Goal: Task Accomplishment & Management: Use online tool/utility

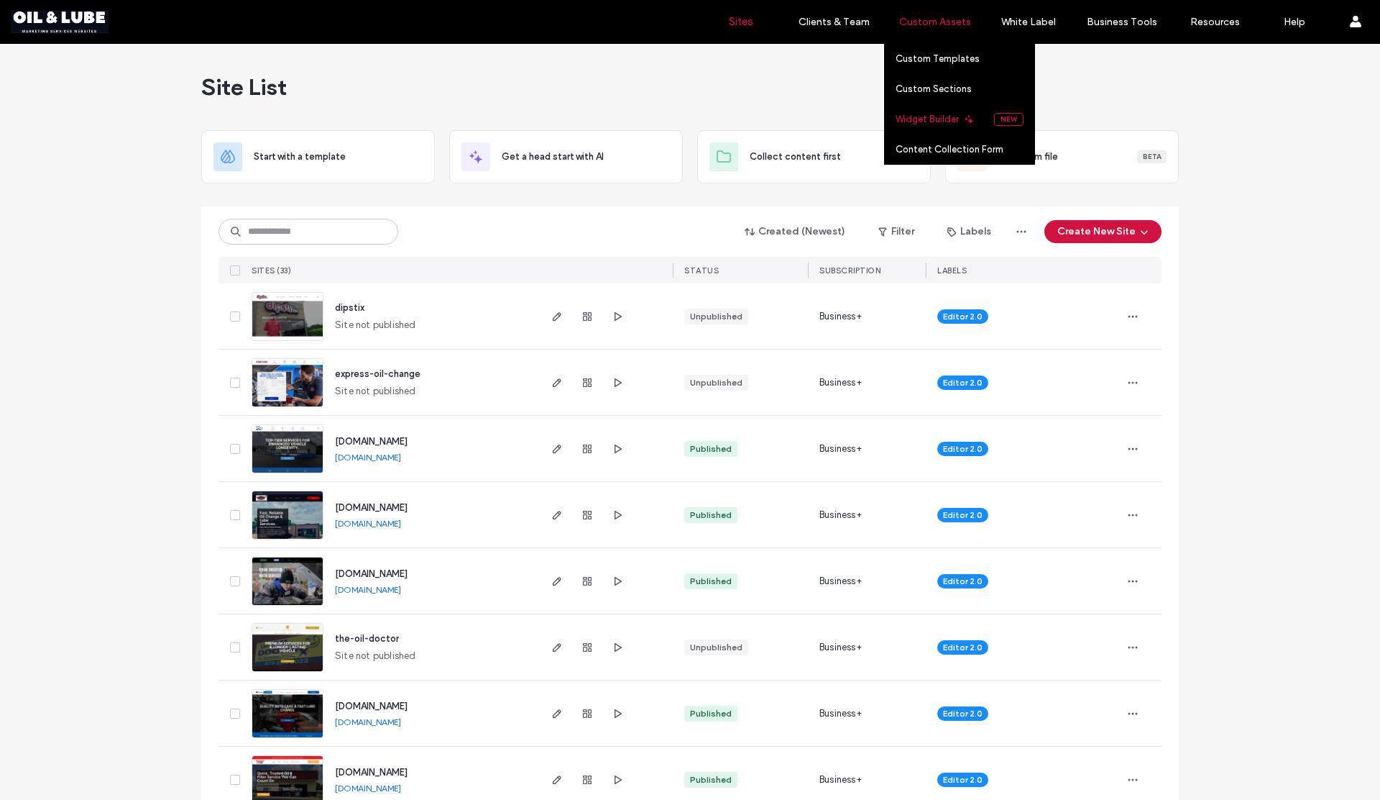
click at [938, 119] on label "Widget Builder" at bounding box center [927, 119] width 63 height 11
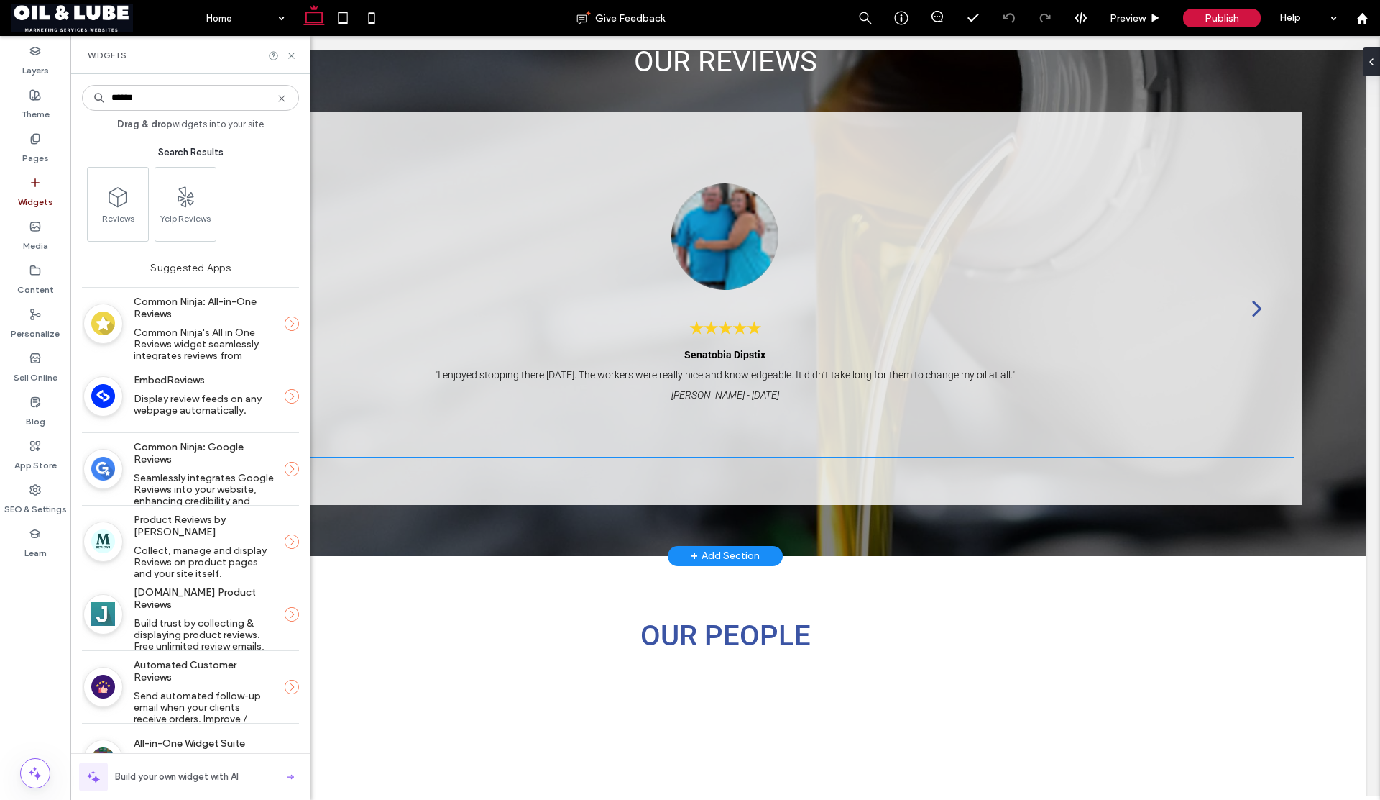
scroll to position [1954, 0]
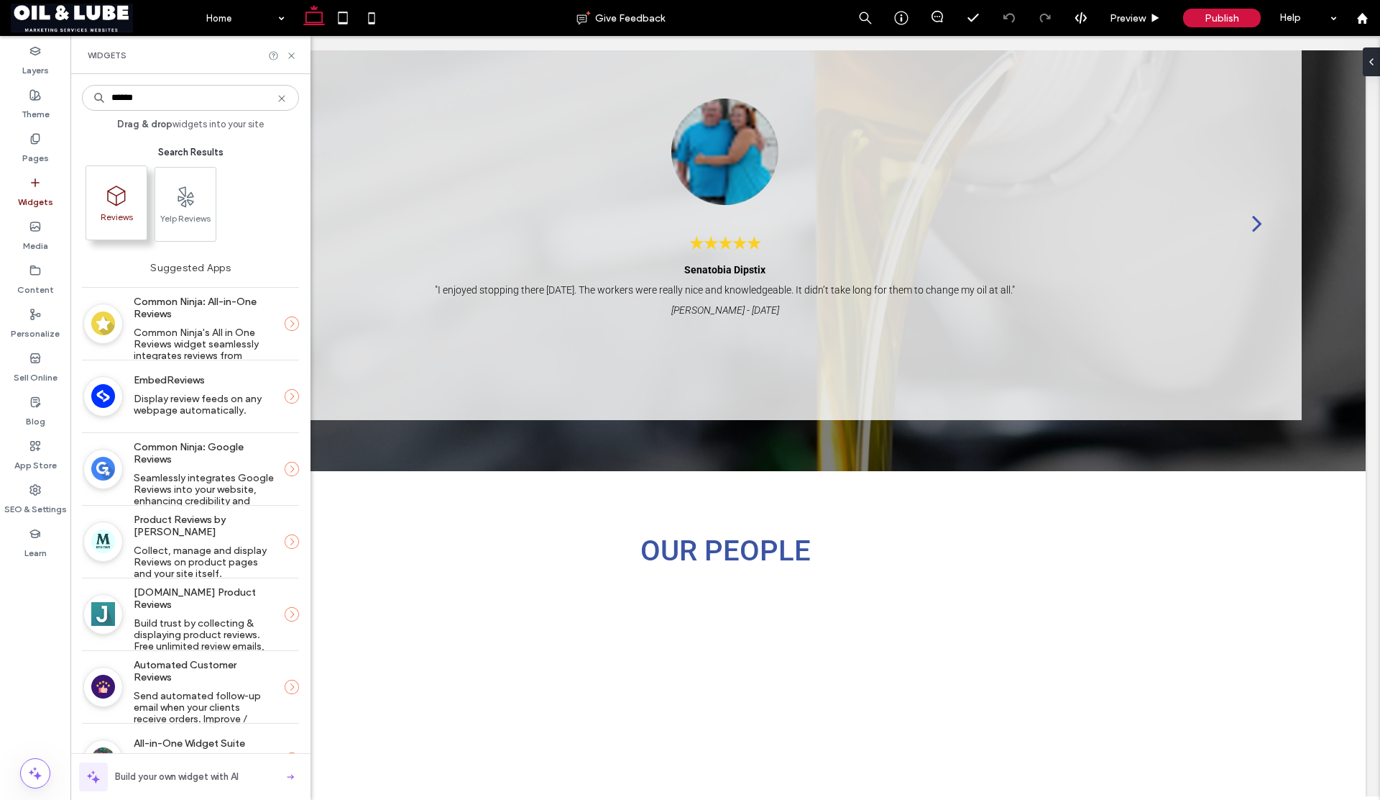
type input "******"
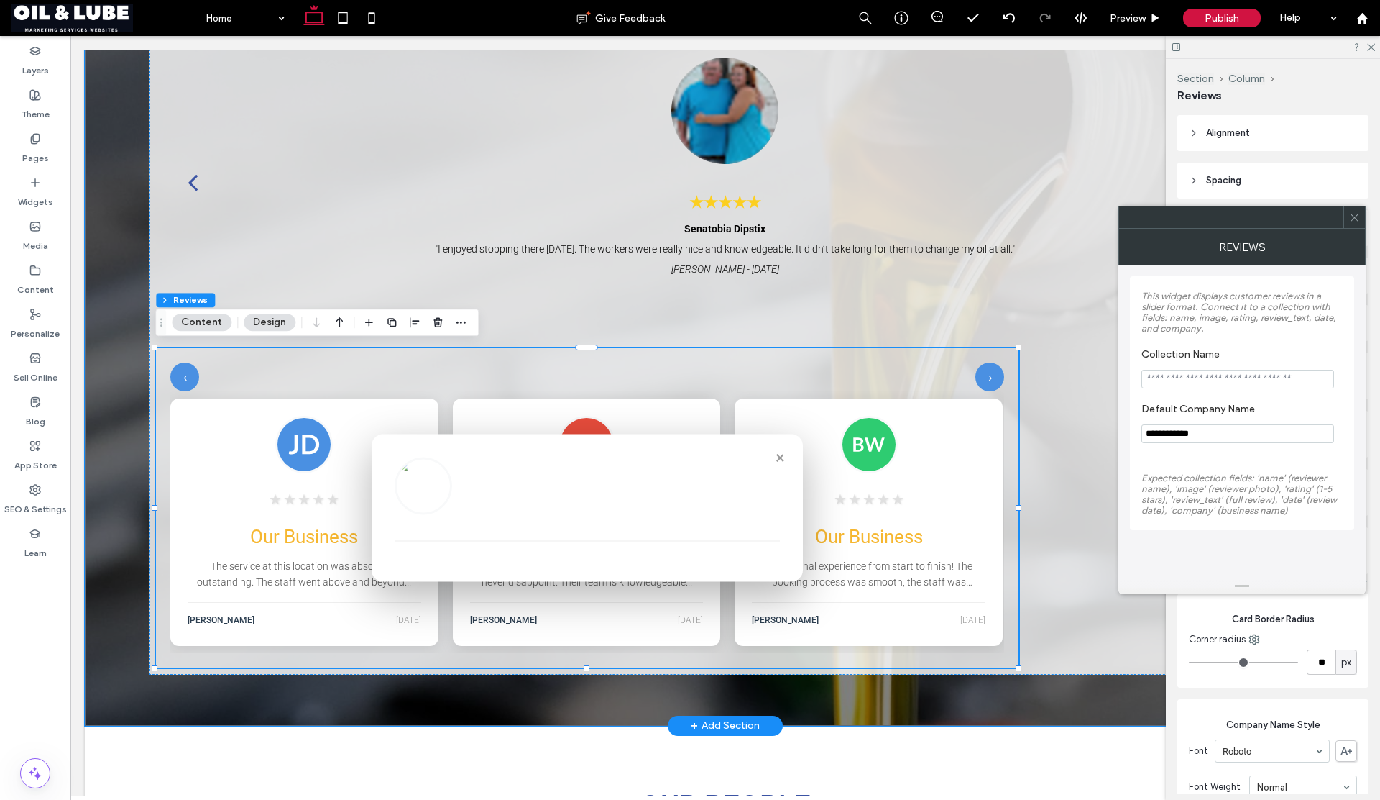
click at [775, 459] on button "×" at bounding box center [780, 456] width 23 height 23
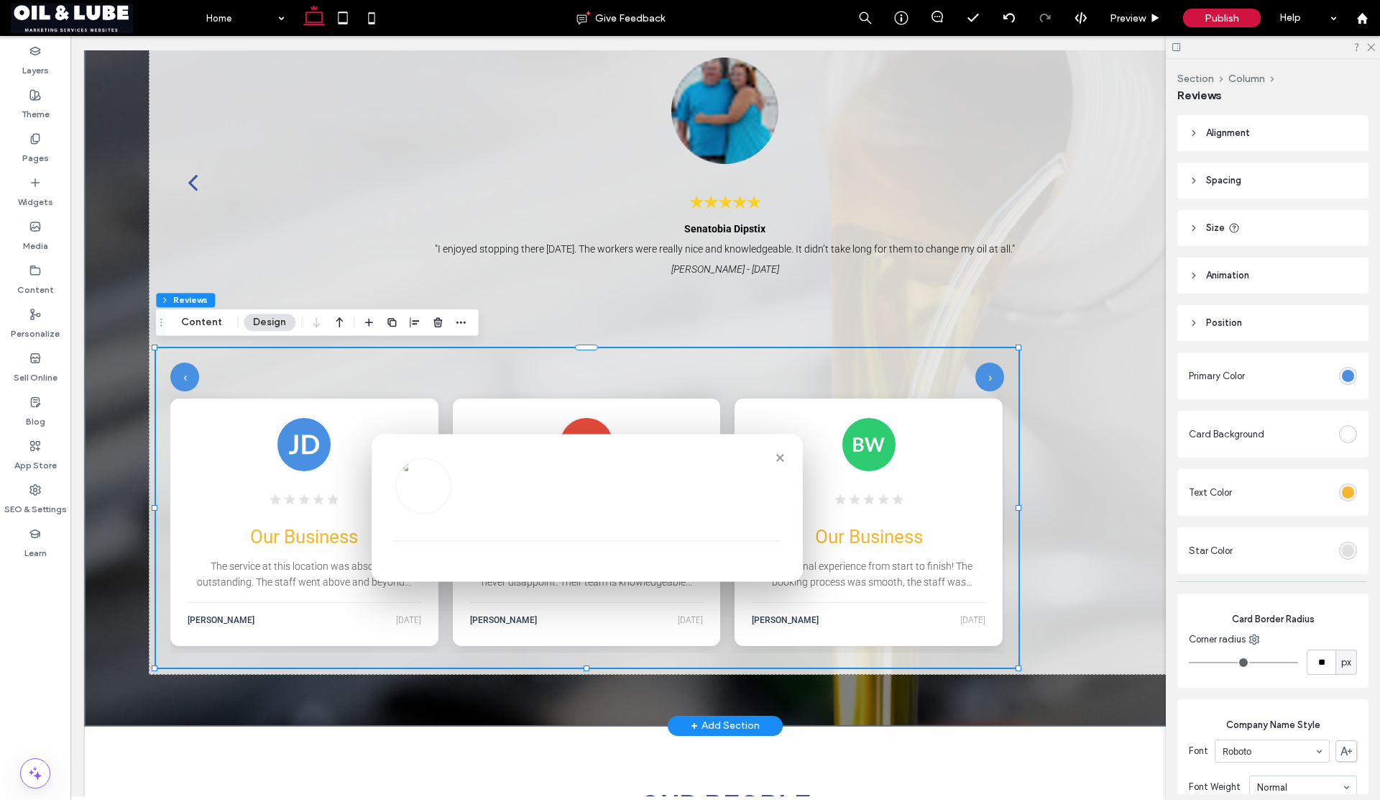
click at [777, 454] on button "×" at bounding box center [780, 456] width 23 height 23
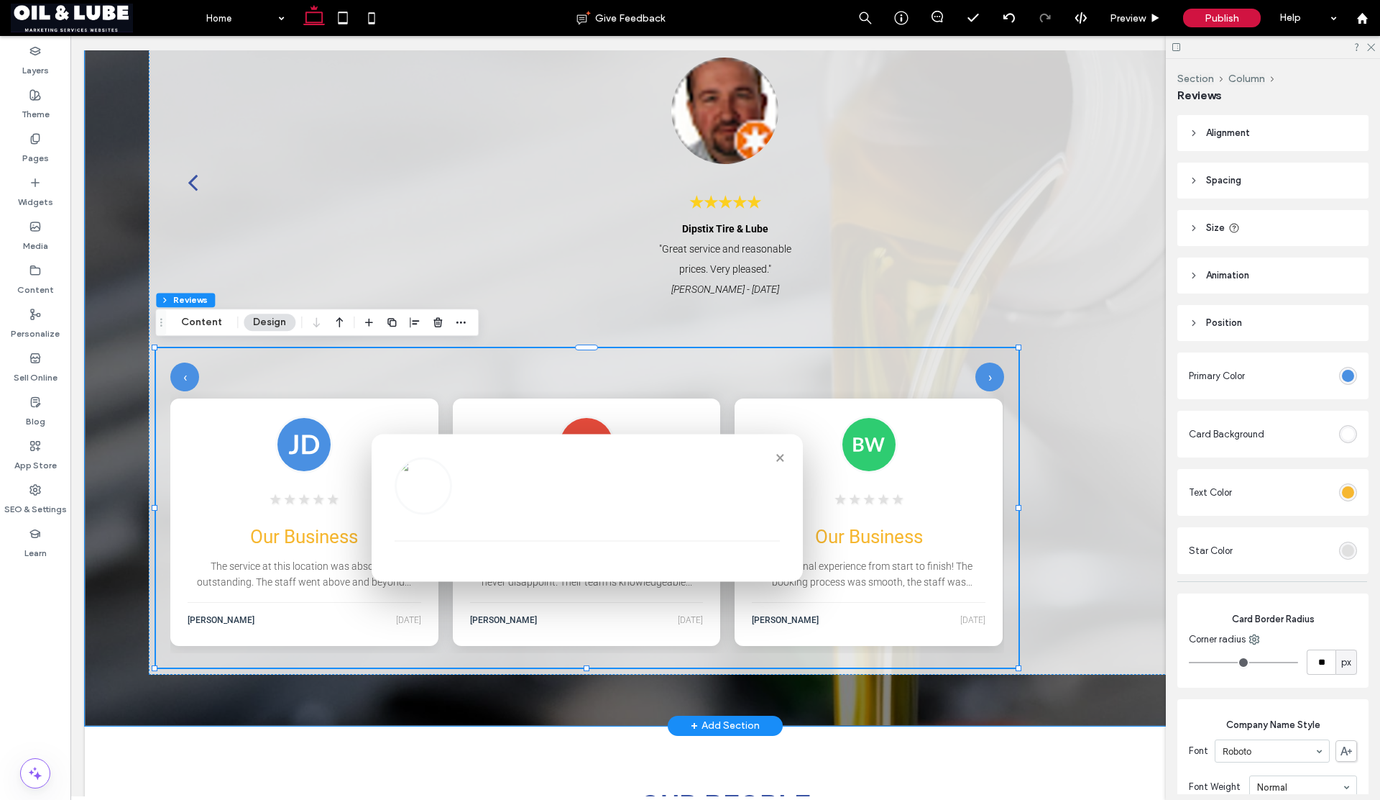
click at [321, 442] on img at bounding box center [304, 445] width 58 height 58
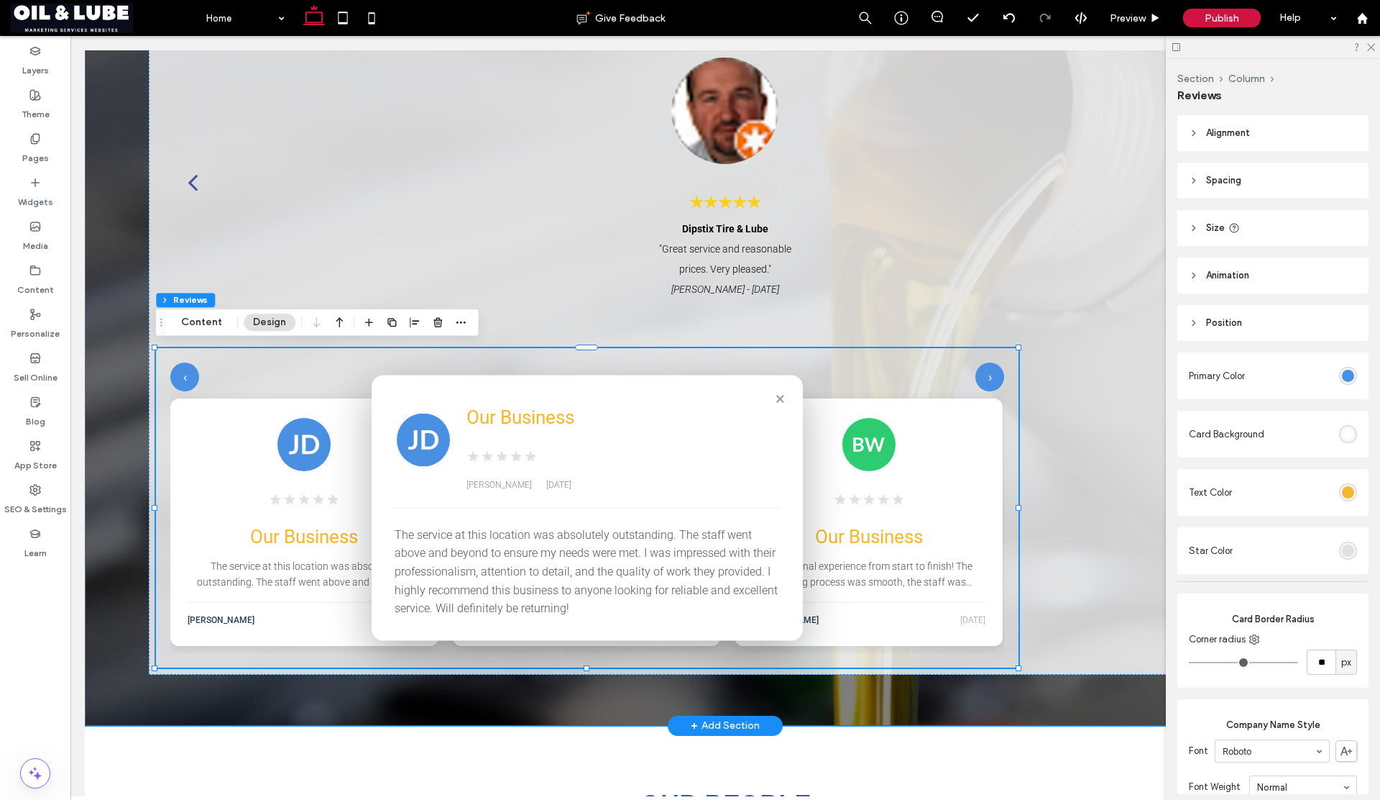
click at [777, 398] on button "×" at bounding box center [780, 397] width 23 height 23
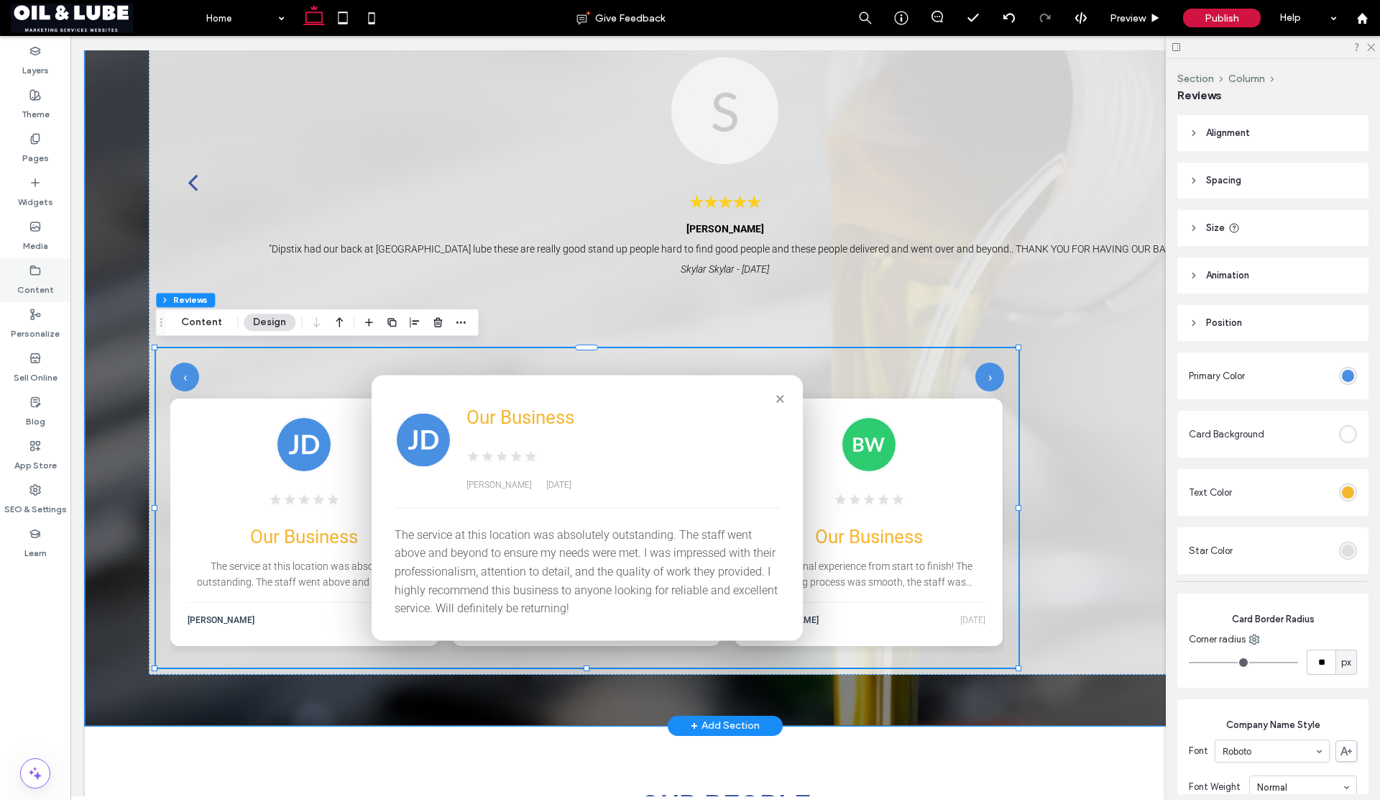
click at [42, 288] on label "Content" at bounding box center [35, 286] width 37 height 20
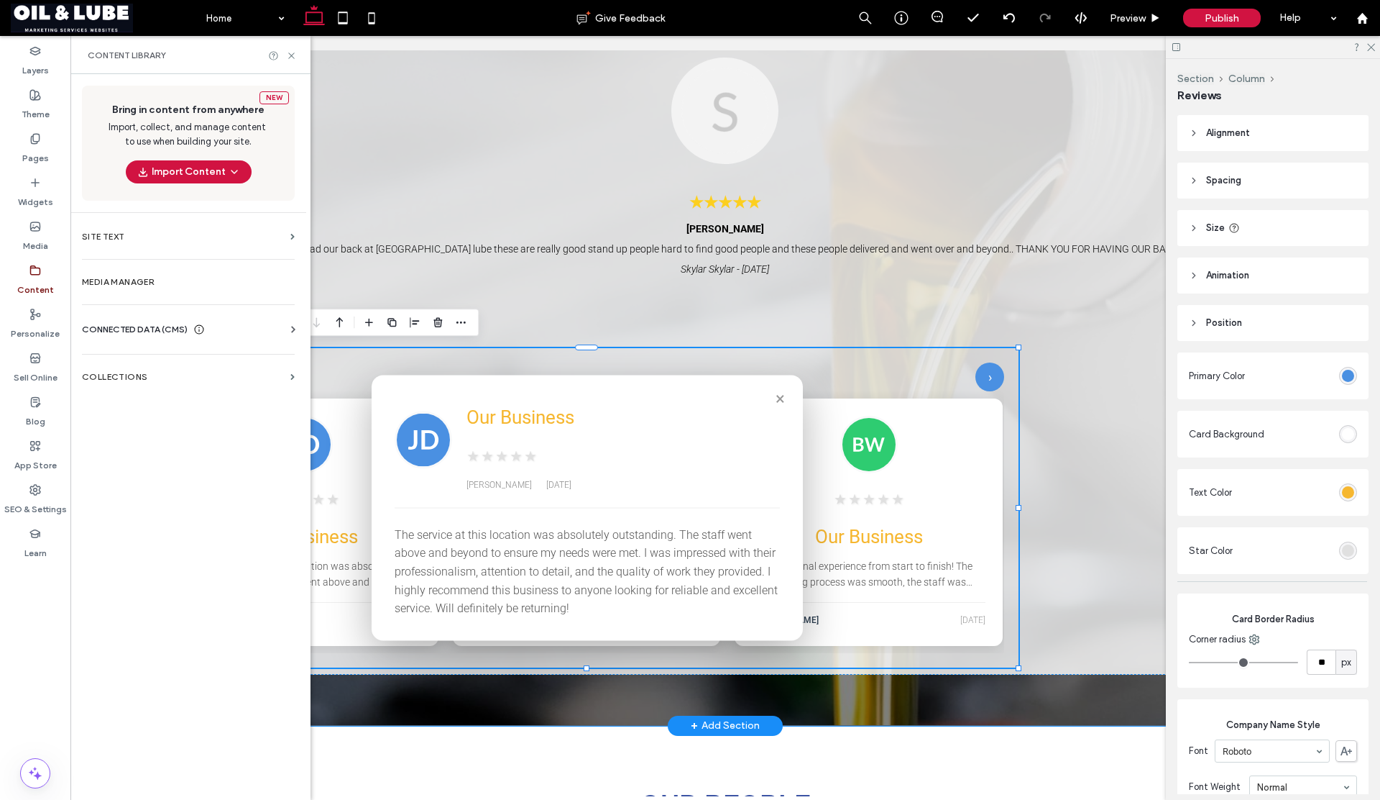
click at [129, 330] on span "CONNECTED DATA (CMS)" at bounding box center [135, 329] width 106 height 14
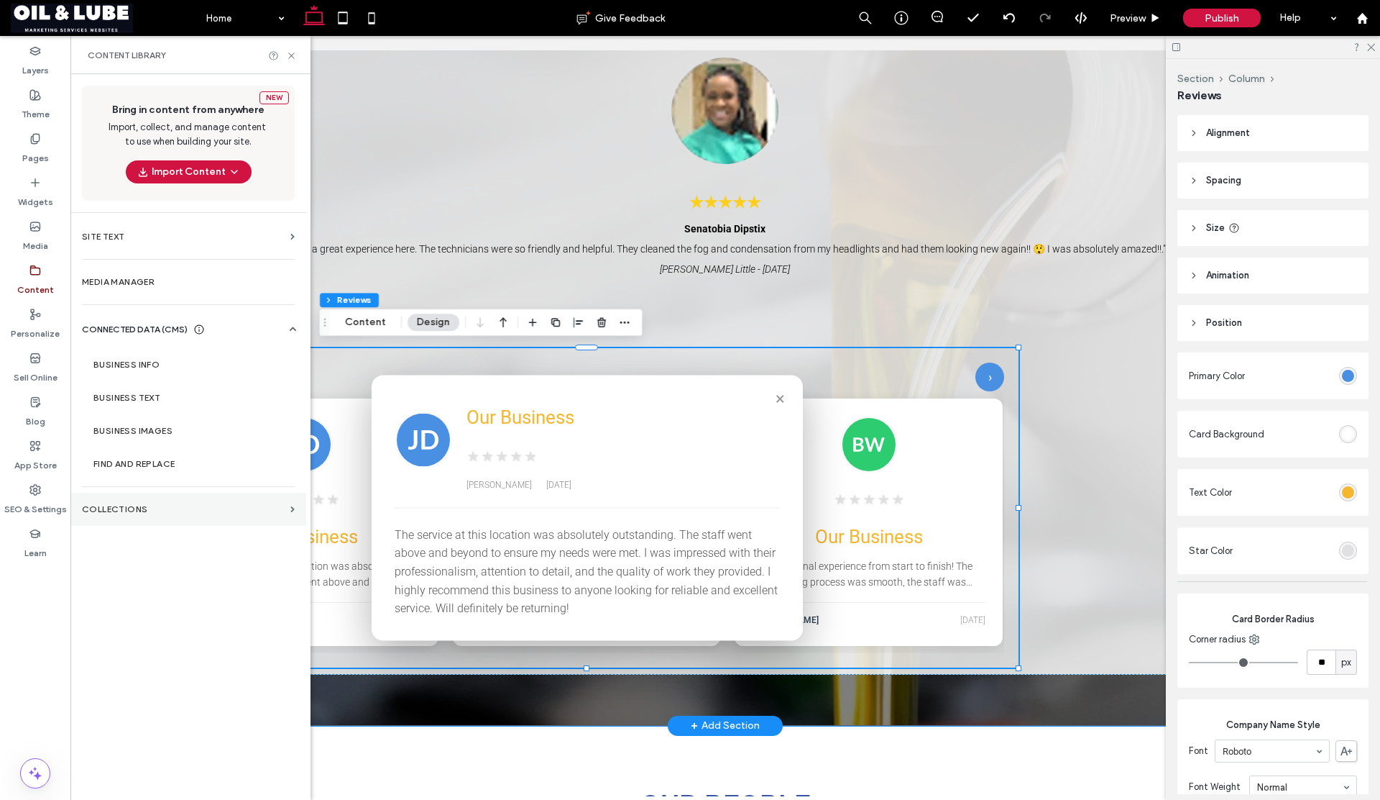
click at [110, 508] on label "Collections" at bounding box center [183, 509] width 203 height 10
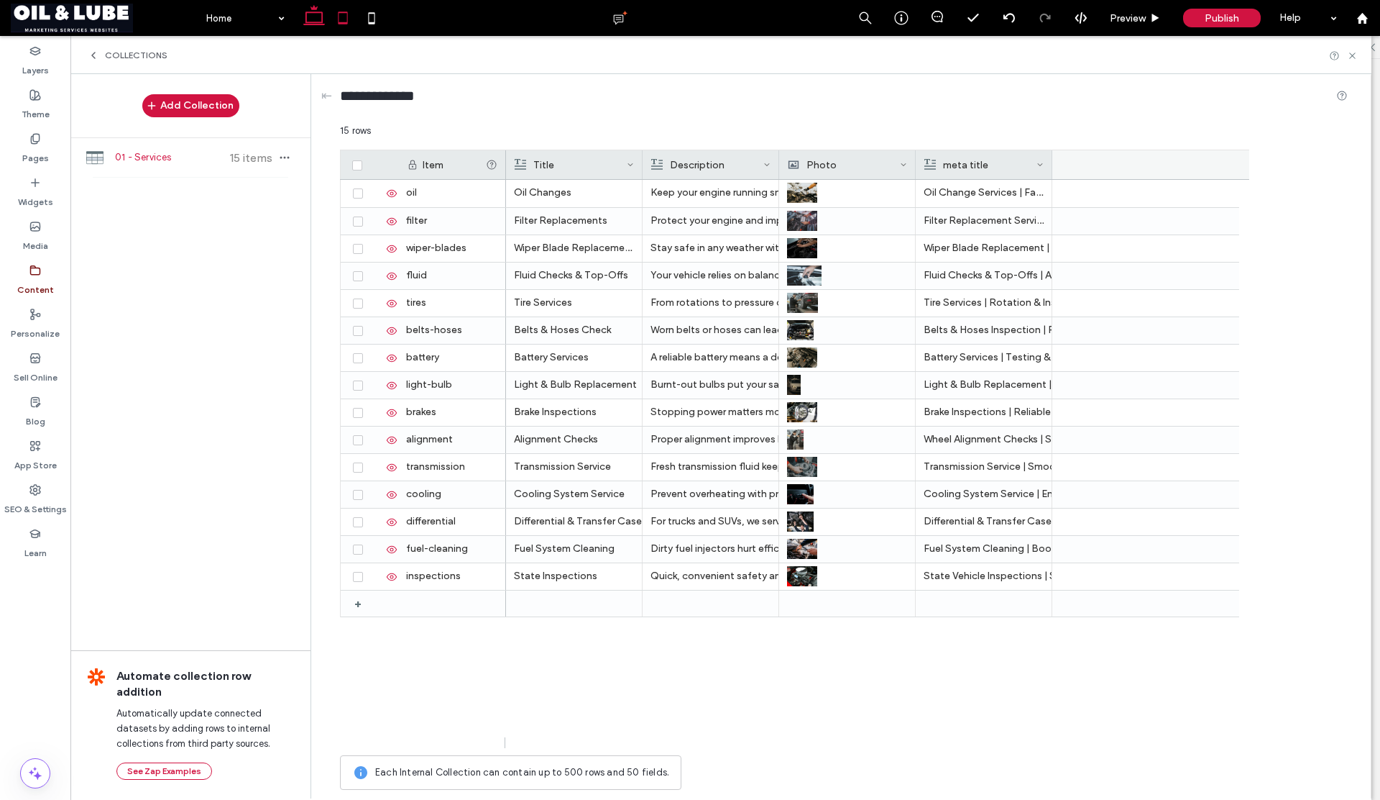
scroll to position [1245, 0]
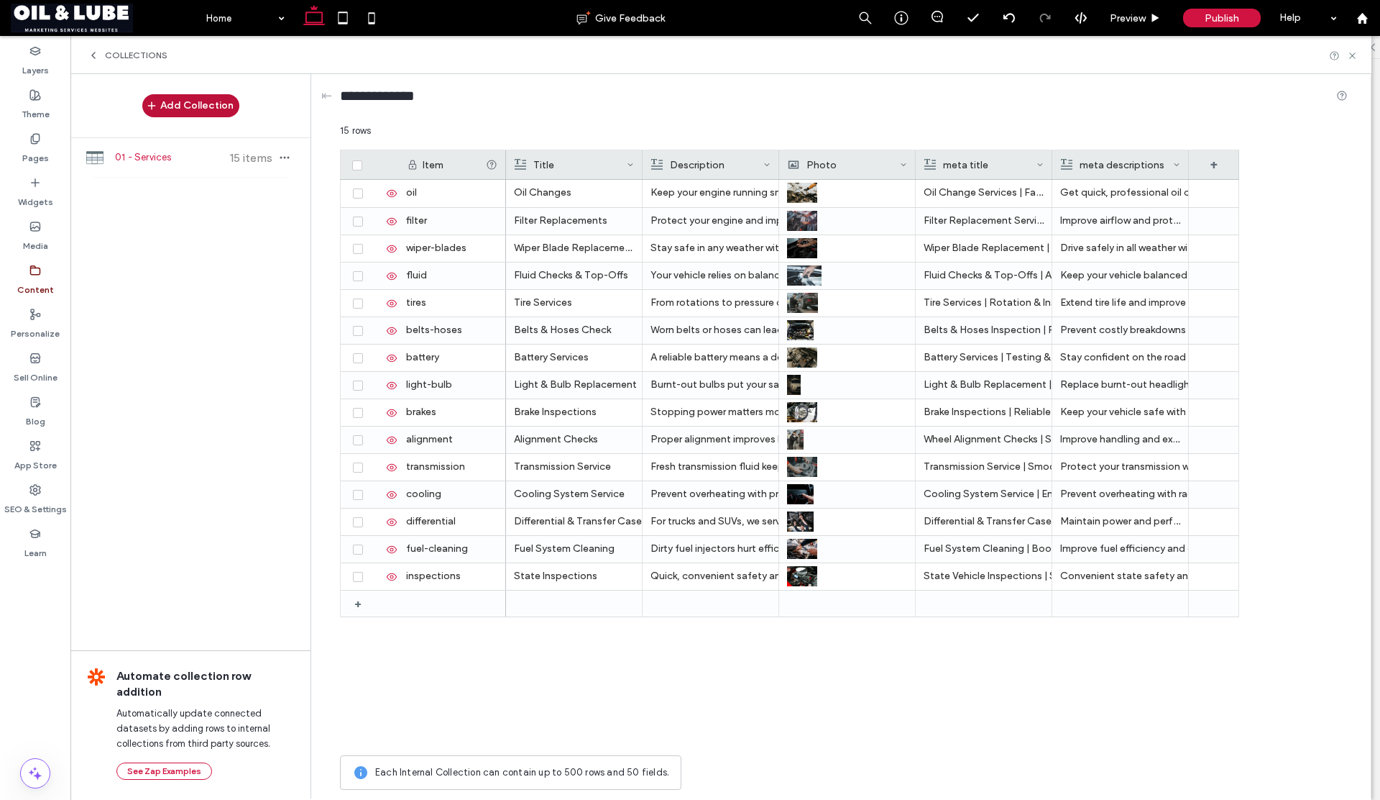
click at [187, 106] on button "Add Collection" at bounding box center [190, 105] width 97 height 23
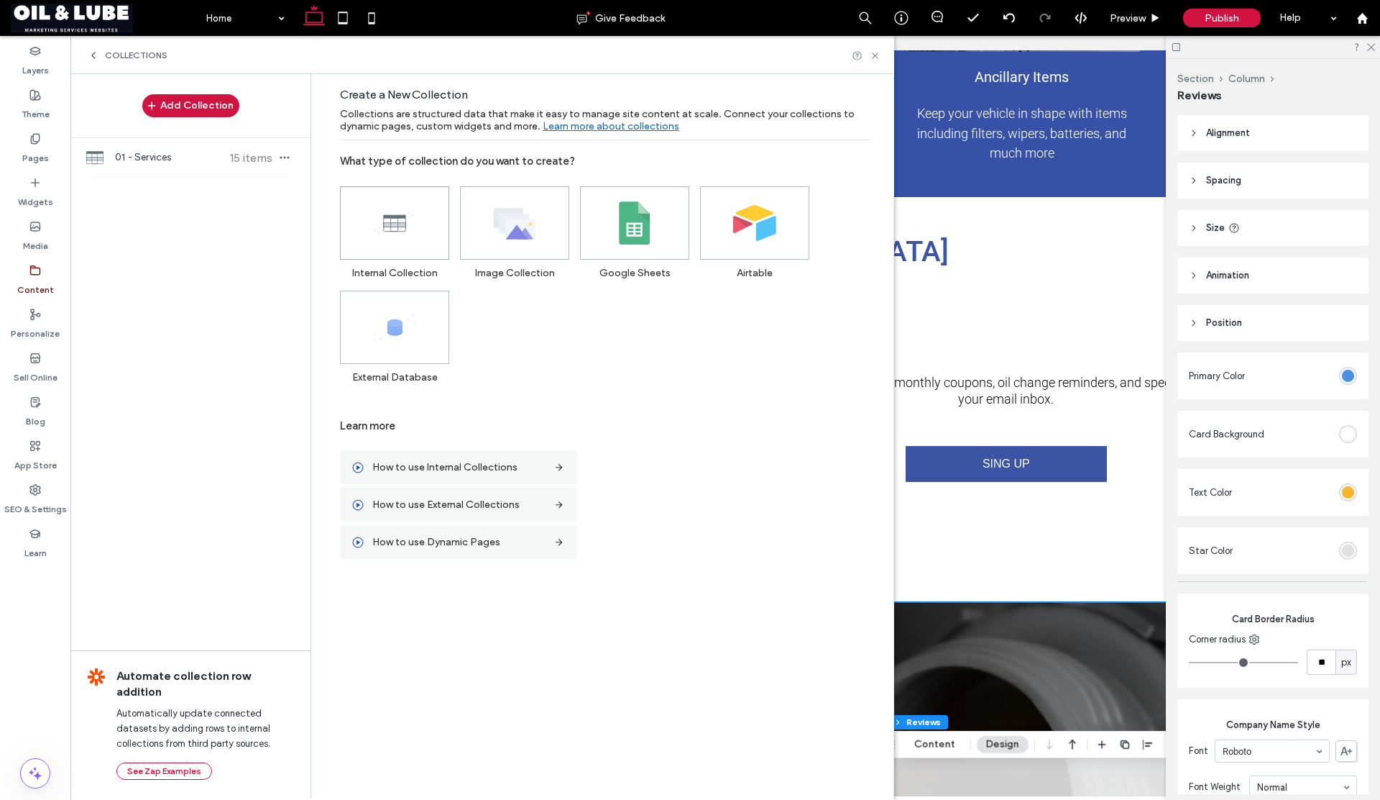
click at [396, 227] on icon at bounding box center [394, 222] width 43 height 43
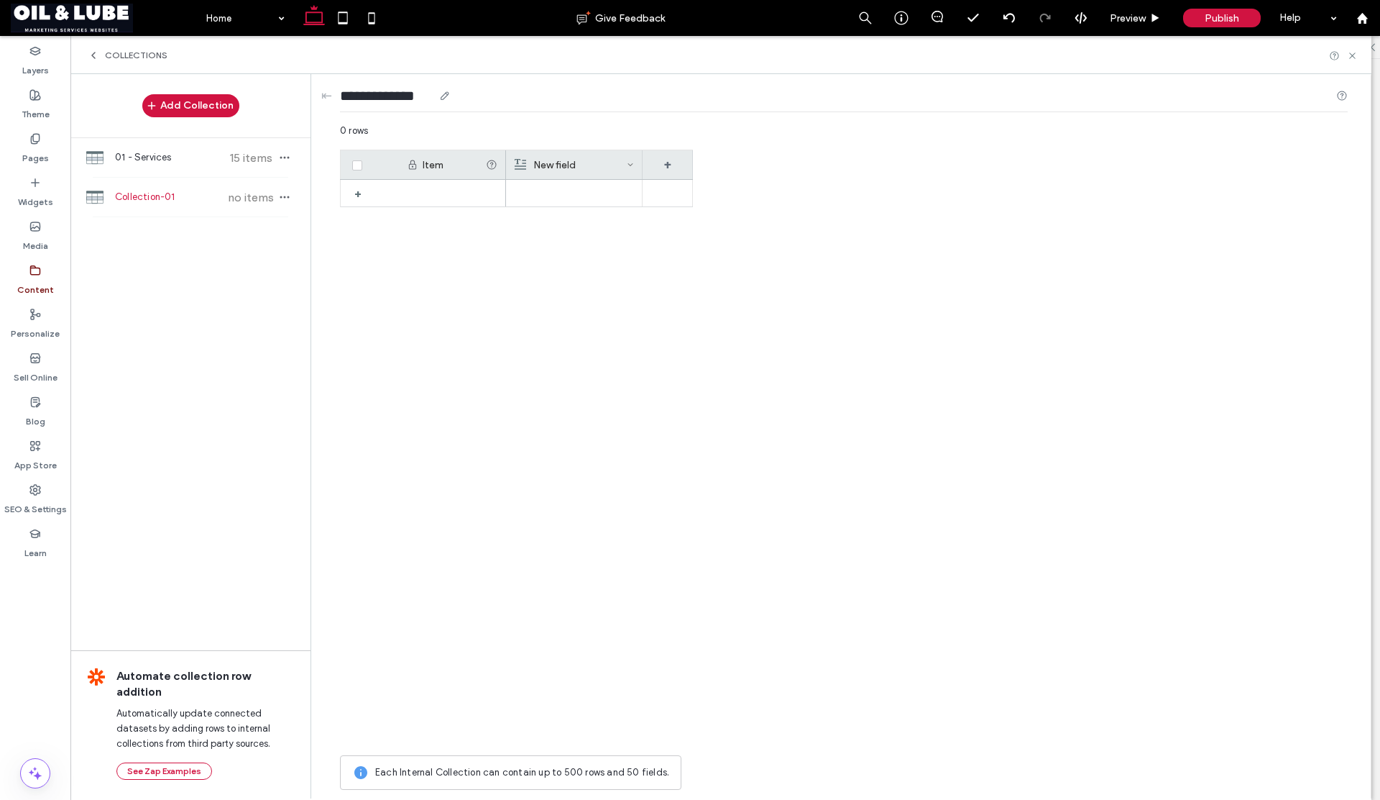
click at [395, 95] on input "**********" at bounding box center [386, 96] width 93 height 20
drag, startPoint x: 436, startPoint y: 96, endPoint x: 319, endPoint y: 101, distance: 117.3
click at [319, 101] on div "**********" at bounding box center [845, 435] width 1053 height 723
type input "*******"
click at [441, 276] on div "+" at bounding box center [516, 464] width 353 height 568
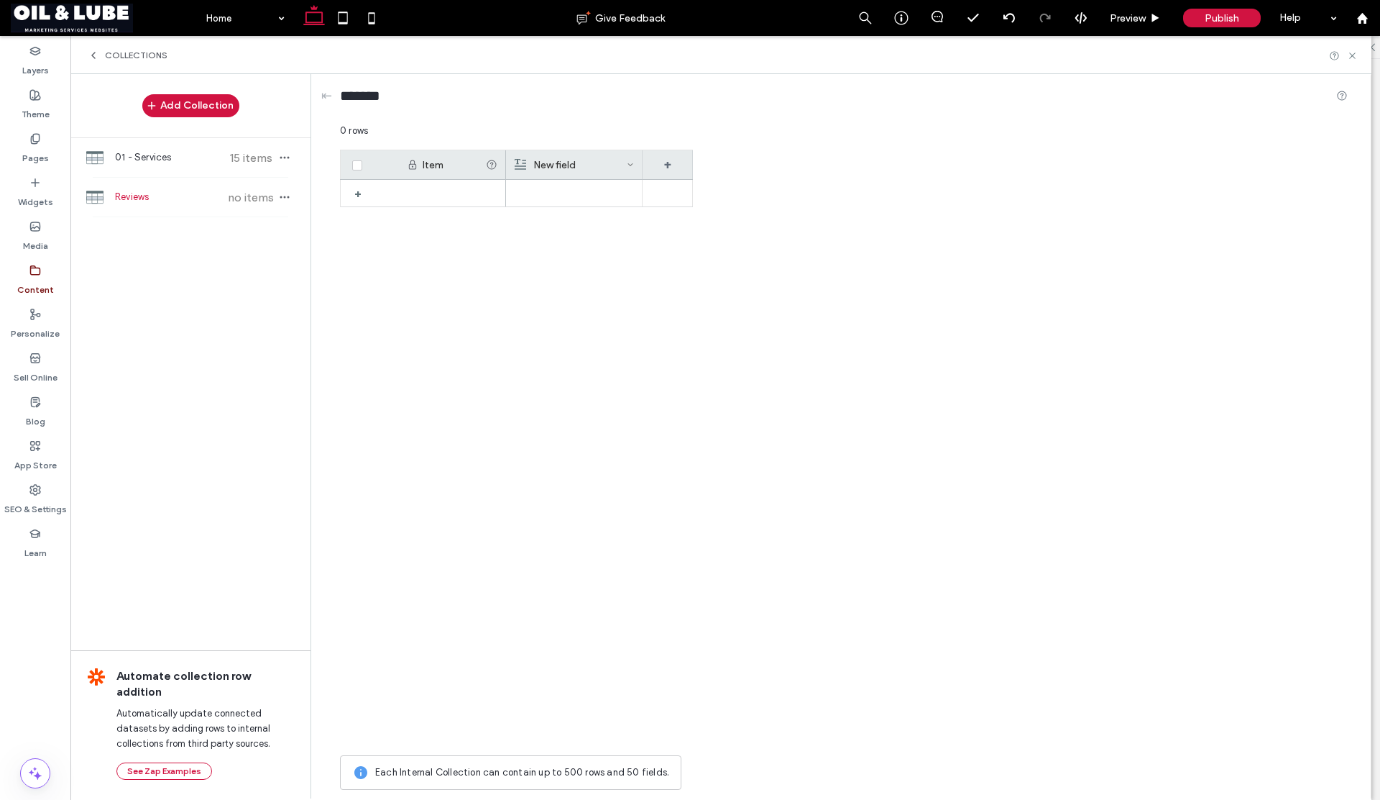
click at [612, 168] on div "New field" at bounding box center [571, 164] width 112 height 29
drag, startPoint x: 542, startPoint y: 183, endPoint x: 488, endPoint y: 180, distance: 54.0
click at [488, 180] on div "********* Rich Text Save ****** 0 rows Drag here to set row groups Drag here to…" at bounding box center [844, 460] width 1008 height 673
drag, startPoint x: 577, startPoint y: 188, endPoint x: 518, endPoint y: 192, distance: 59.1
click at [518, 192] on input "*********" at bounding box center [599, 187] width 164 height 25
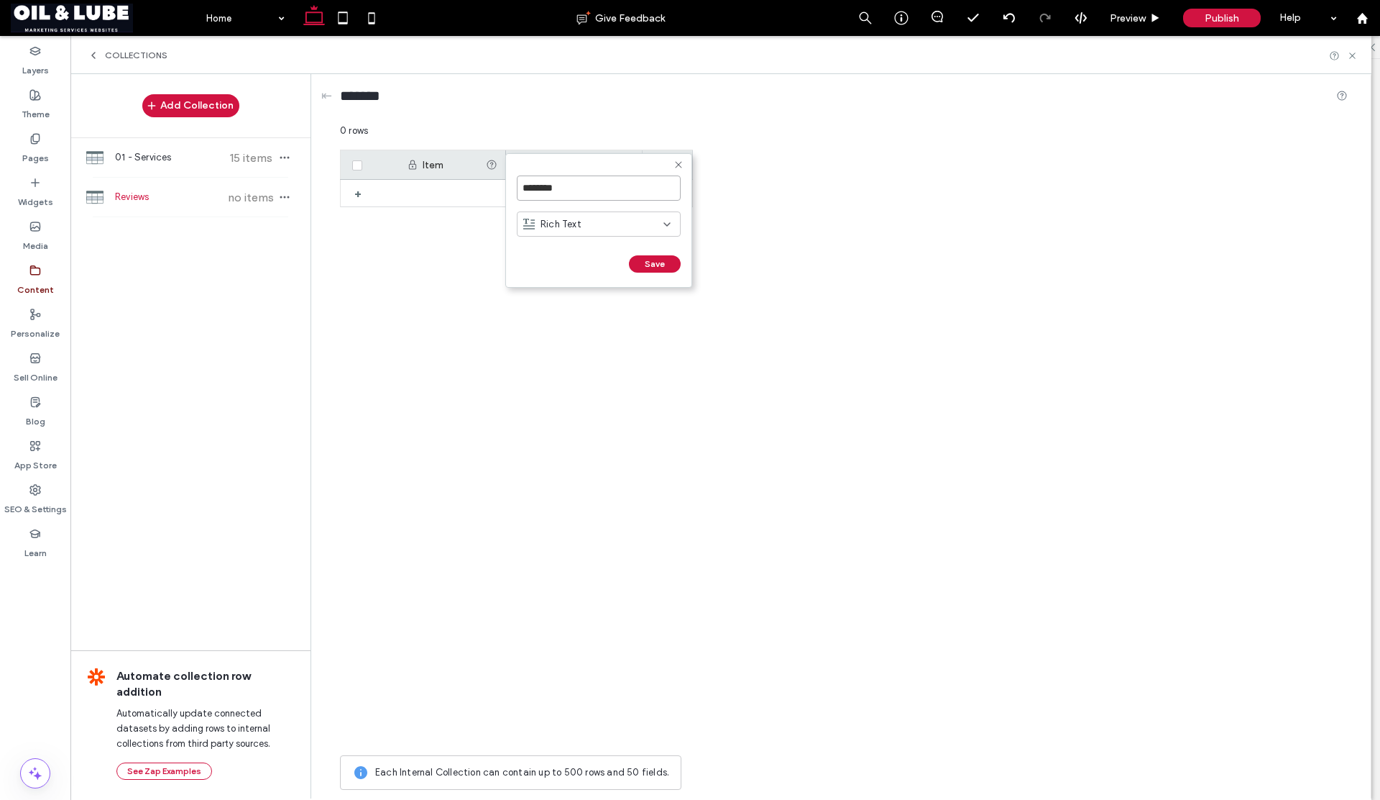
type input "********"
click at [549, 226] on span "Rich Text" at bounding box center [561, 224] width 41 height 14
click at [551, 247] on span "Plain Text" at bounding box center [562, 249] width 42 height 14
click at [641, 259] on button "Save" at bounding box center [655, 263] width 52 height 17
click at [666, 170] on div "+" at bounding box center [668, 164] width 50 height 29
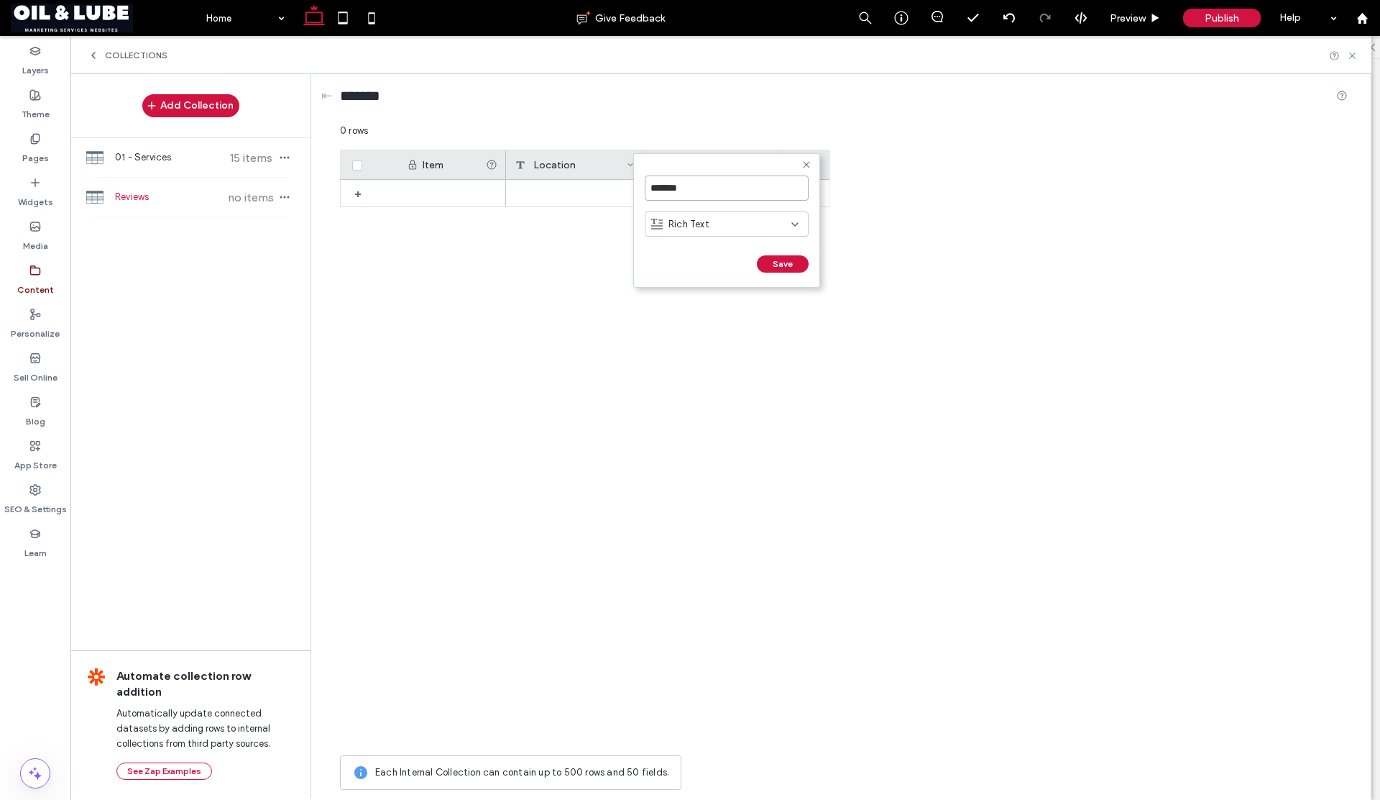
drag, startPoint x: 687, startPoint y: 189, endPoint x: 633, endPoint y: 188, distance: 53.2
click at [633, 189] on form "******* Rich Text Save ******" at bounding box center [726, 220] width 187 height 134
type input "******"
click at [674, 223] on span "Rich Text" at bounding box center [689, 224] width 41 height 14
click at [614, 122] on div "*******" at bounding box center [844, 99] width 1008 height 50
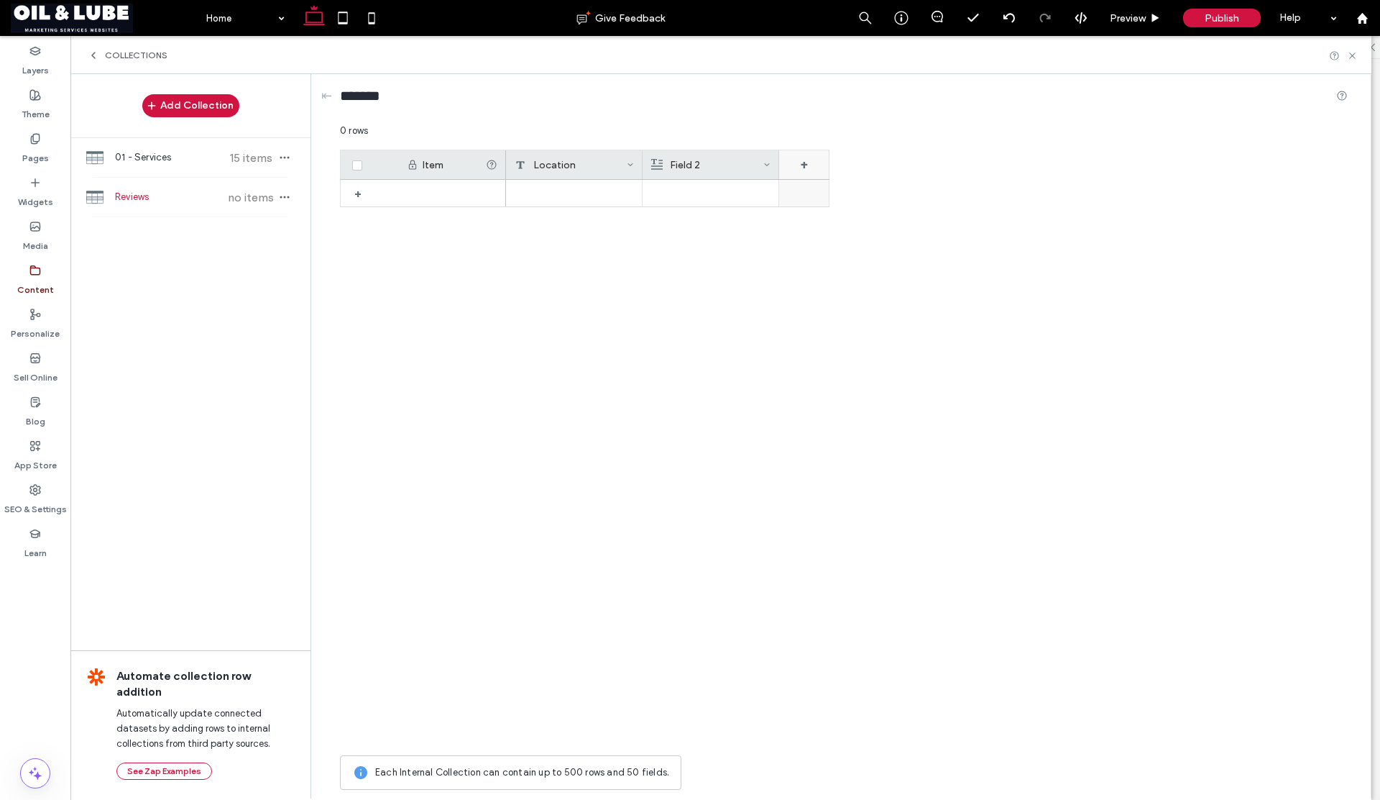
click at [808, 165] on div "+" at bounding box center [804, 164] width 50 height 29
drag, startPoint x: 819, startPoint y: 187, endPoint x: 782, endPoint y: 189, distance: 36.7
click at [782, 189] on input "*******" at bounding box center [864, 187] width 164 height 25
type input "****"
click at [821, 224] on span "Rich Text" at bounding box center [825, 224] width 41 height 14
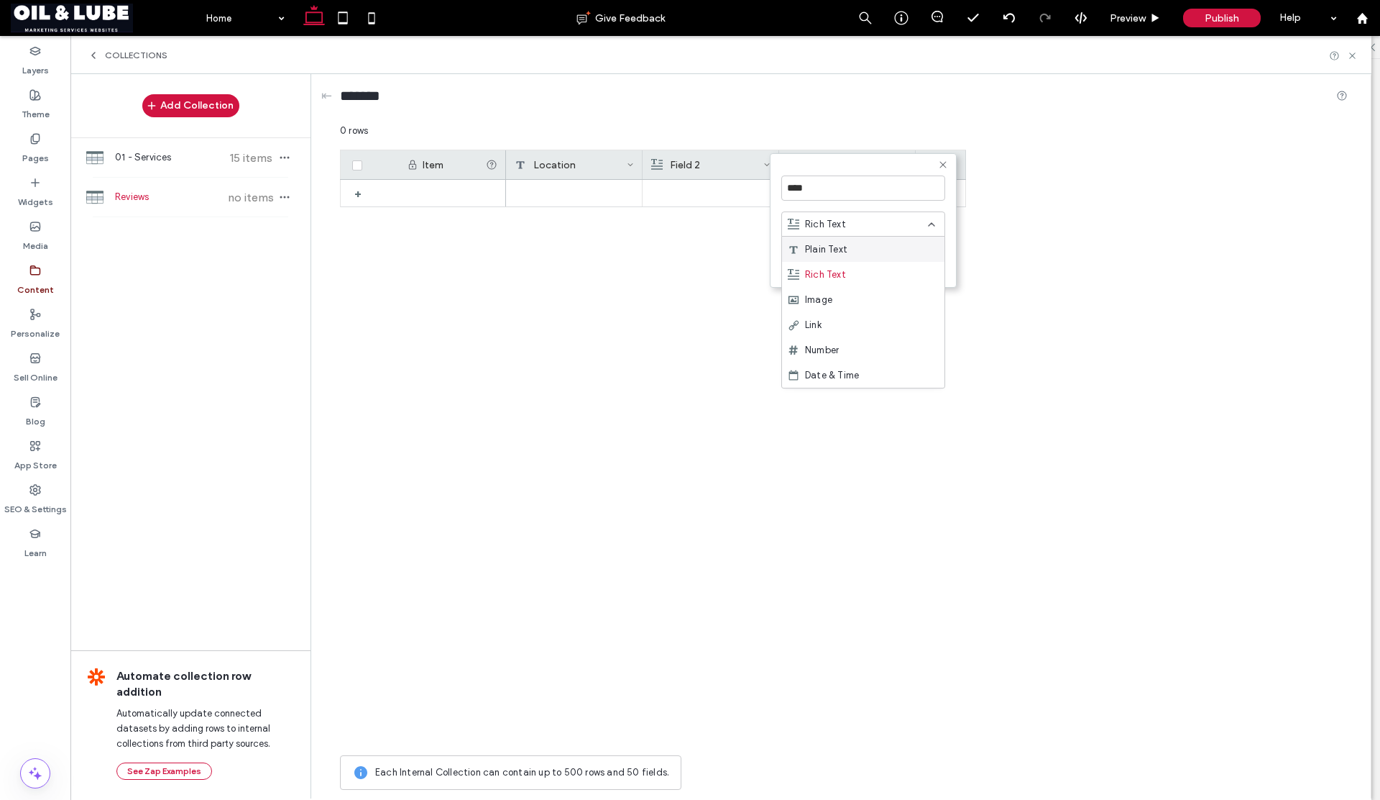
click at [820, 249] on span "Plain Text" at bounding box center [826, 249] width 42 height 14
click at [908, 254] on form "**** Plain Text Save ******" at bounding box center [863, 220] width 187 height 134
click at [920, 266] on button "Save" at bounding box center [920, 263] width 52 height 17
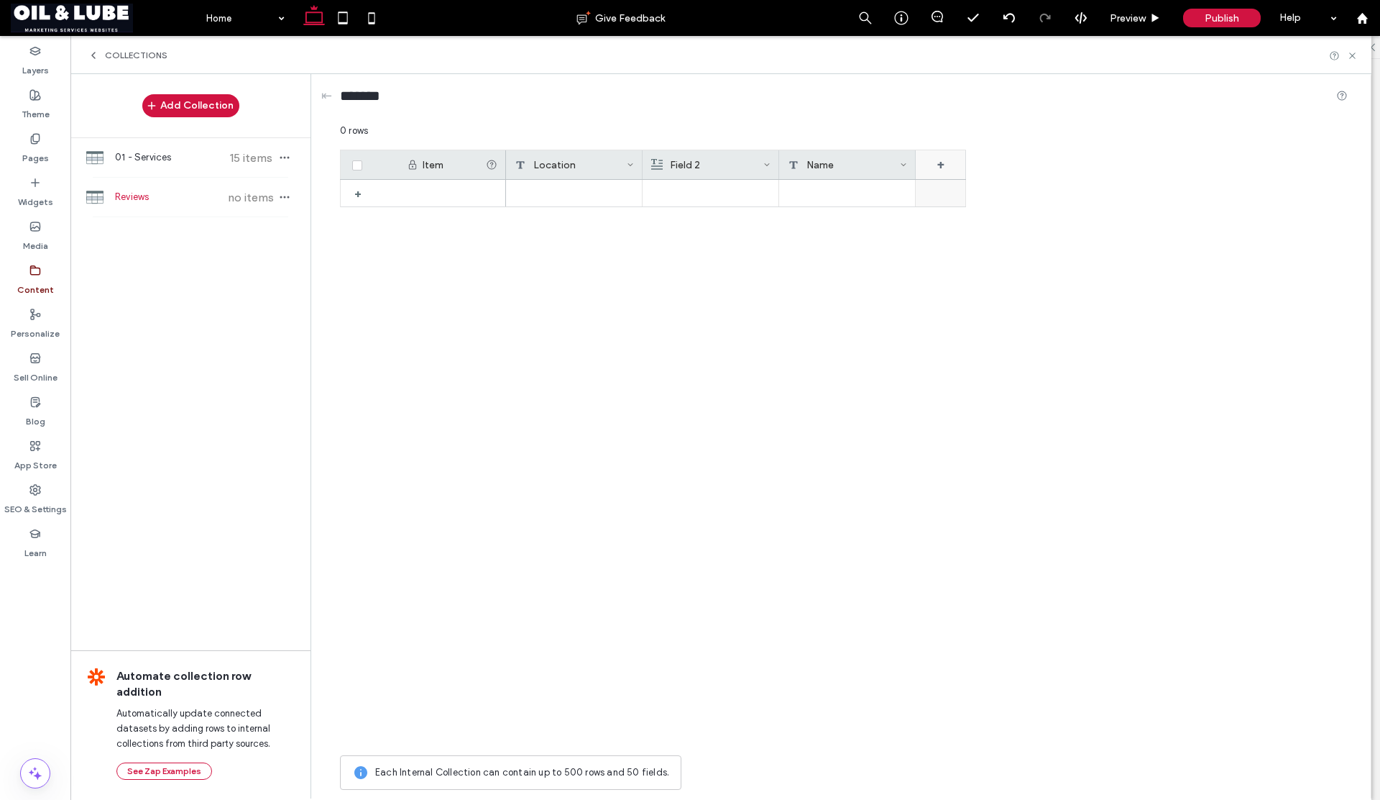
click at [937, 168] on div "+" at bounding box center [941, 164] width 50 height 29
drag, startPoint x: 971, startPoint y: 185, endPoint x: 911, endPoint y: 188, distance: 60.5
click at [912, 190] on form "******* Rich Text Save ******" at bounding box center [1000, 220] width 187 height 134
type input "****"
click at [955, 229] on span "Rich Text" at bounding box center [962, 224] width 41 height 14
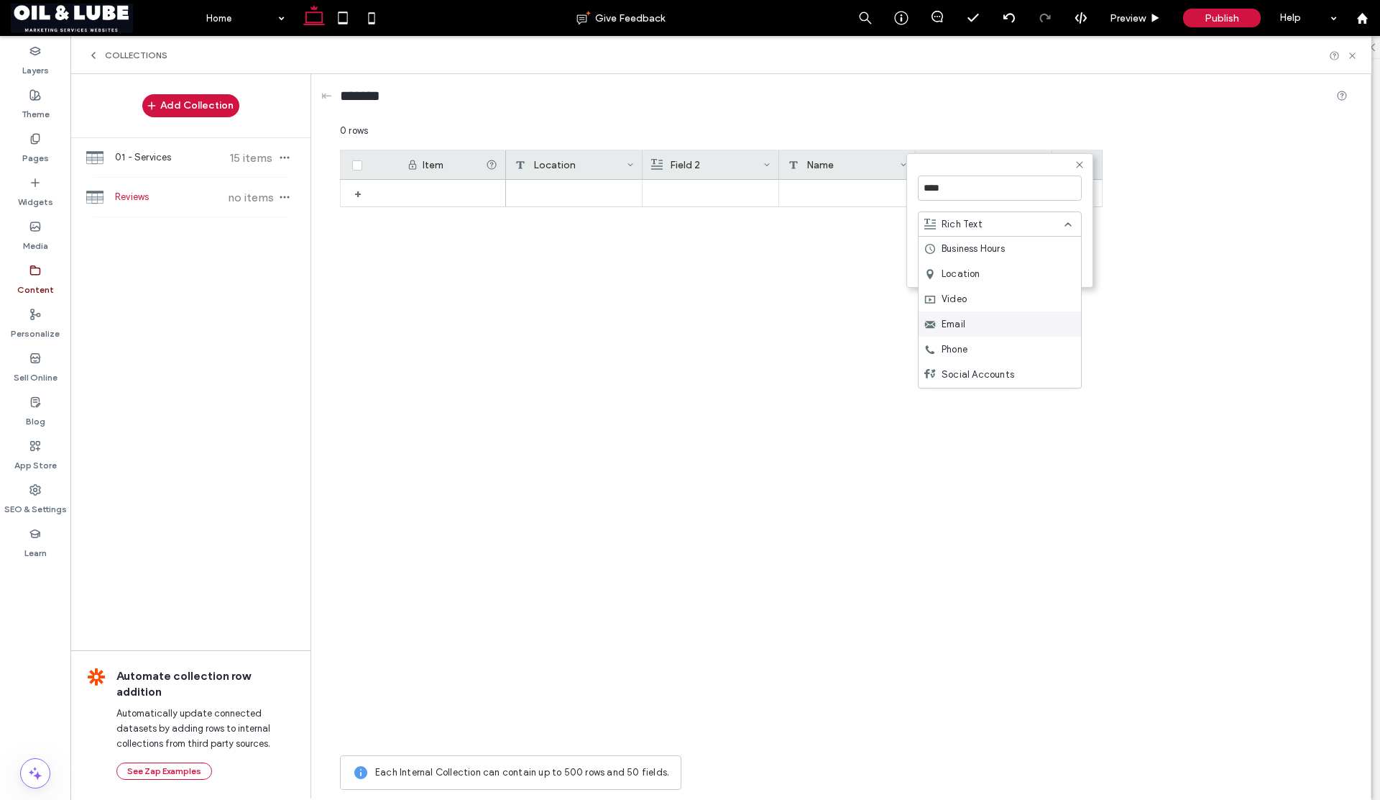
scroll to position [109, 0]
click at [964, 263] on span "Date & Time" at bounding box center [969, 267] width 54 height 14
click at [923, 280] on input at bounding box center [1000, 278] width 164 height 19
click at [951, 280] on input "*******" at bounding box center [1000, 278] width 164 height 19
type input "******"
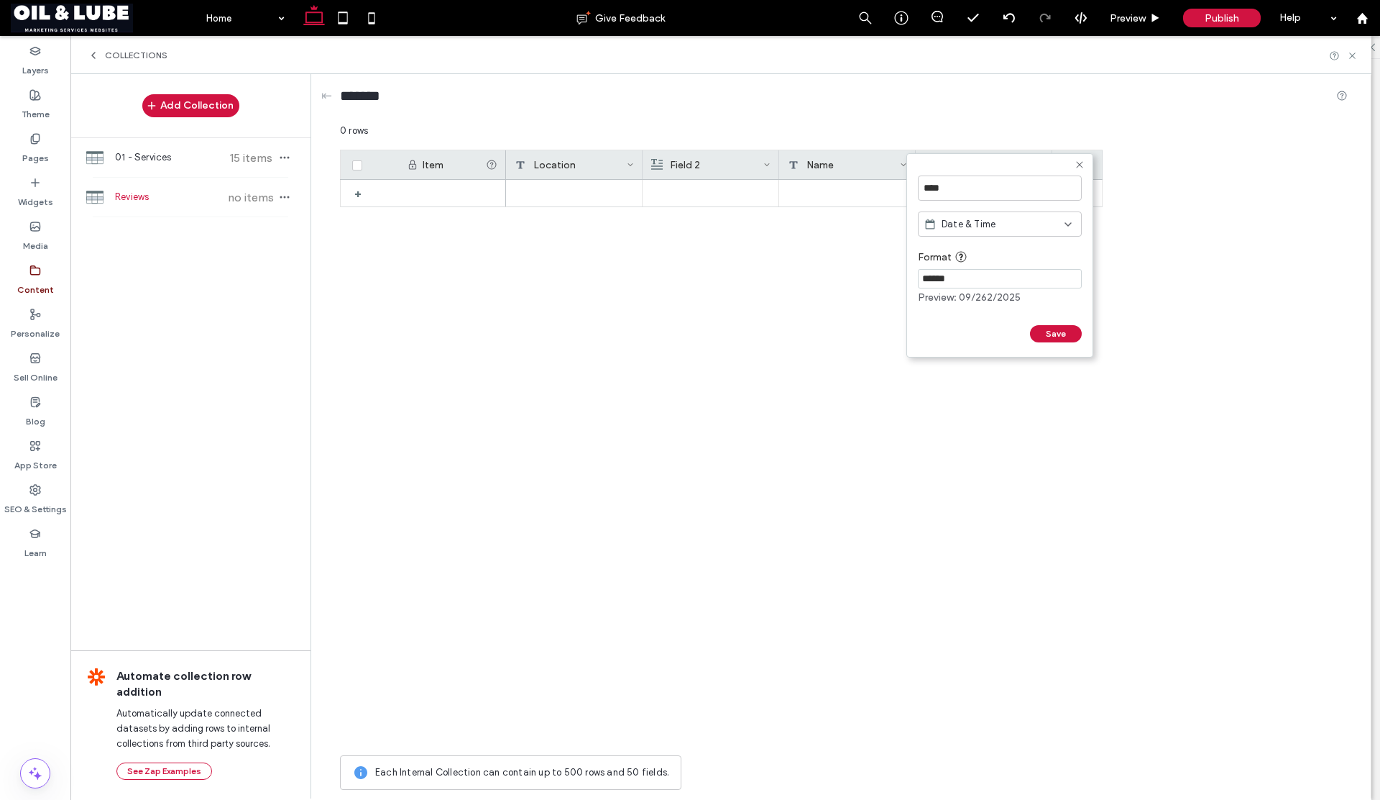
click at [1006, 334] on div "Save" at bounding box center [1000, 333] width 164 height 17
click at [1043, 336] on button "Save" at bounding box center [1056, 333] width 52 height 17
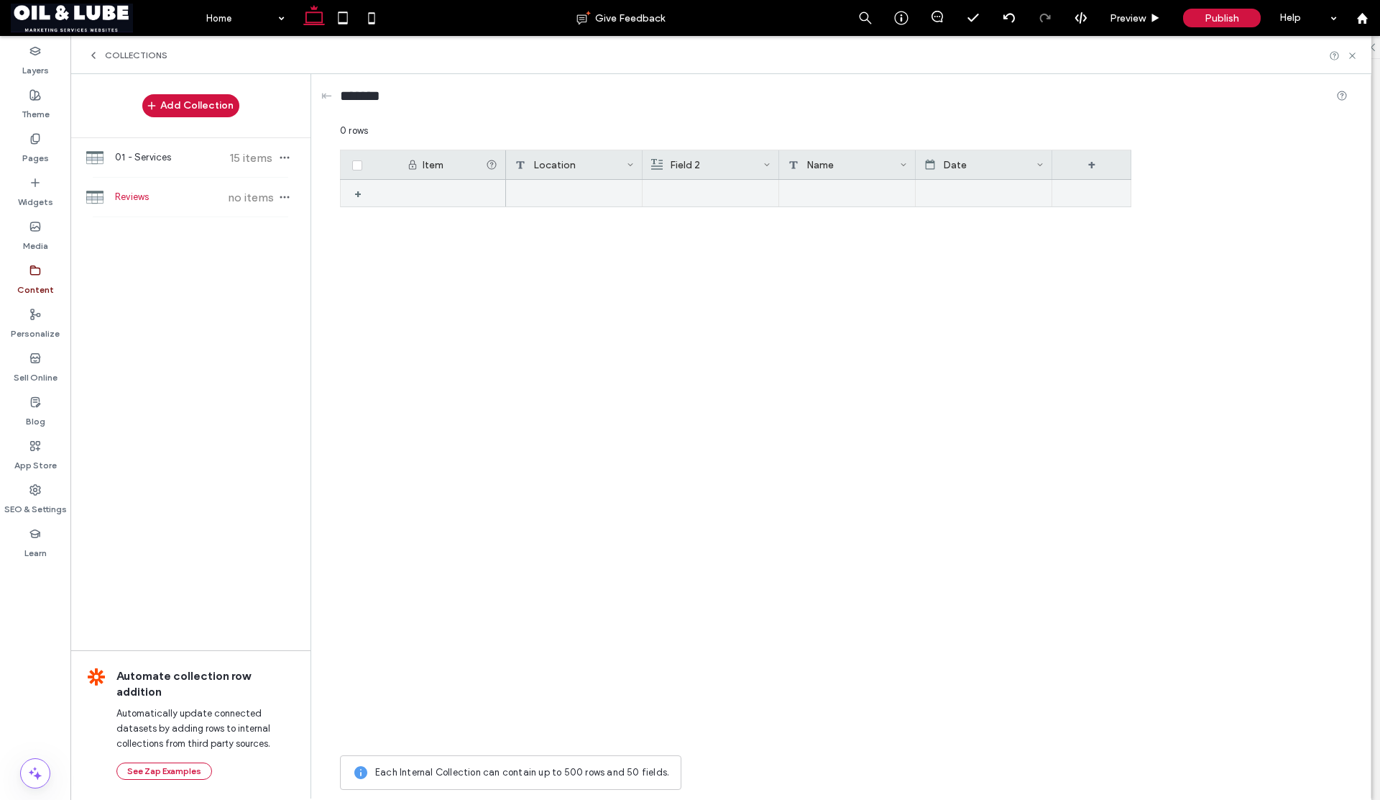
click at [533, 197] on div at bounding box center [574, 193] width 137 height 27
click at [531, 196] on div at bounding box center [574, 193] width 137 height 27
click at [527, 179] on textarea "plain-text-cell" at bounding box center [584, 174] width 158 height 43
type textarea "**********"
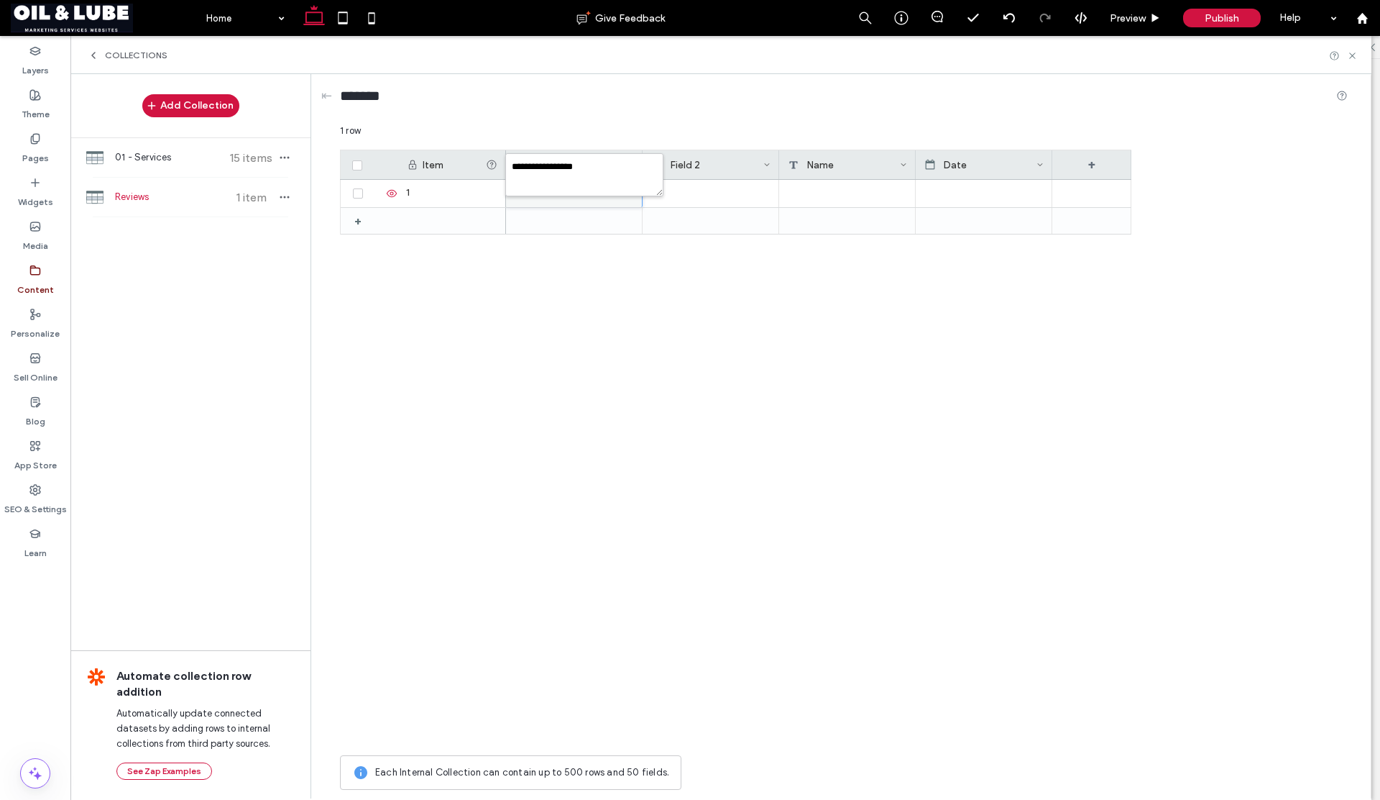
click at [559, 253] on div at bounding box center [819, 464] width 626 height 568
click at [686, 169] on div "Field 2" at bounding box center [707, 164] width 112 height 29
click at [695, 185] on input "*******" at bounding box center [736, 187] width 164 height 25
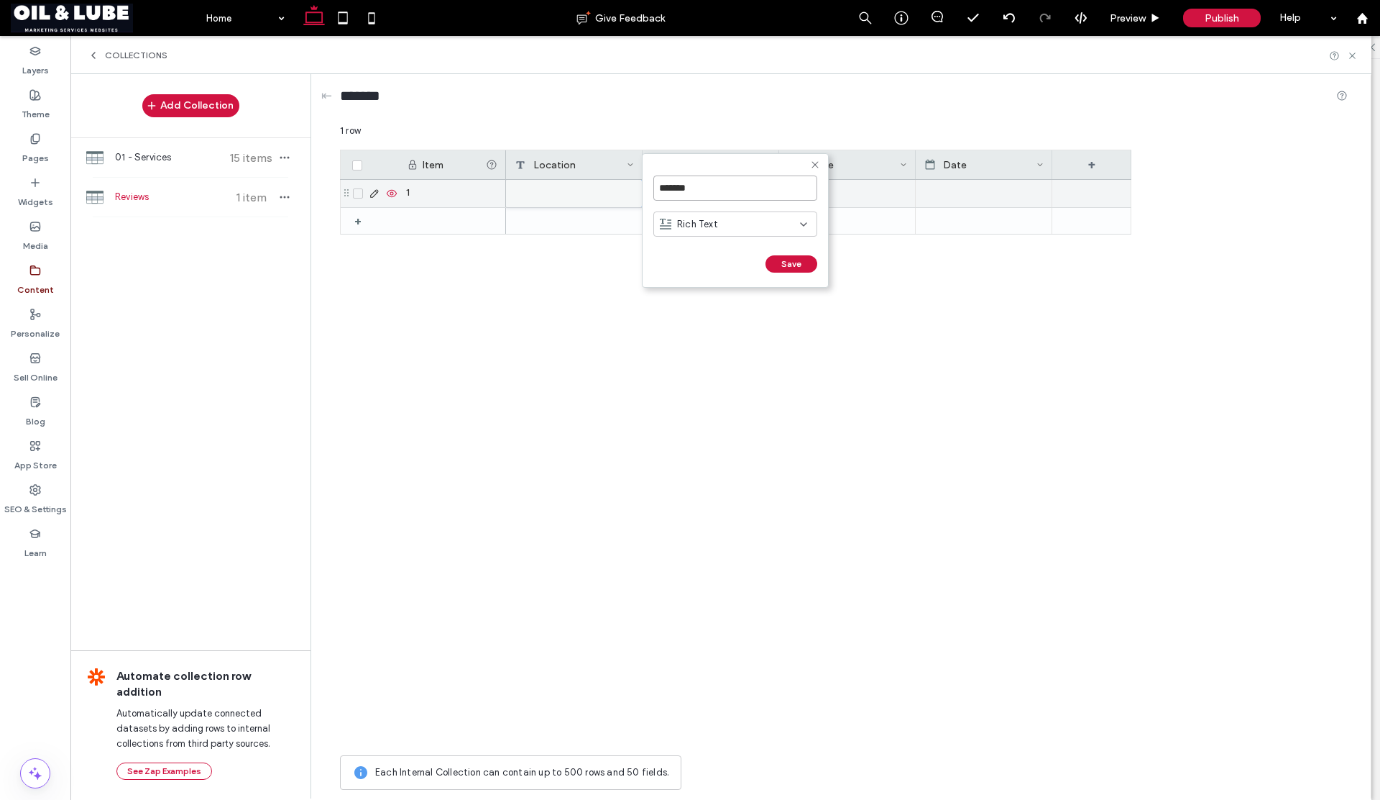
click at [638, 188] on div "******* Rich Text Save ****** 1 row Drag here to set row groups Drag here to se…" at bounding box center [844, 460] width 1008 height 673
drag, startPoint x: 638, startPoint y: 188, endPoint x: 657, endPoint y: 188, distance: 19.4
click at [644, 186] on div at bounding box center [819, 193] width 626 height 27
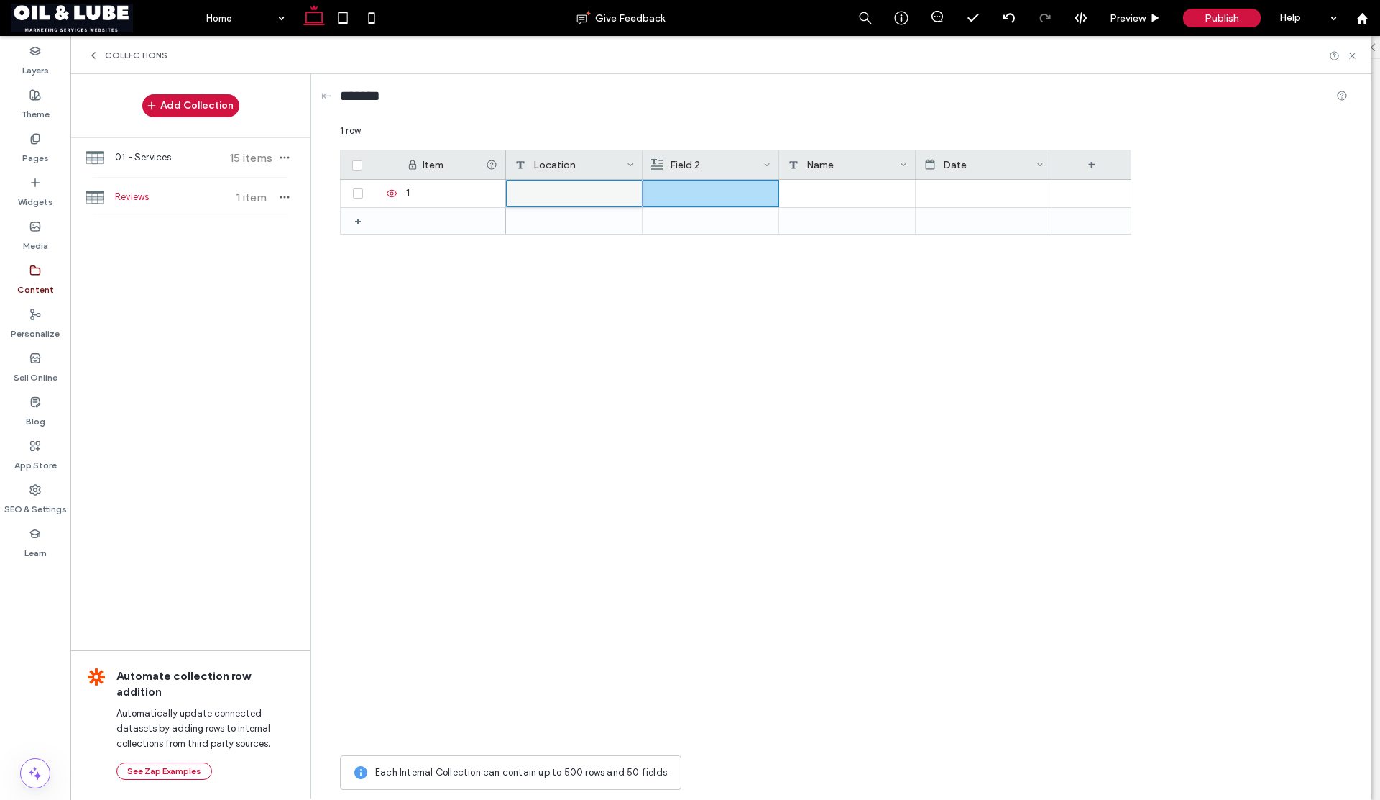
click at [694, 166] on div "Field 2" at bounding box center [707, 164] width 112 height 29
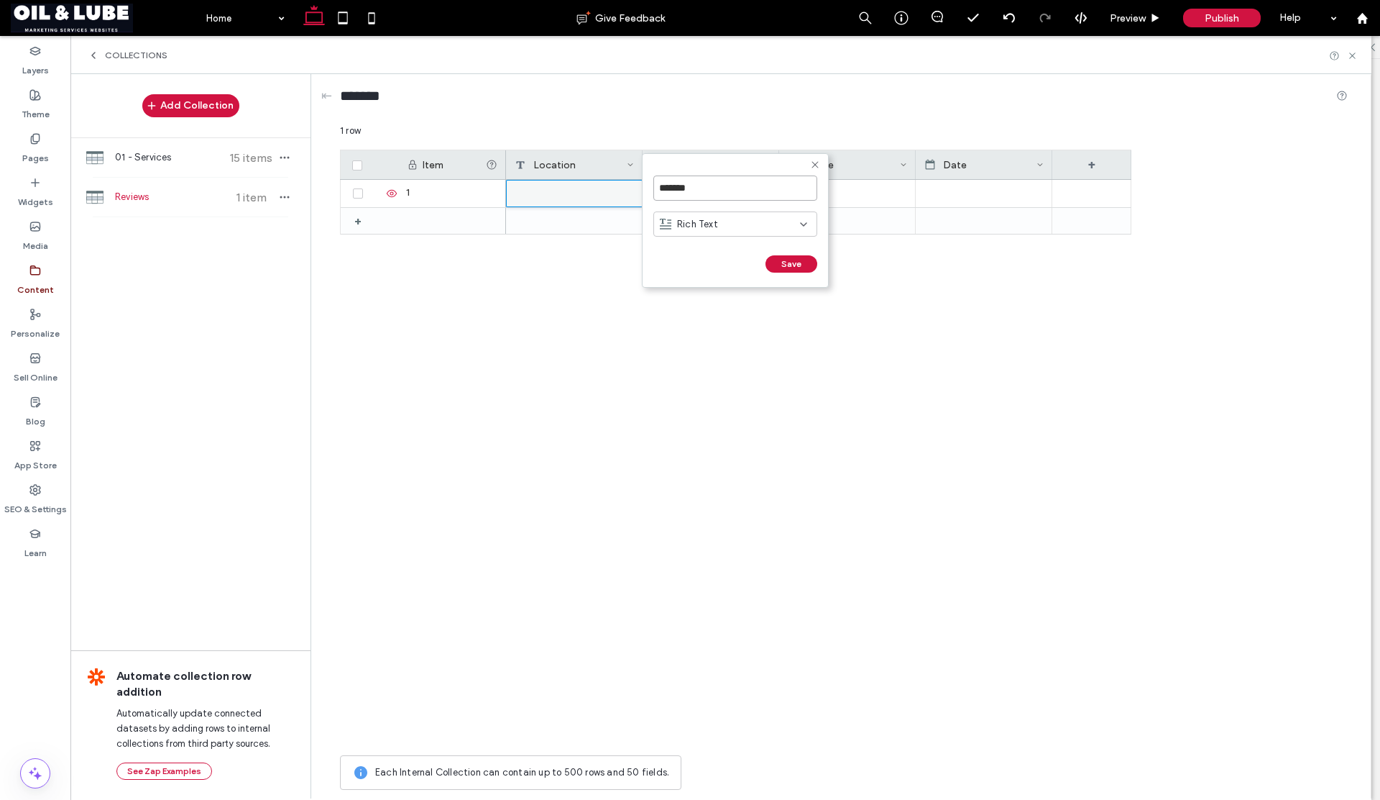
click at [700, 192] on input "*******" at bounding box center [736, 187] width 164 height 25
type input "*"
type input "******"
click at [797, 261] on button "Save" at bounding box center [792, 263] width 52 height 17
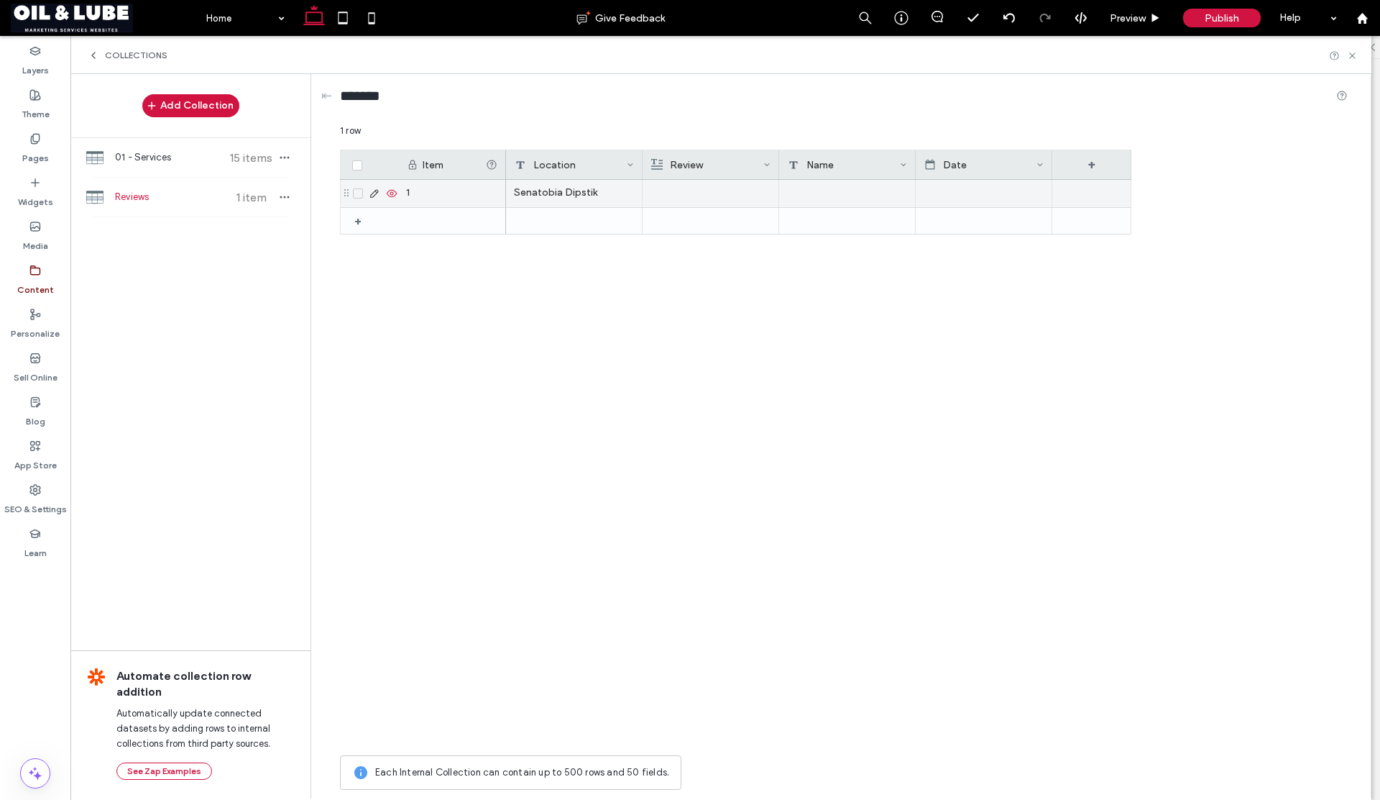
click at [729, 198] on div at bounding box center [711, 193] width 120 height 27
click at [840, 192] on div at bounding box center [847, 193] width 137 height 27
click at [1083, 163] on div "+" at bounding box center [1092, 164] width 79 height 29
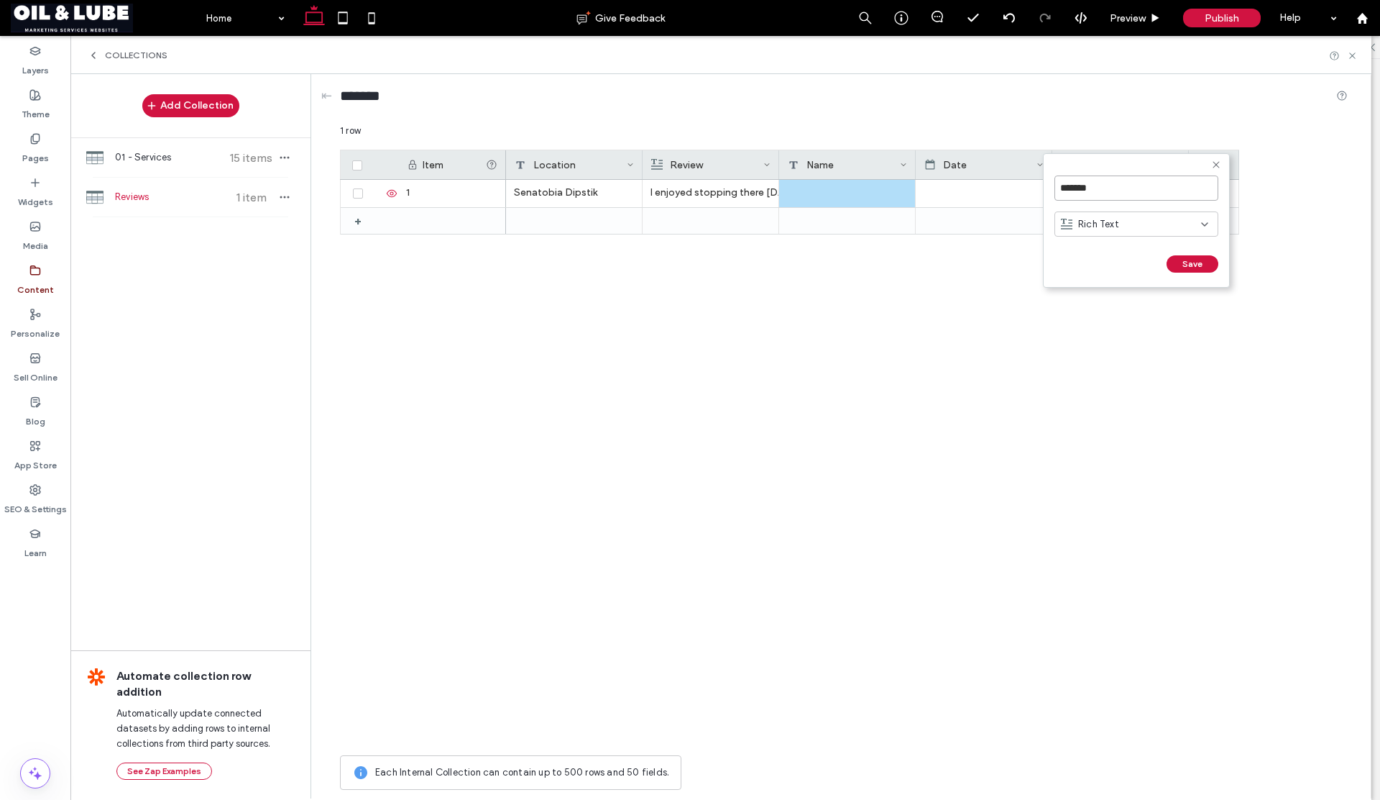
drag, startPoint x: 1101, startPoint y: 185, endPoint x: 1058, endPoint y: 184, distance: 42.4
click at [1058, 184] on input "*******" at bounding box center [1137, 187] width 164 height 25
type input "*****"
click at [1114, 226] on span "Rich Text" at bounding box center [1098, 224] width 41 height 14
drag, startPoint x: 1099, startPoint y: 300, endPoint x: 1094, endPoint y: 288, distance: 13.2
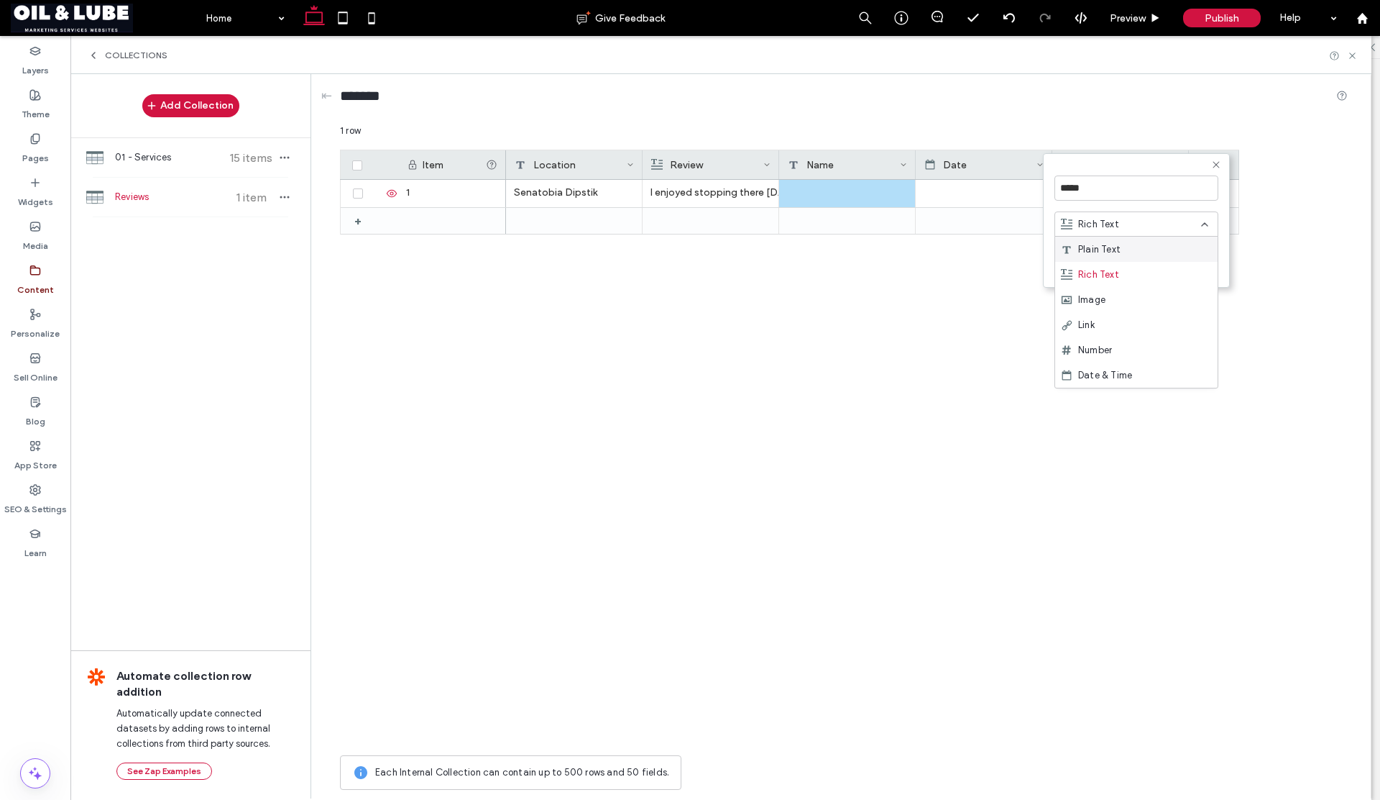
click at [1099, 299] on span "Image" at bounding box center [1091, 300] width 27 height 14
click at [1177, 260] on button "Save" at bounding box center [1193, 263] width 52 height 17
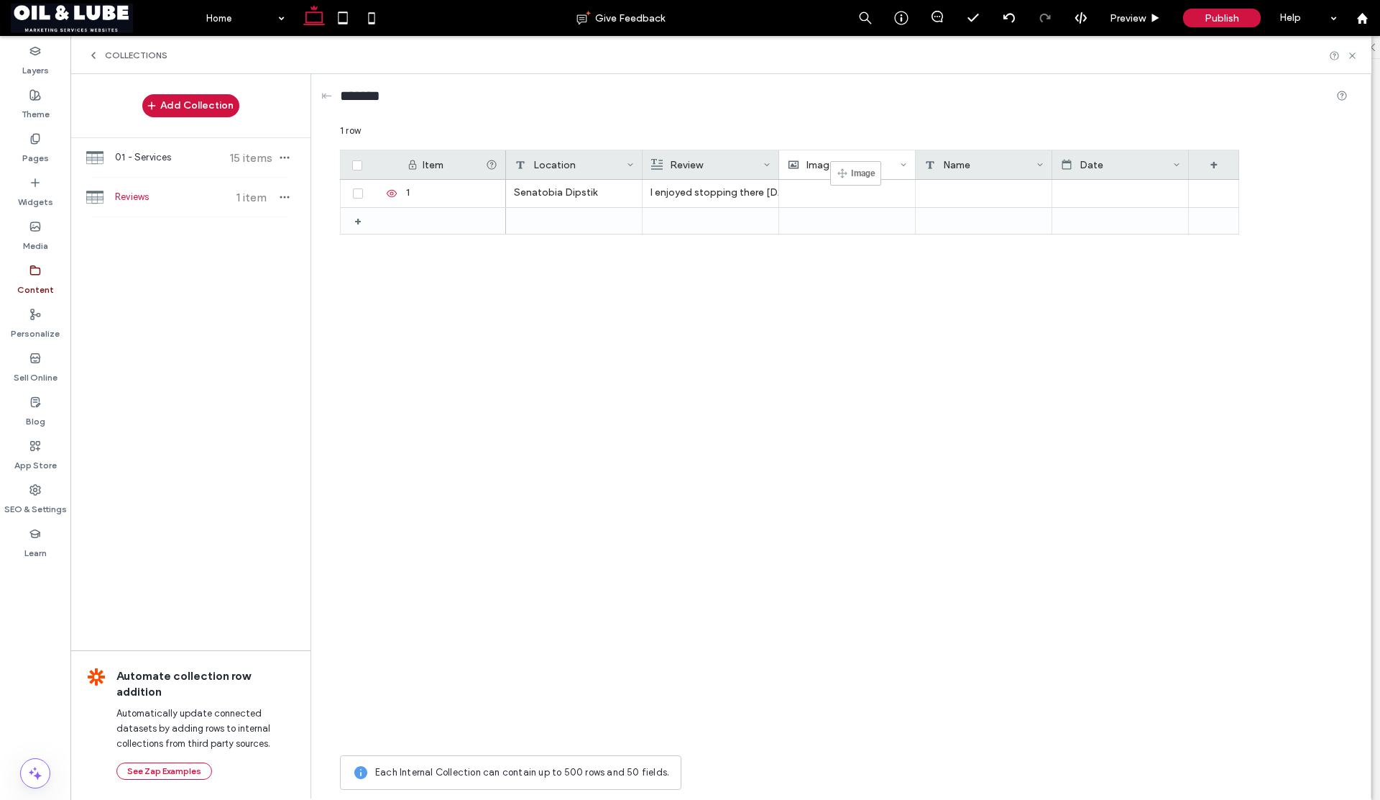
drag, startPoint x: 1114, startPoint y: 165, endPoint x: 852, endPoint y: 168, distance: 261.7
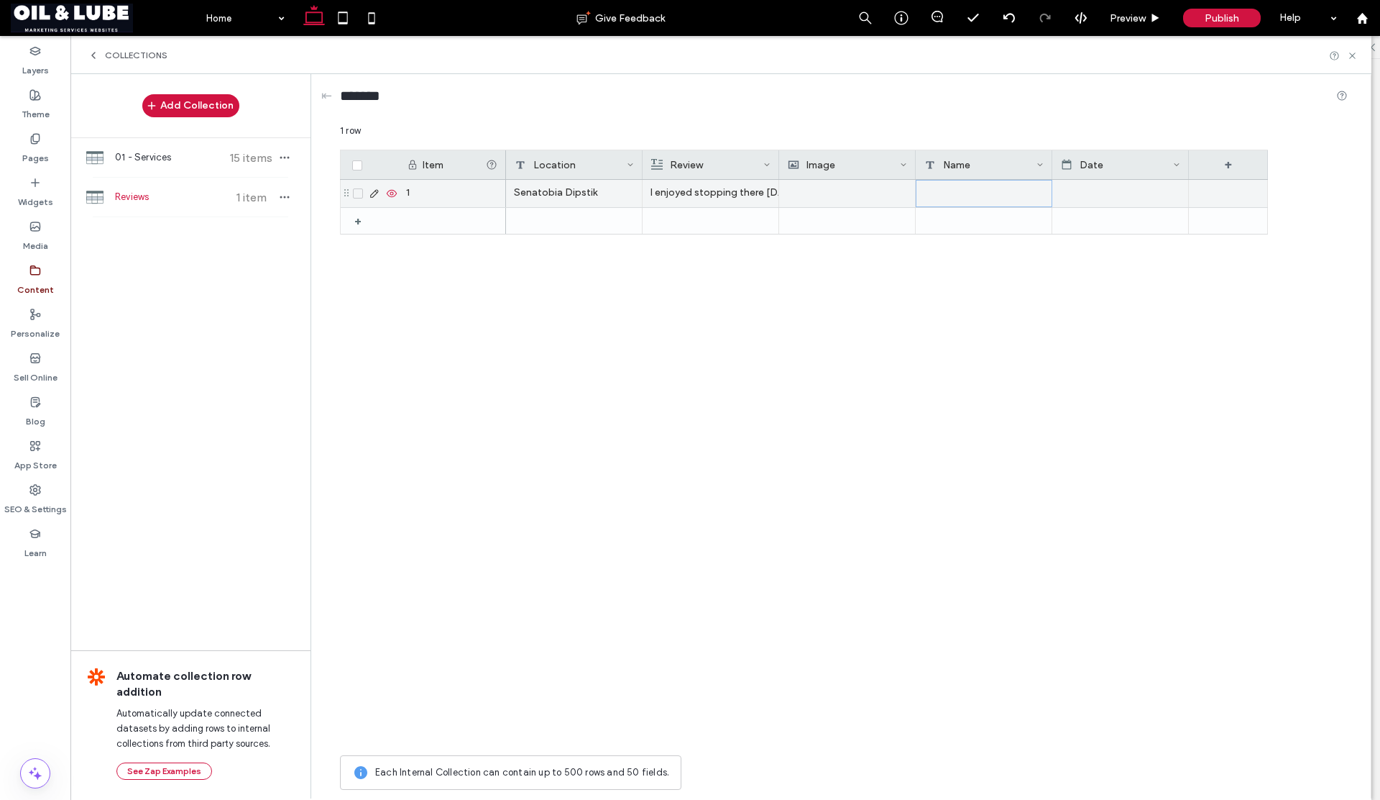
click at [961, 188] on div at bounding box center [984, 193] width 137 height 27
click at [956, 178] on textarea "plain-text-cell" at bounding box center [994, 174] width 158 height 43
type textarea "**********"
click at [1126, 196] on div at bounding box center [1120, 193] width 119 height 26
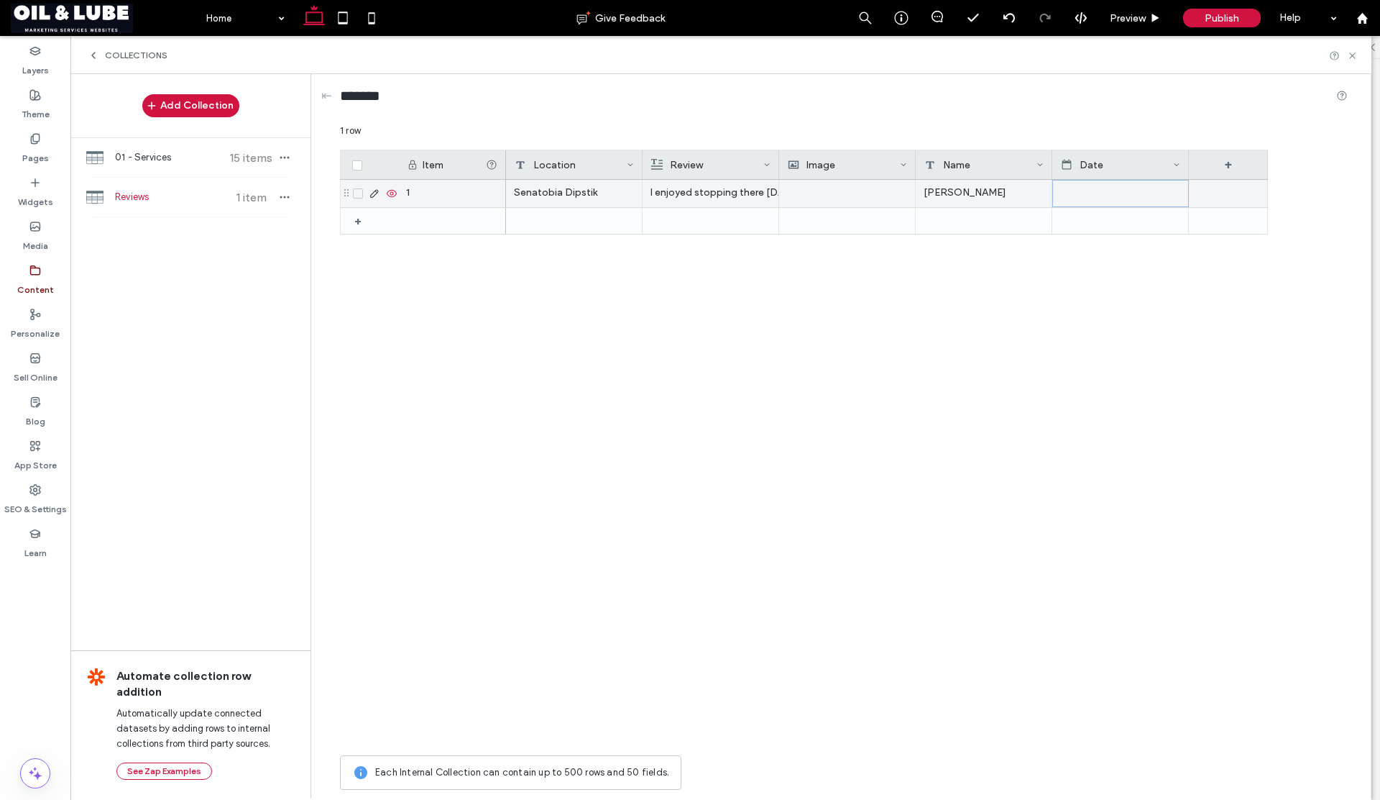
click at [1125, 197] on div at bounding box center [1120, 193] width 119 height 26
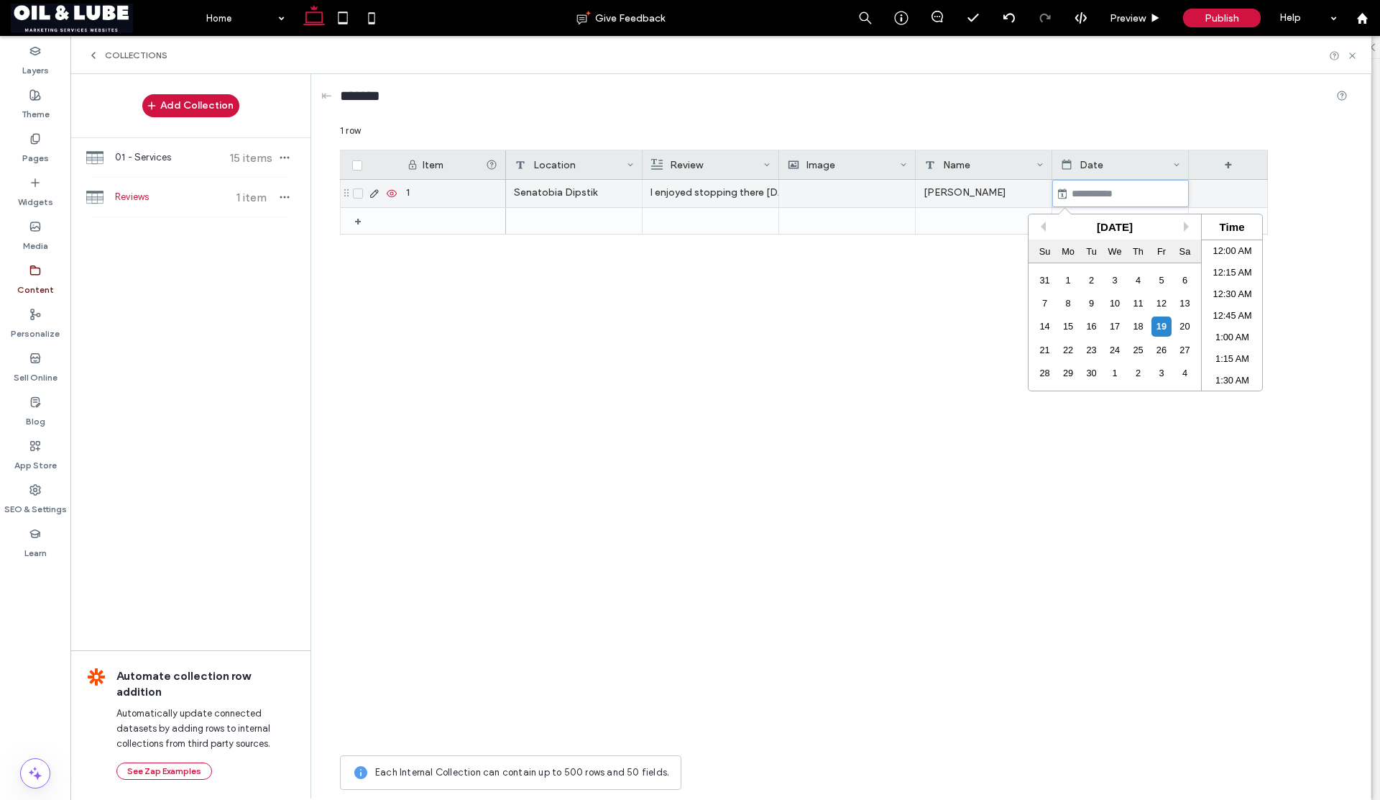
scroll to position [691, 0]
click at [1048, 224] on div "September 2025" at bounding box center [1115, 226] width 173 height 25
click at [1043, 226] on button "Previous Month" at bounding box center [1041, 226] width 10 height 10
click at [1075, 371] on div "25" at bounding box center [1068, 372] width 19 height 19
type input "**********"
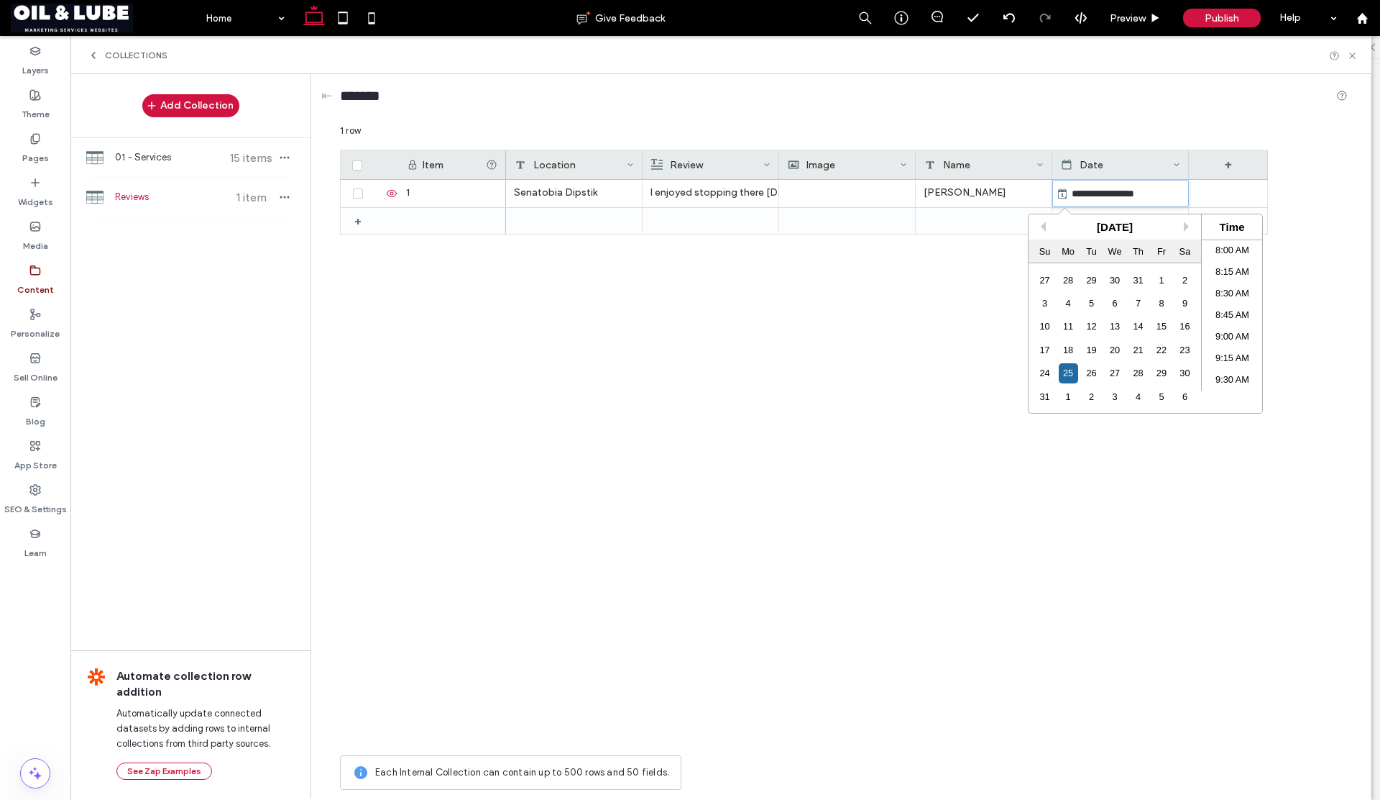
click at [1051, 457] on div "**********" at bounding box center [887, 464] width 762 height 568
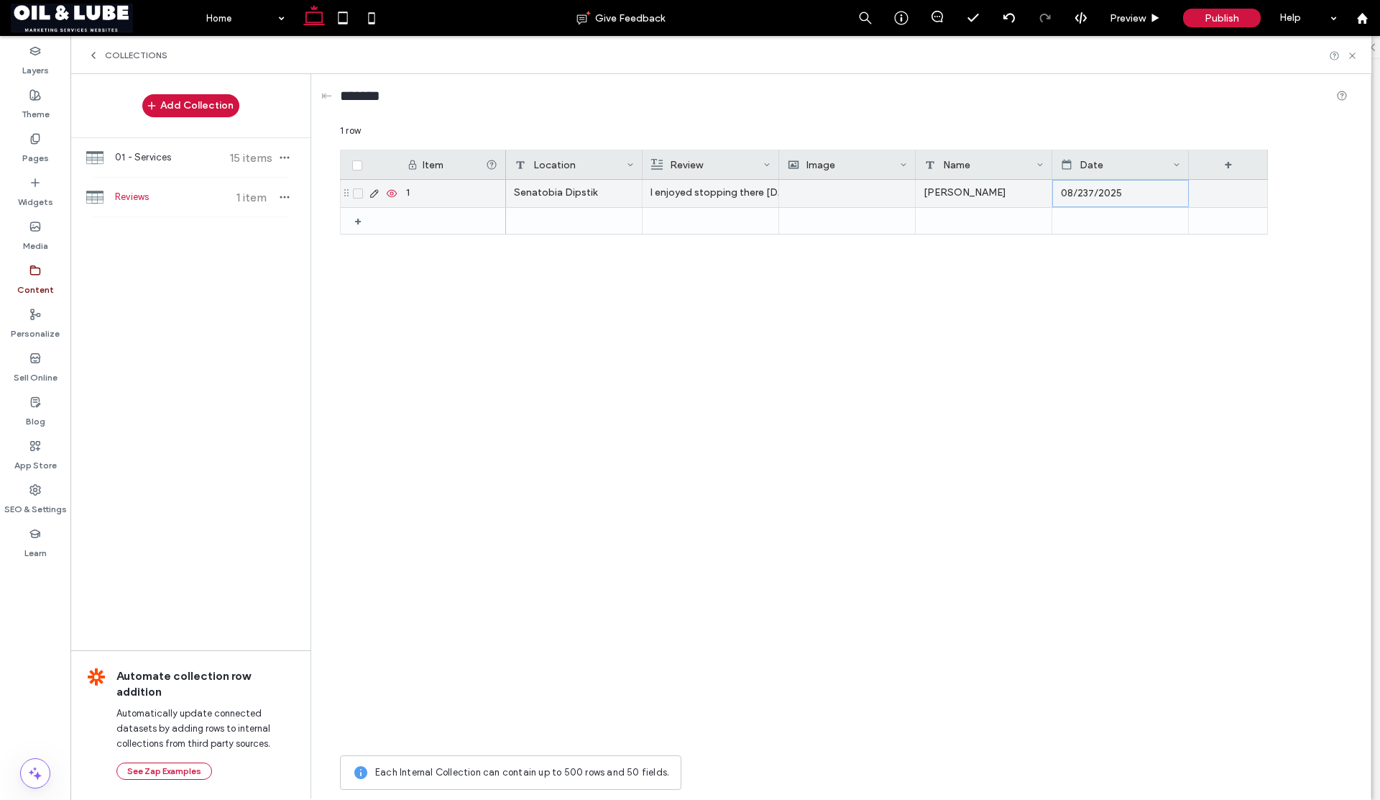
click at [1087, 196] on div "08/237/2025" at bounding box center [1120, 193] width 119 height 26
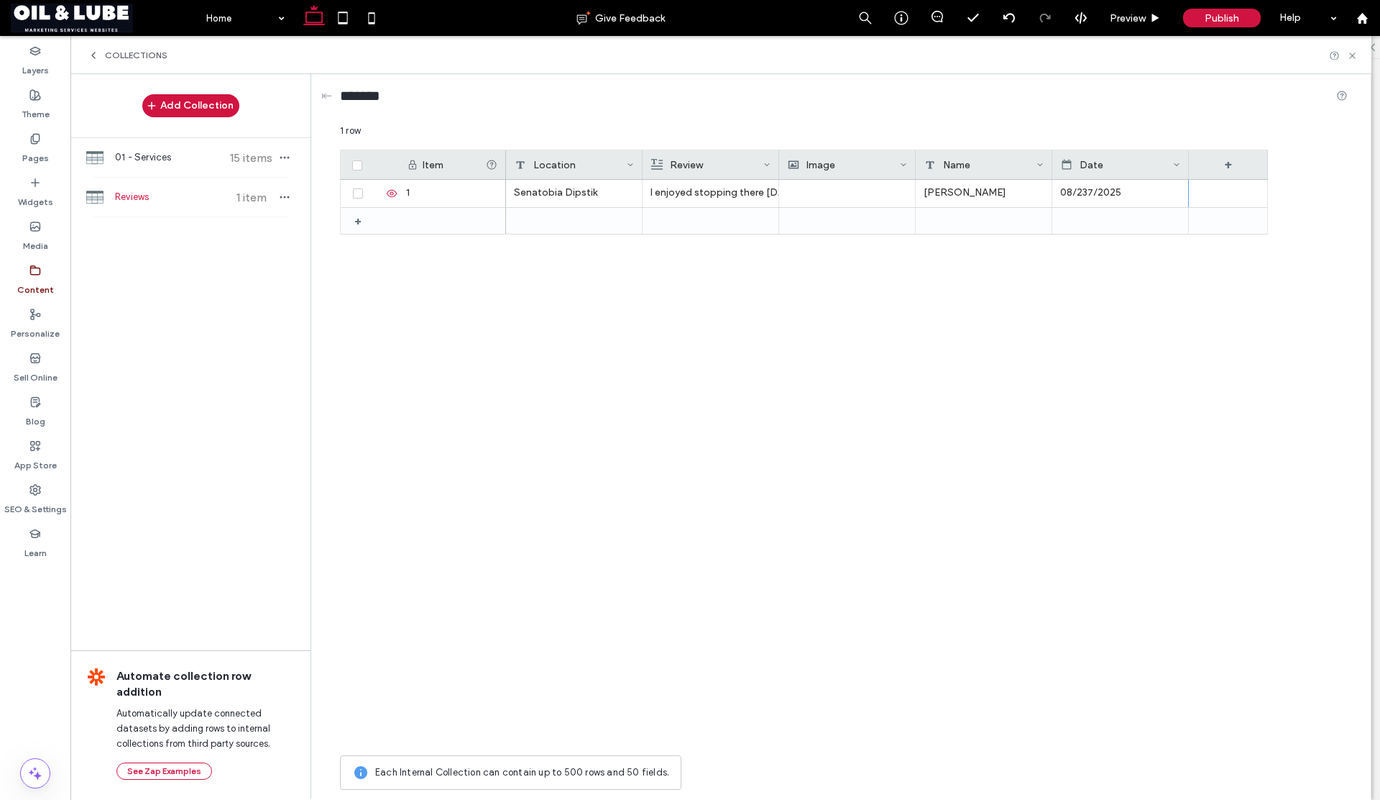
click at [1135, 168] on div "Date" at bounding box center [1117, 164] width 112 height 29
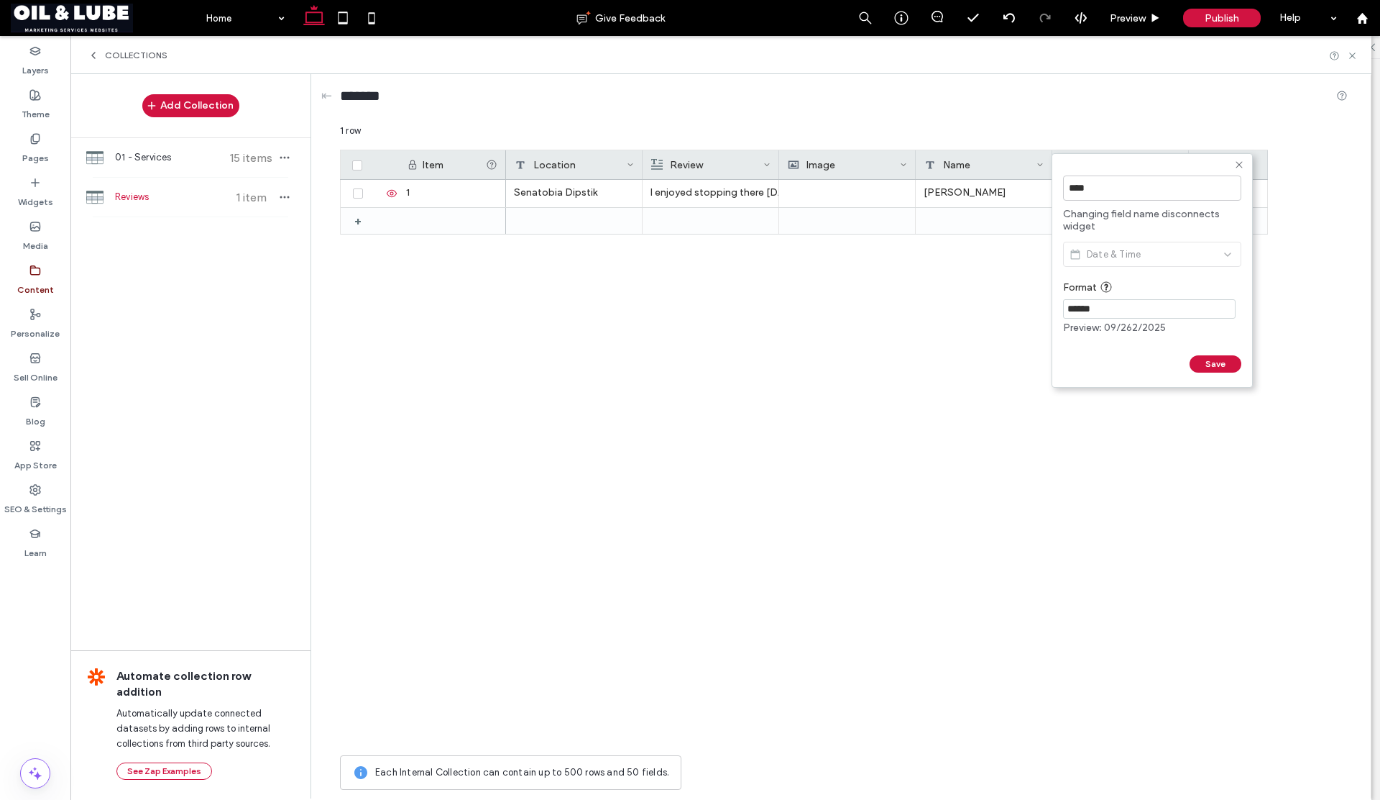
drag, startPoint x: 1112, startPoint y: 312, endPoint x: 1015, endPoint y: 306, distance: 97.3
click at [1014, 306] on div "**** Changing field name disconnects widget Date & Time Format ****** Preview: …" at bounding box center [844, 460] width 1008 height 673
click at [1137, 283] on div "Format Examples: YYYY-MM-dd MMM, dd, YY HH:mm:SS E, MMMM dd - HH:mm" at bounding box center [1149, 290] width 173 height 18
click at [1092, 311] on input "*****" at bounding box center [1149, 308] width 173 height 19
click at [1119, 310] on input "******" at bounding box center [1149, 308] width 173 height 19
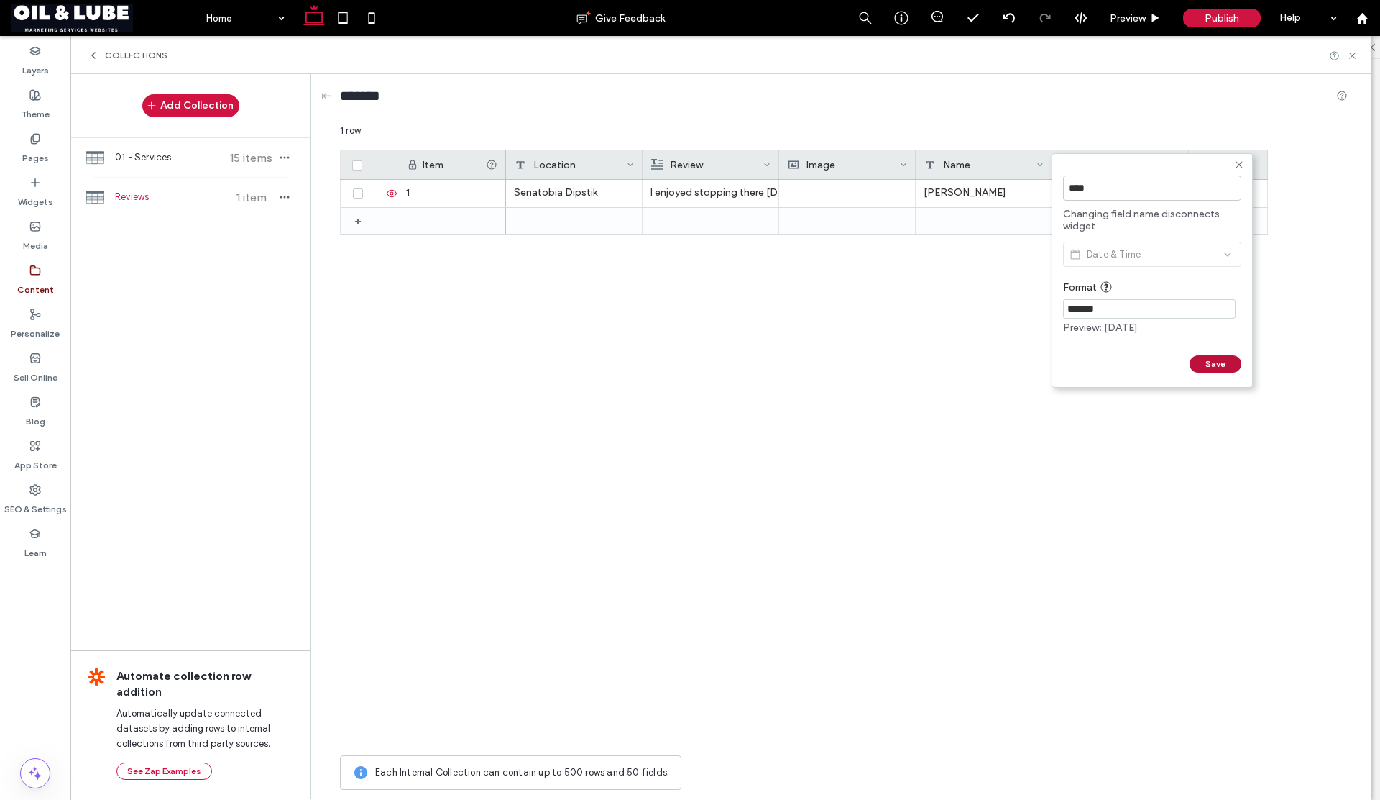
type input "*******"
click at [1200, 361] on button "Save" at bounding box center [1216, 363] width 52 height 17
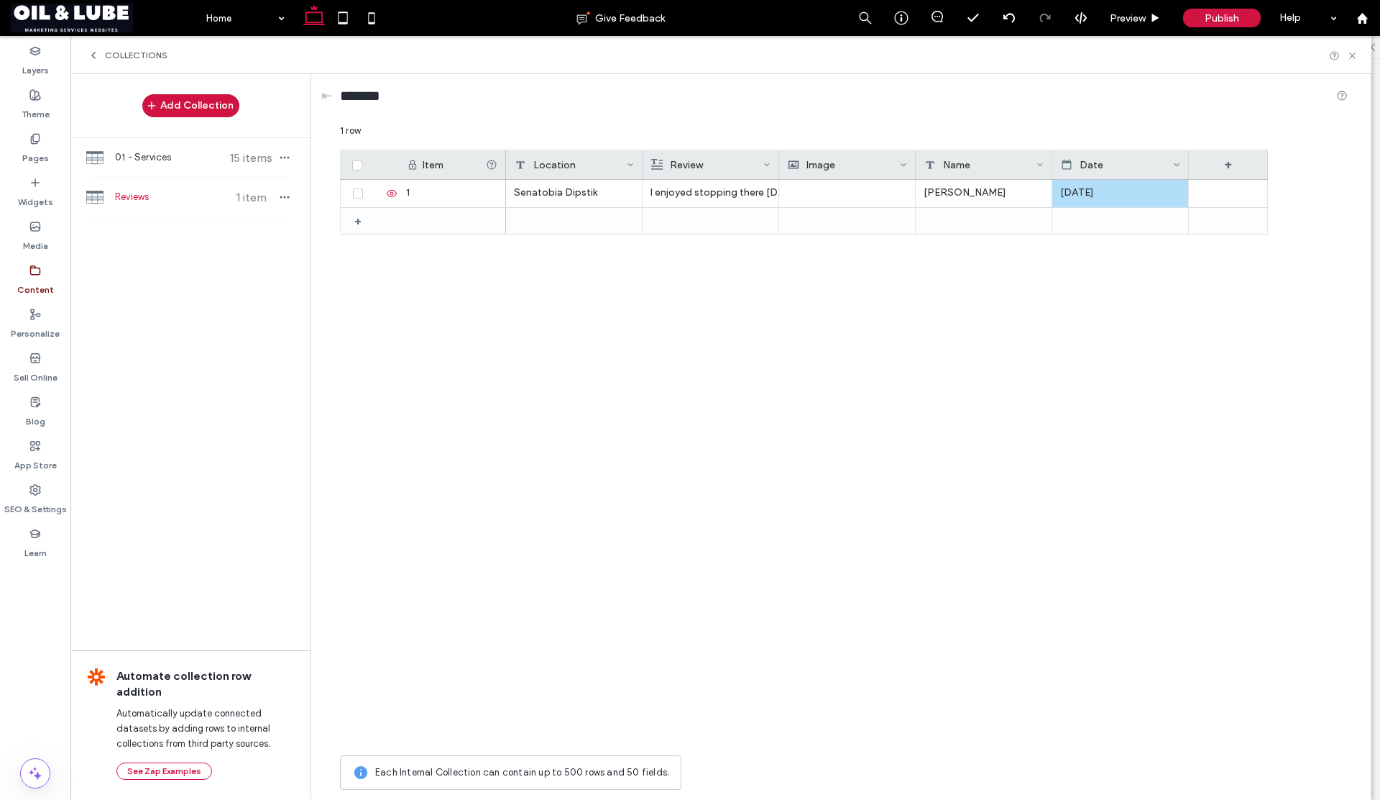
click at [1105, 310] on div "Senatobia Dipstik I enjoyed stopping there today. The workers were really nice …" at bounding box center [887, 464] width 762 height 568
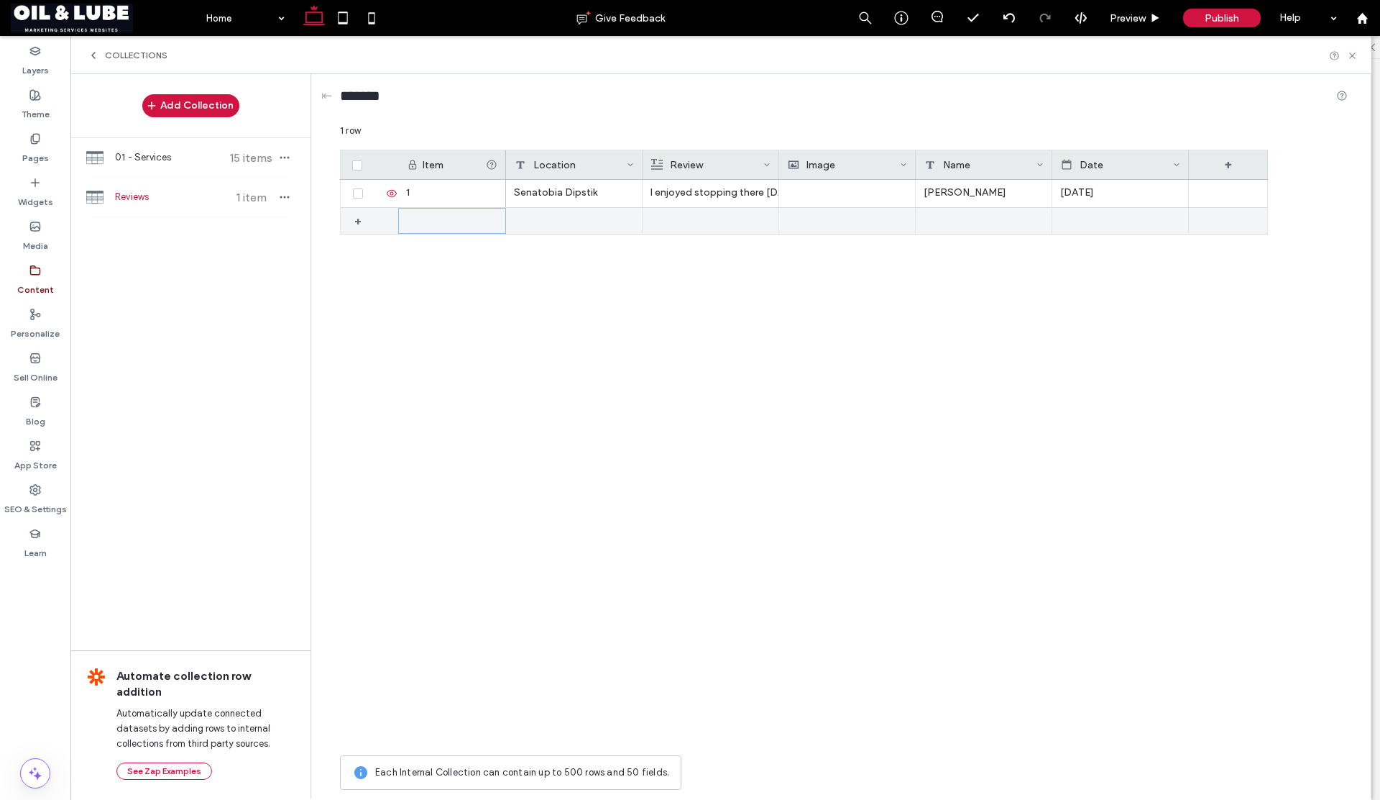
click at [432, 218] on div at bounding box center [452, 221] width 108 height 26
click at [448, 222] on div "2" at bounding box center [452, 221] width 108 height 27
click at [533, 221] on div at bounding box center [574, 221] width 137 height 27
click at [617, 206] on textarea "plain-text-cell" at bounding box center [584, 202] width 158 height 43
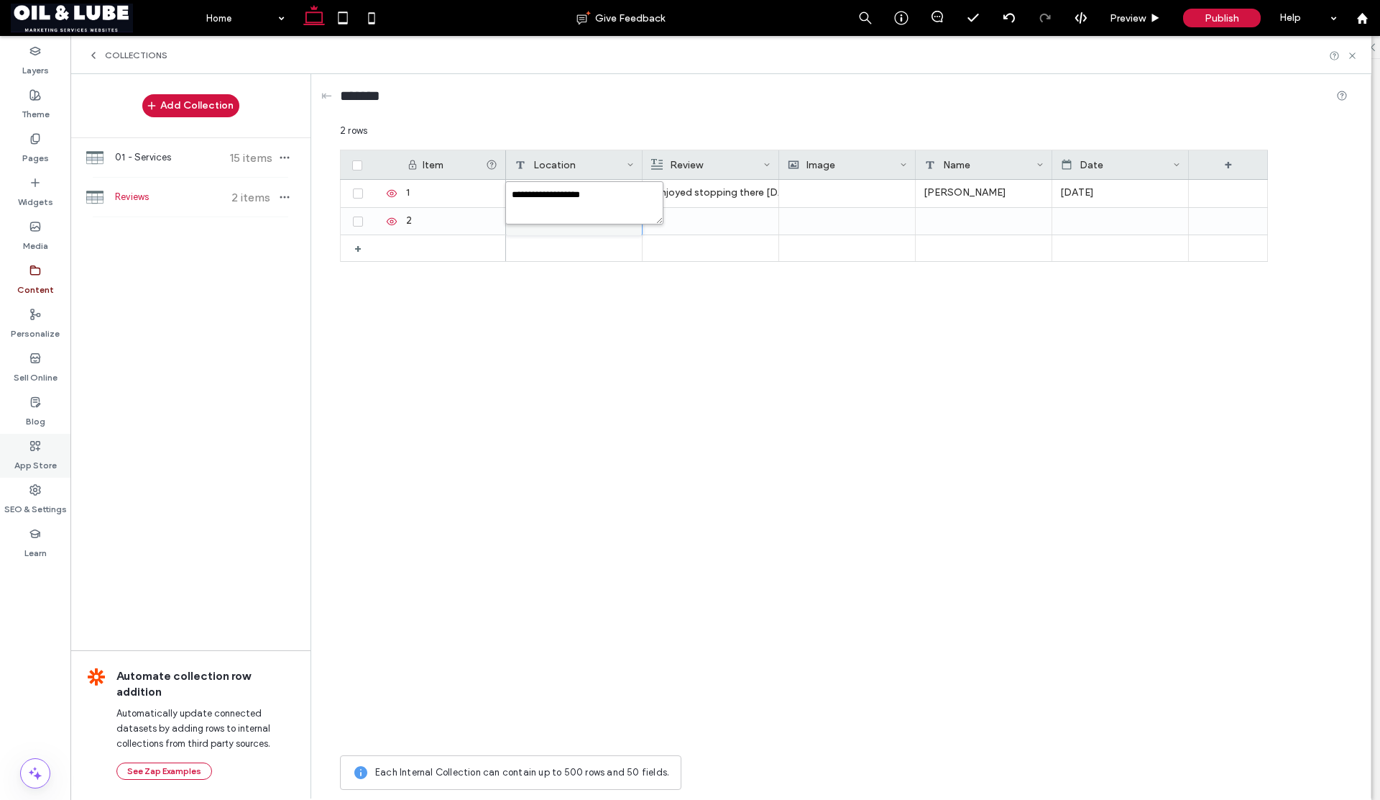
type textarea "**********"
click at [669, 224] on div at bounding box center [711, 221] width 120 height 27
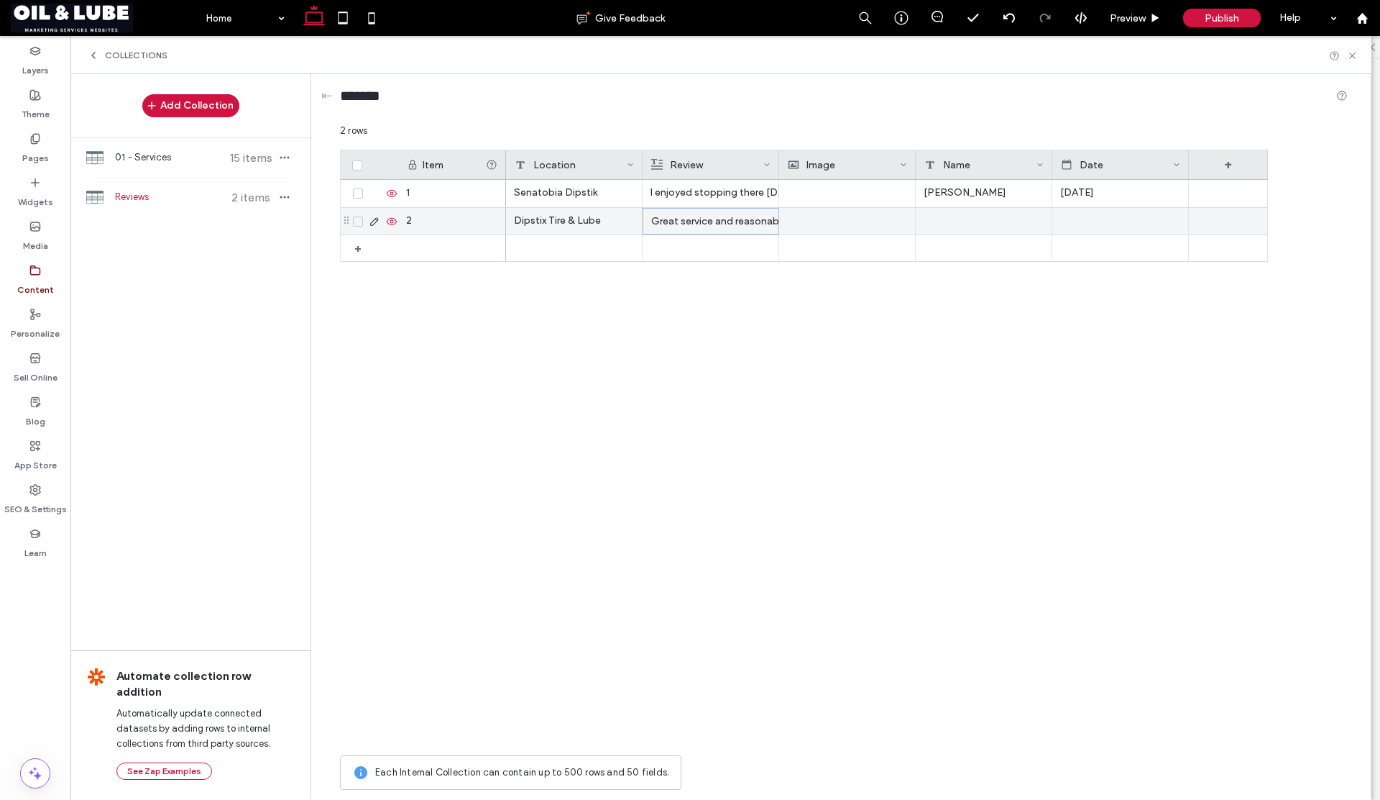
click at [938, 221] on div at bounding box center [984, 221] width 137 height 27
click at [927, 193] on textarea "plain-text-cell" at bounding box center [994, 202] width 158 height 43
type textarea "**********"
click at [1109, 225] on div at bounding box center [1121, 221] width 120 height 27
click at [1109, 225] on div at bounding box center [1120, 221] width 119 height 25
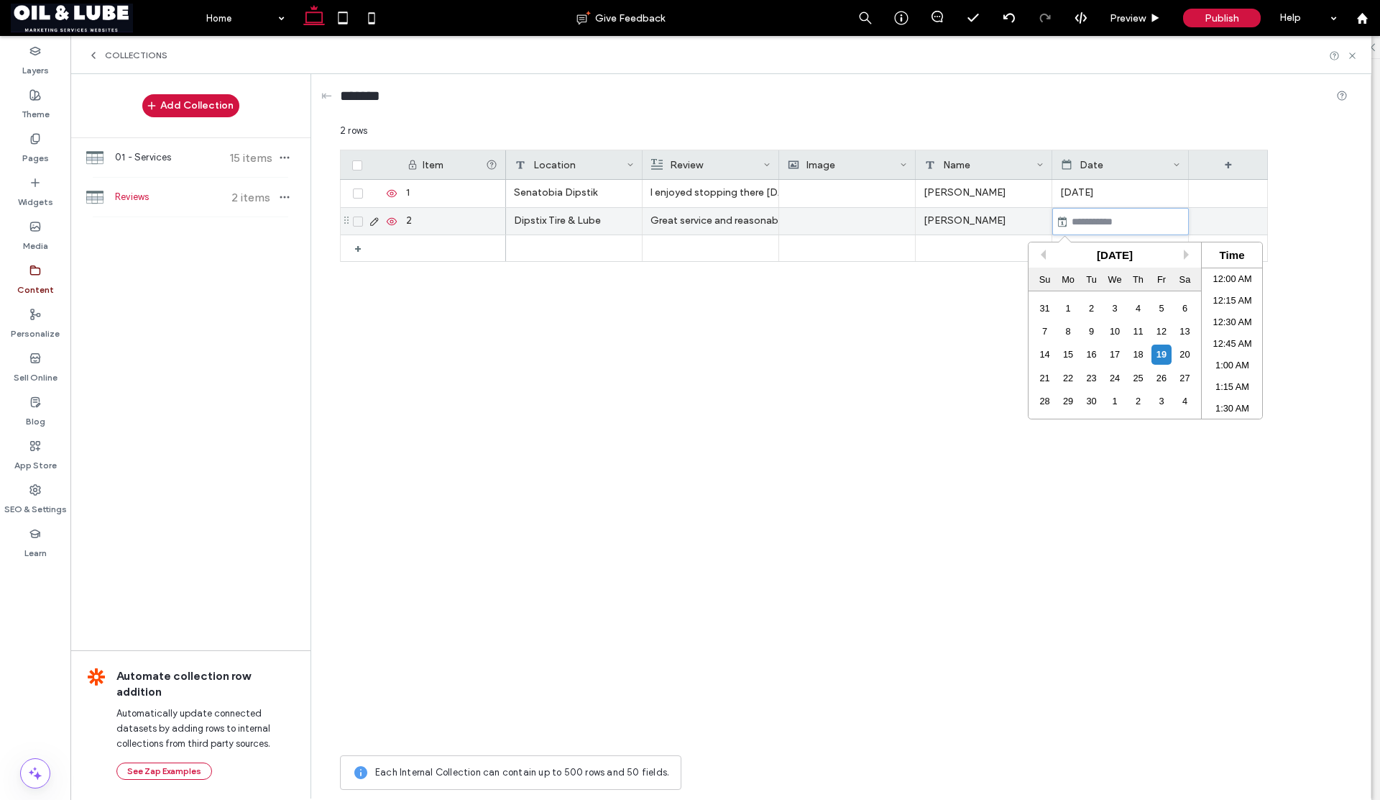
scroll to position [691, 0]
click at [1045, 257] on button "Previous Month" at bounding box center [1041, 254] width 10 height 10
click at [1134, 373] on div "21" at bounding box center [1138, 377] width 19 height 19
type input "**********"
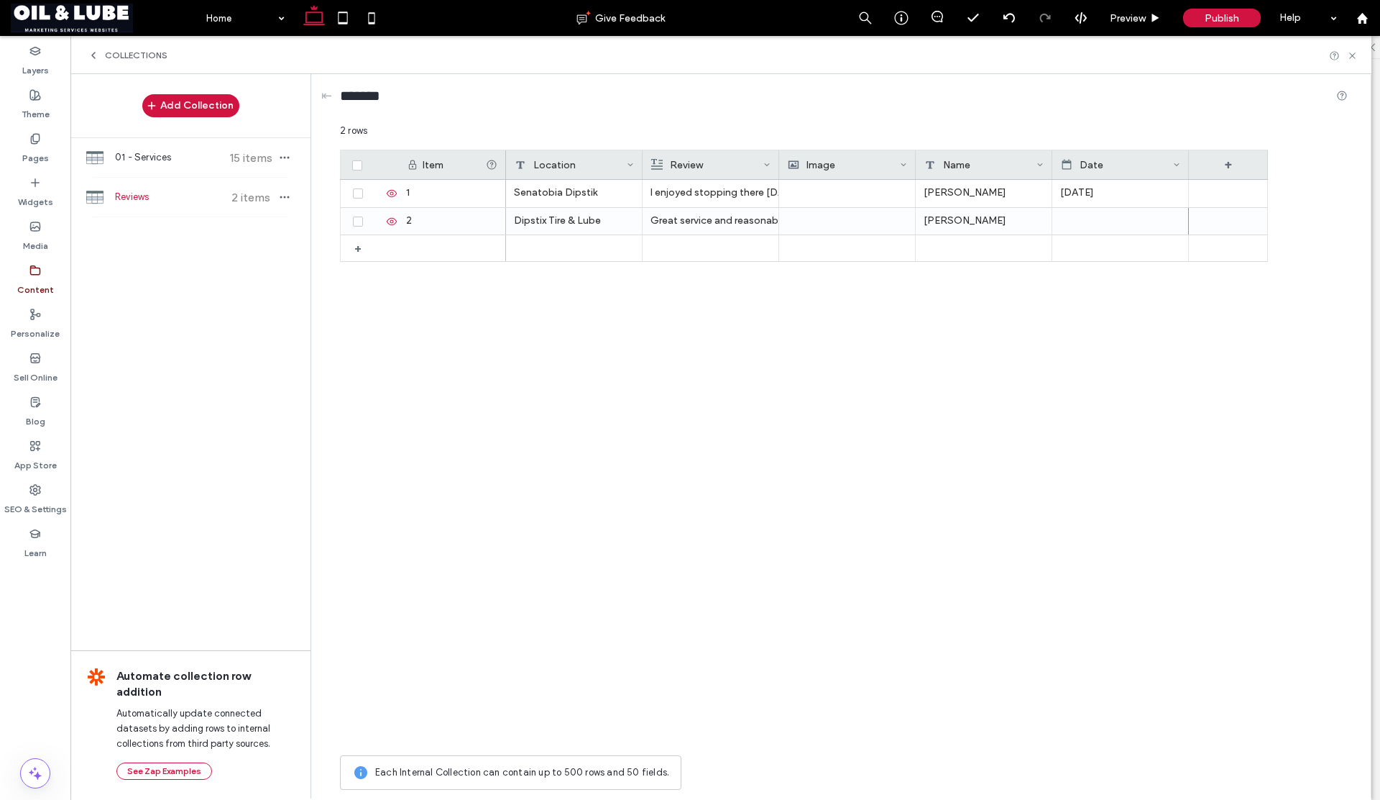
click at [979, 338] on div "Dipstix Tire & Lube Great service and reasonable Brad McPeak Senatobia Dipstik …" at bounding box center [887, 464] width 762 height 568
click at [533, 249] on div at bounding box center [574, 248] width 137 height 26
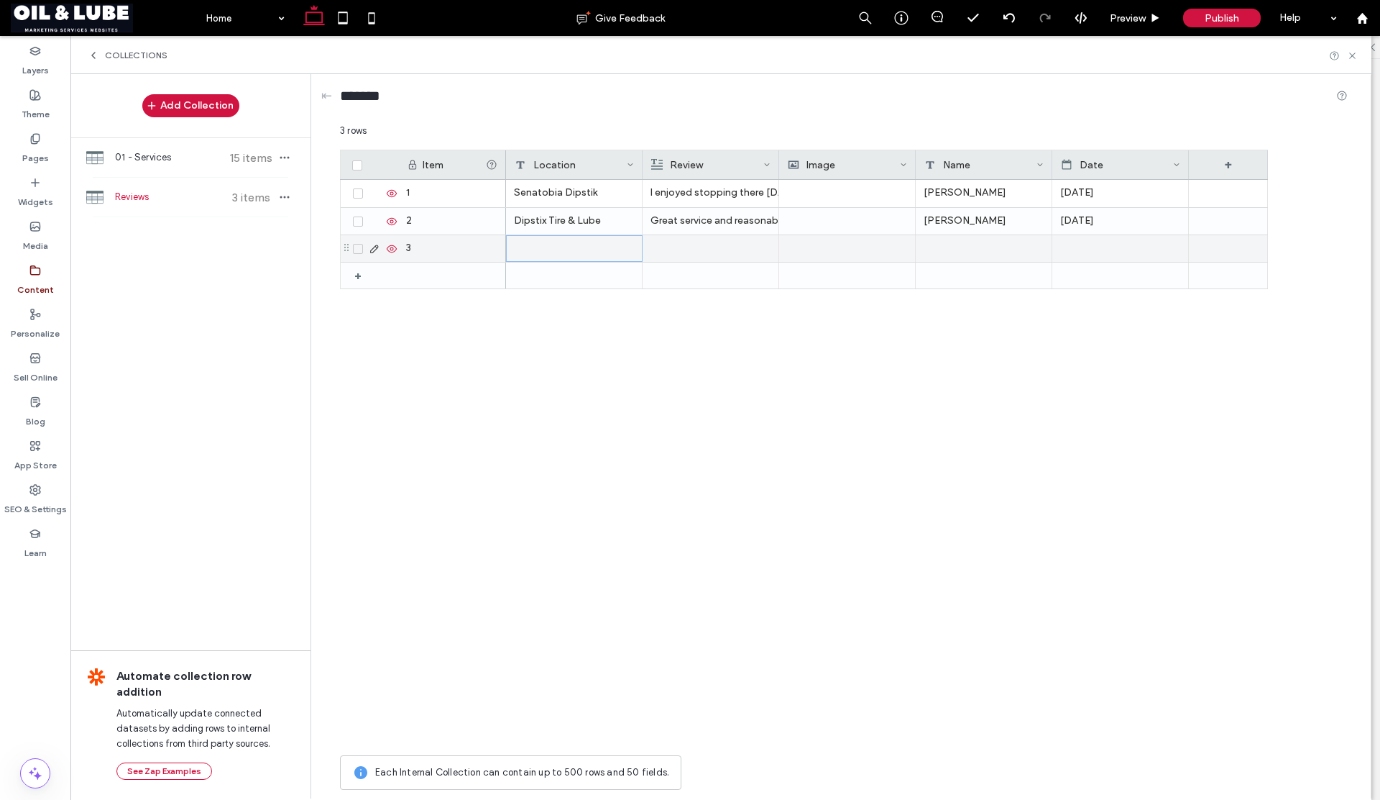
click at [534, 248] on div at bounding box center [574, 248] width 137 height 27
click at [531, 220] on textarea "plain-text-cell" at bounding box center [584, 230] width 158 height 43
type textarea "**********"
drag, startPoint x: 692, startPoint y: 336, endPoint x: 476, endPoint y: 423, distance: 232.6
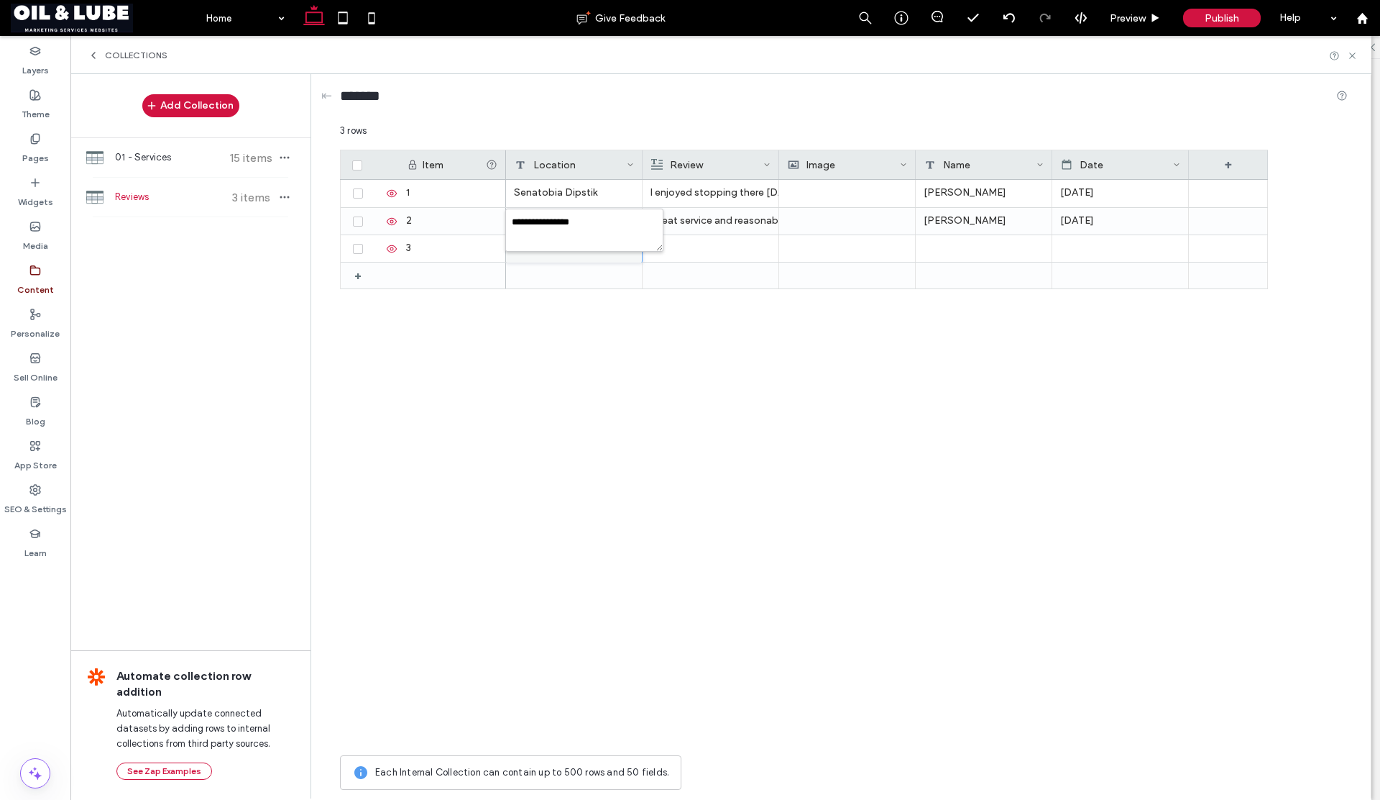
click at [692, 336] on div "Dipstix Tire & Lube Great service and reasonable Brad McPeak 08/21/2025 Senatob…" at bounding box center [887, 464] width 762 height 568
click at [672, 246] on div at bounding box center [711, 248] width 120 height 27
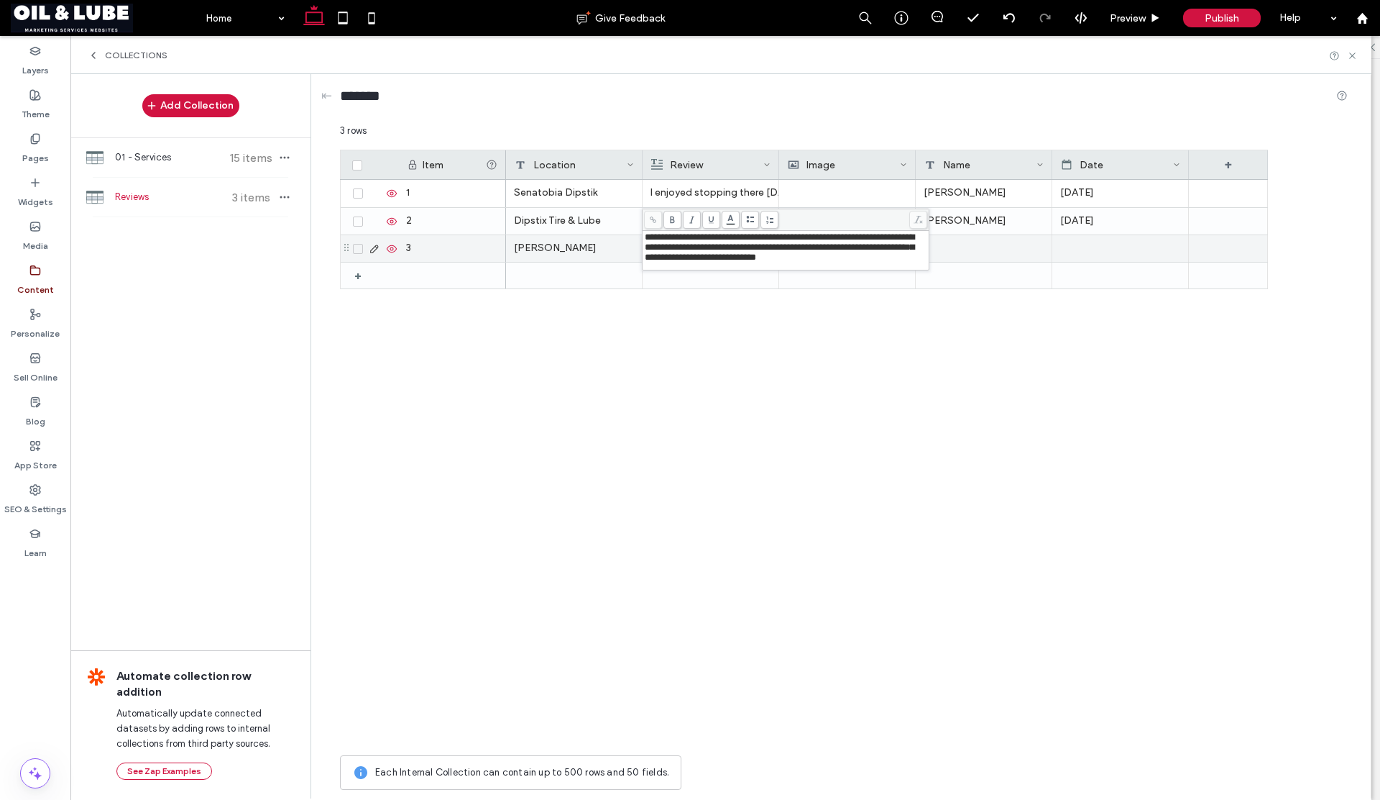
click at [720, 345] on div "Hernando Dipstix Dipstix Tire & Lube Great service and reasonable Brad McPeak 0…" at bounding box center [887, 464] width 762 height 568
click at [940, 253] on div at bounding box center [984, 248] width 137 height 27
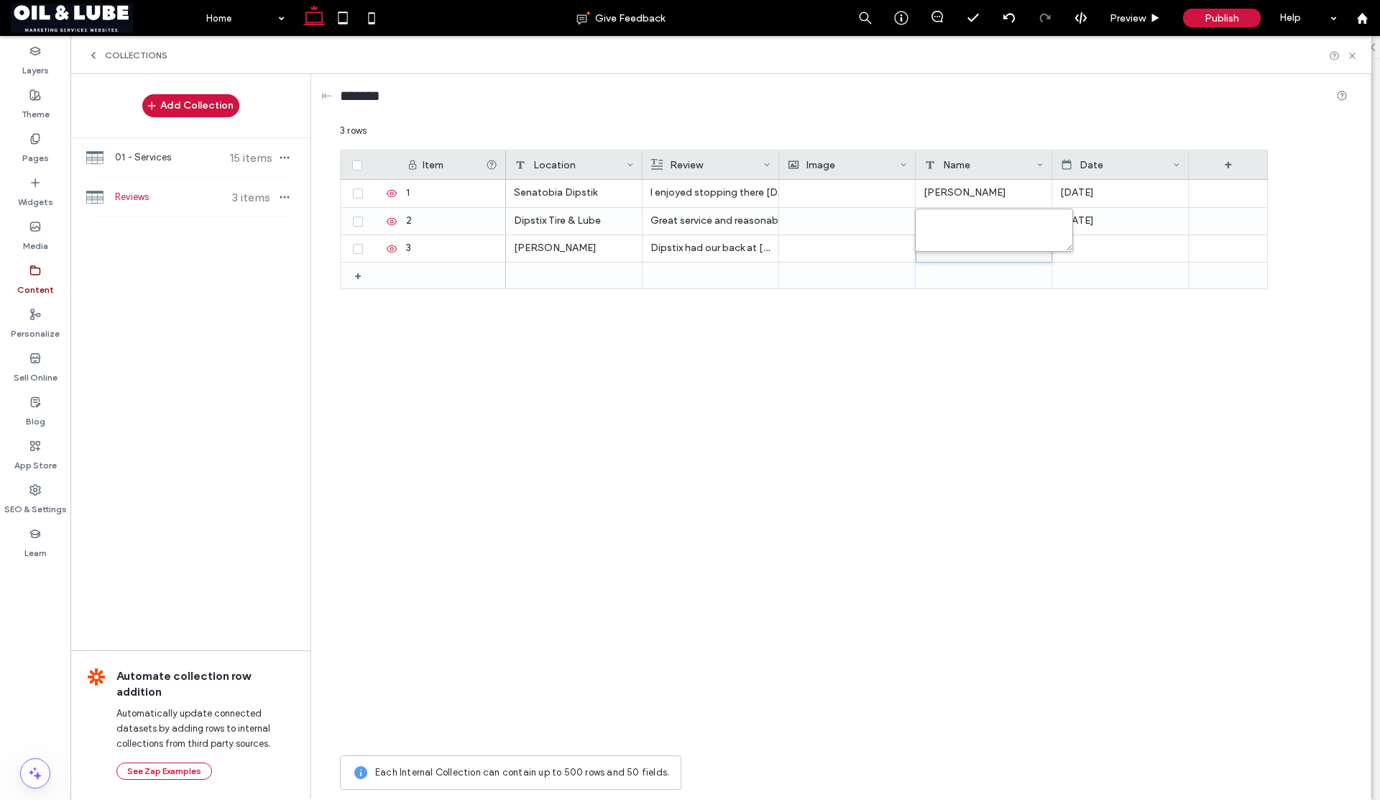
click at [946, 234] on textarea "plain-text-cell" at bounding box center [994, 230] width 158 height 43
type textarea "**********"
click at [1089, 245] on div at bounding box center [1121, 248] width 120 height 27
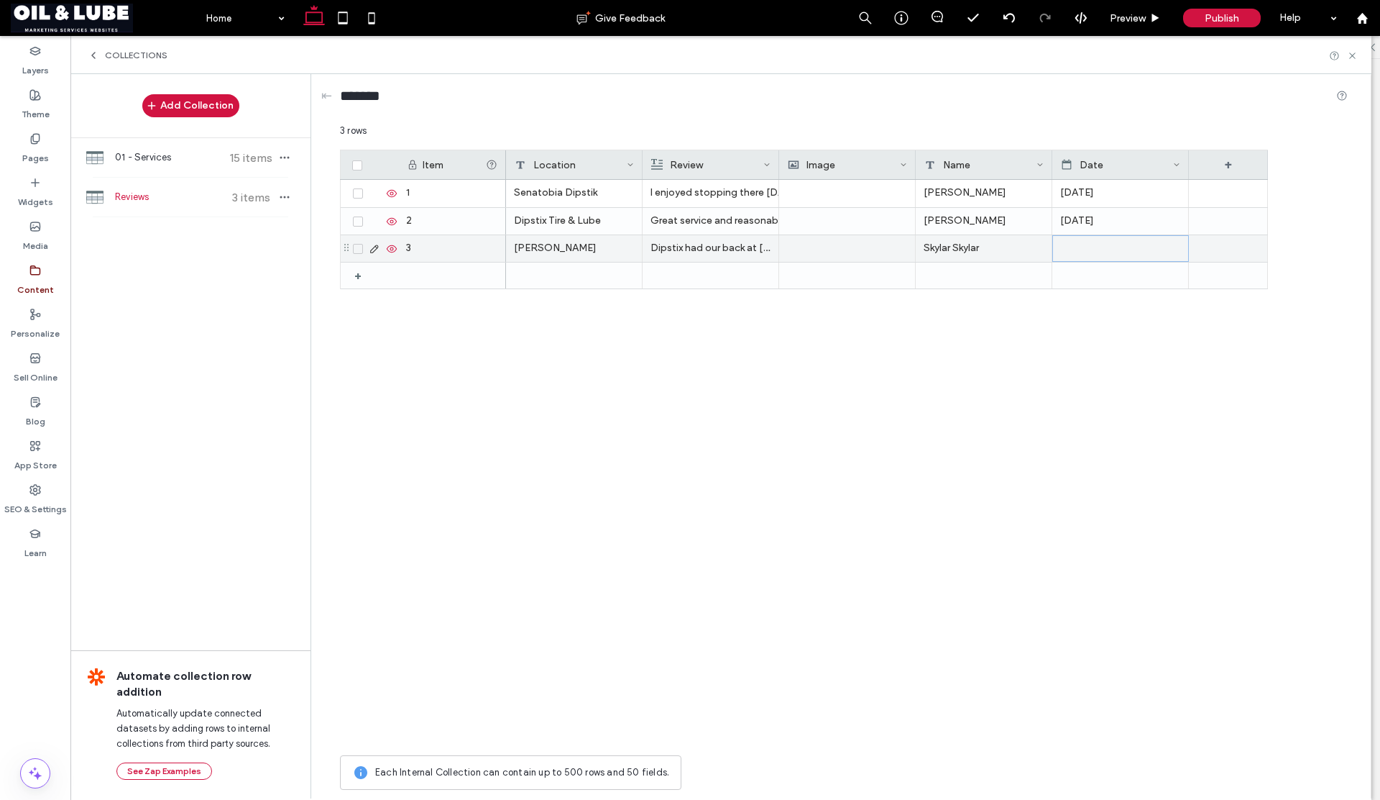
click at [1090, 245] on div at bounding box center [1120, 248] width 119 height 25
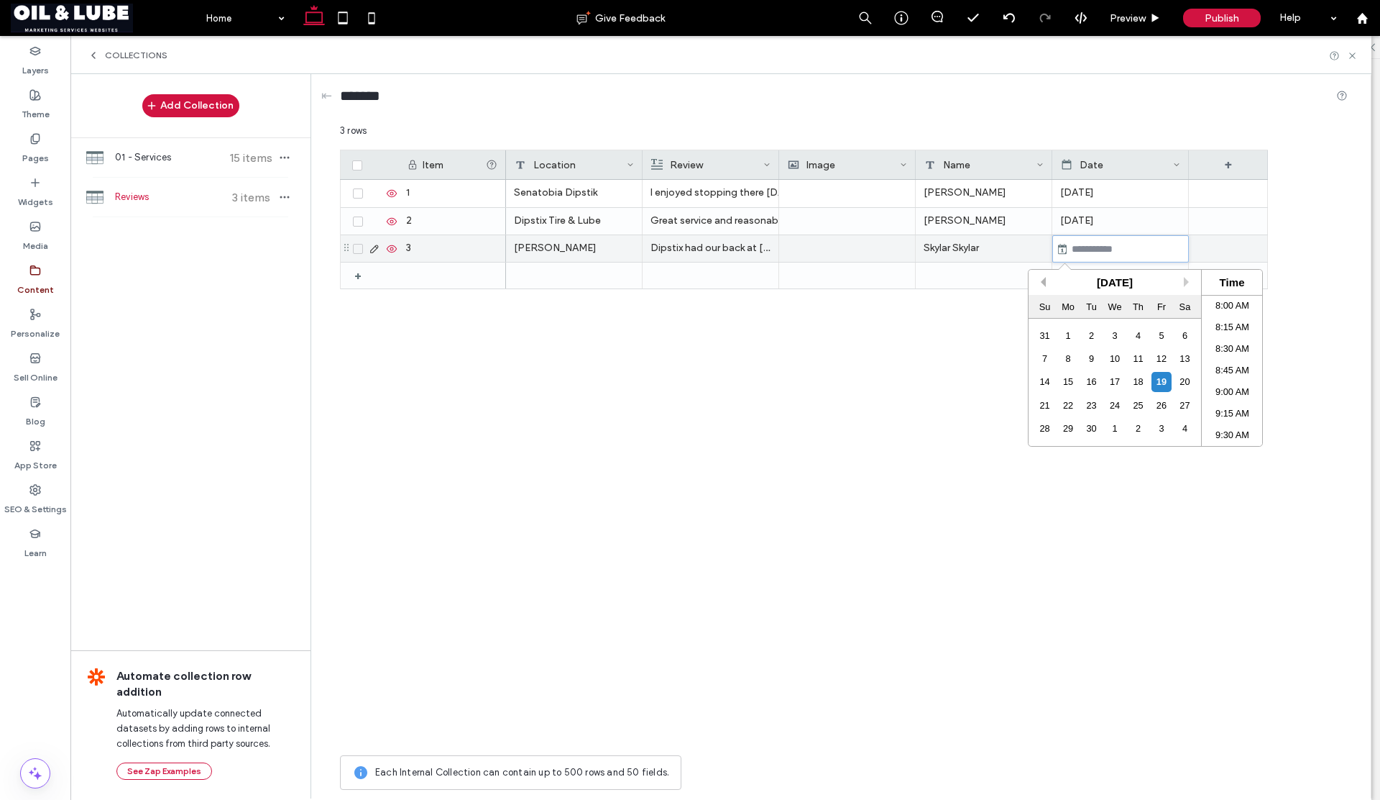
click at [1044, 283] on button "Previous Month" at bounding box center [1041, 282] width 10 height 10
click at [1132, 401] on div "21" at bounding box center [1138, 404] width 19 height 19
type input "**********"
click at [941, 387] on div "**********" at bounding box center [887, 464] width 762 height 568
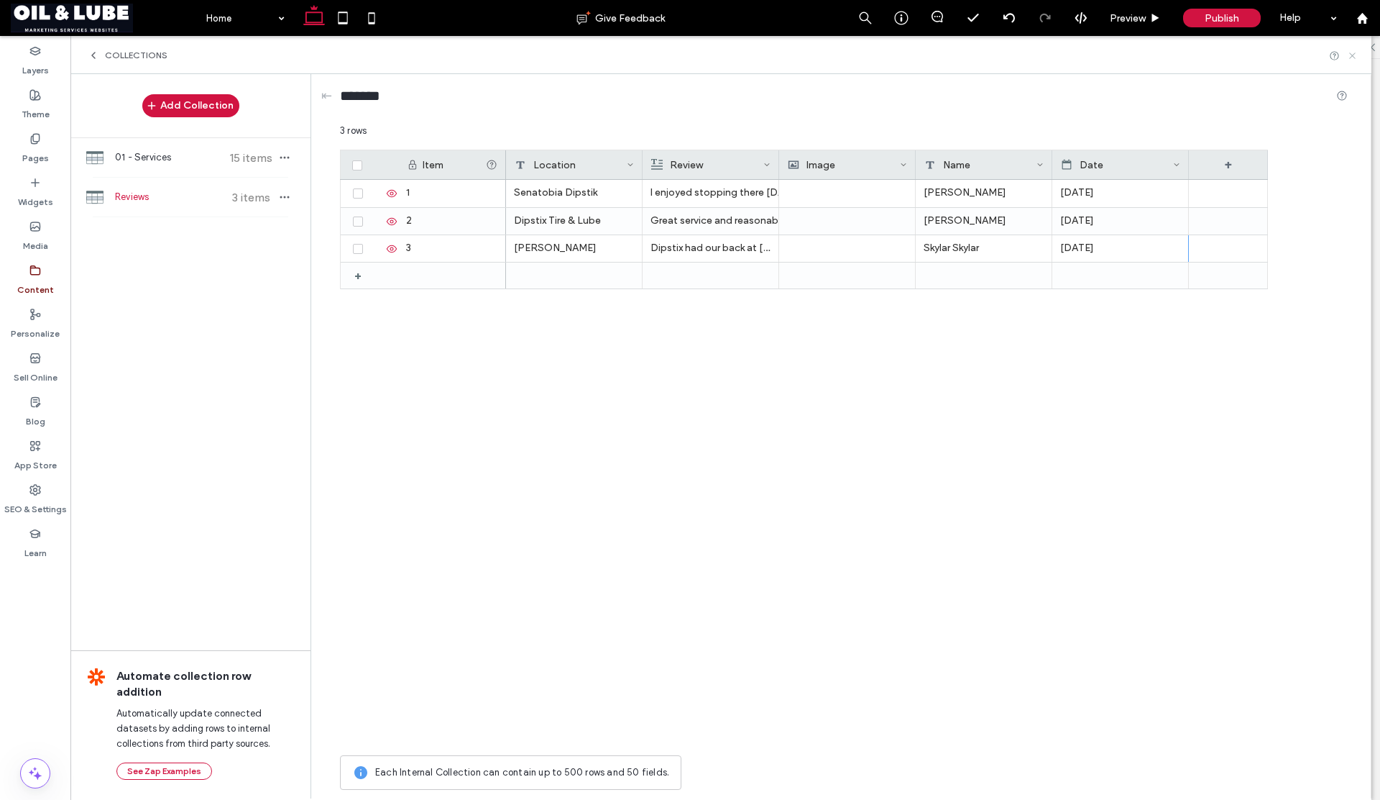
click at [1352, 58] on icon at bounding box center [1352, 55] width 11 height 11
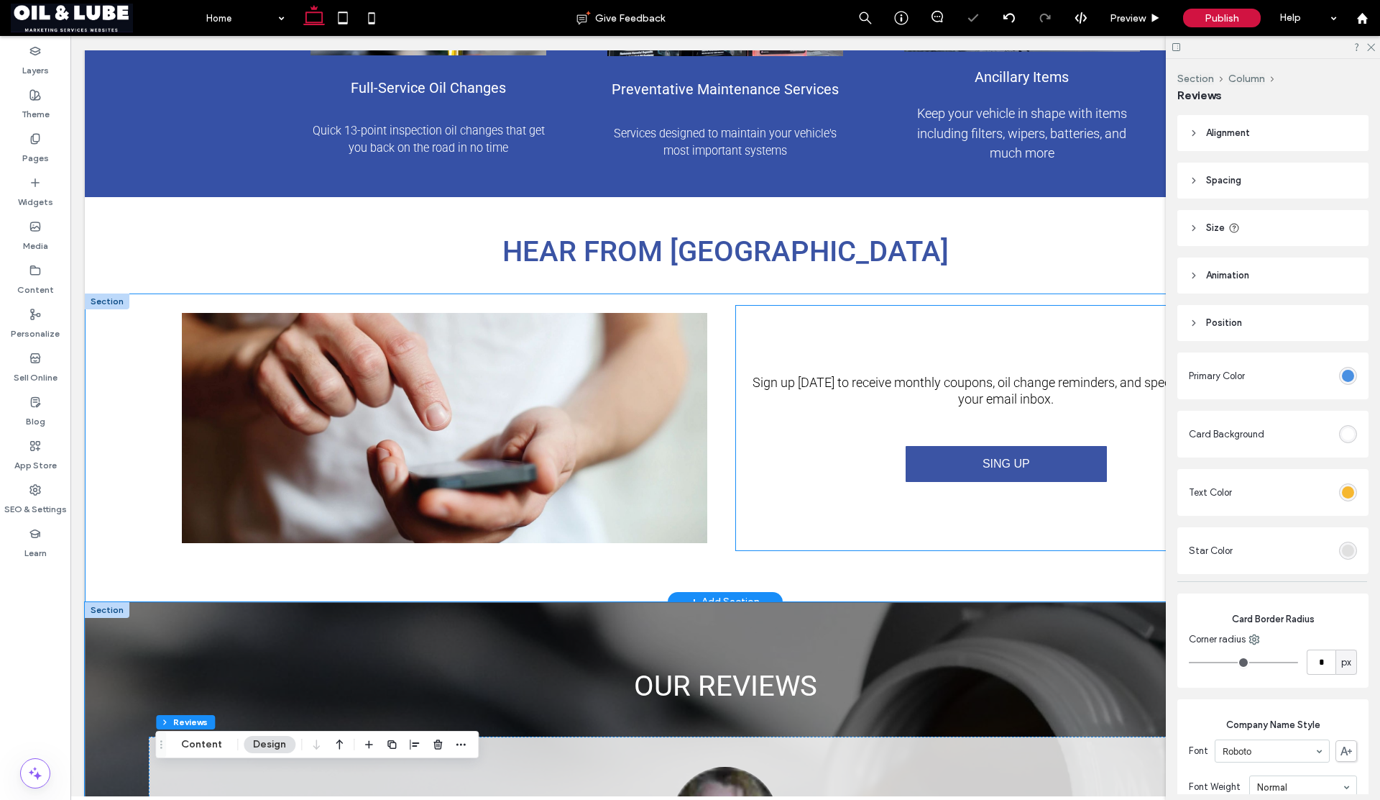
type input "**"
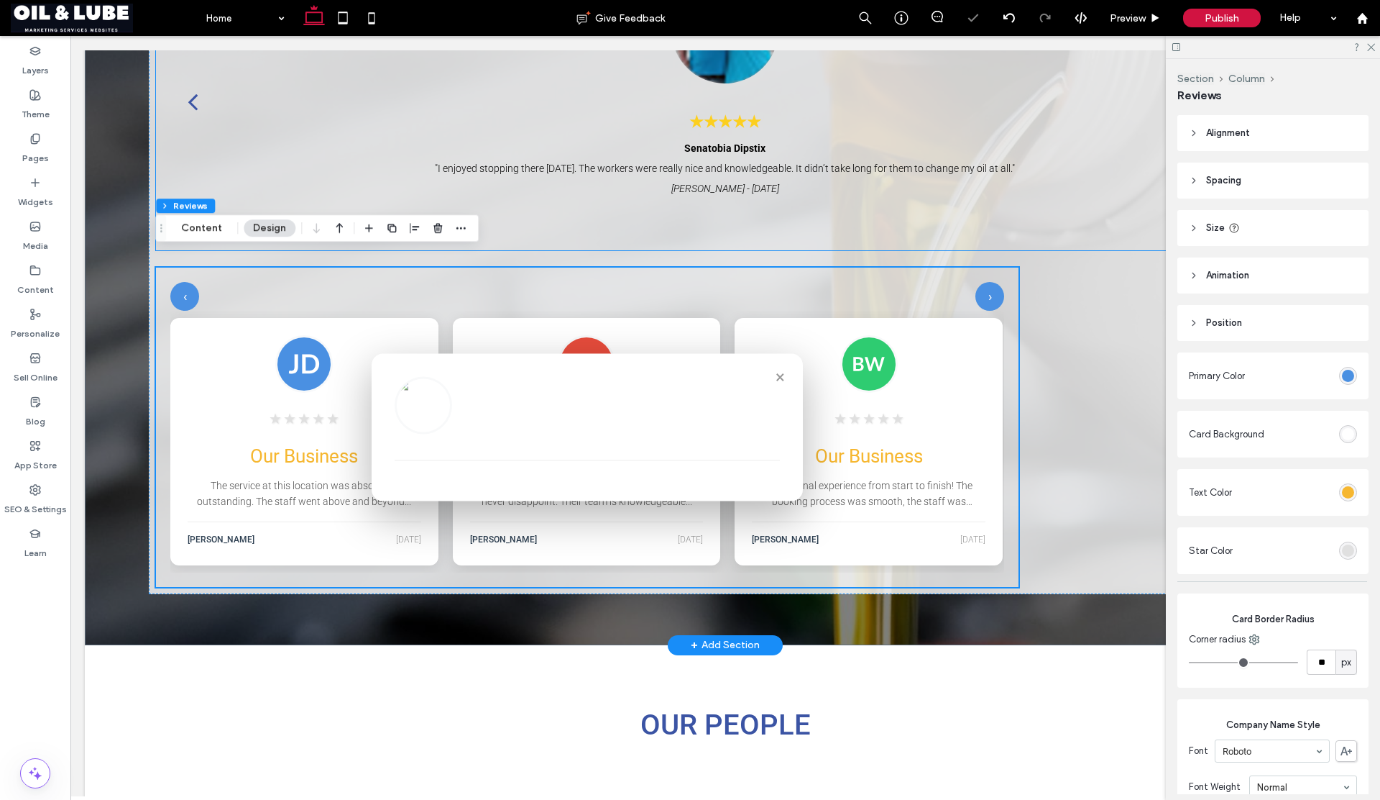
scroll to position [2049, 0]
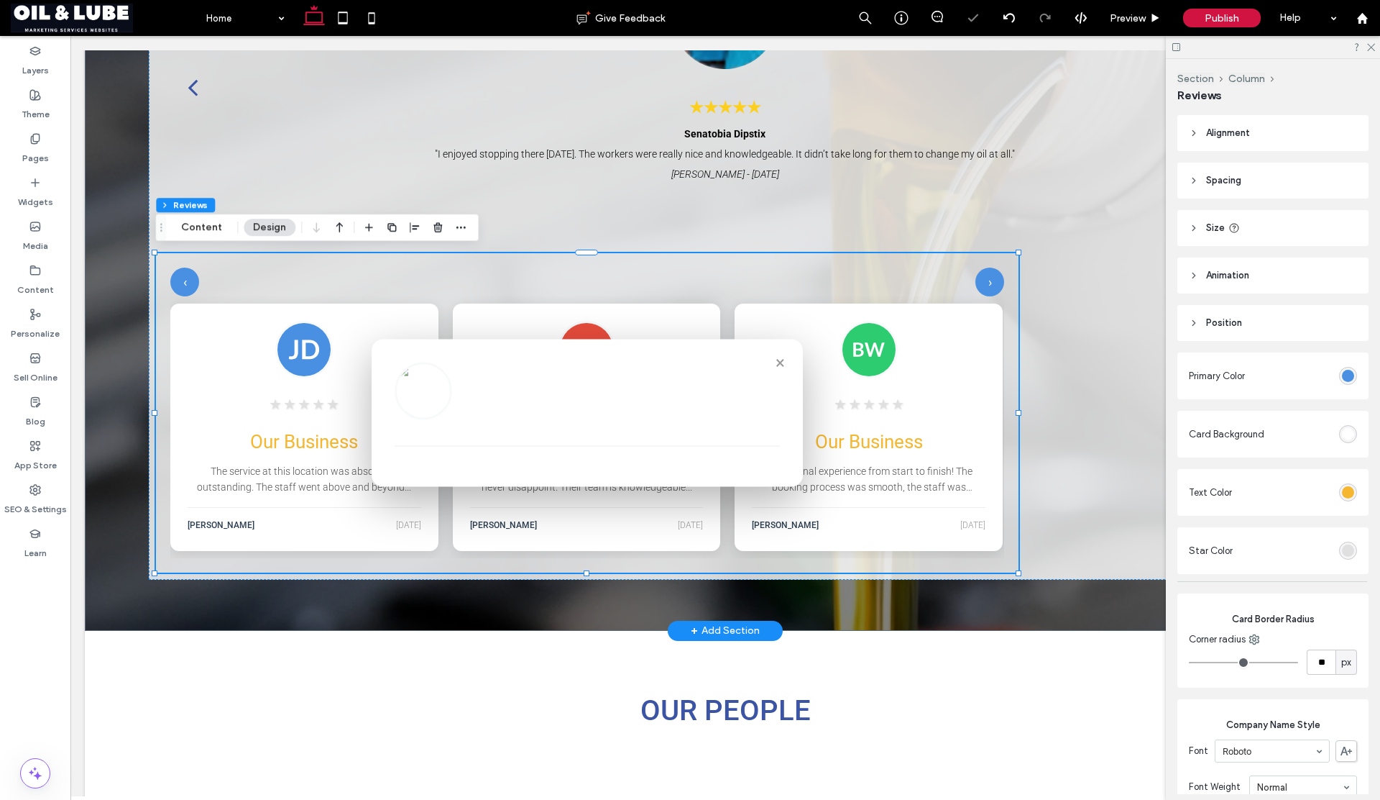
click at [672, 311] on div "★ ★ ★ ★ ★ Our Business I've been a customer for over 3 years now and they never…" at bounding box center [587, 426] width 268 height 247
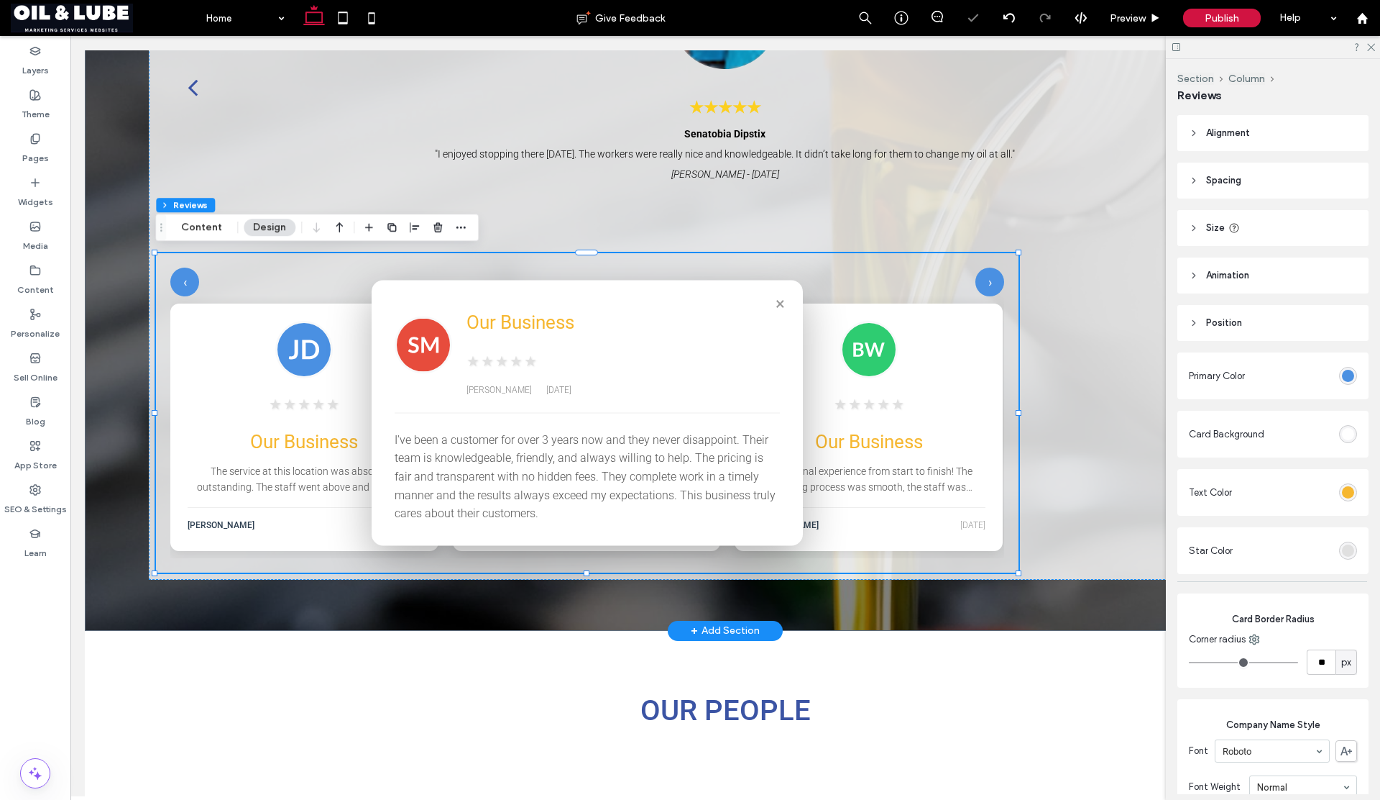
click at [672, 311] on h3 "Our Business" at bounding box center [623, 321] width 313 height 37
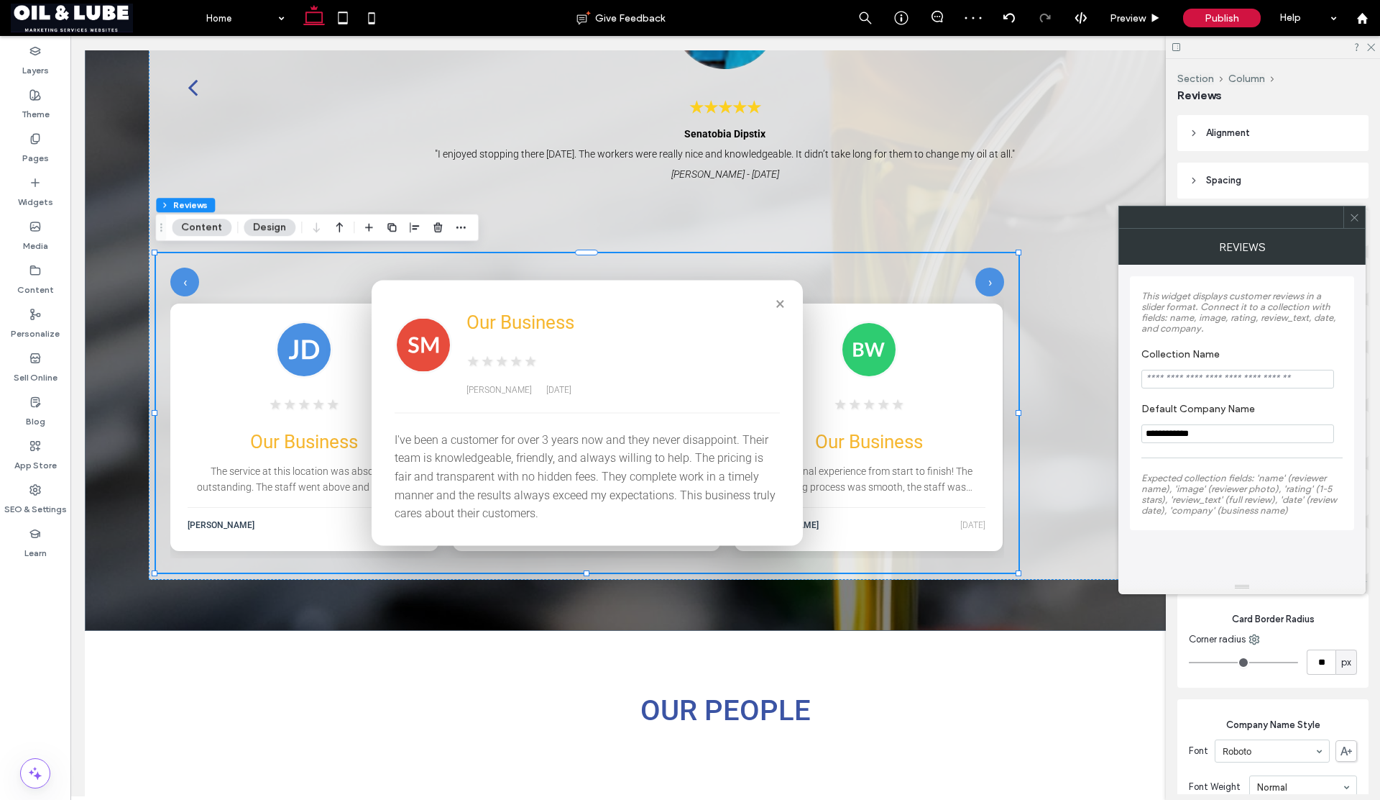
click at [1157, 377] on input "Collection Name" at bounding box center [1238, 379] width 193 height 19
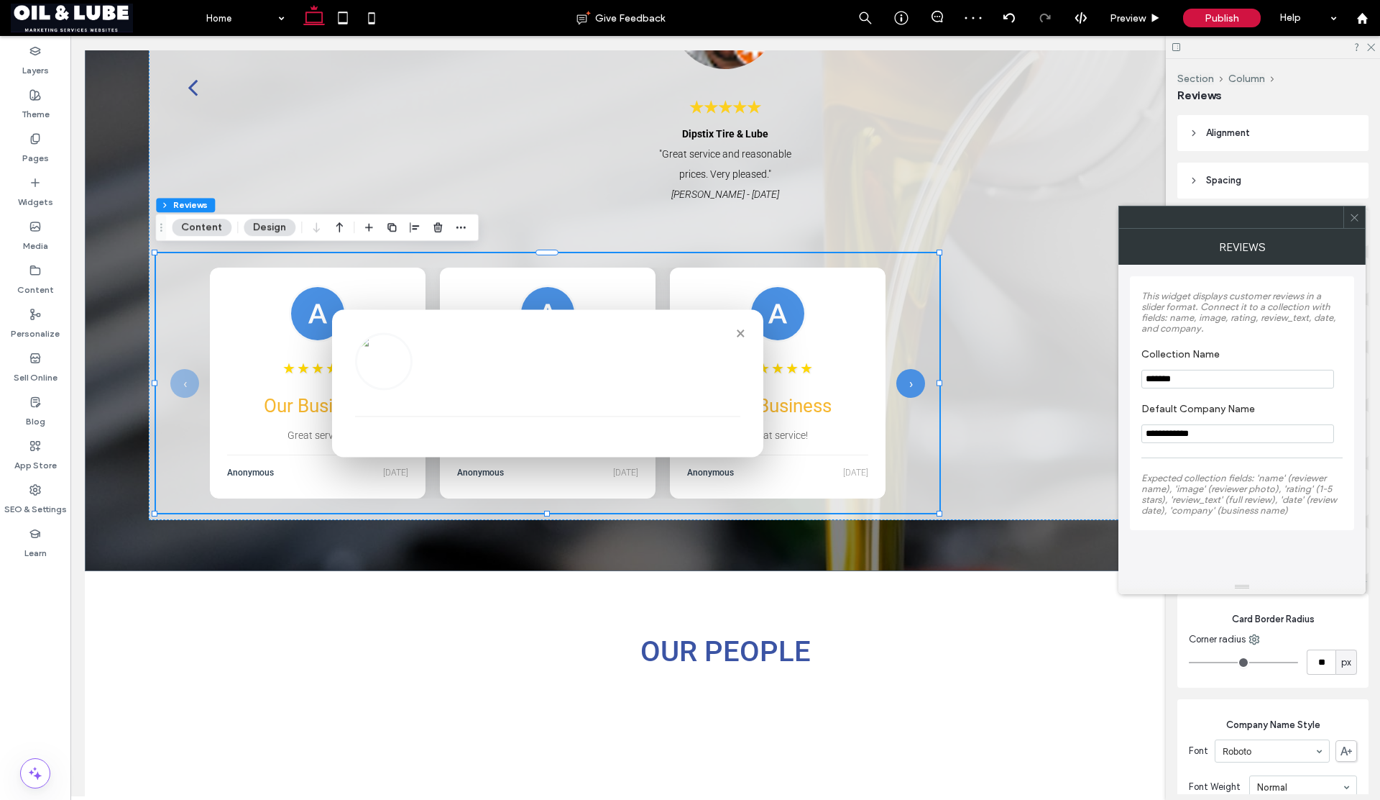
type input "*******"
click at [1208, 434] on input "**********" at bounding box center [1238, 433] width 193 height 19
drag, startPoint x: 1211, startPoint y: 434, endPoint x: 1145, endPoint y: 434, distance: 66.2
click at [1145, 434] on input "**********" at bounding box center [1238, 433] width 193 height 19
click at [1217, 406] on label "Default Company Name" at bounding box center [1240, 411] width 196 height 16
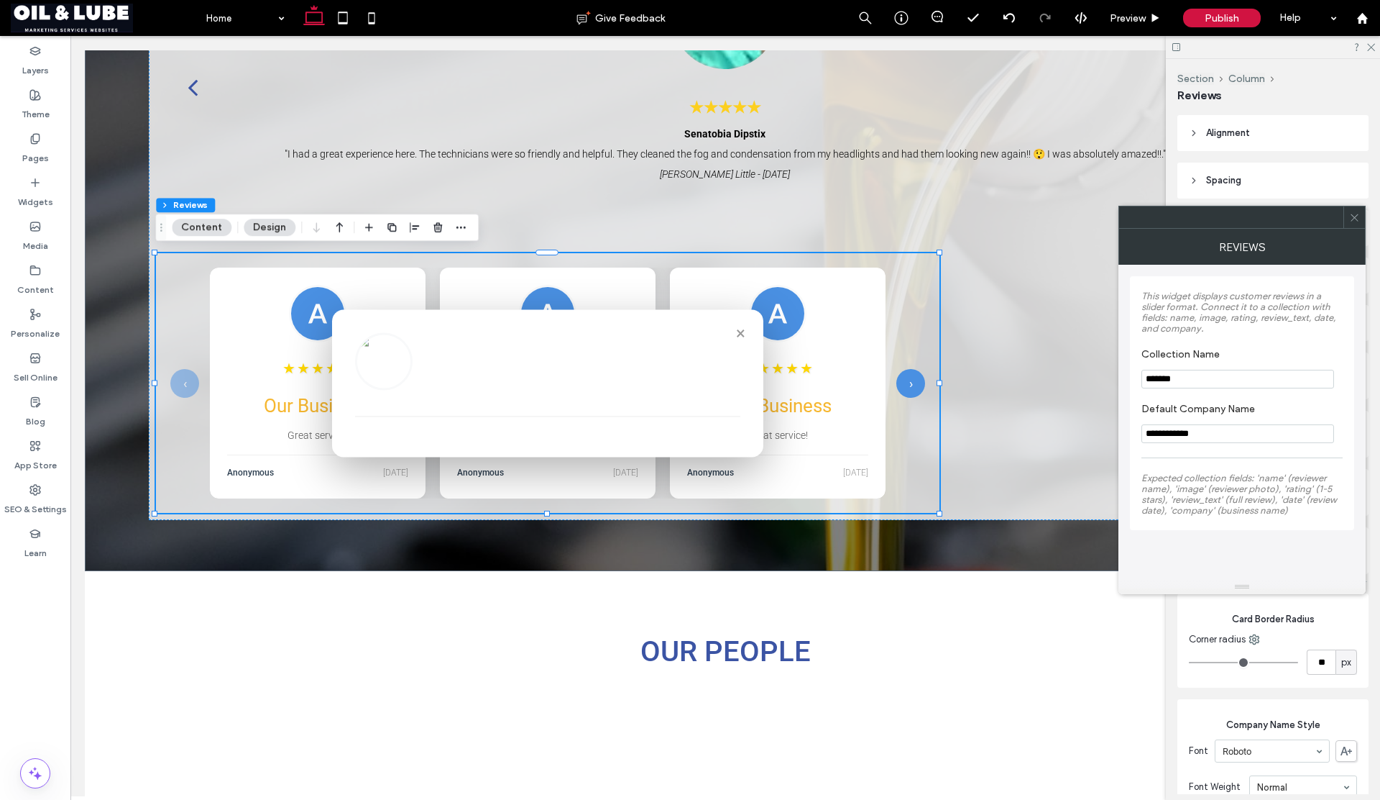
click at [1356, 220] on icon at bounding box center [1355, 217] width 11 height 11
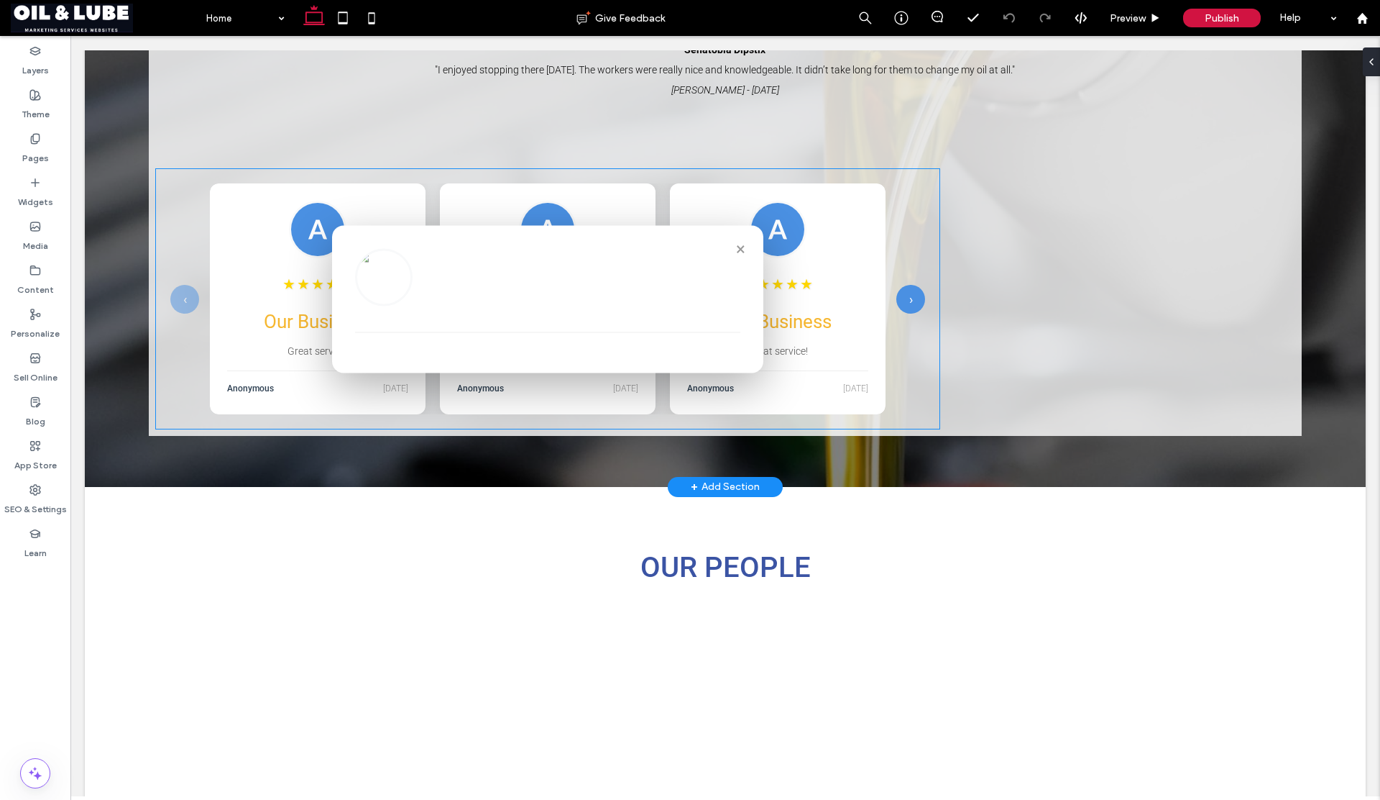
scroll to position [2133, 0]
click at [443, 196] on div "★ ★ ★ ★ ★ Our Business Great service! Anonymous 9/19/2025" at bounding box center [548, 299] width 216 height 231
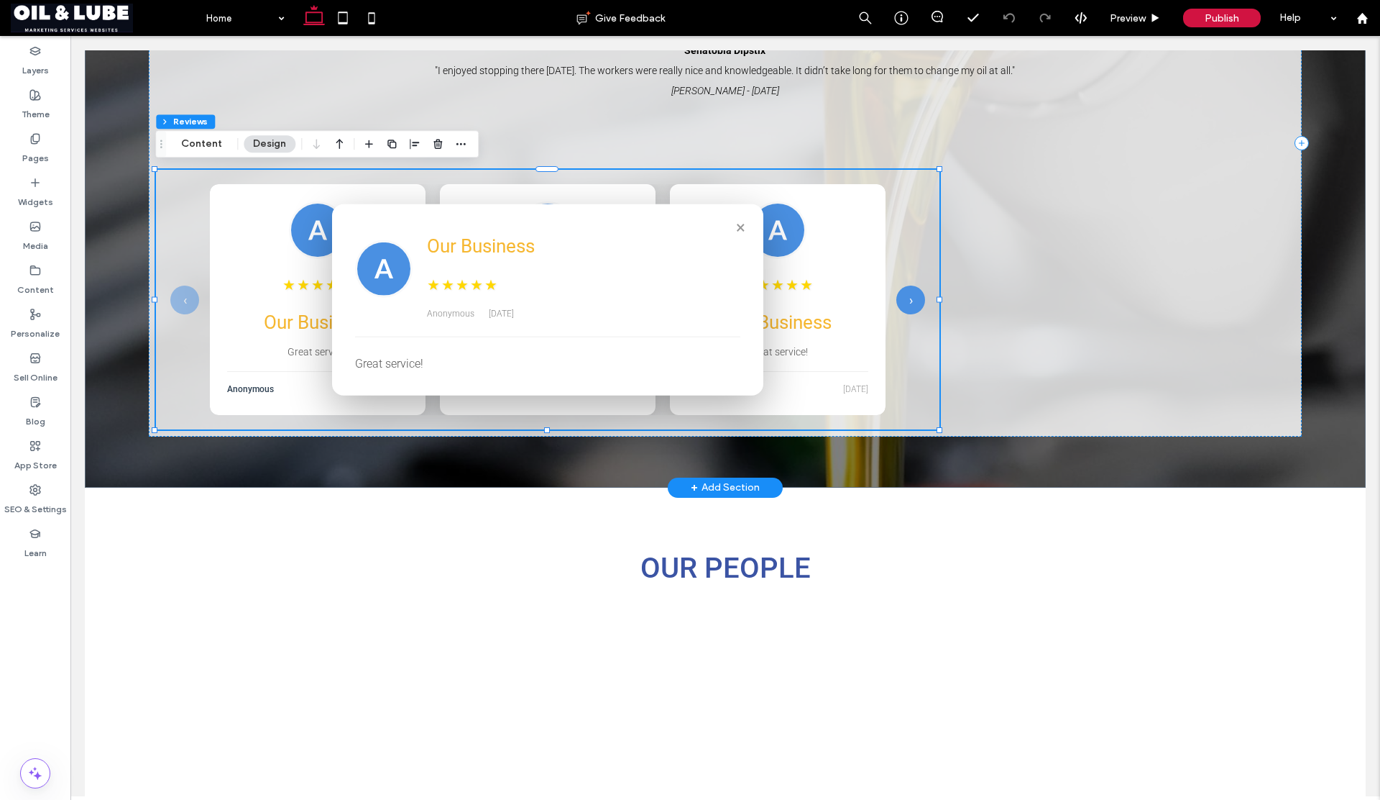
click at [443, 196] on div "★ ★ ★ ★ ★ Our Business Great service! Anonymous 9/19/2025" at bounding box center [548, 299] width 216 height 231
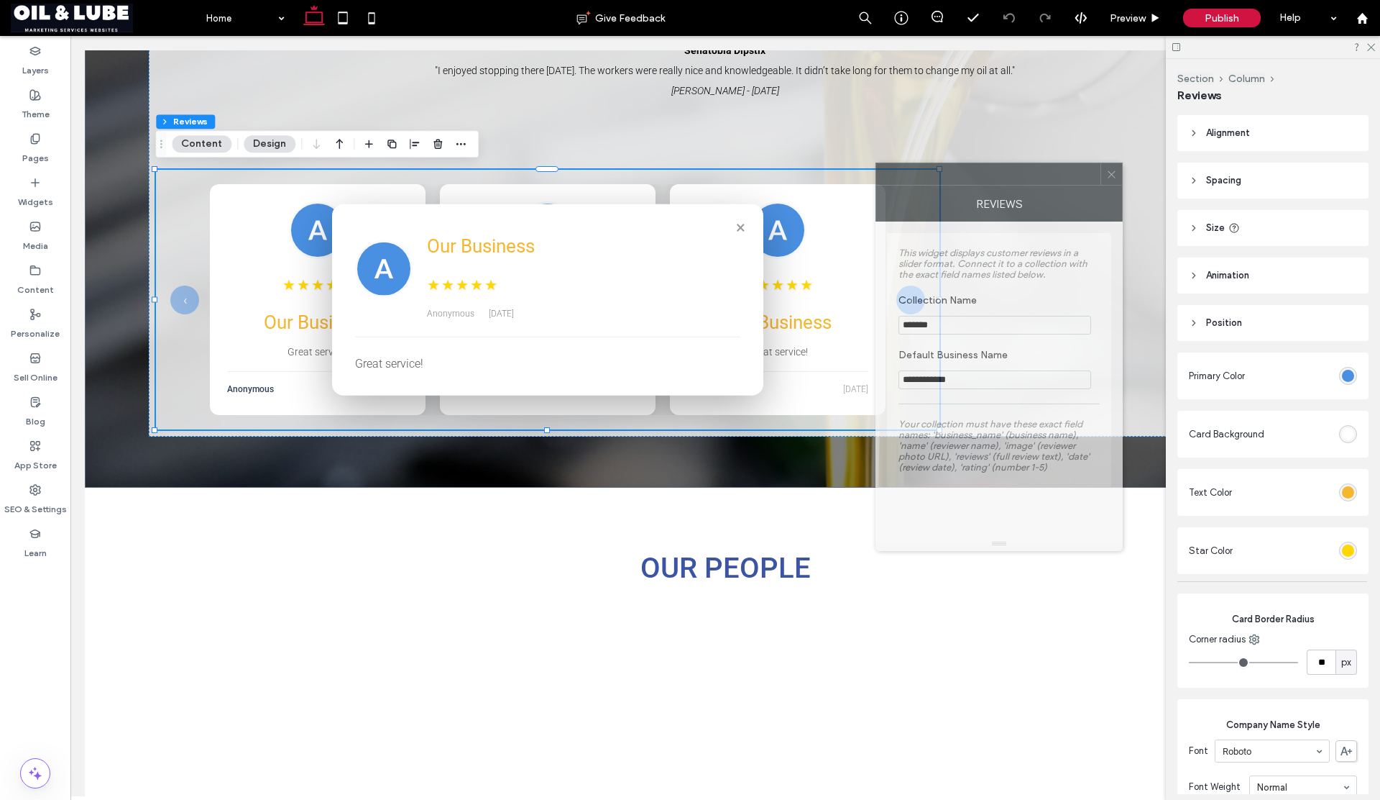
drag, startPoint x: 1165, startPoint y: 226, endPoint x: 804, endPoint y: 163, distance: 366.4
click at [876, 185] on div "Reviews" at bounding box center [999, 203] width 247 height 36
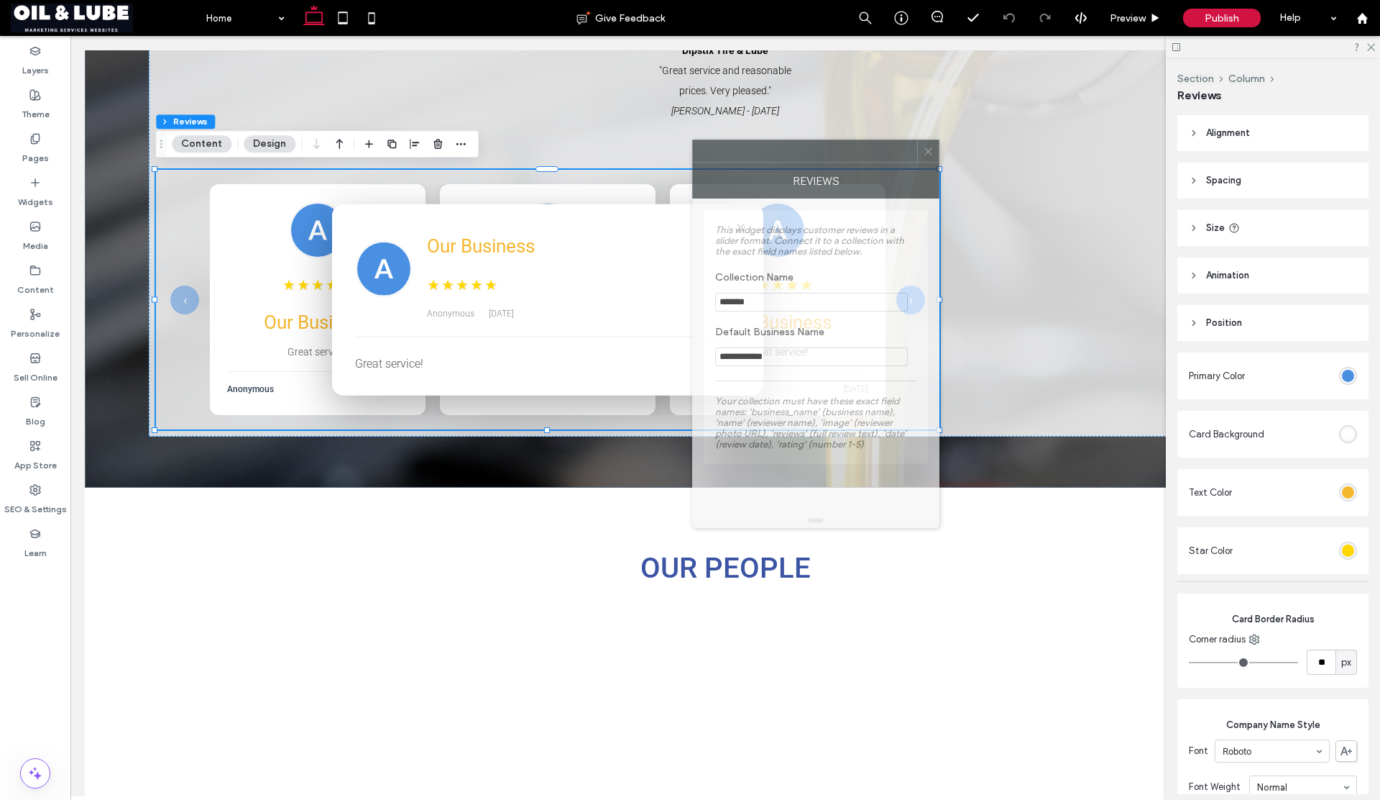
drag, startPoint x: 854, startPoint y: 162, endPoint x: 733, endPoint y: 162, distance: 121.5
click at [770, 162] on div "Reviews" at bounding box center [815, 180] width 247 height 36
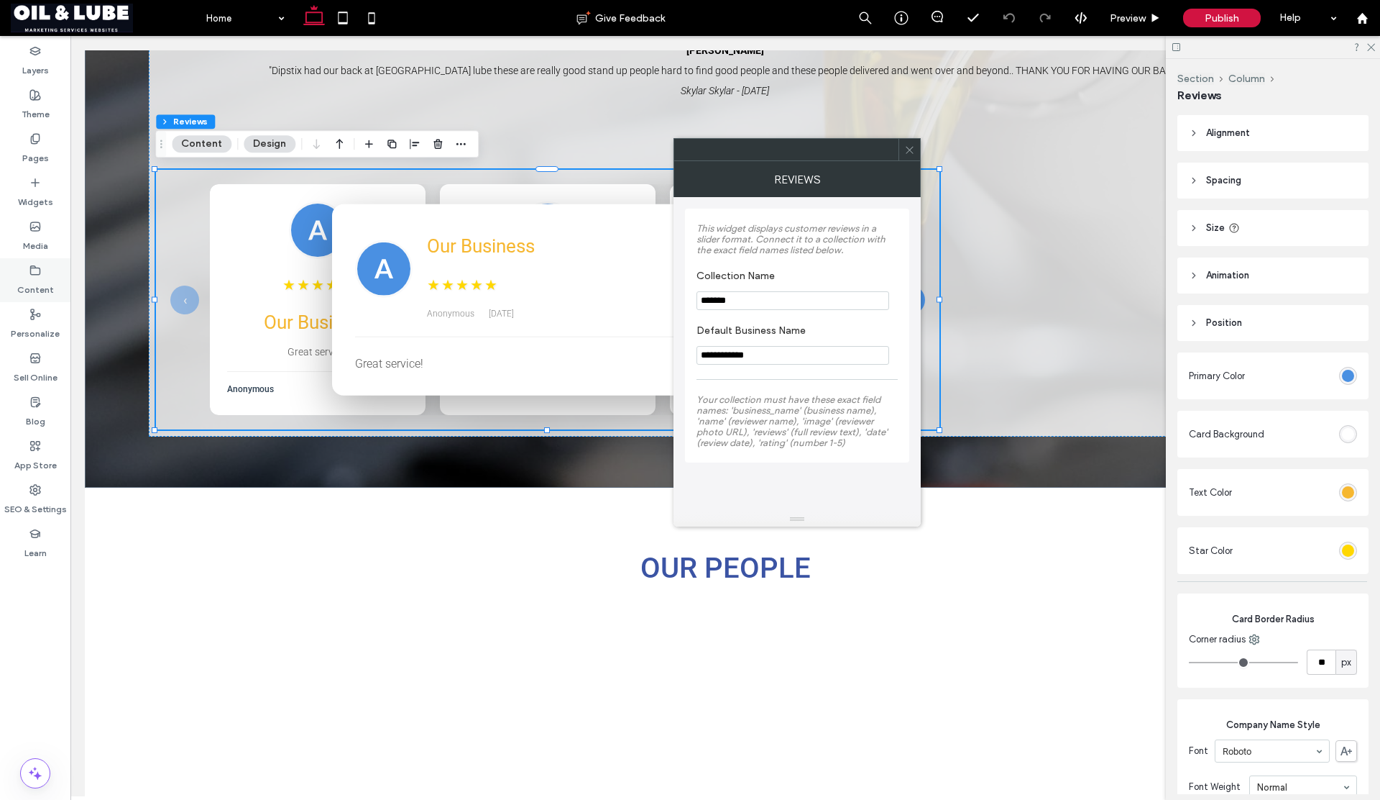
click at [33, 284] on label "Content" at bounding box center [35, 286] width 37 height 20
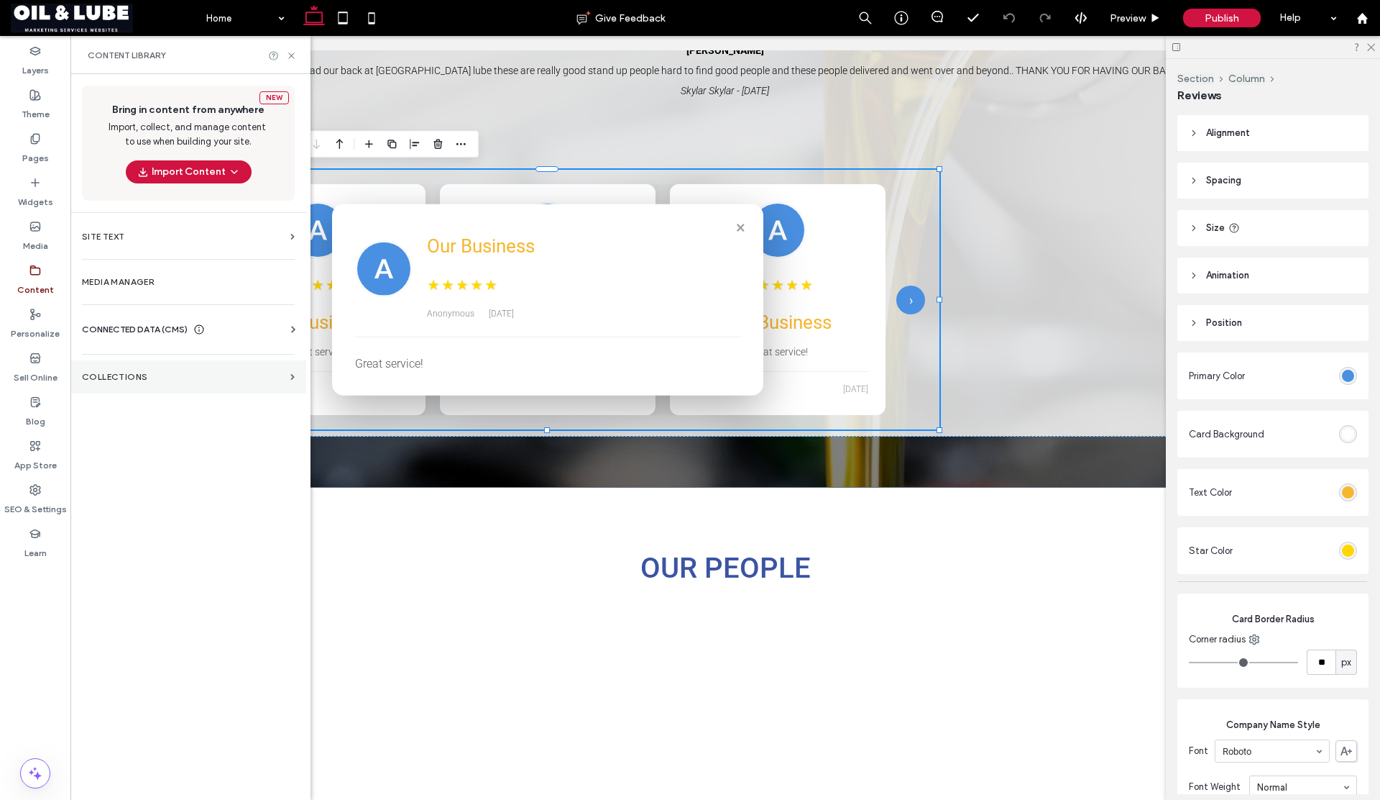
click at [137, 366] on section "Collections" at bounding box center [188, 376] width 236 height 33
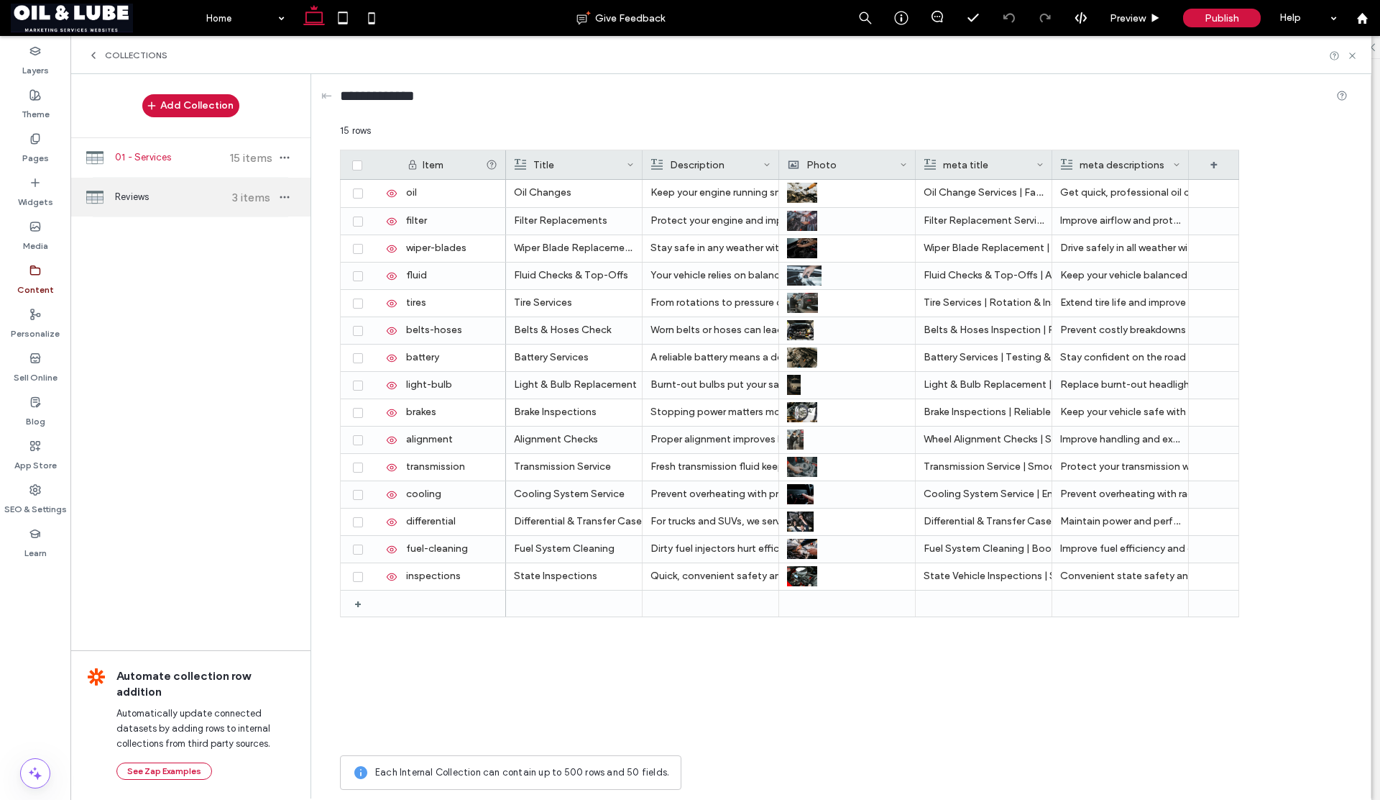
click at [182, 192] on span "Reviews" at bounding box center [168, 197] width 107 height 14
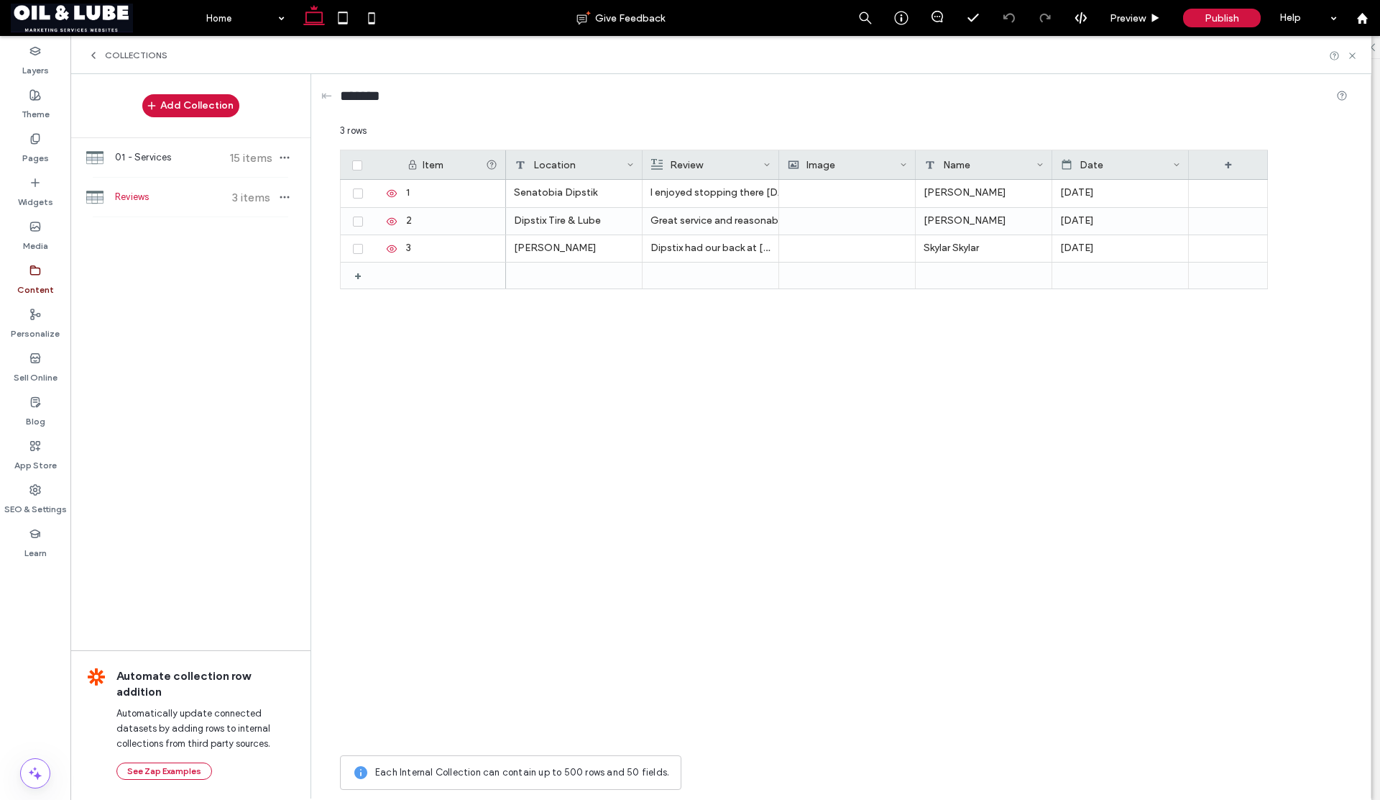
click at [575, 169] on div "Location" at bounding box center [571, 164] width 112 height 29
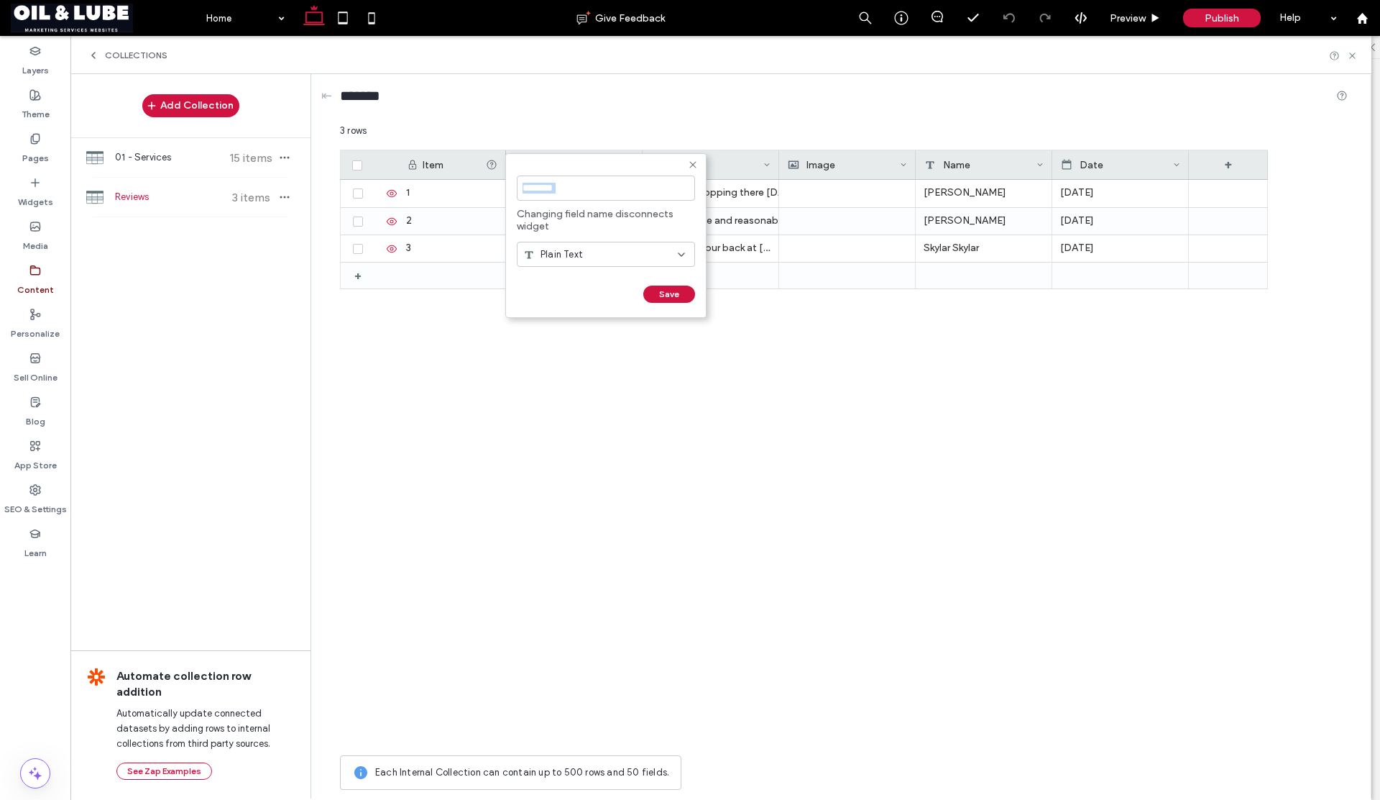
click at [575, 169] on div "********" at bounding box center [606, 188] width 178 height 40
click at [575, 181] on input "********" at bounding box center [606, 187] width 178 height 25
drag, startPoint x: 570, startPoint y: 185, endPoint x: 510, endPoint y: 183, distance: 59.7
click at [510, 185] on form "******** Changing field name disconnects widget Plain Text Save ******" at bounding box center [605, 235] width 201 height 165
type input "**********"
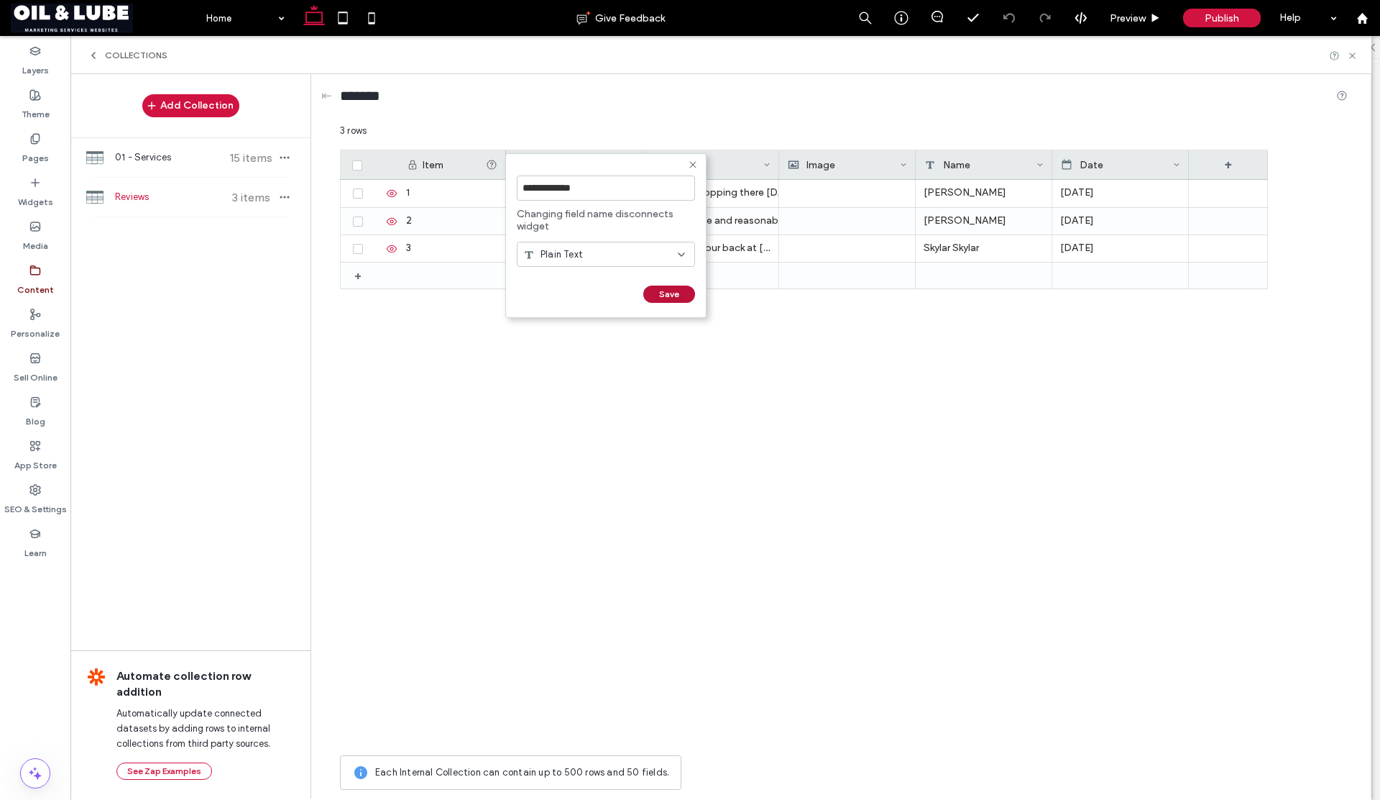
click at [672, 298] on button "Save" at bounding box center [669, 293] width 52 height 17
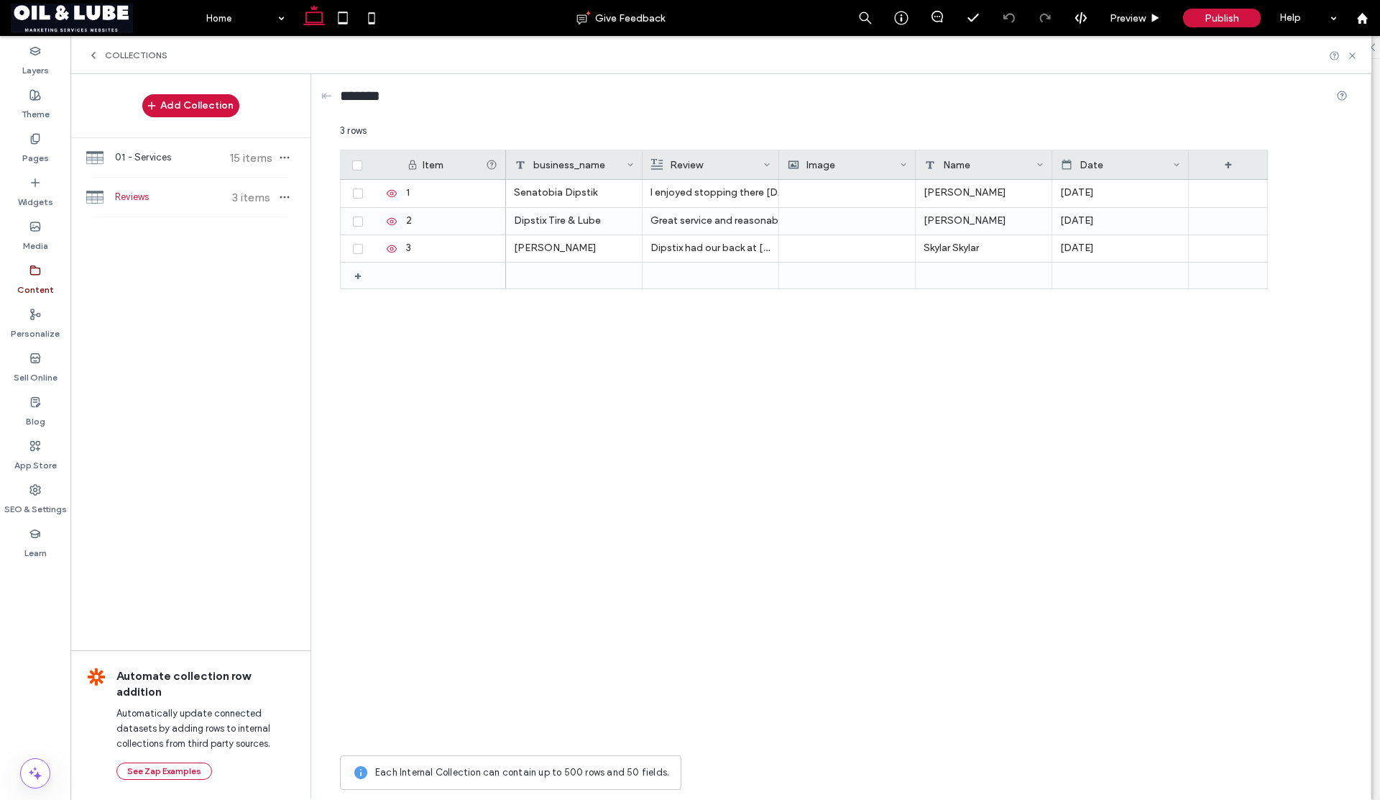
click at [812, 166] on div "Image" at bounding box center [844, 164] width 112 height 29
click at [812, 166] on form "***** Image Save ******" at bounding box center [872, 220] width 187 height 134
click at [800, 188] on input "*****" at bounding box center [872, 187] width 164 height 25
type input "*****"
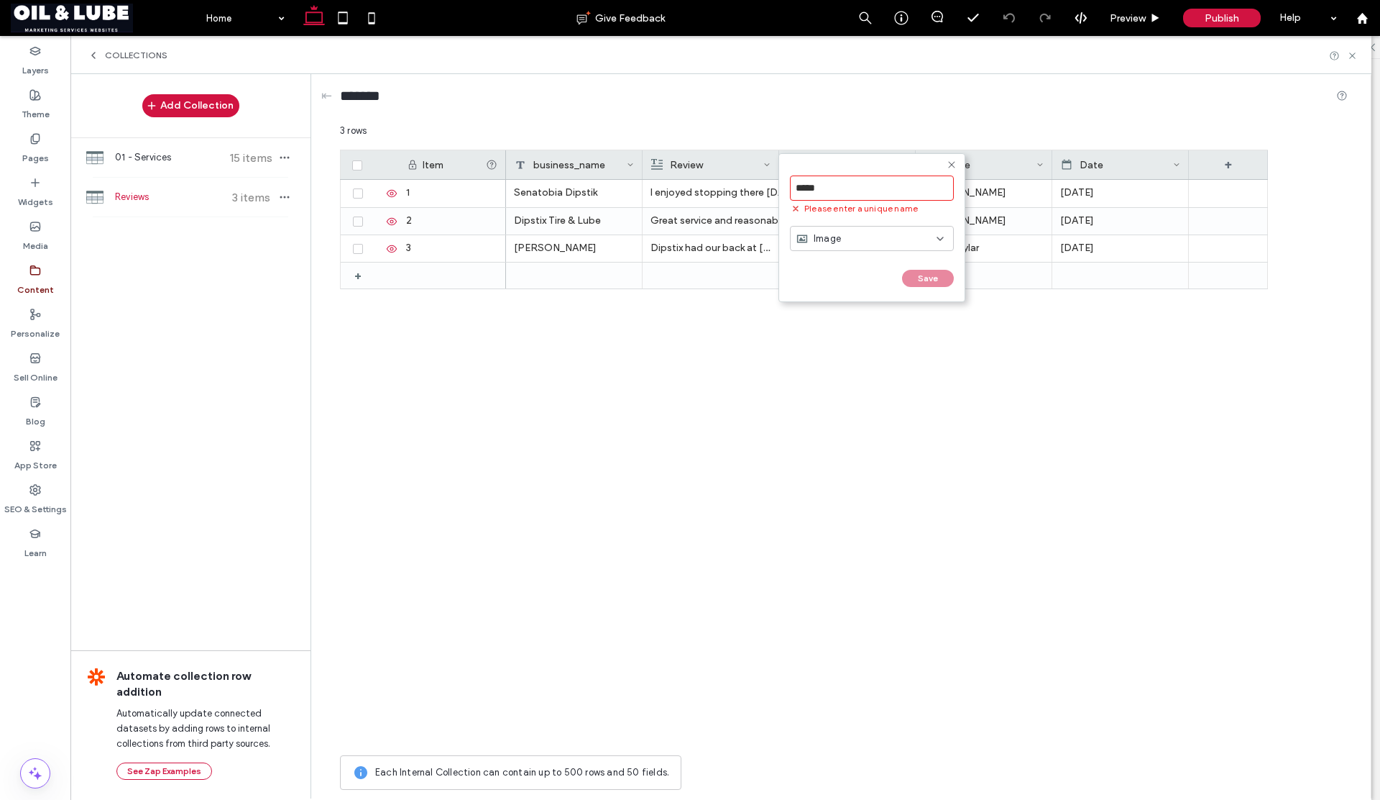
click at [705, 173] on div "Review" at bounding box center [707, 164] width 112 height 29
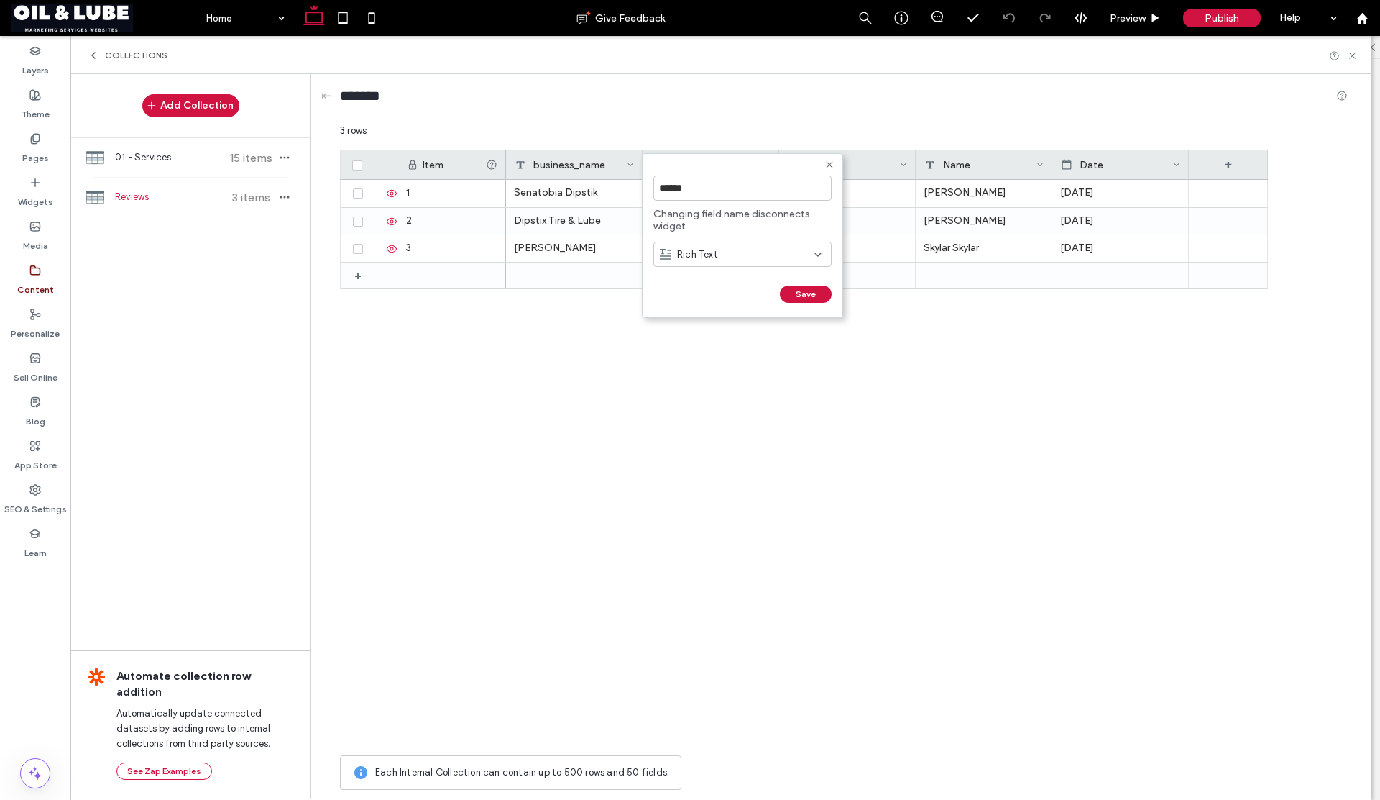
click at [703, 168] on div "******" at bounding box center [743, 188] width 178 height 40
click at [666, 188] on input "******" at bounding box center [743, 187] width 178 height 25
click at [659, 191] on input "******" at bounding box center [743, 187] width 178 height 25
click at [662, 190] on input "******" at bounding box center [743, 187] width 178 height 25
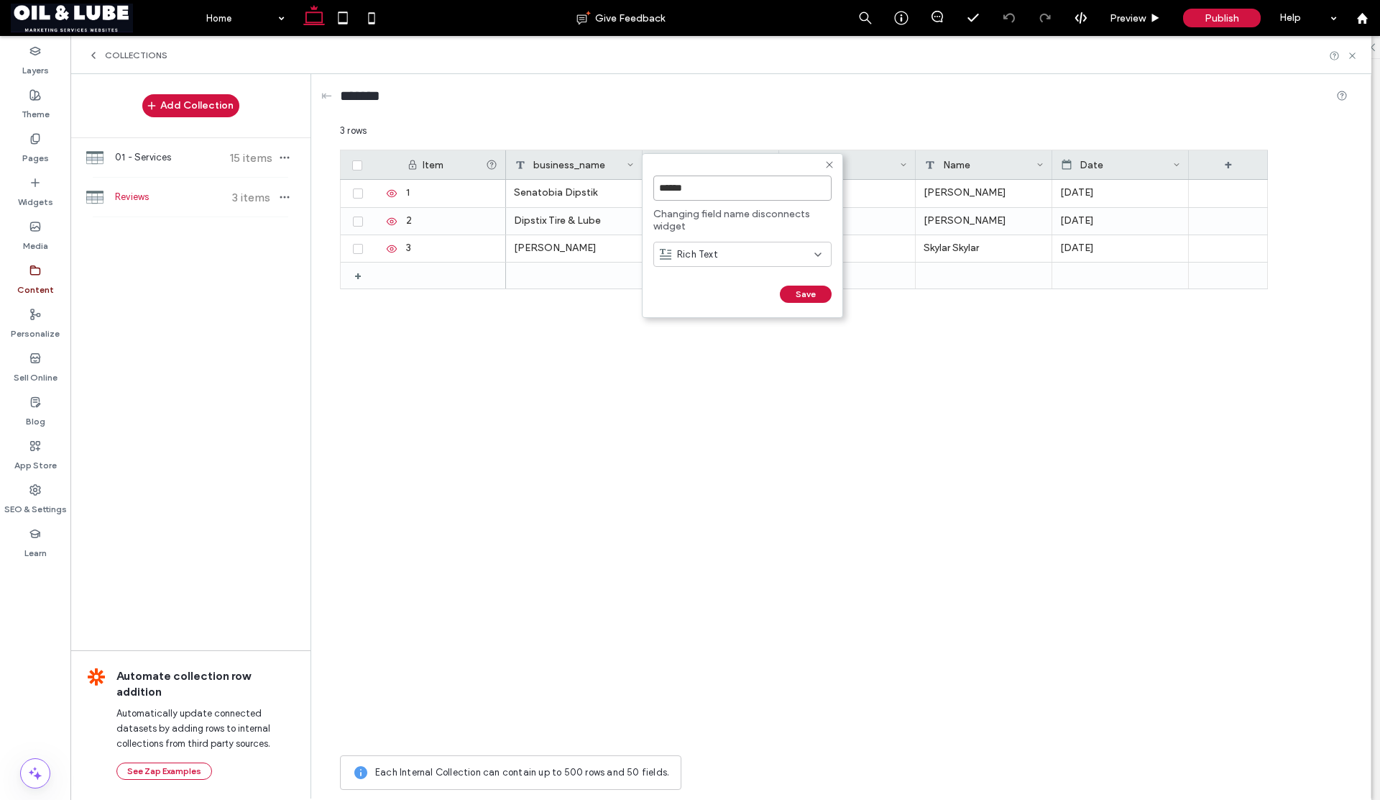
click at [661, 190] on input "******" at bounding box center [743, 187] width 178 height 25
click at [664, 189] on input "******" at bounding box center [743, 187] width 178 height 25
type input "******"
click at [797, 306] on div "Save" at bounding box center [743, 308] width 178 height 17
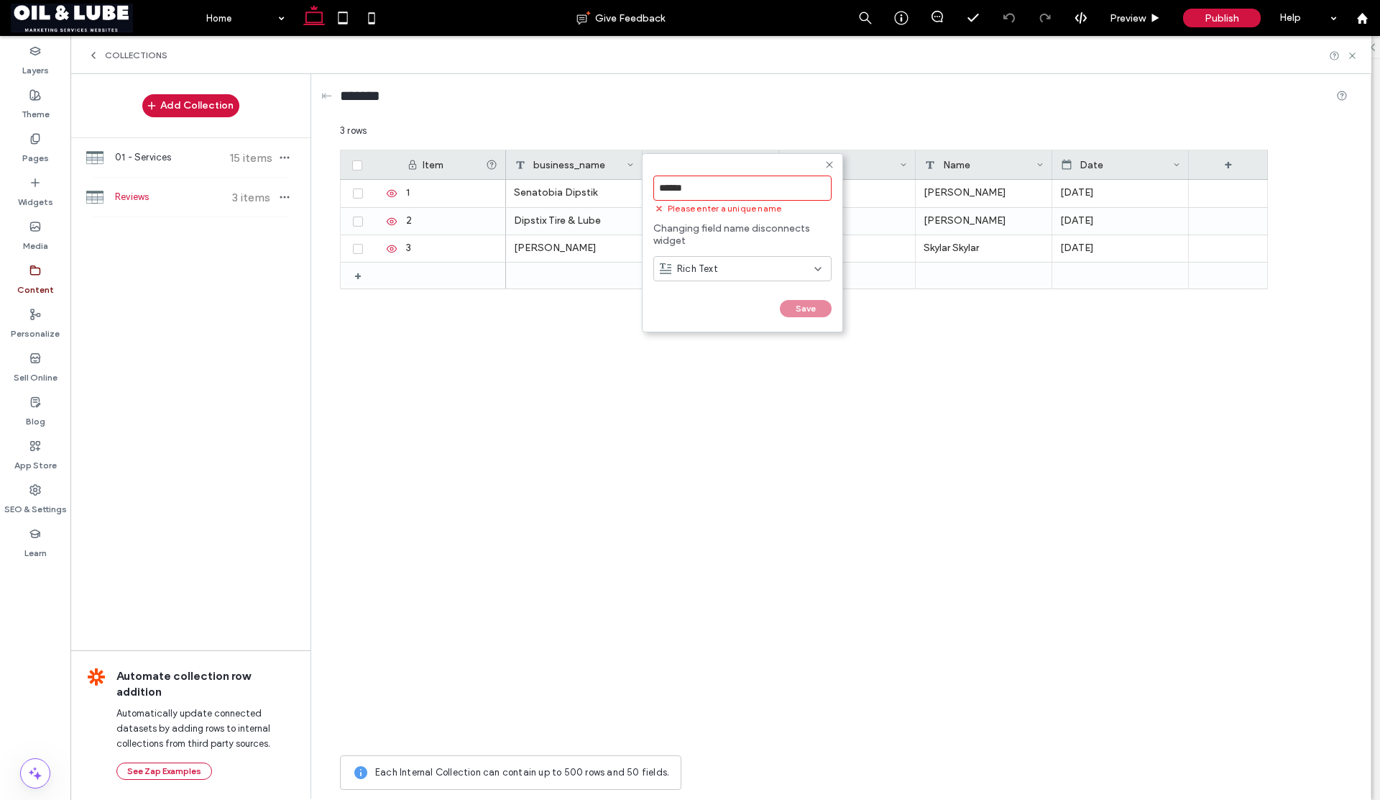
click at [736, 248] on form "****** Please enter a unique name Changing field name disconnects widget Rich T…" at bounding box center [742, 242] width 201 height 179
click at [829, 163] on use at bounding box center [829, 164] width 6 height 6
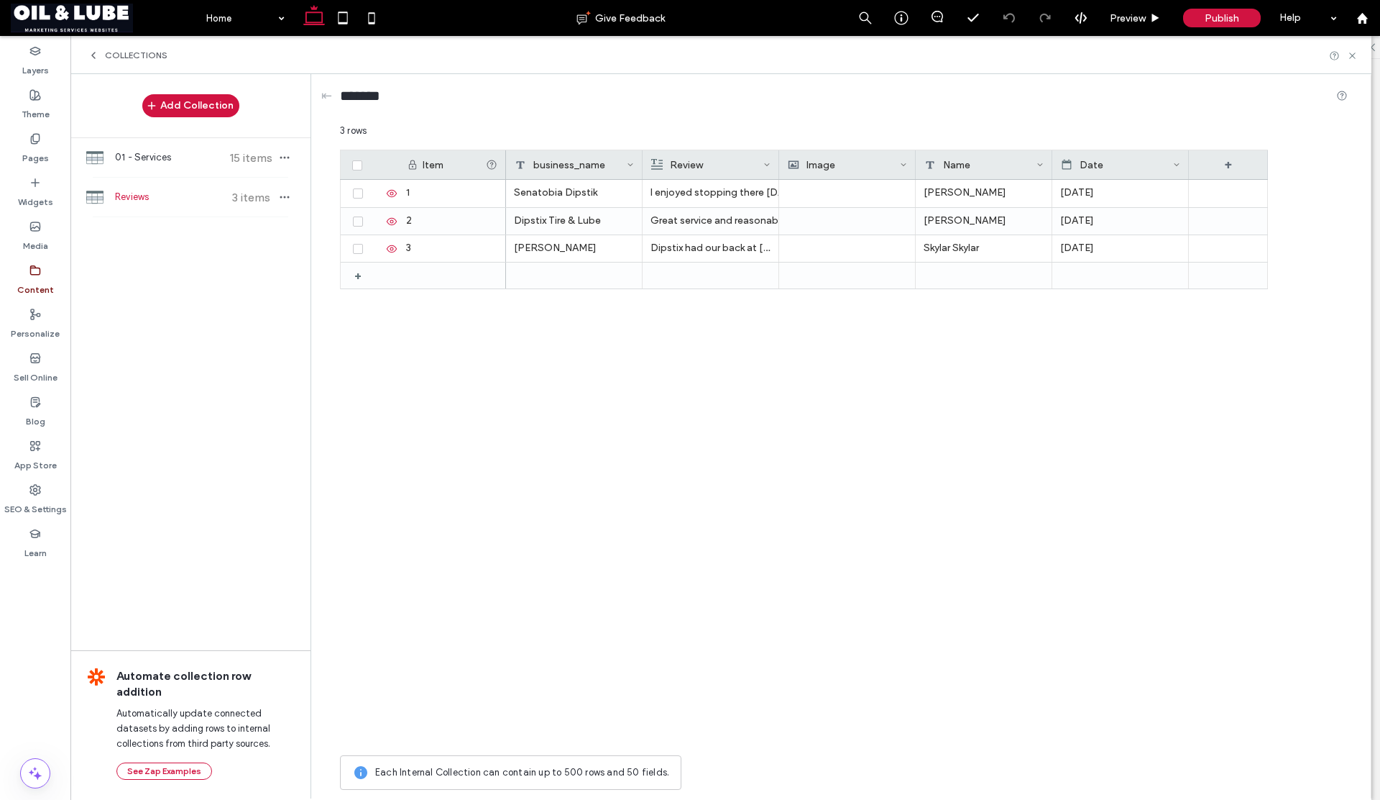
click at [707, 167] on div "Review" at bounding box center [707, 164] width 112 height 29
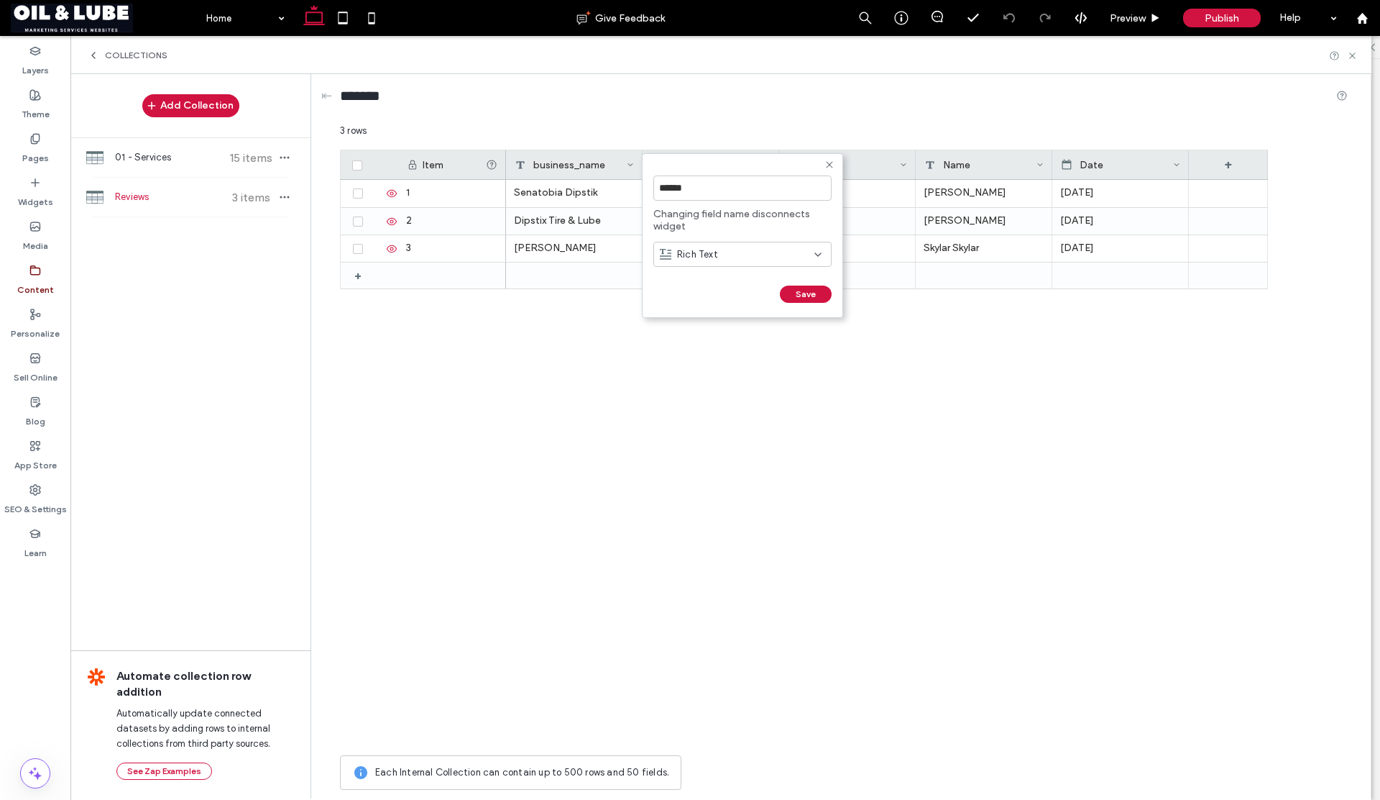
click at [705, 167] on form "****** Changing field name disconnects widget Rich Text Save ******" at bounding box center [742, 235] width 201 height 165
click at [659, 186] on input "******" at bounding box center [743, 187] width 178 height 25
click at [720, 193] on input "******" at bounding box center [743, 187] width 178 height 25
click at [658, 188] on input "*******" at bounding box center [743, 187] width 178 height 25
type input "*******"
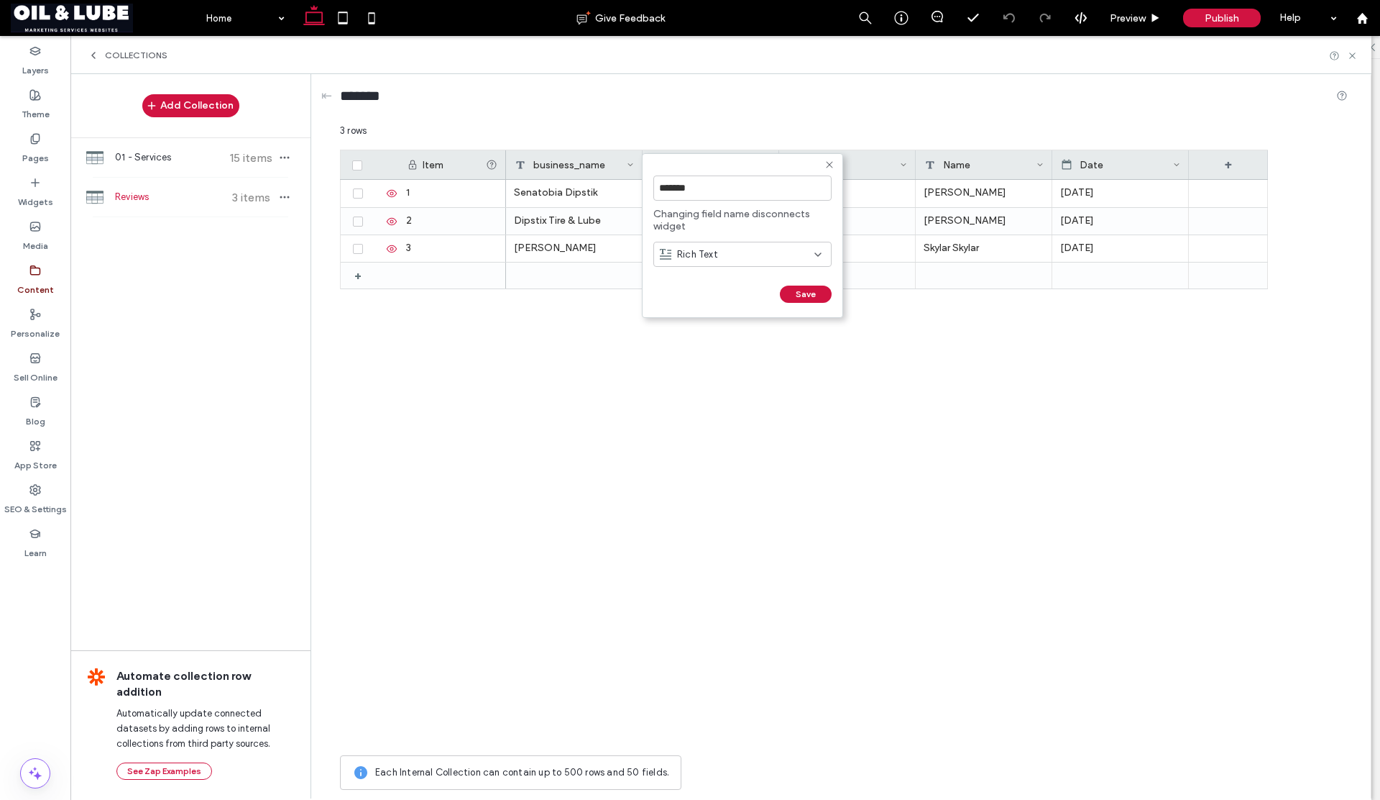
click at [792, 292] on button "Save" at bounding box center [806, 293] width 52 height 17
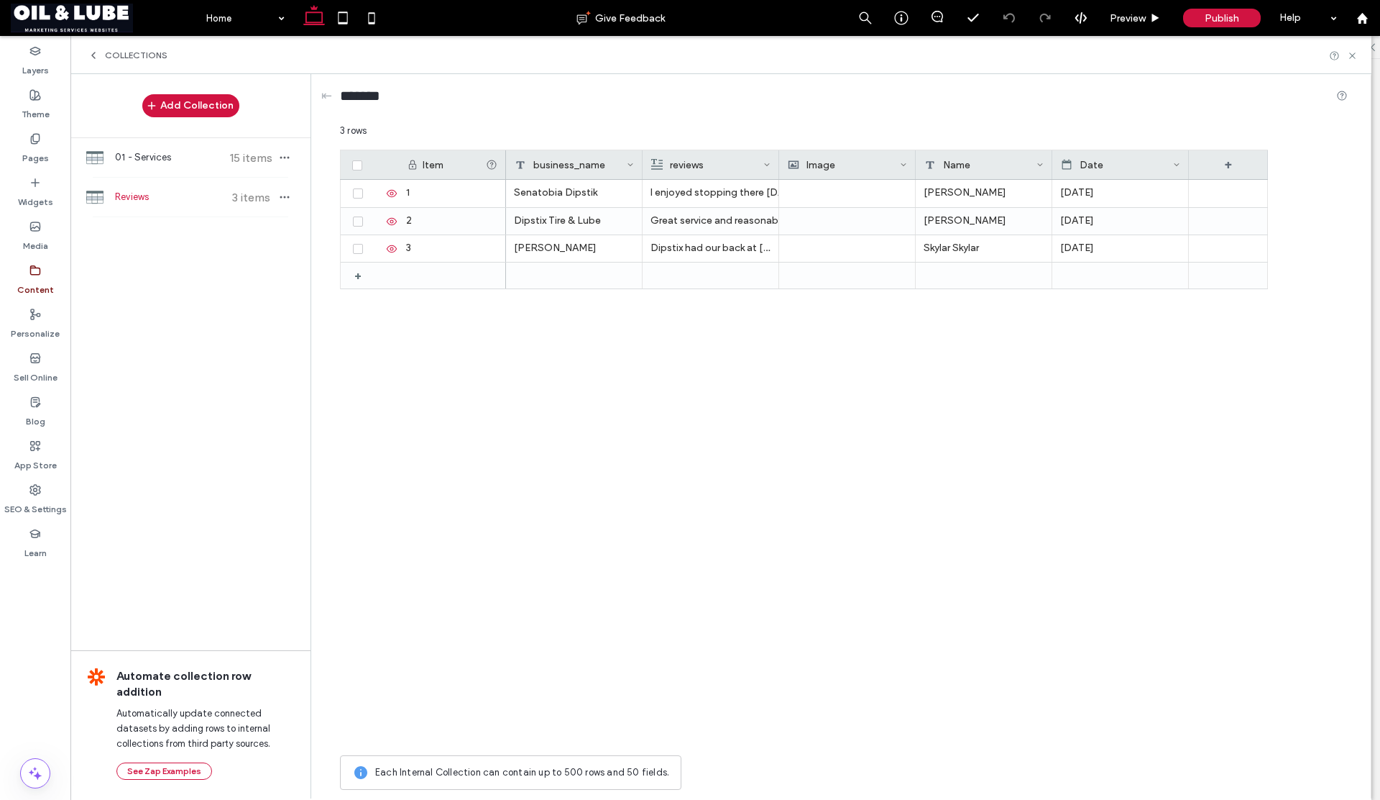
click at [1090, 168] on div "Date" at bounding box center [1117, 164] width 112 height 29
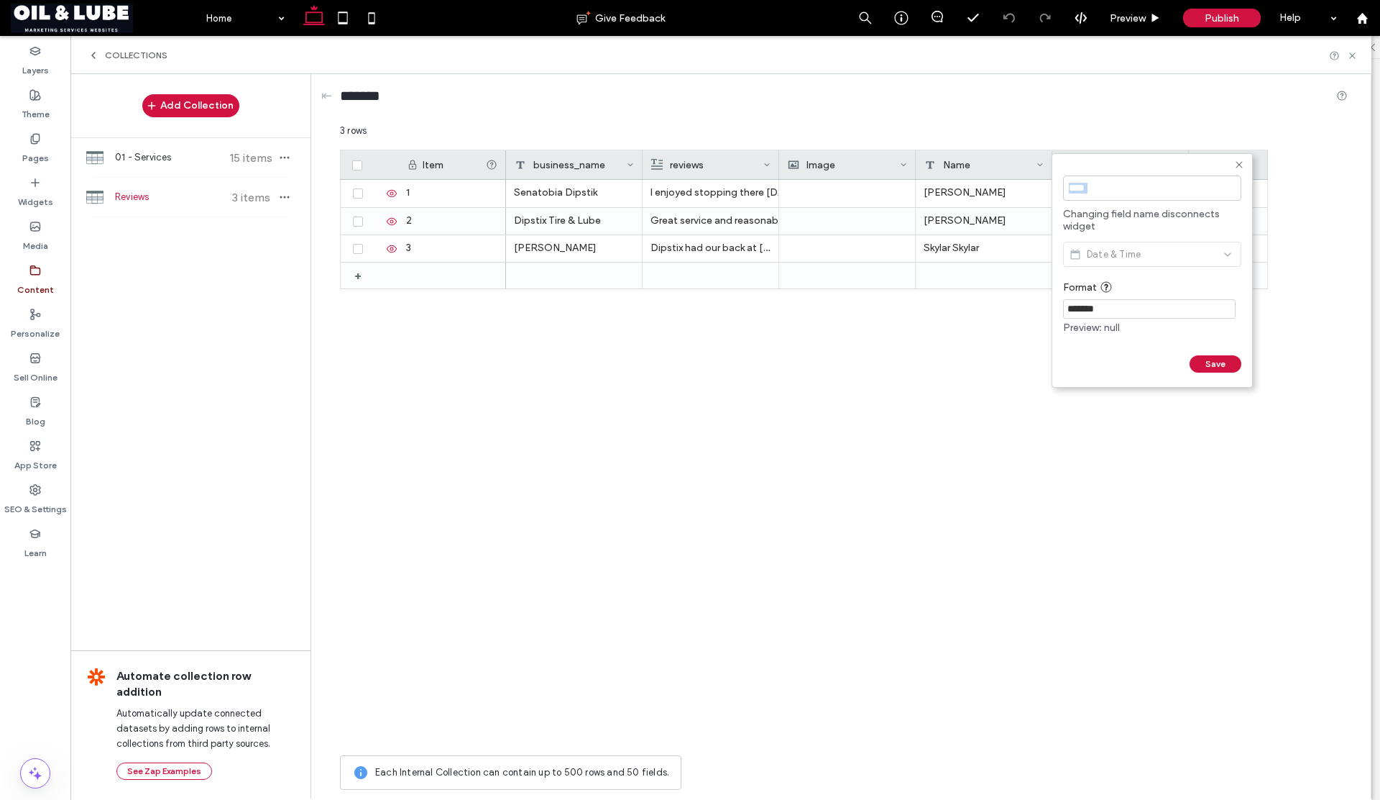
click at [1090, 168] on div "****" at bounding box center [1152, 188] width 178 height 40
click at [1069, 191] on input "****" at bounding box center [1152, 187] width 178 height 25
type input "*****"
click at [1205, 362] on button "Save" at bounding box center [1216, 363] width 52 height 17
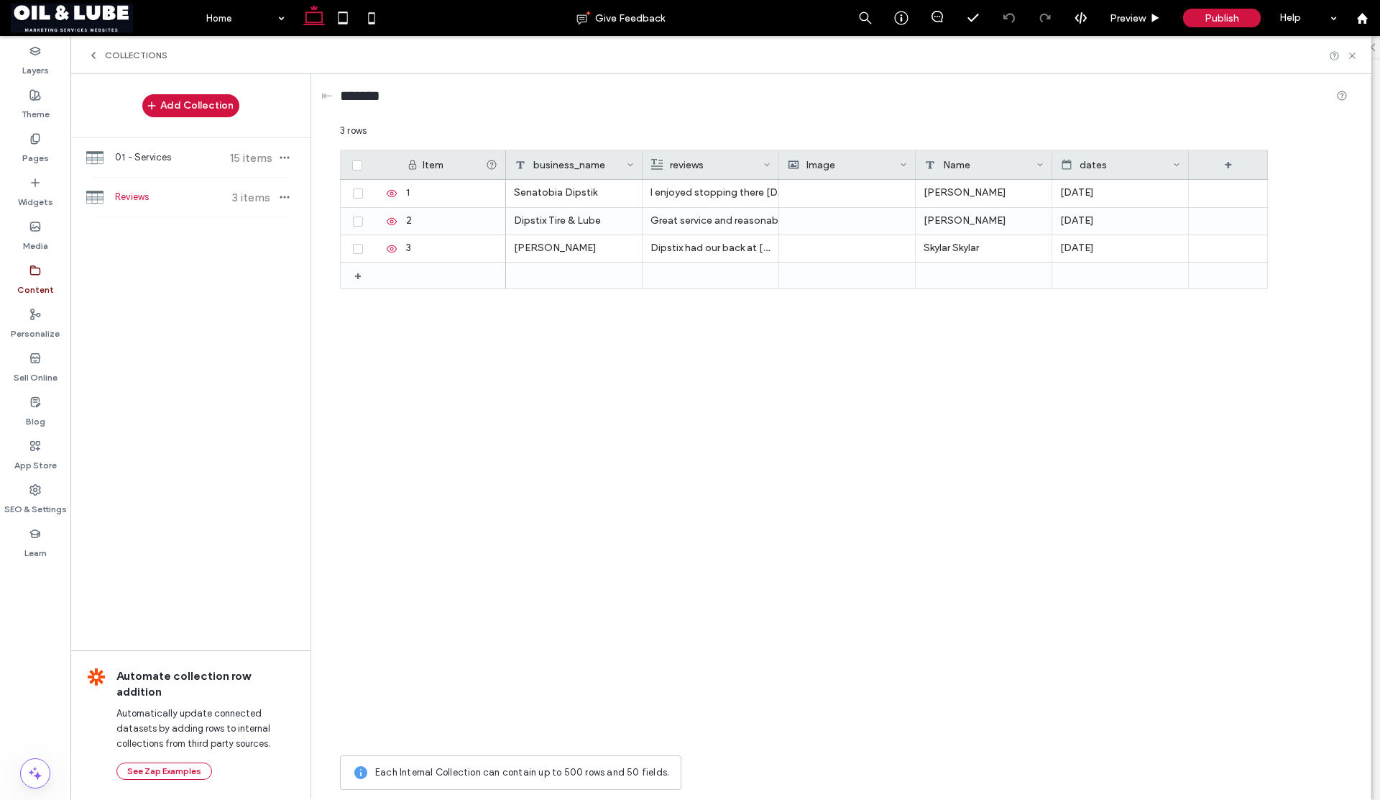
click at [1097, 166] on div "dates" at bounding box center [1117, 164] width 112 height 29
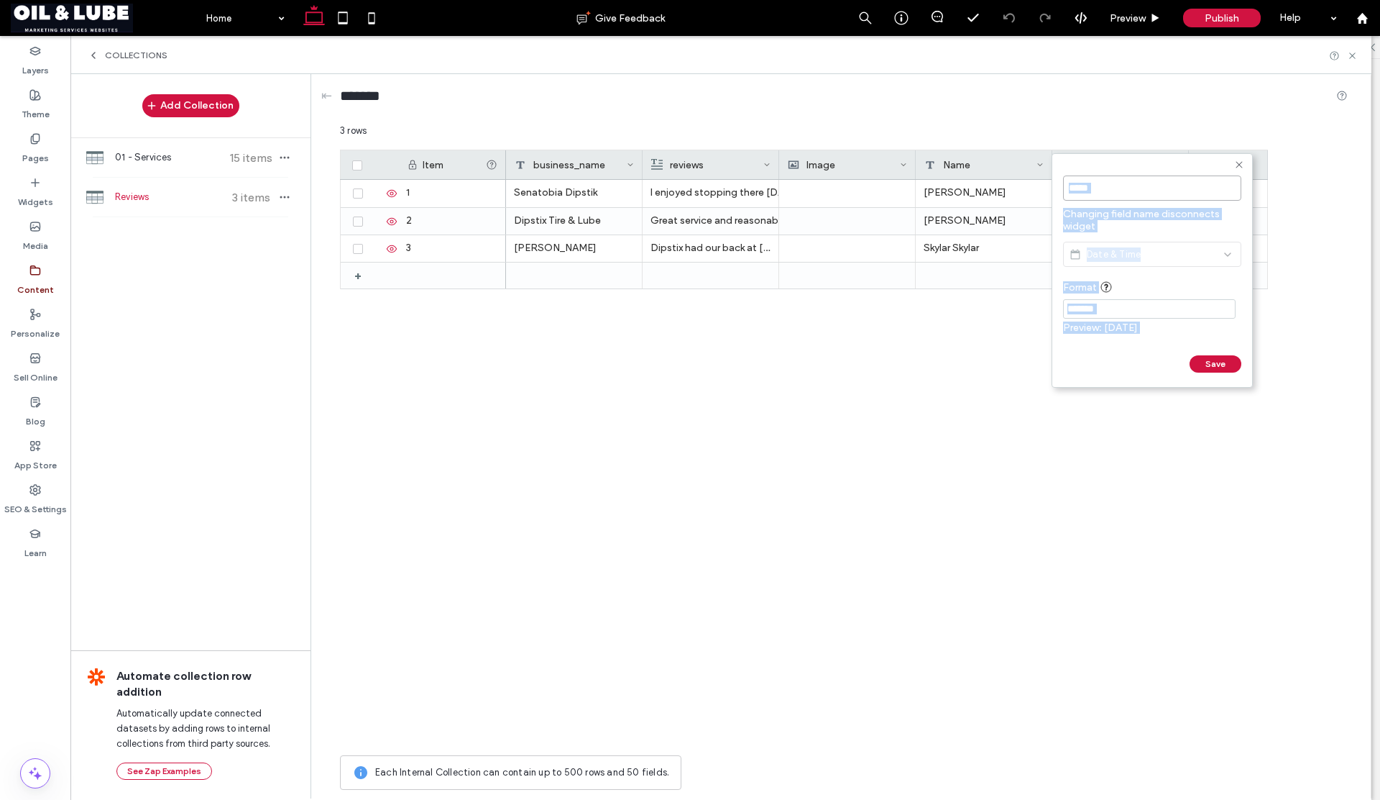
click at [1099, 190] on input "*****" at bounding box center [1152, 187] width 178 height 25
type input "****"
click at [1200, 363] on button "Save" at bounding box center [1216, 363] width 52 height 17
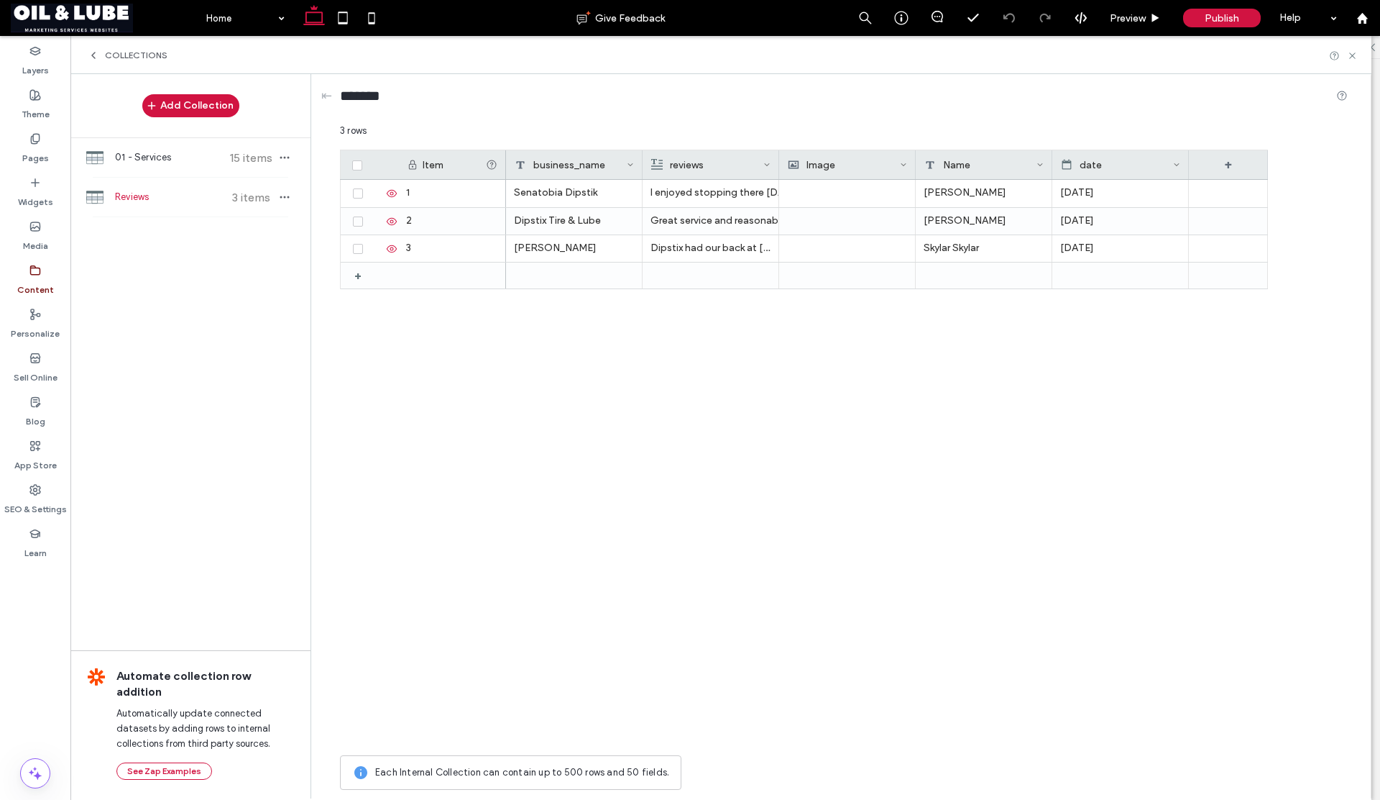
click at [966, 170] on div "Name" at bounding box center [981, 164] width 112 height 29
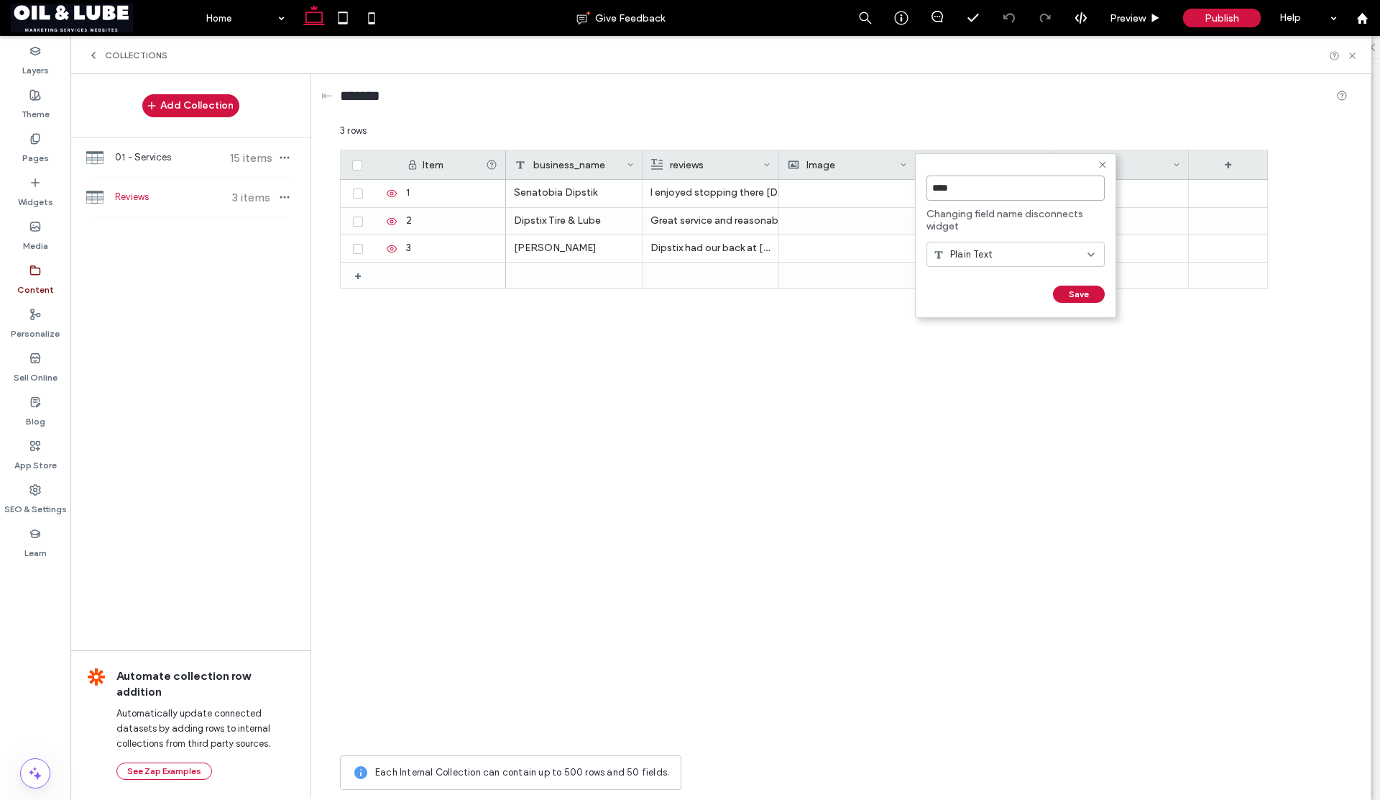
click at [932, 189] on input "****" at bounding box center [1016, 187] width 178 height 25
click at [975, 186] on input "****" at bounding box center [1016, 187] width 178 height 25
type input "*****"
click at [1067, 297] on button "Save" at bounding box center [1079, 293] width 52 height 17
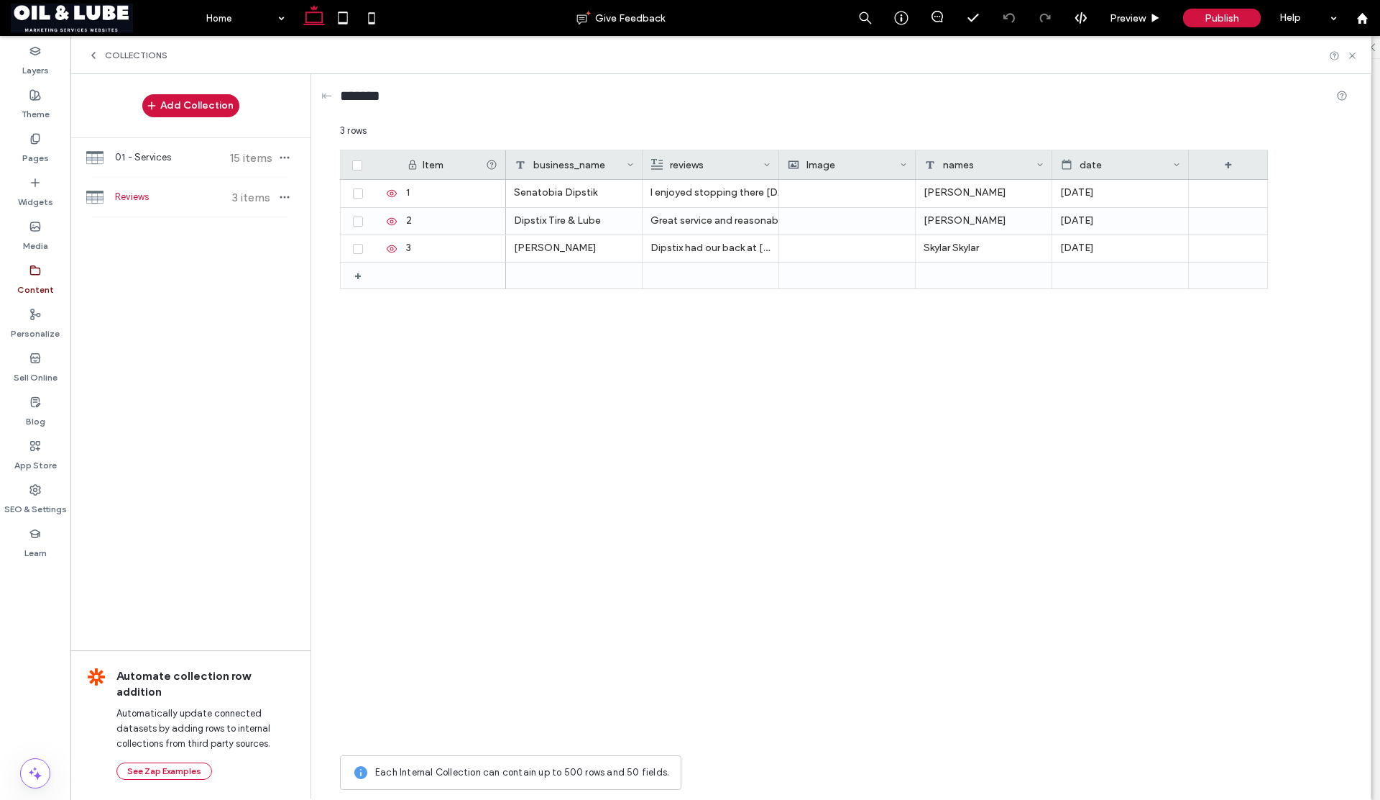
click at [966, 170] on div "names" at bounding box center [981, 164] width 112 height 29
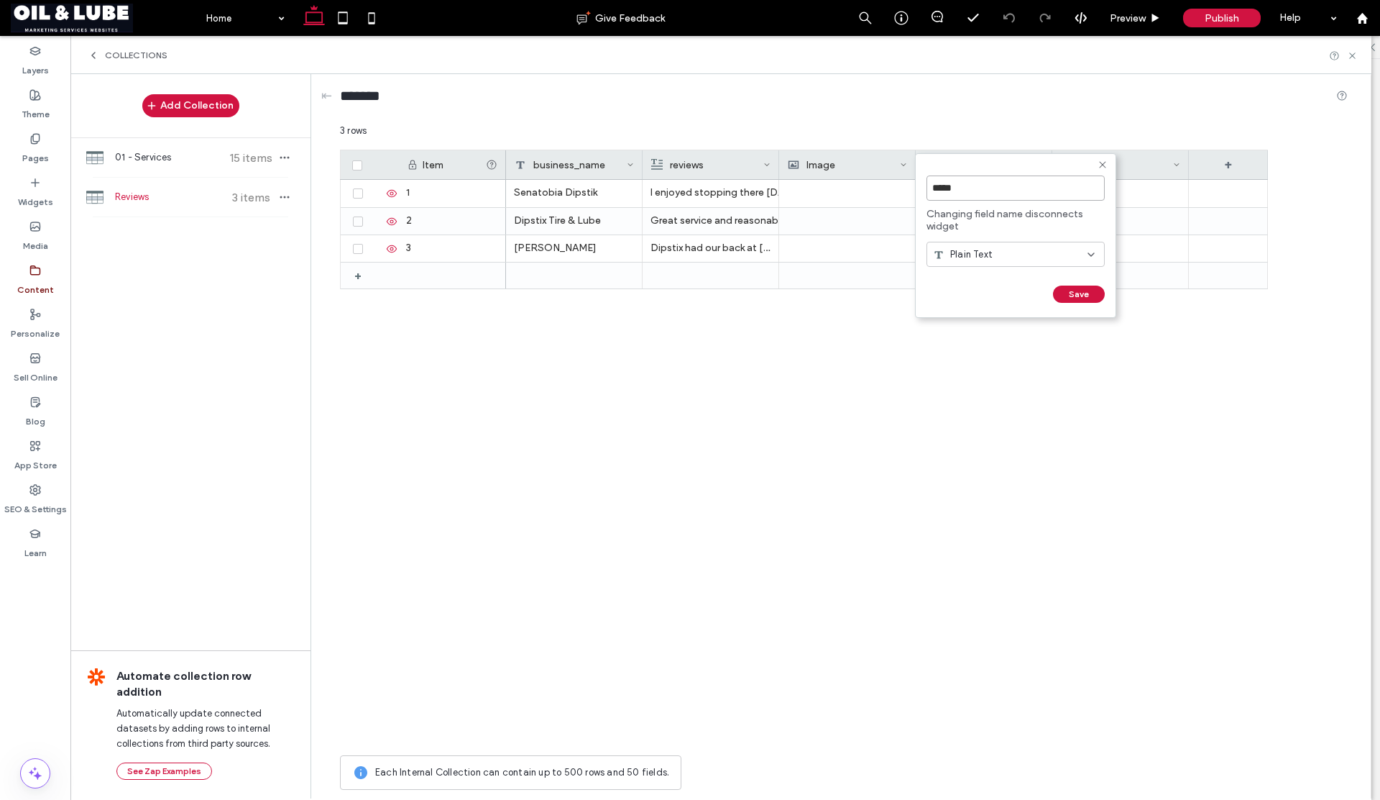
click at [980, 180] on input "*****" at bounding box center [1016, 187] width 178 height 25
click at [983, 185] on input "*****" at bounding box center [1016, 187] width 178 height 25
type input "****"
click at [1063, 291] on button "Save" at bounding box center [1079, 293] width 52 height 17
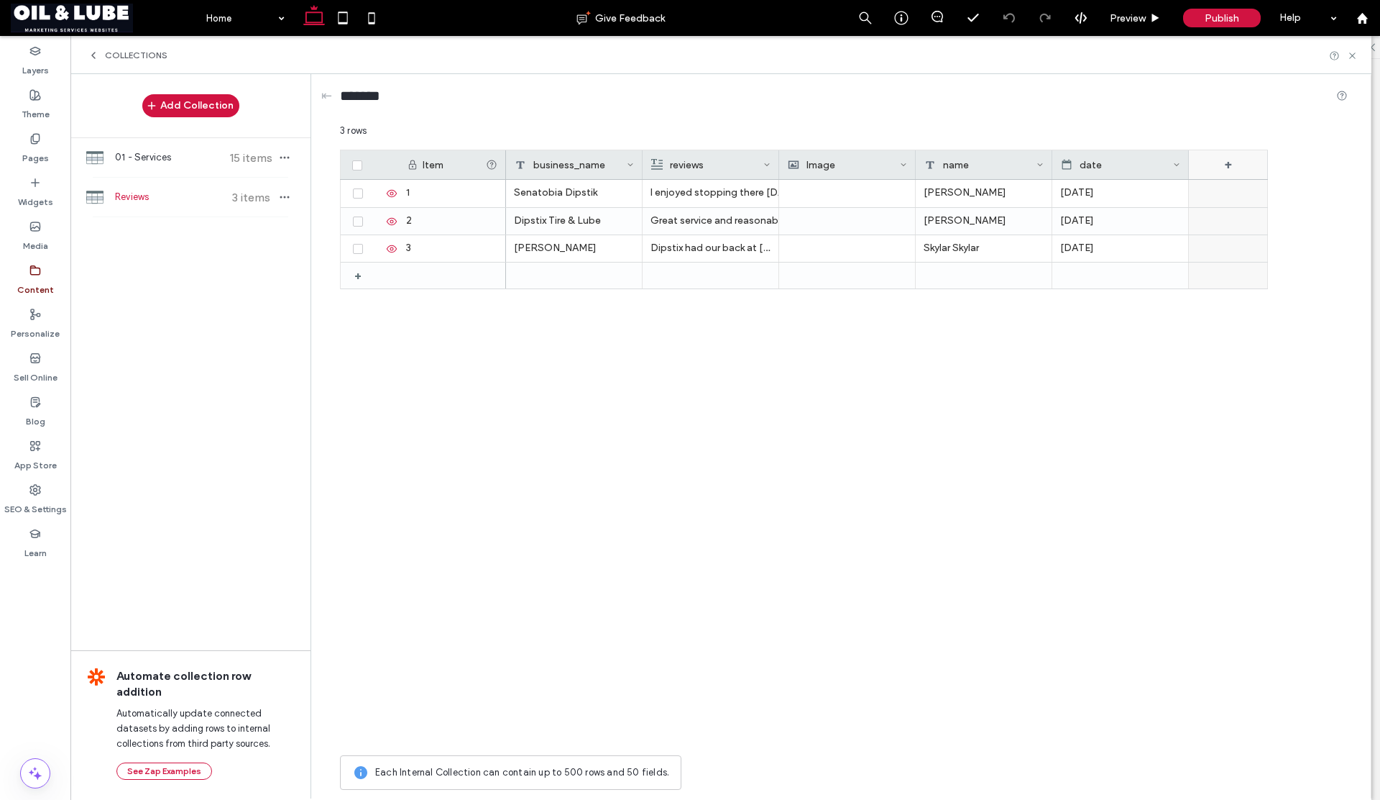
click at [1230, 170] on div "+" at bounding box center [1228, 164] width 79 height 29
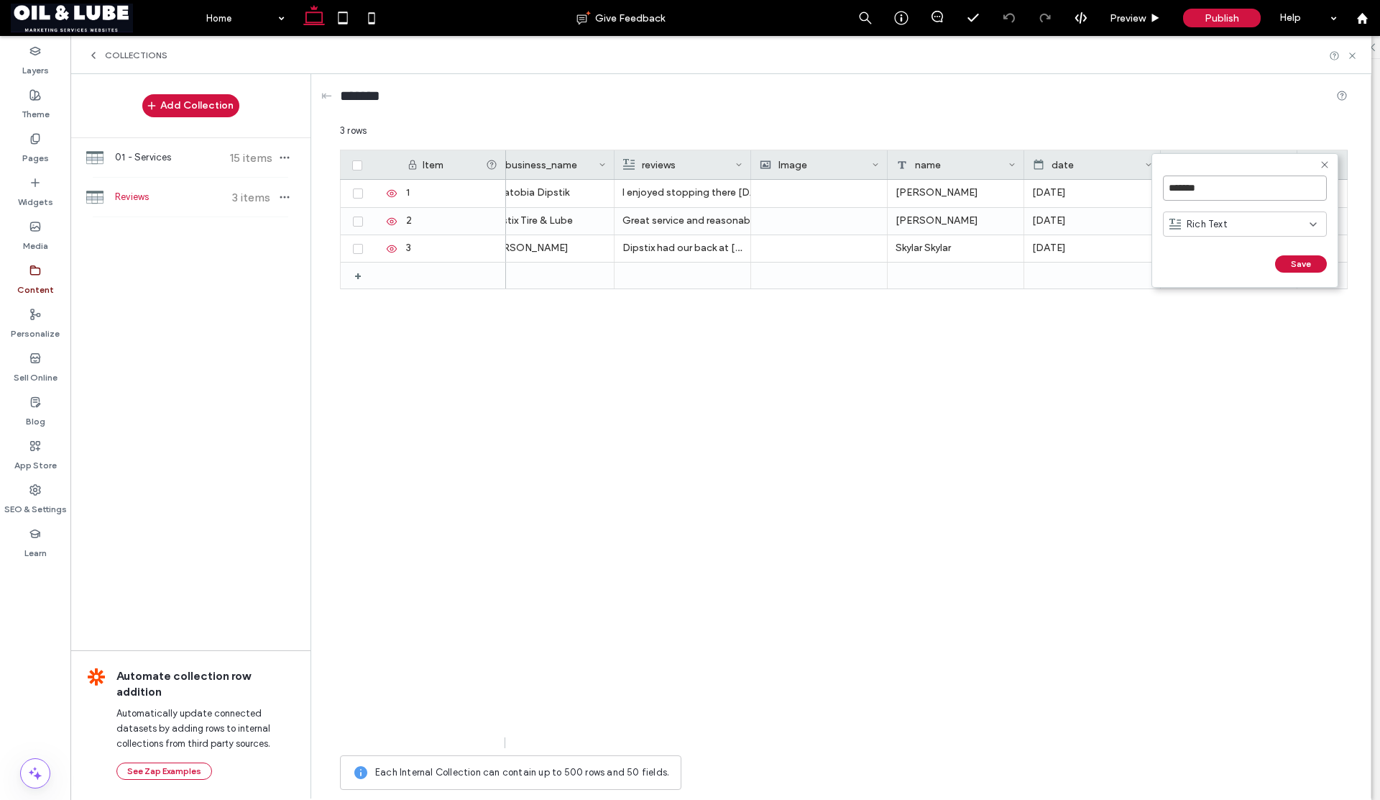
drag, startPoint x: 1204, startPoint y: 188, endPoint x: 1162, endPoint y: 186, distance: 41.7
click at [1162, 186] on form "******* Rich Text Save ******" at bounding box center [1245, 220] width 187 height 134
type input "******"
click at [1187, 220] on span "Rich Text" at bounding box center [1207, 224] width 41 height 14
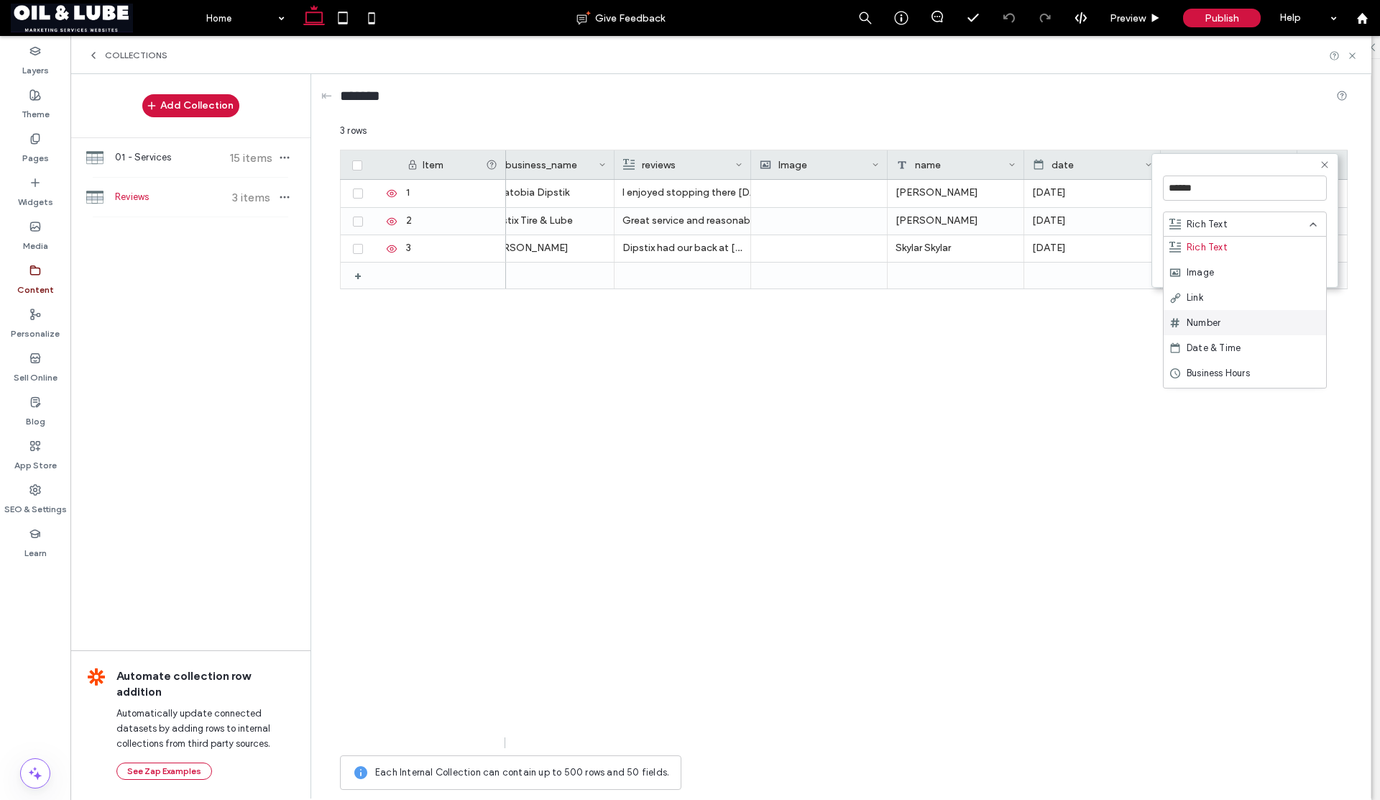
click at [1209, 321] on span "Number" at bounding box center [1204, 323] width 34 height 14
click at [1290, 381] on button "Save" at bounding box center [1301, 378] width 52 height 17
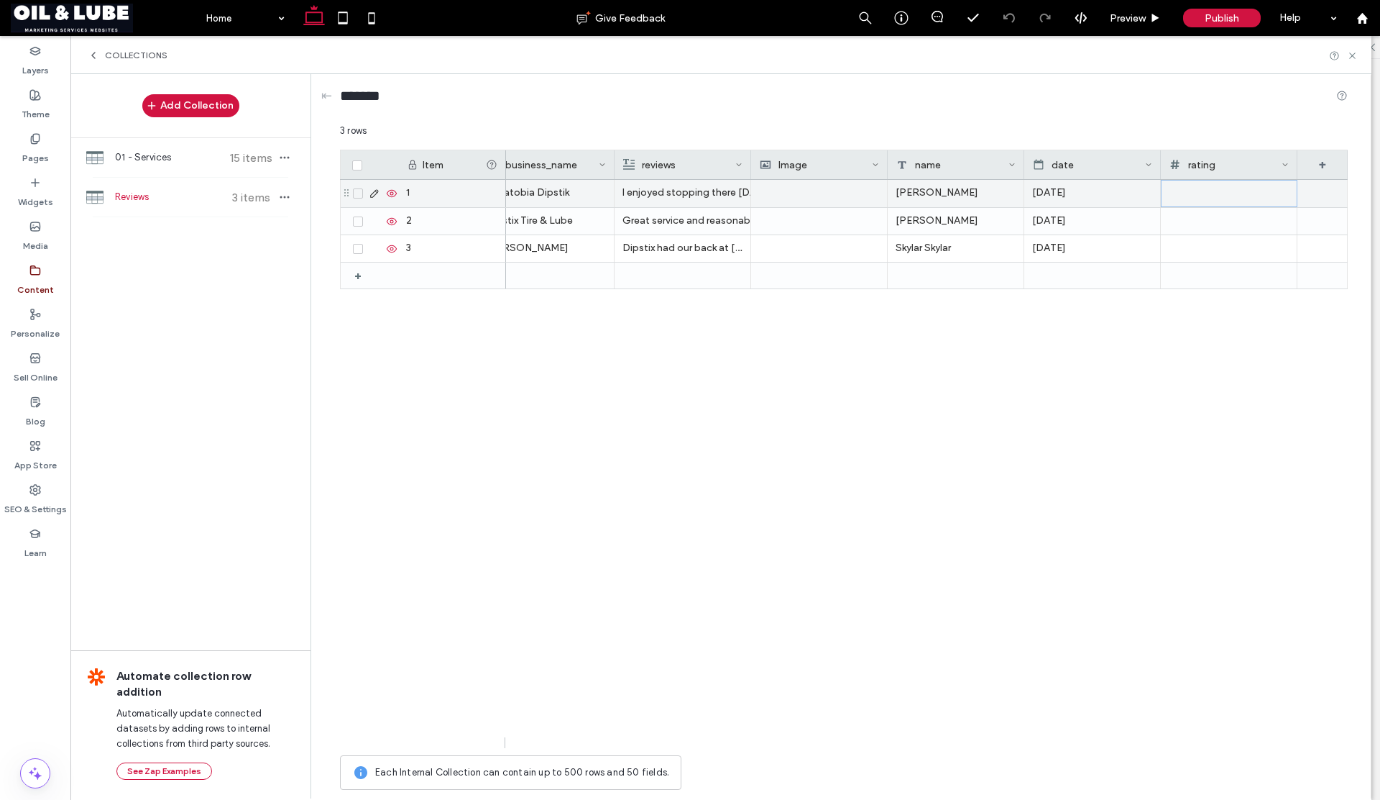
click at [1180, 199] on div at bounding box center [1229, 193] width 119 height 26
click at [1180, 198] on div at bounding box center [1229, 193] width 119 height 26
type input "*"
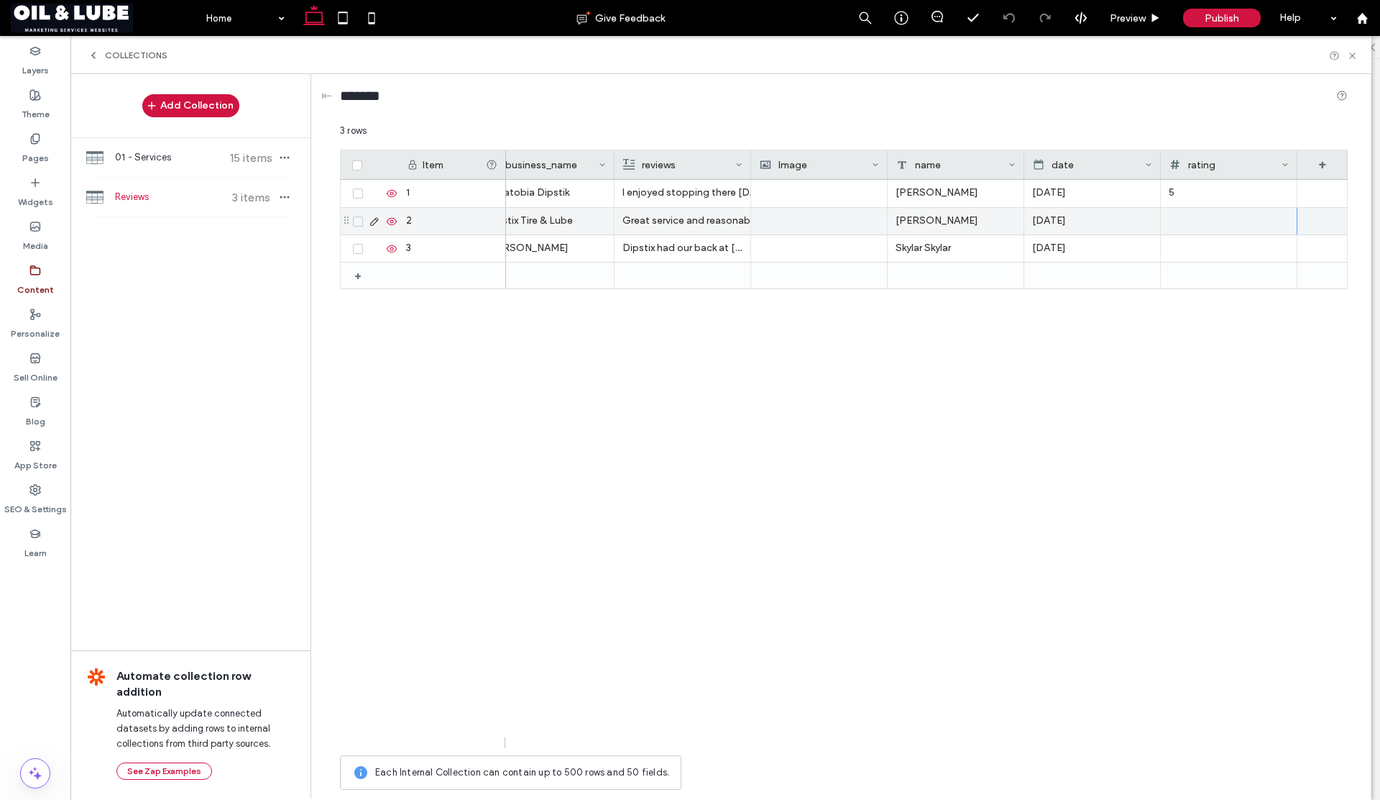
click at [1180, 216] on div at bounding box center [1229, 221] width 120 height 27
click at [1180, 216] on div at bounding box center [1229, 221] width 119 height 25
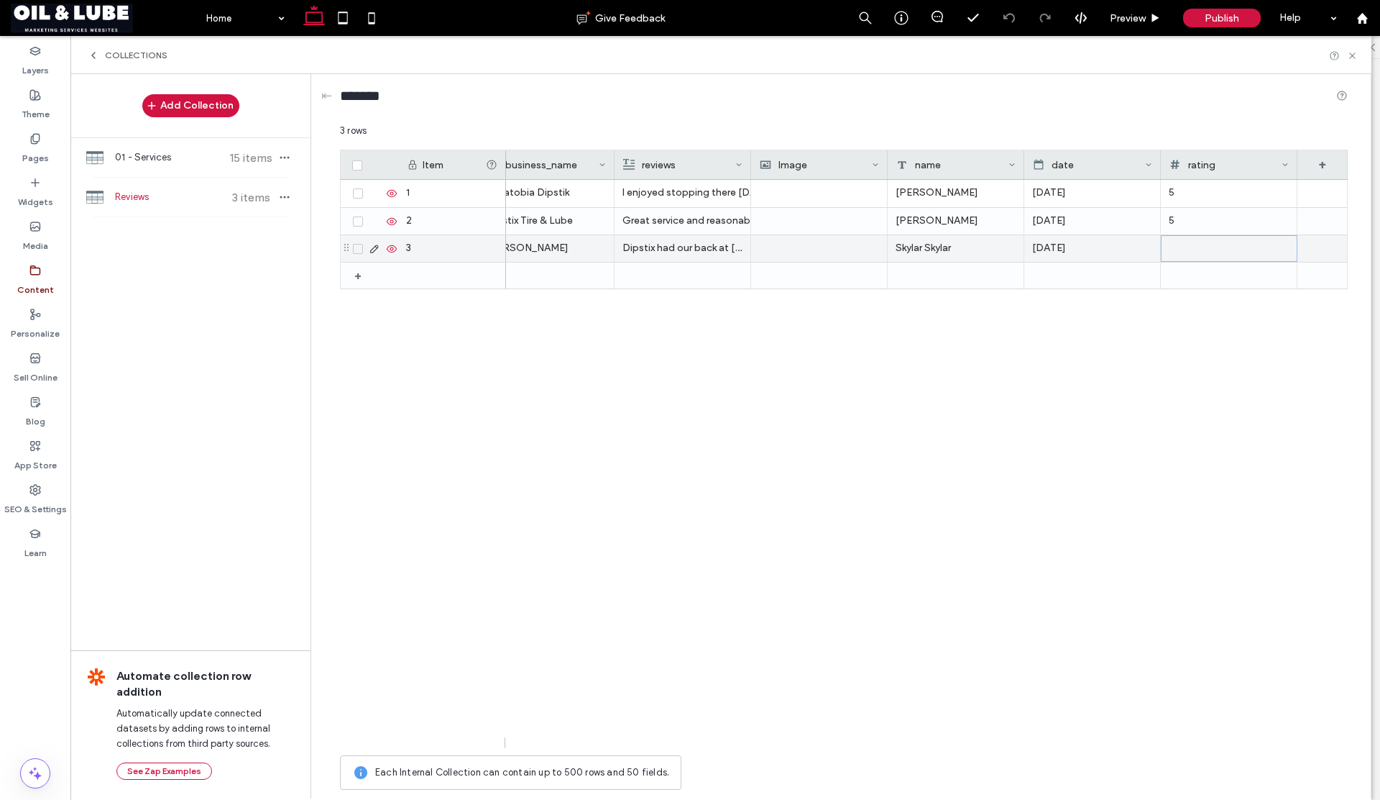
click at [1181, 248] on div at bounding box center [1229, 248] width 119 height 25
type input "*"
click at [1189, 344] on div "Senatobia Dipstik I enjoyed stopping there today. The workers were really nice …" at bounding box center [927, 464] width 842 height 568
click at [1355, 56] on icon at bounding box center [1352, 55] width 11 height 11
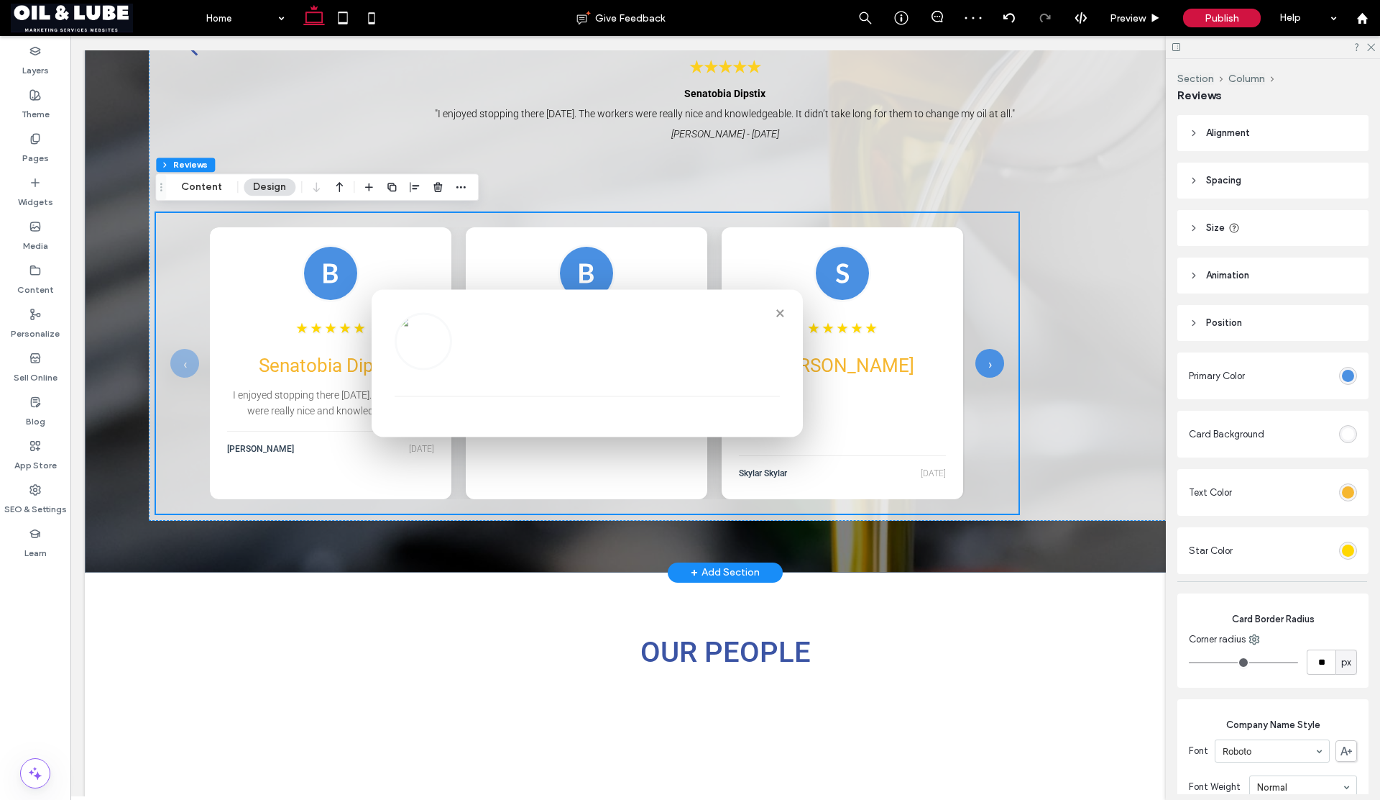
scroll to position [2092, 0]
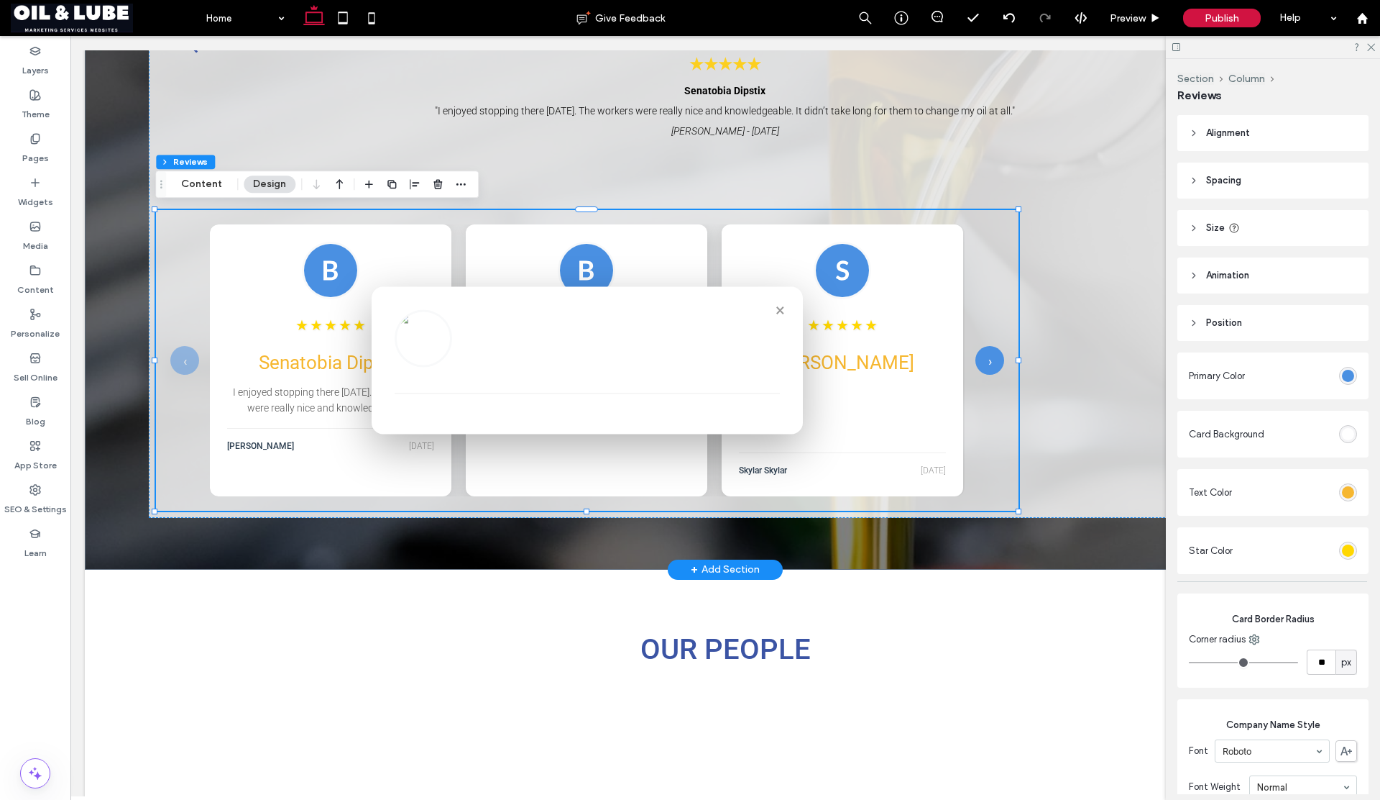
click at [777, 309] on button "×" at bounding box center [780, 309] width 23 height 23
click at [205, 187] on button "Content" at bounding box center [202, 183] width 60 height 17
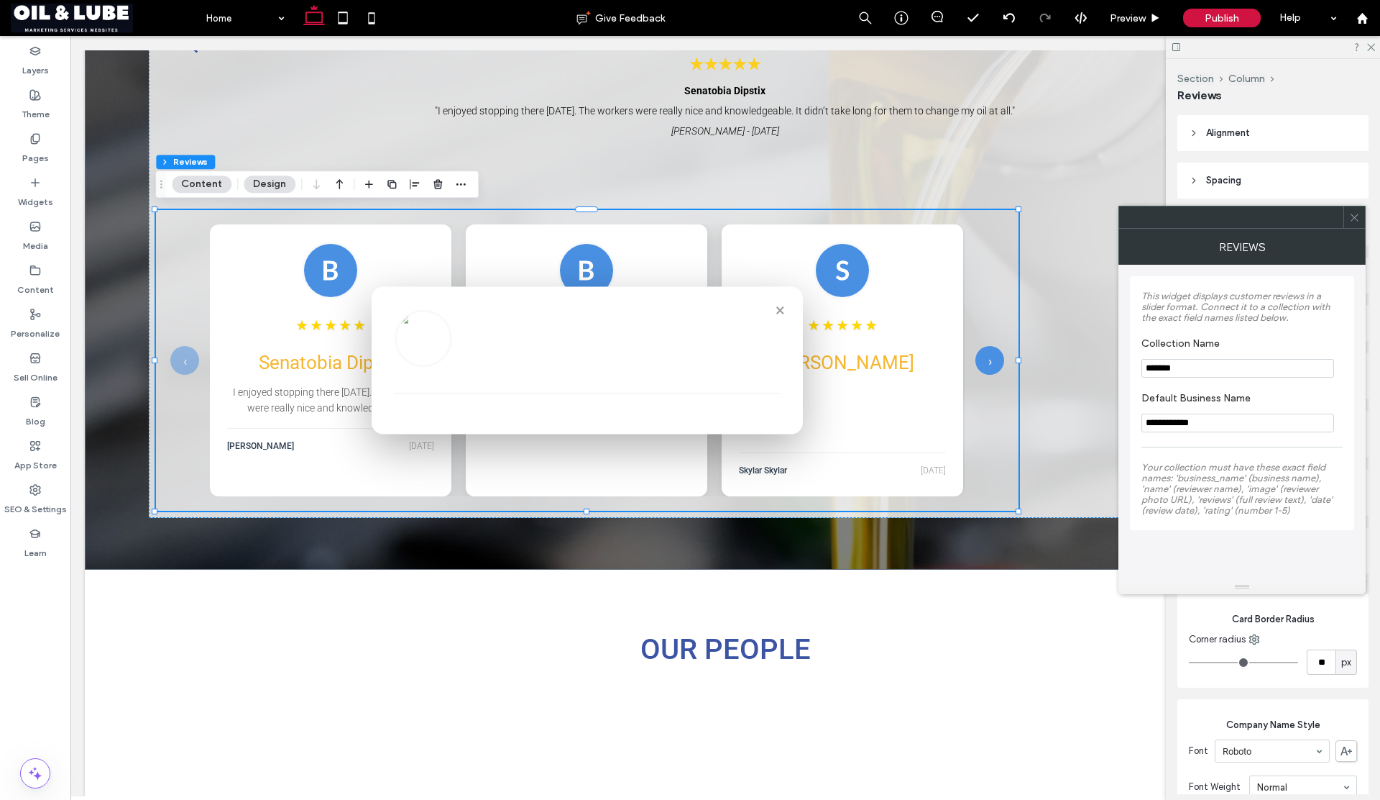
click at [1353, 217] on icon at bounding box center [1355, 217] width 11 height 11
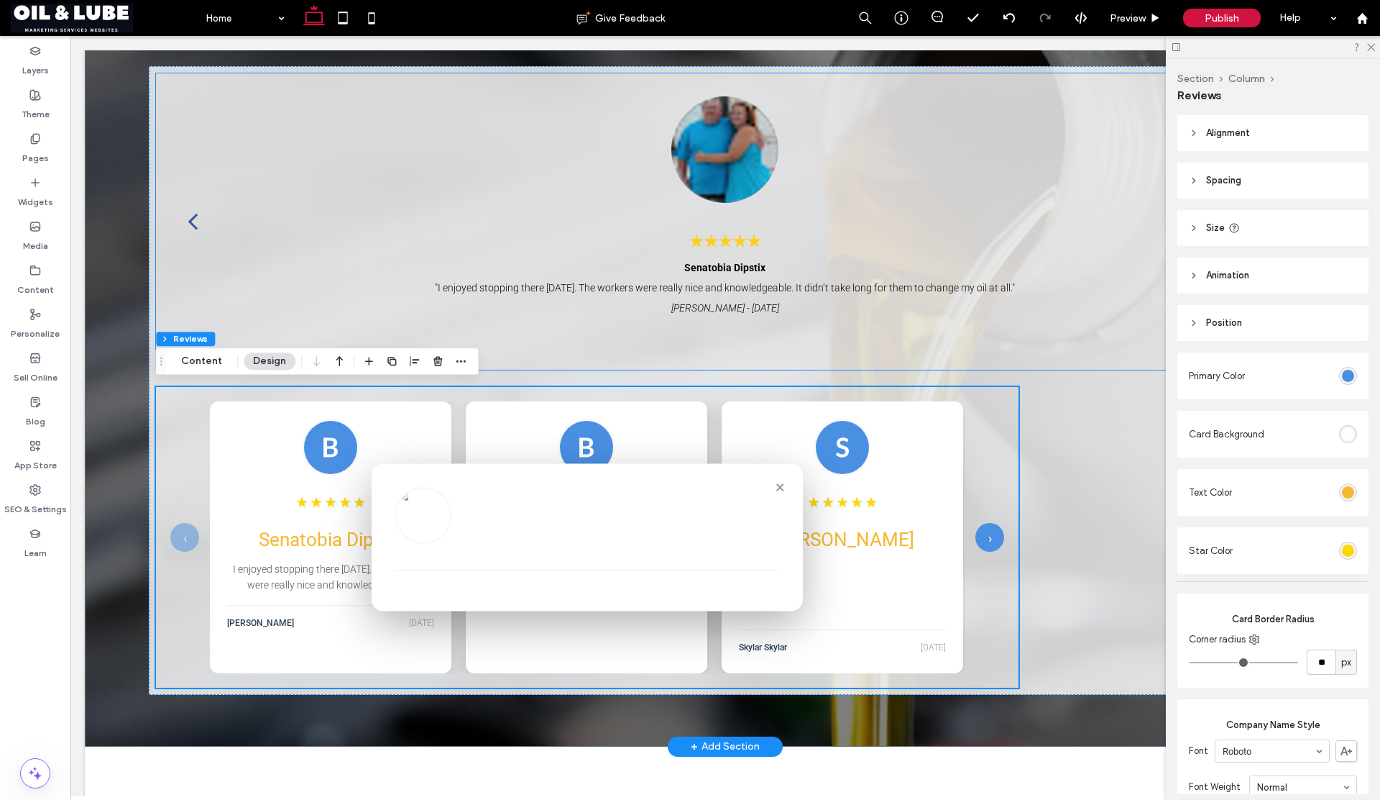
scroll to position [1918, 0]
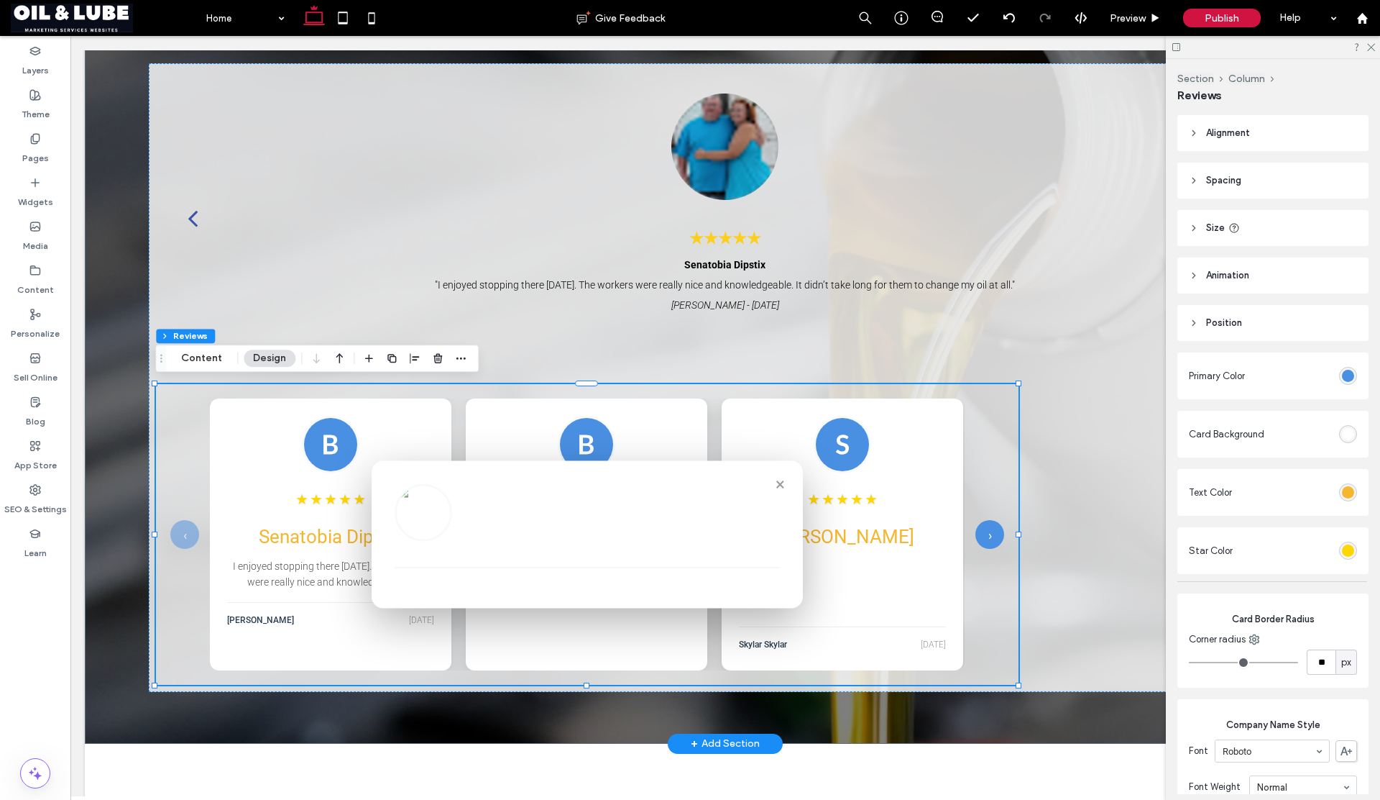
click at [266, 422] on div at bounding box center [330, 445] width 207 height 58
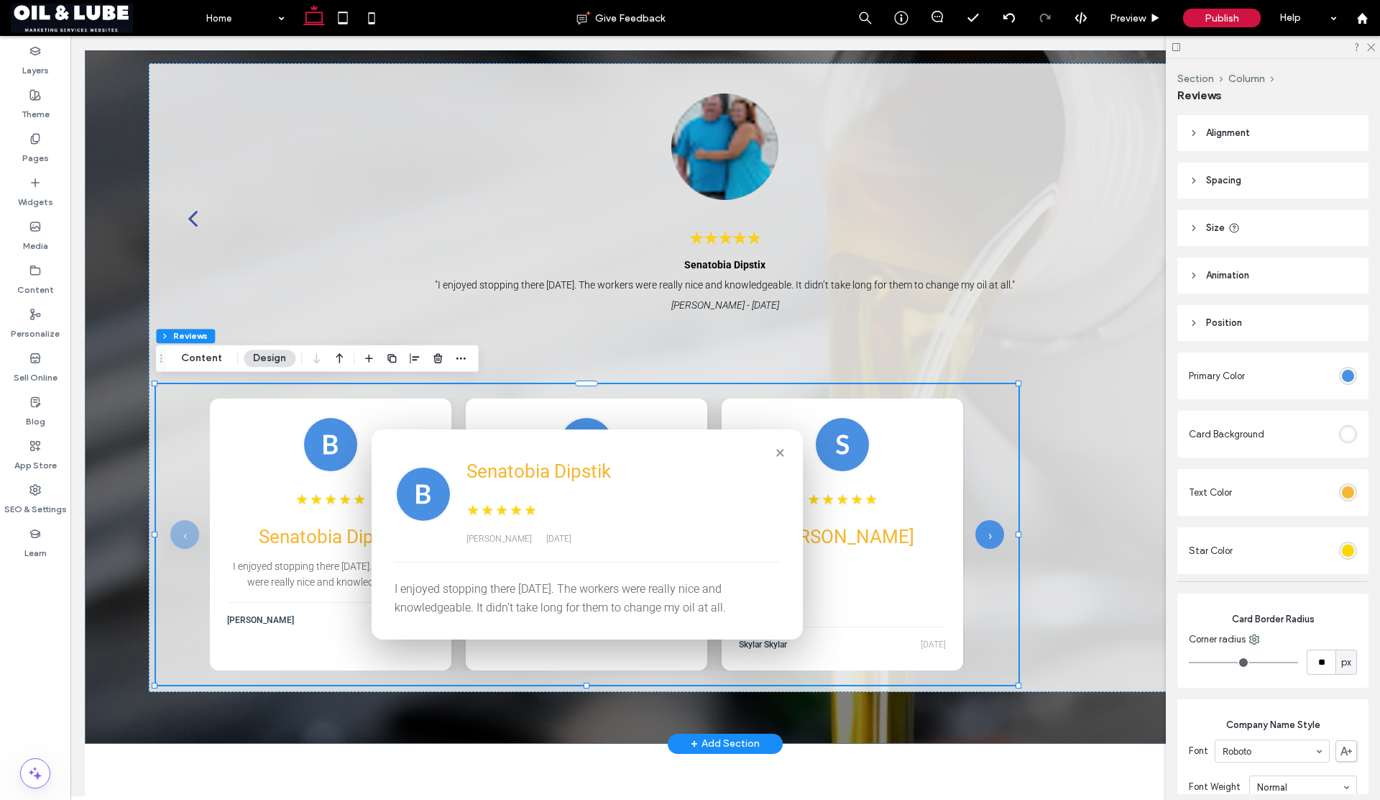
click at [482, 405] on div "★ ★ ★ ★ ★ Dipstix Tire & Lube Great service and reasonable Brad McPeak 8/21/2025" at bounding box center [587, 534] width 242 height 272
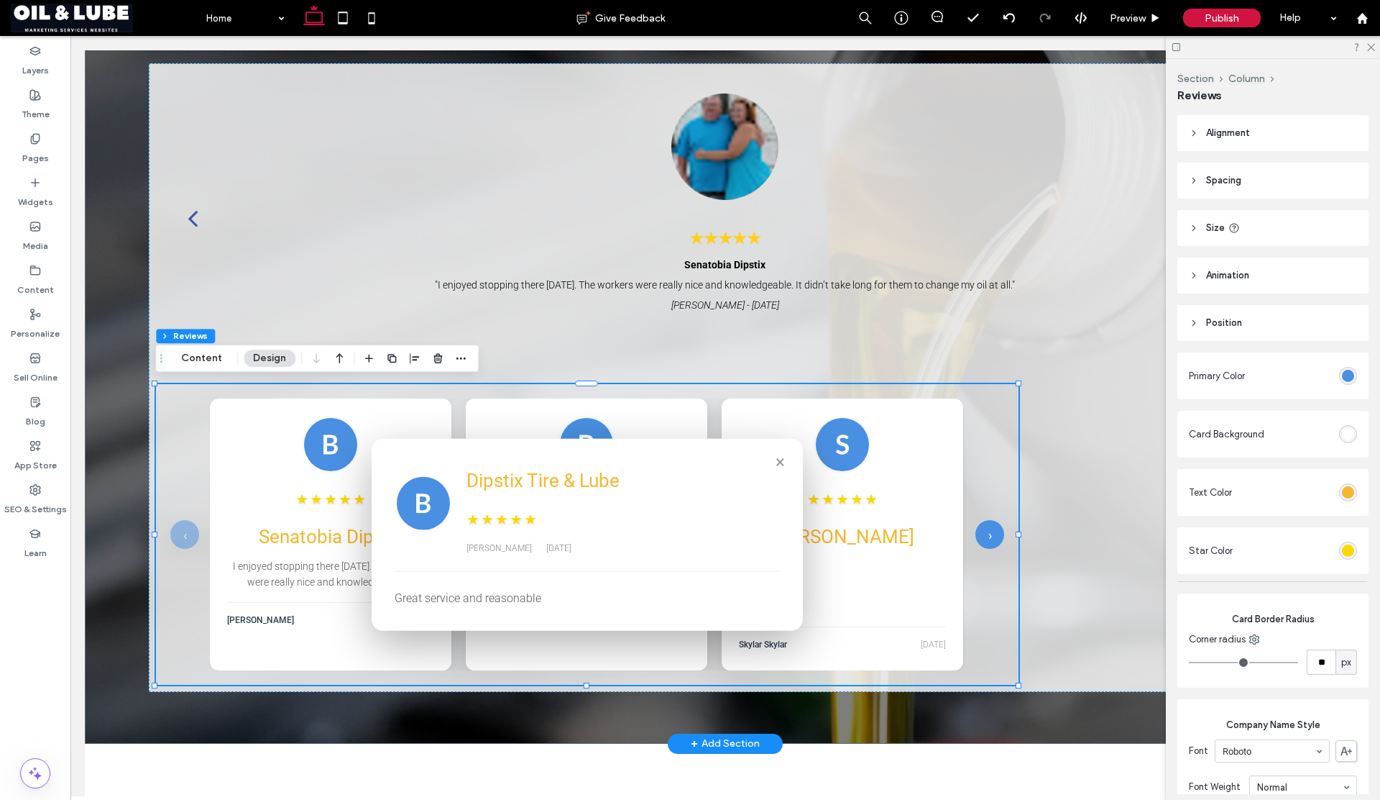
click at [736, 418] on div "★ ★ ★ ★ ★ Hernando Dipstix Dipstix had our back at jiffy lube these are really …" at bounding box center [843, 534] width 242 height 272
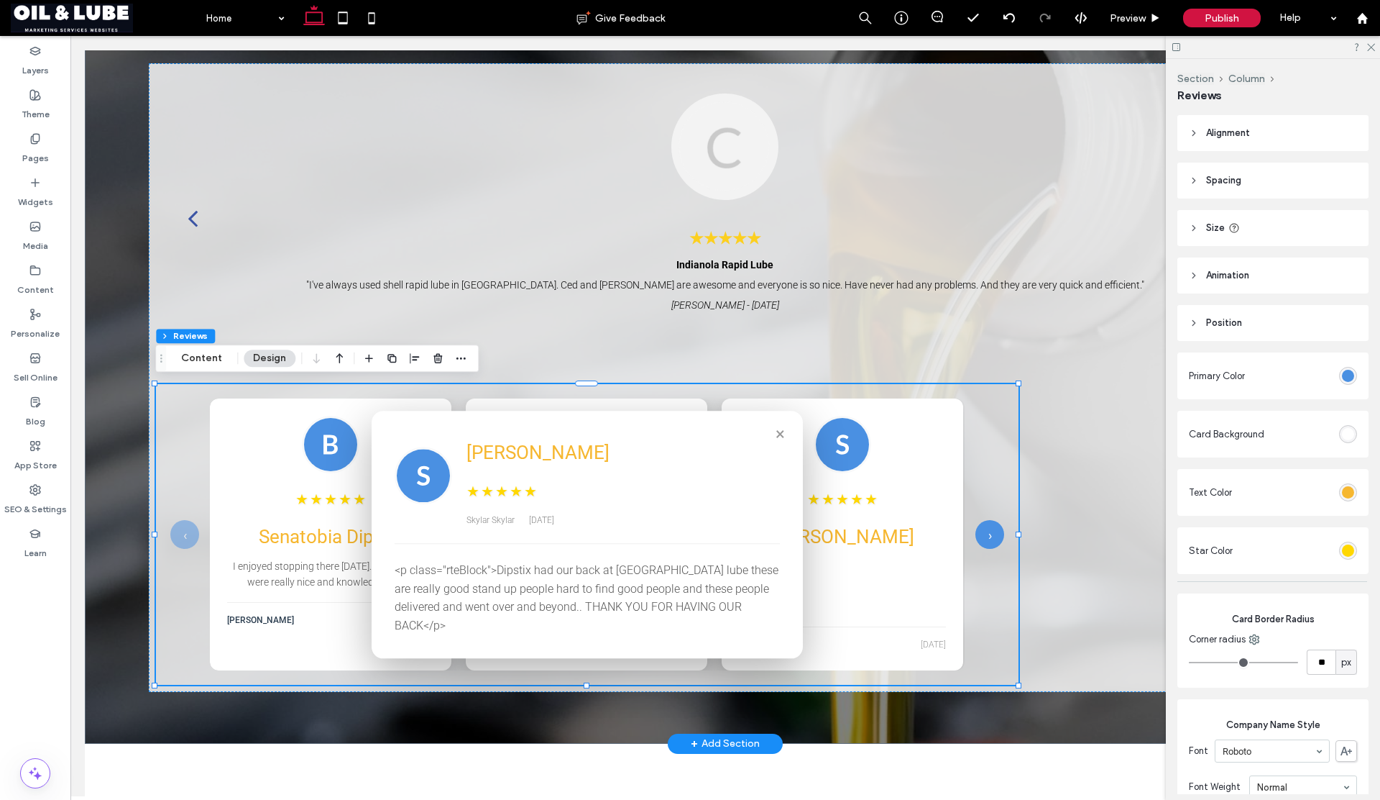
click at [775, 439] on button "×" at bounding box center [780, 433] width 23 height 23
click at [780, 440] on button "×" at bounding box center [780, 433] width 23 height 23
click at [779, 442] on button "×" at bounding box center [780, 433] width 23 height 23
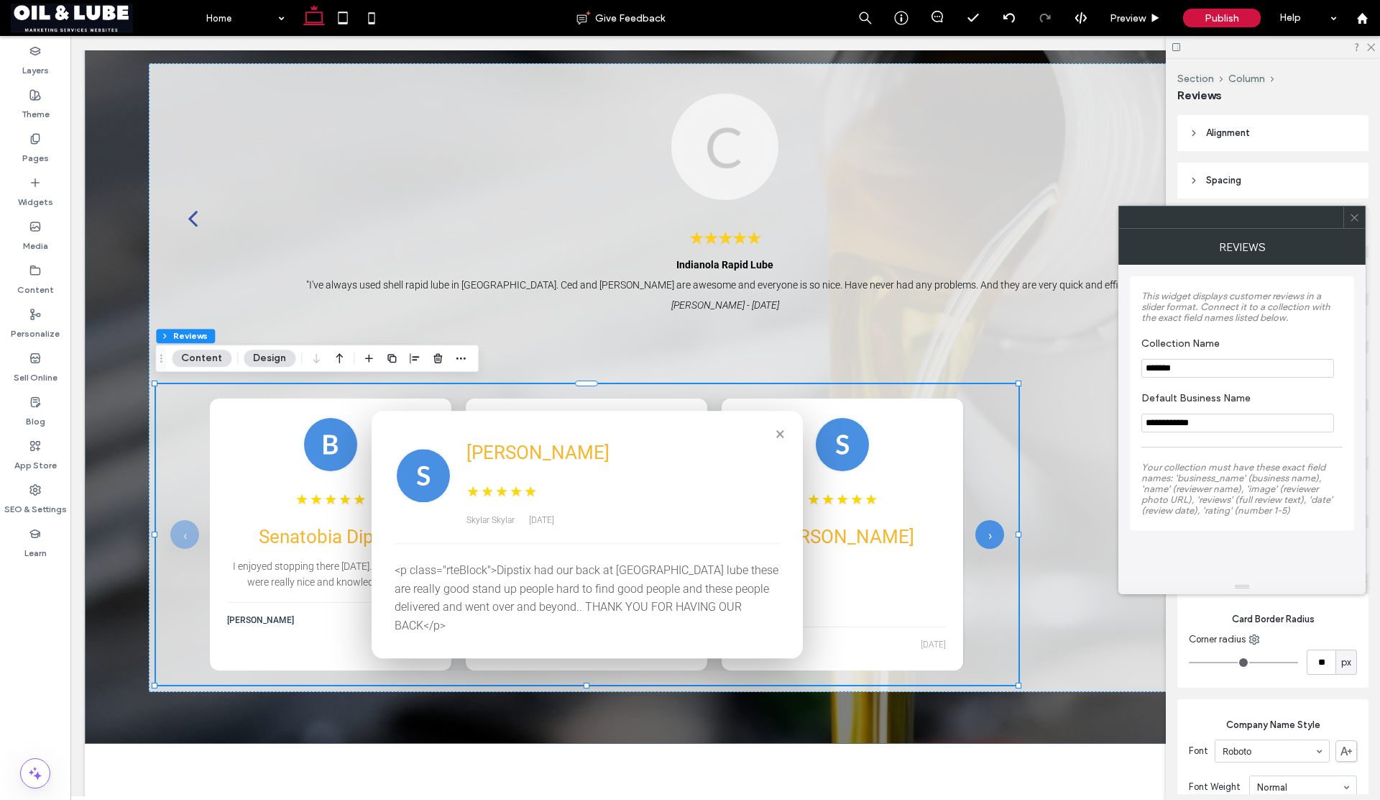
click at [1358, 219] on icon at bounding box center [1355, 217] width 11 height 11
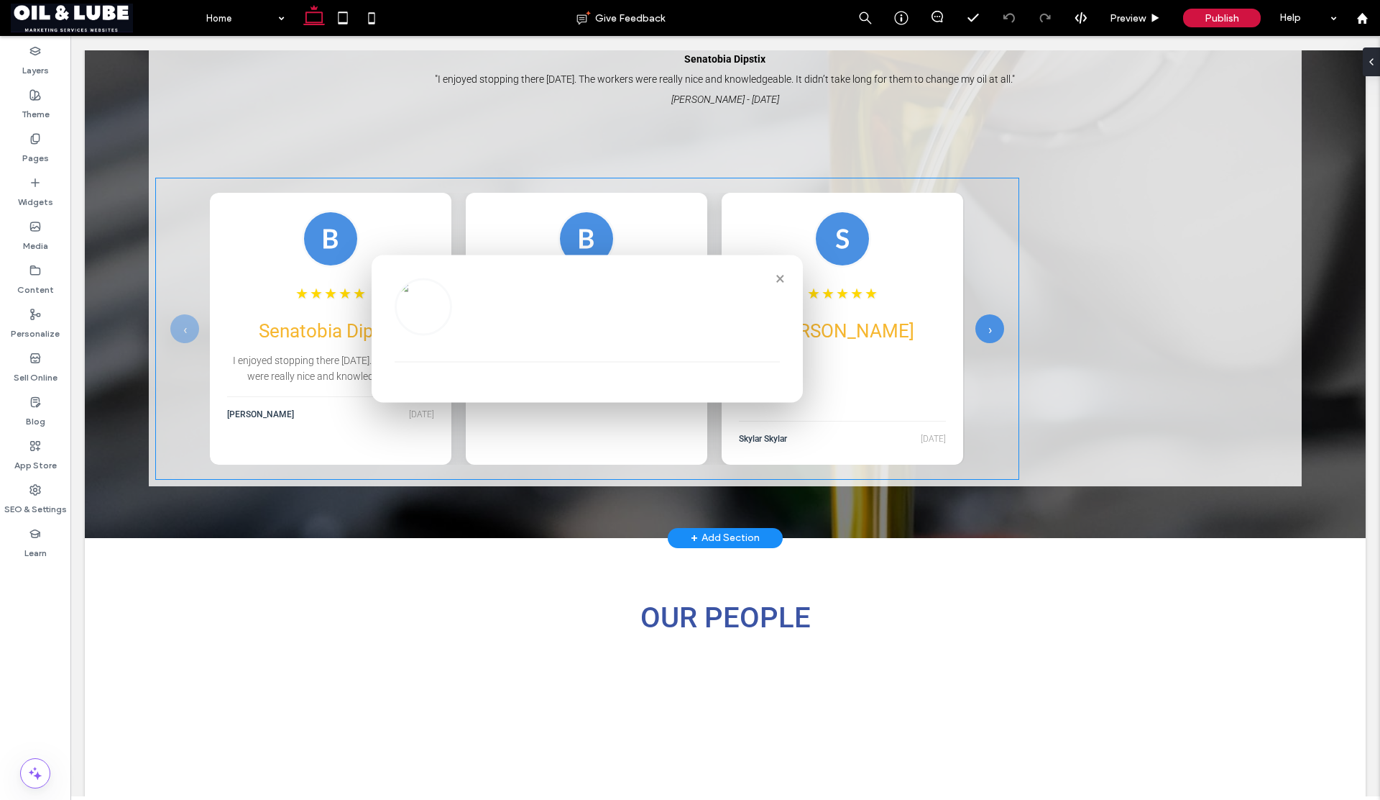
click at [312, 326] on h3 "Senatobia Dipstik" at bounding box center [330, 331] width 207 height 24
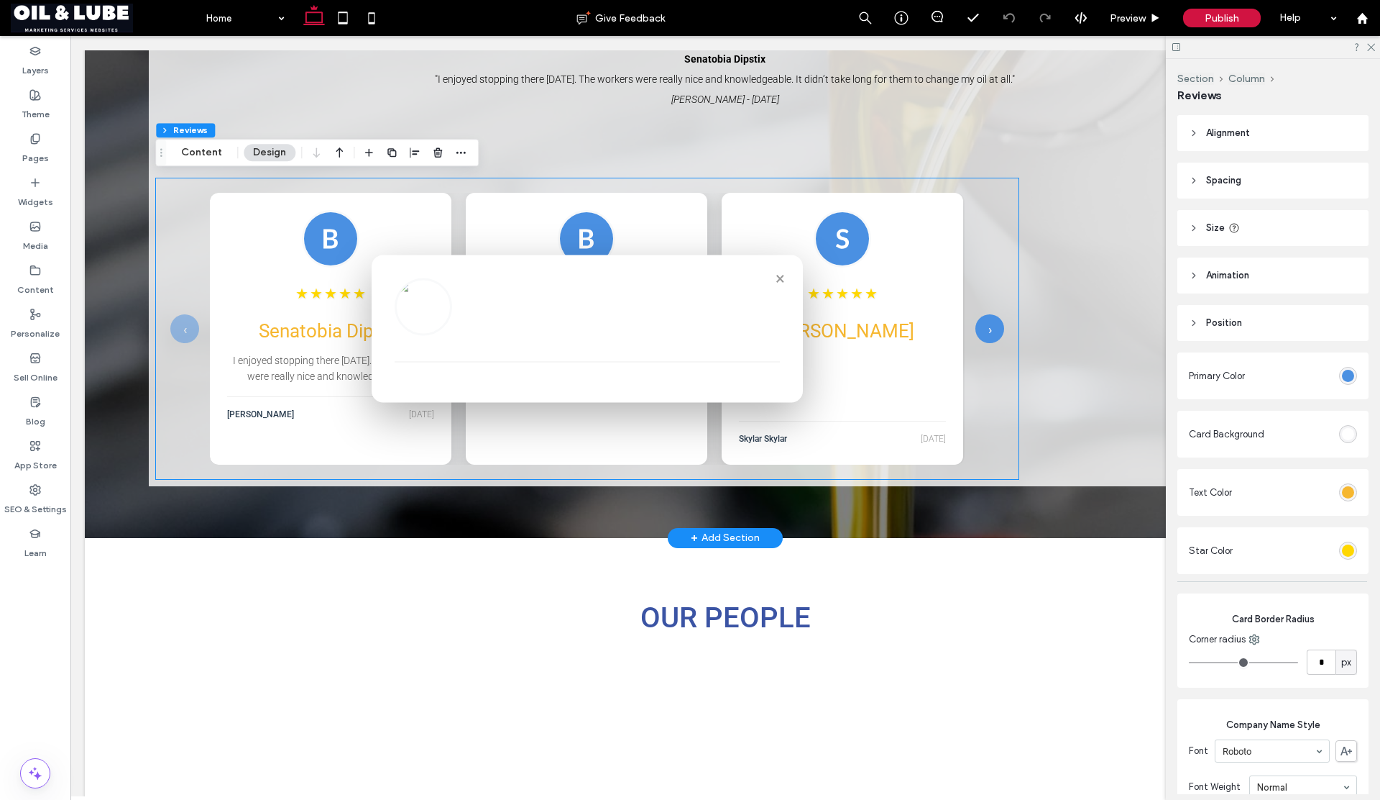
type input "**"
click at [312, 326] on h3 "Senatobia Dipstik" at bounding box center [330, 331] width 207 height 24
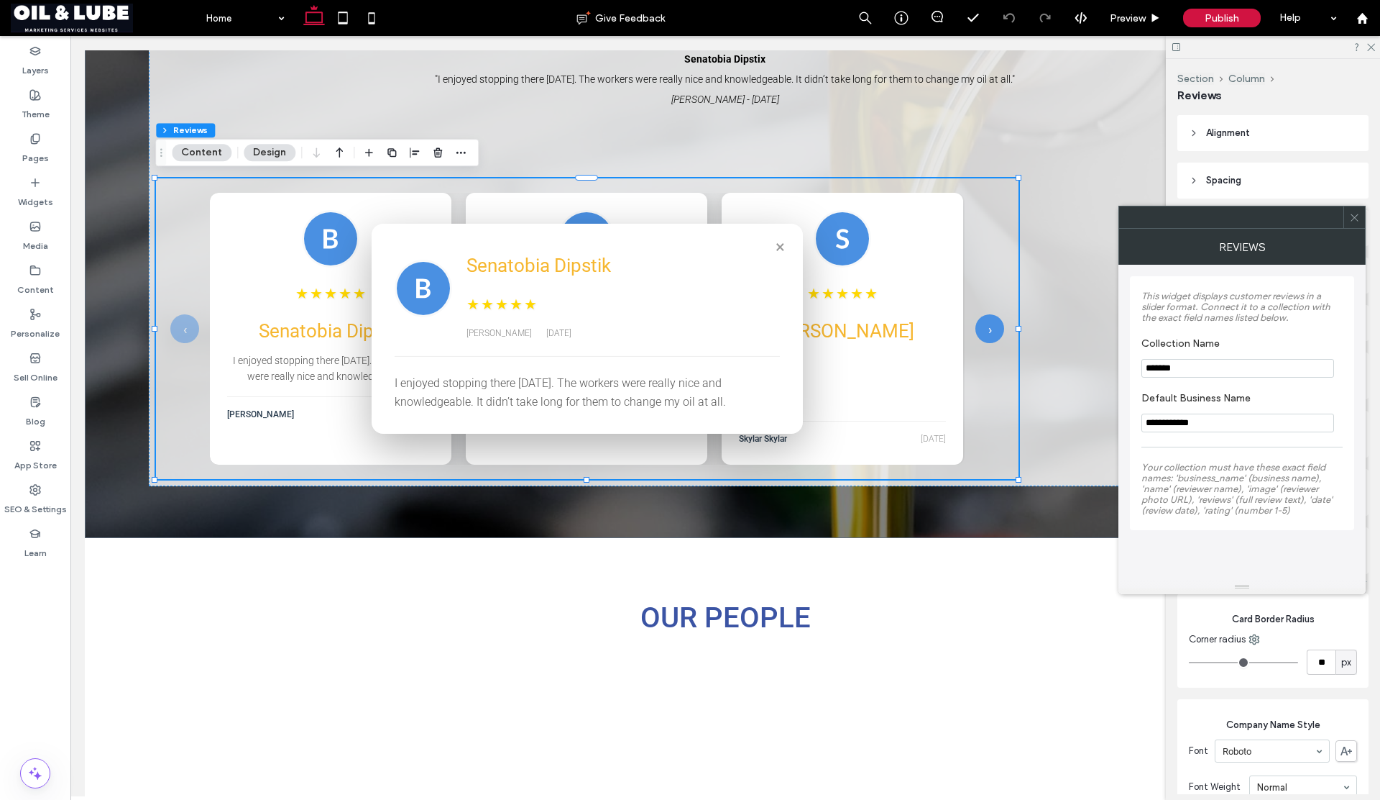
click at [1355, 219] on icon at bounding box center [1355, 217] width 11 height 11
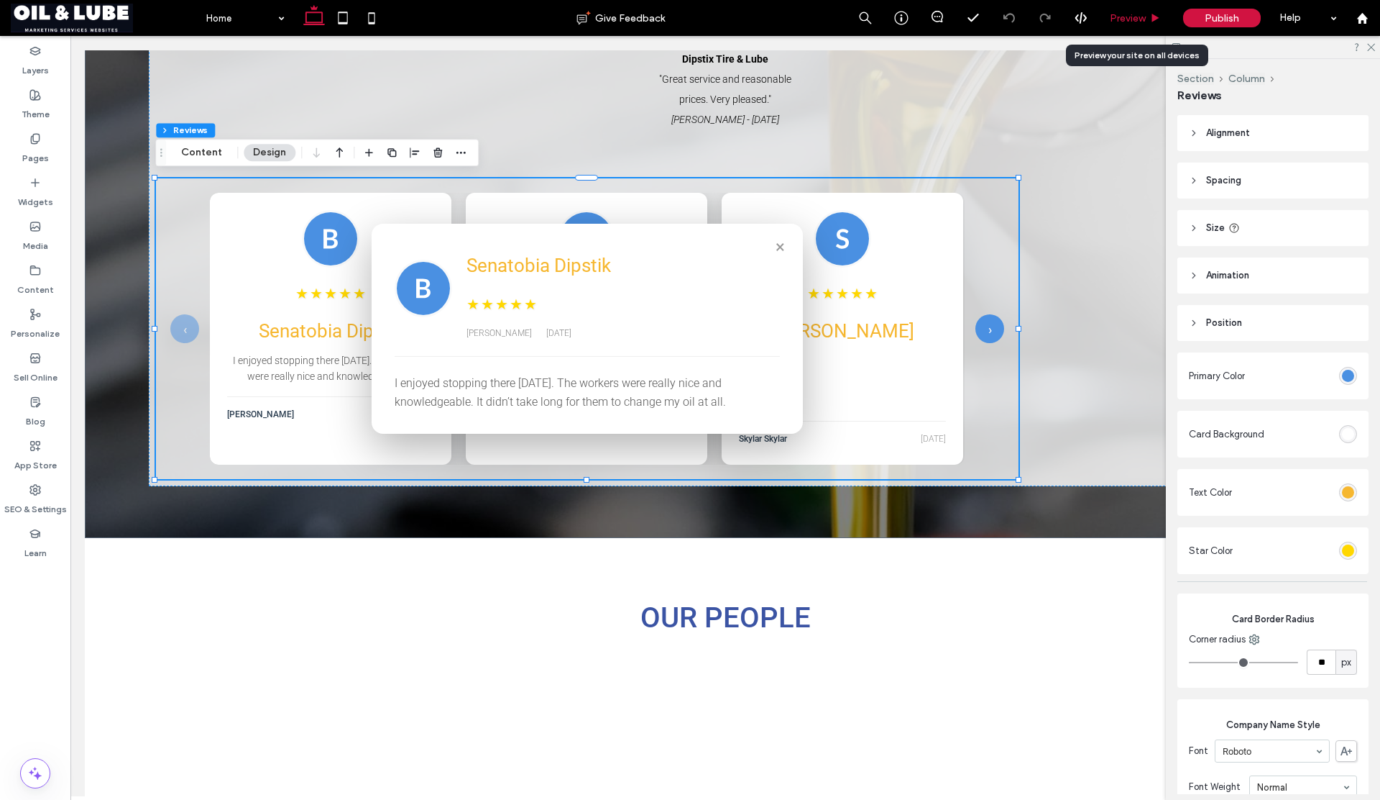
click at [1122, 27] on div "Preview" at bounding box center [1135, 18] width 73 height 36
click at [1126, 25] on div "Preview" at bounding box center [1135, 18] width 73 height 36
click at [1139, 17] on span "Preview" at bounding box center [1128, 18] width 36 height 12
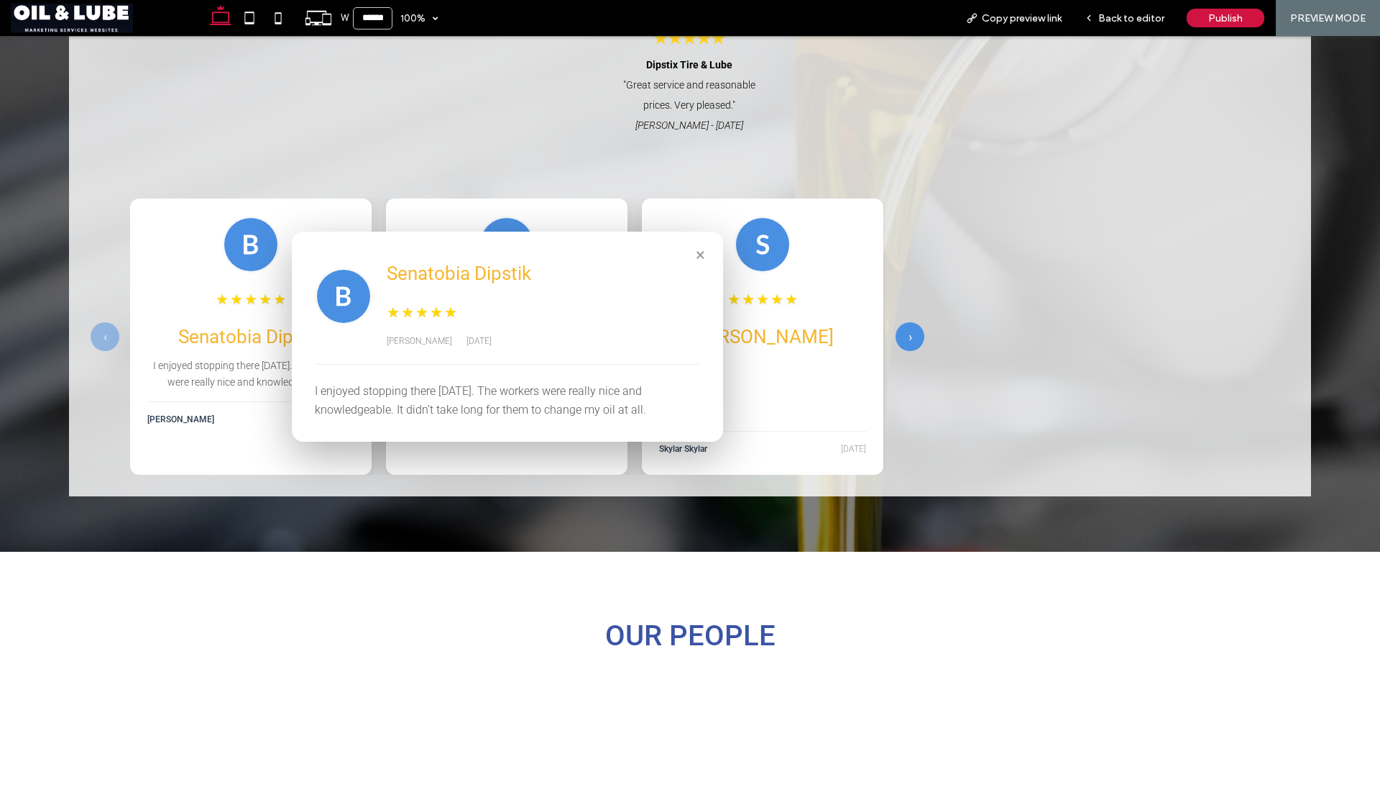
scroll to position [2127, 0]
click at [1042, 17] on span "Copy preview link" at bounding box center [1022, 18] width 80 height 12
click at [702, 249] on button "×" at bounding box center [700, 253] width 23 height 23
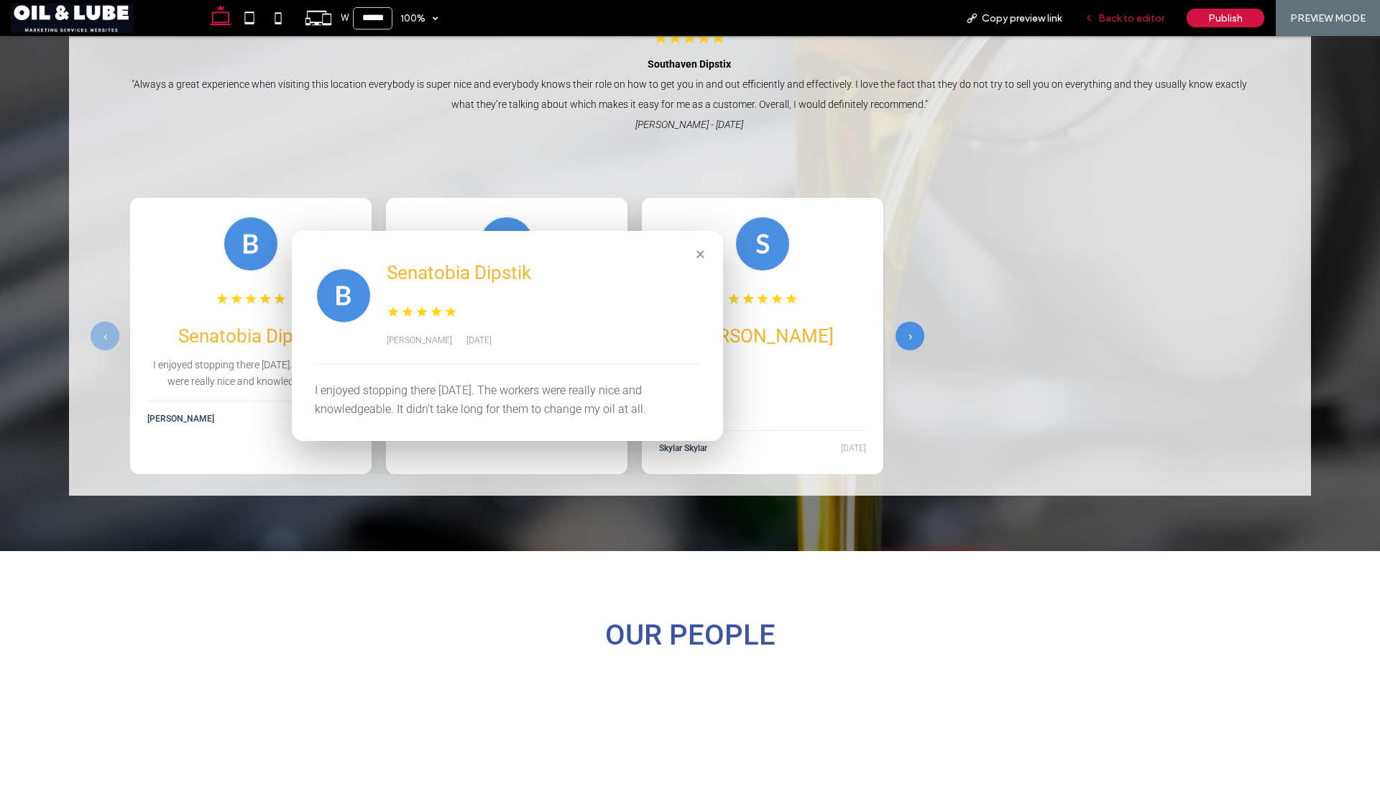
click at [1106, 30] on div "Back to editor" at bounding box center [1124, 18] width 103 height 36
click at [1113, 29] on div "Back to editor" at bounding box center [1124, 18] width 103 height 36
click at [1116, 22] on span "Back to editor" at bounding box center [1132, 18] width 66 height 12
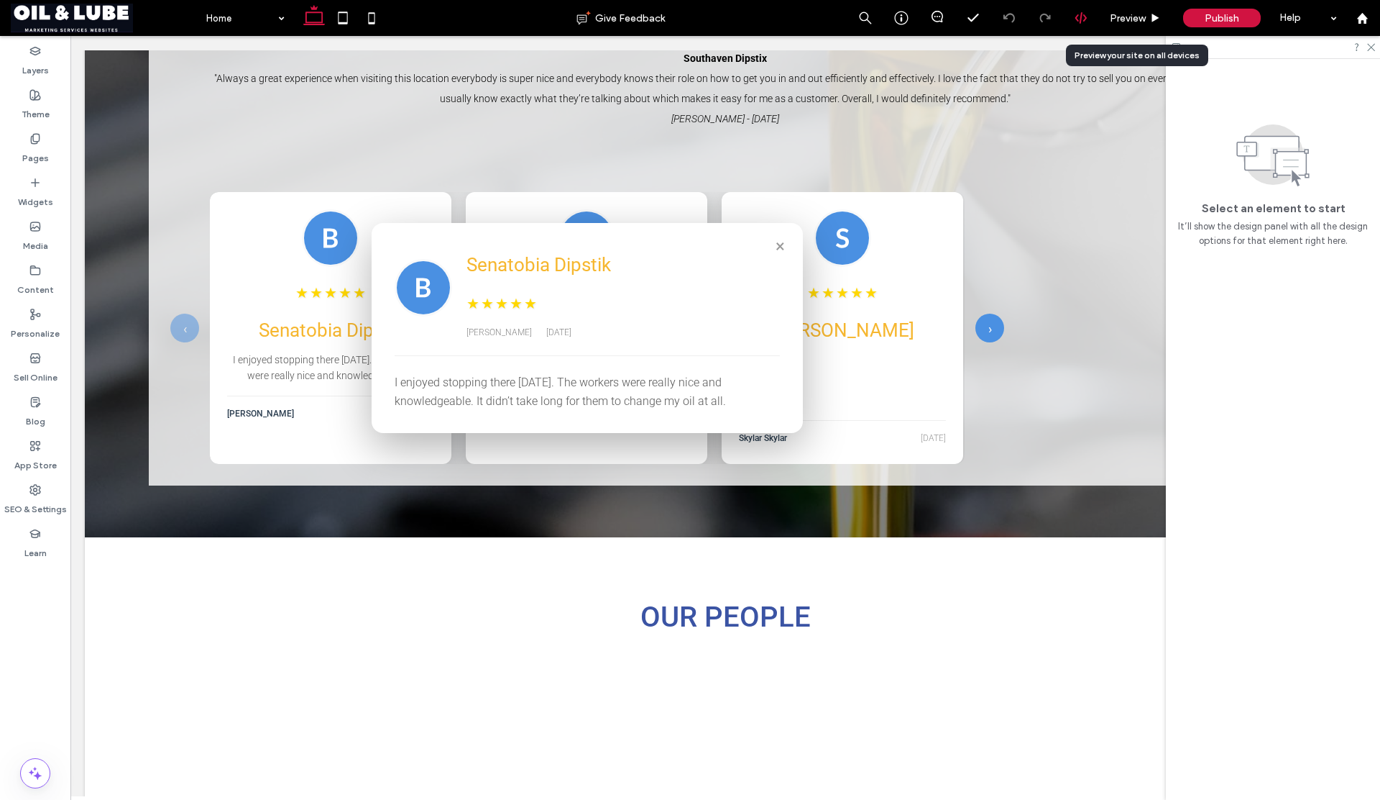
scroll to position [2124, 0]
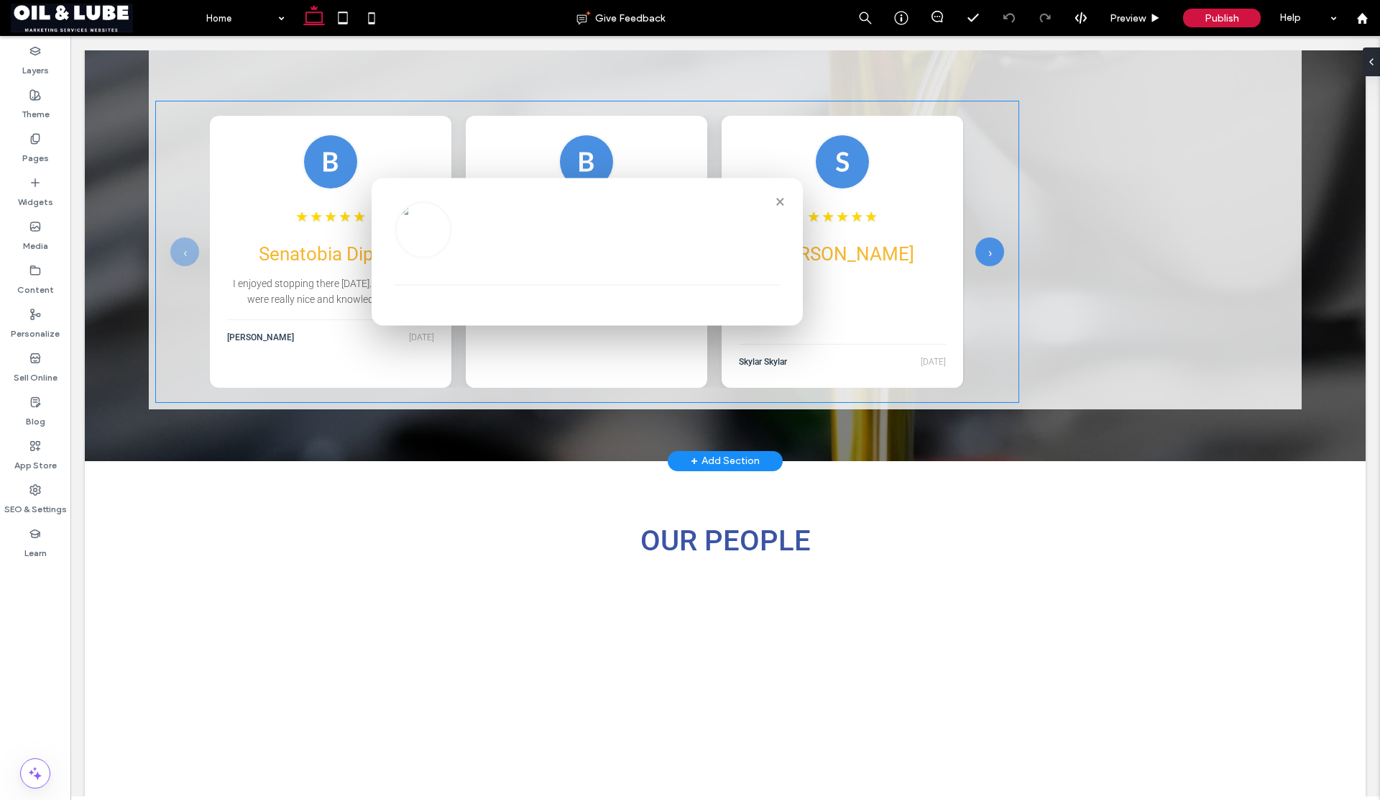
scroll to position [2181, 0]
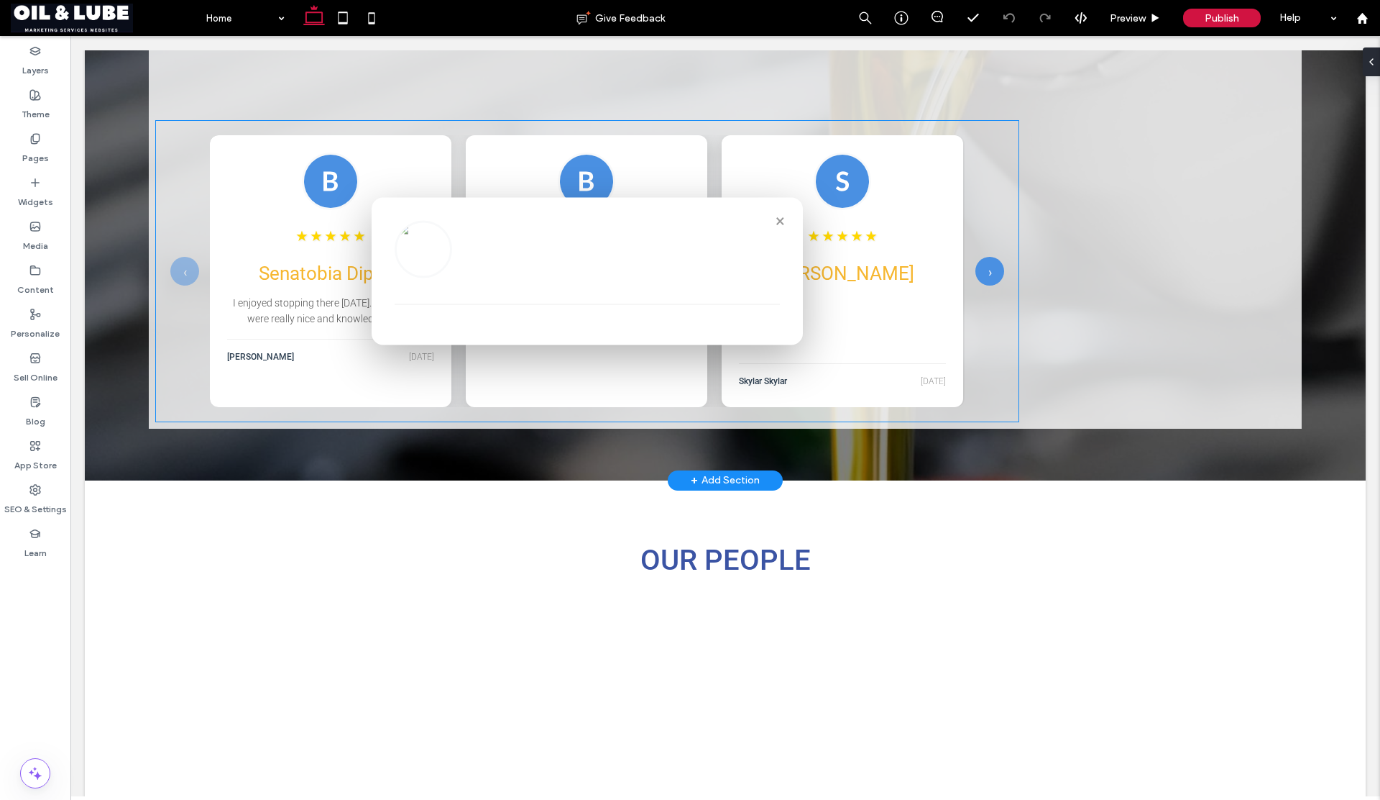
click at [191, 190] on div "‹ ★ ★ ★ ★ ★ Senatobia Dipstik I enjoyed stopping there [DATE]. The workers were…" at bounding box center [587, 271] width 834 height 272
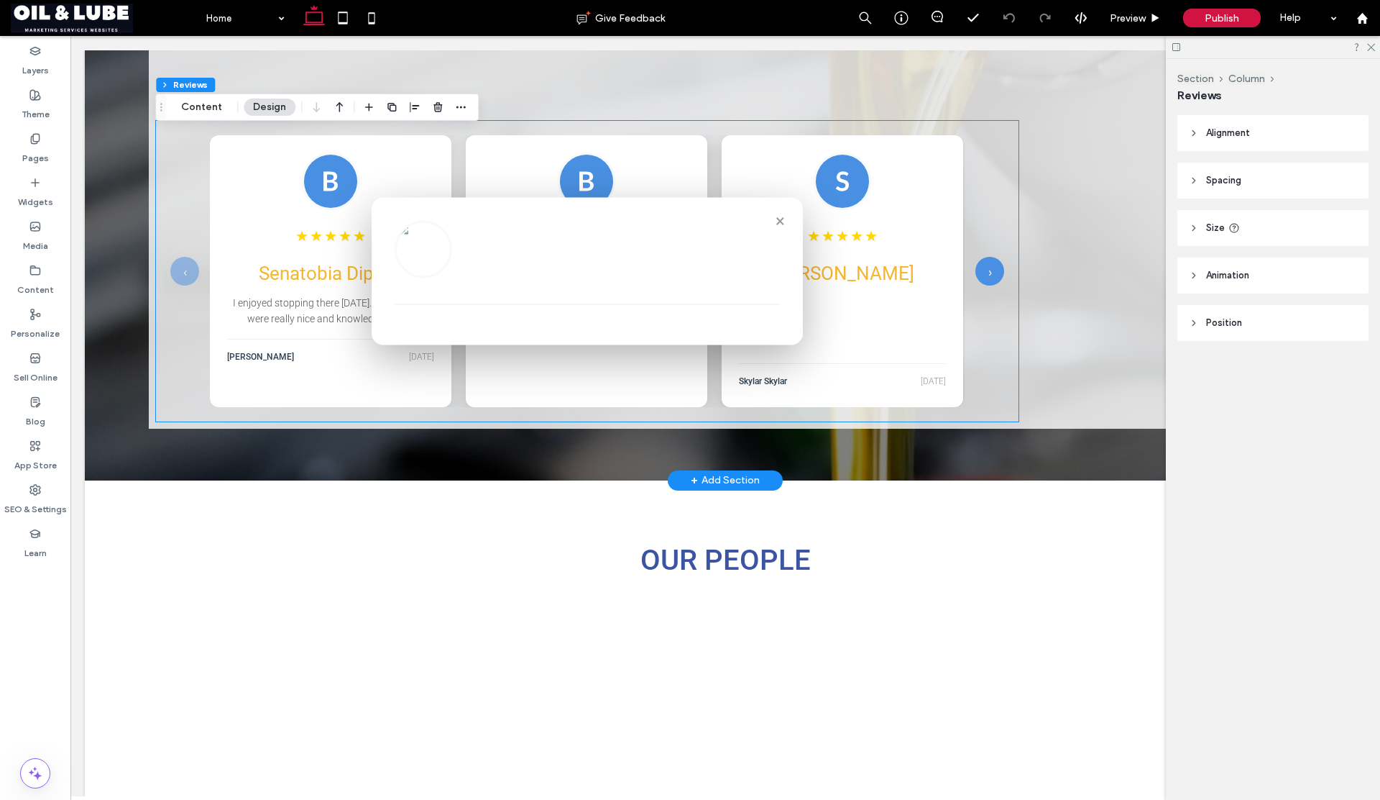
click at [191, 189] on div "‹ ★ ★ ★ ★ ★ Senatobia Dipstik I enjoyed stopping there [DATE]. The workers were…" at bounding box center [587, 271] width 834 height 272
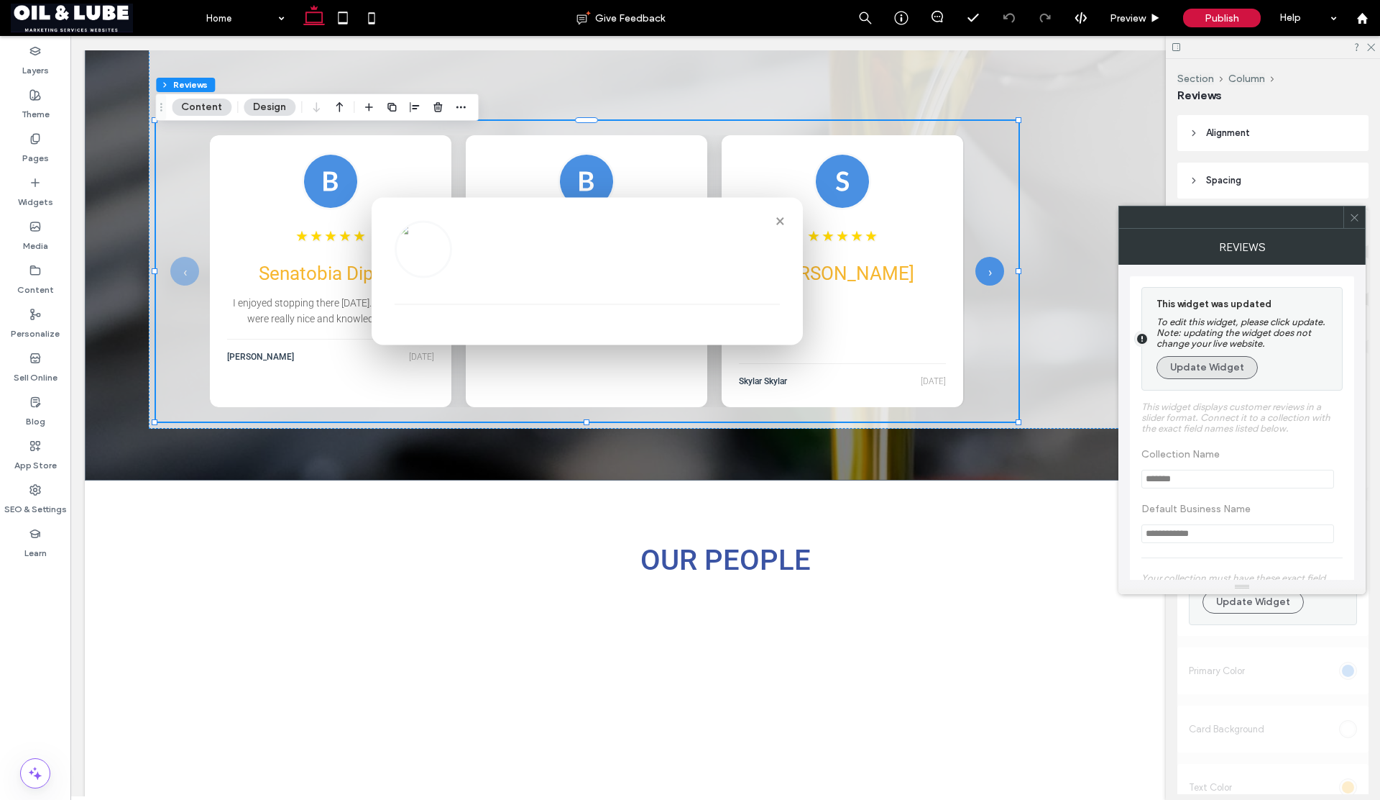
click at [1189, 371] on button "Update Widget" at bounding box center [1207, 367] width 101 height 23
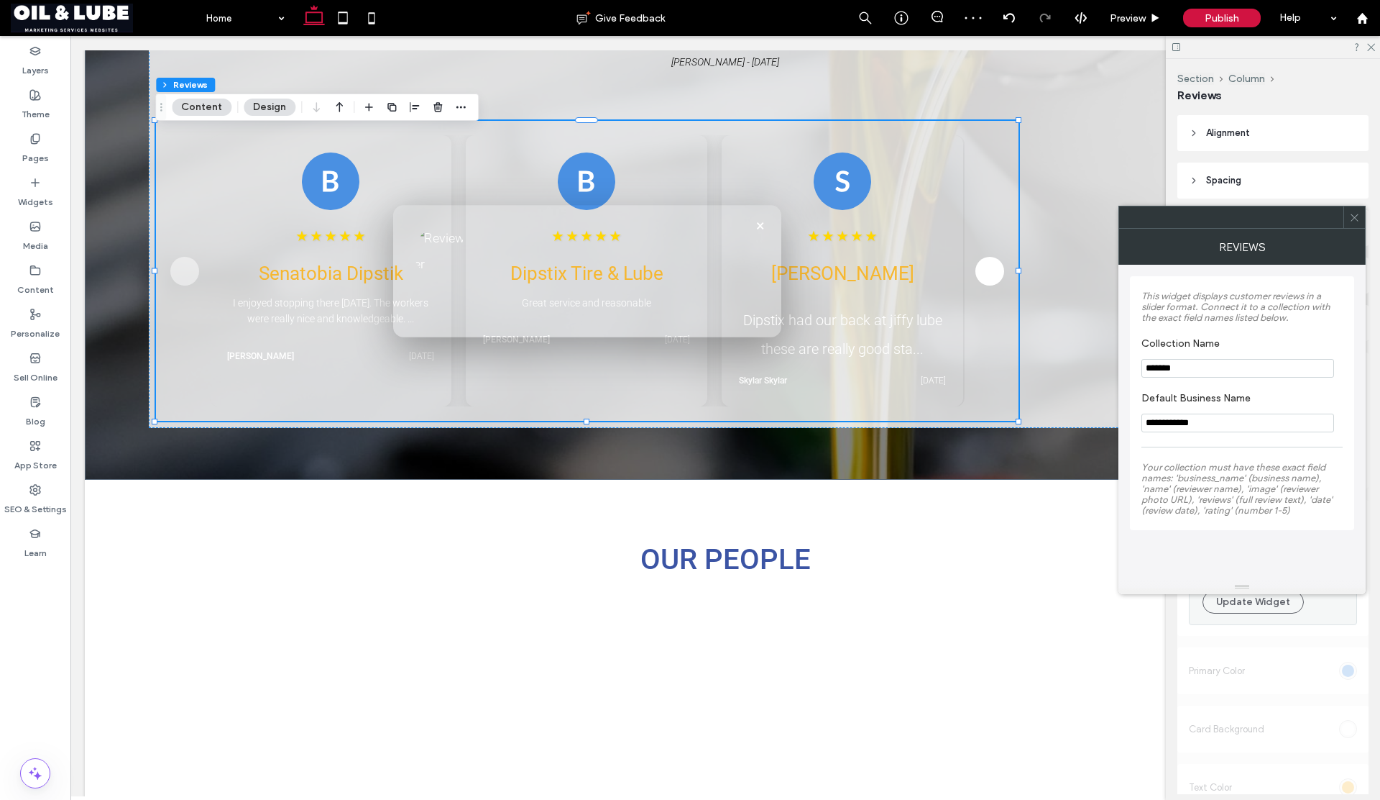
click at [1359, 226] on span at bounding box center [1355, 217] width 11 height 22
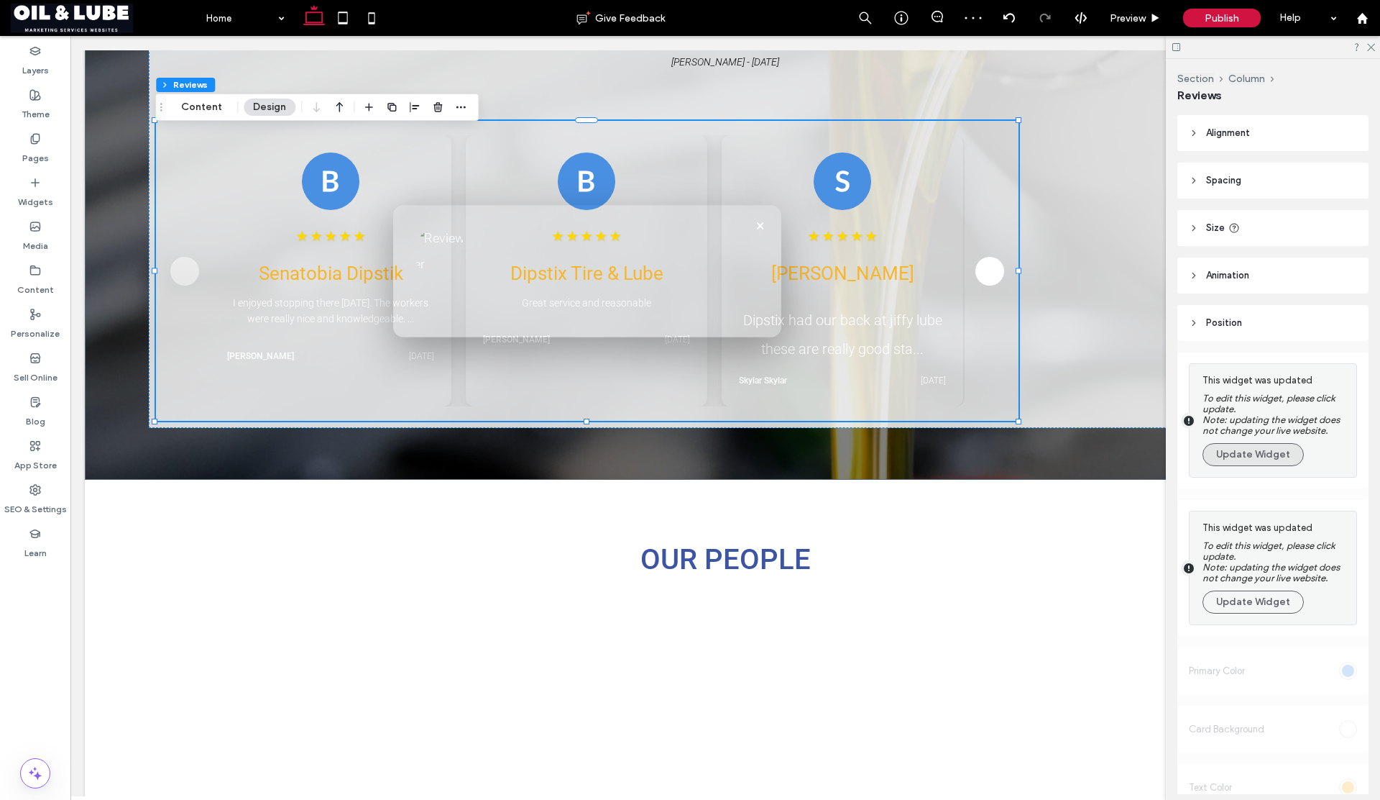
click at [1273, 457] on button "Update Widget" at bounding box center [1253, 454] width 101 height 23
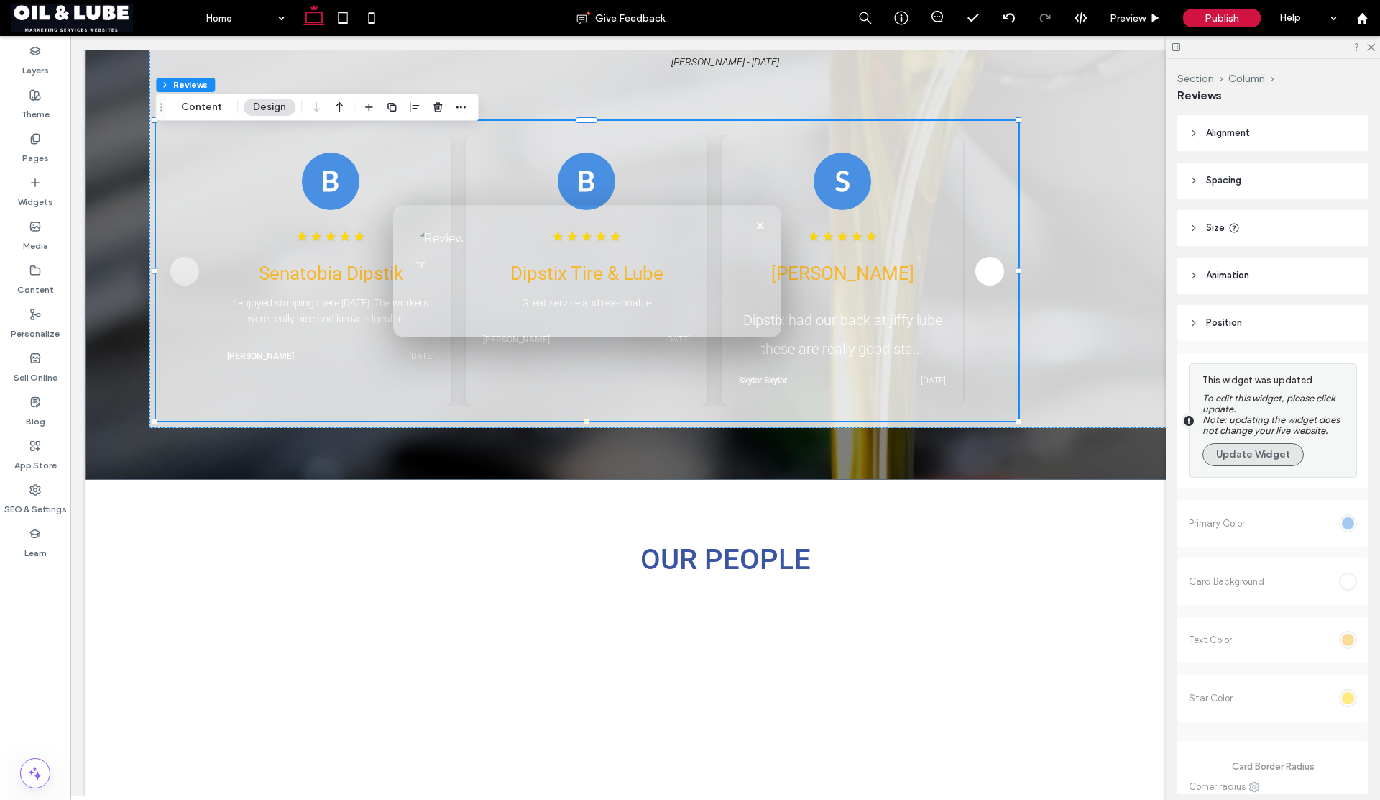
click at [1237, 460] on button "Update Widget" at bounding box center [1253, 454] width 101 height 23
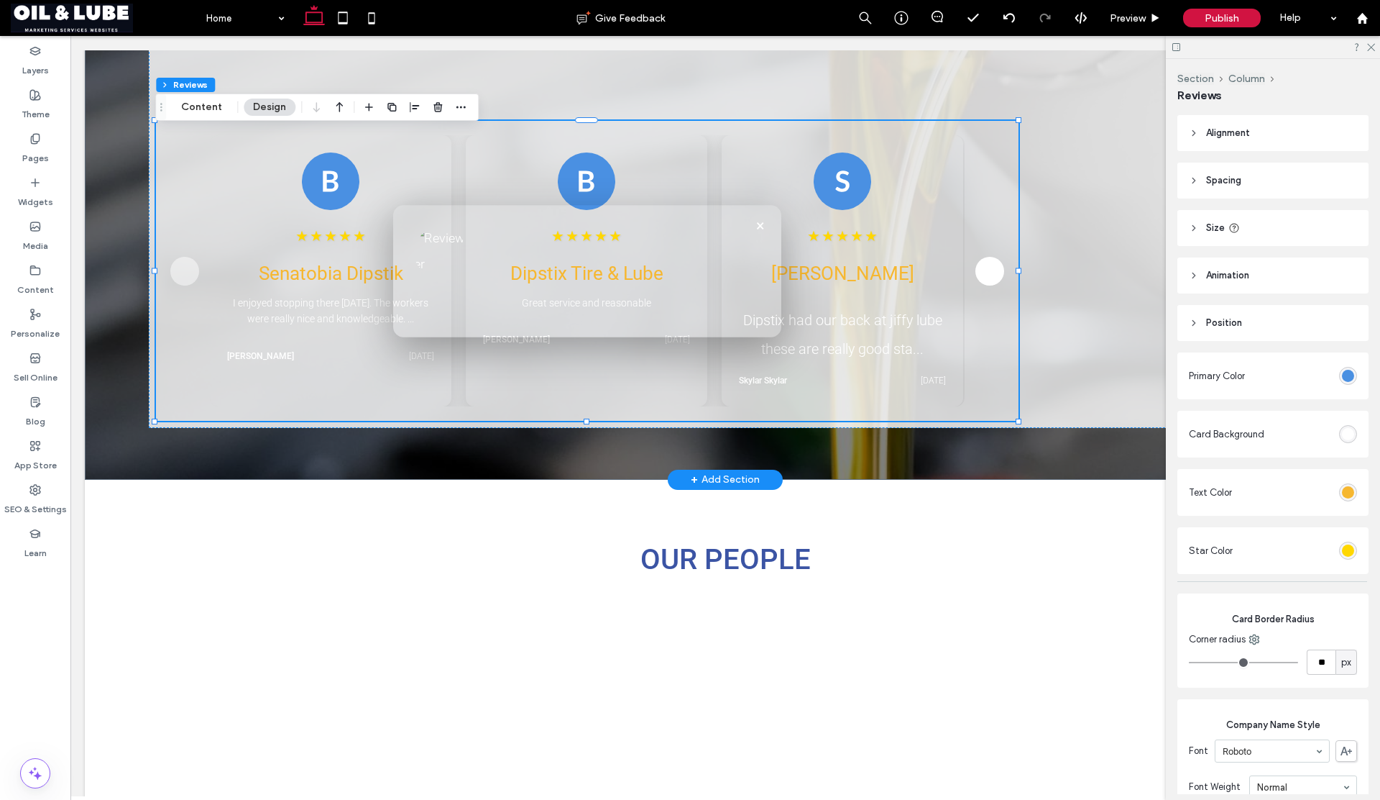
click at [433, 188] on div at bounding box center [330, 181] width 207 height 58
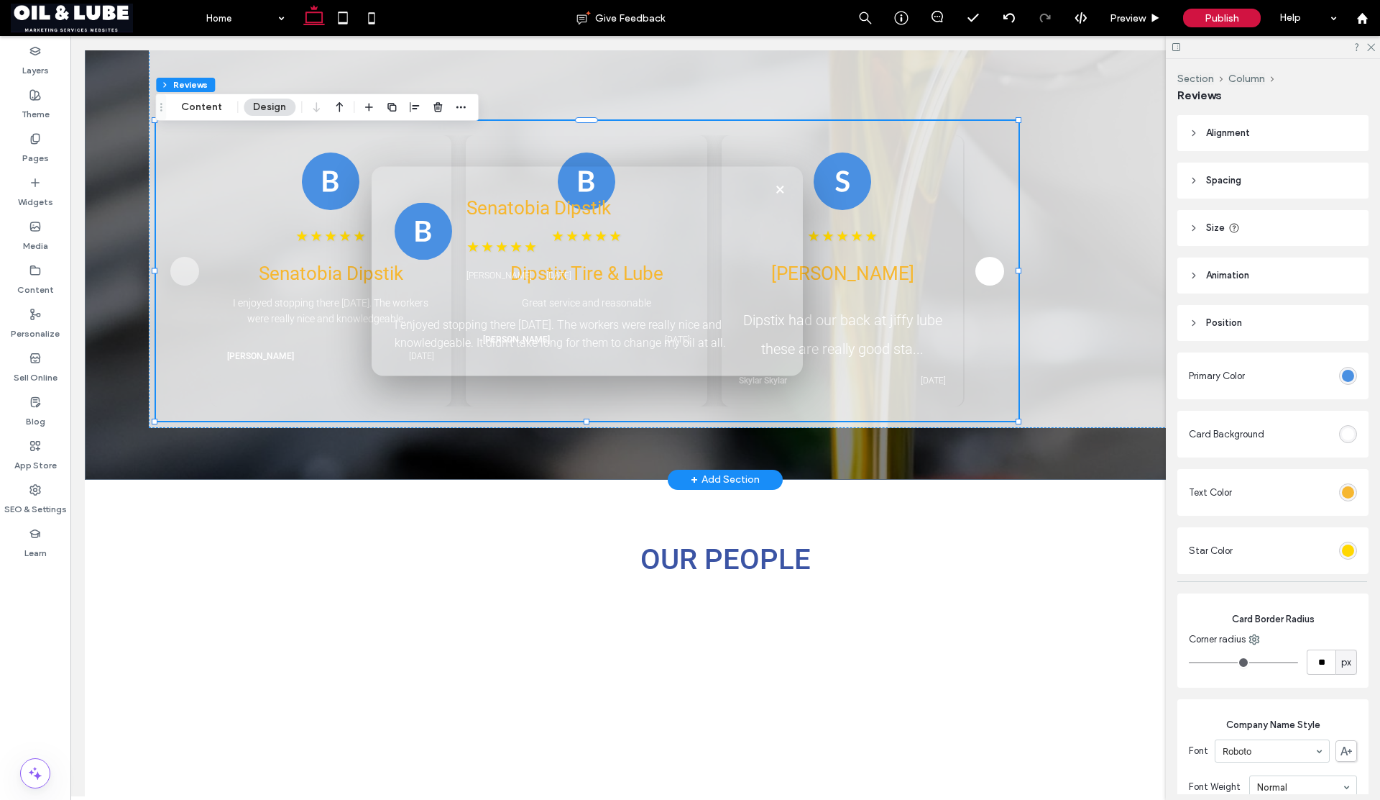
click at [514, 155] on div at bounding box center [586, 181] width 207 height 58
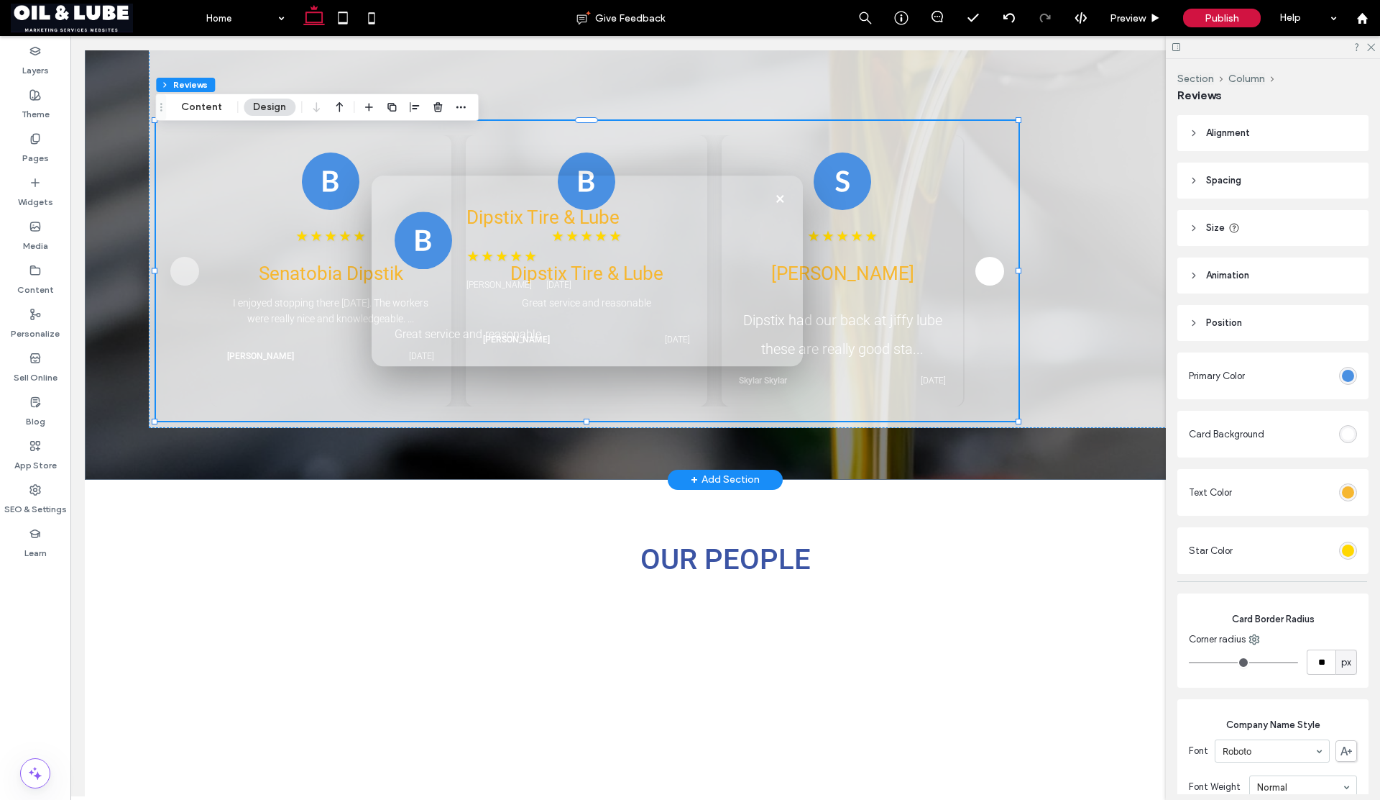
click at [828, 175] on img at bounding box center [843, 181] width 58 height 58
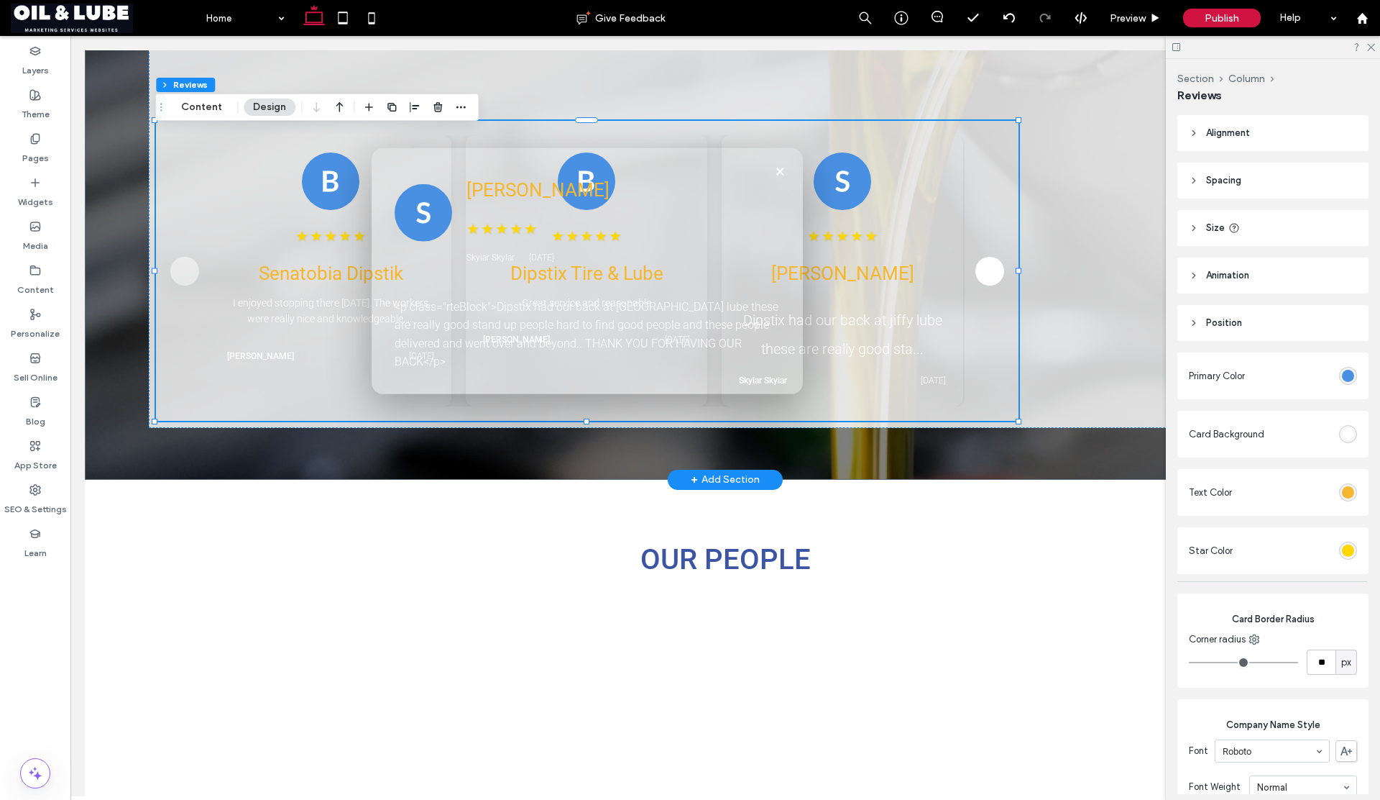
click at [779, 180] on button "×" at bounding box center [780, 170] width 23 height 23
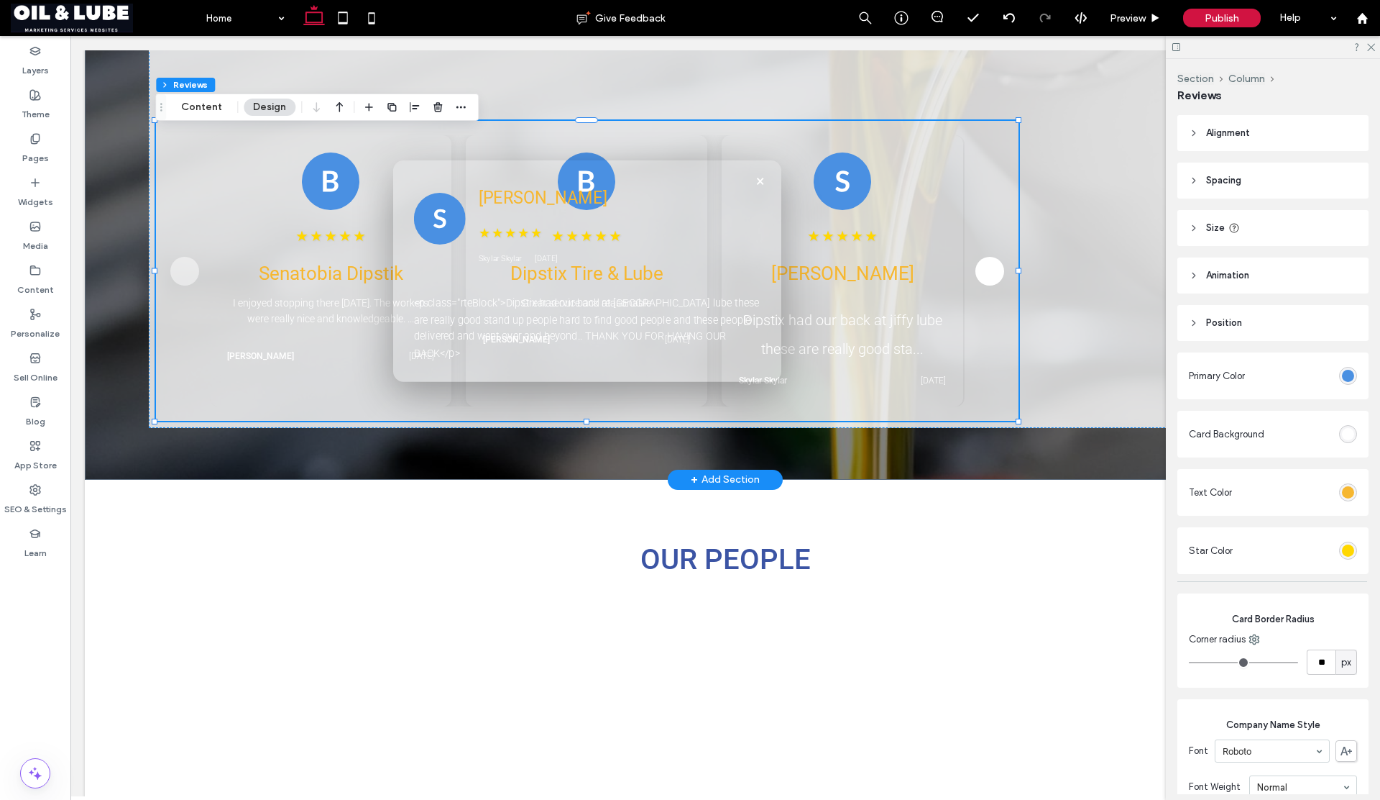
click at [757, 187] on button "×" at bounding box center [761, 180] width 21 height 21
click at [1342, 433] on div "rgb(255, 255, 255)" at bounding box center [1348, 434] width 12 height 12
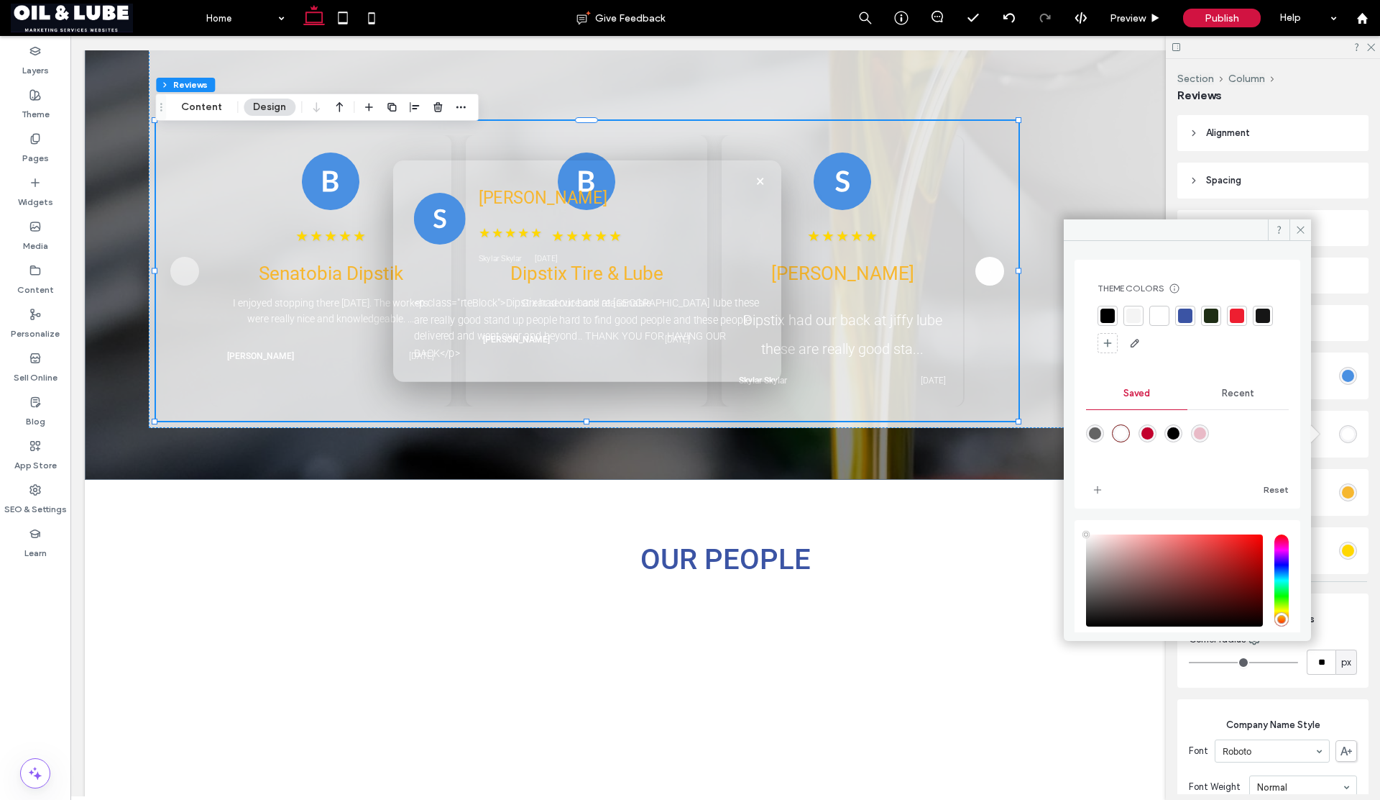
click at [1156, 316] on div at bounding box center [1160, 315] width 14 height 14
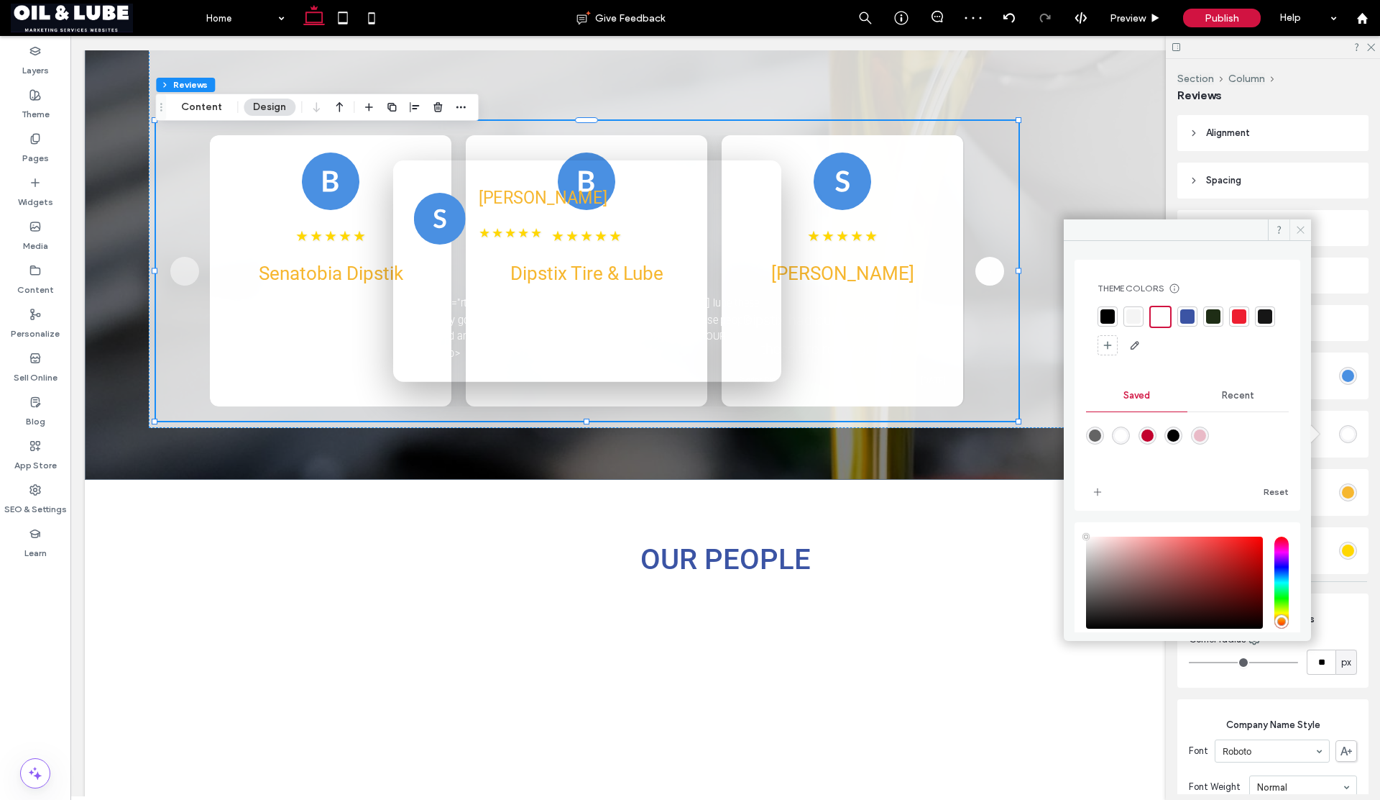
click at [1298, 234] on icon at bounding box center [1301, 229] width 11 height 11
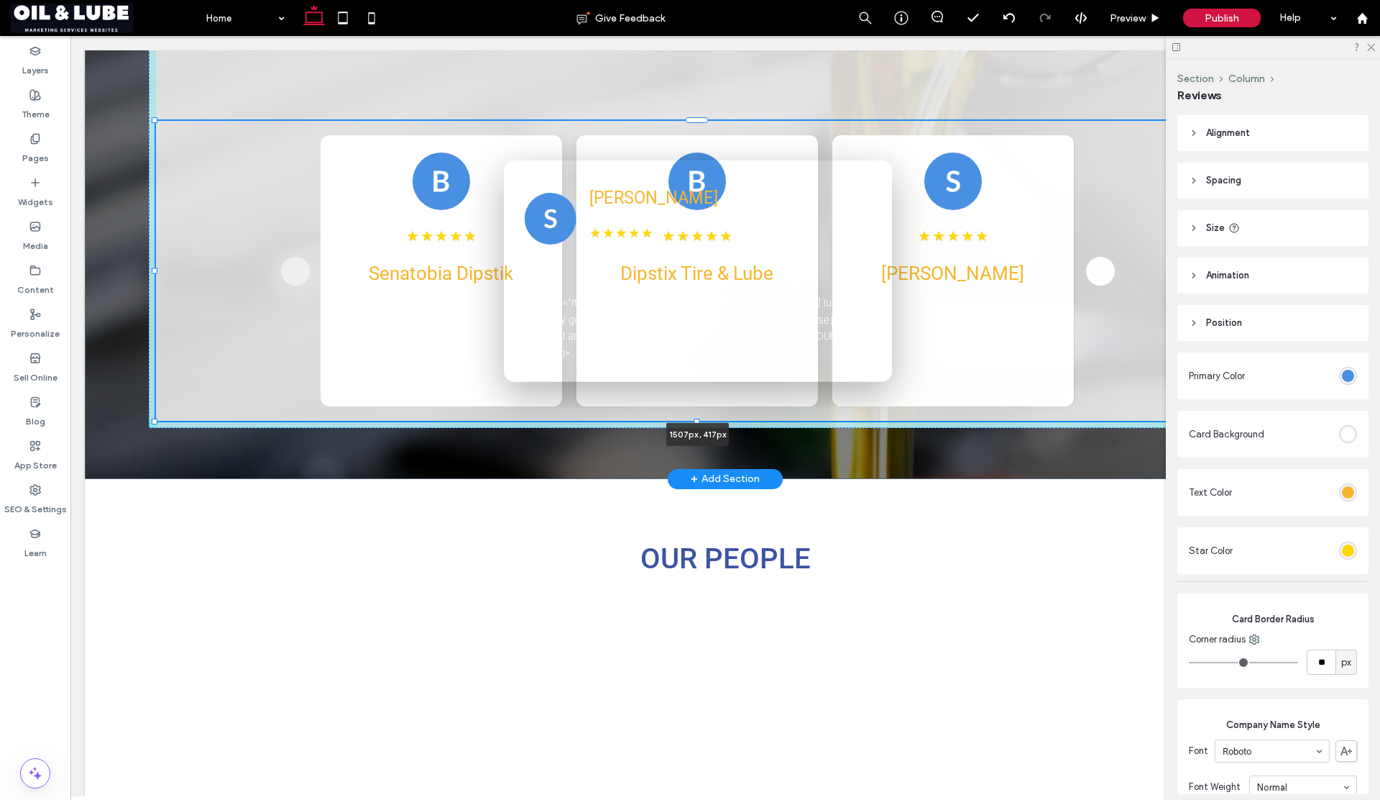
drag, startPoint x: 1018, startPoint y: 267, endPoint x: 1237, endPoint y: 269, distance: 219.3
click at [1237, 269] on div at bounding box center [1240, 270] width 6 height 6
type input "****"
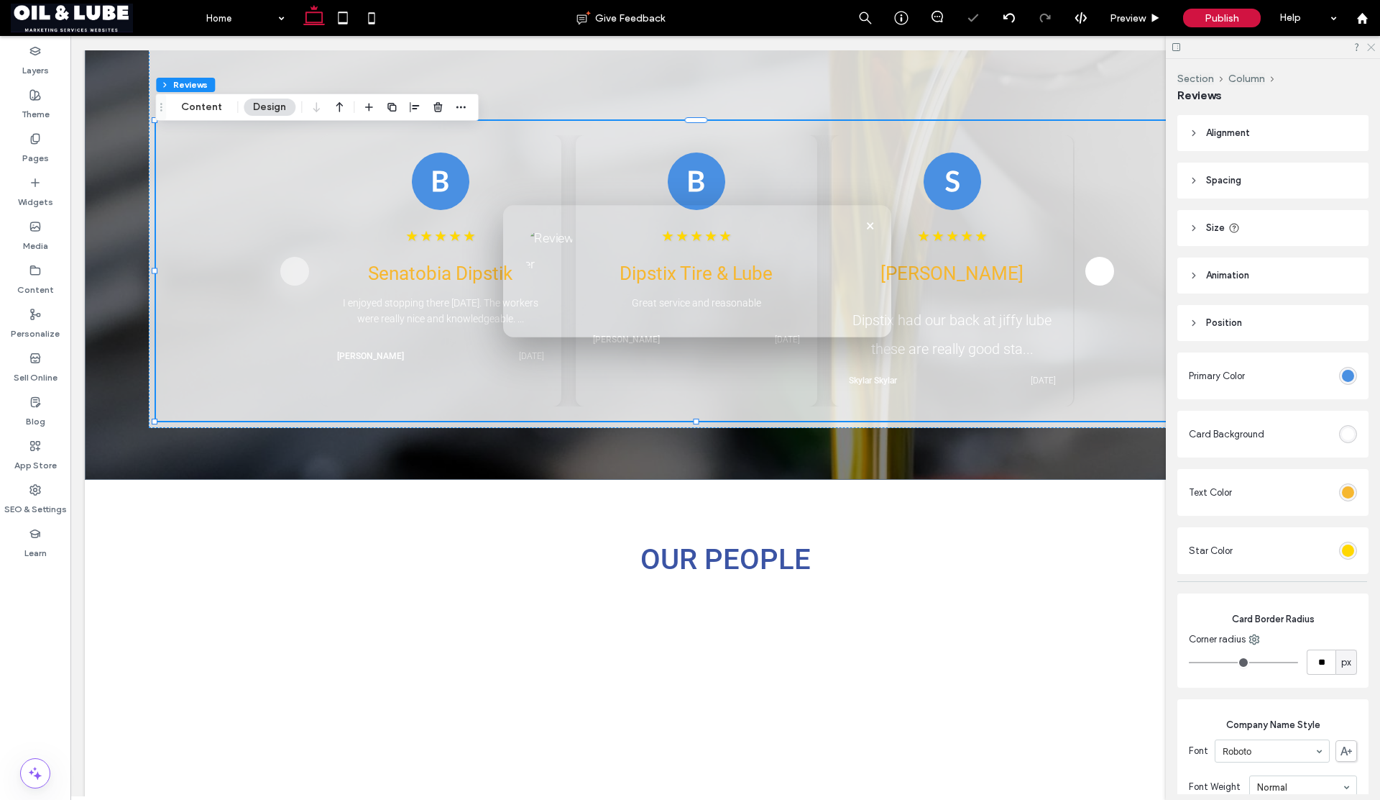
click at [1369, 49] on icon at bounding box center [1370, 46] width 9 height 9
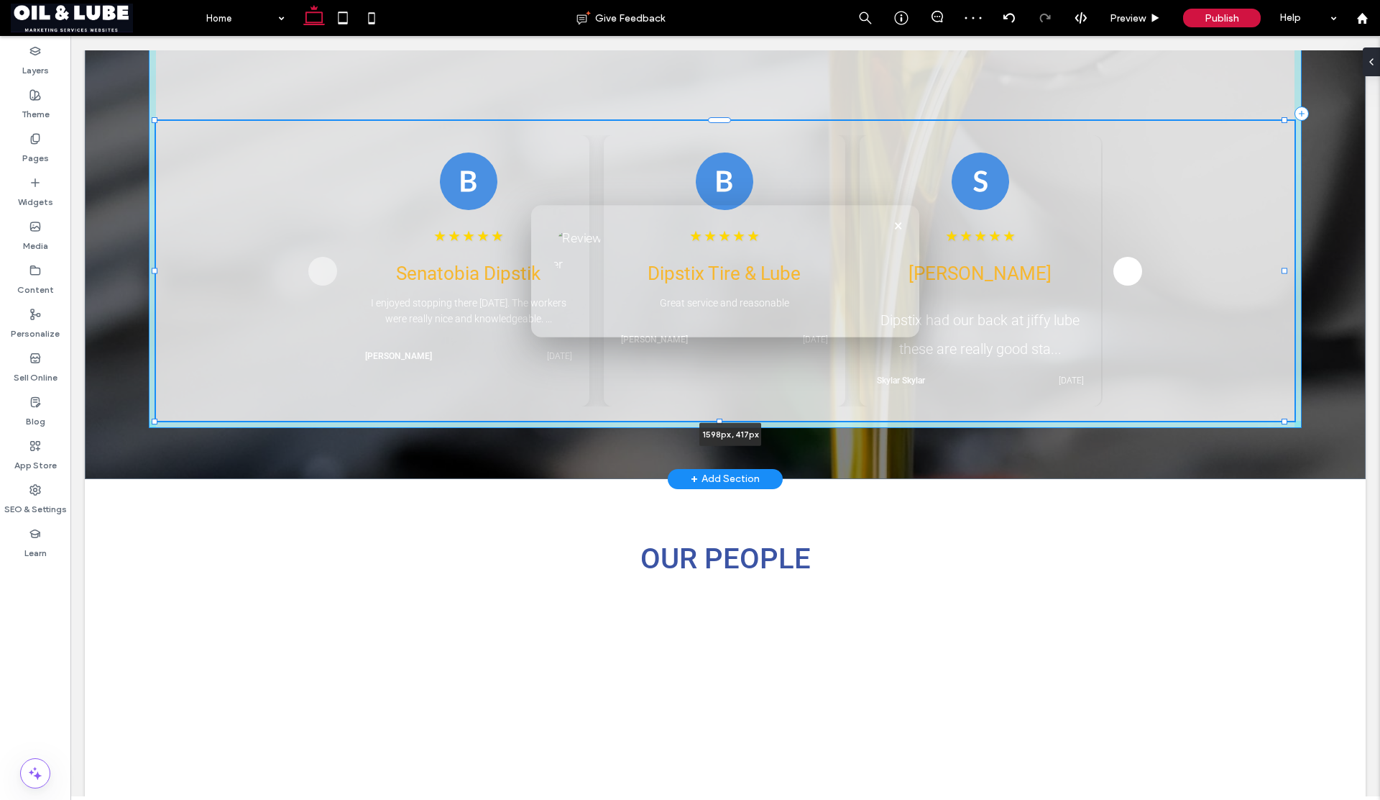
drag, startPoint x: 1236, startPoint y: 267, endPoint x: 1305, endPoint y: 270, distance: 69.1
click at [1305, 270] on div "OUR REVIEWS ★★★★★ Starkville Dipstix "Good customer service. Friendly staff. Do…" at bounding box center [725, 72] width 1281 height 813
type input "****"
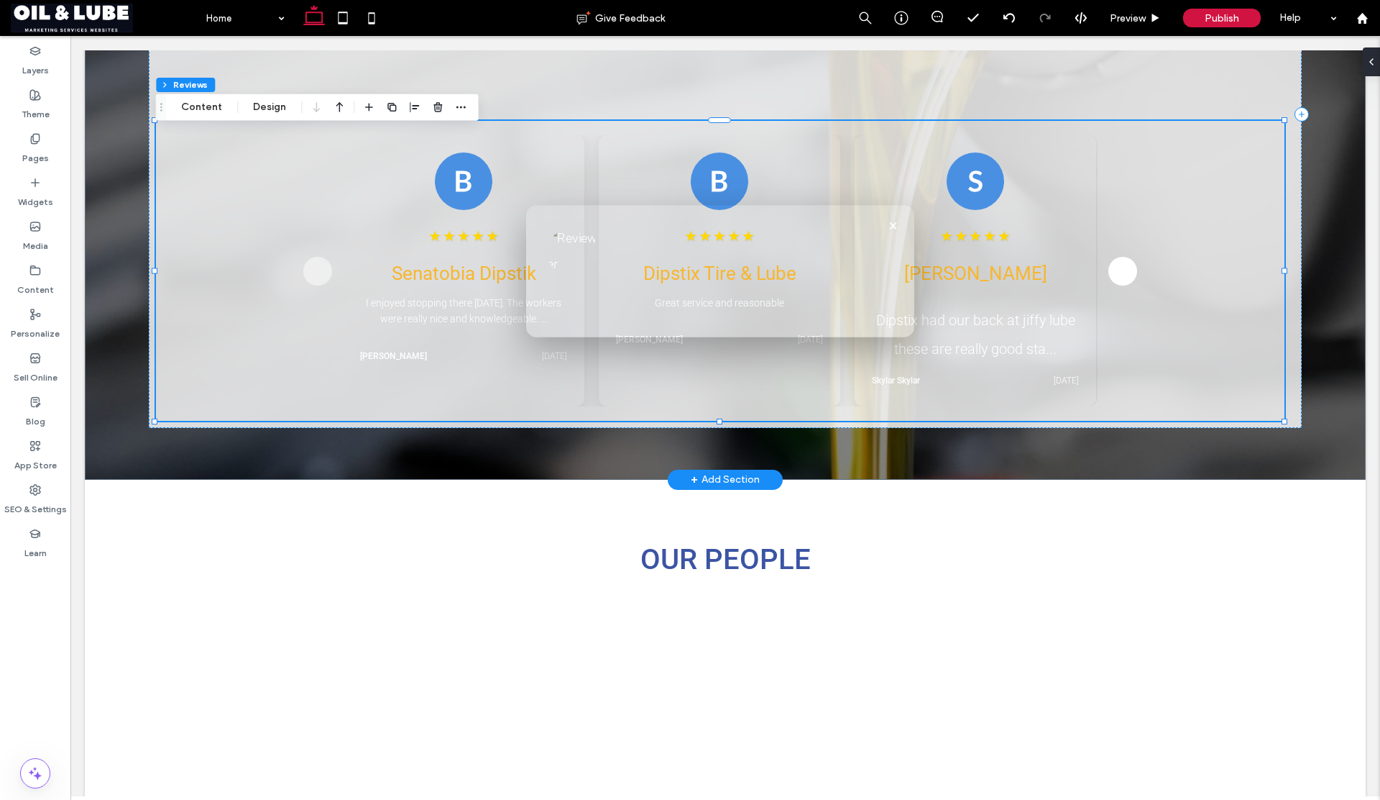
click at [890, 225] on button "×" at bounding box center [894, 225] width 21 height 21
click at [892, 224] on button "×" at bounding box center [894, 225] width 21 height 21
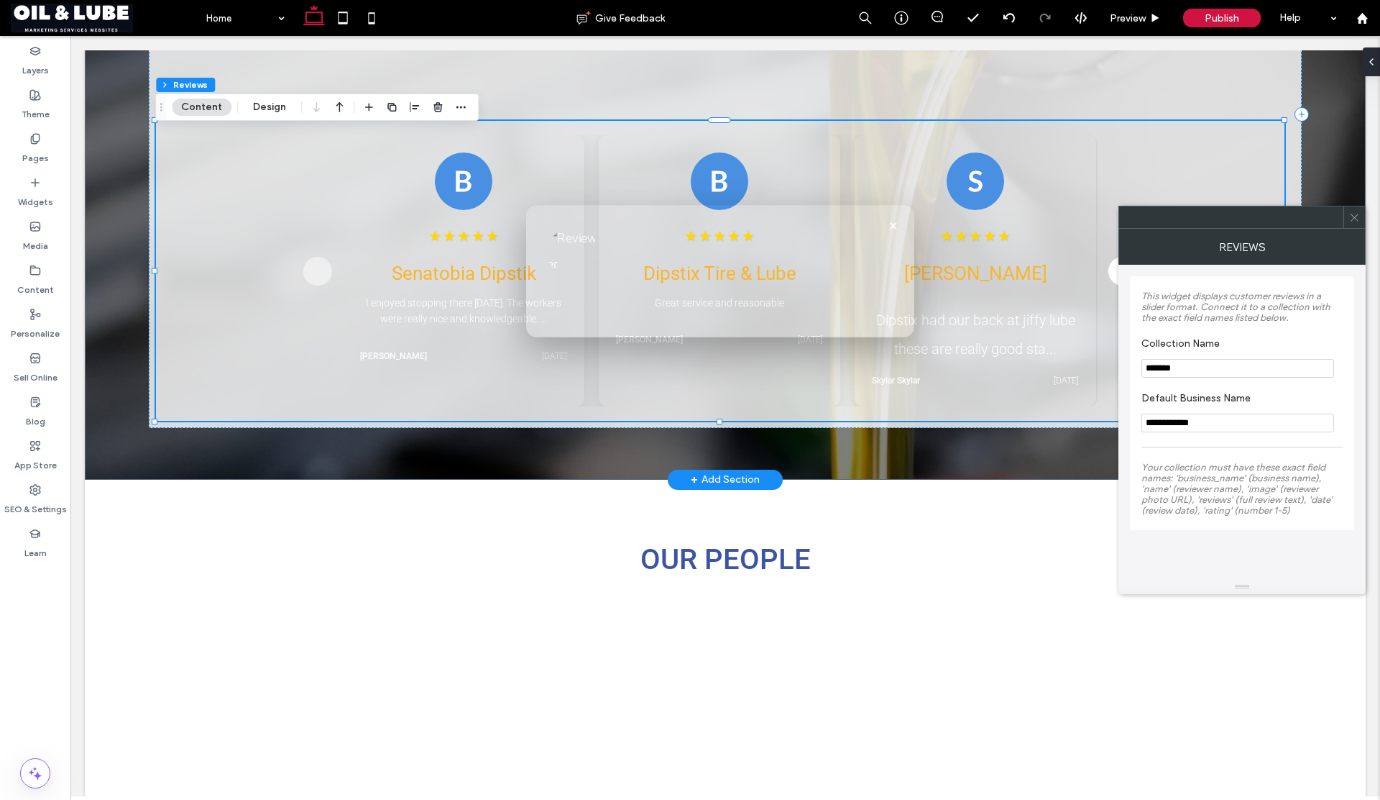
click at [892, 224] on button "×" at bounding box center [894, 225] width 21 height 21
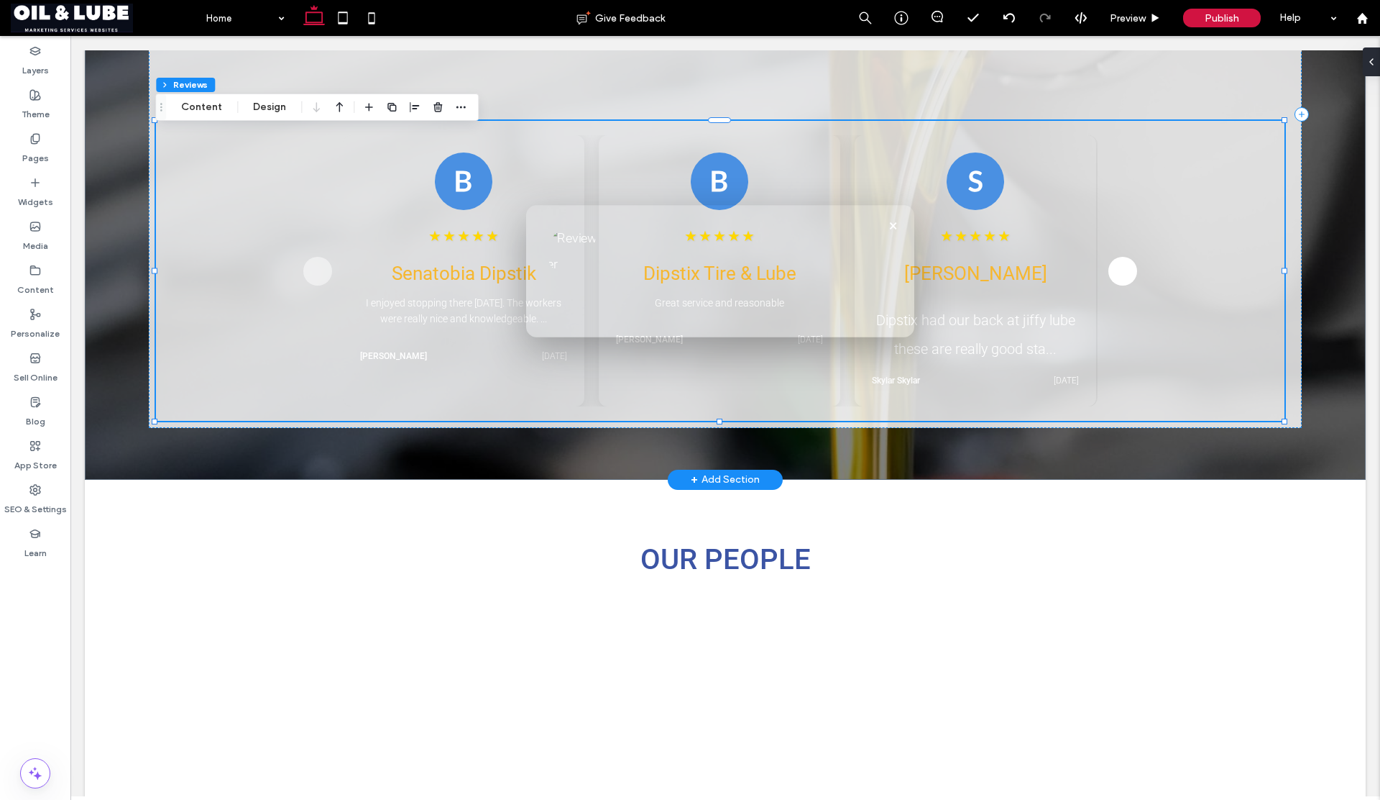
click at [892, 224] on button "×" at bounding box center [894, 225] width 21 height 21
click at [843, 252] on div at bounding box center [753, 257] width 282 height 10
drag, startPoint x: 436, startPoint y: 109, endPoint x: 360, endPoint y: 79, distance: 81.3
click at [436, 109] on icon "button" at bounding box center [438, 107] width 12 height 12
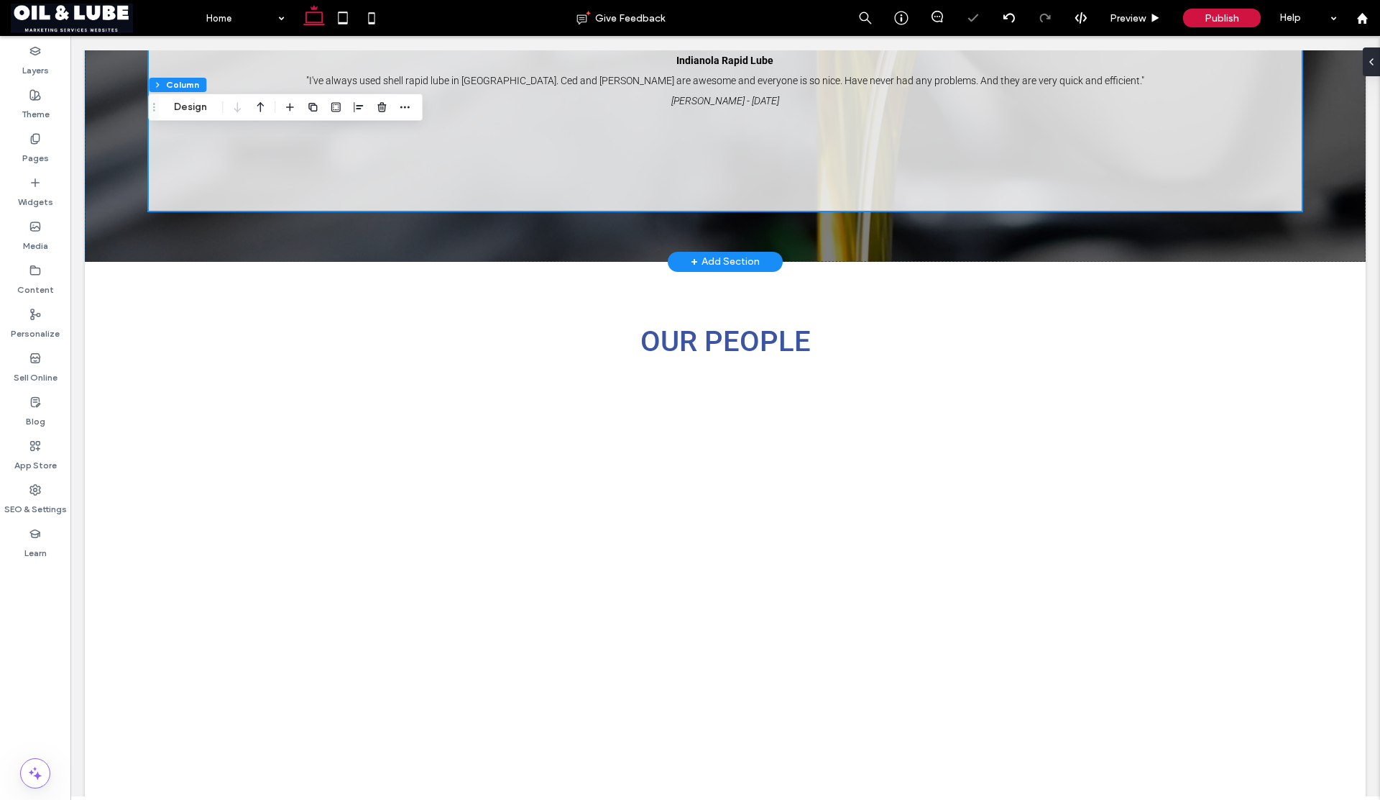
scroll to position [2184, 0]
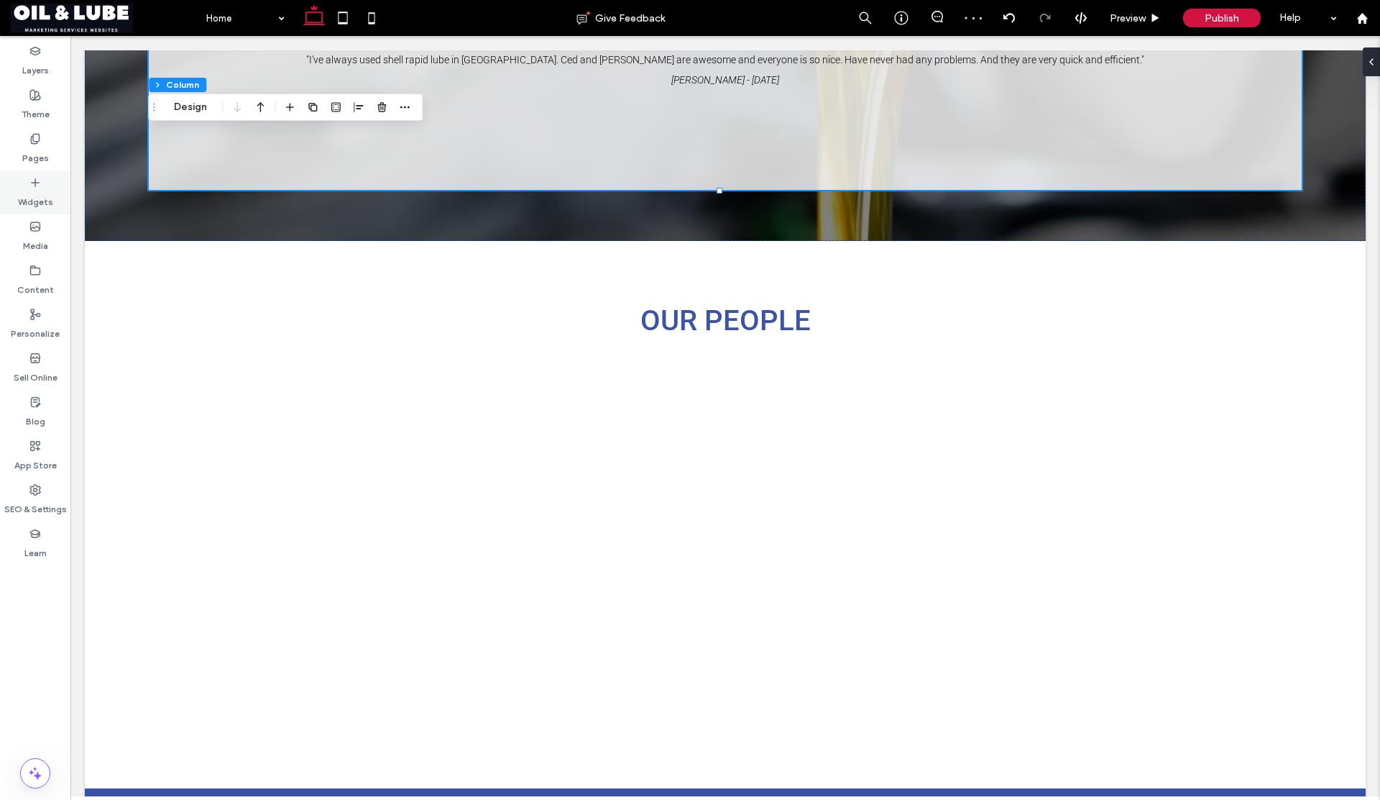
click at [27, 201] on label "Widgets" at bounding box center [35, 198] width 35 height 20
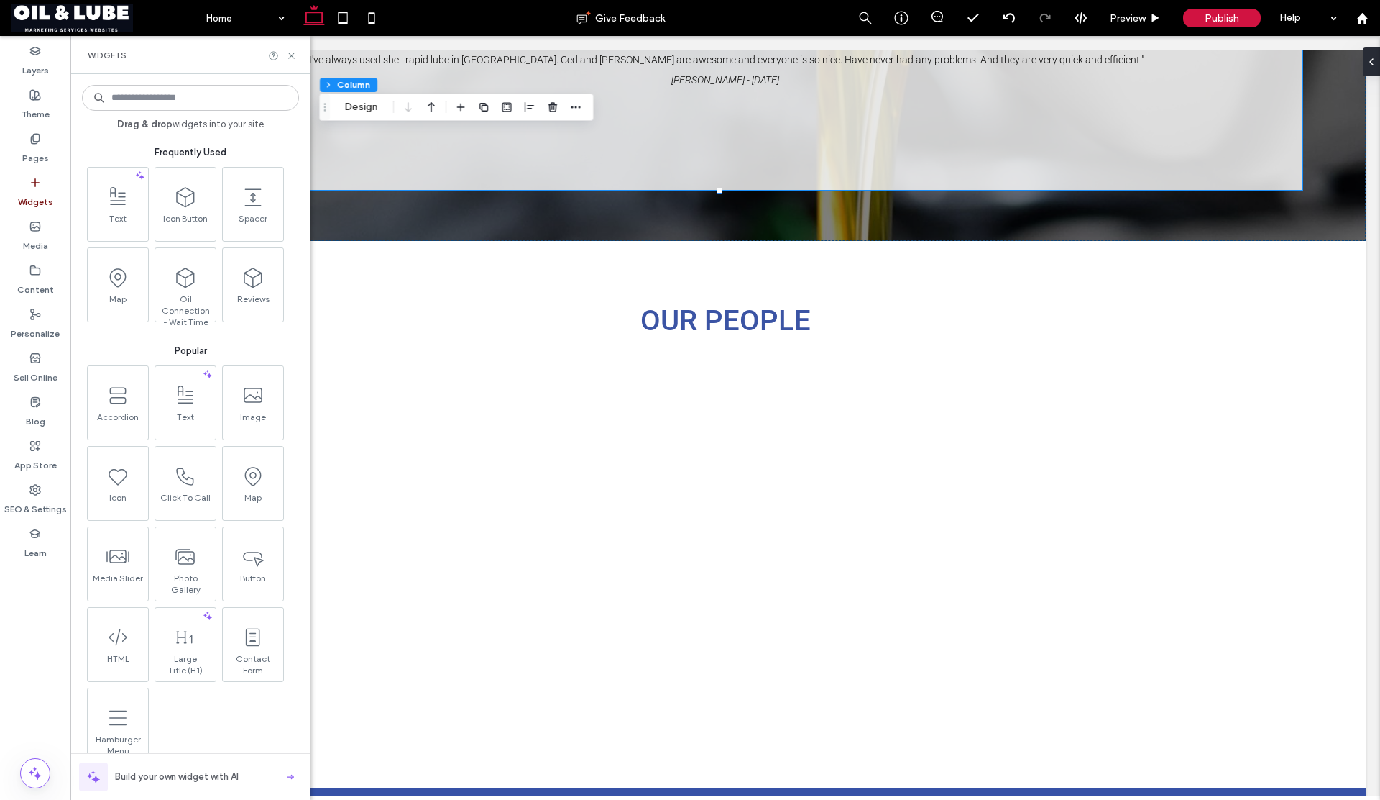
click at [152, 99] on input at bounding box center [190, 98] width 217 height 26
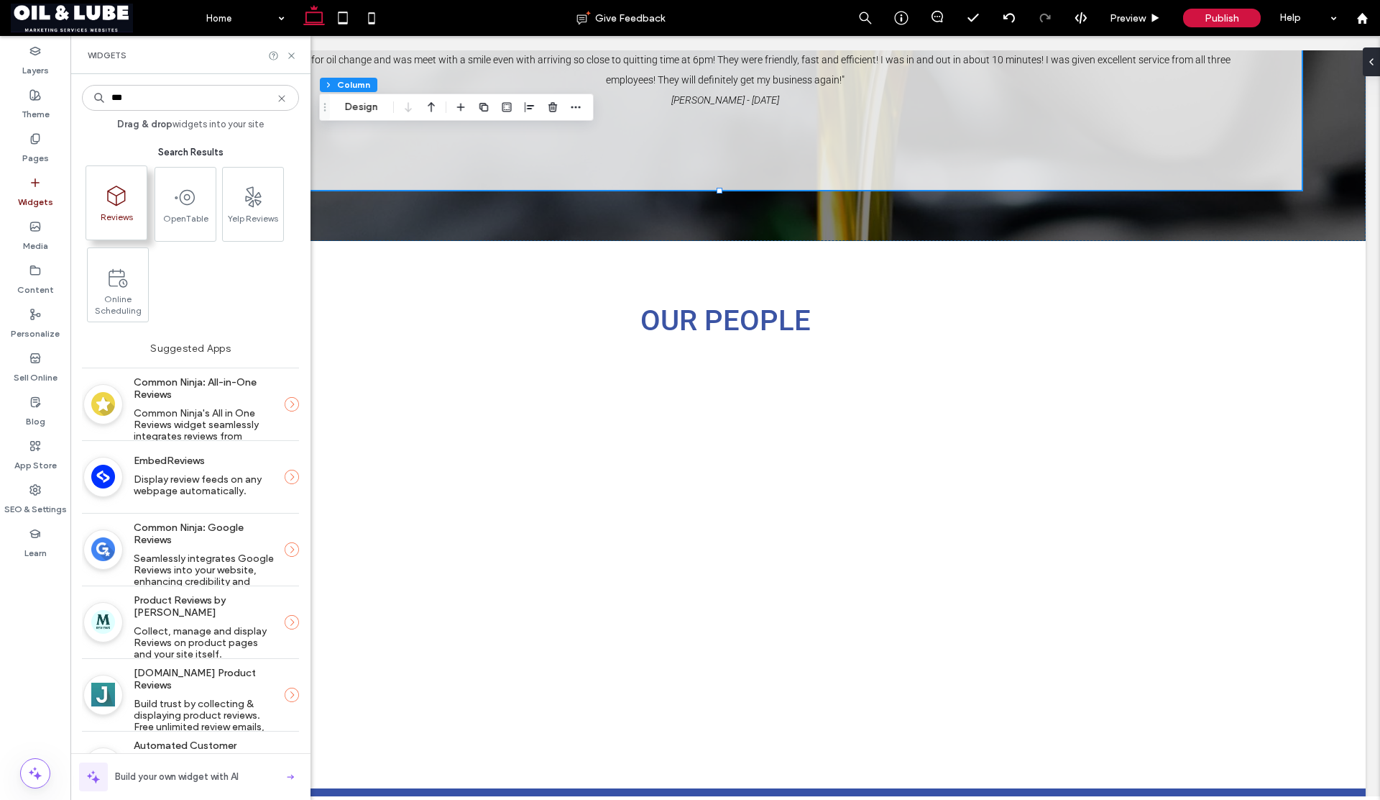
type input "***"
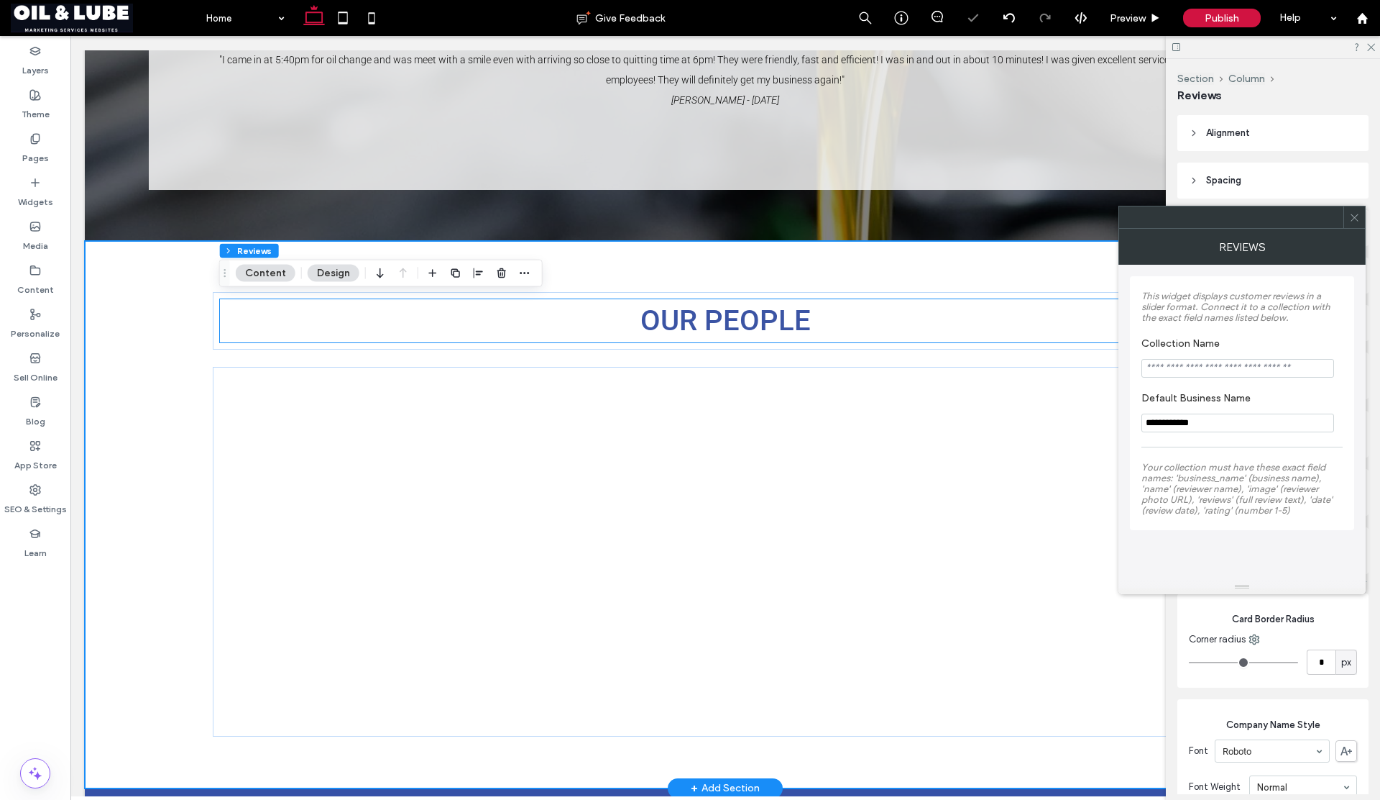
type input "**"
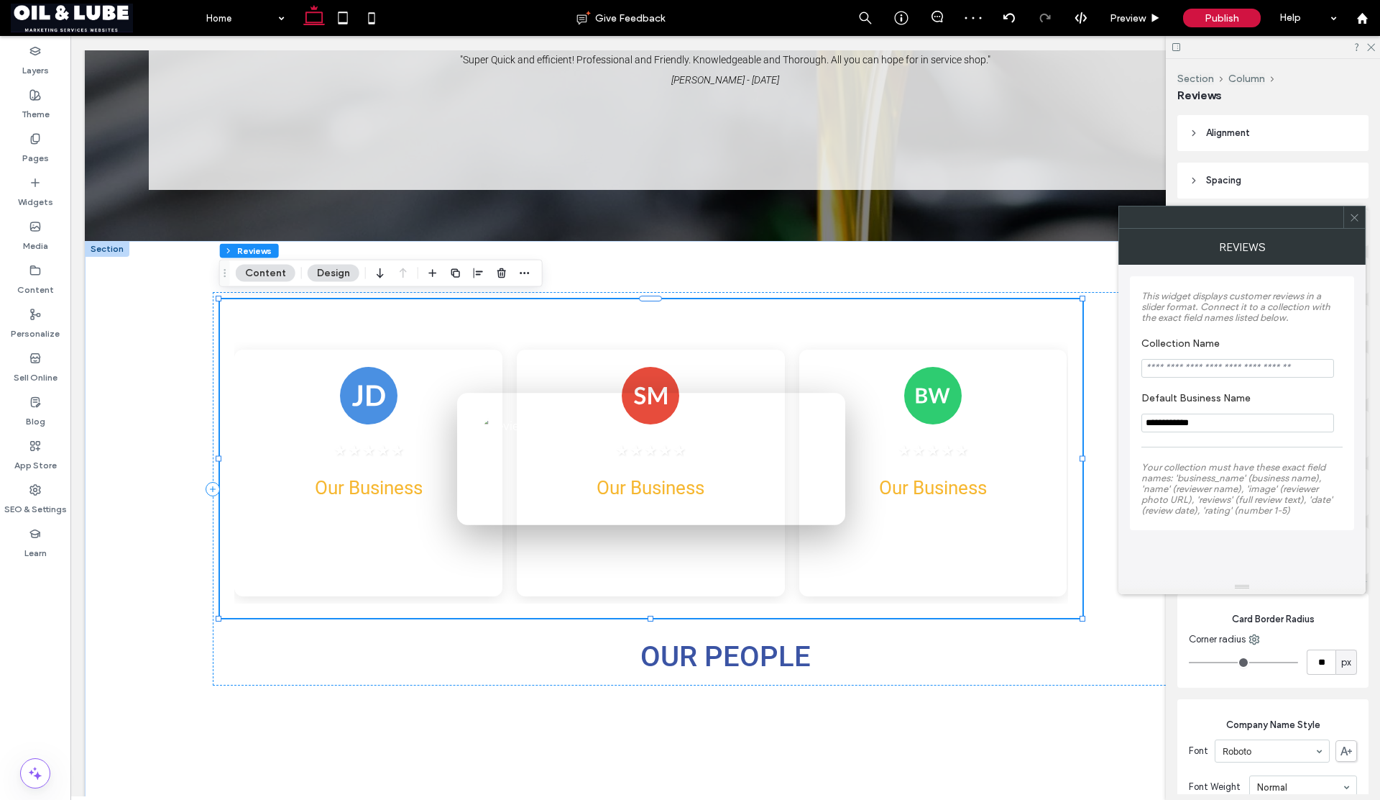
click at [1175, 369] on input "Collection Name" at bounding box center [1238, 368] width 193 height 19
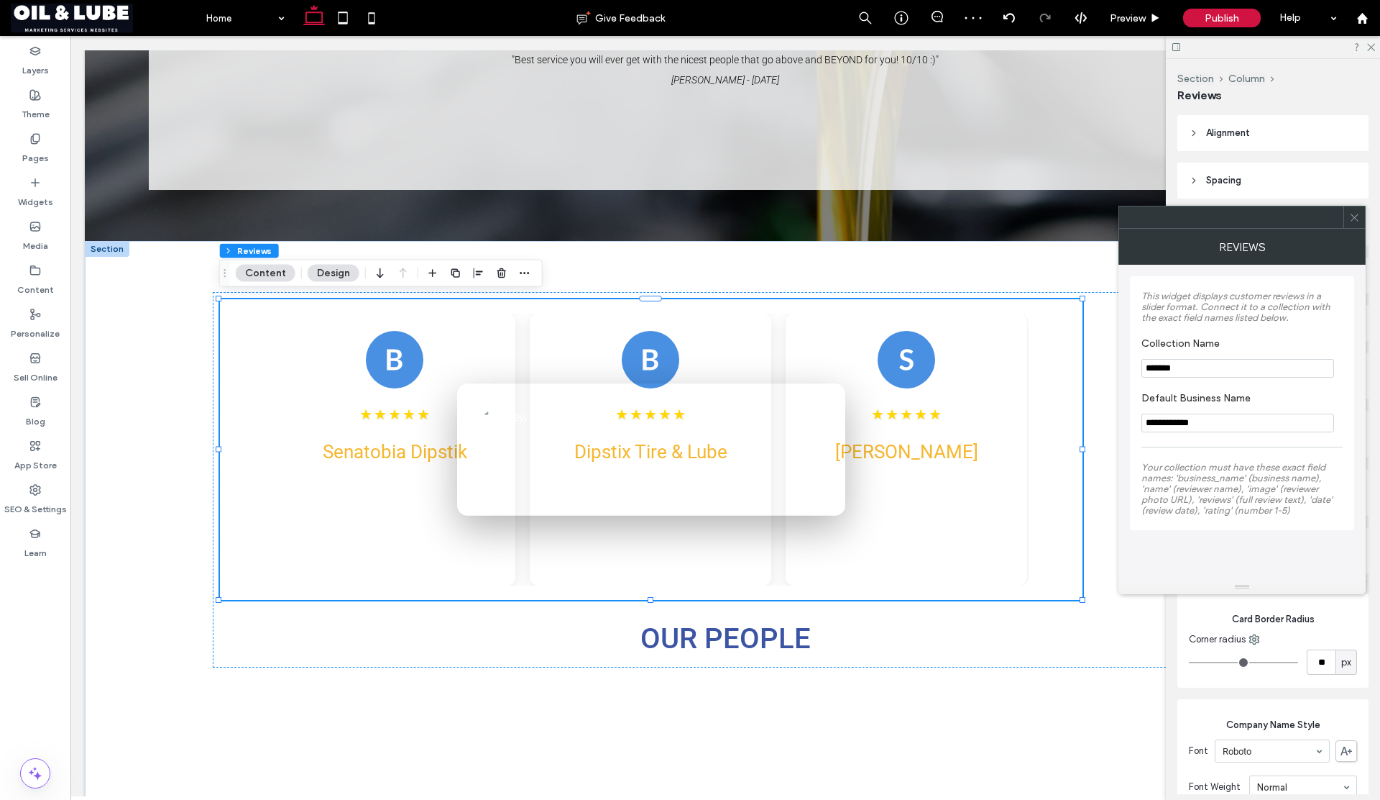
type input "*******"
click at [1357, 224] on span at bounding box center [1355, 217] width 11 height 22
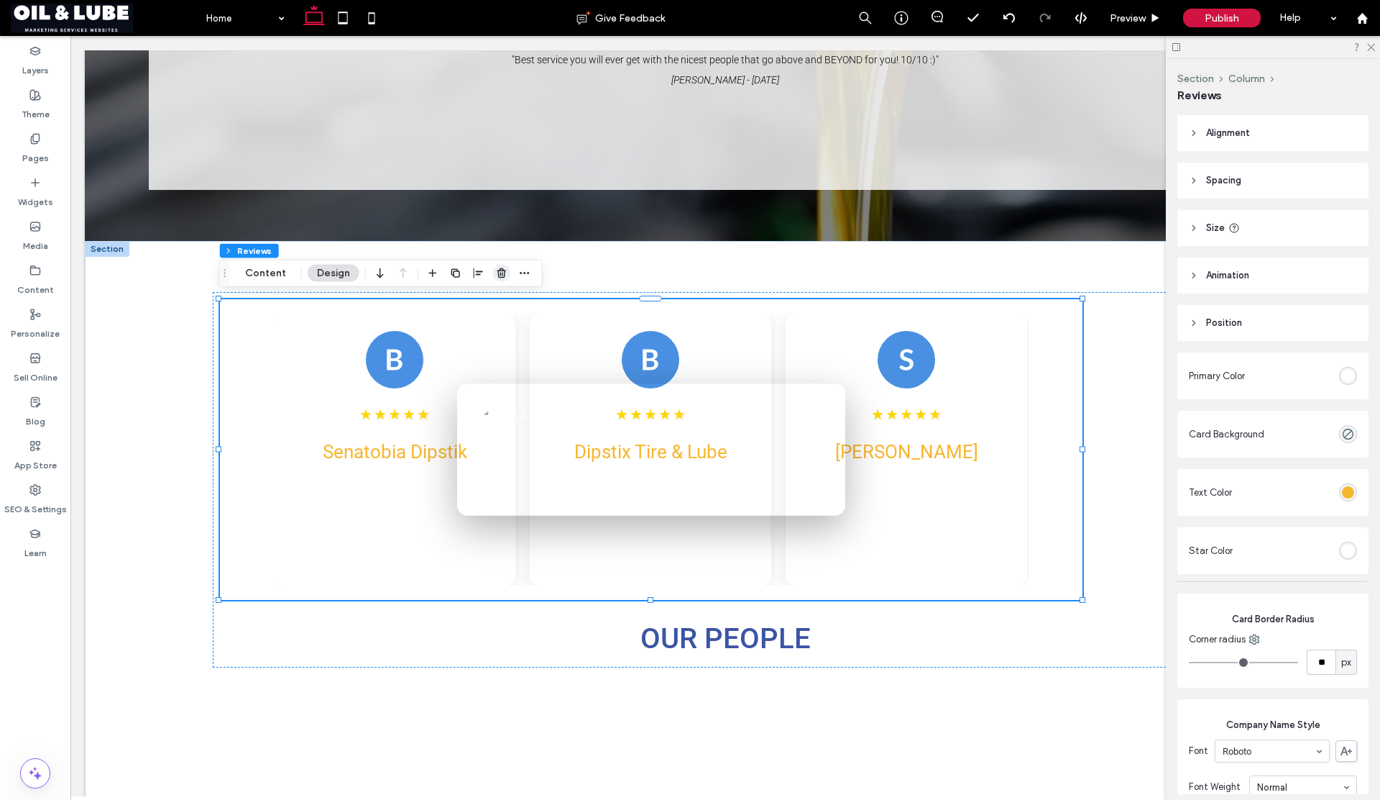
click at [503, 275] on icon "button" at bounding box center [502, 273] width 12 height 12
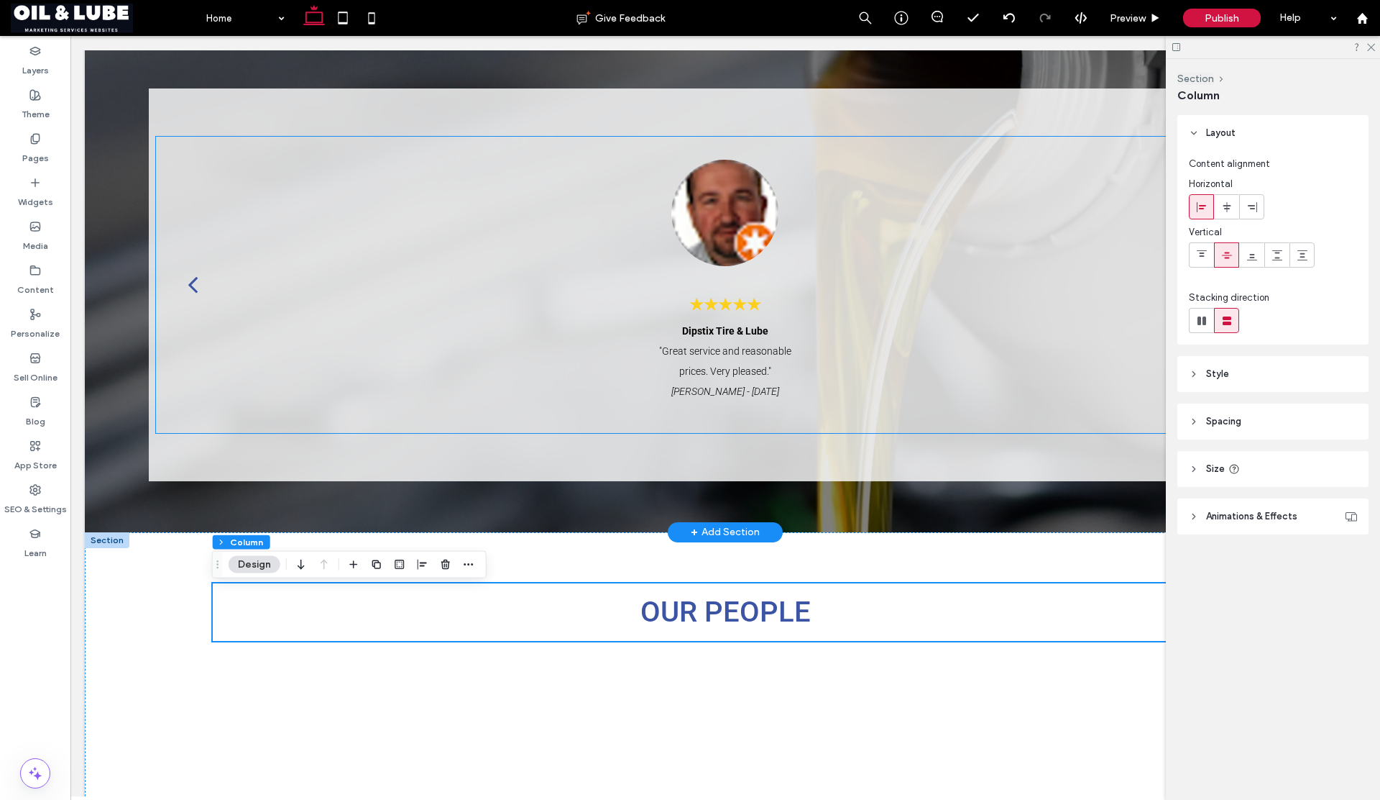
scroll to position [1876, 0]
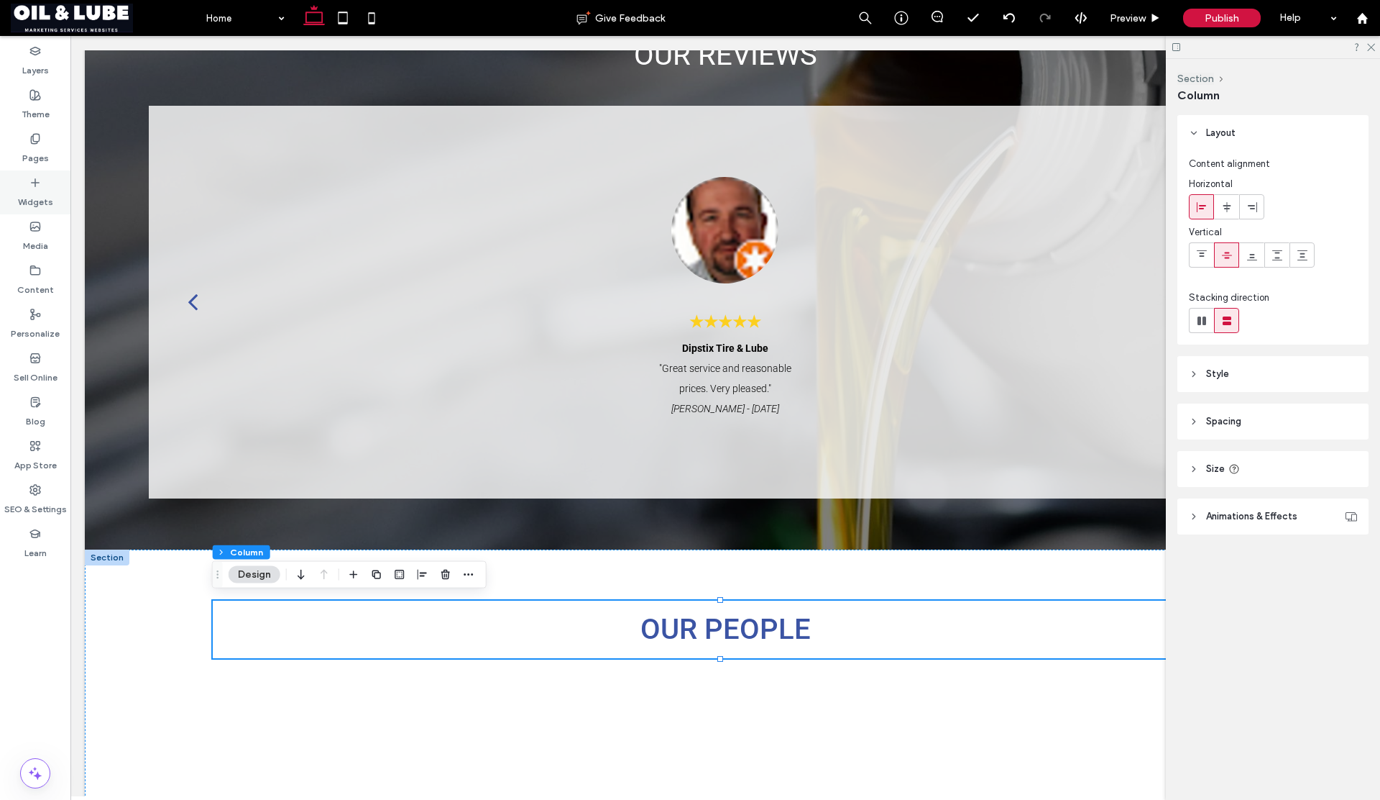
click at [33, 203] on label "Widgets" at bounding box center [35, 198] width 35 height 20
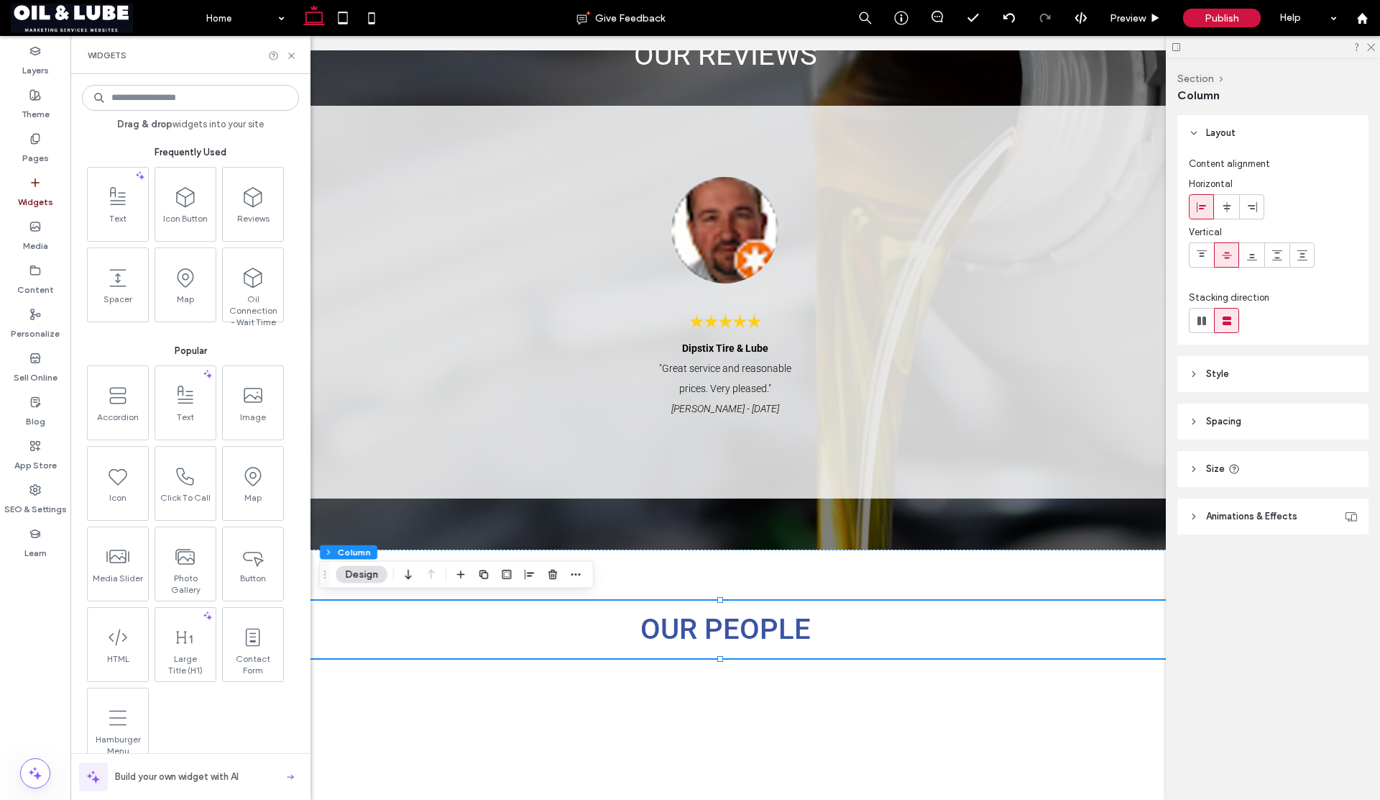
click at [165, 101] on input at bounding box center [190, 98] width 217 height 26
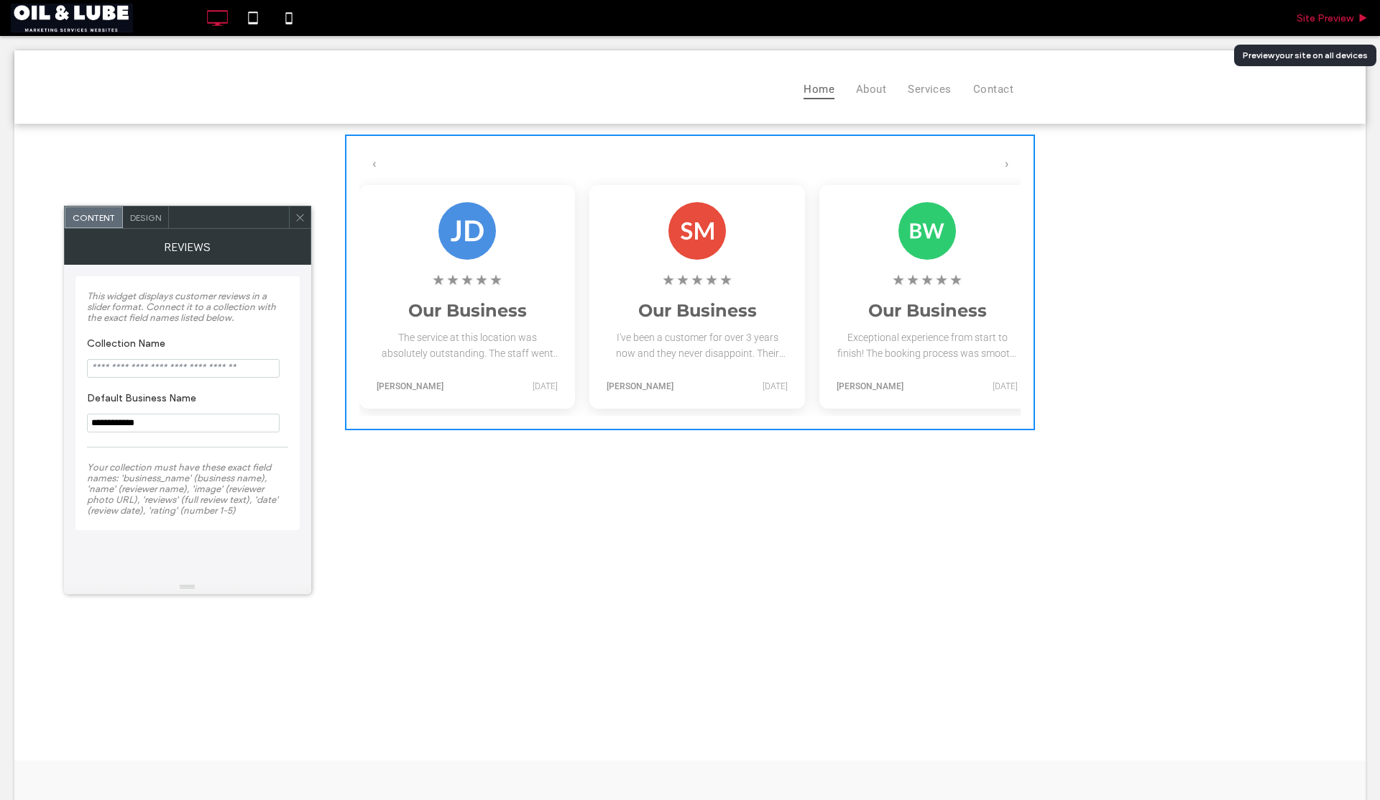
drag, startPoint x: 1340, startPoint y: 18, endPoint x: 1124, endPoint y: 52, distance: 218.3
click at [1340, 18] on span "Site Preview" at bounding box center [1325, 18] width 57 height 12
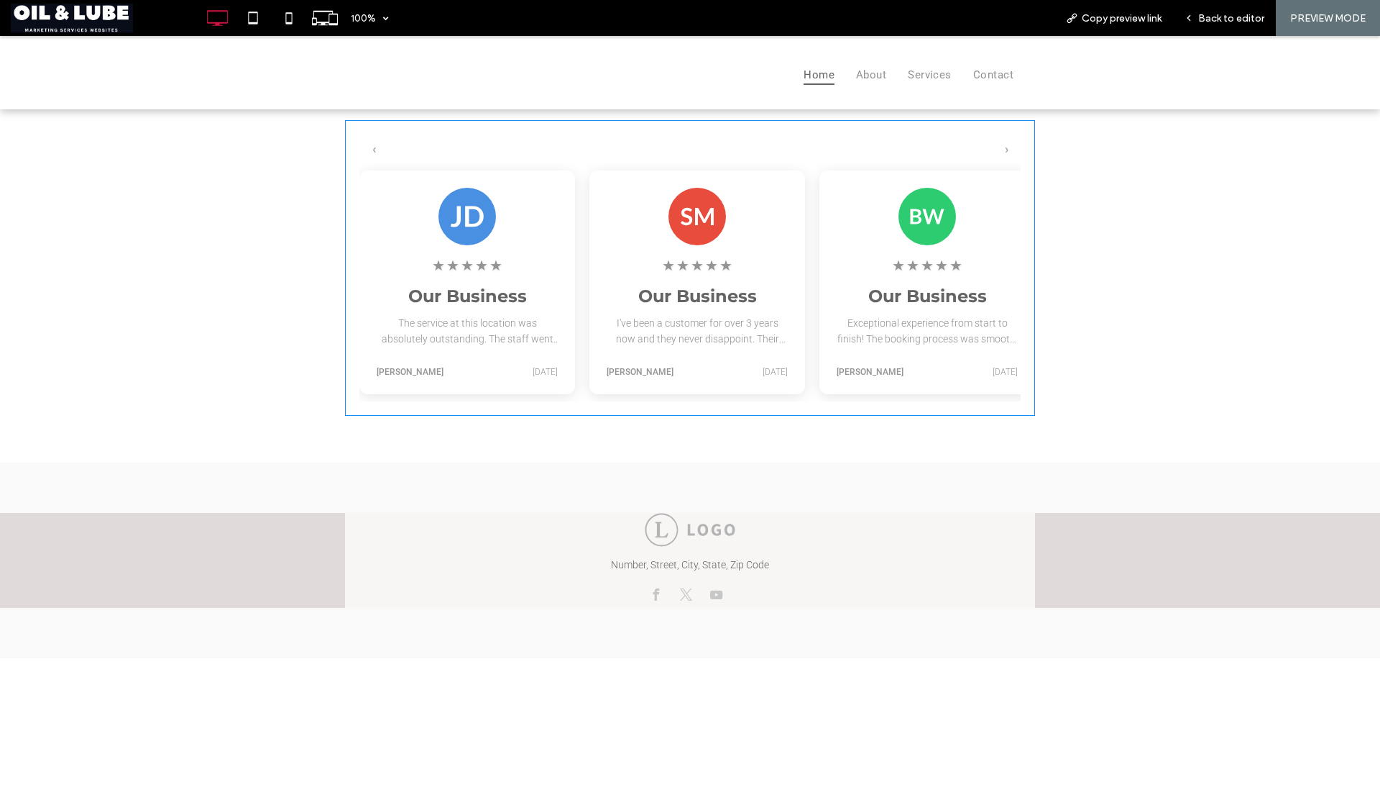
click at [546, 249] on span at bounding box center [690, 268] width 690 height 296
click at [683, 258] on span at bounding box center [690, 268] width 690 height 296
click at [869, 262] on span at bounding box center [690, 268] width 690 height 296
click at [603, 275] on span at bounding box center [690, 268] width 690 height 296
click at [525, 279] on span at bounding box center [690, 268] width 690 height 296
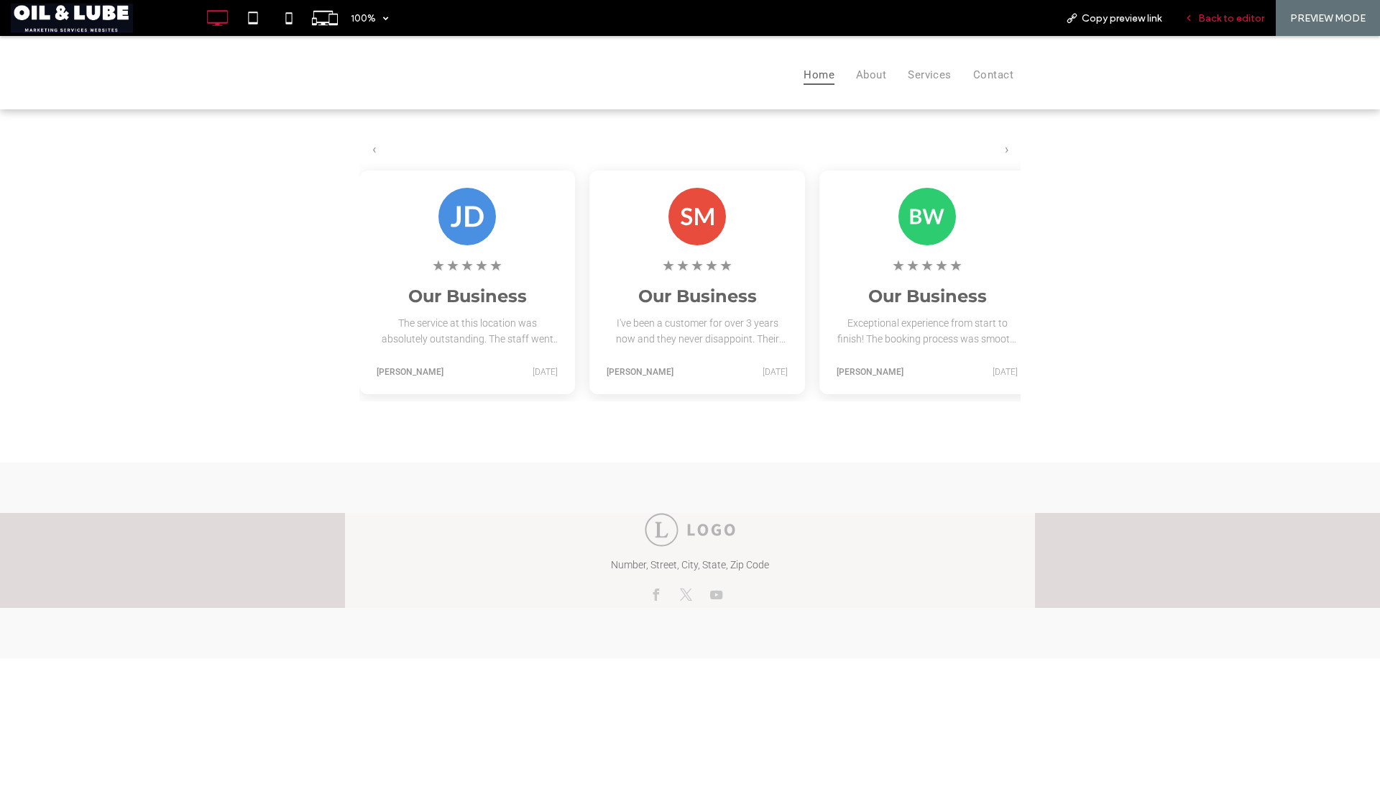
click at [1212, 17] on span "Back to editor" at bounding box center [1232, 18] width 66 height 12
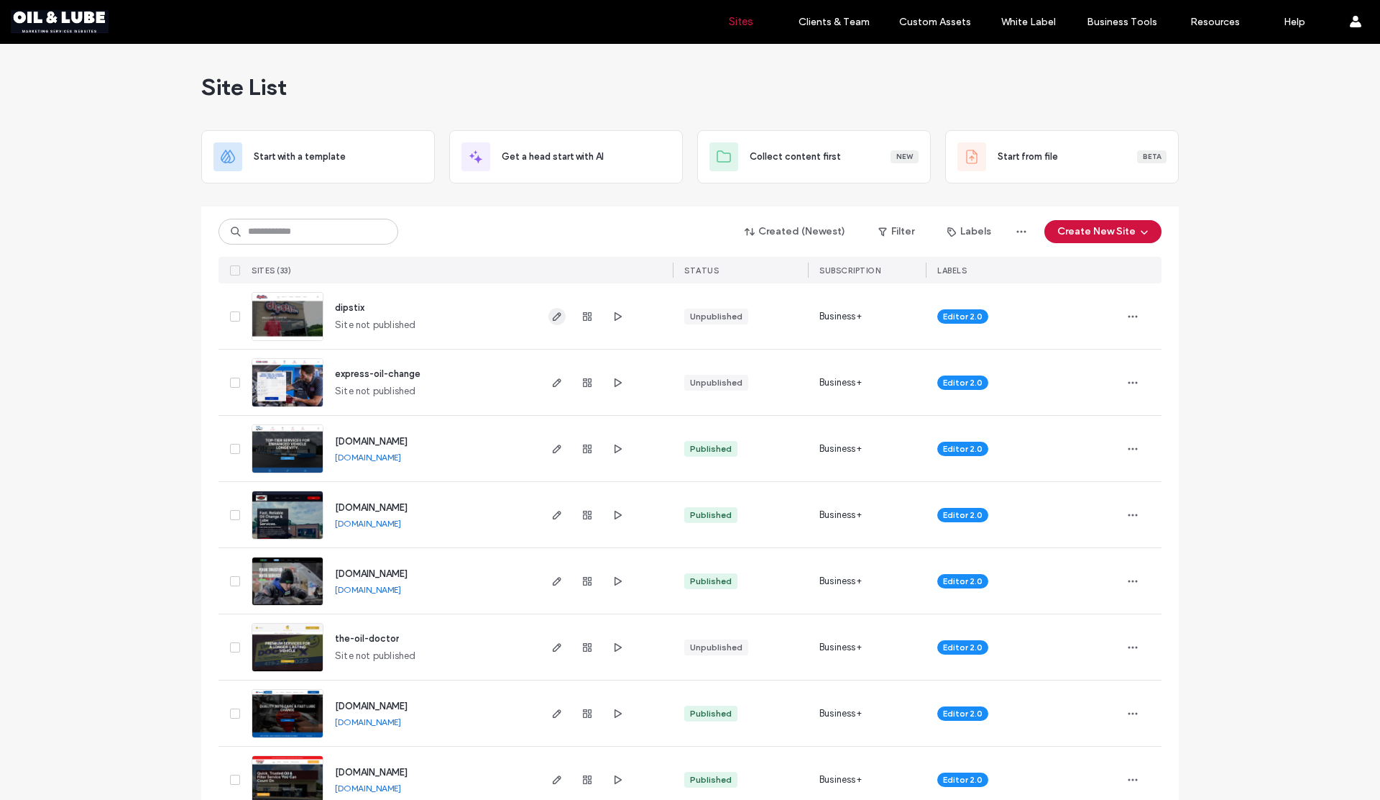
click at [551, 313] on icon "button" at bounding box center [557, 317] width 12 height 12
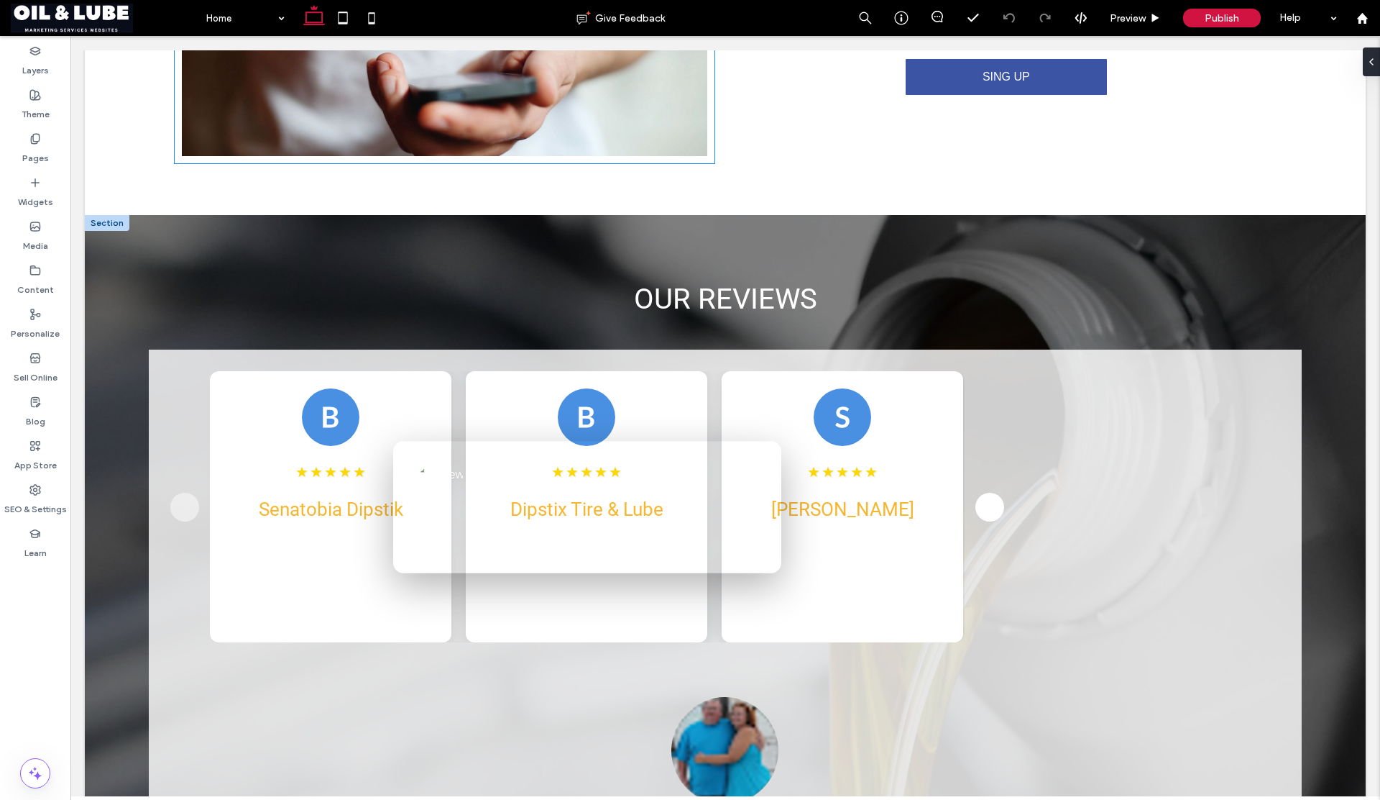
scroll to position [1637, 0]
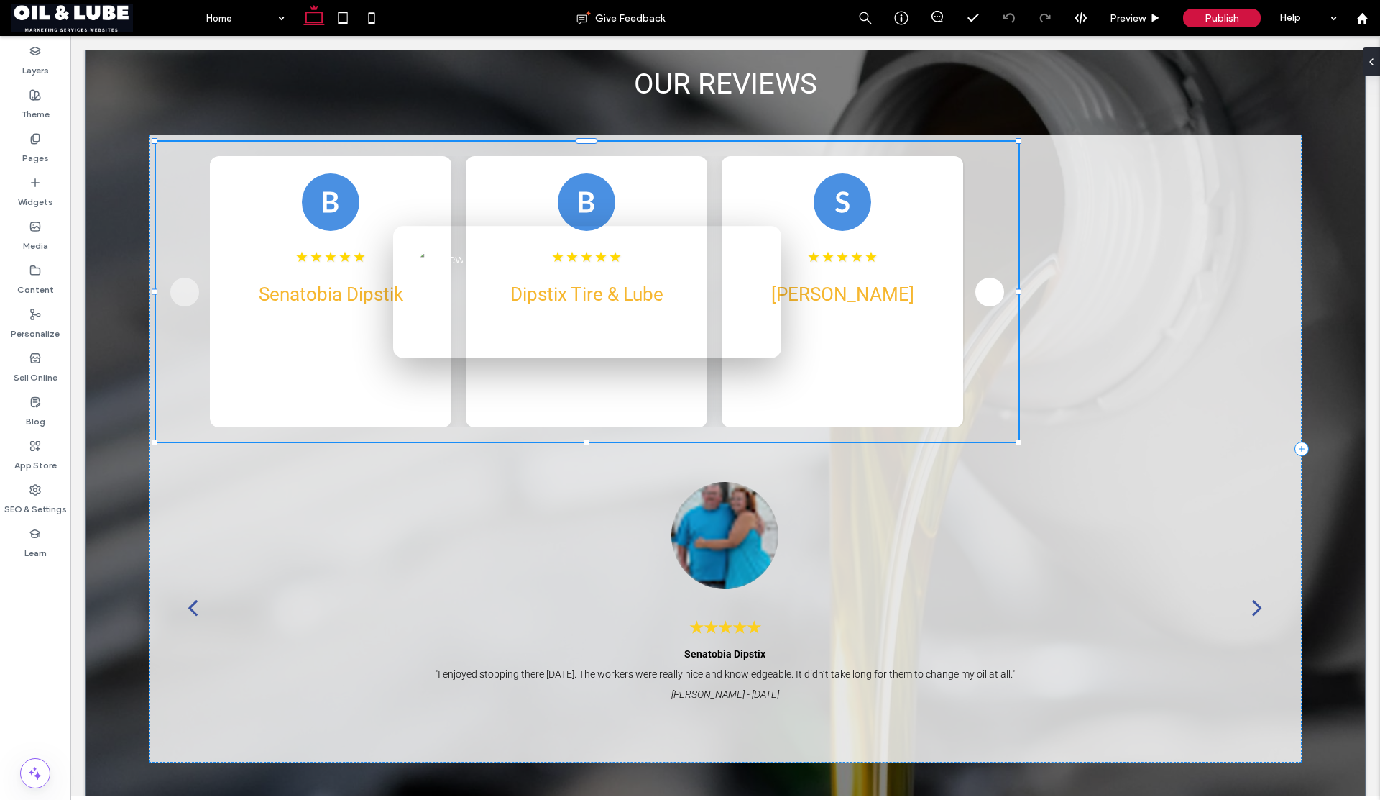
click at [500, 342] on div "×" at bounding box center [587, 292] width 388 height 132
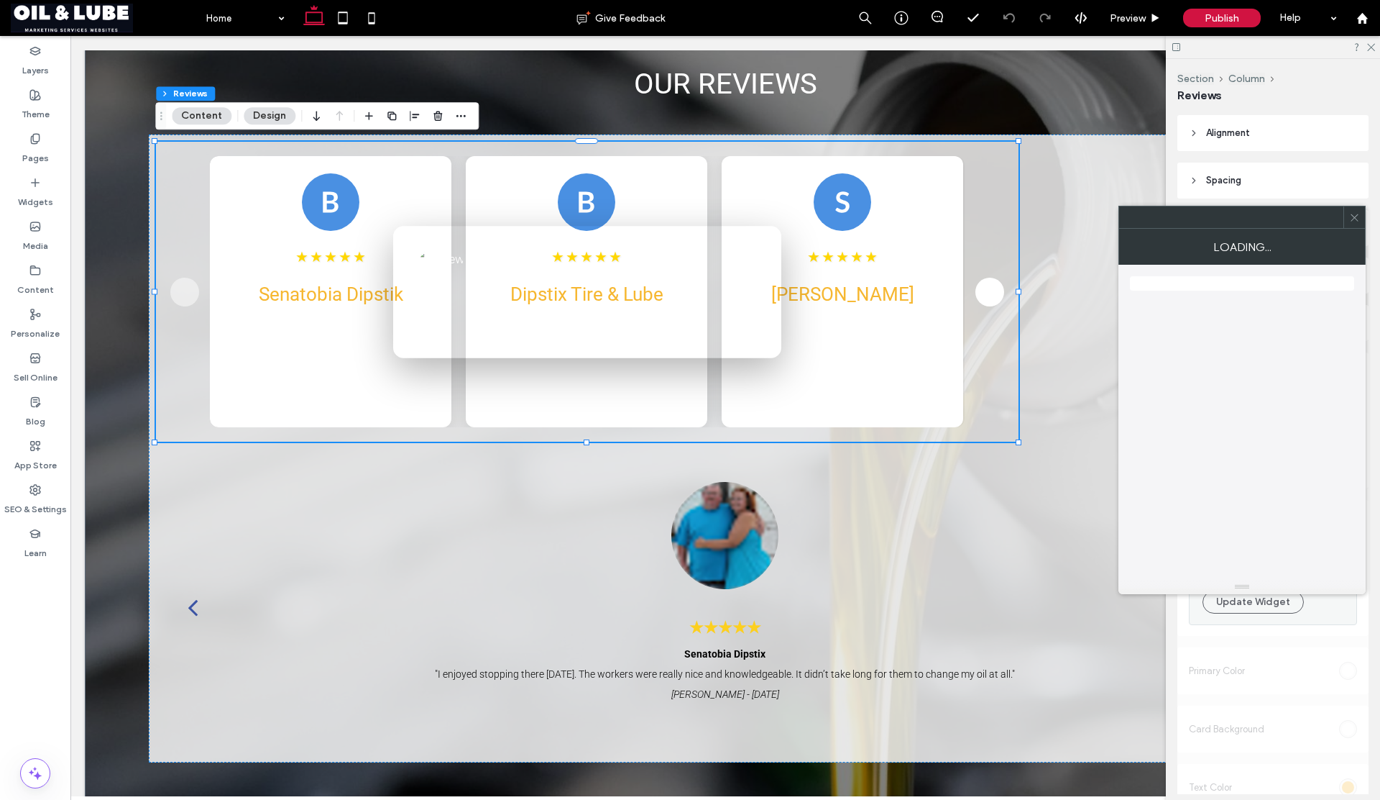
type input "**"
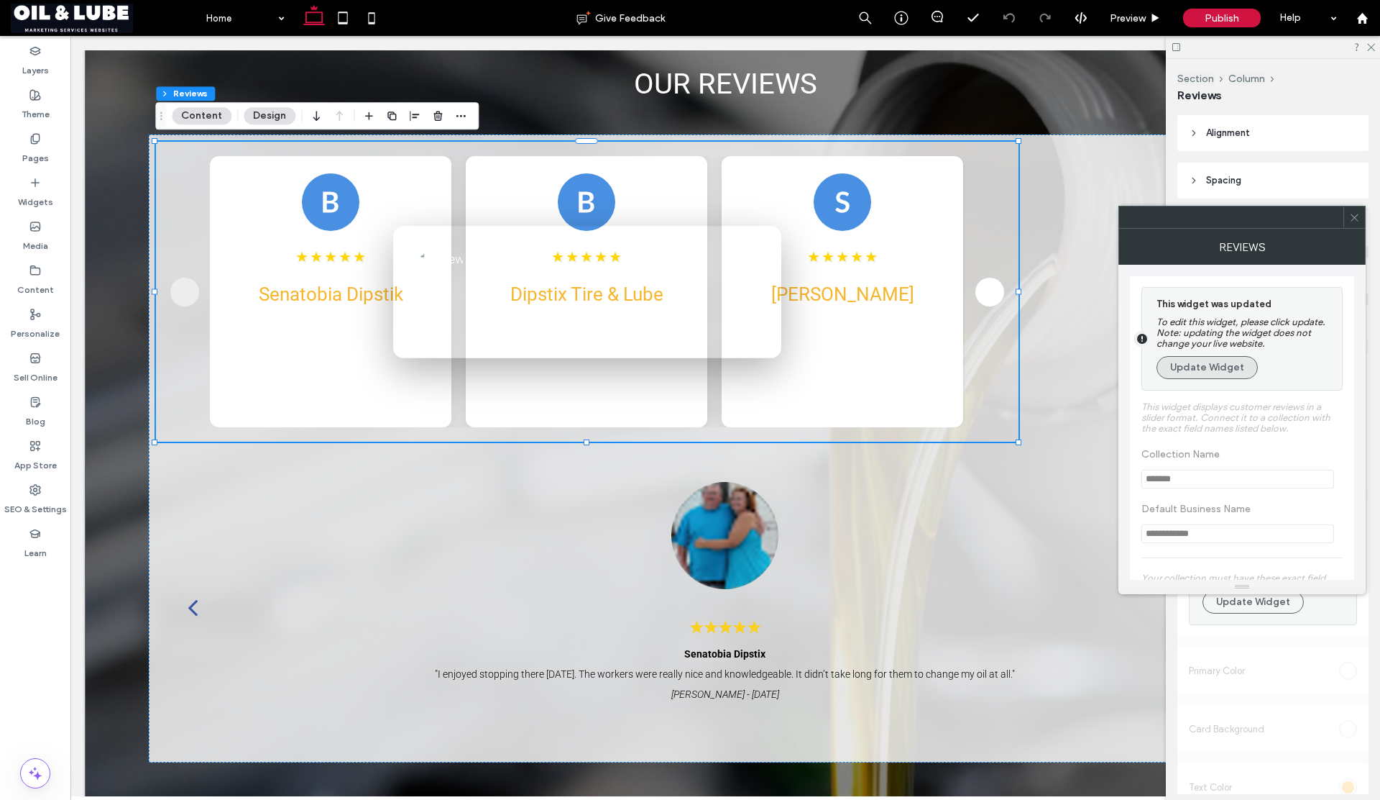
click at [1178, 367] on button "Update Widget" at bounding box center [1207, 367] width 101 height 23
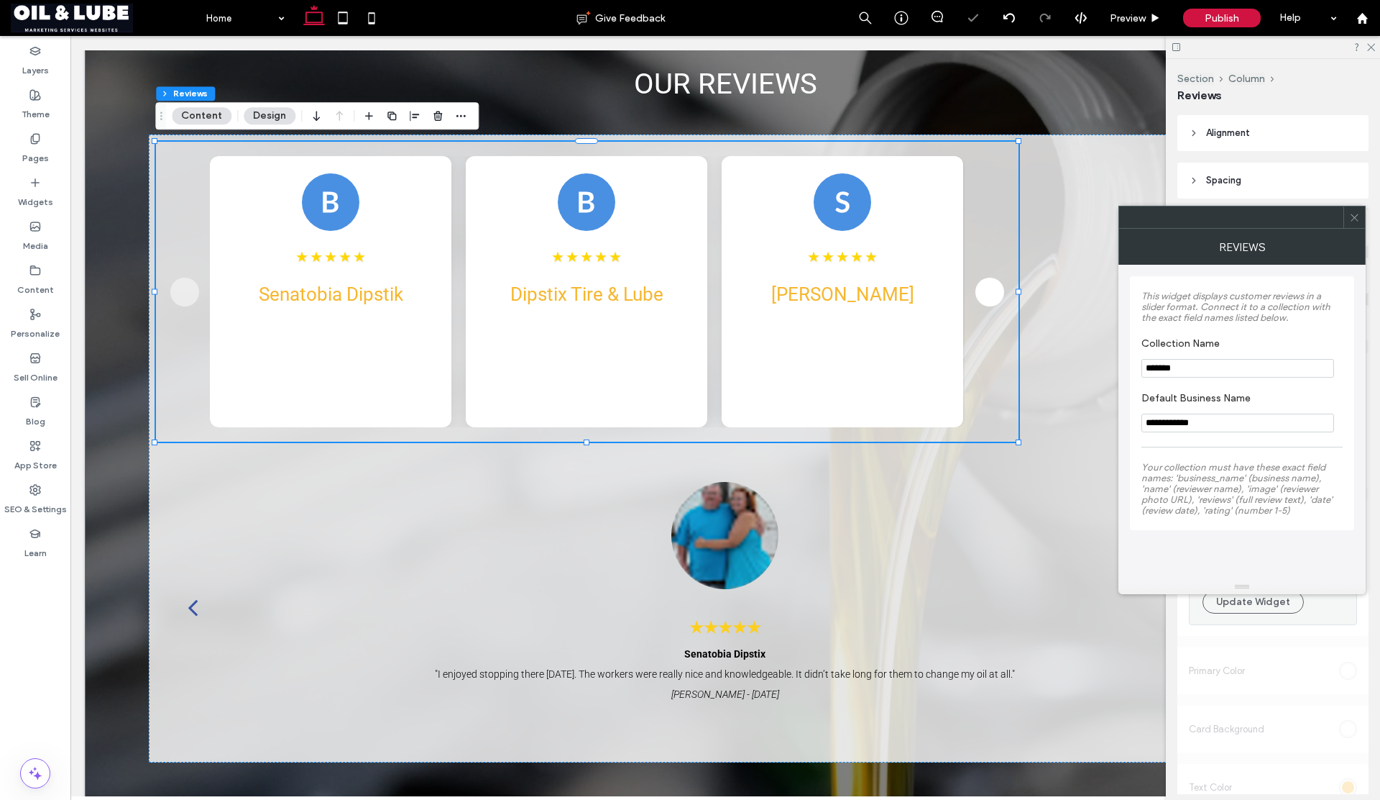
click at [1358, 226] on span at bounding box center [1355, 217] width 11 height 22
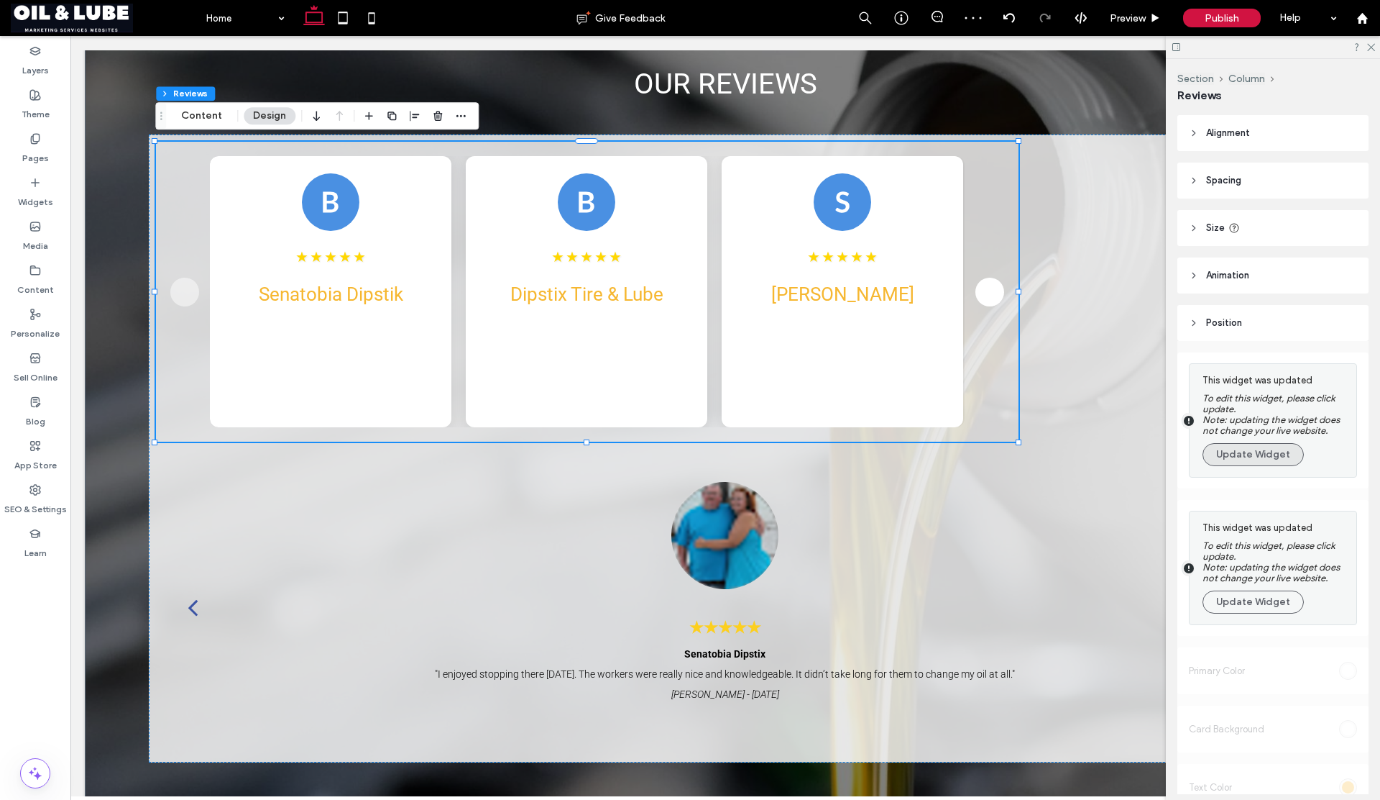
click at [1263, 452] on button "Update Widget" at bounding box center [1253, 454] width 101 height 23
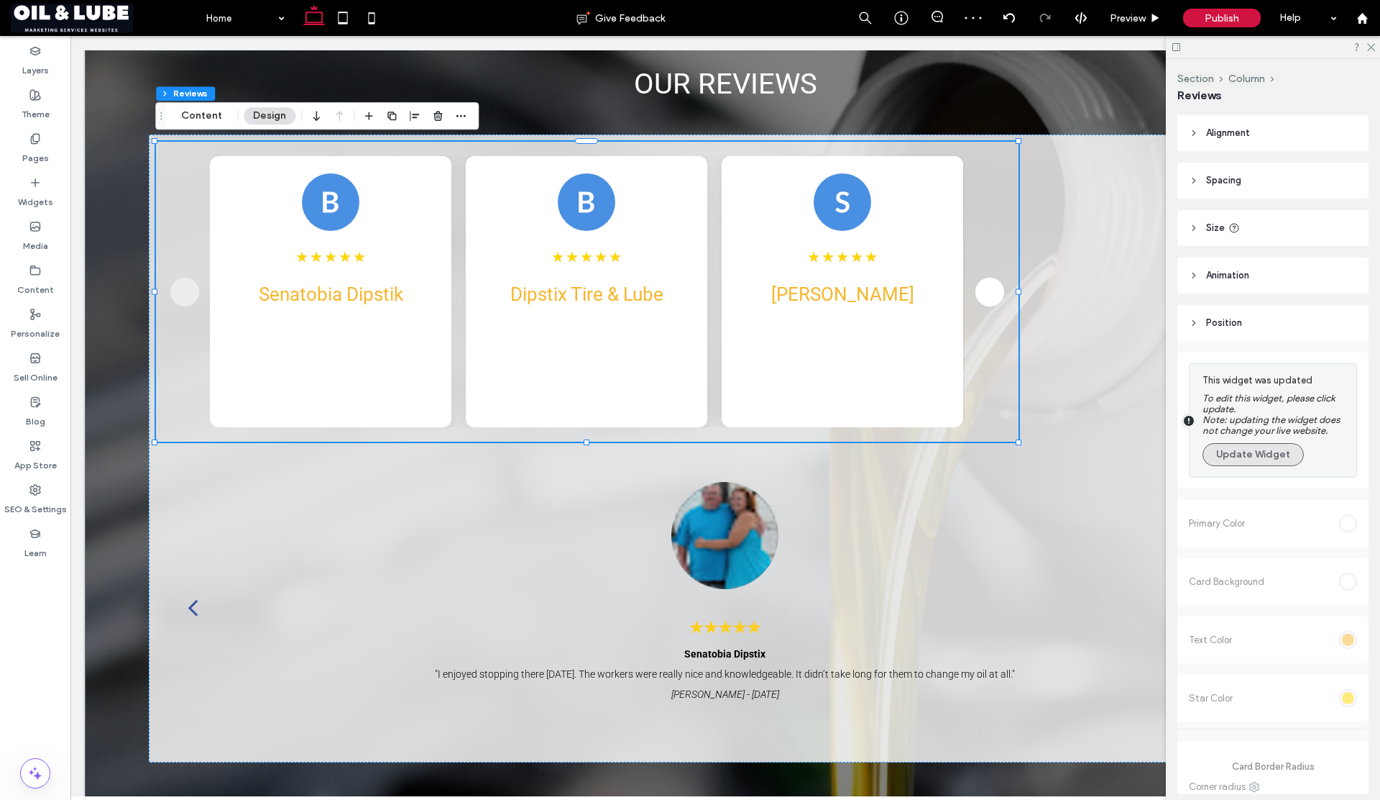
click at [1249, 460] on button "Update Widget" at bounding box center [1253, 454] width 101 height 23
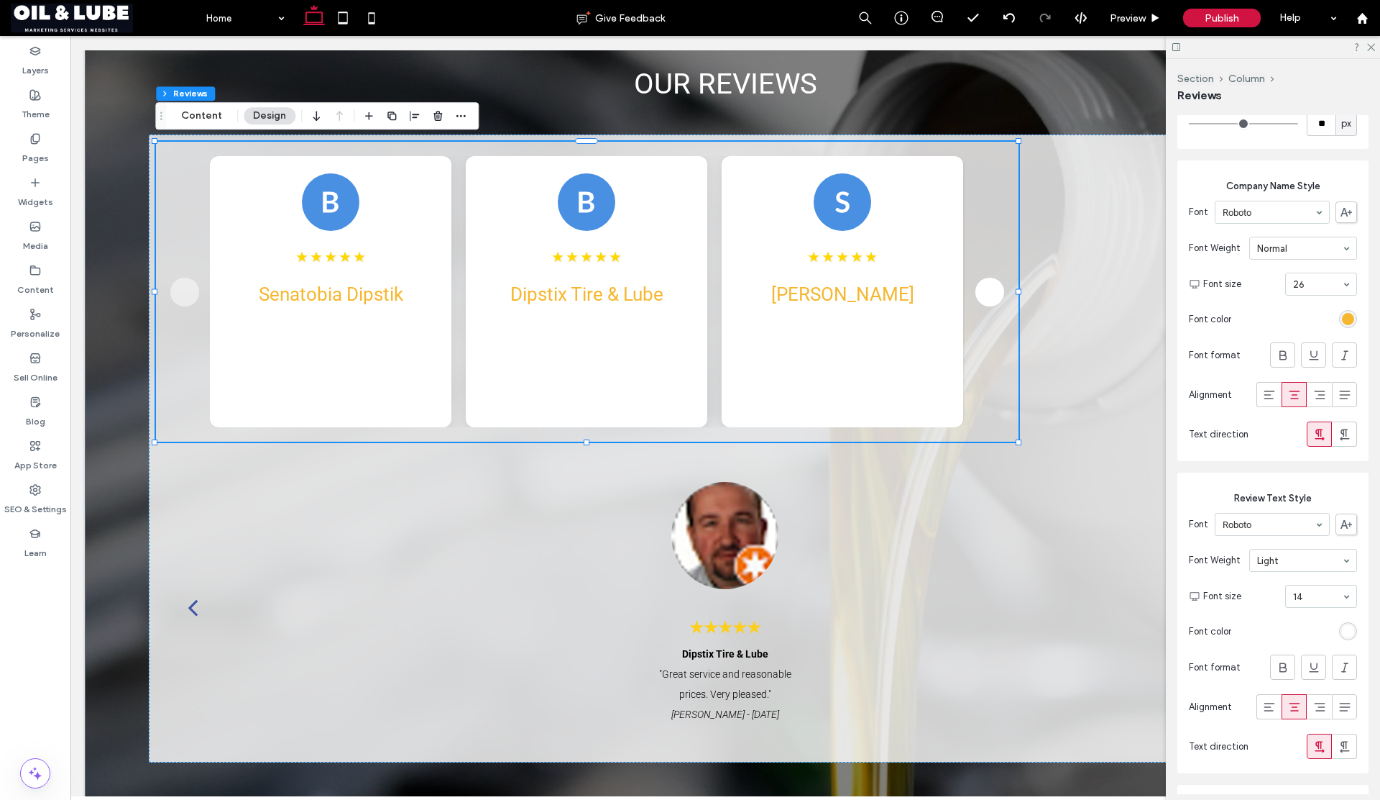
scroll to position [556, 0]
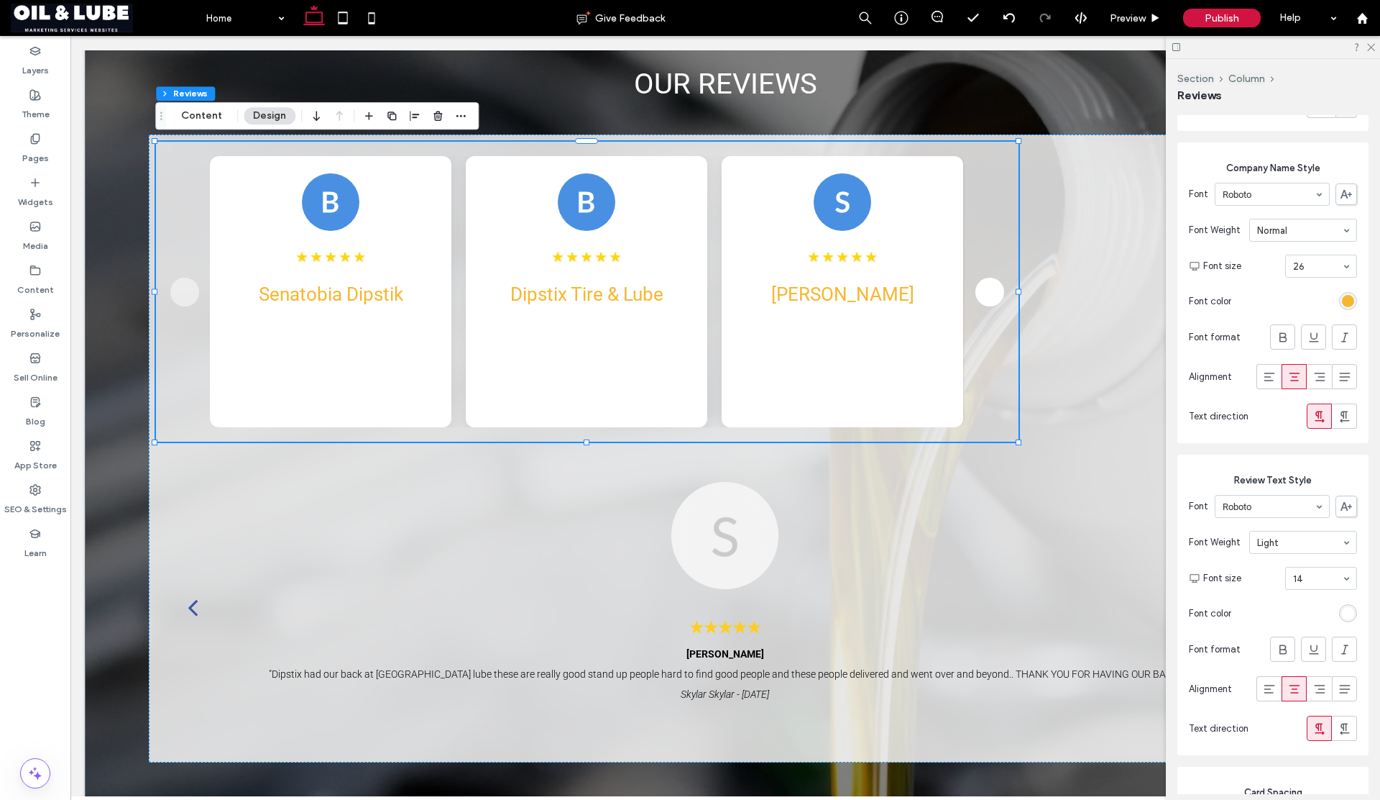
click at [1342, 615] on div "rgb(255, 255, 255)" at bounding box center [1348, 613] width 12 height 12
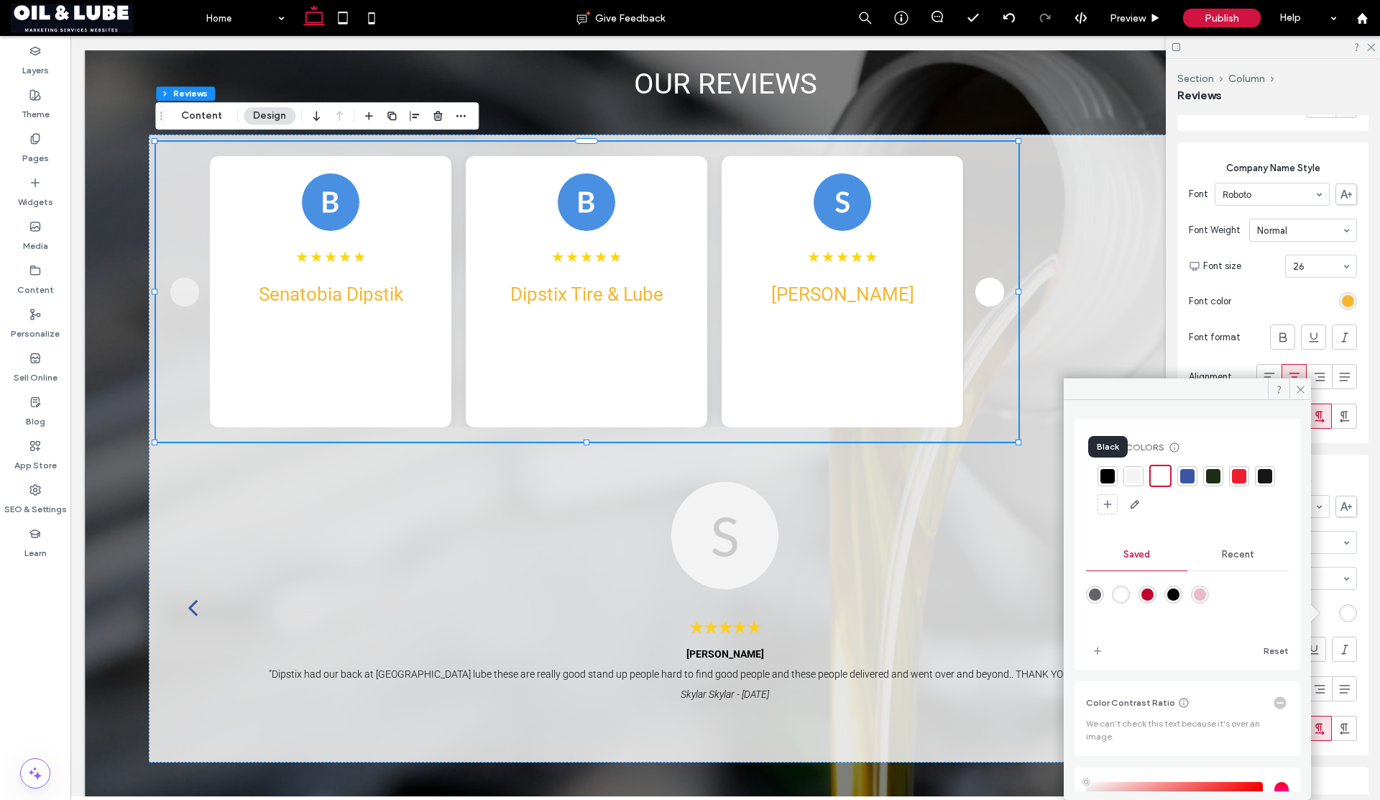
click at [1107, 475] on div at bounding box center [1108, 476] width 14 height 14
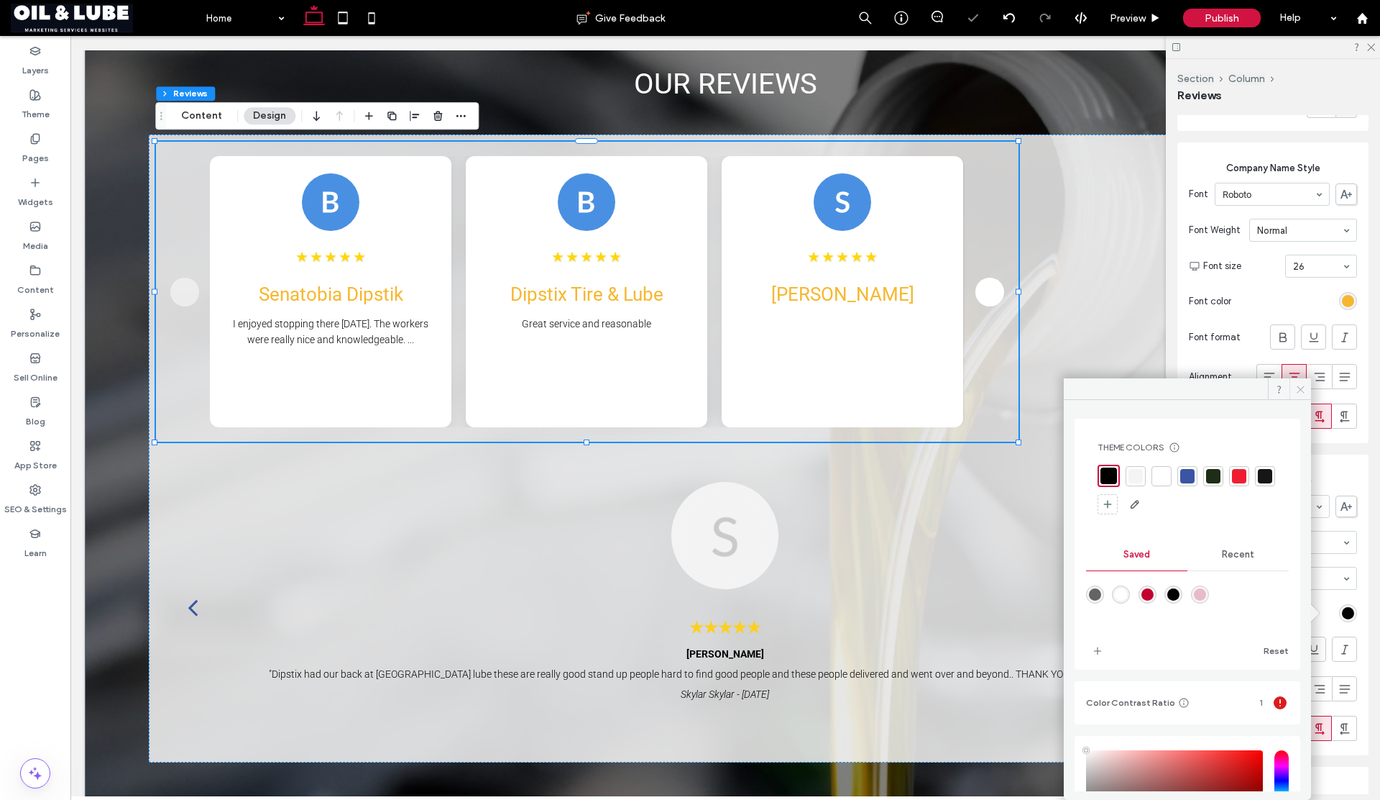
click at [1293, 390] on span at bounding box center [1301, 389] width 22 height 22
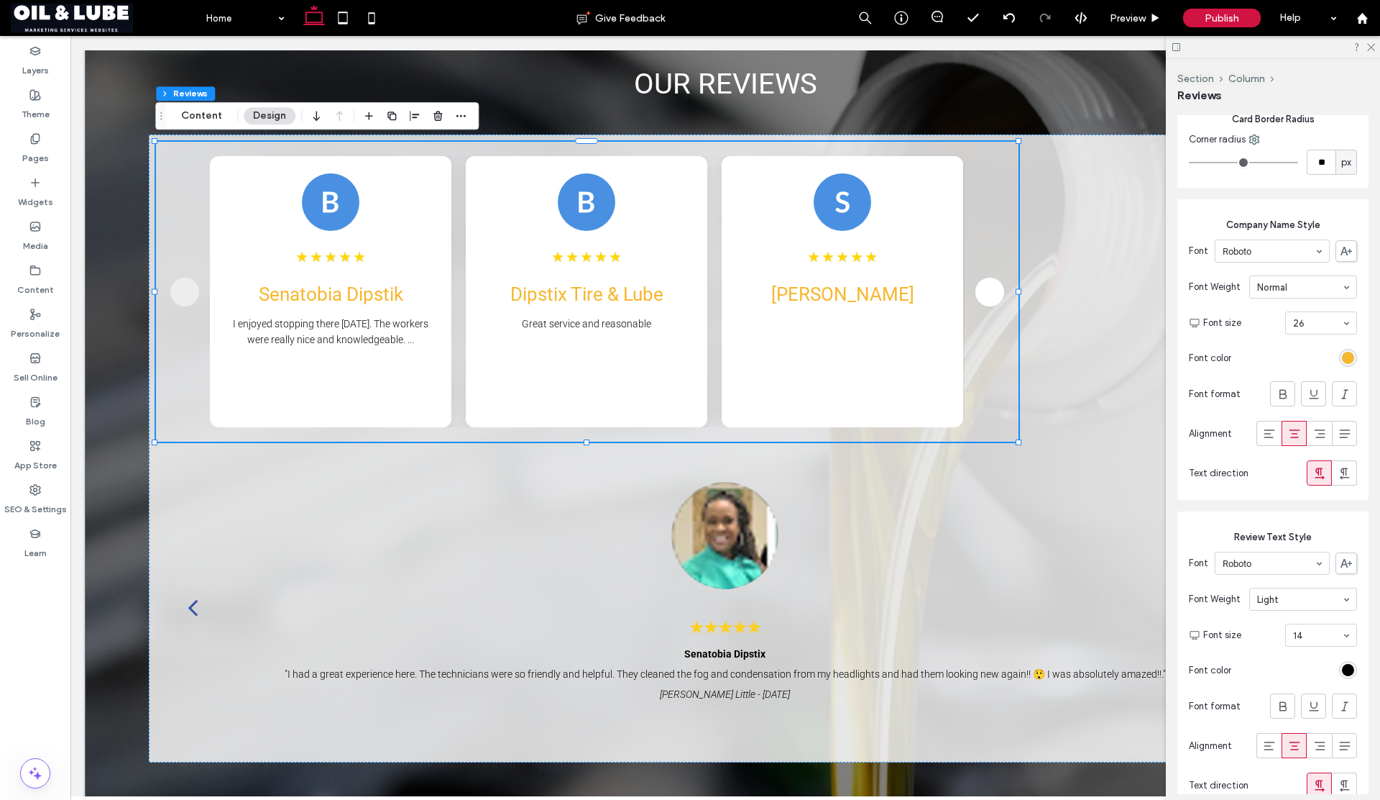
scroll to position [499, 0]
click at [1342, 359] on div "rgb(246, 183, 48)" at bounding box center [1348, 358] width 12 height 12
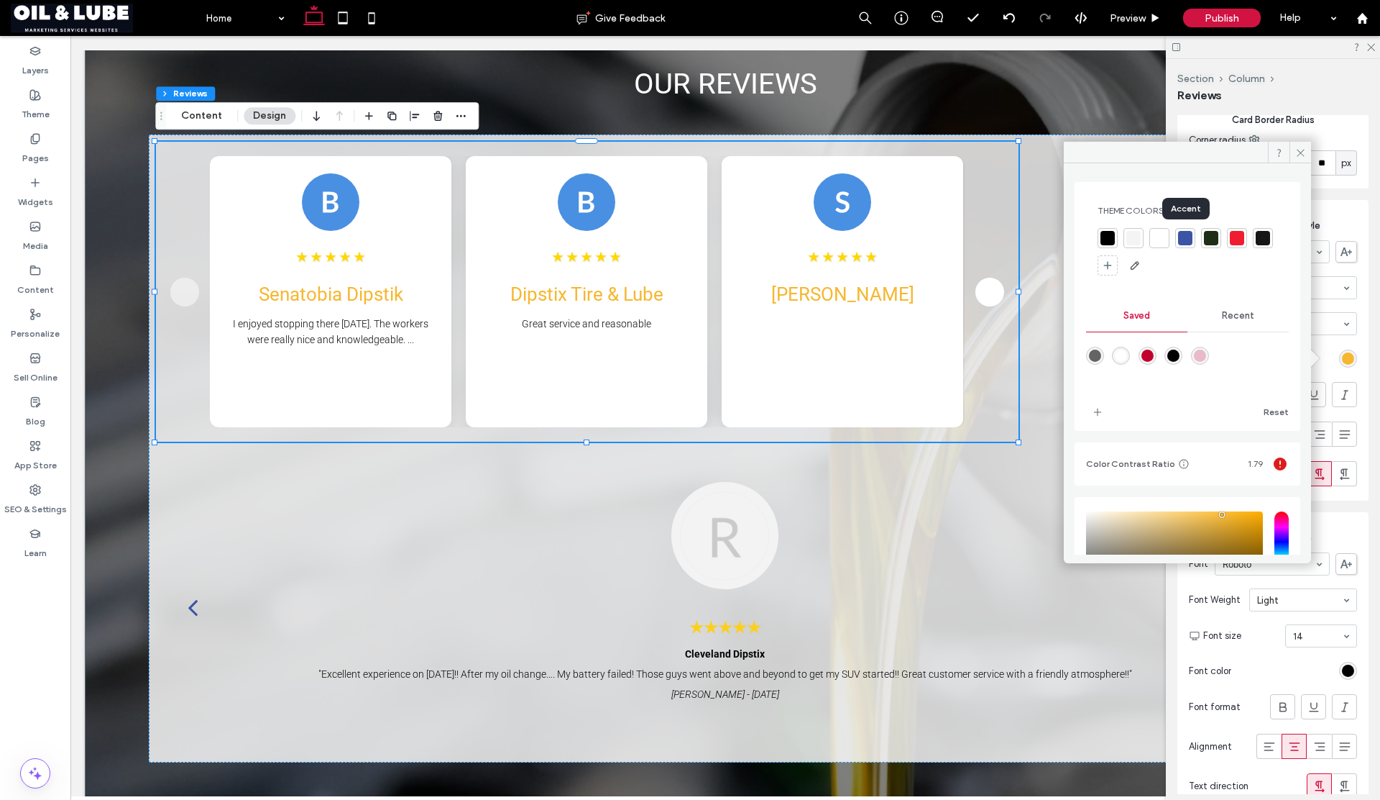
click at [1186, 239] on div at bounding box center [1185, 238] width 14 height 14
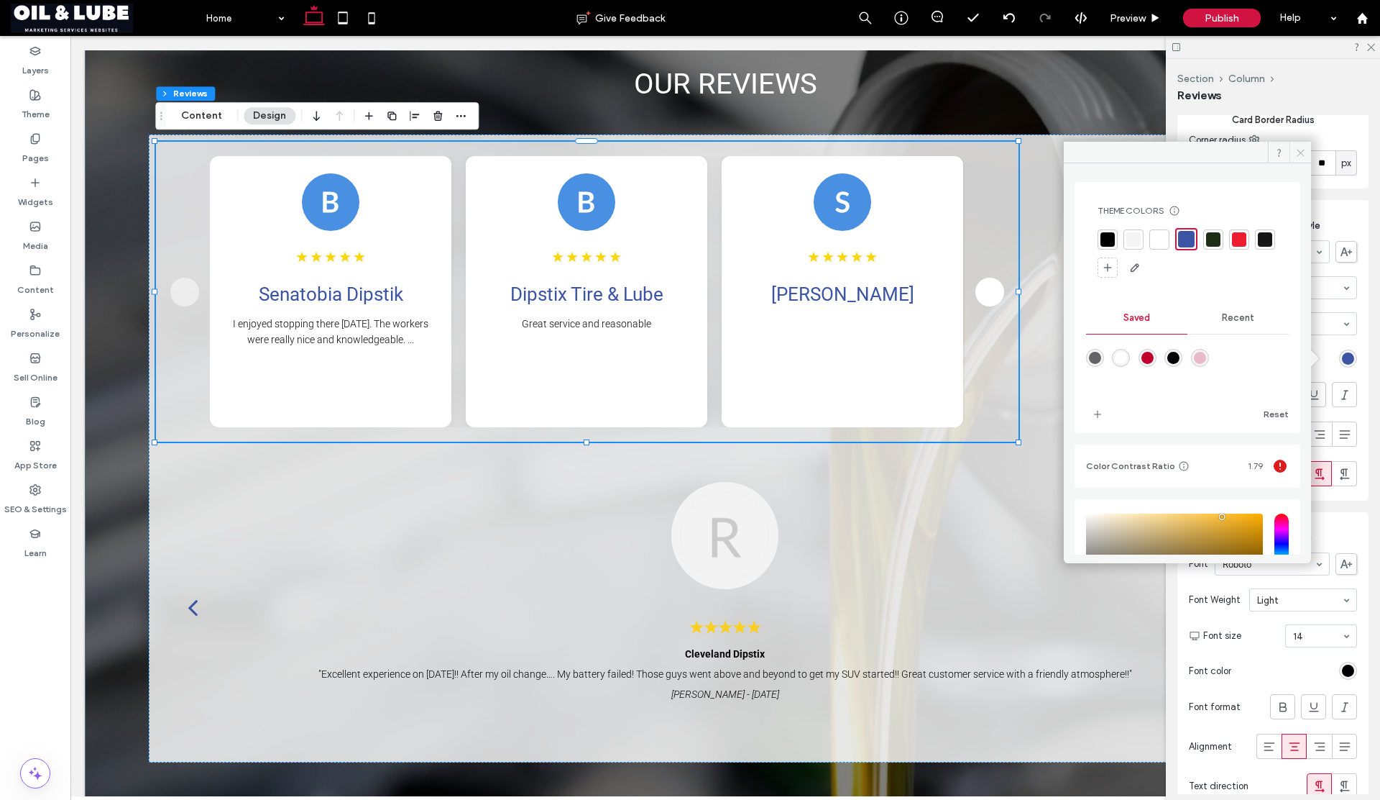
click at [1299, 153] on use at bounding box center [1300, 152] width 7 height 7
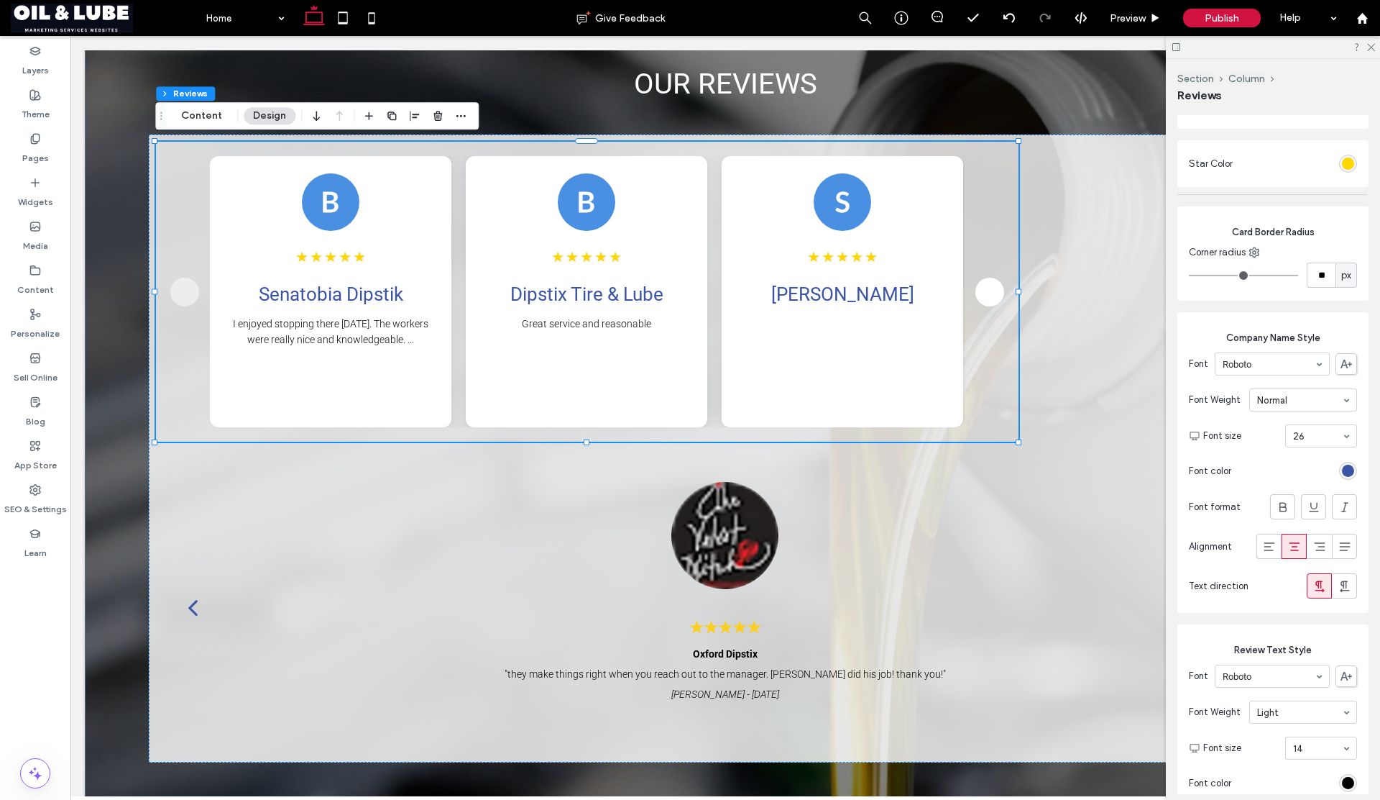
scroll to position [330, 0]
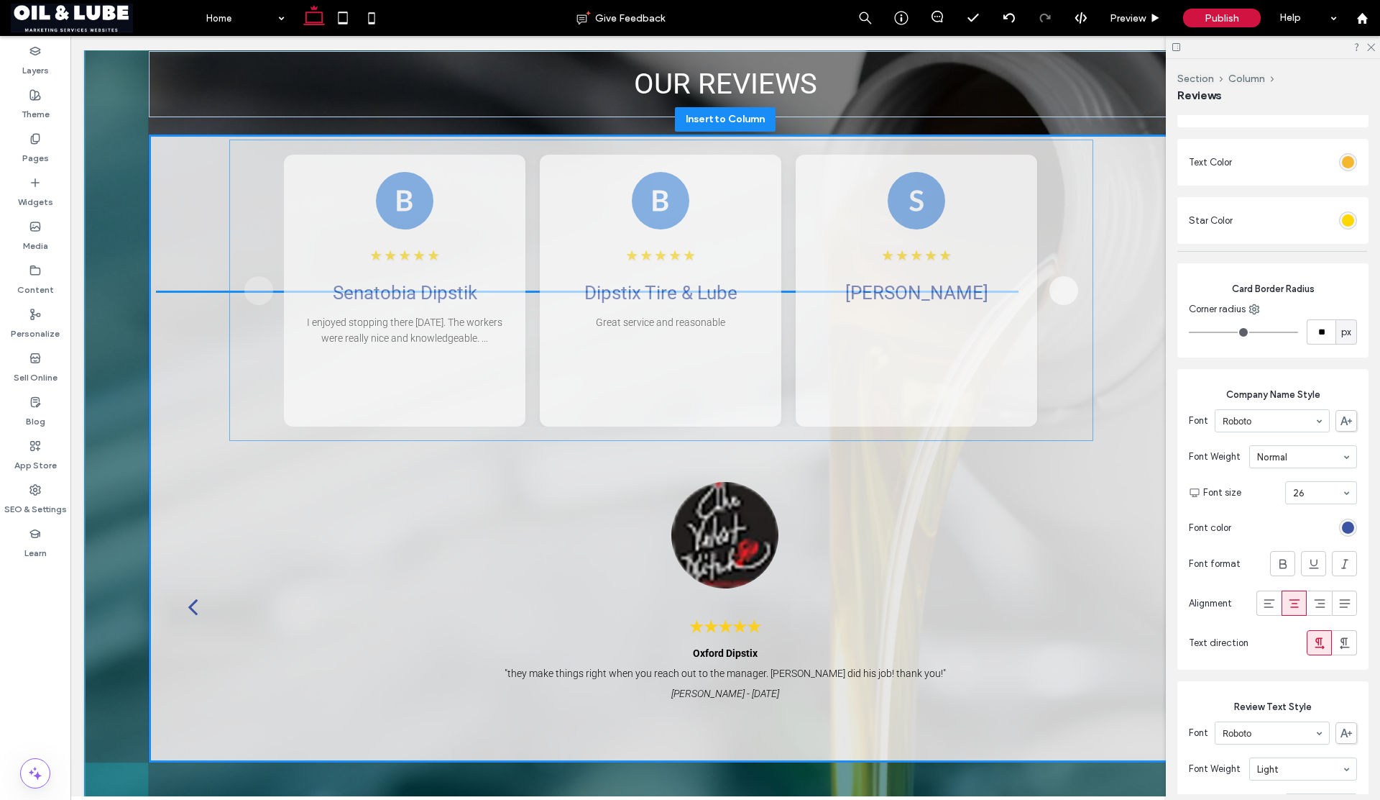
drag, startPoint x: 784, startPoint y: 382, endPoint x: 830, endPoint y: 384, distance: 45.3
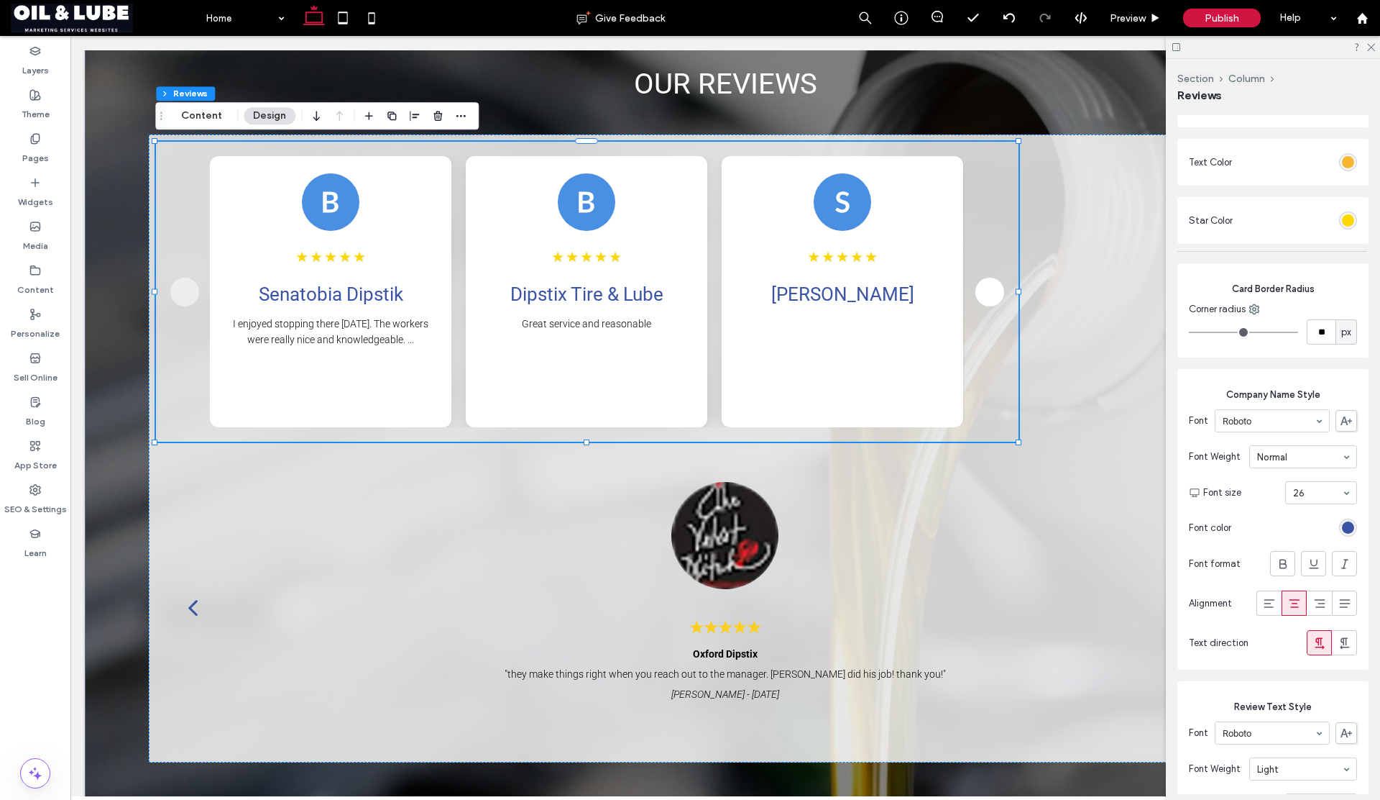
click at [802, 387] on div "Skylar Skylar [DATE]" at bounding box center [842, 397] width 207 height 26
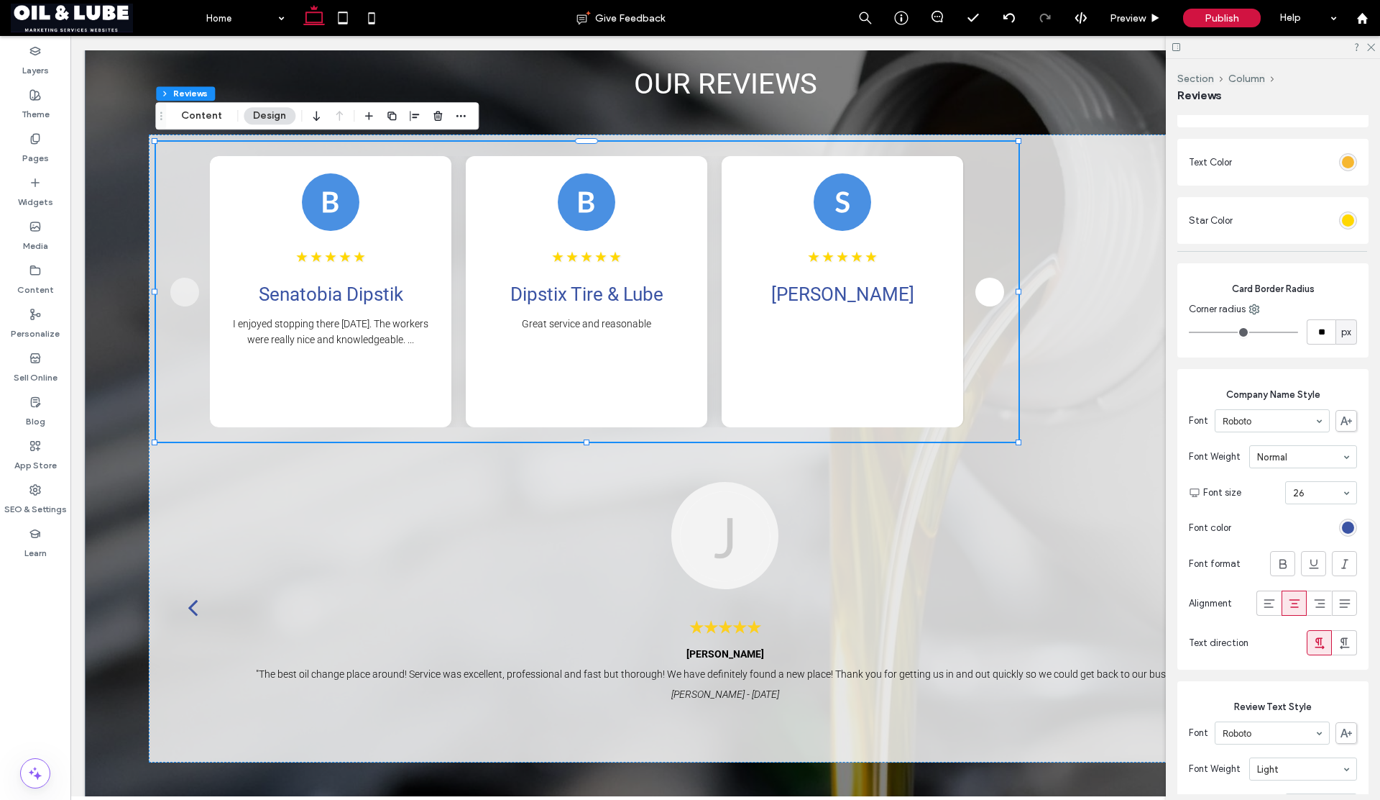
click at [802, 387] on div "Skylar Skylar [DATE]" at bounding box center [842, 397] width 207 height 26
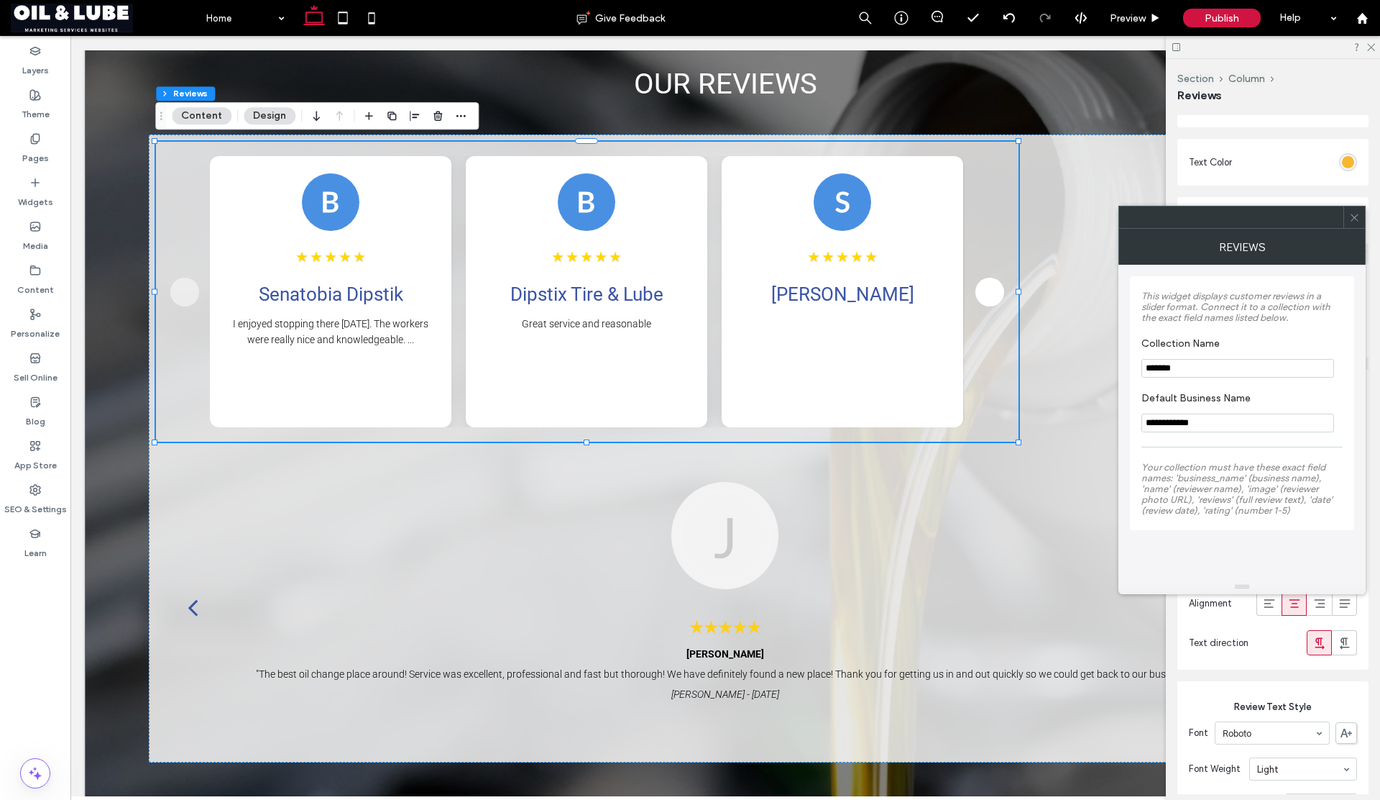
click at [1352, 221] on icon at bounding box center [1355, 217] width 11 height 11
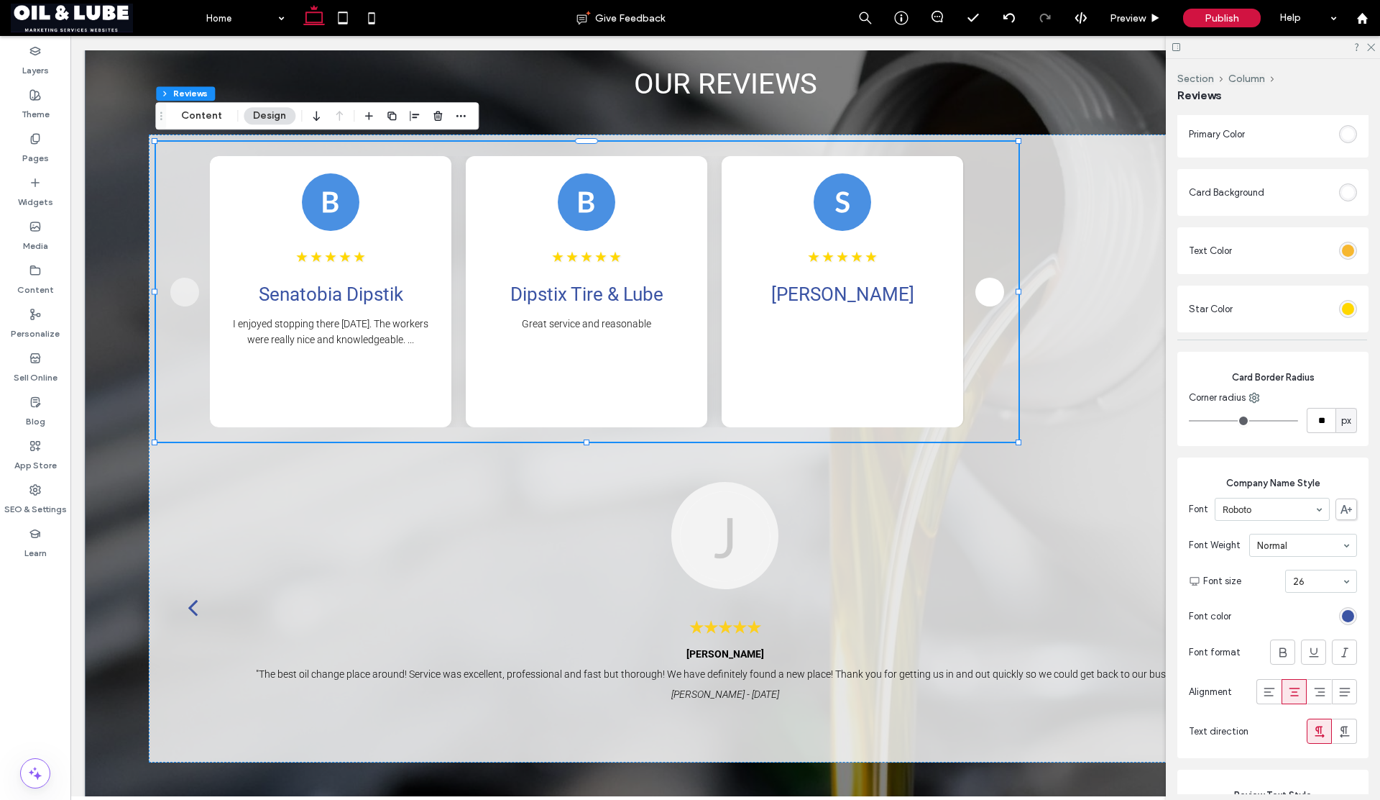
scroll to position [215, 0]
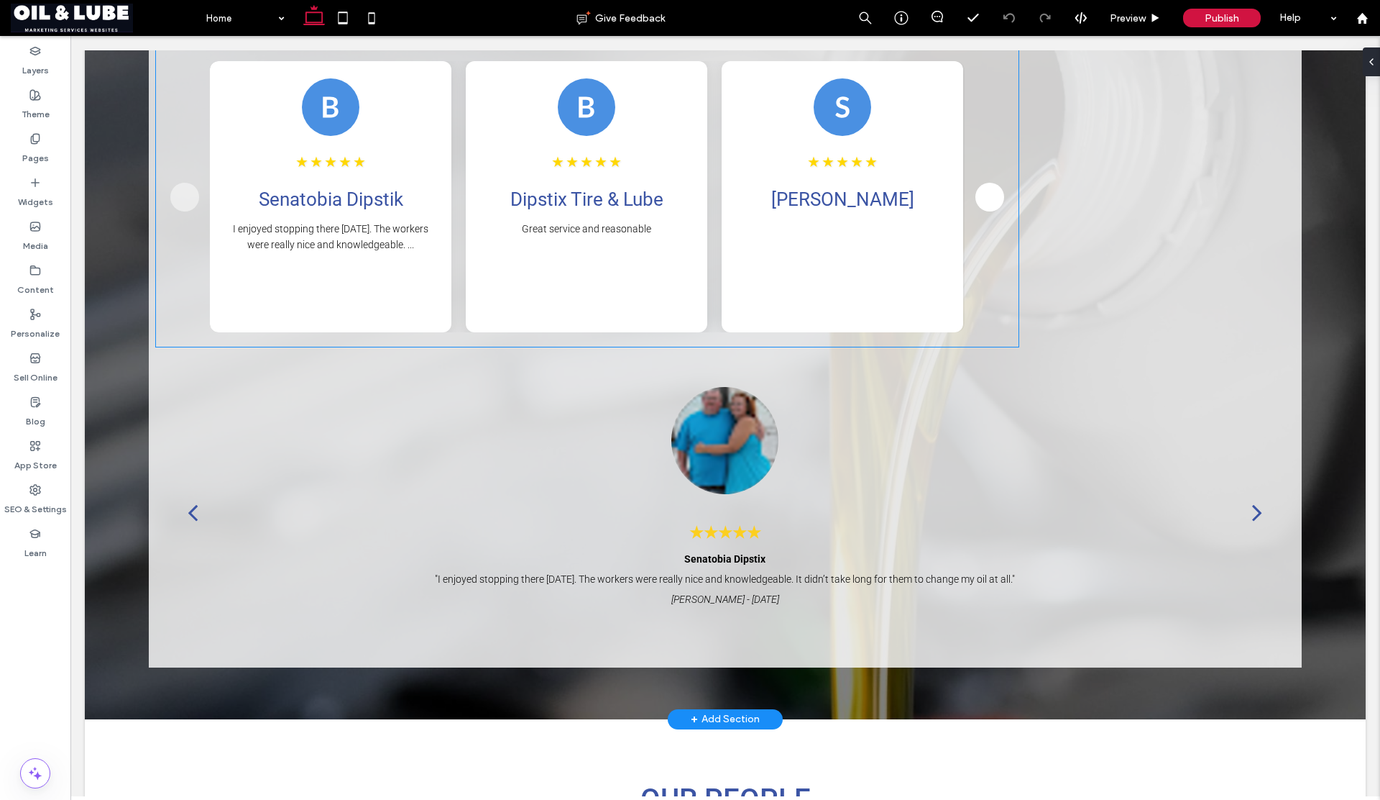
scroll to position [1941, 0]
click at [720, 266] on div "★ ★ ★ ★ ★ Senatobia Dipstik I enjoyed stopping there today. The workers were re…" at bounding box center [587, 197] width 755 height 271
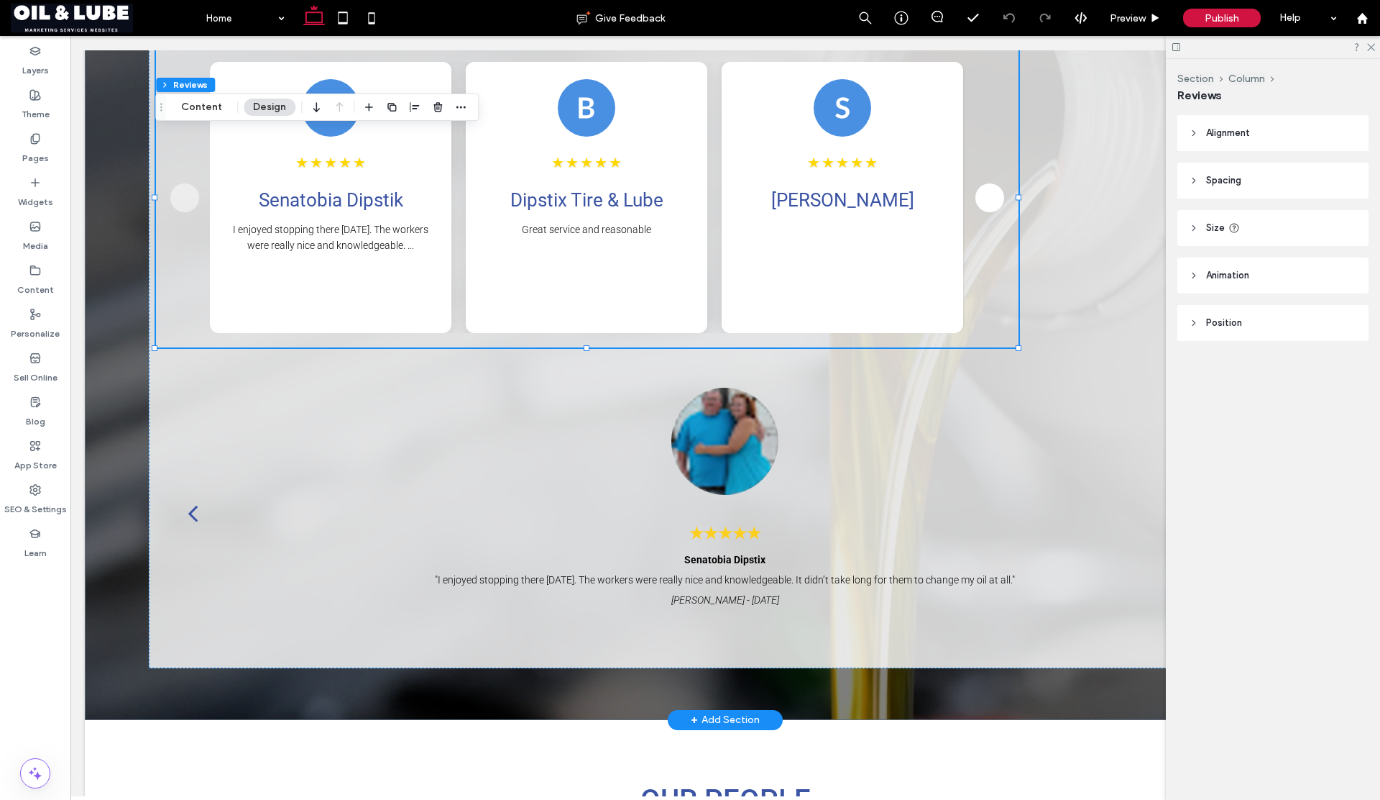
click at [720, 266] on div "★ ★ ★ ★ ★ Senatobia Dipstik I enjoyed stopping there today. The workers were re…" at bounding box center [587, 197] width 755 height 271
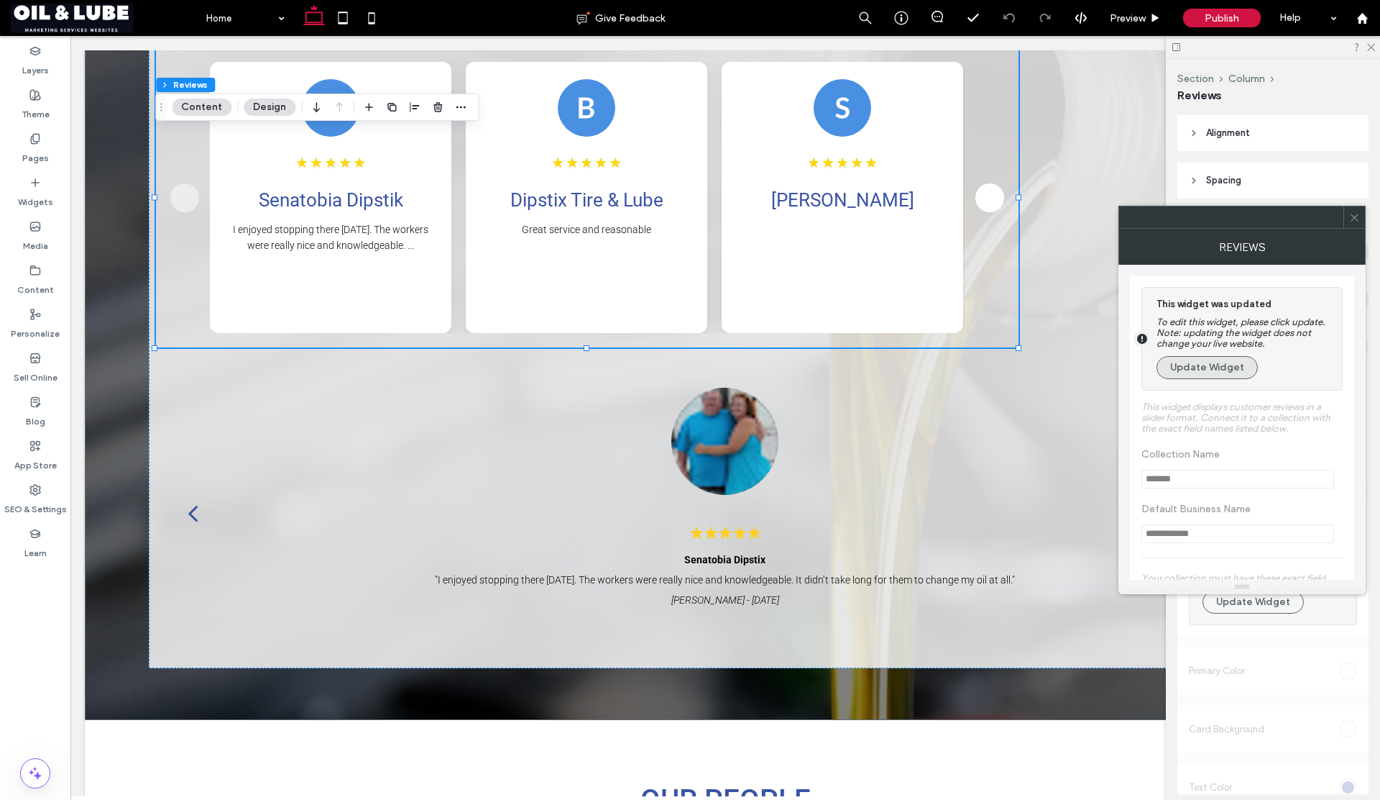
click at [1172, 367] on button "Update Widget" at bounding box center [1207, 367] width 101 height 23
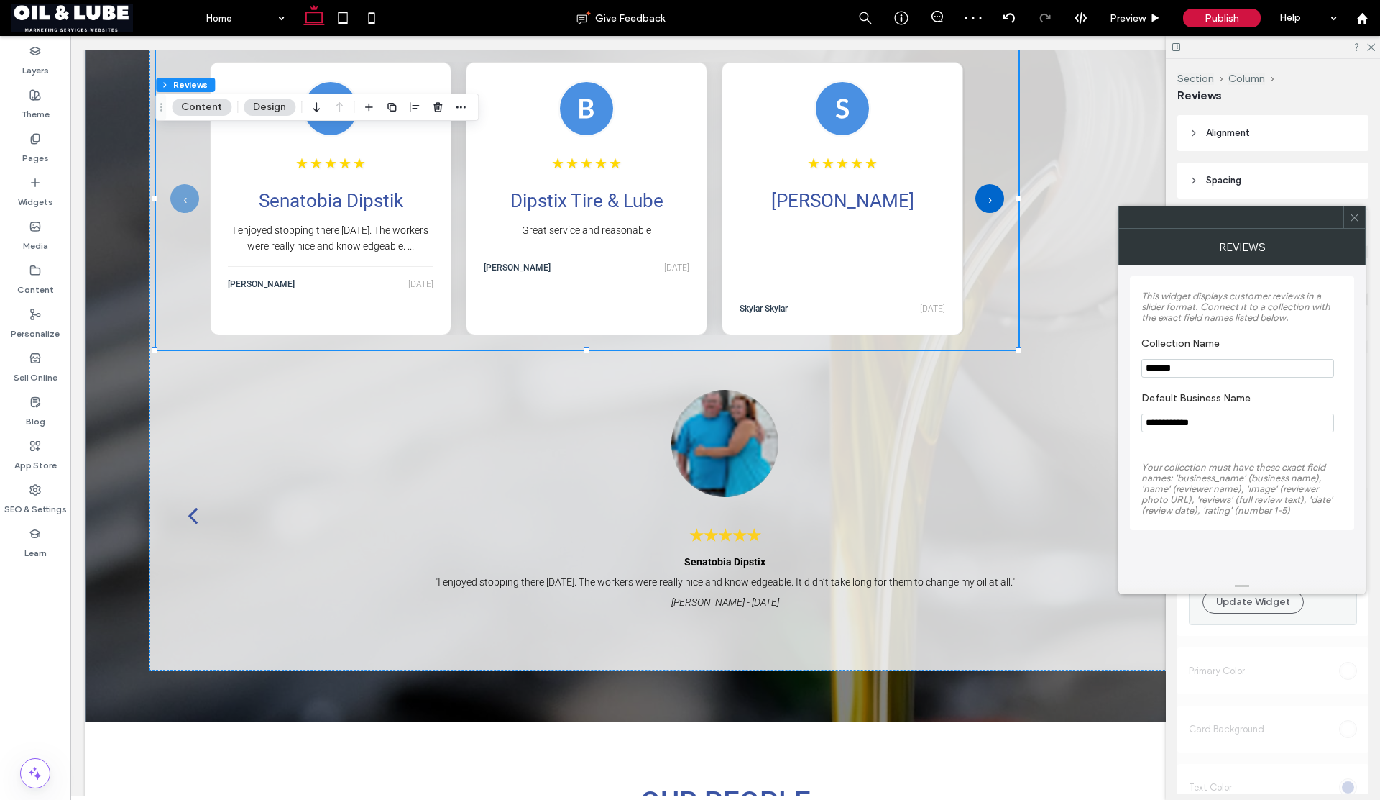
click at [1355, 216] on icon at bounding box center [1355, 217] width 11 height 11
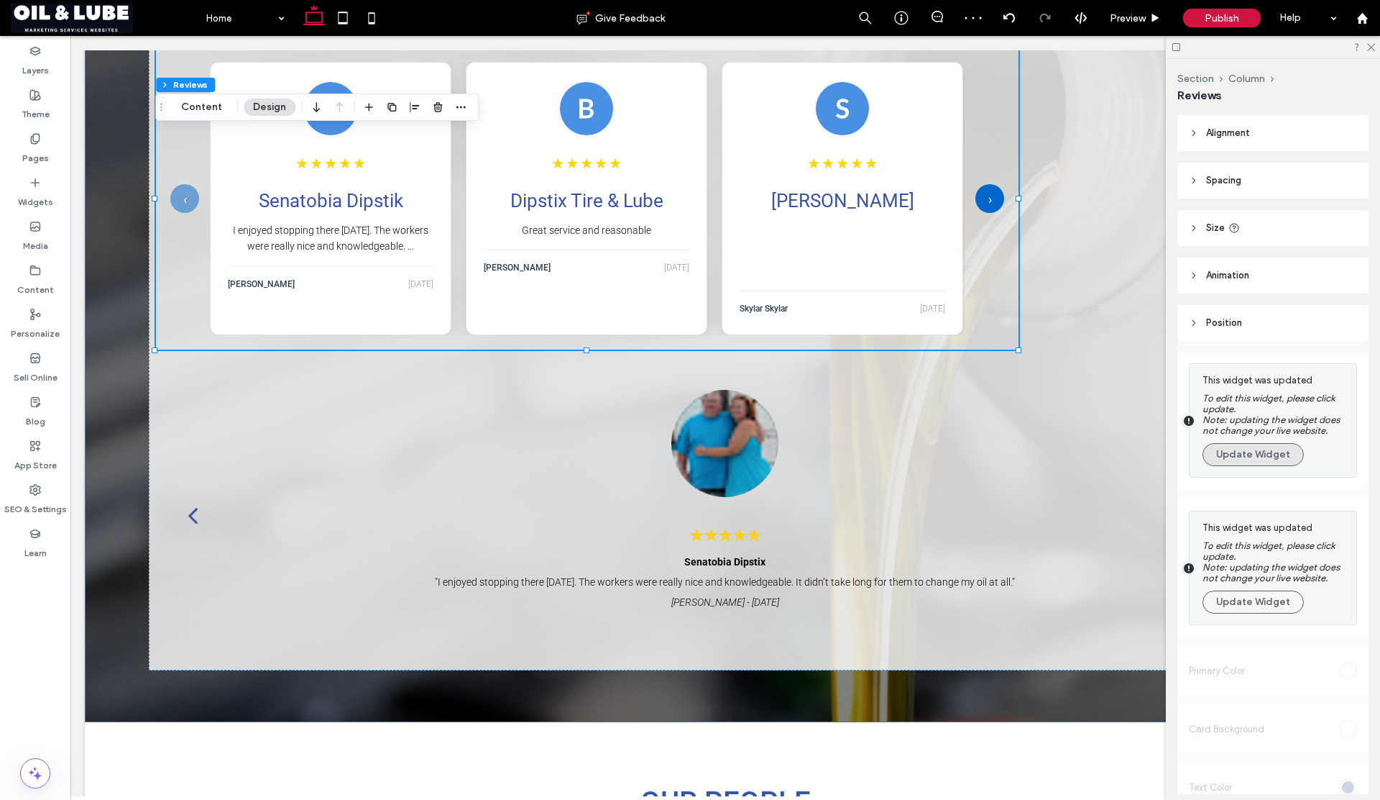
click at [1244, 448] on button "Update Widget" at bounding box center [1253, 454] width 101 height 23
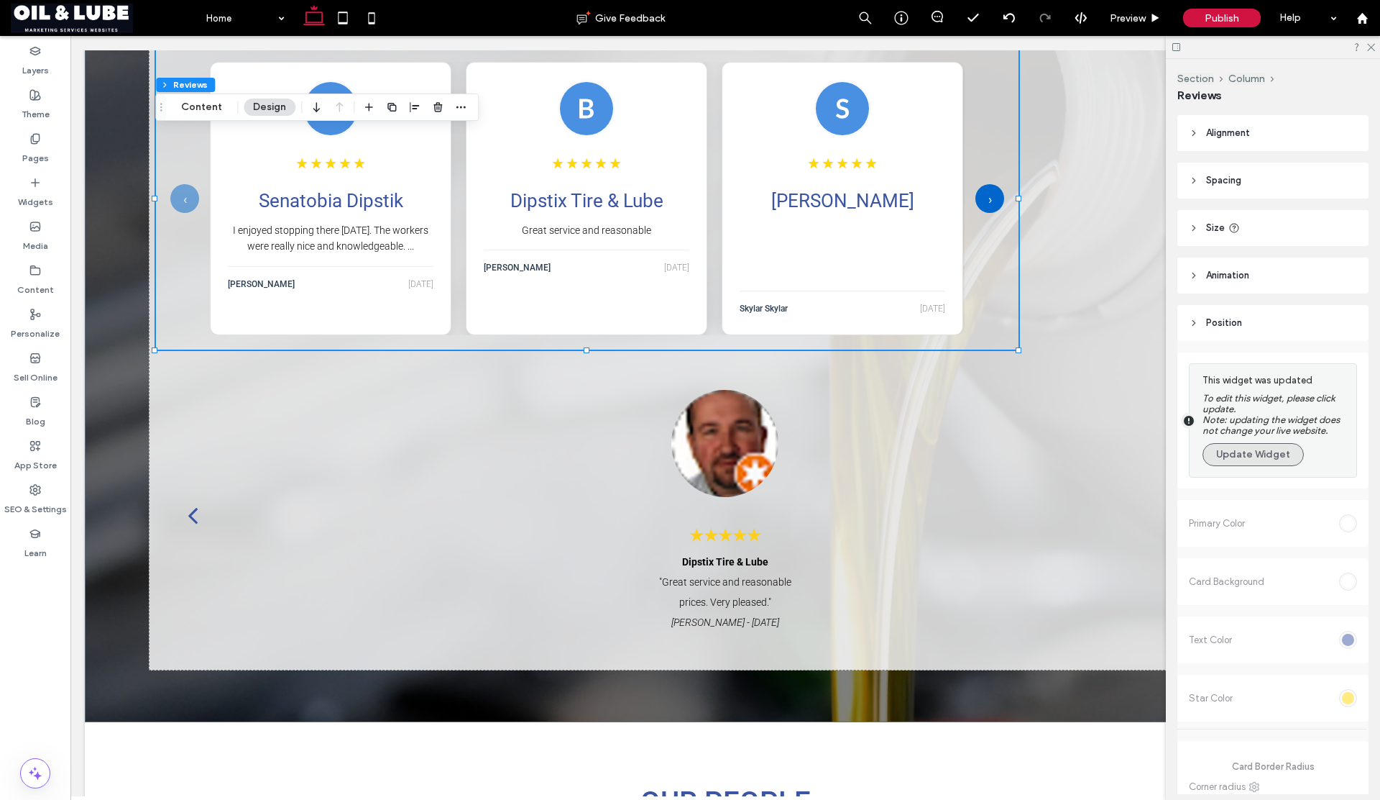
click at [1259, 459] on button "Update Widget" at bounding box center [1253, 454] width 101 height 23
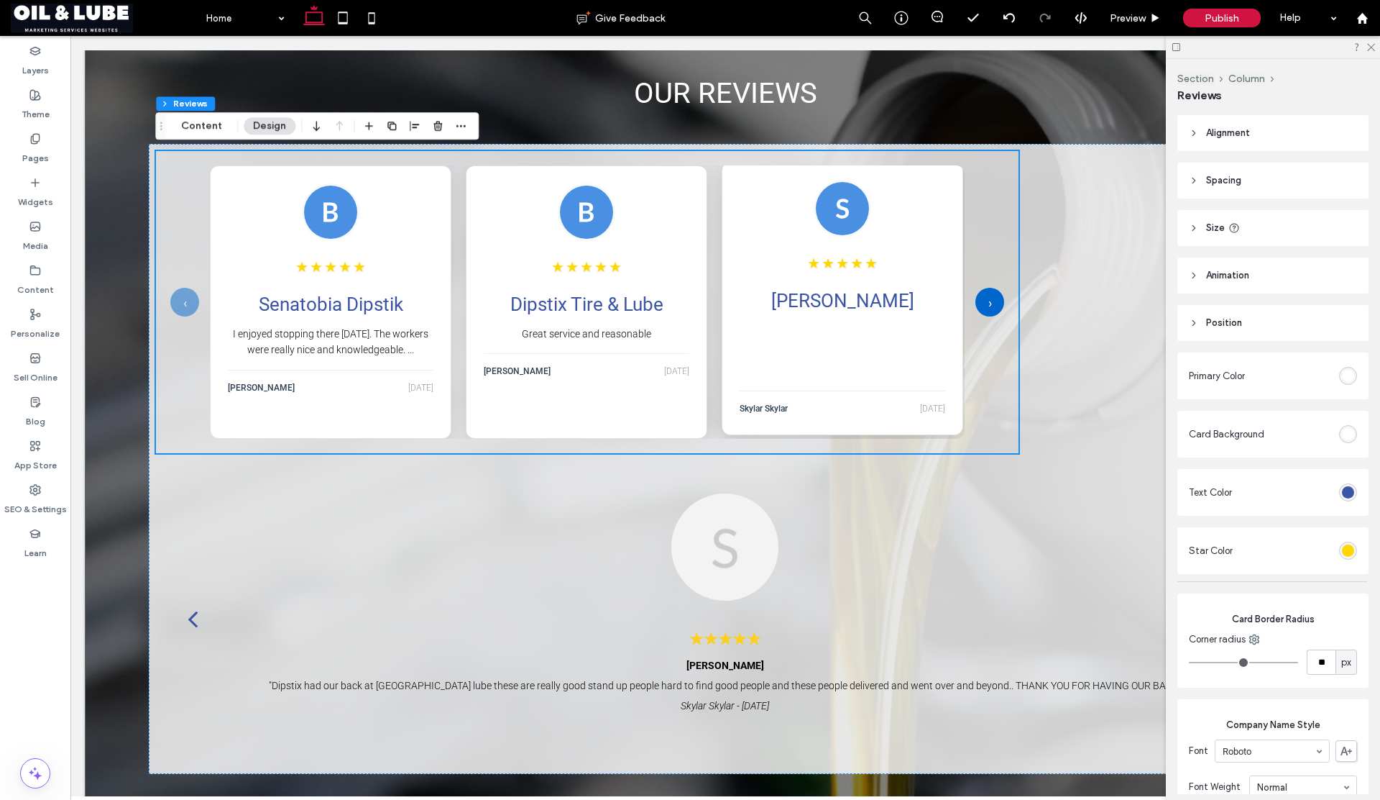
scroll to position [1837, 0]
click at [1344, 495] on div "rgb(59, 84, 164)" at bounding box center [1348, 492] width 12 height 12
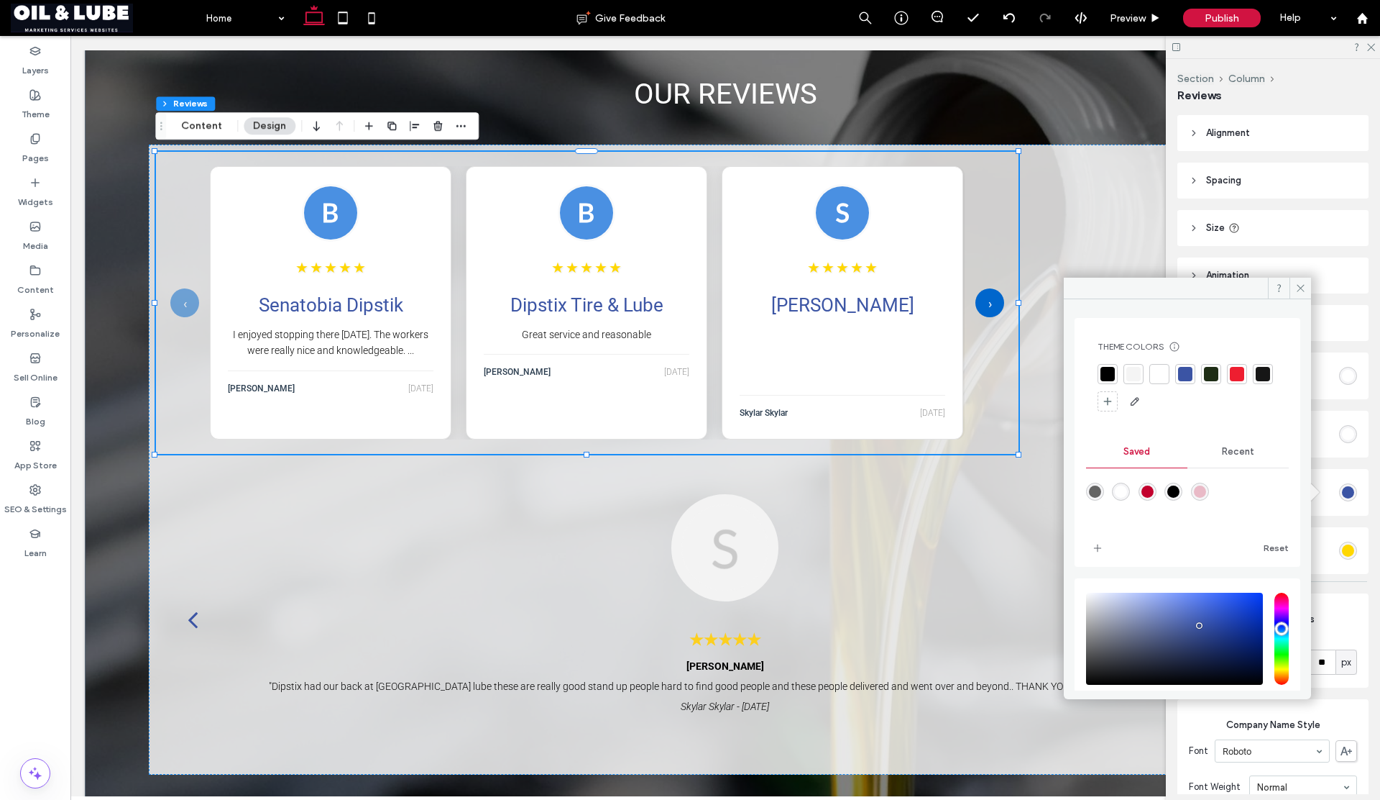
click at [1188, 374] on div at bounding box center [1185, 374] width 14 height 14
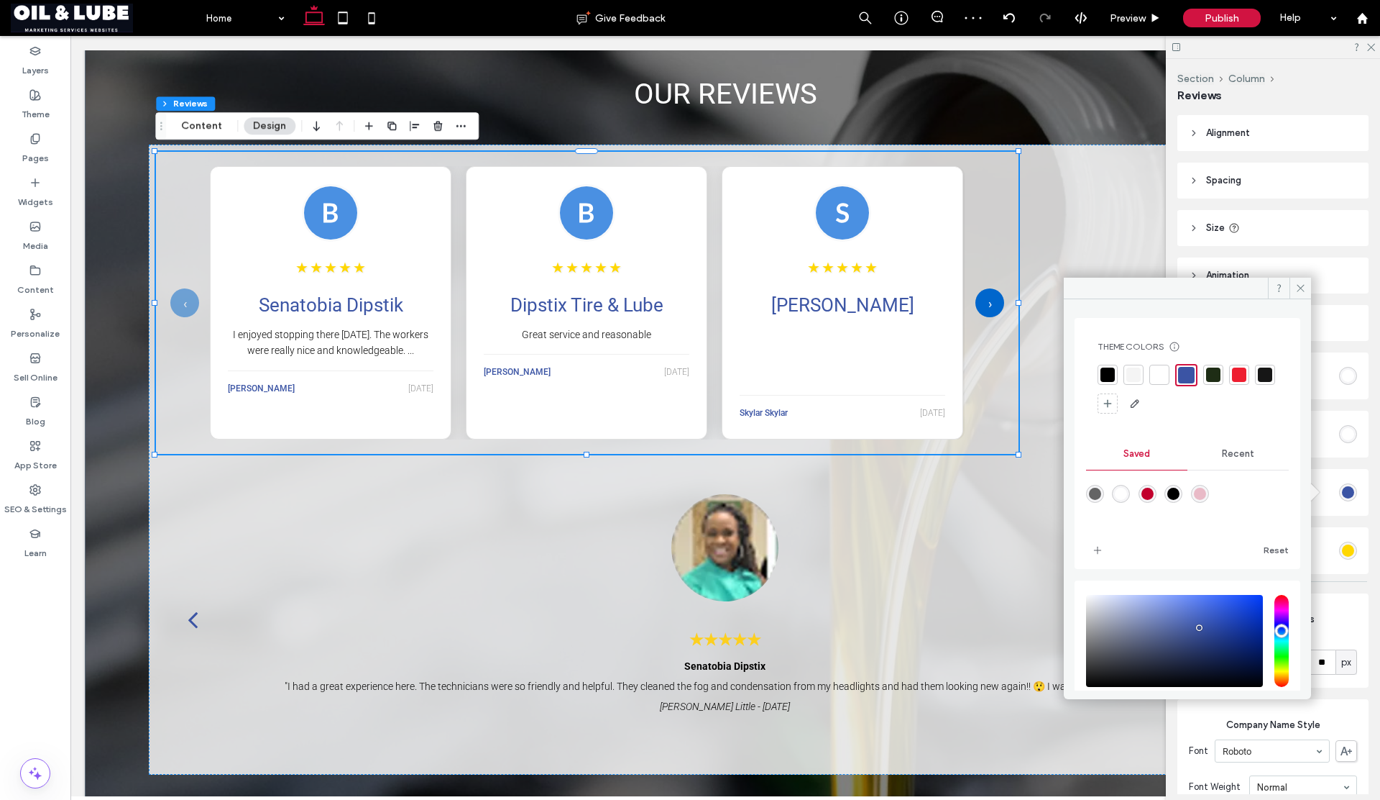
click at [1327, 557] on section "Star Color" at bounding box center [1273, 550] width 168 height 32
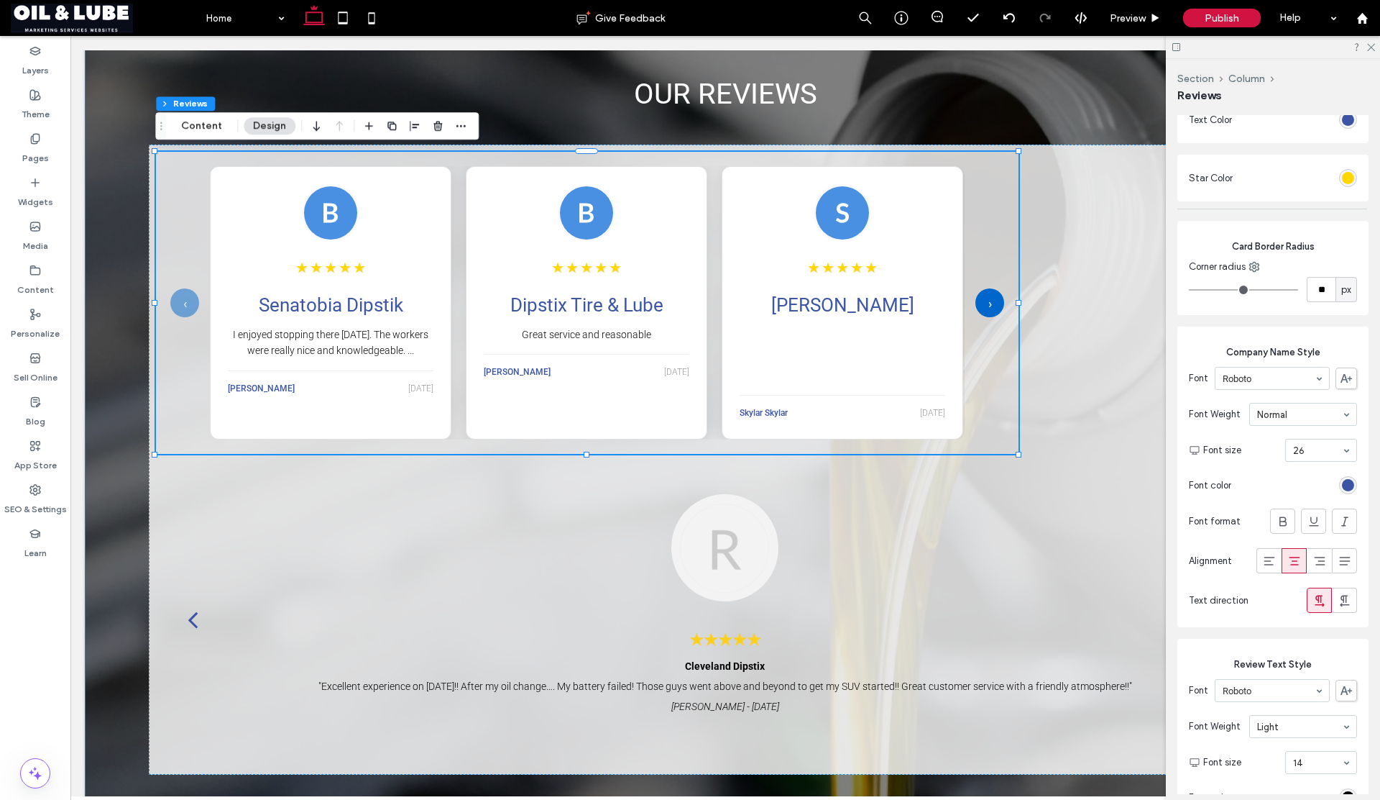
scroll to position [388, 0]
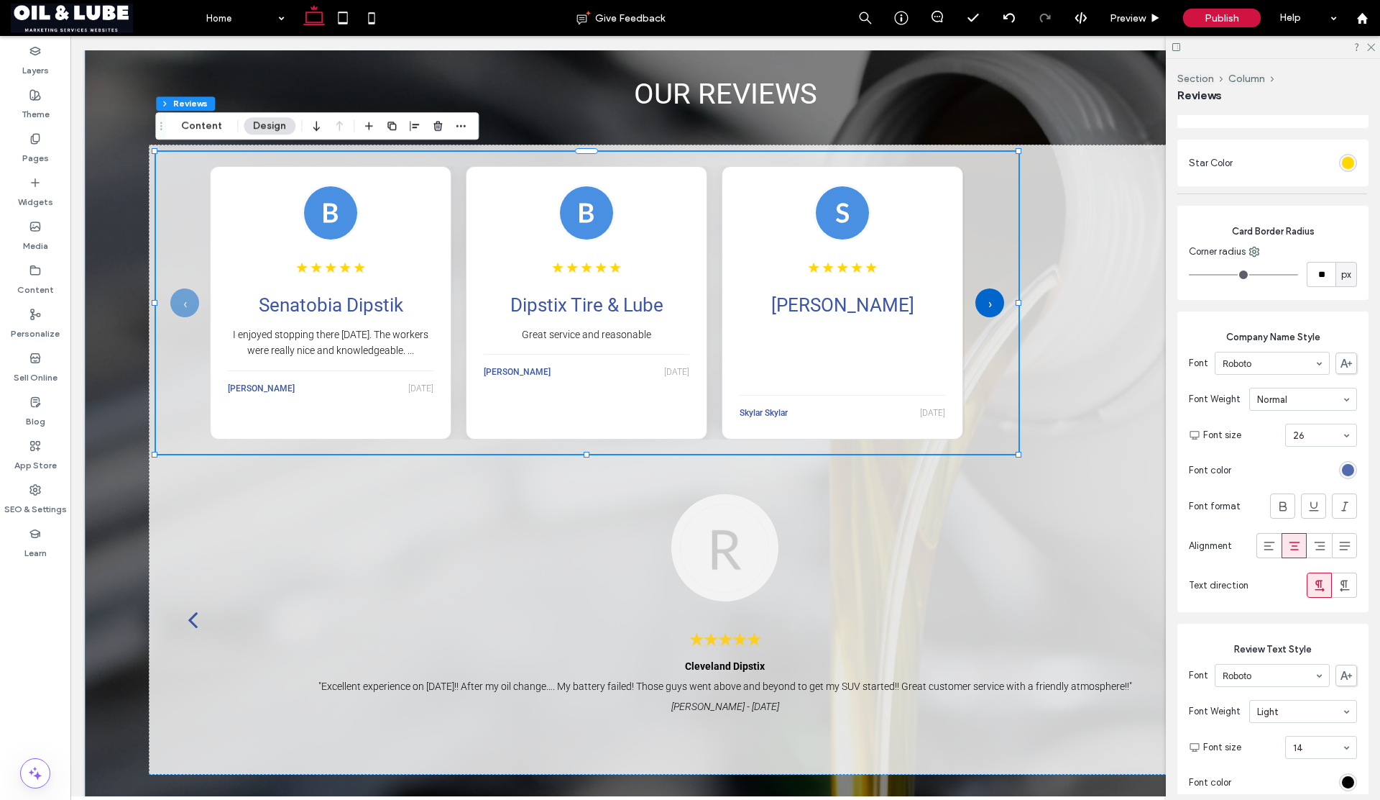
click at [1342, 474] on div "rgb(59, 84, 164)" at bounding box center [1348, 470] width 12 height 12
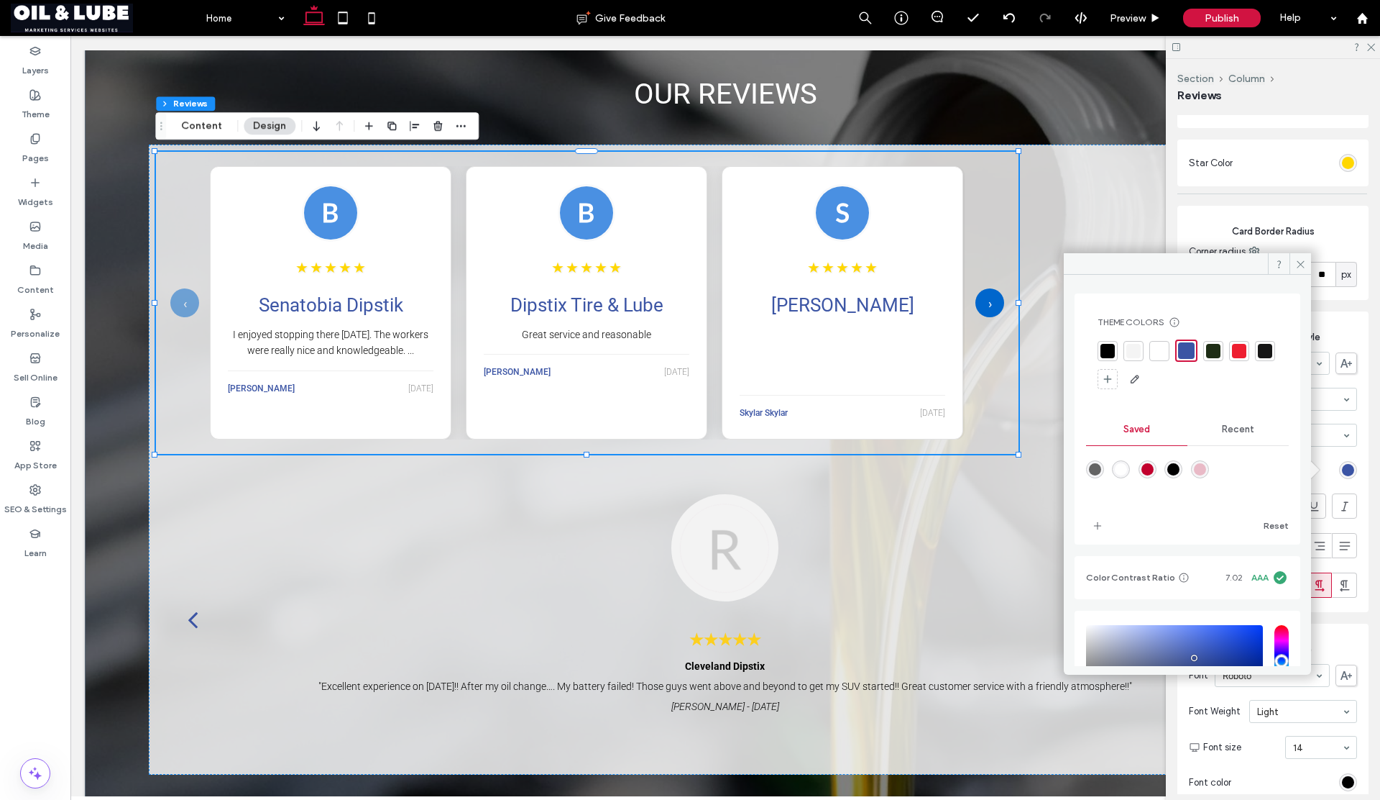
click at [1187, 355] on div at bounding box center [1186, 350] width 17 height 17
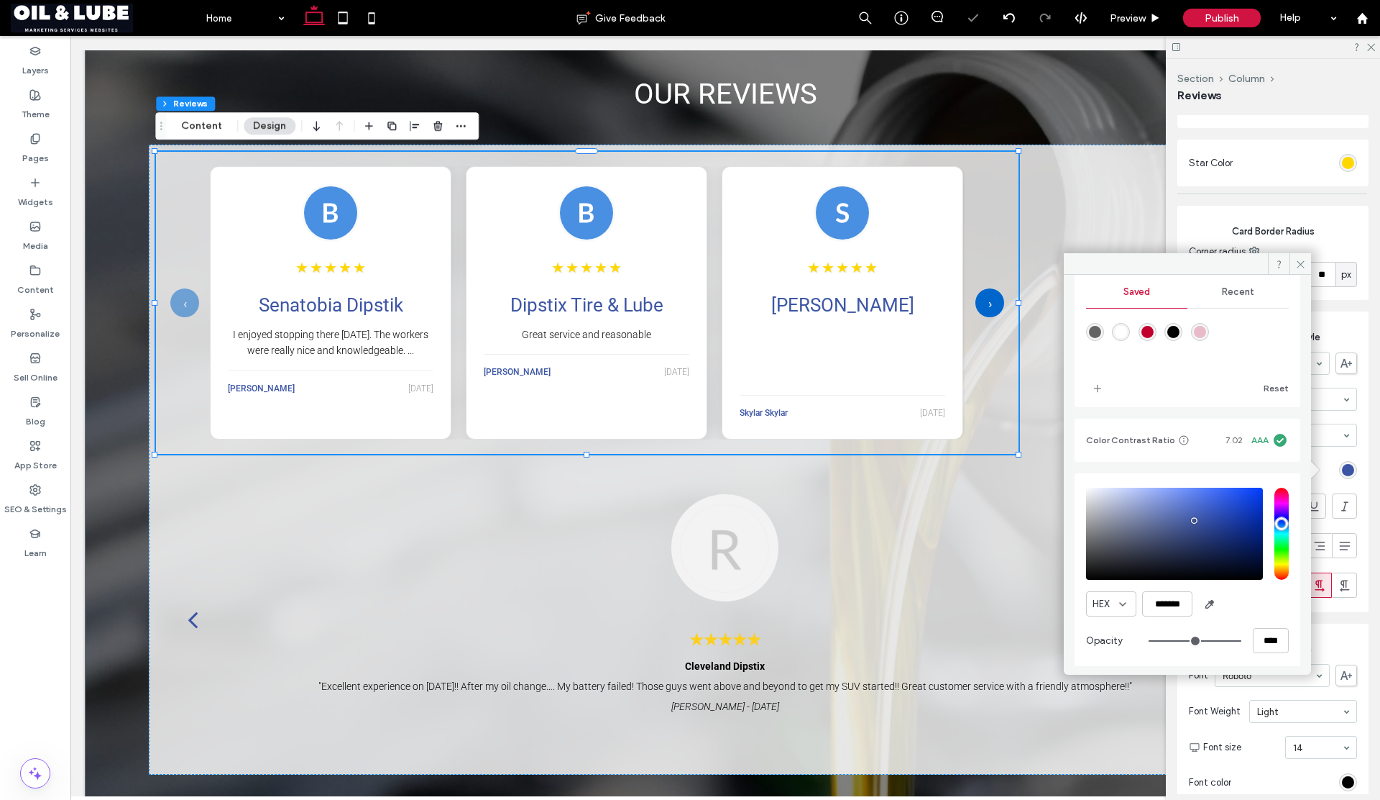
scroll to position [142, 0]
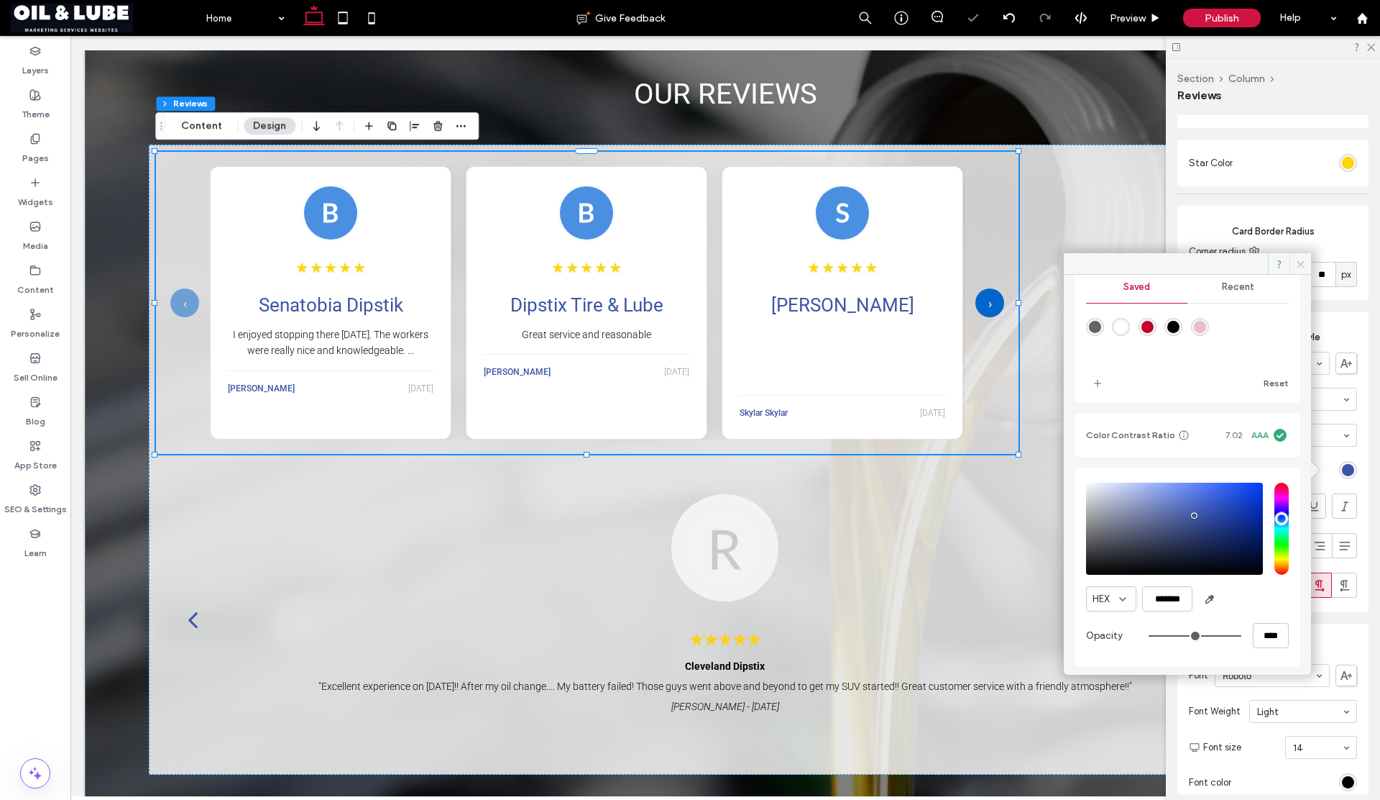
click at [1301, 265] on use at bounding box center [1300, 263] width 7 height 7
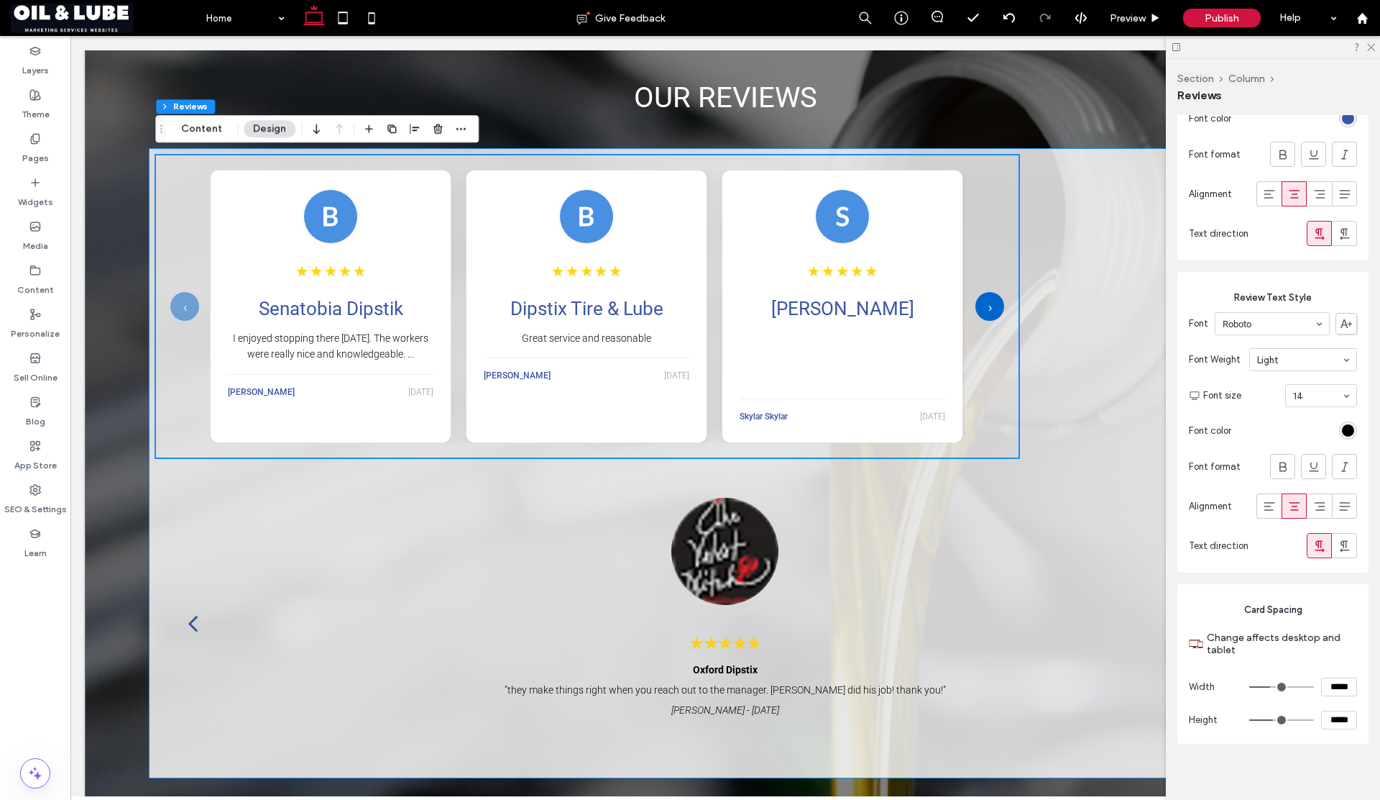
scroll to position [1831, 0]
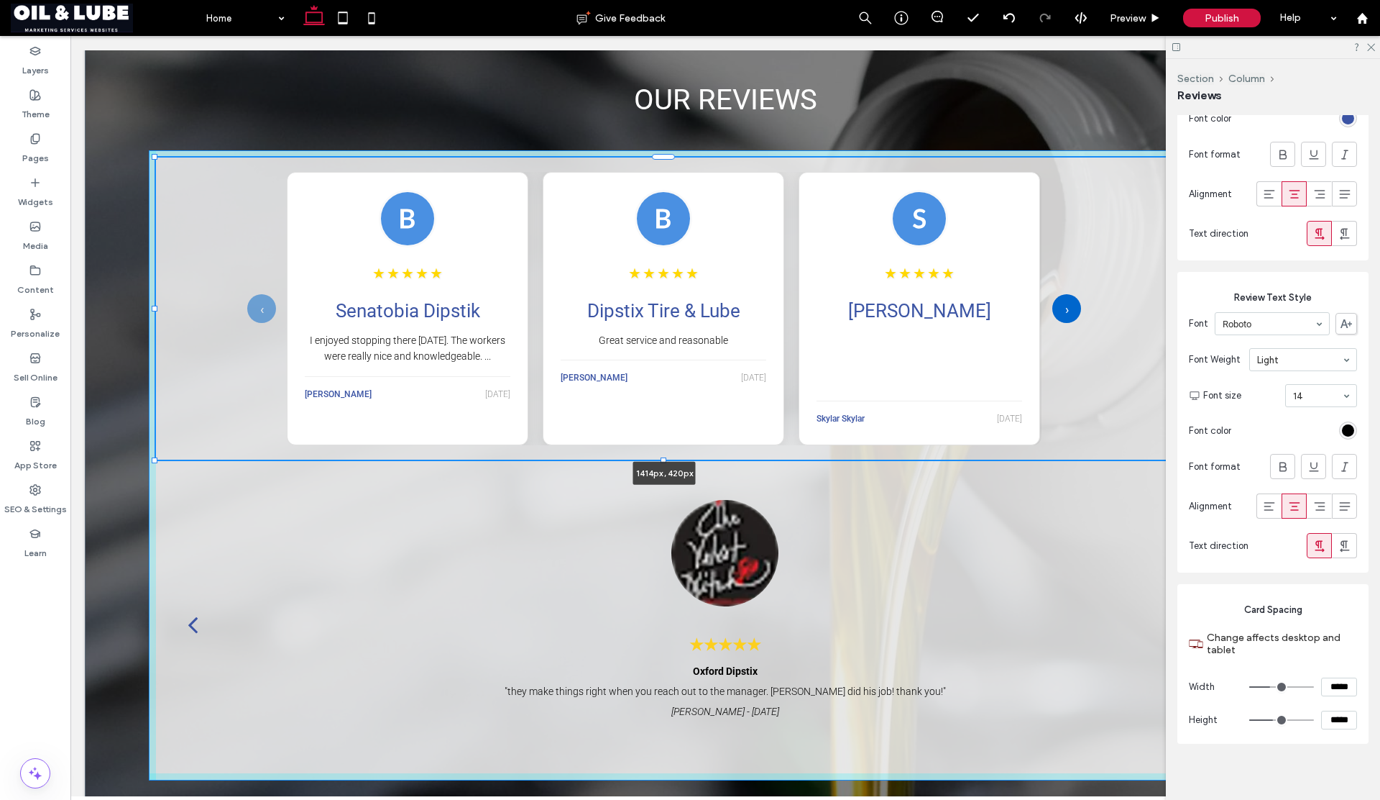
drag, startPoint x: 1018, startPoint y: 307, endPoint x: 1178, endPoint y: 318, distance: 160.0
click at [1178, 318] on div "OUR REVIEWS ‹ ★ ★ ★ ★ ★ Senatobia Dipstik I enjoyed stopping there today. The w…" at bounding box center [725, 423] width 1281 height 815
type input "****"
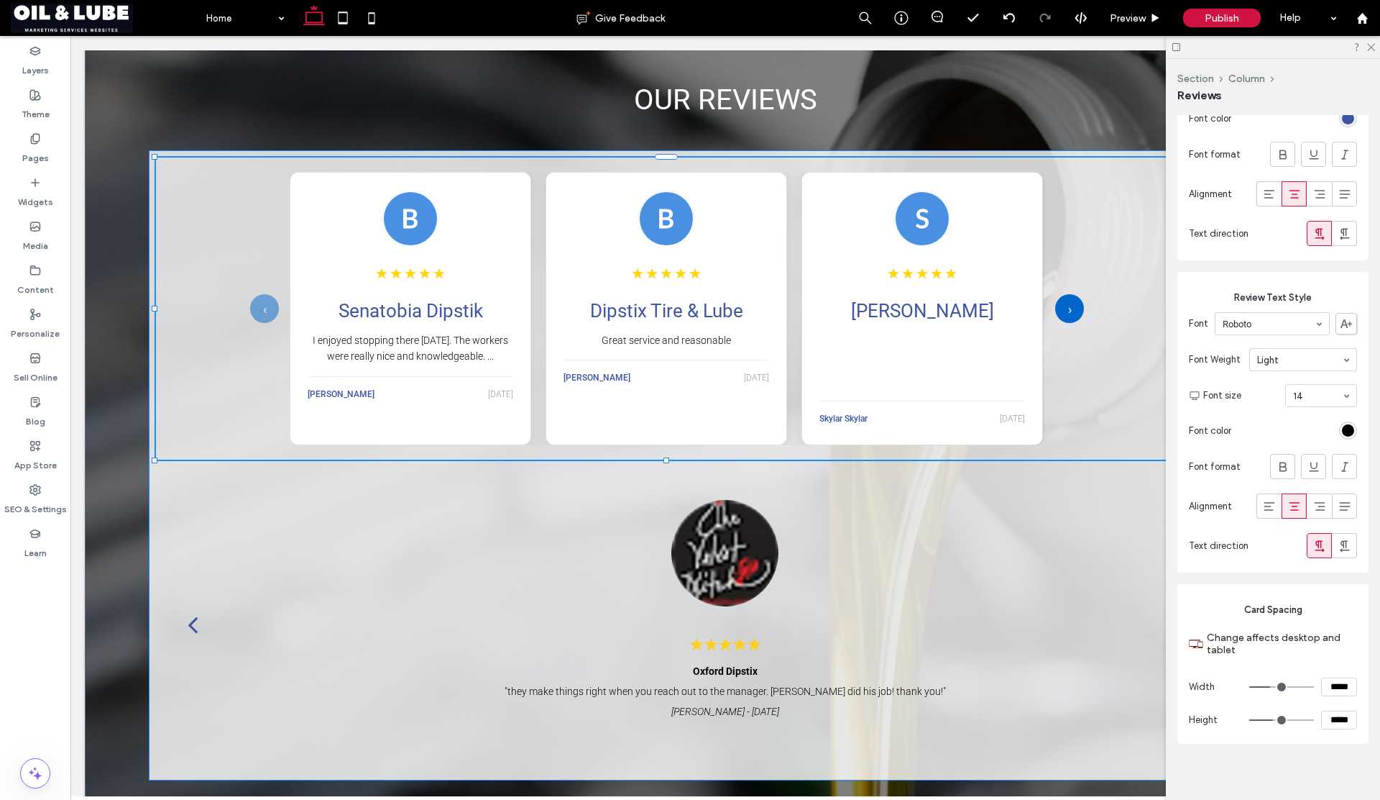
scroll to position [0, 0]
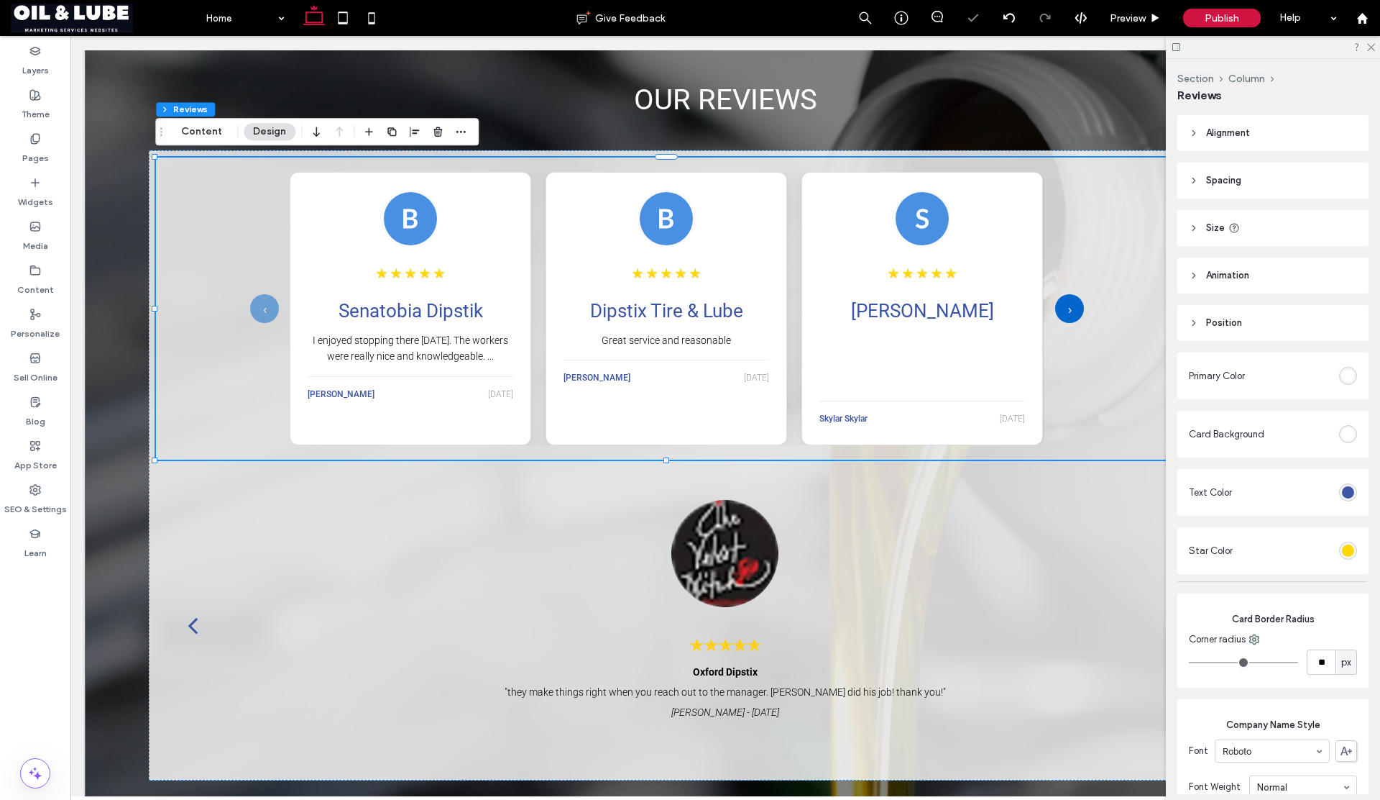
click at [1375, 54] on div at bounding box center [1273, 47] width 214 height 22
click at [1374, 52] on div at bounding box center [1273, 47] width 214 height 22
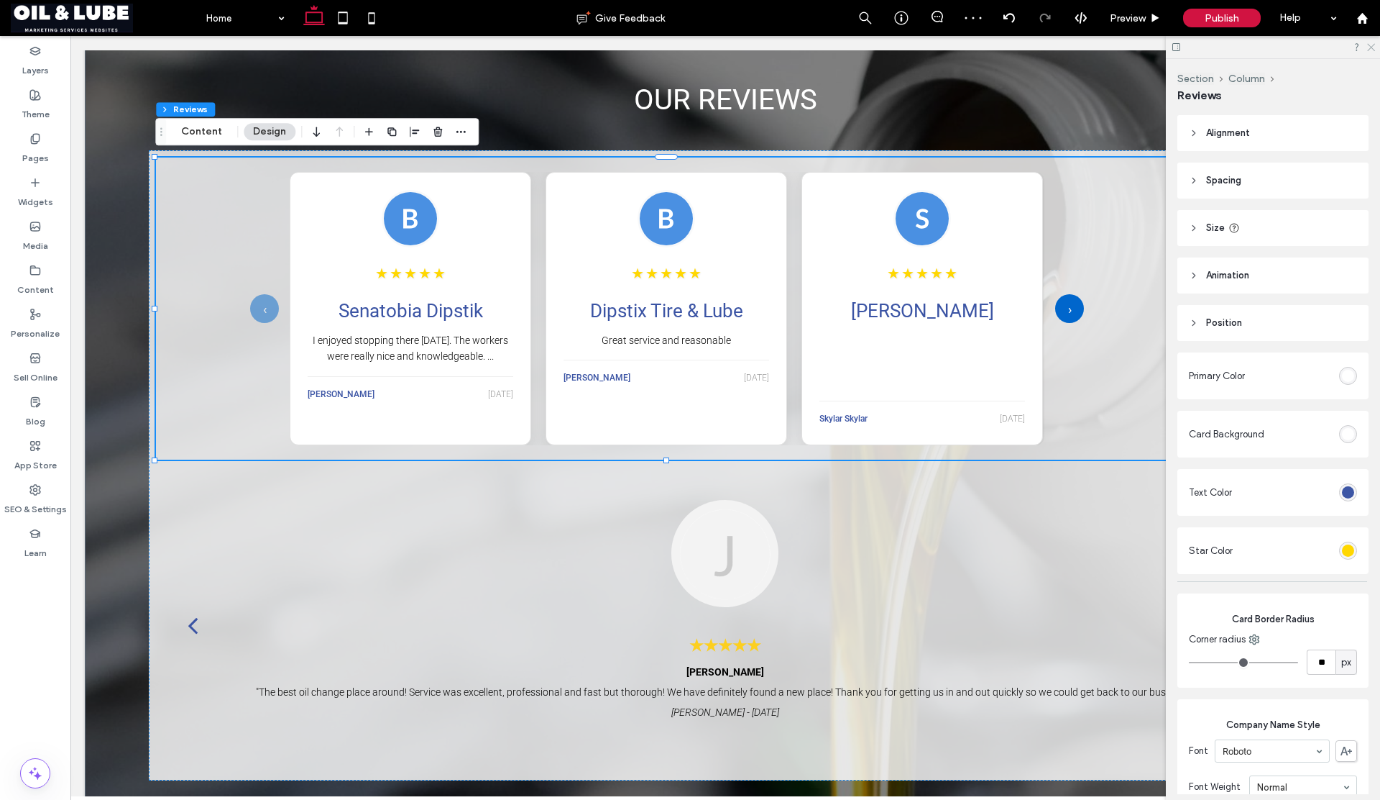
drag, startPoint x: 1370, startPoint y: 46, endPoint x: 1272, endPoint y: 76, distance: 102.3
click at [1370, 46] on use at bounding box center [1372, 48] width 8 height 8
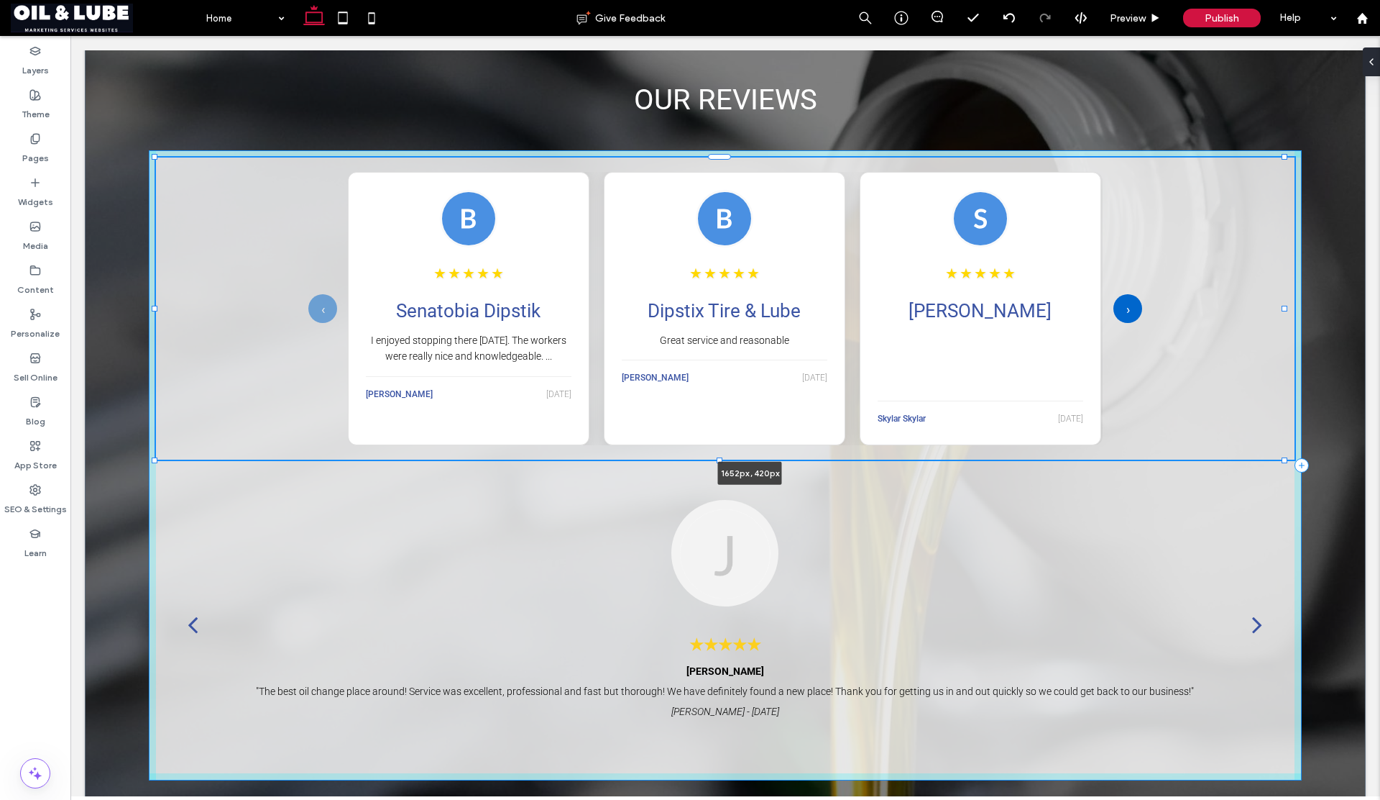
drag, startPoint x: 1178, startPoint y: 308, endPoint x: 1344, endPoint y: 301, distance: 165.5
click at [1344, 301] on div "OUR REVIEWS ‹ ★ ★ ★ ★ ★ Senatobia Dipstik I enjoyed stopping there today. The w…" at bounding box center [725, 423] width 1281 height 815
type input "****"
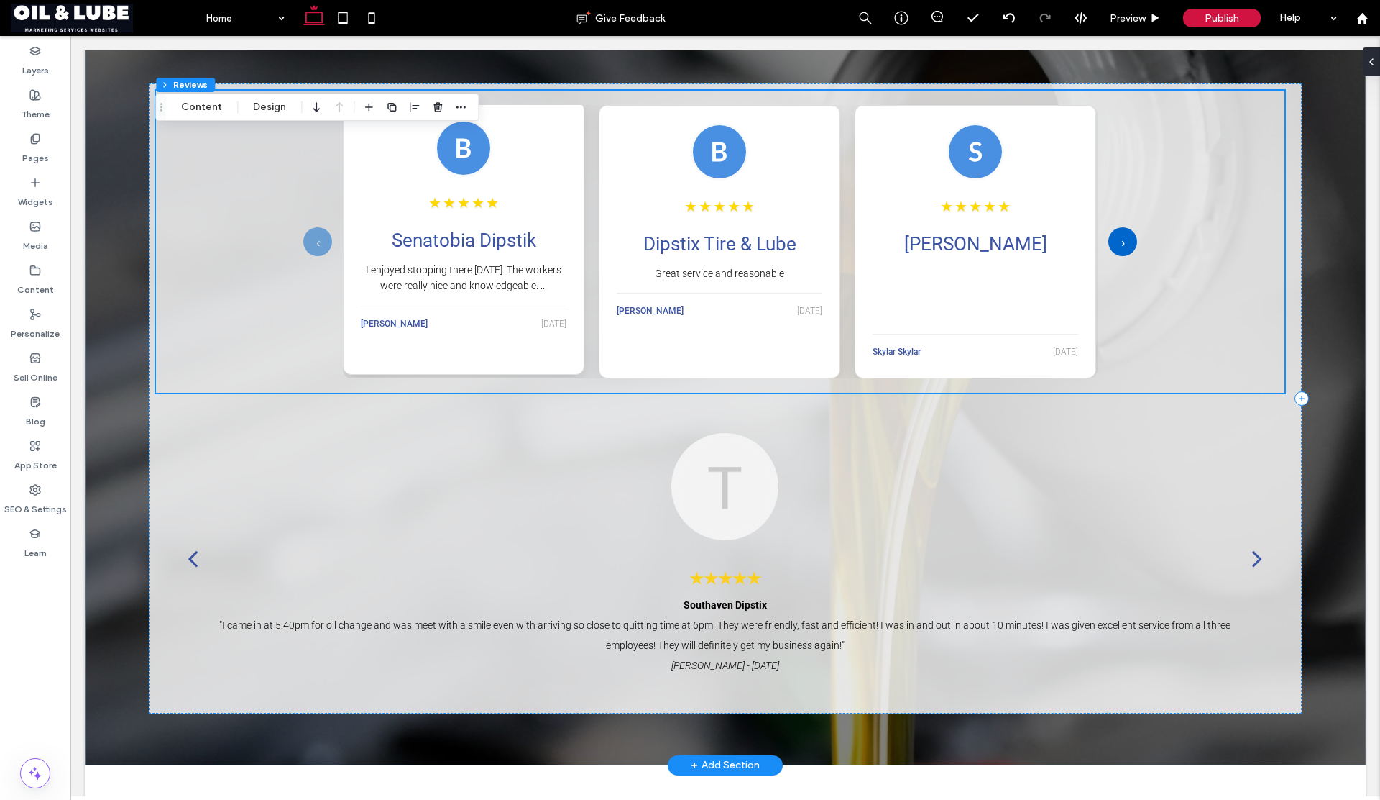
scroll to position [1897, 0]
click at [506, 280] on p "I enjoyed stopping there [DATE]. The workers were really nice and knowledgeable…" at bounding box center [464, 278] width 206 height 32
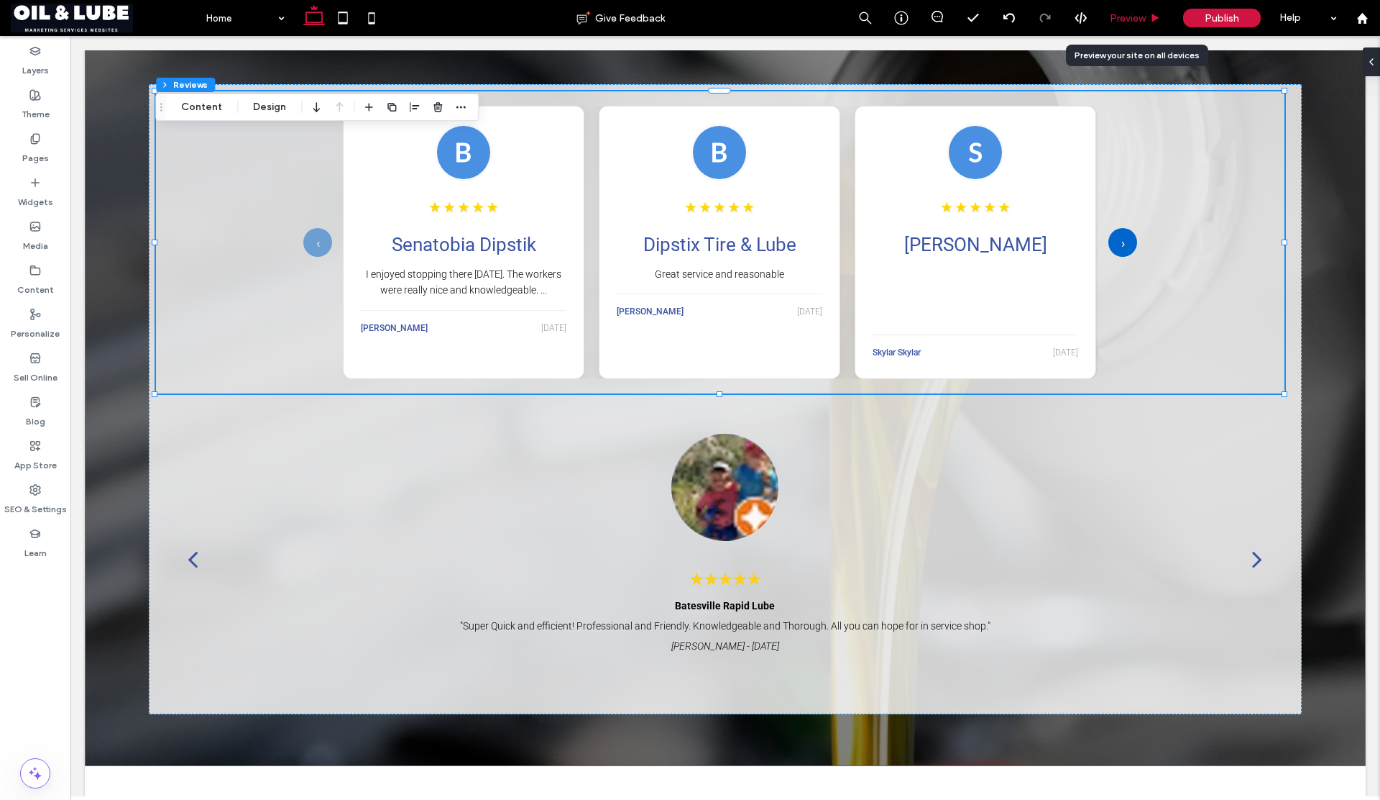
click at [1117, 17] on span "Preview" at bounding box center [1128, 18] width 36 height 12
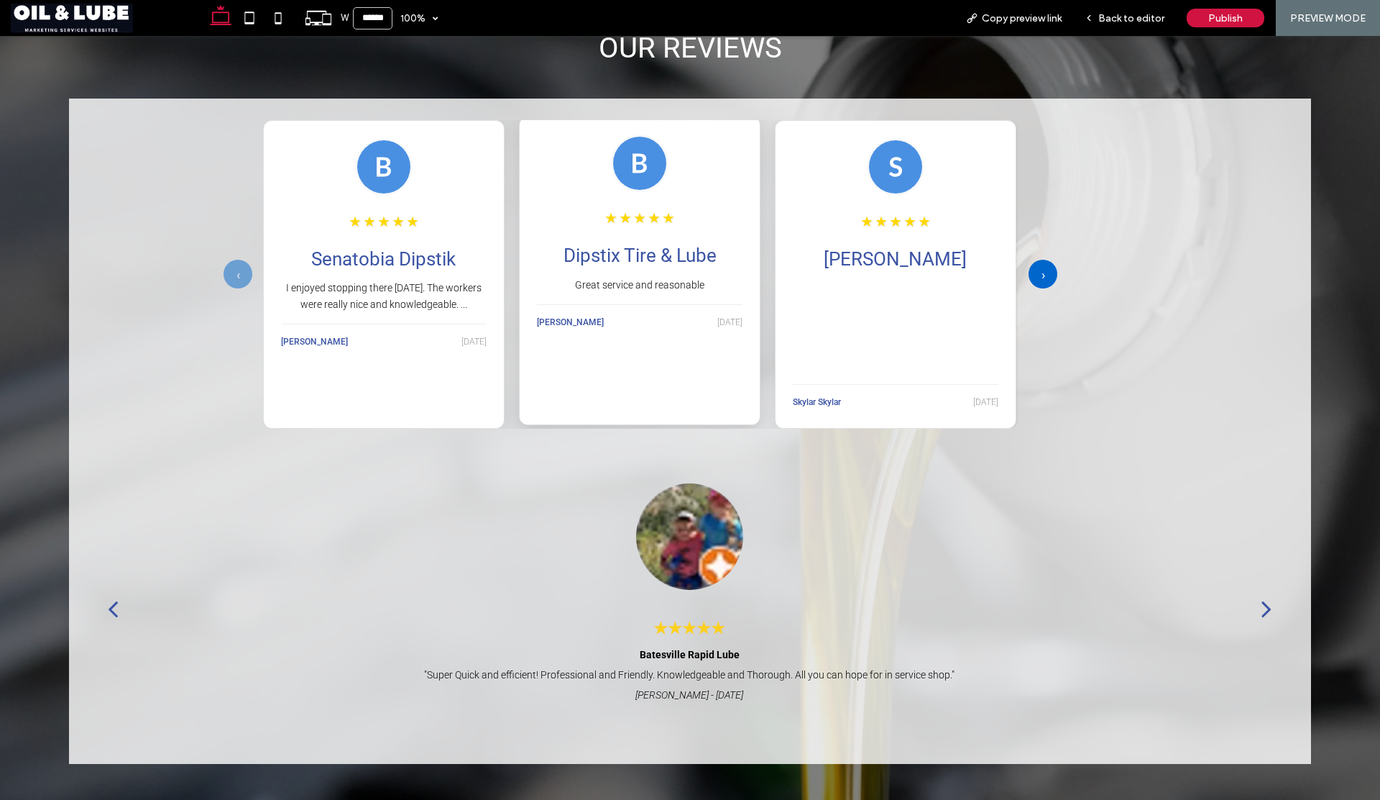
scroll to position [1900, 0]
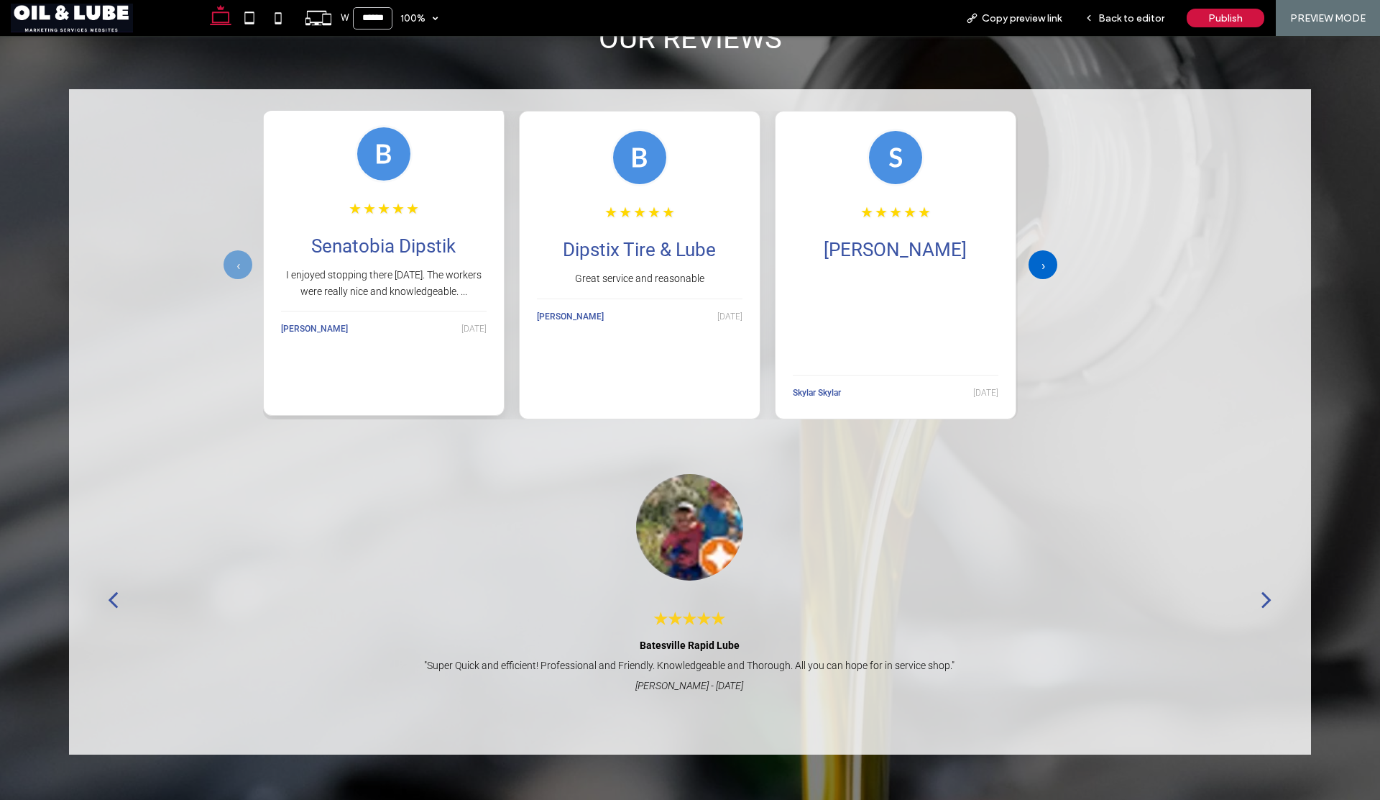
click at [408, 291] on p "I enjoyed stopping there [DATE]. The workers were really nice and knowledgeable…" at bounding box center [384, 283] width 206 height 32
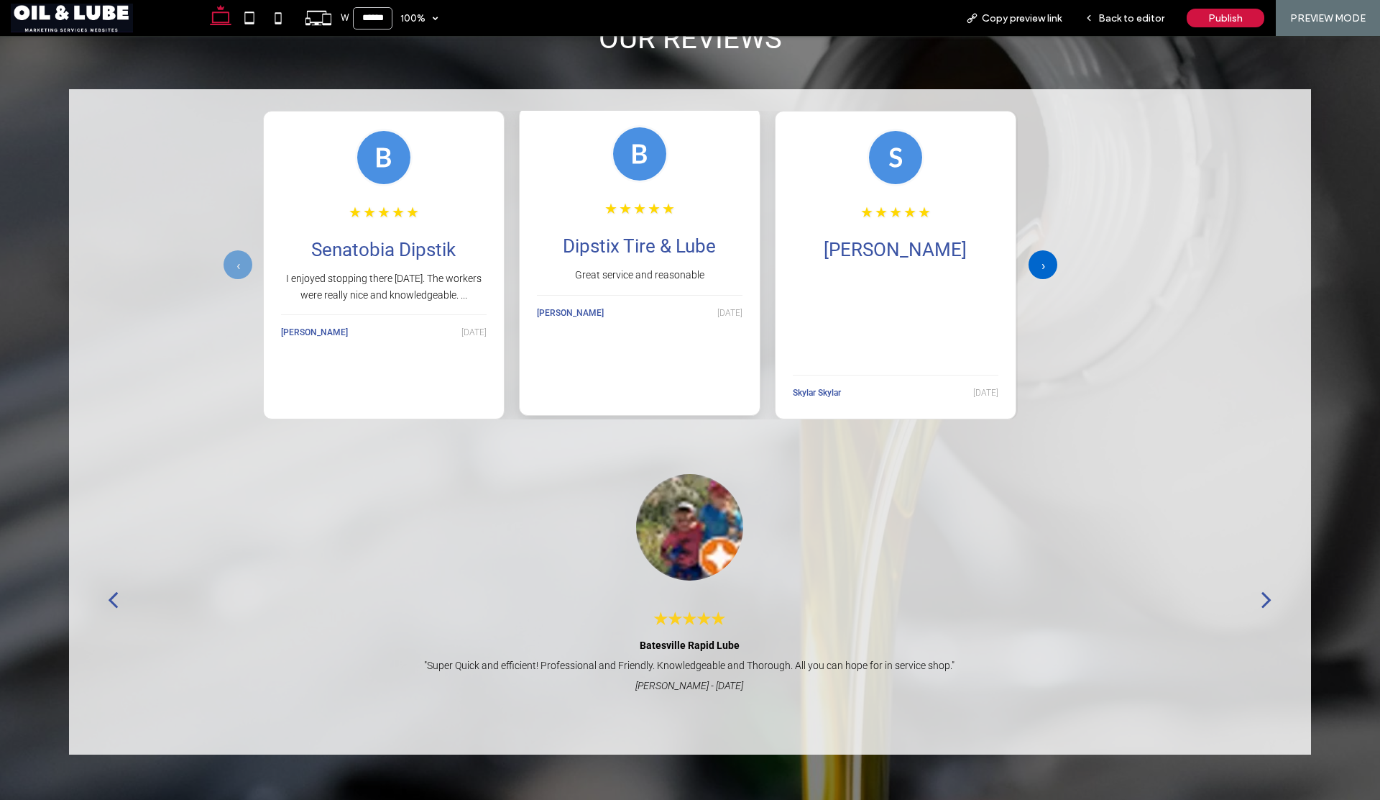
drag, startPoint x: 601, startPoint y: 300, endPoint x: 631, endPoint y: 302, distance: 29.6
click at [601, 300] on div "Brad McPeak 8/21/2025" at bounding box center [640, 308] width 206 height 27
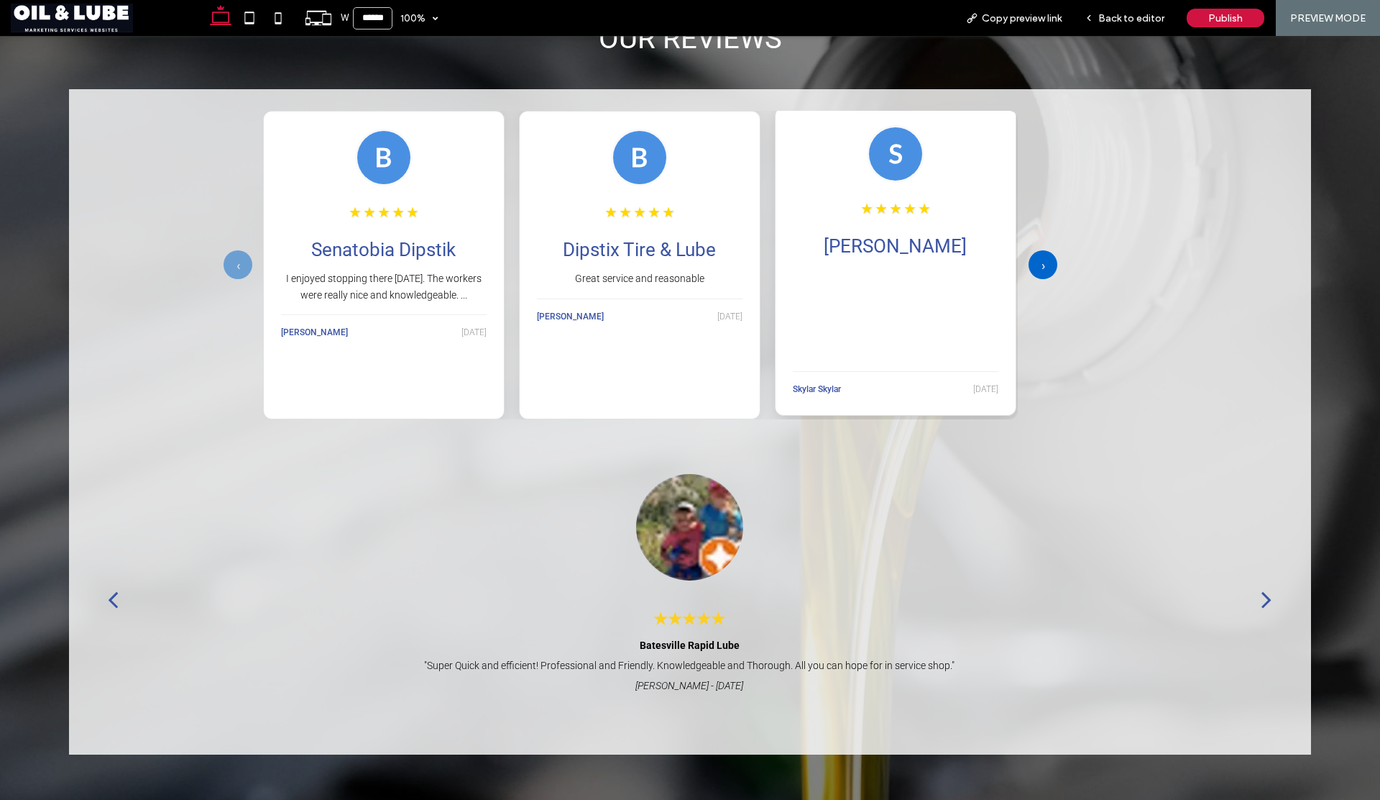
click at [813, 301] on p "Dipstix had our back at jiffy lube these are really good sta..." at bounding box center [896, 324] width 206 height 93
click at [1119, 17] on span "Back to editor" at bounding box center [1132, 18] width 66 height 12
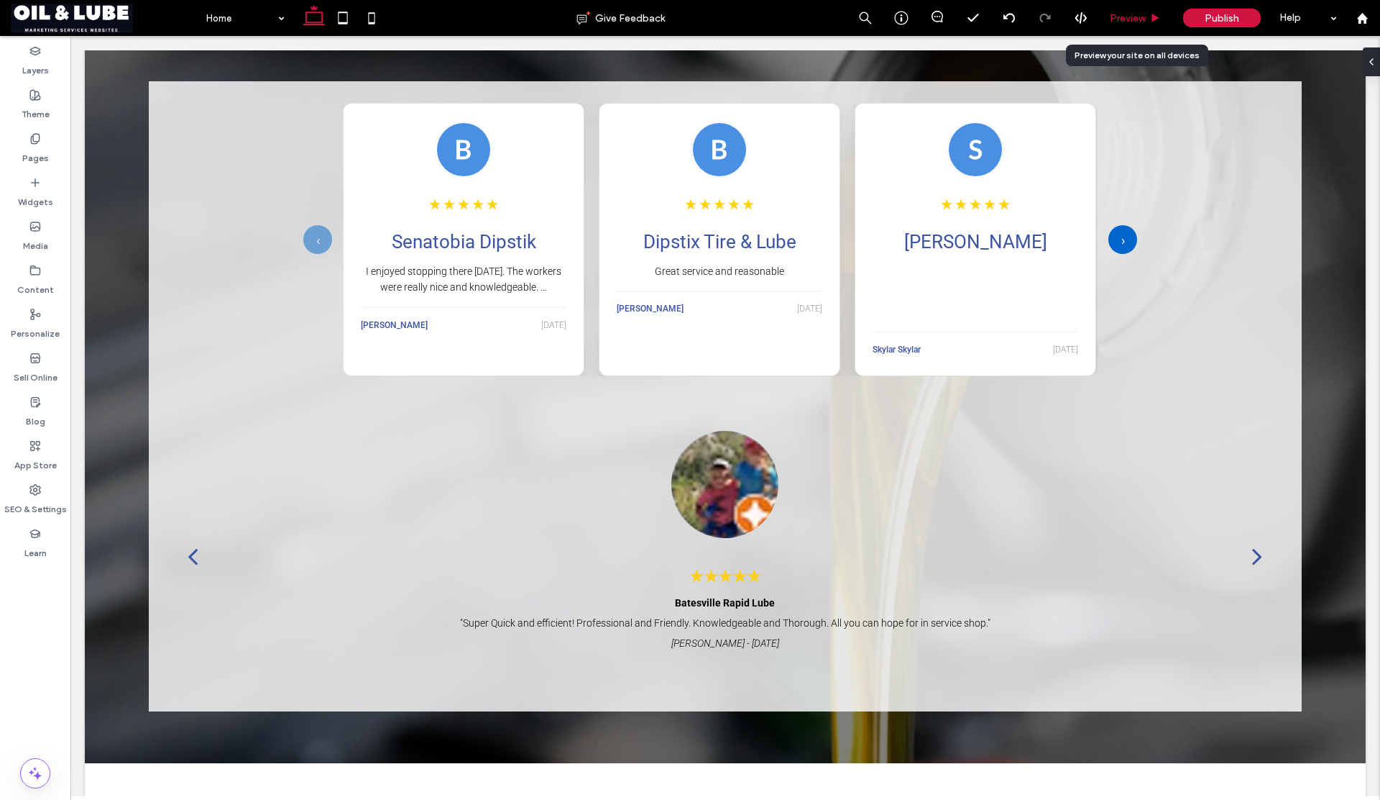
scroll to position [1897, 0]
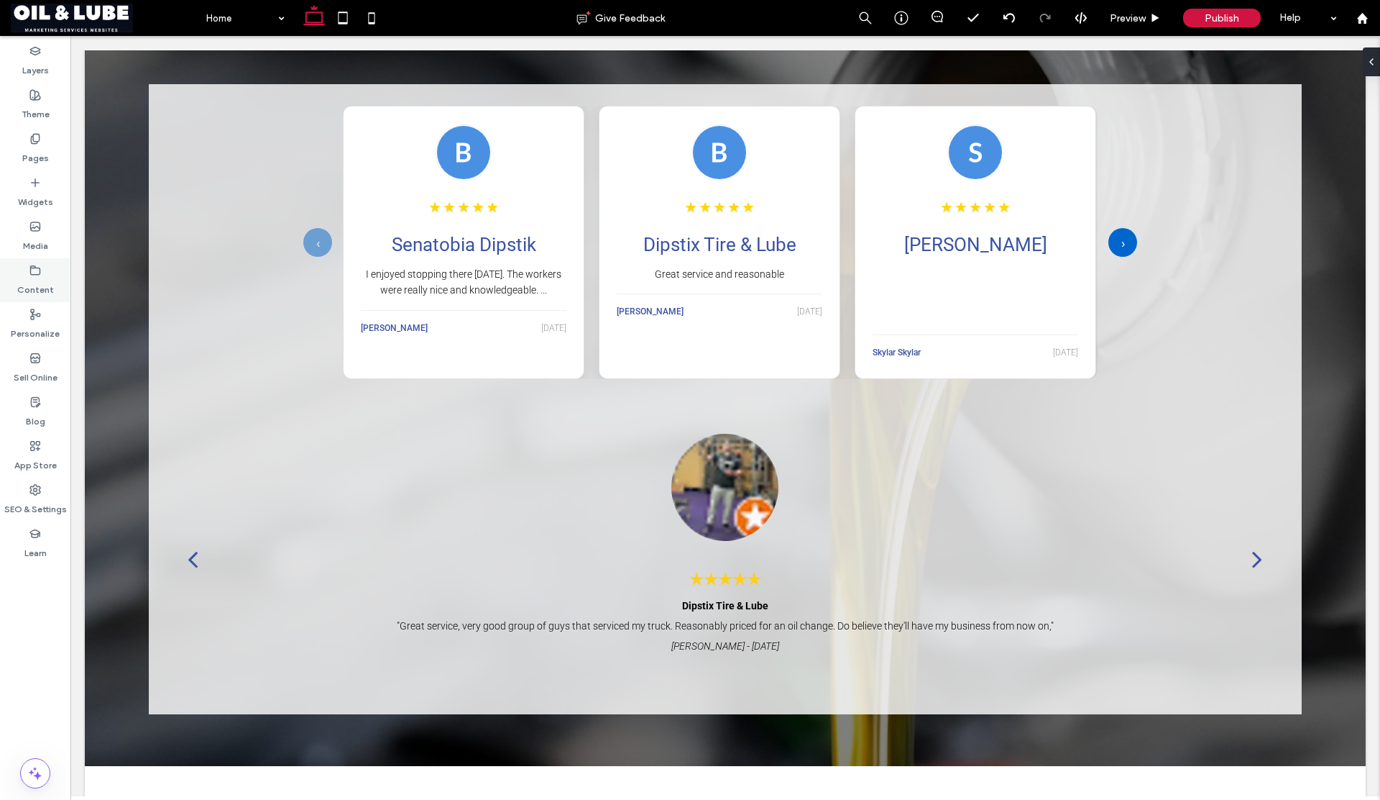
click at [35, 296] on div "Content" at bounding box center [35, 280] width 70 height 44
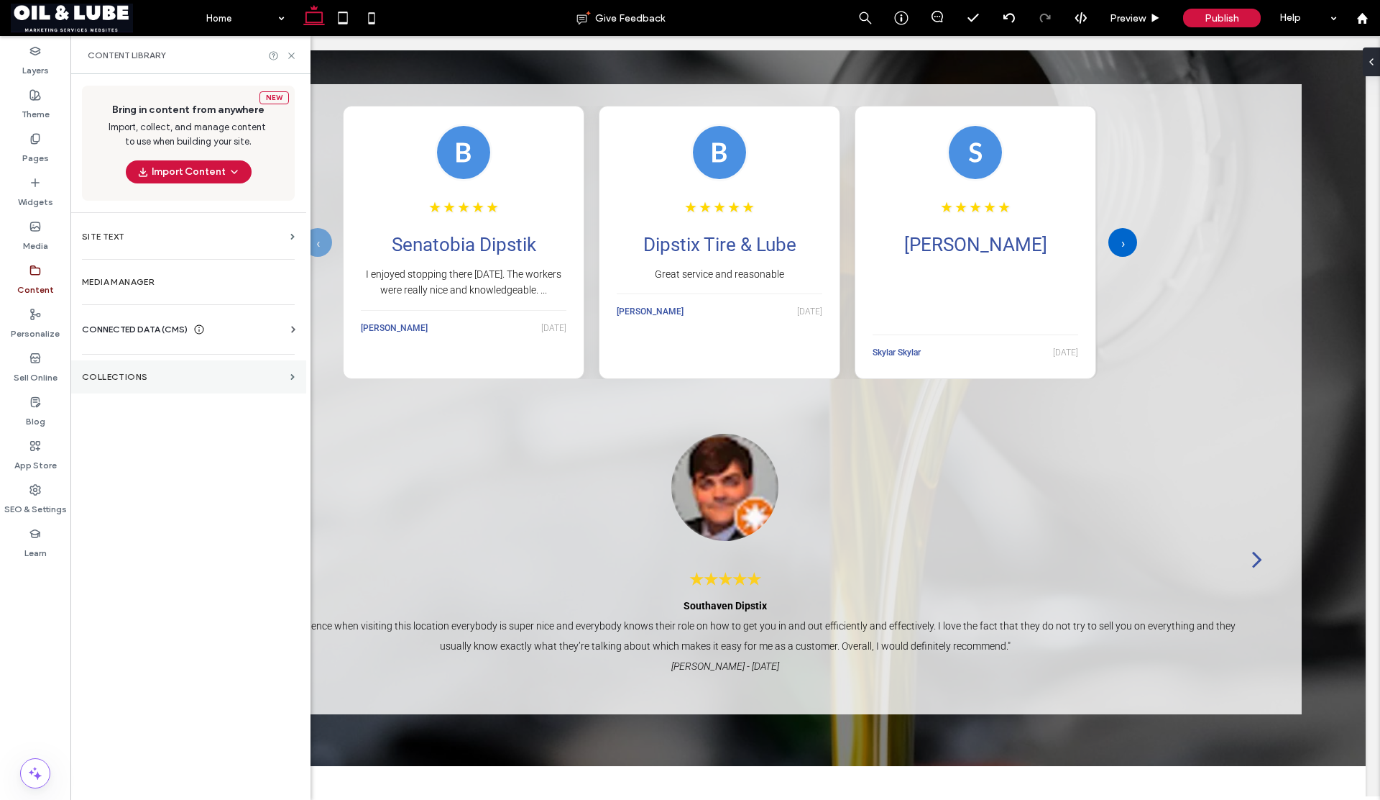
click at [127, 372] on label "Collections" at bounding box center [183, 377] width 203 height 10
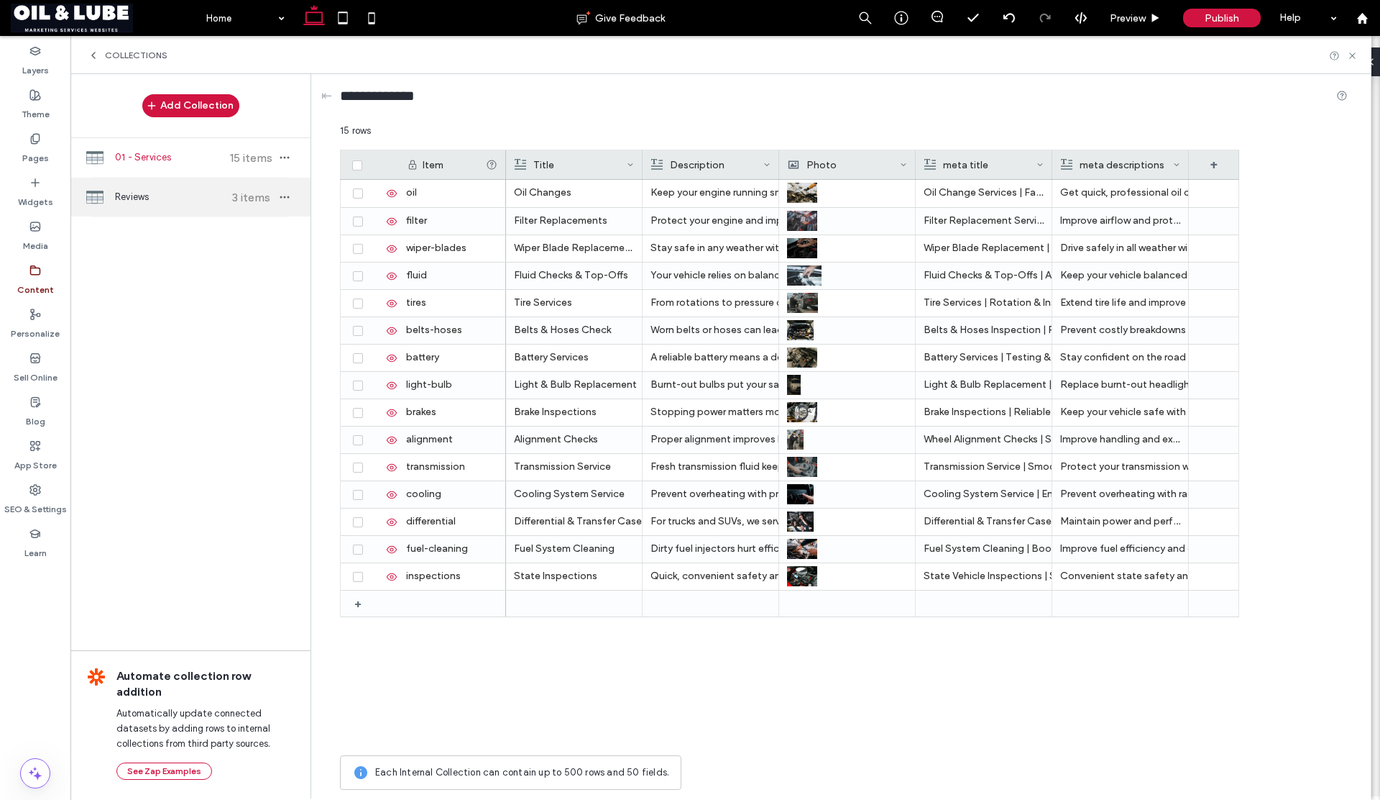
click at [167, 198] on span "Reviews" at bounding box center [168, 197] width 107 height 14
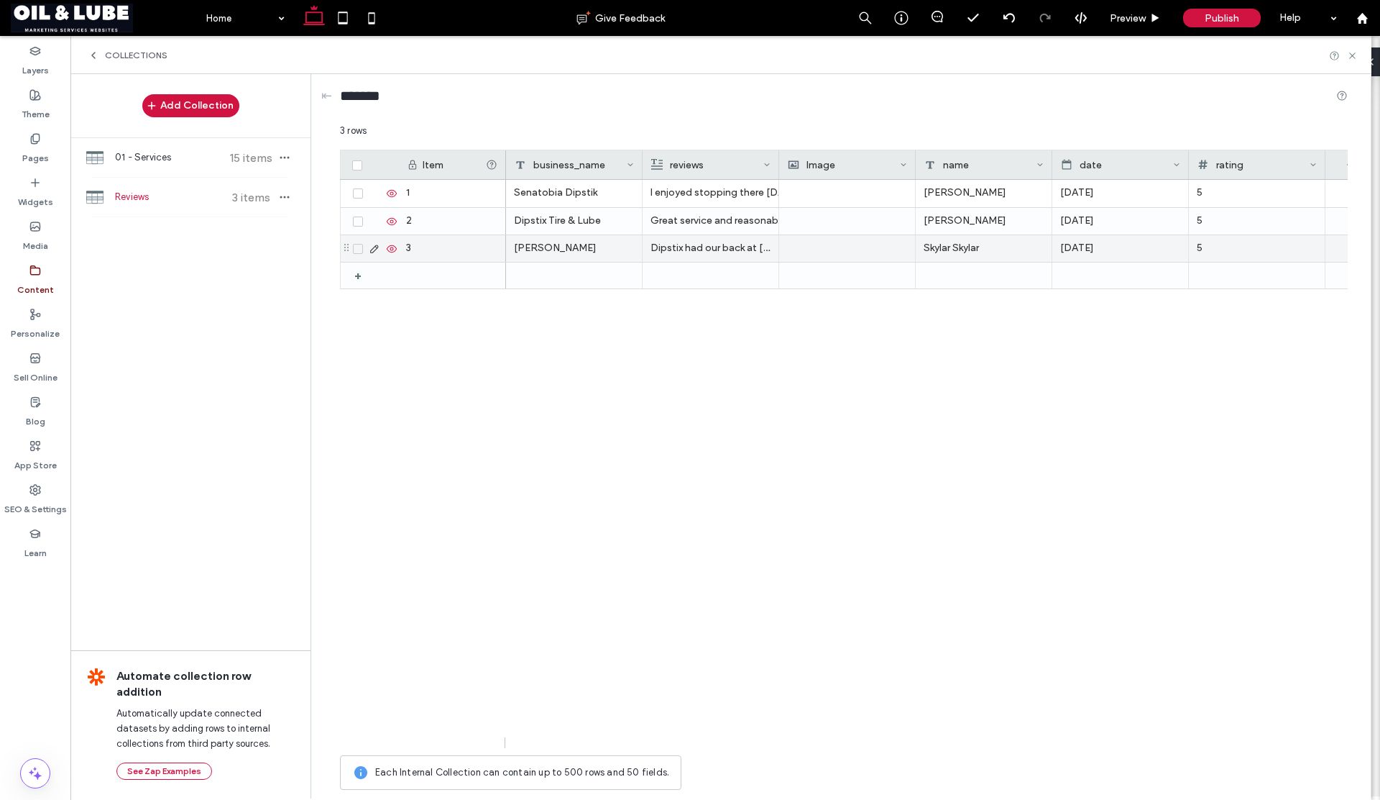
click at [674, 249] on p "Dipstix had our back at [GEOGRAPHIC_DATA] lube these are really good stand up p…" at bounding box center [711, 248] width 120 height 26
click at [674, 249] on p "Dipstix had our back at [GEOGRAPHIC_DATA] lube these are really good stand up p…" at bounding box center [710, 249] width 119 height 26
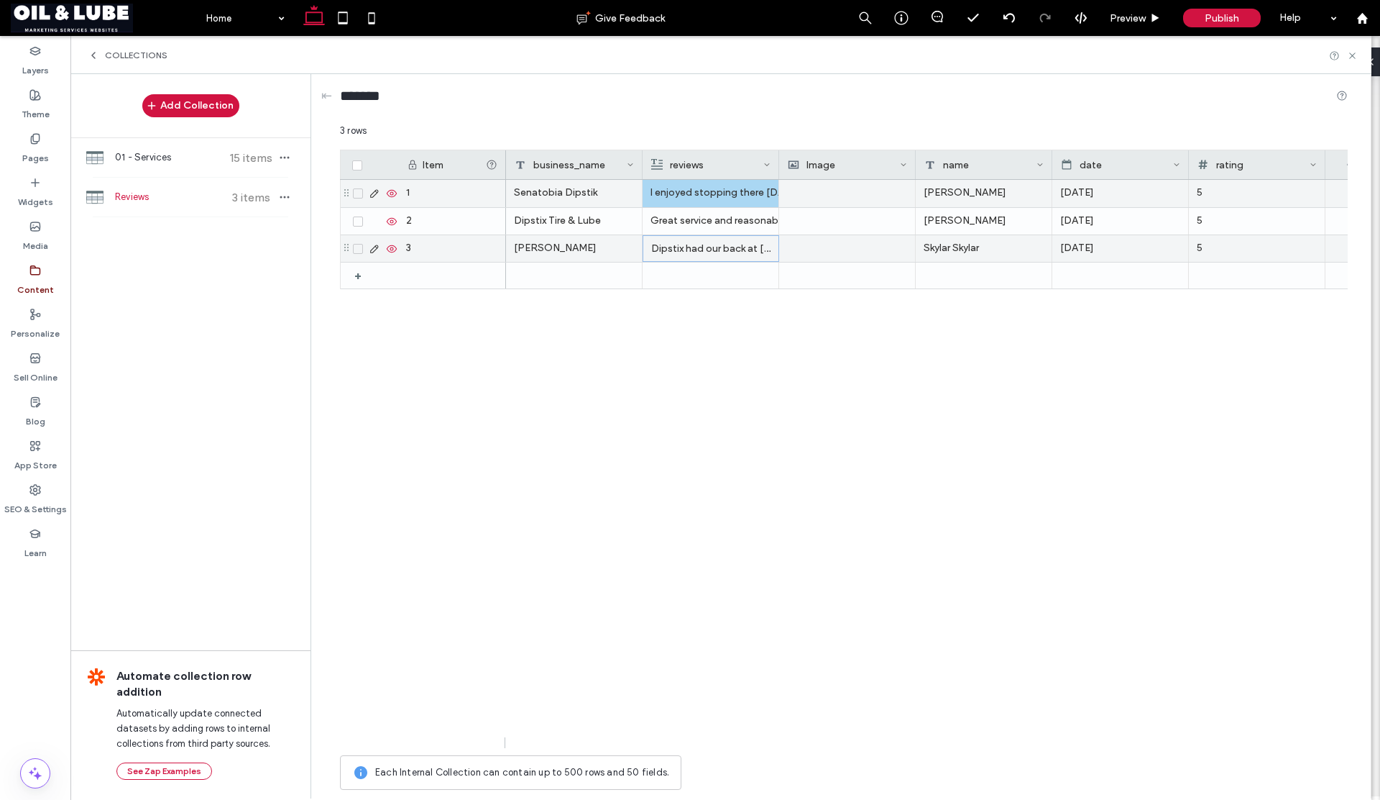
click at [667, 193] on div "I enjoyed stopping there [DATE]. The workers were really nice and knowledgeable…" at bounding box center [711, 193] width 120 height 26
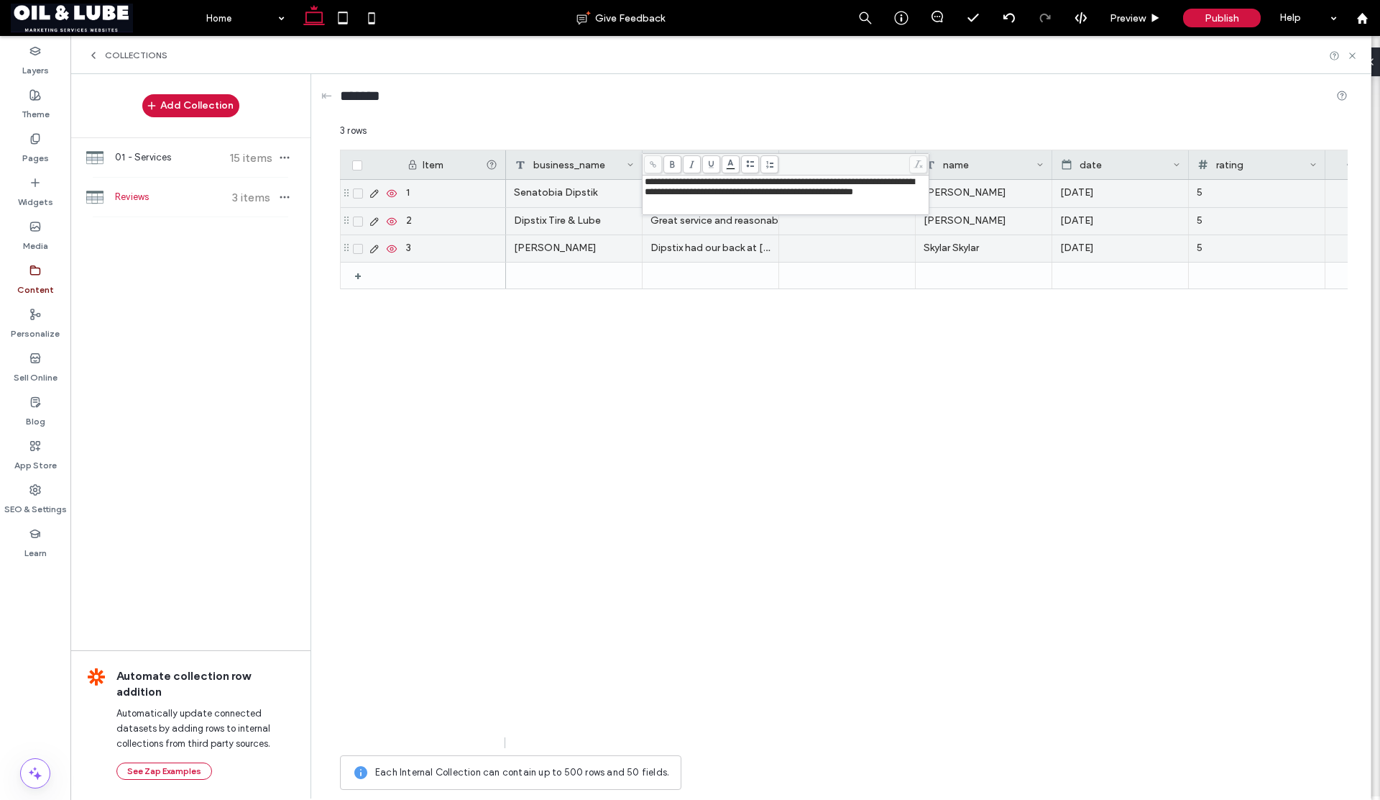
click at [667, 220] on div "Great service and reasonable" at bounding box center [711, 221] width 120 height 26
click at [667, 220] on div "Great service and reasonable" at bounding box center [710, 222] width 119 height 26
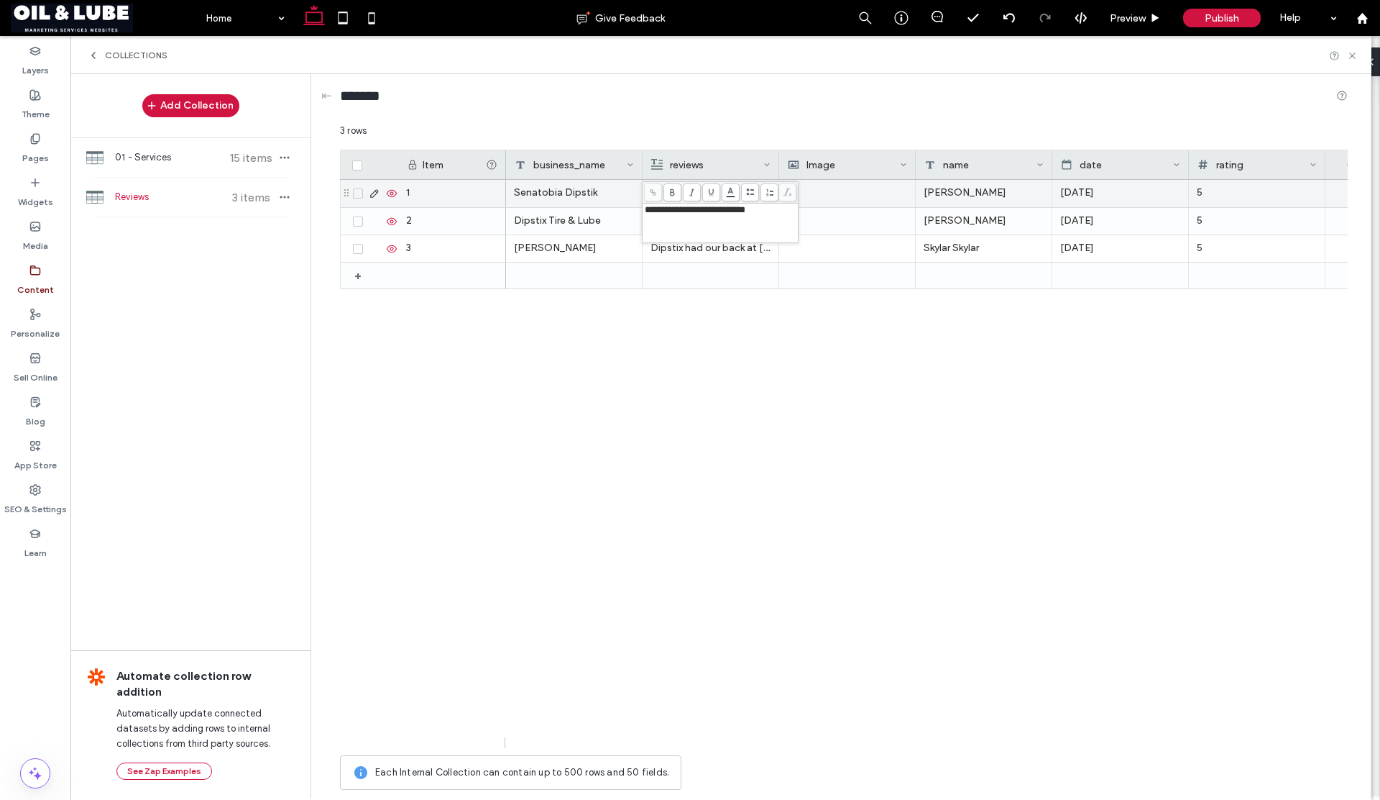
drag, startPoint x: 754, startPoint y: 214, endPoint x: 626, endPoint y: 204, distance: 128.3
click at [626, 204] on div "**********" at bounding box center [844, 460] width 1008 height 673
click at [785, 215] on div "**********" at bounding box center [721, 210] width 152 height 10
drag, startPoint x: 723, startPoint y: 218, endPoint x: 643, endPoint y: 209, distance: 79.6
click at [644, 209] on div "**********" at bounding box center [720, 223] width 152 height 36
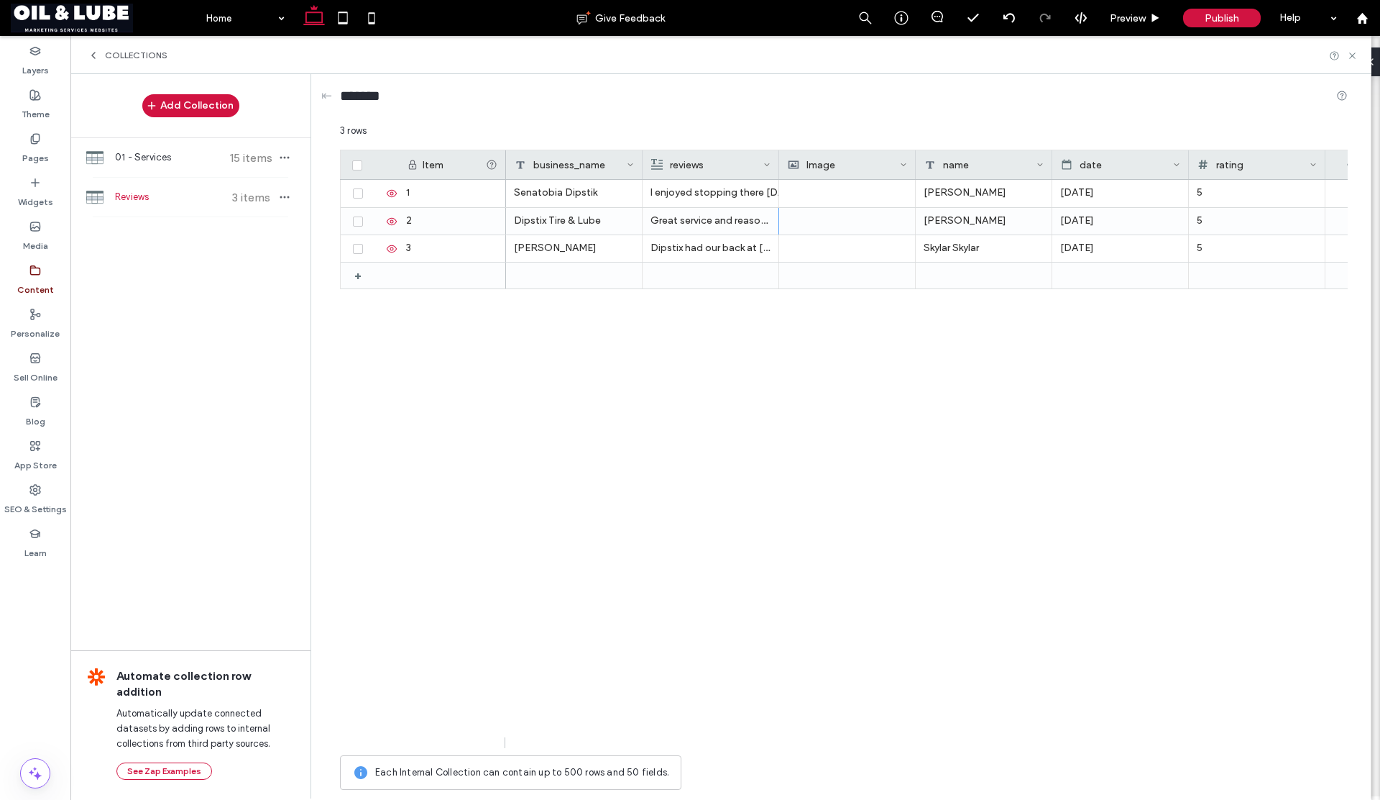
click at [788, 313] on div "Senatobia Dipstik I enjoyed stopping there [DATE]. The workers were really nice…" at bounding box center [927, 464] width 842 height 568
click at [695, 246] on p "Dipstix had our back at [GEOGRAPHIC_DATA] lube these are really good stand up p…" at bounding box center [711, 248] width 120 height 26
click at [695, 246] on p "Dipstix had our back at [GEOGRAPHIC_DATA] lube these are really good stand up p…" at bounding box center [710, 249] width 119 height 26
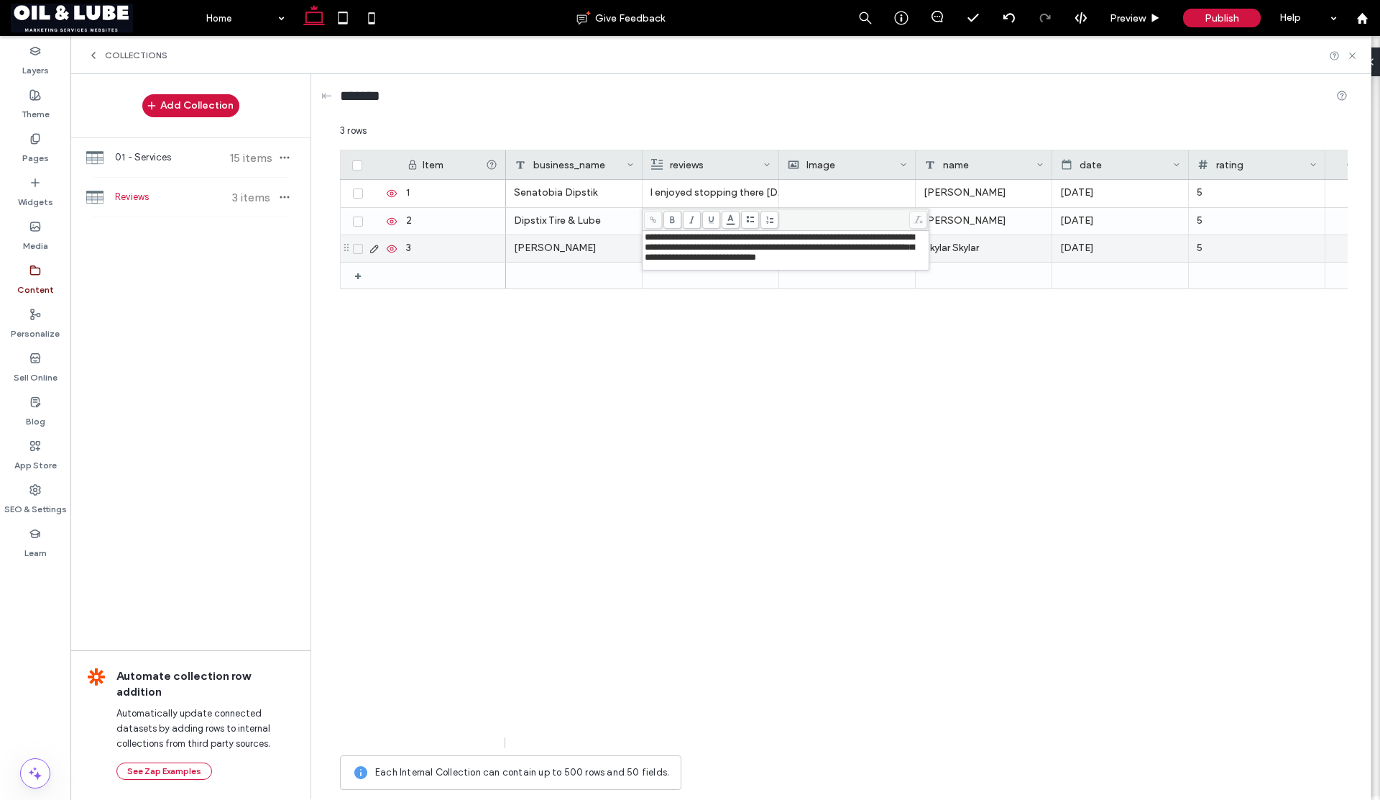
click at [743, 324] on div "Senatobia Dipstik I enjoyed stopping there today. The workers were really nice …" at bounding box center [927, 464] width 842 height 568
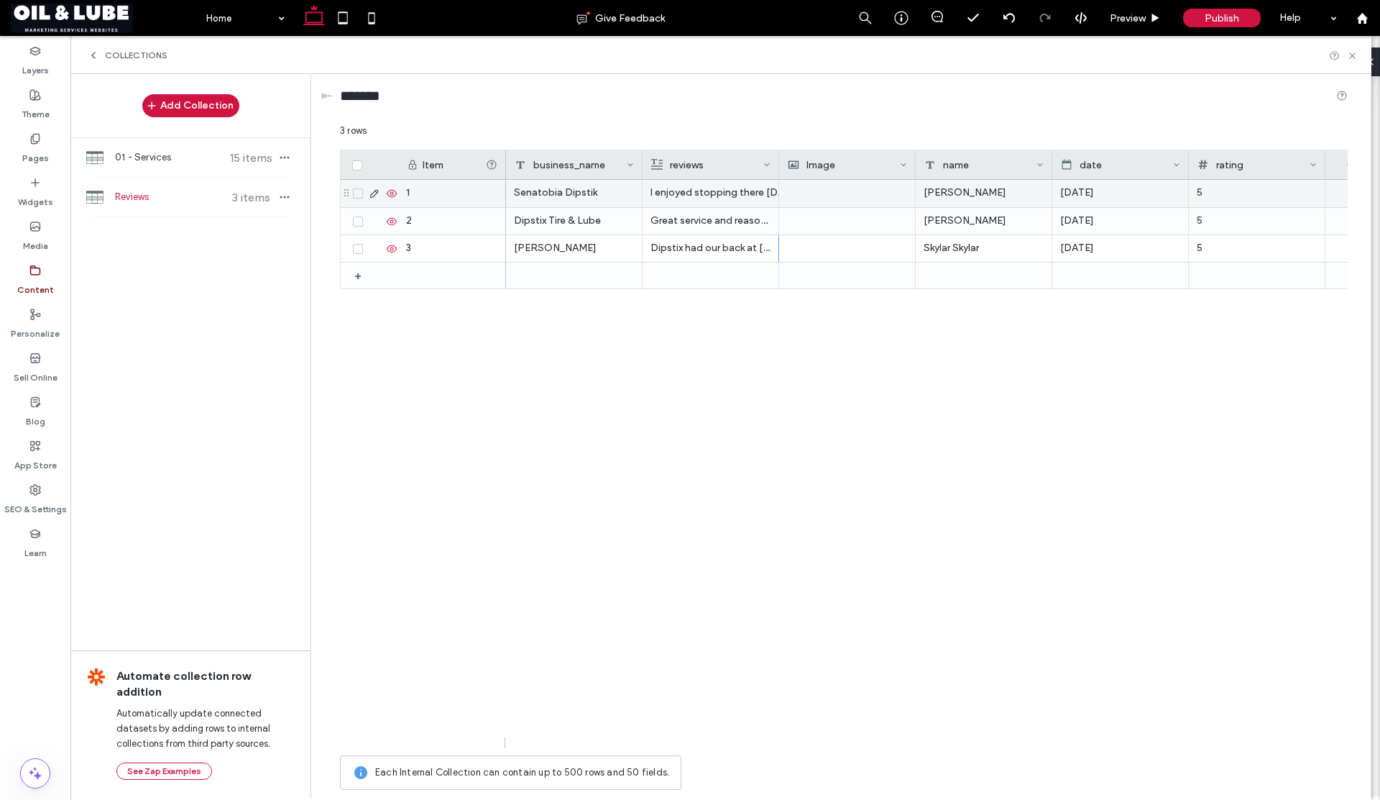
click at [806, 190] on div at bounding box center [847, 193] width 120 height 27
click at [806, 191] on div at bounding box center [847, 193] width 119 height 26
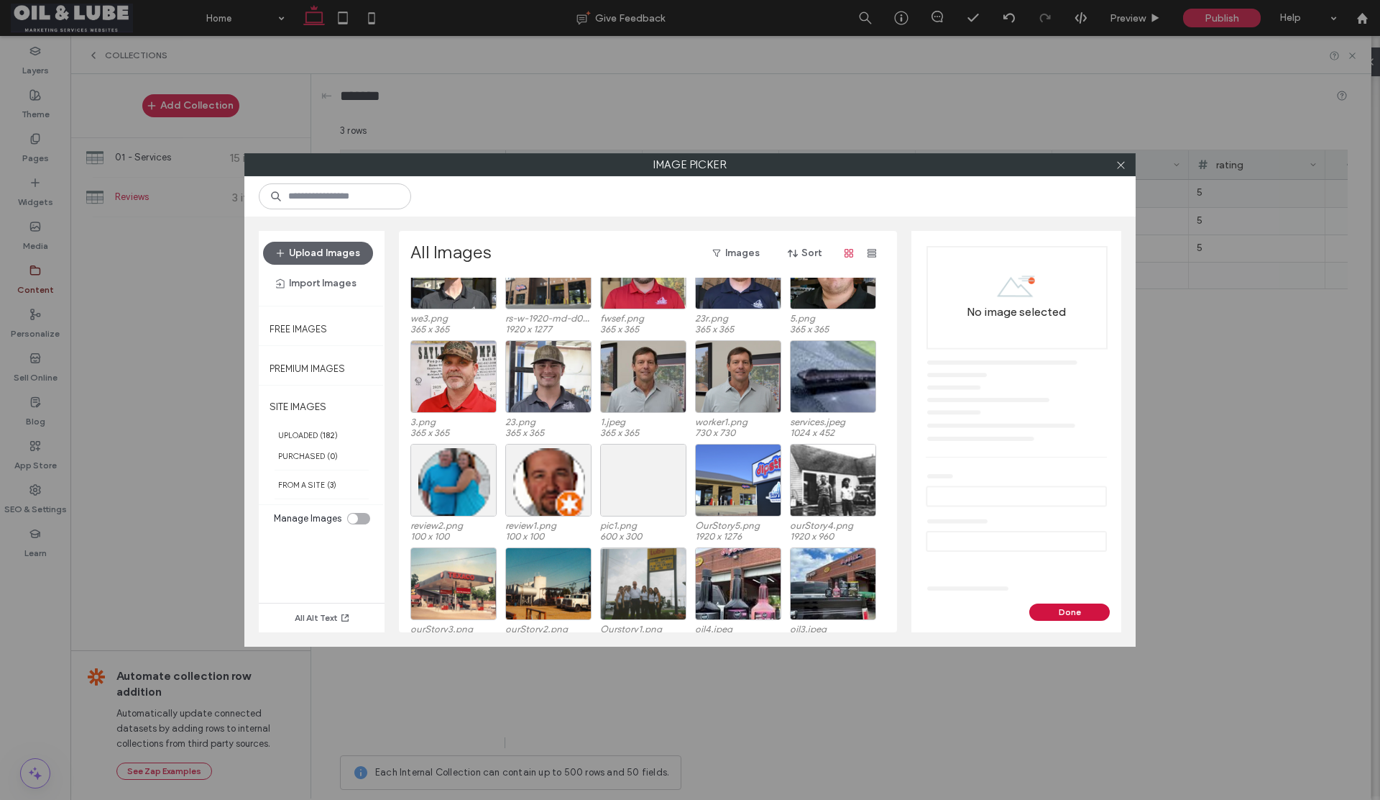
scroll to position [1641, 0]
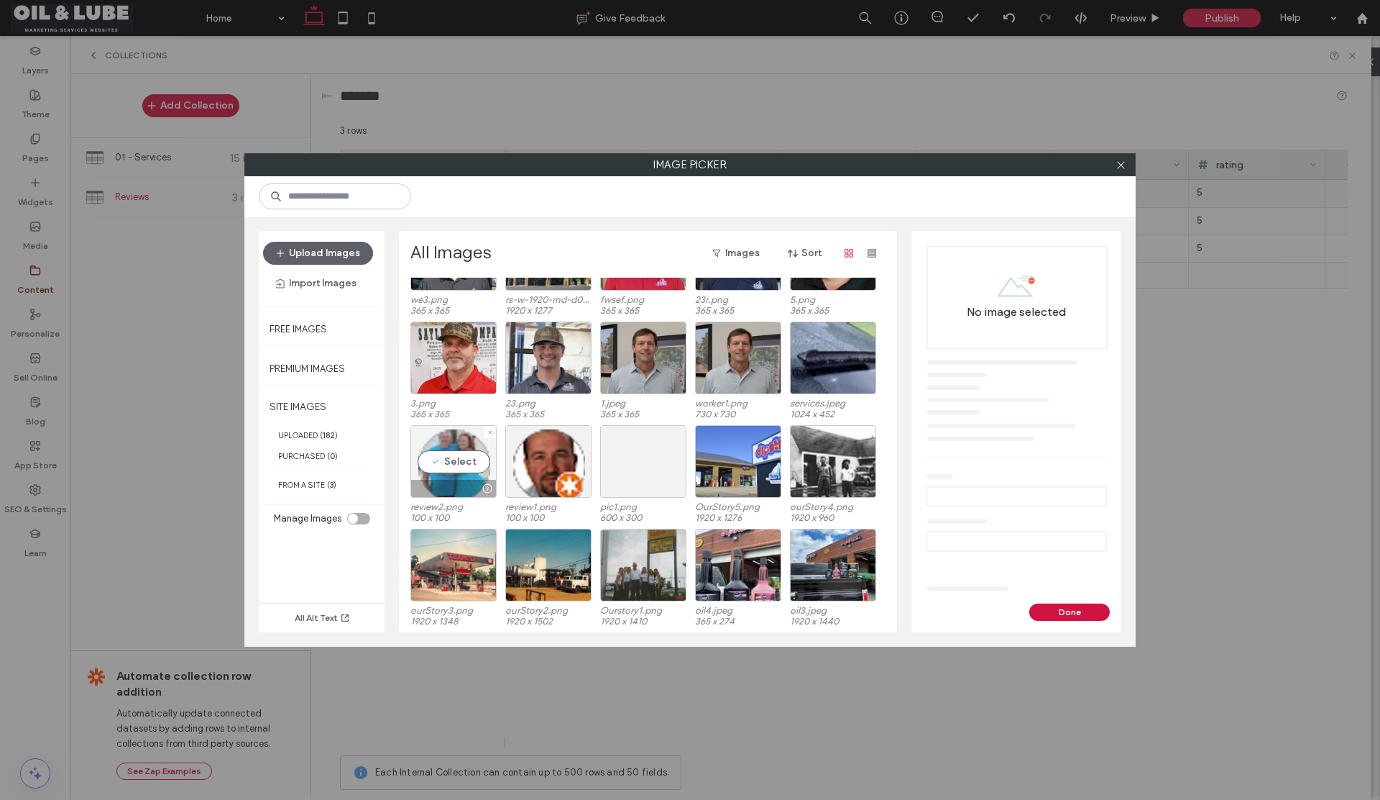
click at [475, 461] on div "Select" at bounding box center [454, 461] width 86 height 73
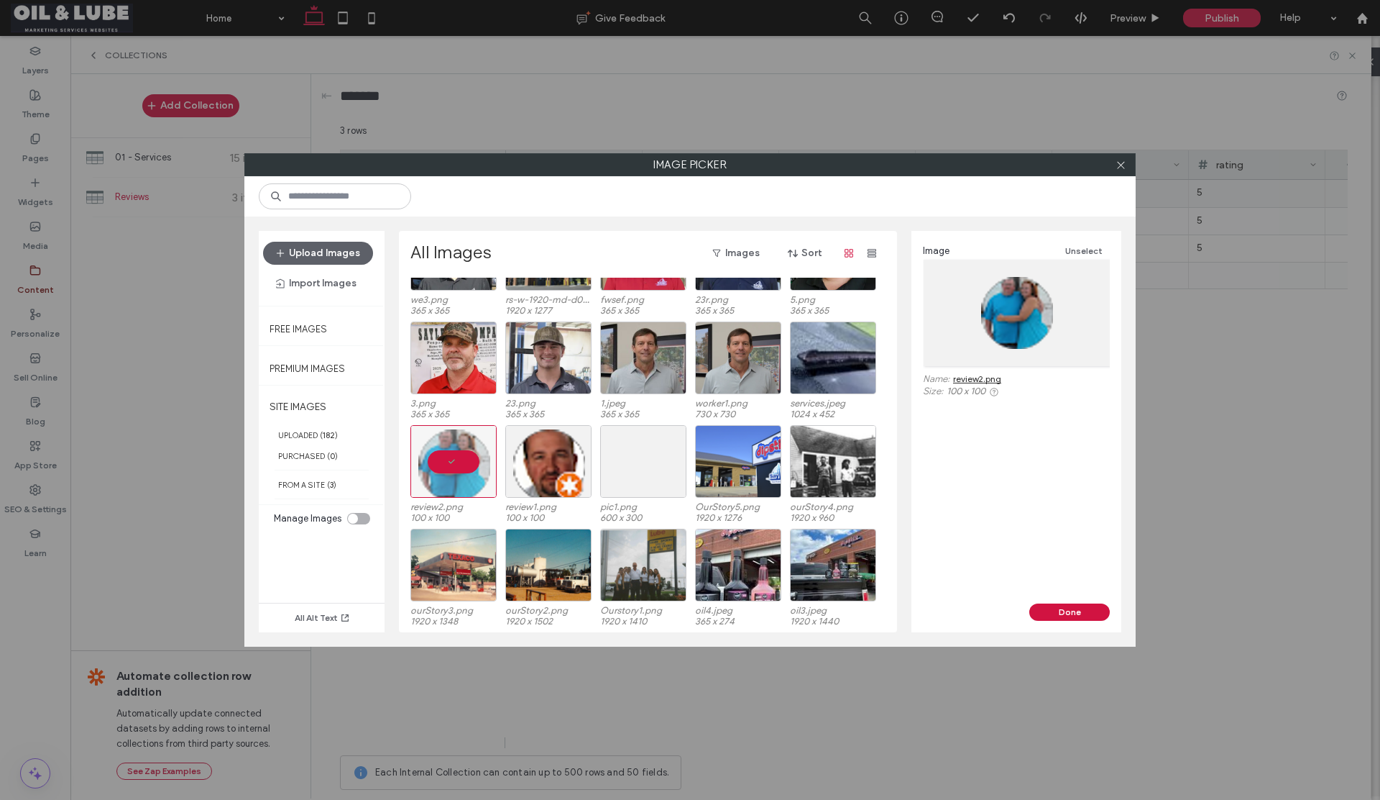
click at [1051, 612] on button "Done" at bounding box center [1070, 611] width 81 height 17
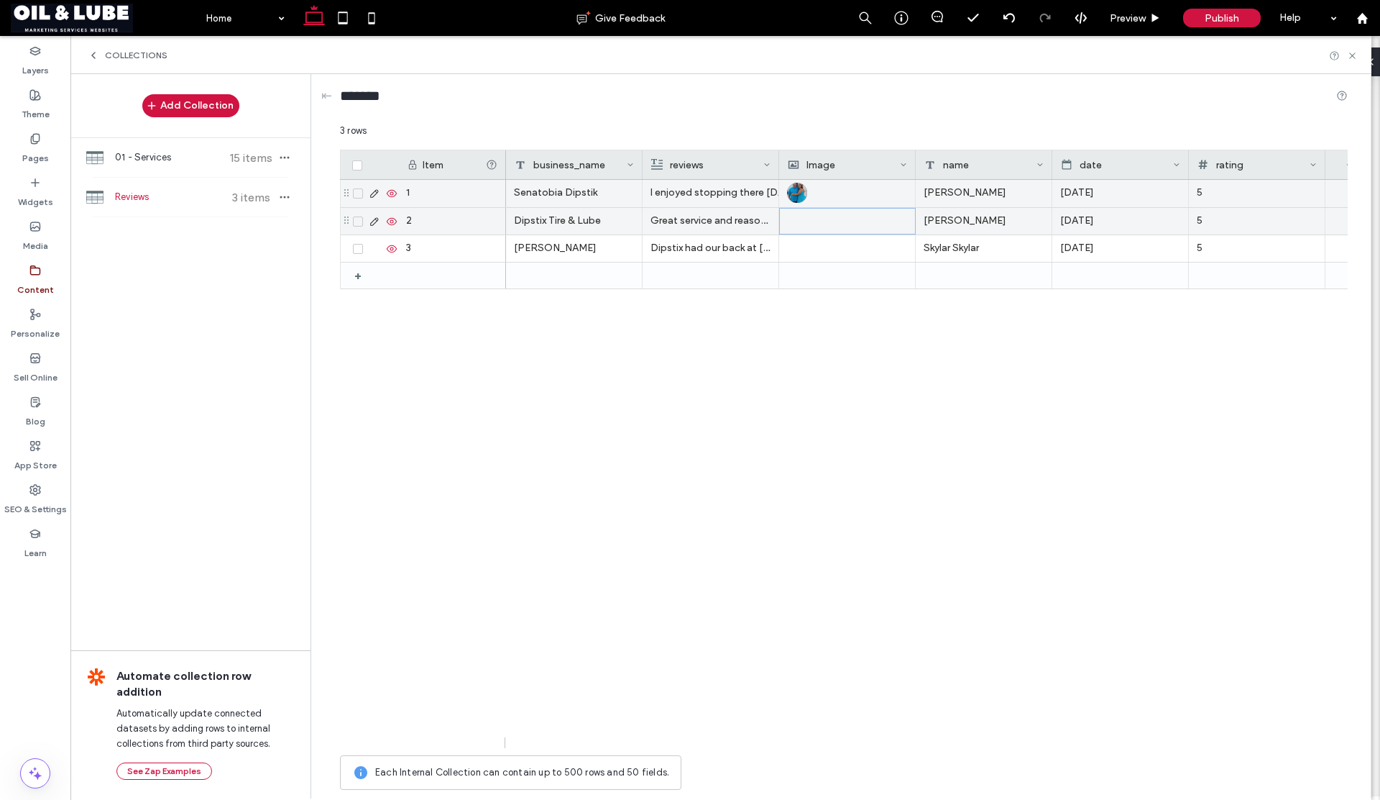
click at [850, 225] on div at bounding box center [847, 221] width 119 height 25
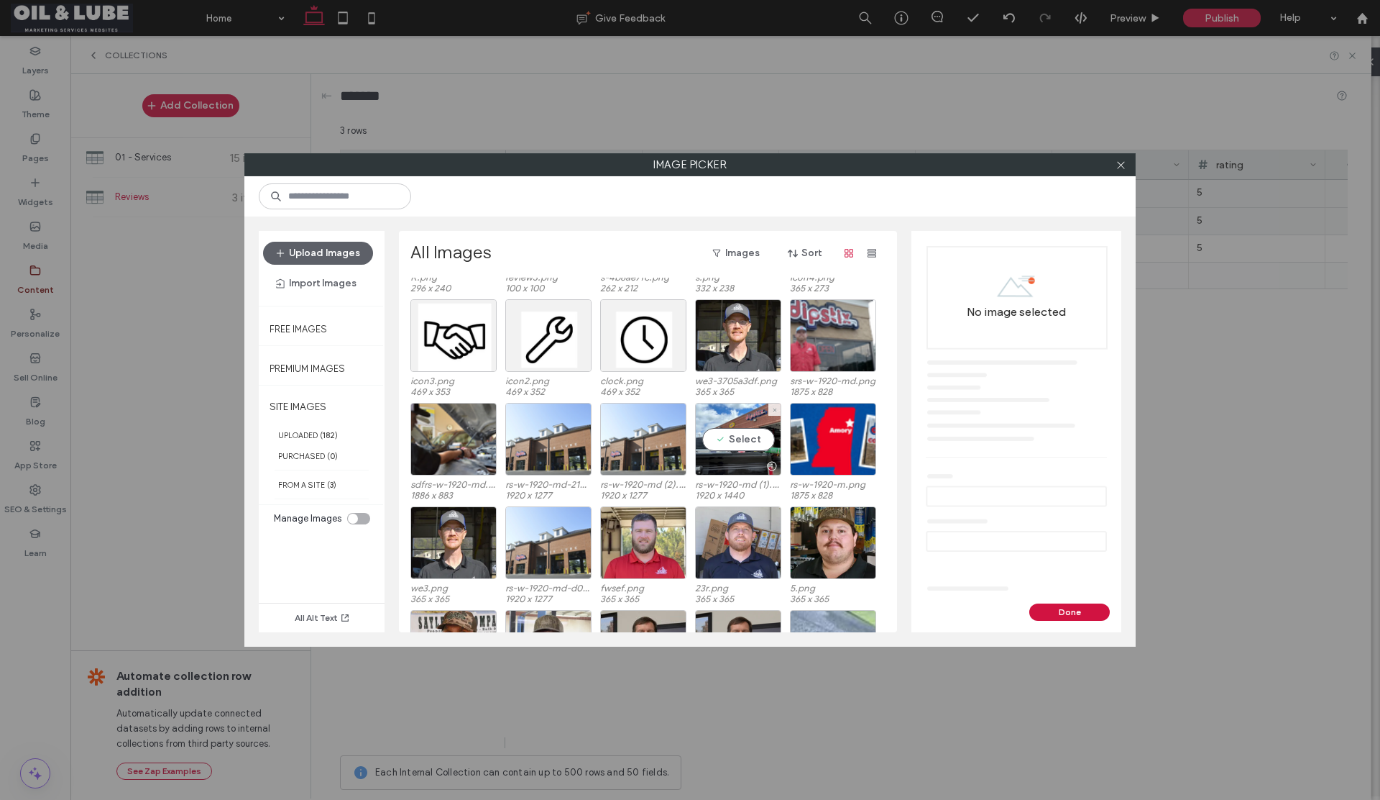
scroll to position [1578, 0]
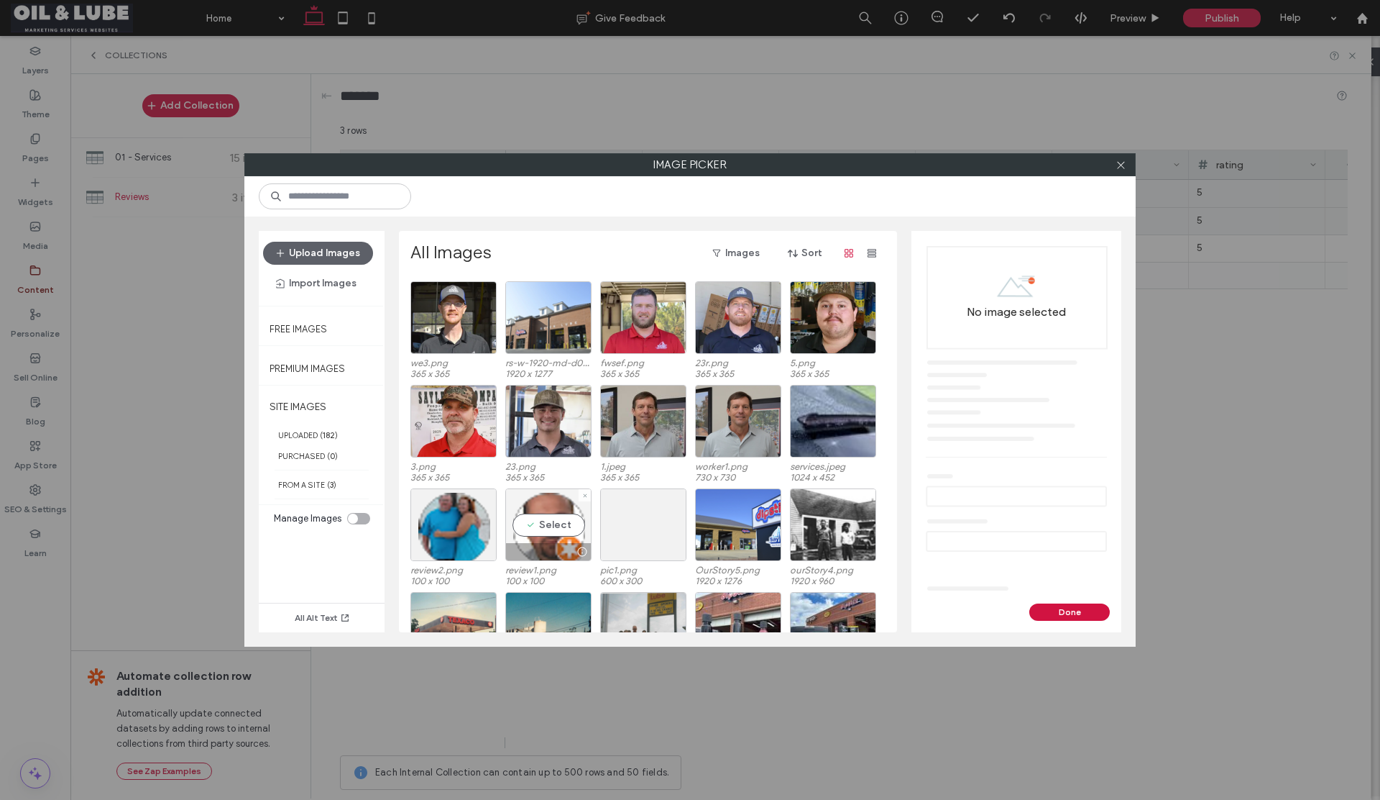
click at [544, 525] on div "Select" at bounding box center [548, 524] width 86 height 73
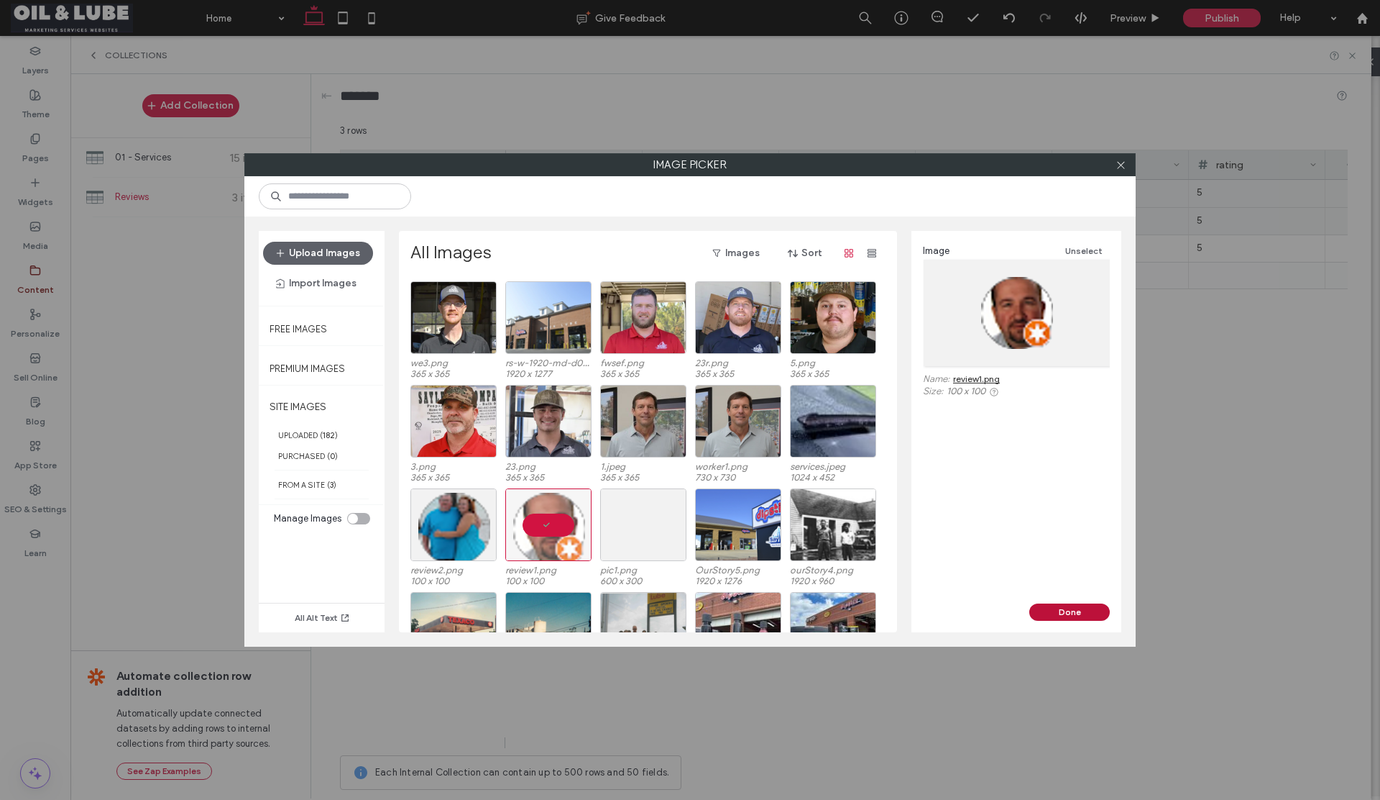
click at [1044, 614] on button "Done" at bounding box center [1070, 611] width 81 height 17
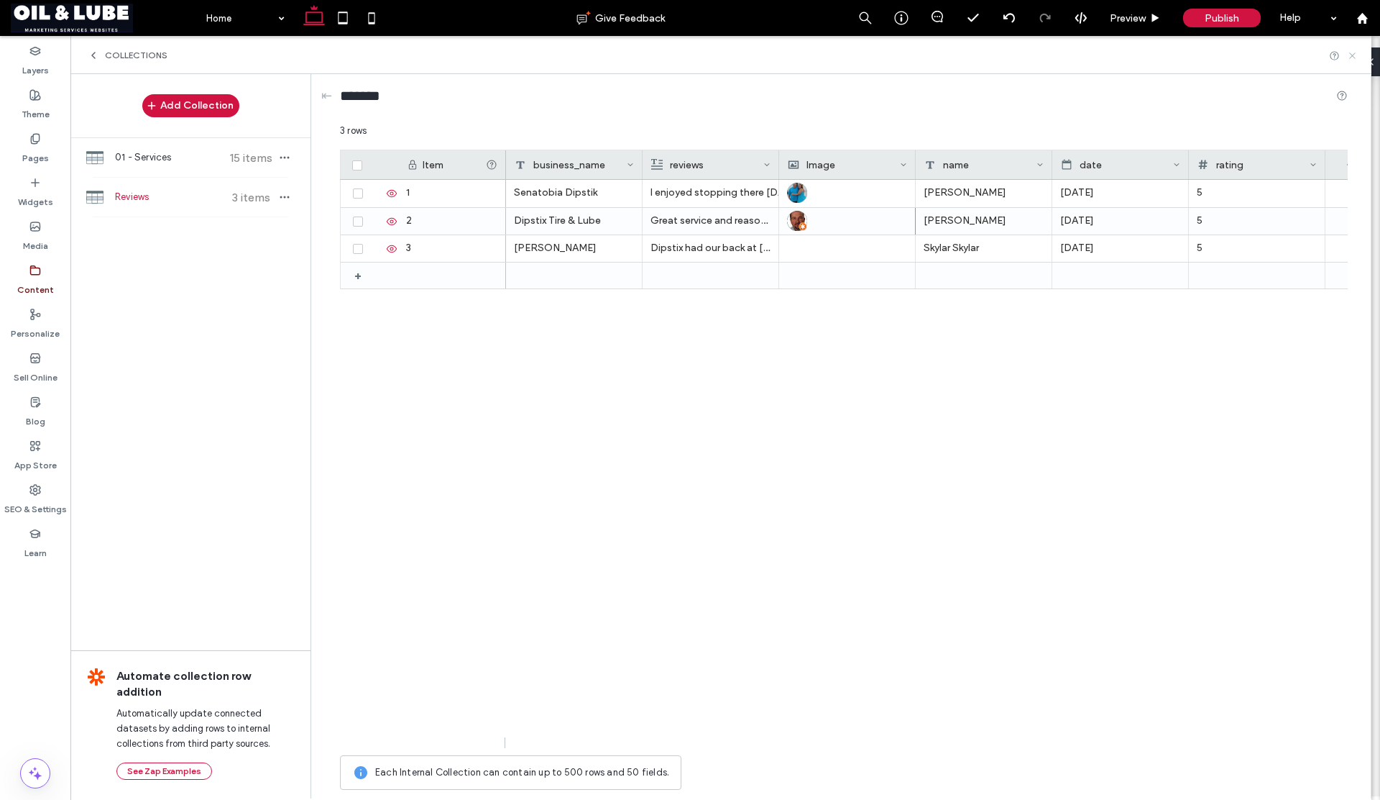
click at [1354, 57] on icon at bounding box center [1352, 55] width 11 height 11
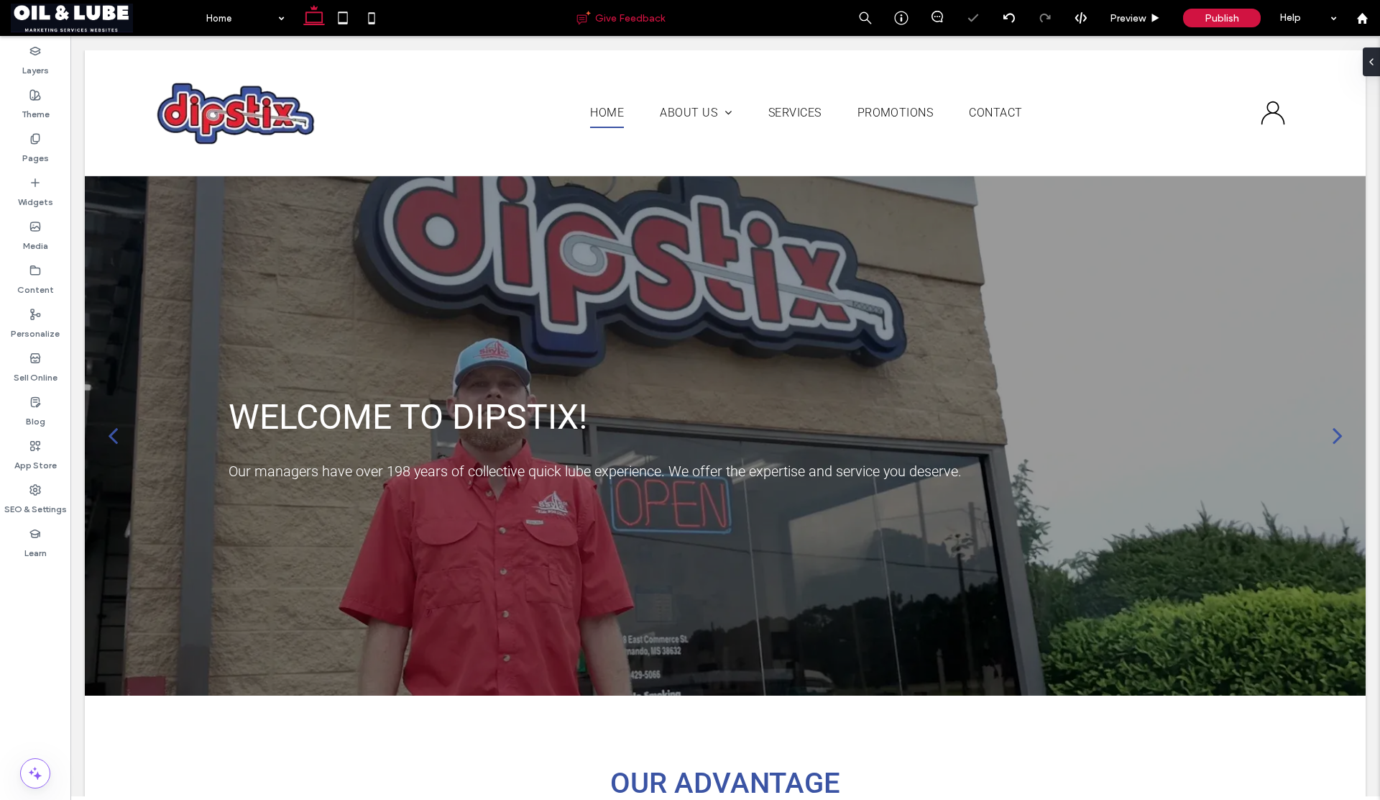
scroll to position [0, 0]
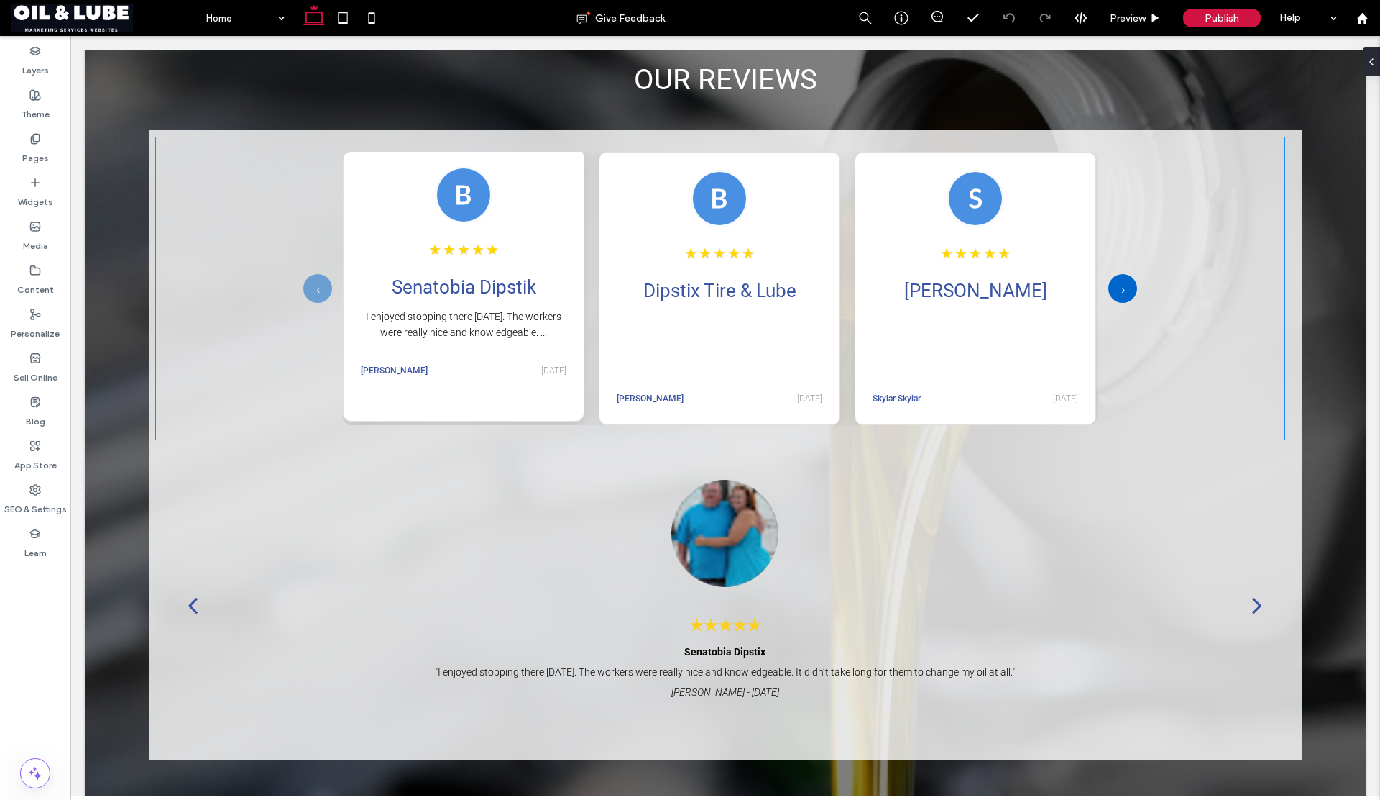
click at [444, 317] on p "I enjoyed stopping there [DATE]. The workers were really nice and knowledgeable…" at bounding box center [464, 324] width 206 height 32
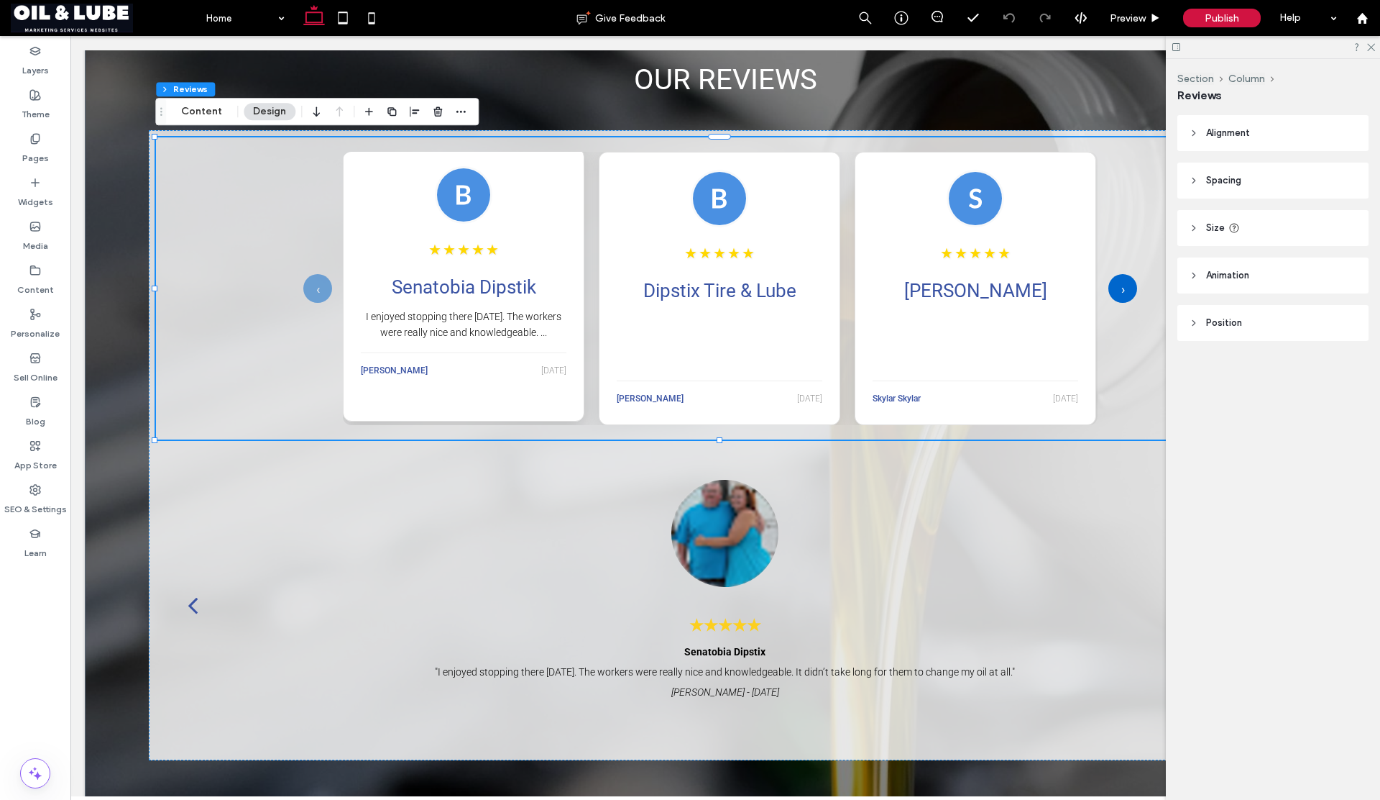
click at [444, 317] on p "I enjoyed stopping there [DATE]. The workers were really nice and knowledgeable…" at bounding box center [464, 324] width 206 height 32
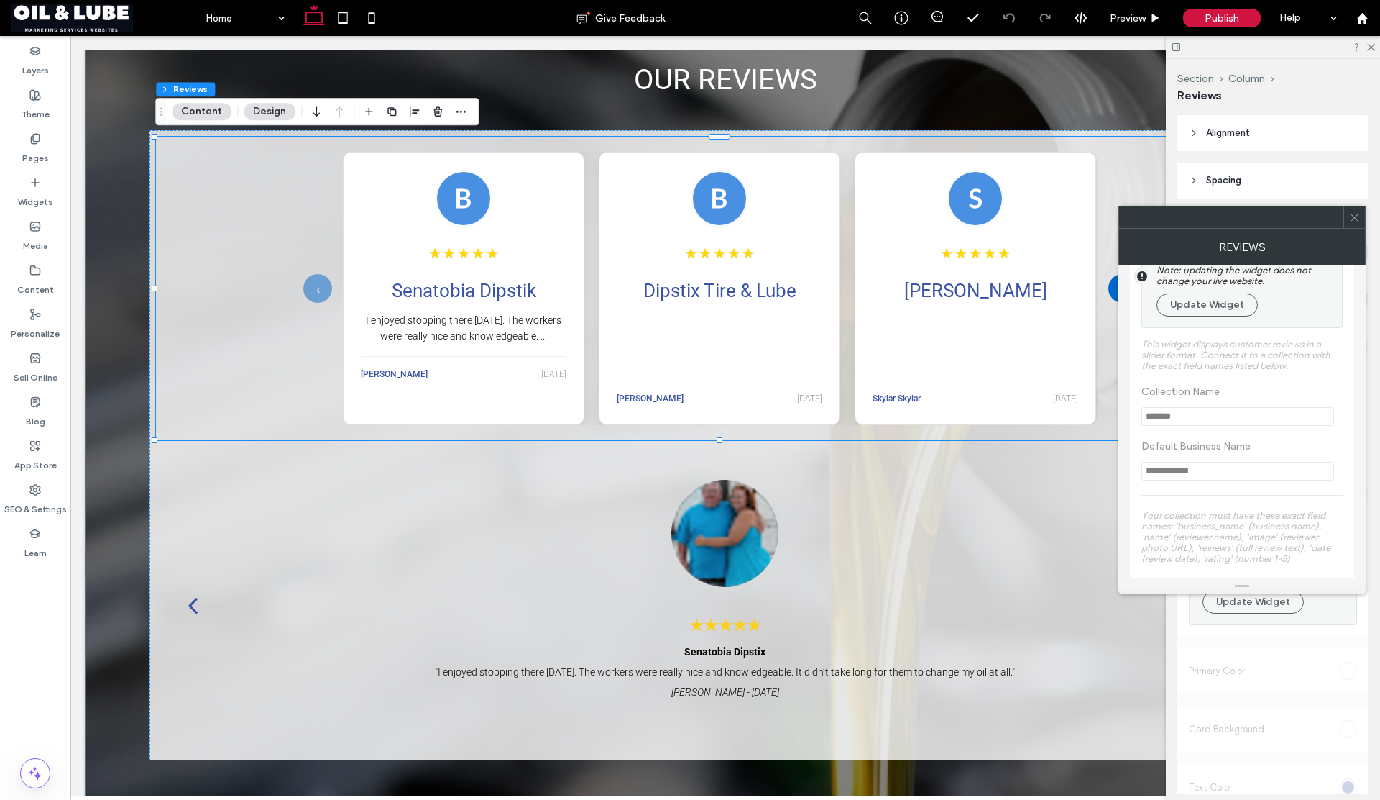
scroll to position [70, 0]
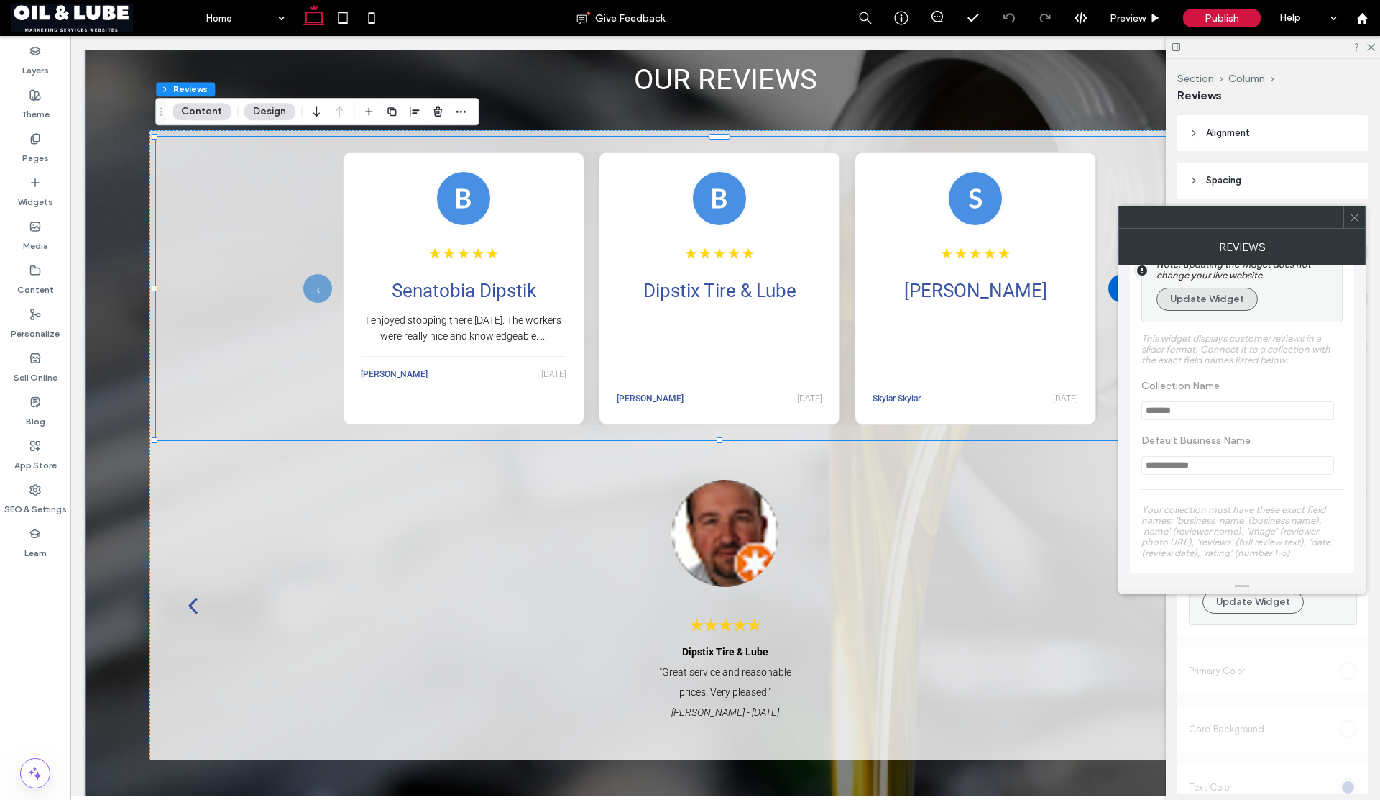
click at [1185, 303] on button "Update Widget" at bounding box center [1207, 299] width 101 height 23
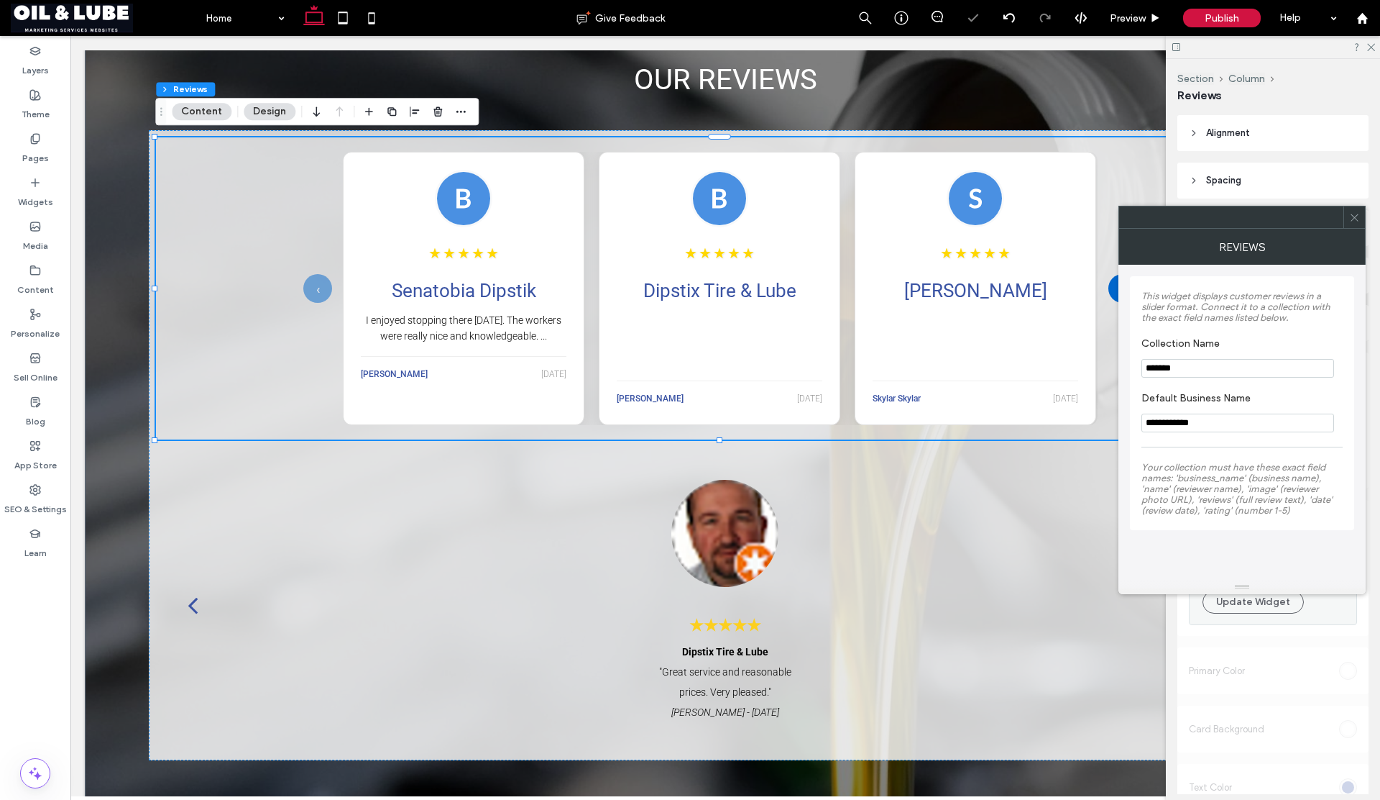
scroll to position [0, 0]
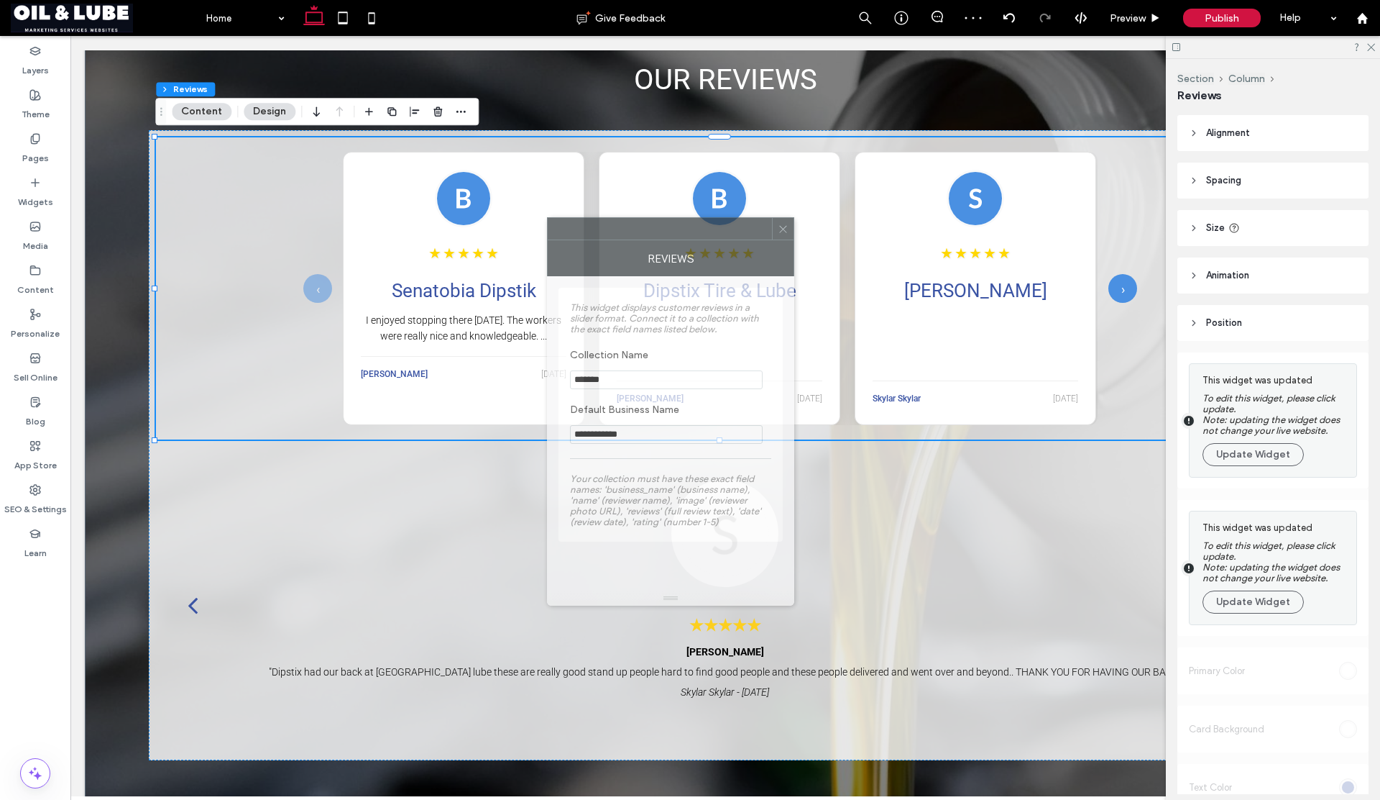
drag, startPoint x: 1310, startPoint y: 216, endPoint x: 777, endPoint y: 243, distance: 534.1
click at [739, 227] on div at bounding box center [660, 229] width 224 height 22
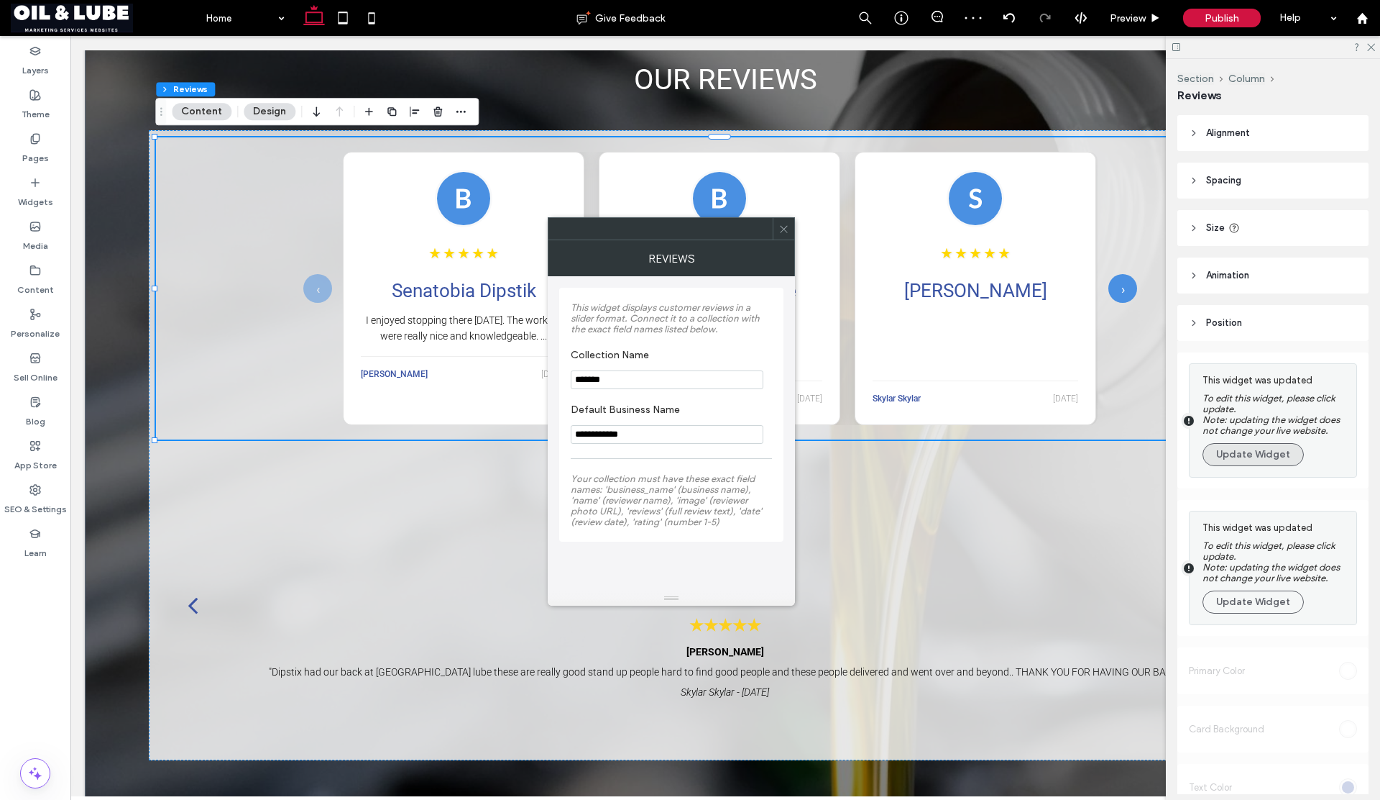
click at [1268, 454] on button "Update Widget" at bounding box center [1253, 454] width 101 height 23
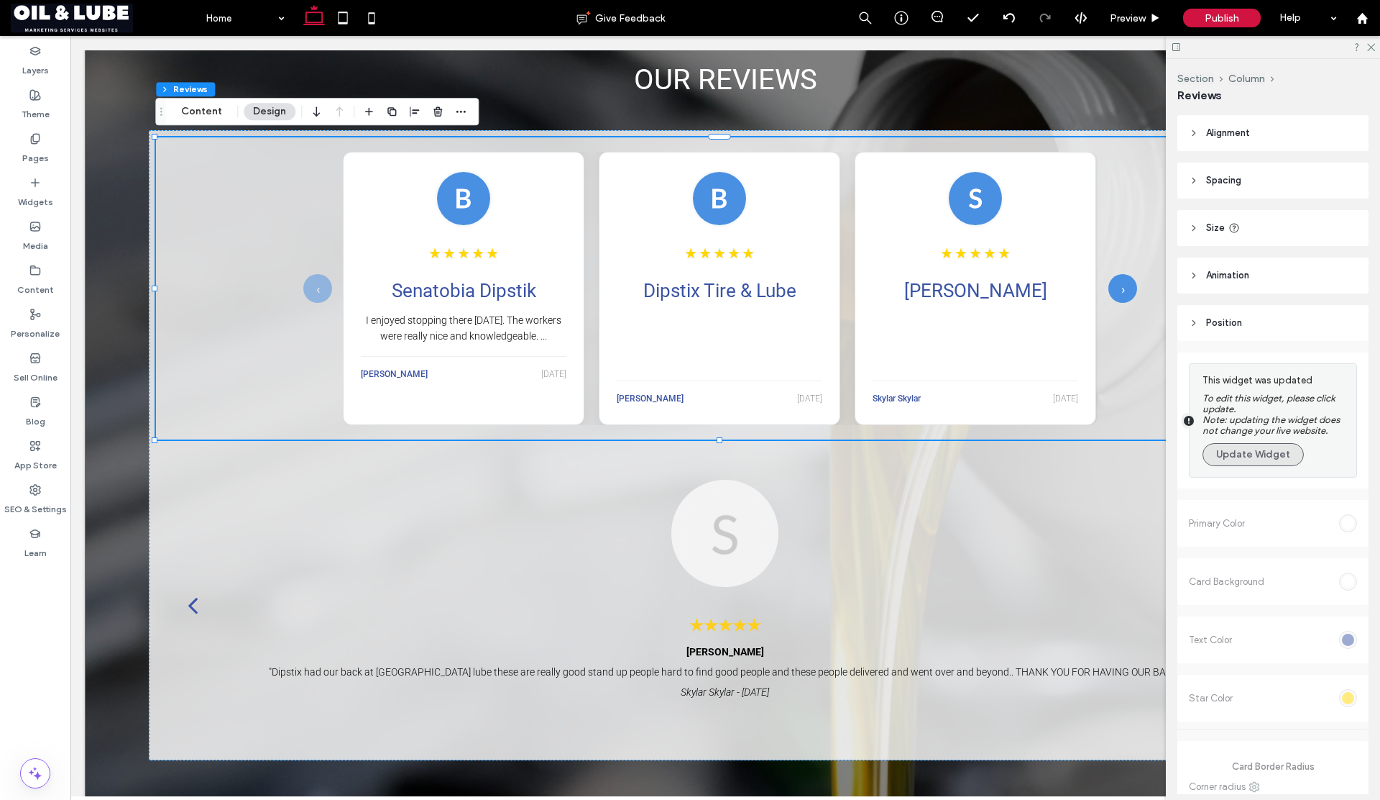
click at [1241, 457] on button "Update Widget" at bounding box center [1253, 454] width 101 height 23
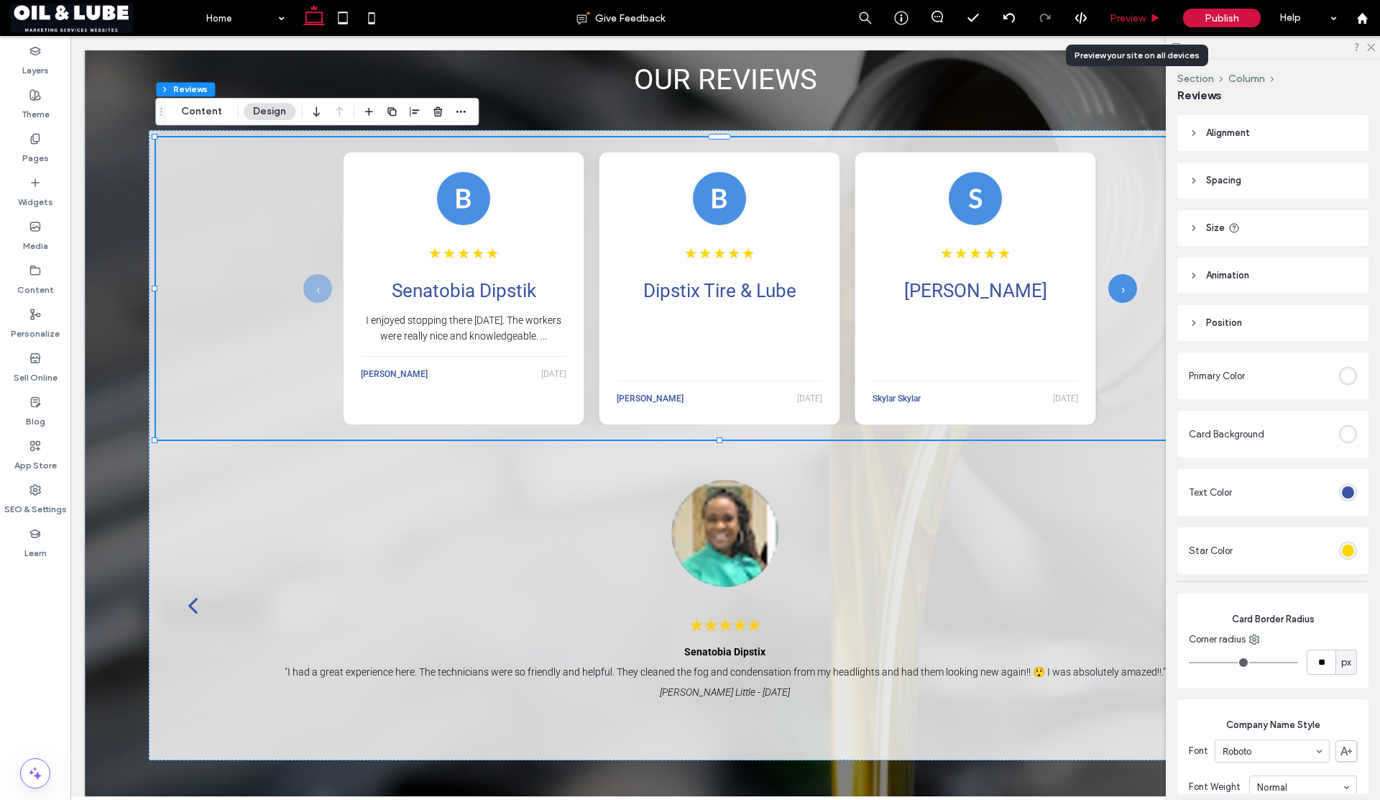
click at [1130, 19] on span "Preview" at bounding box center [1128, 18] width 36 height 12
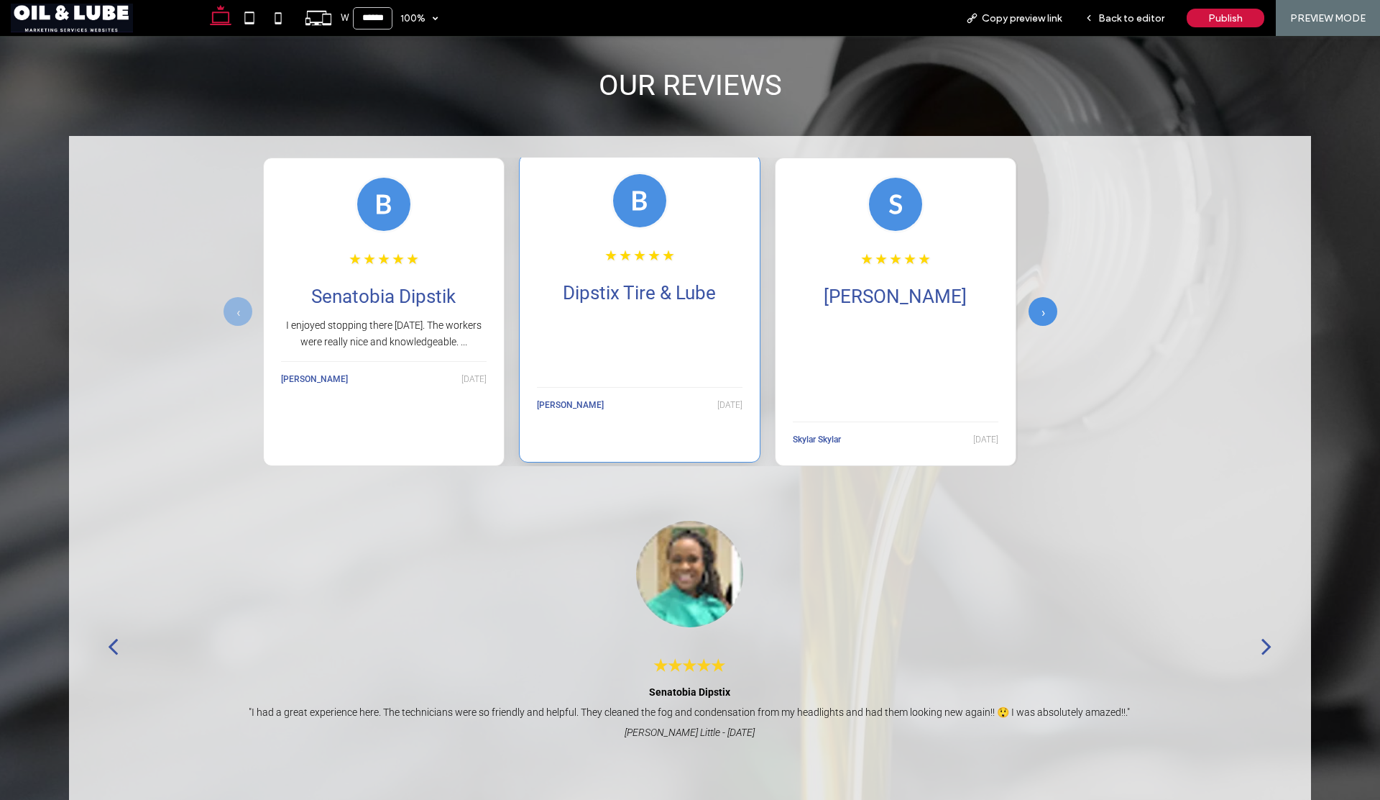
scroll to position [1854, 0]
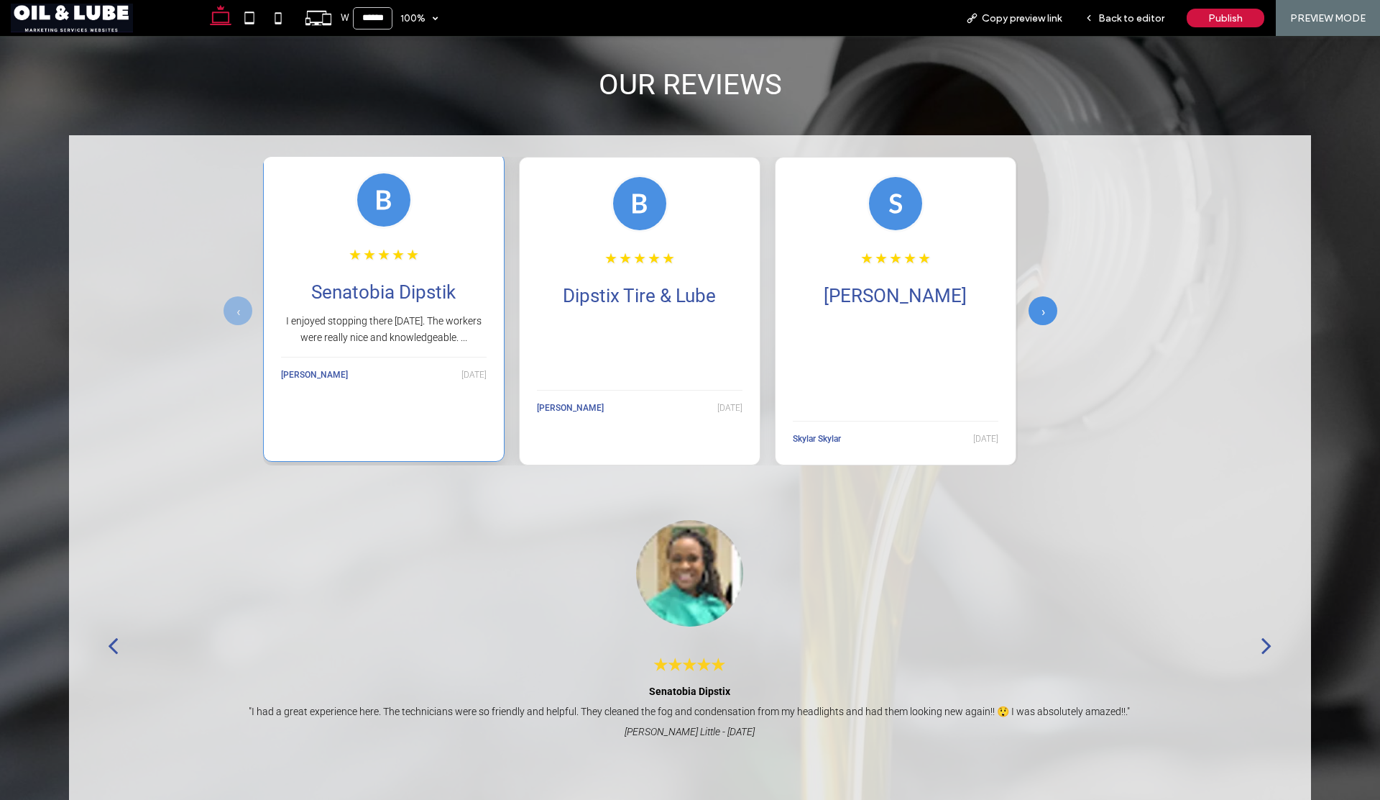
click at [431, 234] on div "★ ★ ★ ★ ★ Senatobia Dipstik I enjoyed stopping there [DATE]. The workers were r…" at bounding box center [384, 307] width 242 height 308
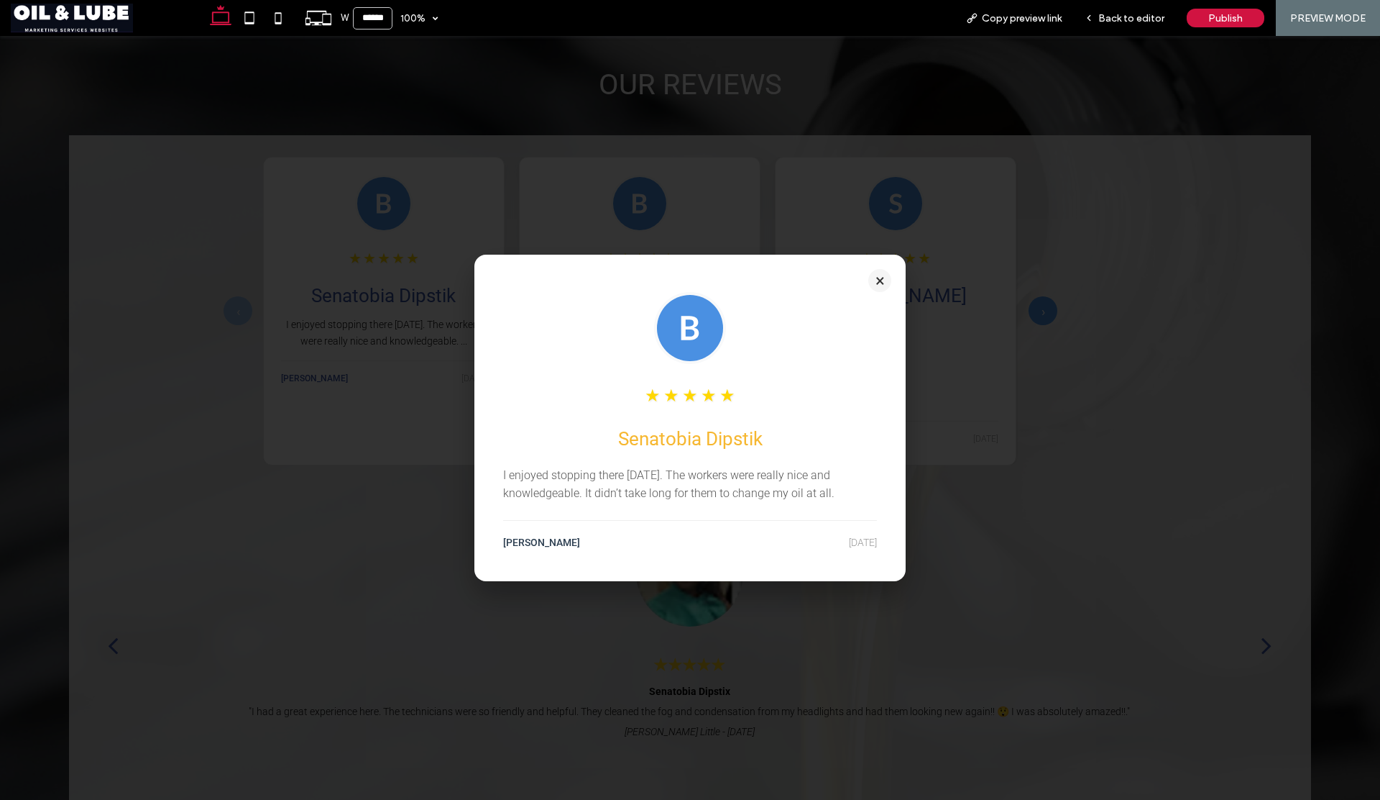
click at [875, 278] on button "×" at bounding box center [880, 280] width 23 height 23
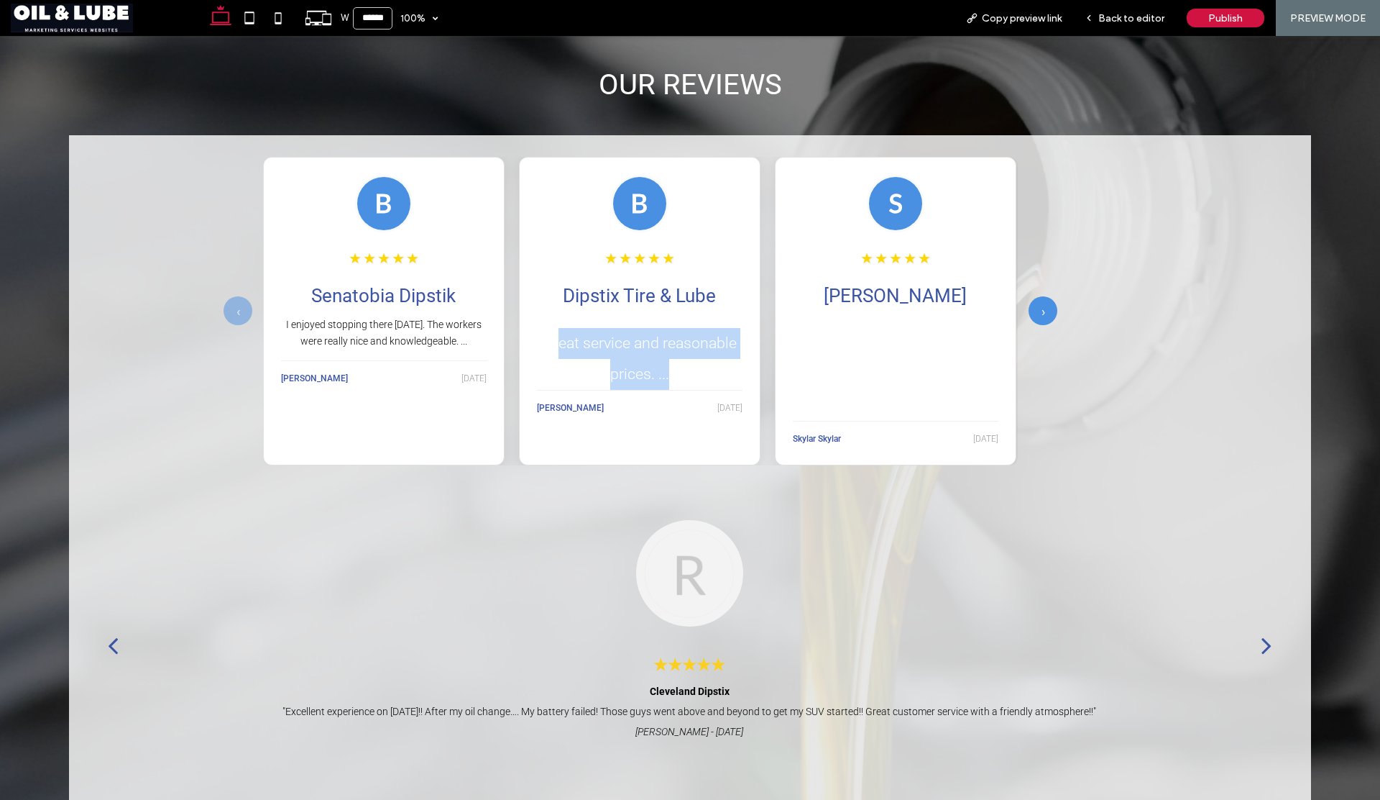
drag, startPoint x: 563, startPoint y: 325, endPoint x: 681, endPoint y: 357, distance: 122.1
click at [710, 360] on div "Dipstix Tire & Lube Great service and reasonable prices. ... [PERSON_NAME] [DAT…" at bounding box center [640, 350] width 206 height 133
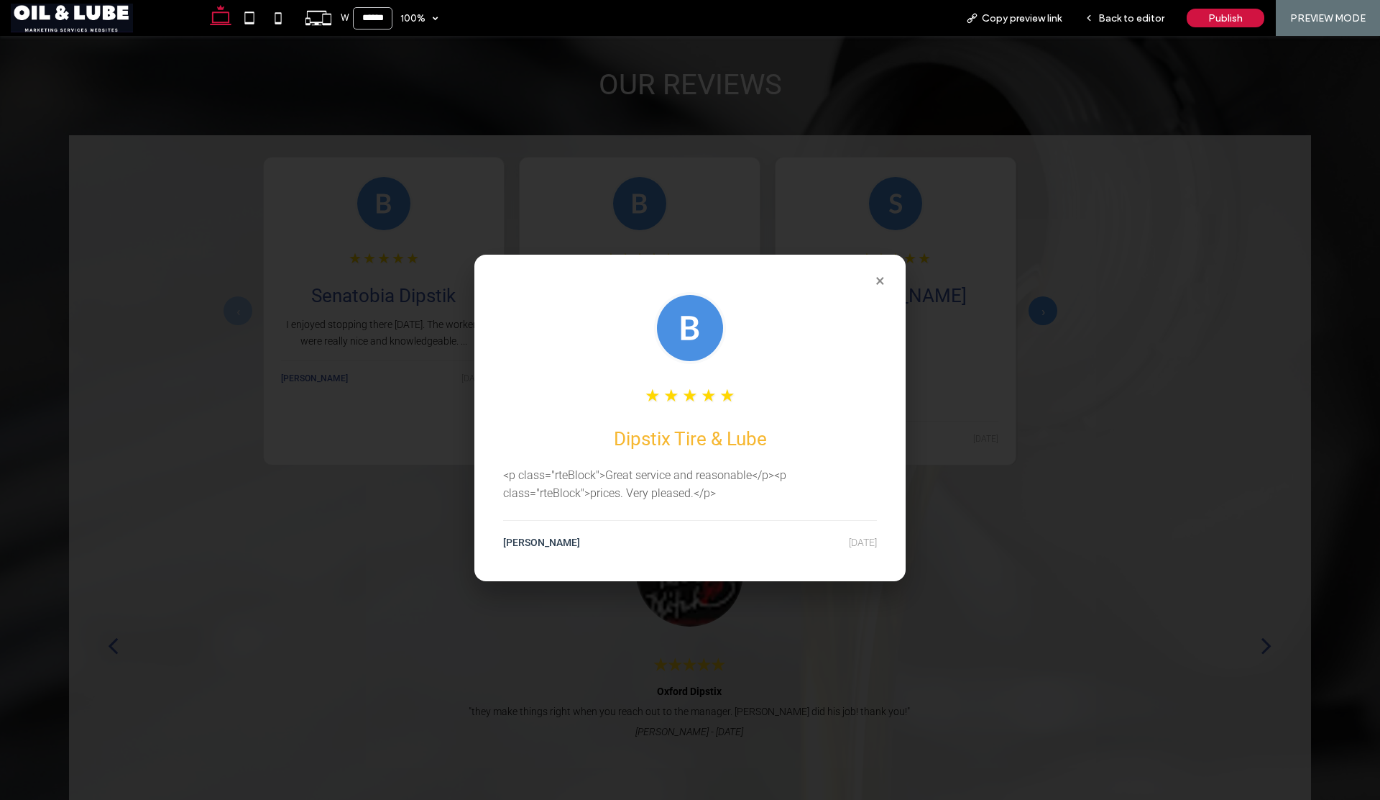
click at [877, 276] on button "×" at bounding box center [880, 280] width 23 height 23
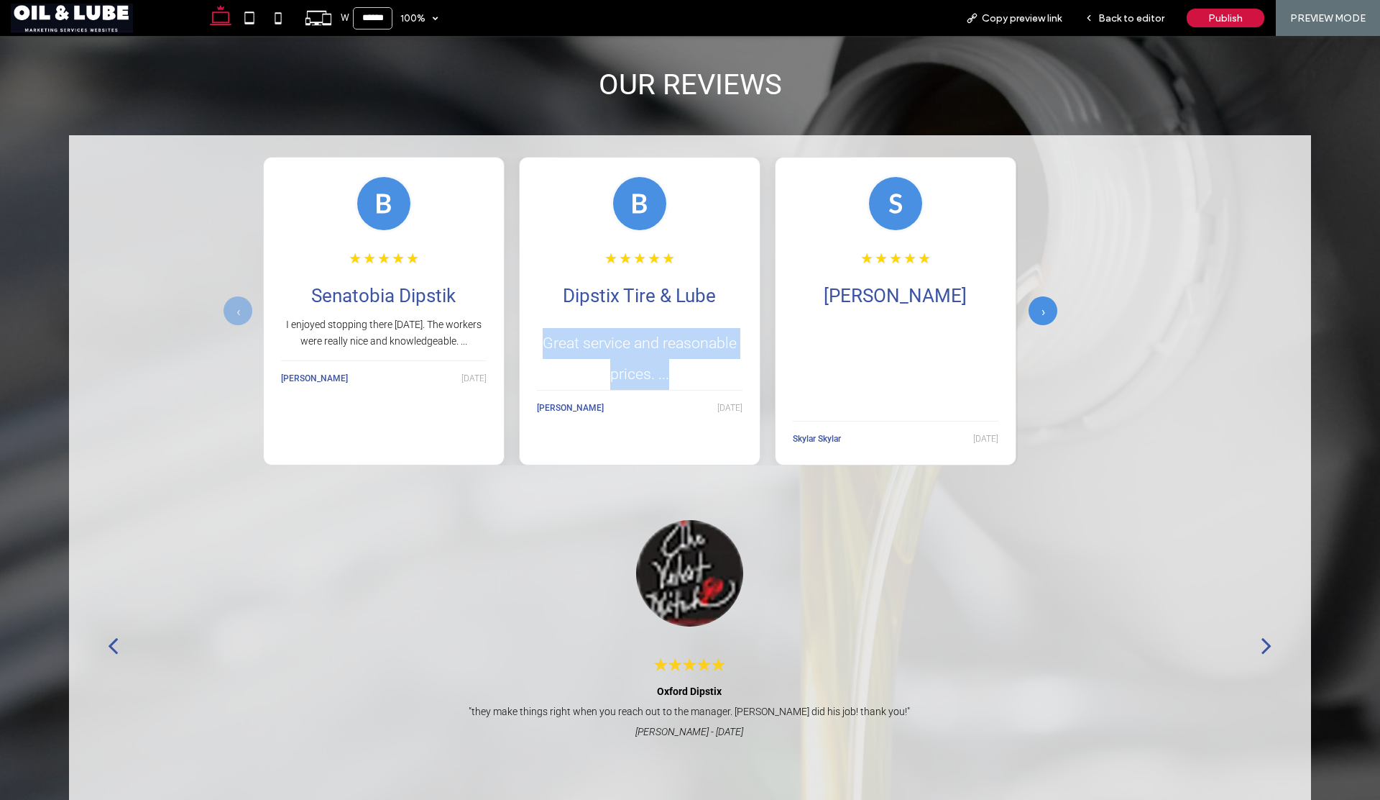
drag, startPoint x: 540, startPoint y: 316, endPoint x: 761, endPoint y: 377, distance: 229.9
click at [761, 377] on div "★ ★ ★ ★ ★ Senatobia Dipstik I enjoyed stopping there [DATE]. The workers were r…" at bounding box center [640, 311] width 755 height 308
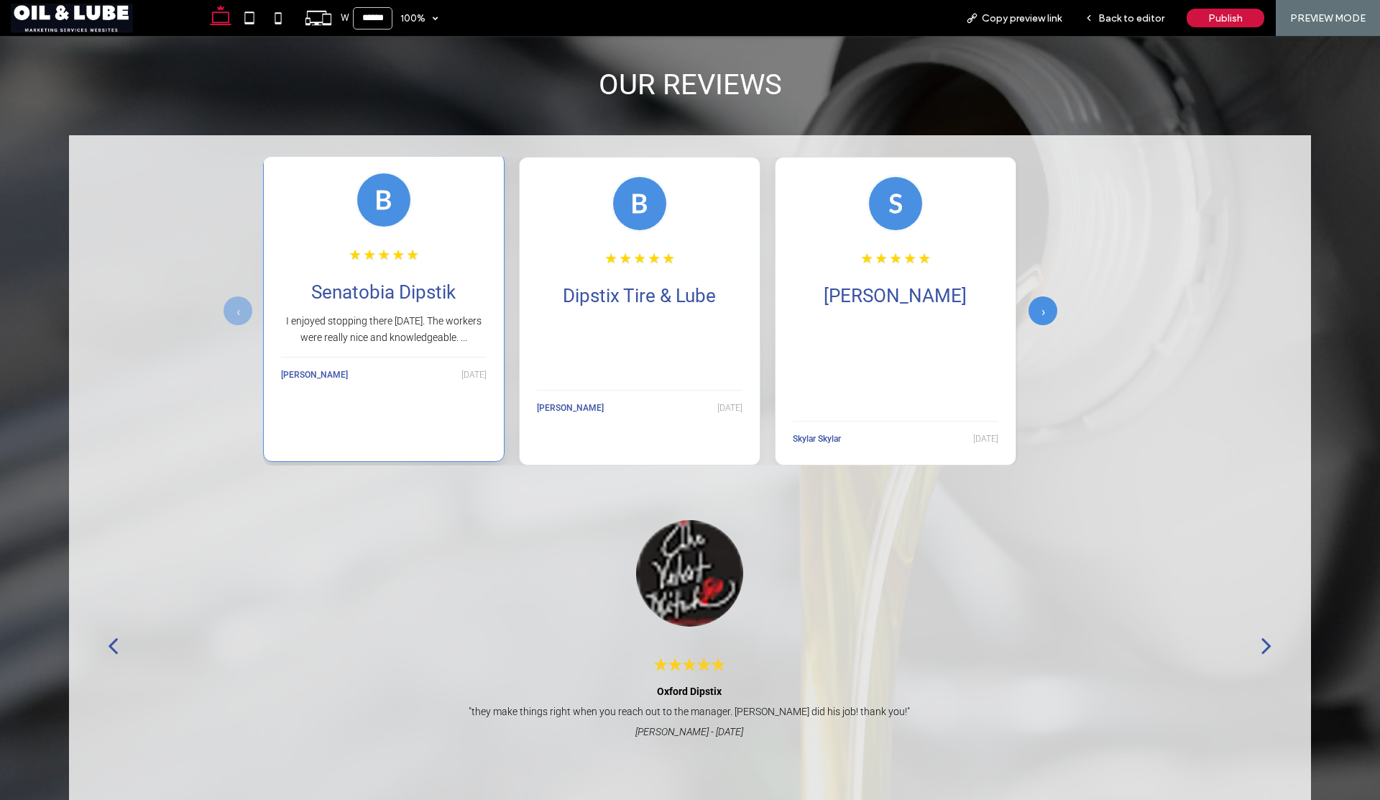
click at [429, 317] on p "I enjoyed stopping there [DATE]. The workers were really nice and knowledgeable…" at bounding box center [384, 329] width 206 height 32
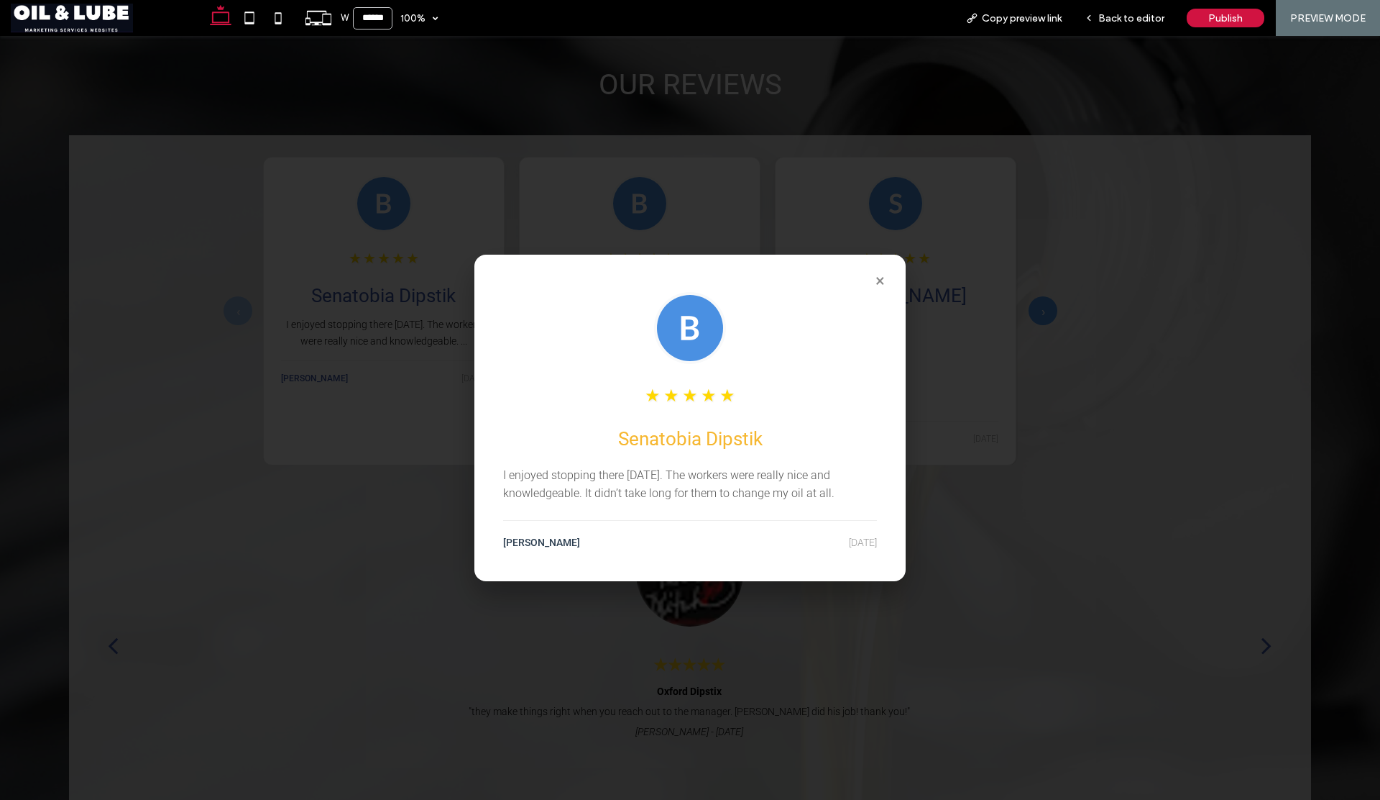
click at [599, 231] on div "× ★ ★ ★ ★ ★ Senatobia Dipstik I enjoyed stopping there [DATE]. The workers were…" at bounding box center [690, 418] width 1380 height 764
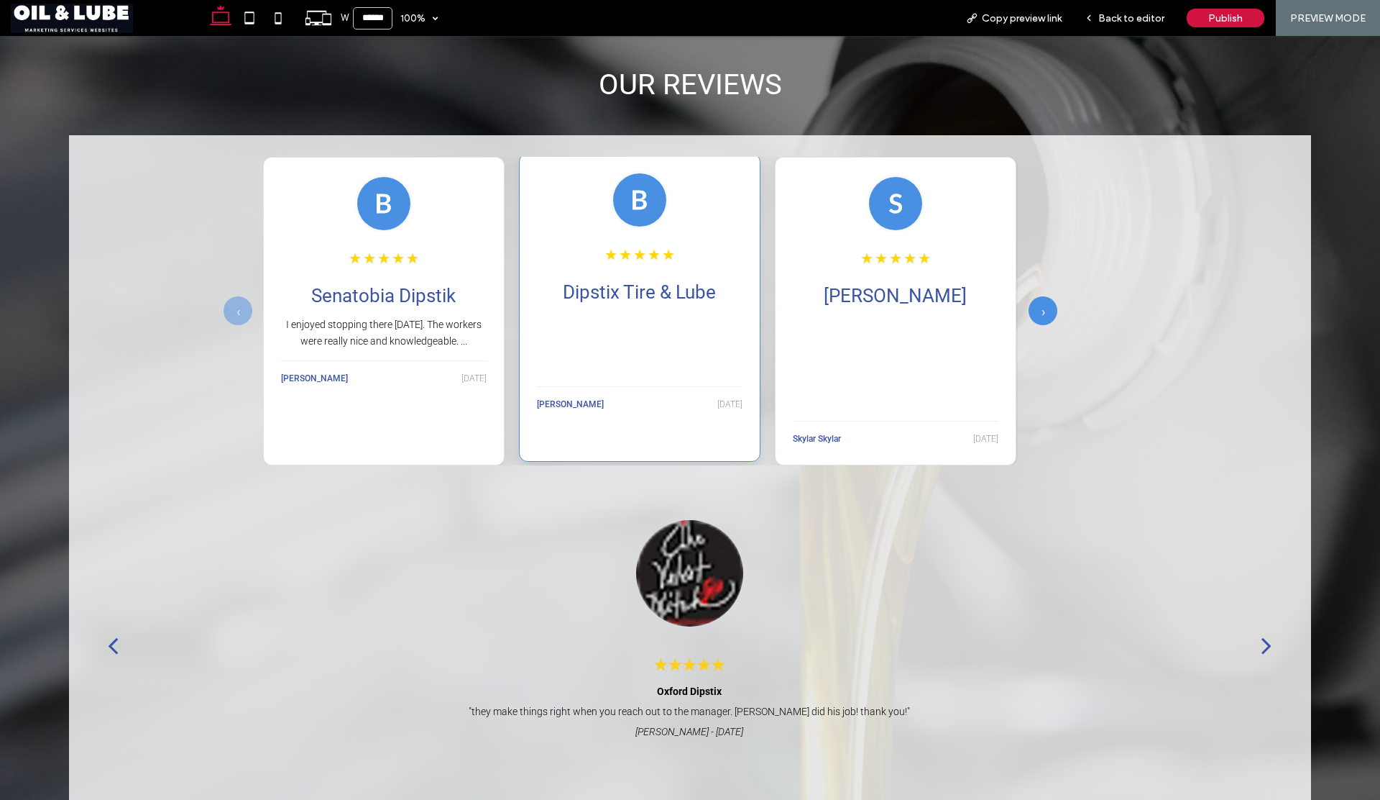
click at [590, 256] on div "★ ★ ★ ★ ★" at bounding box center [640, 254] width 206 height 29
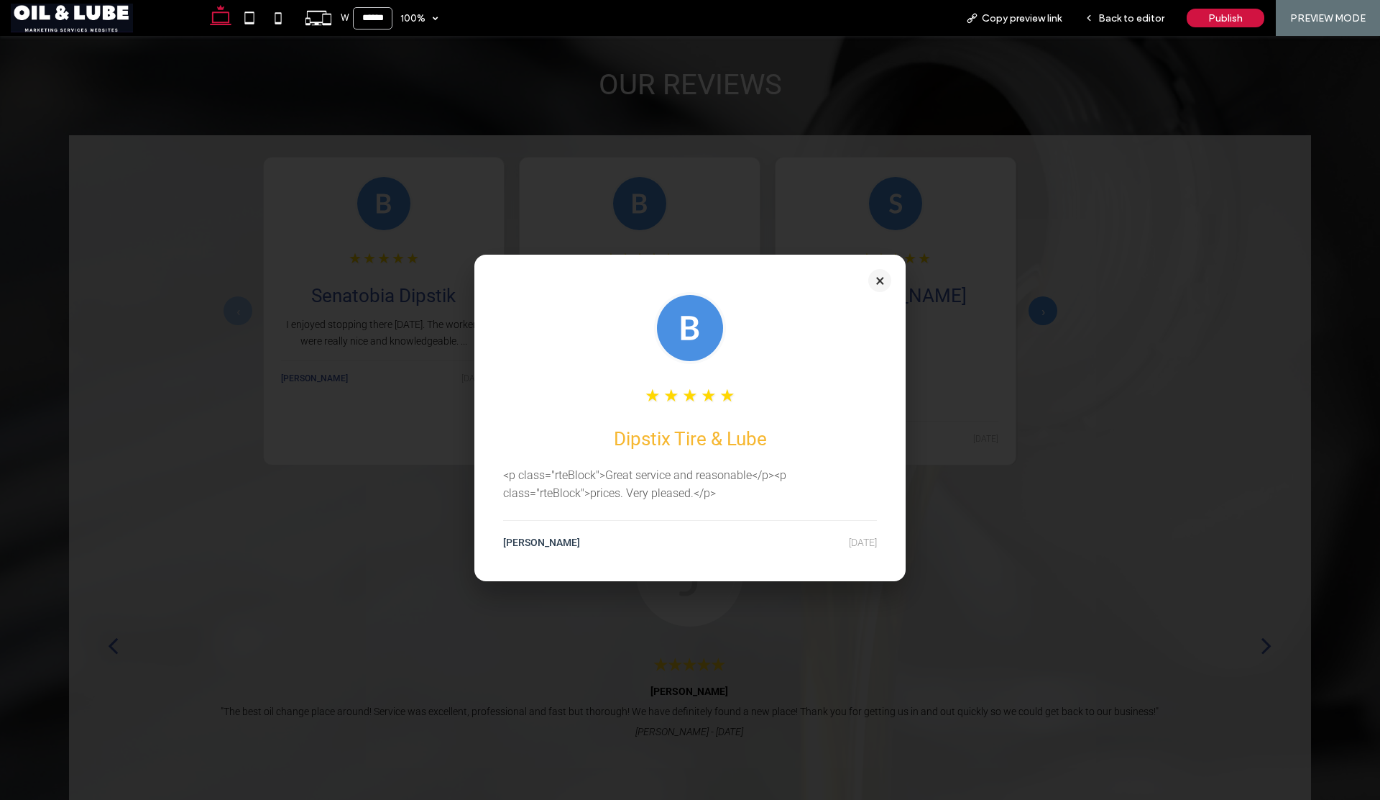
click at [872, 278] on button "×" at bounding box center [880, 280] width 23 height 23
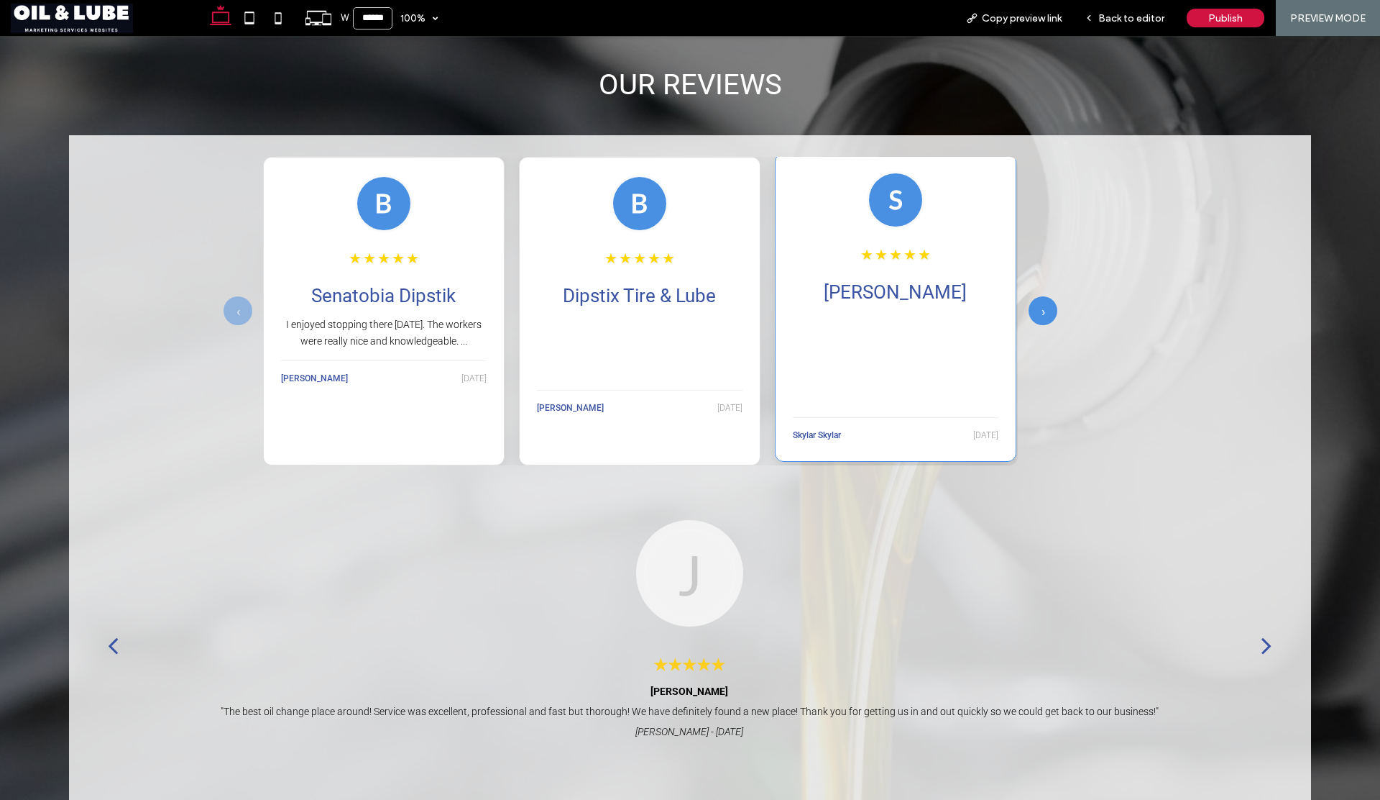
click at [907, 284] on h3 "[PERSON_NAME]" at bounding box center [896, 292] width 206 height 24
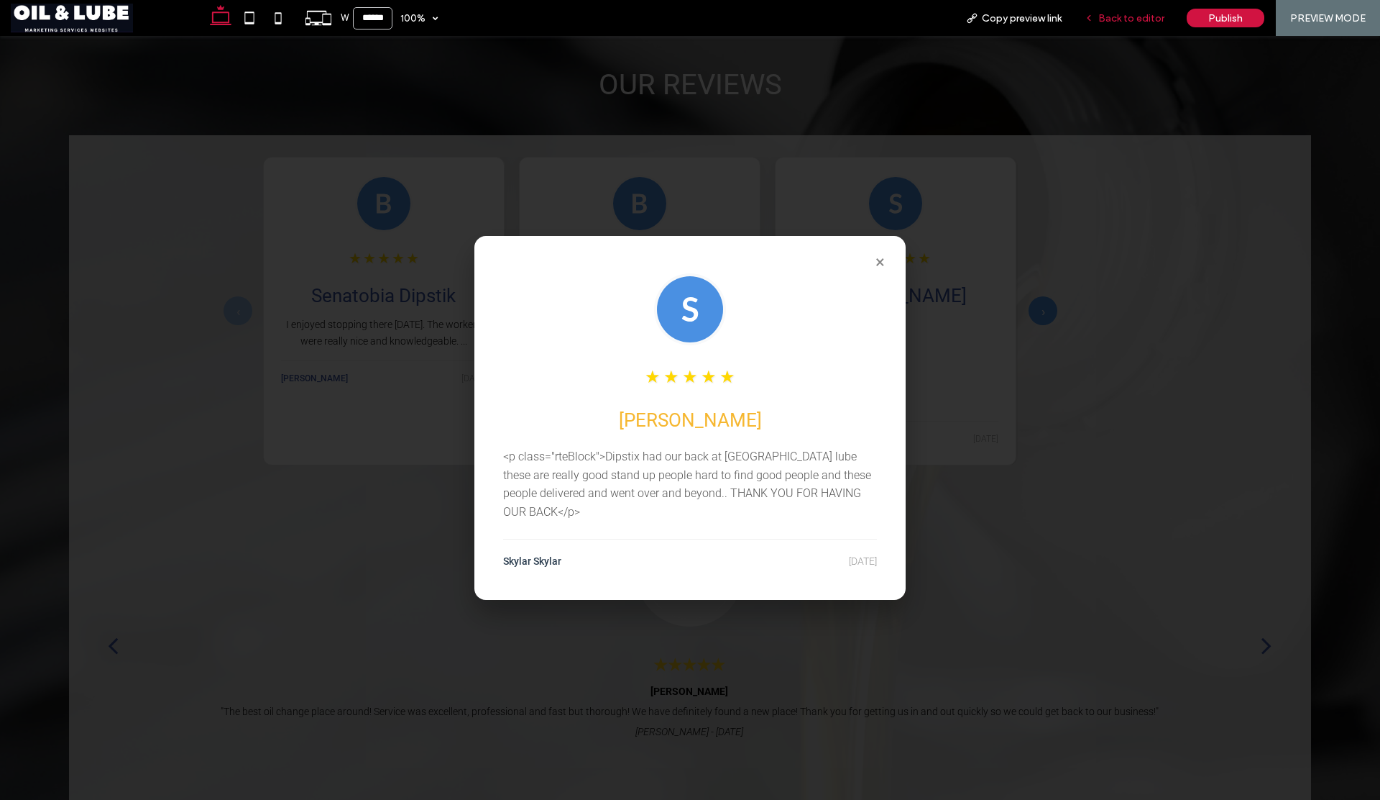
click at [1119, 20] on span "Back to editor" at bounding box center [1132, 18] width 66 height 12
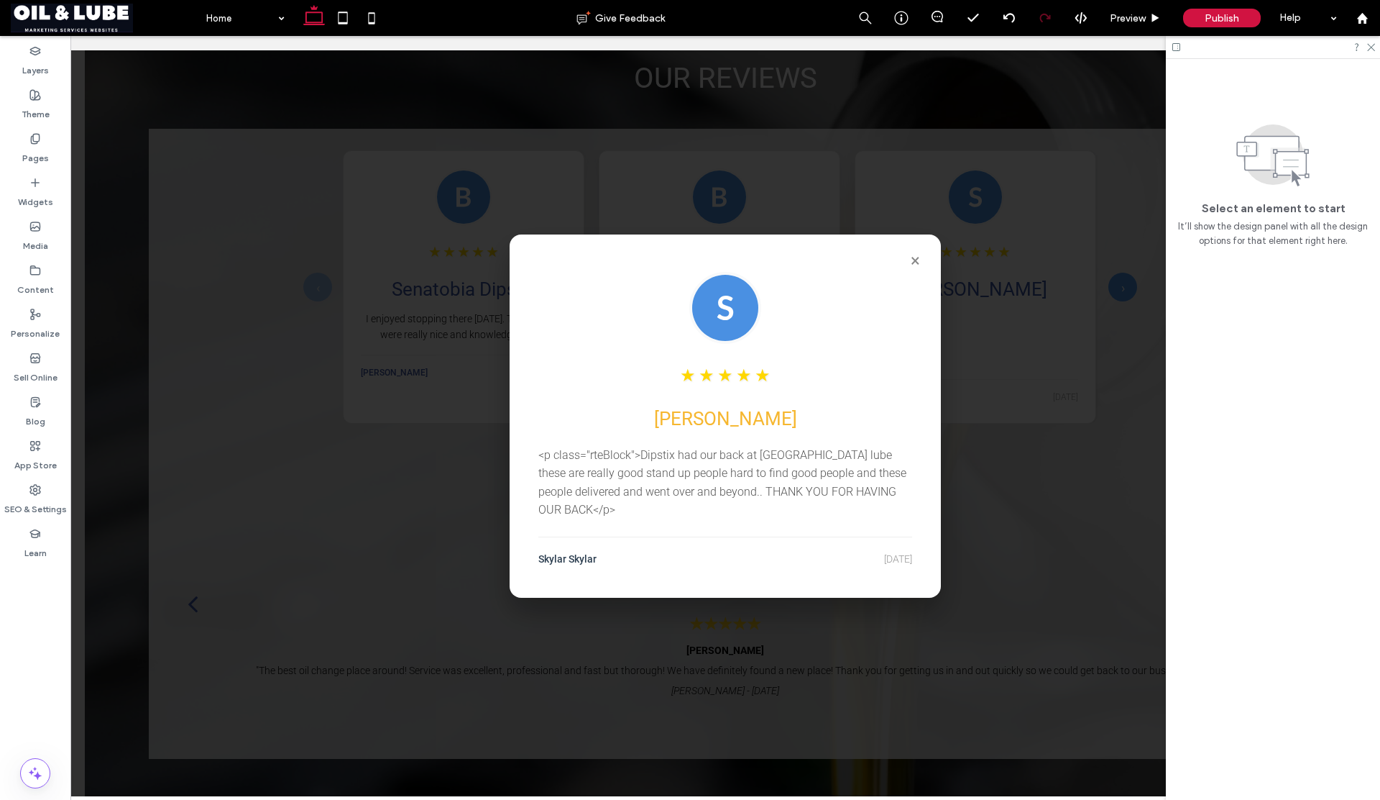
scroll to position [1851, 0]
click at [34, 278] on label "Content" at bounding box center [35, 286] width 37 height 20
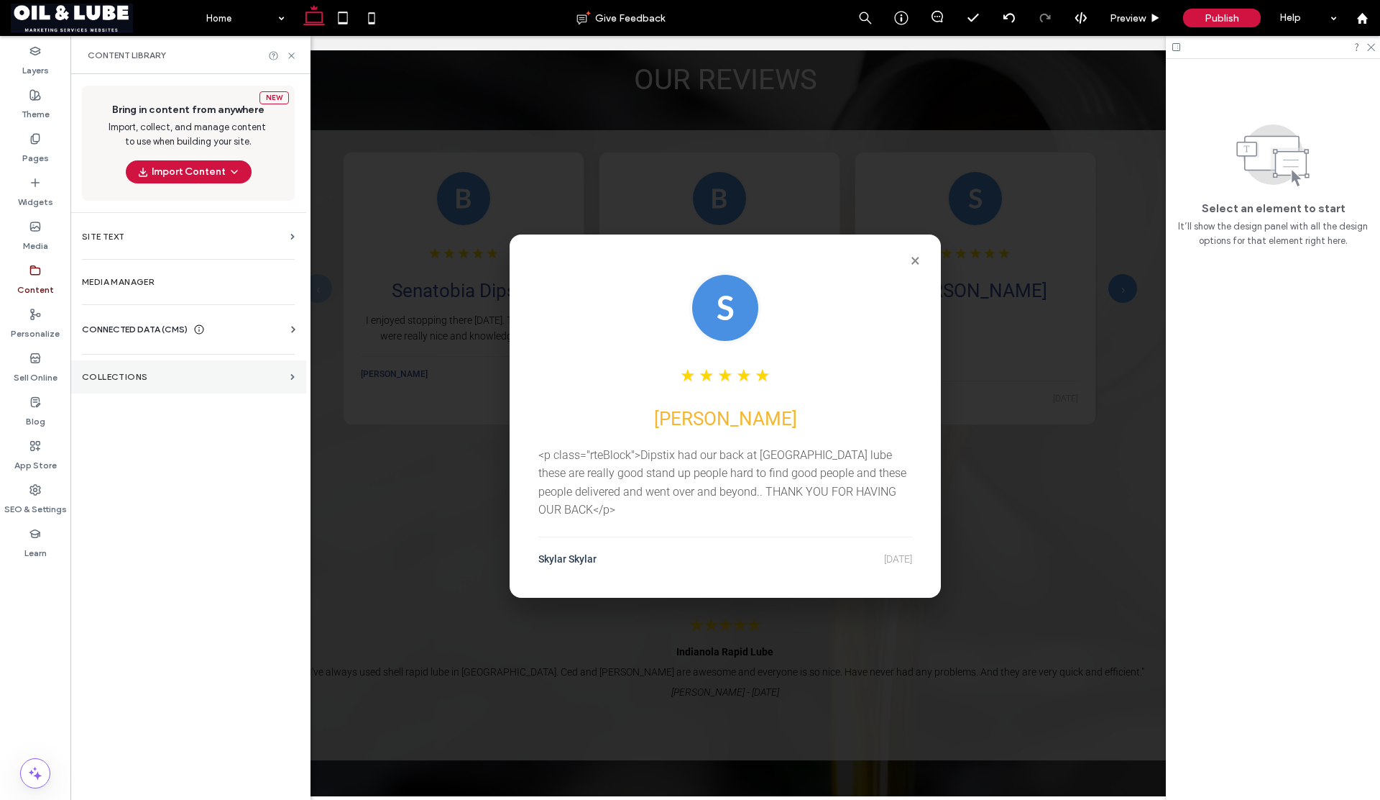
click at [128, 372] on label "Collections" at bounding box center [183, 377] width 203 height 10
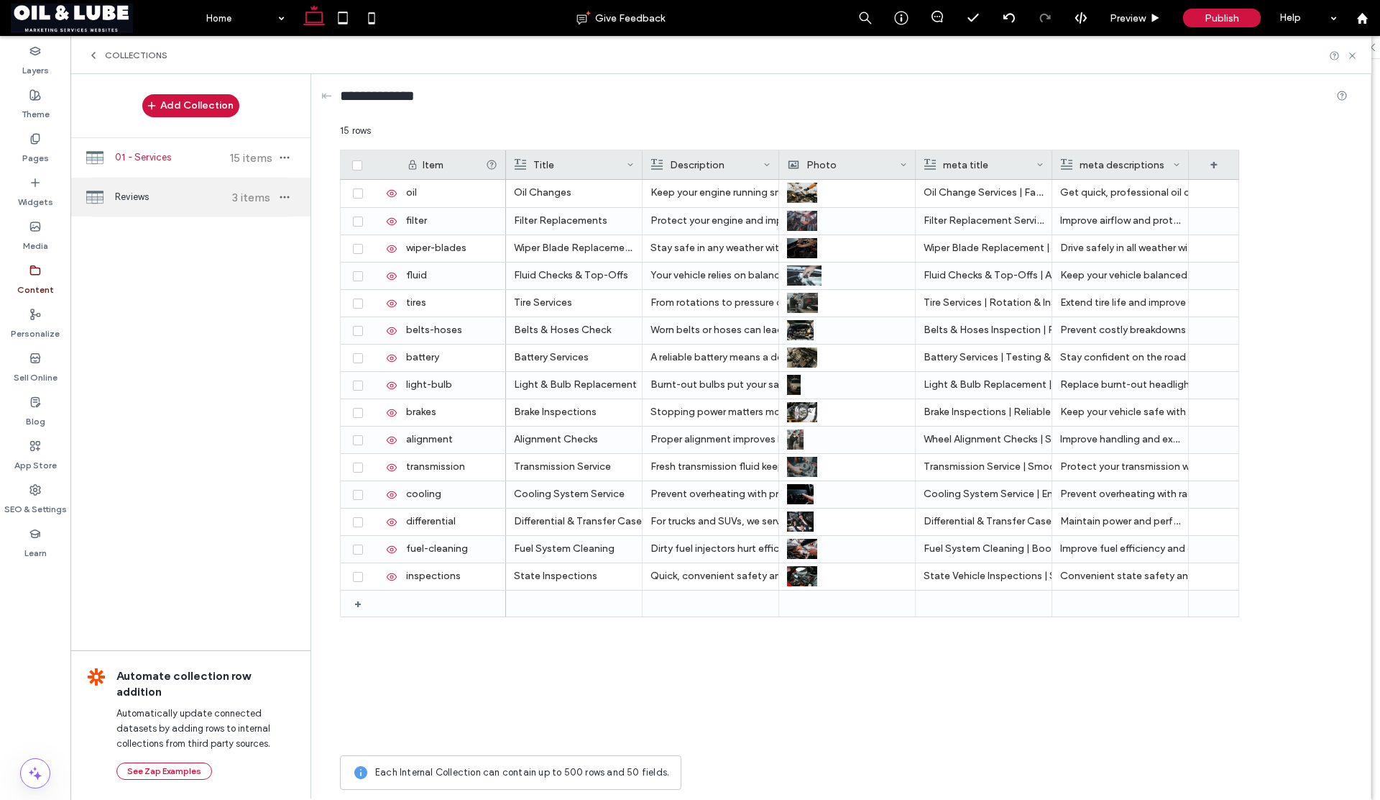
click at [170, 193] on span "Reviews" at bounding box center [168, 197] width 107 height 14
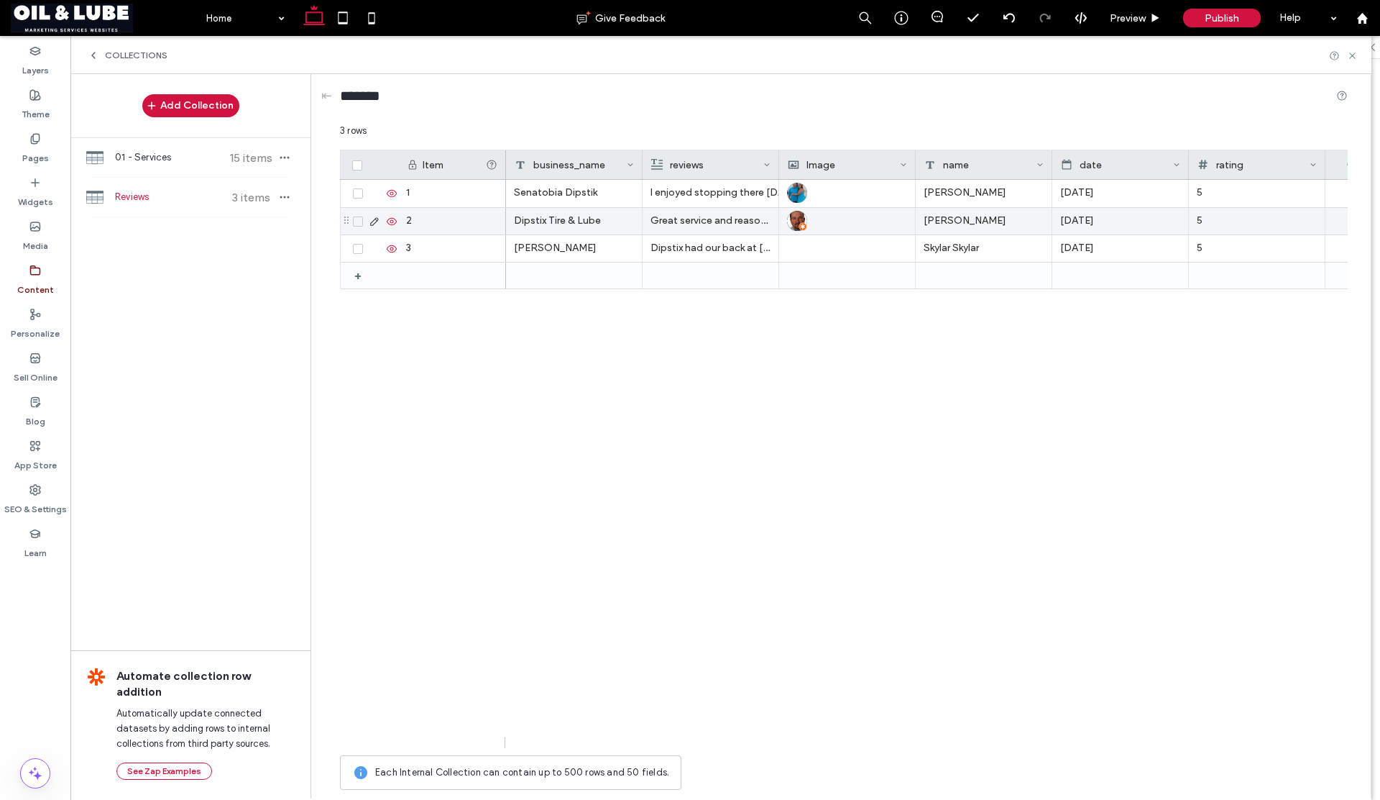
click at [684, 224] on p "Great service and reasonable" at bounding box center [711, 221] width 120 height 26
click at [684, 224] on p "Great service and reasonable" at bounding box center [710, 222] width 119 height 26
click at [732, 165] on div "reviews" at bounding box center [707, 164] width 112 height 29
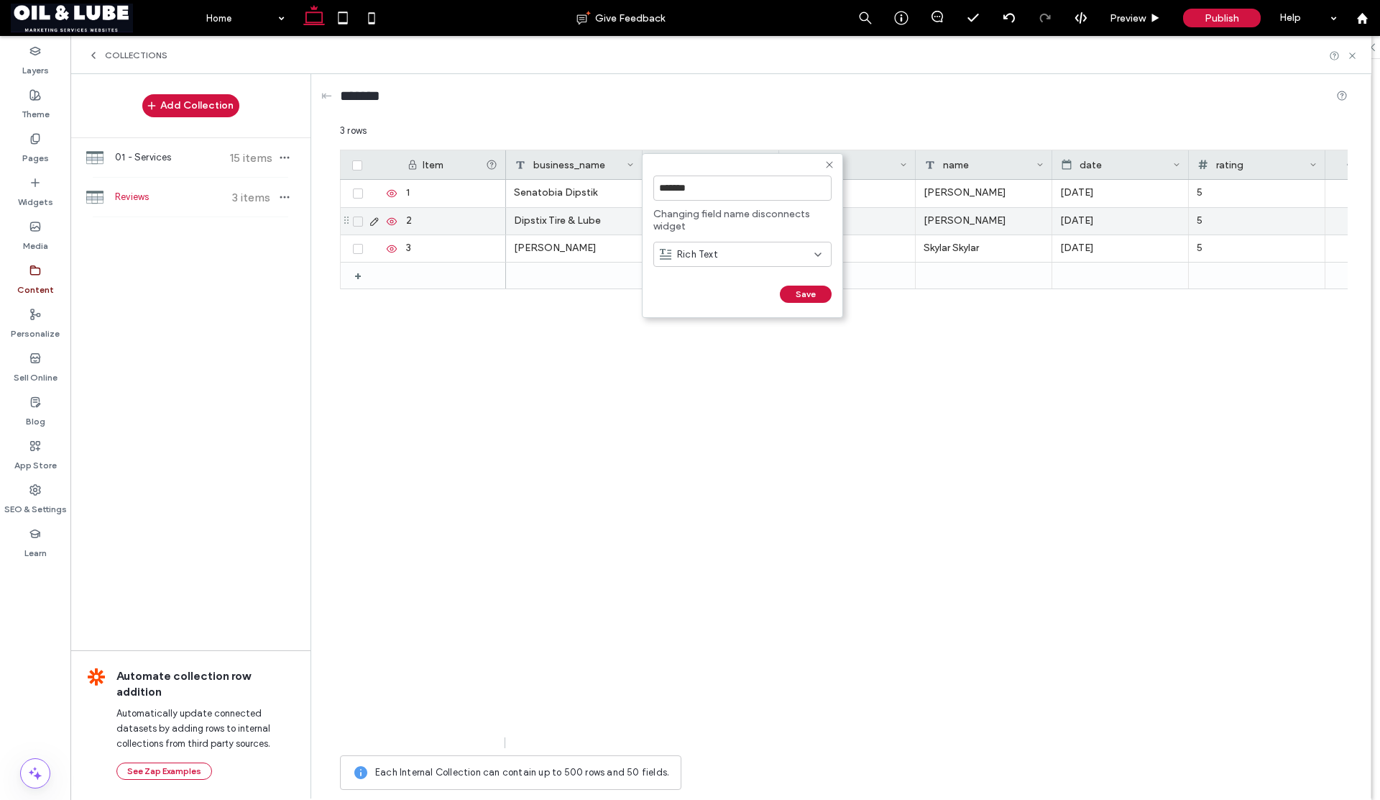
click at [736, 249] on div "Rich Text" at bounding box center [737, 254] width 155 height 14
click at [721, 278] on div "Plain Text" at bounding box center [742, 279] width 177 height 25
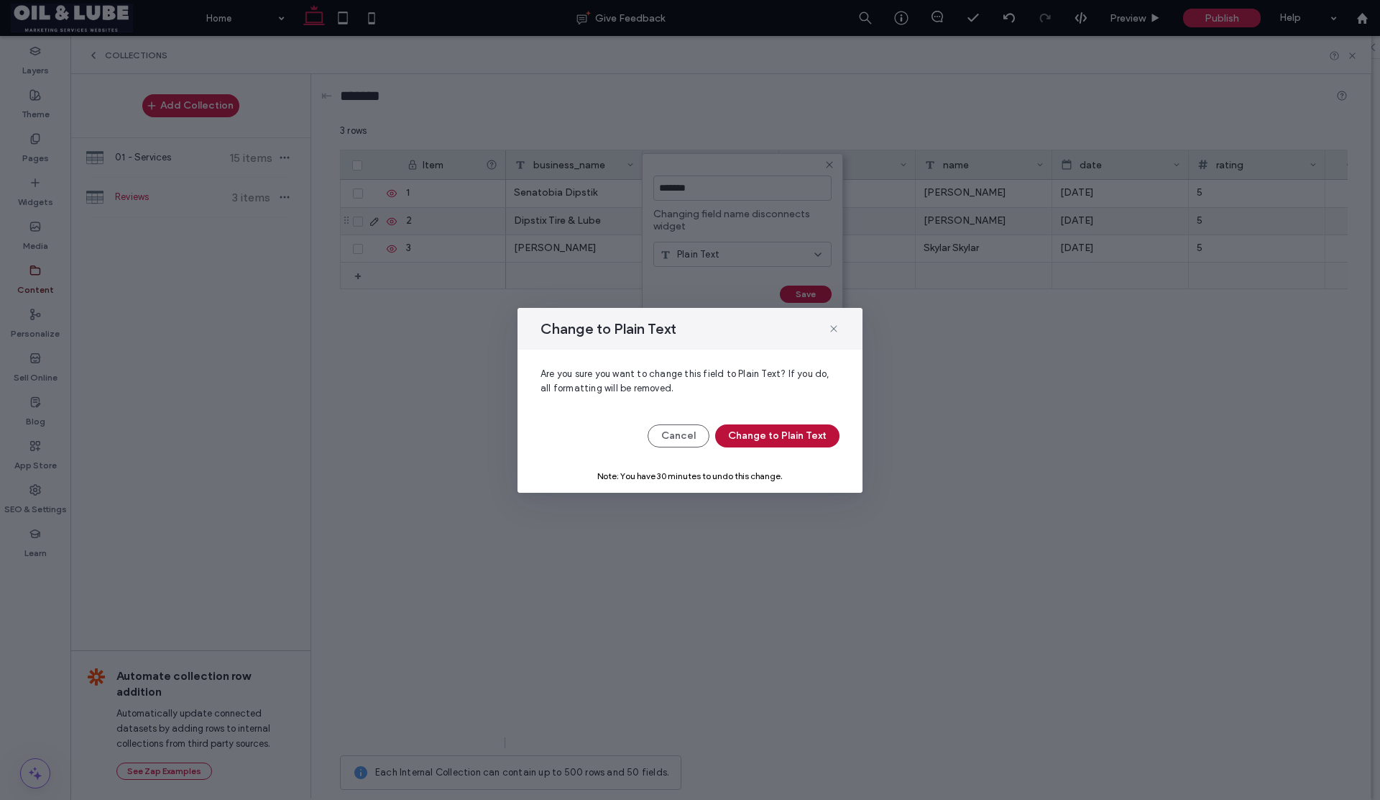
click at [738, 439] on button "Change to Plain Text" at bounding box center [777, 435] width 124 height 23
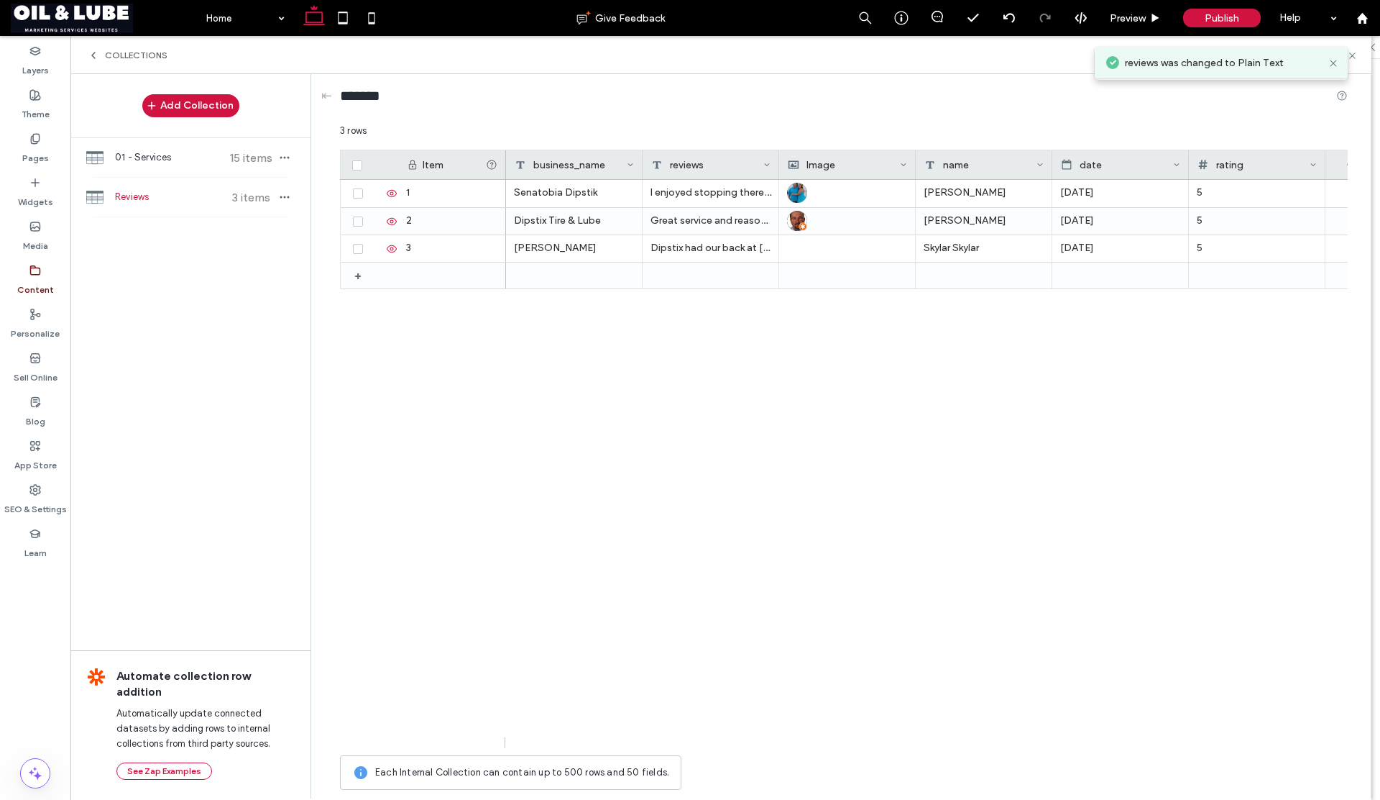
click at [705, 367] on div "Senatobia Dipstik I enjoyed stopping there [DATE]. The workers were really nice…" at bounding box center [927, 464] width 842 height 568
click at [1352, 56] on use at bounding box center [1353, 55] width 6 height 6
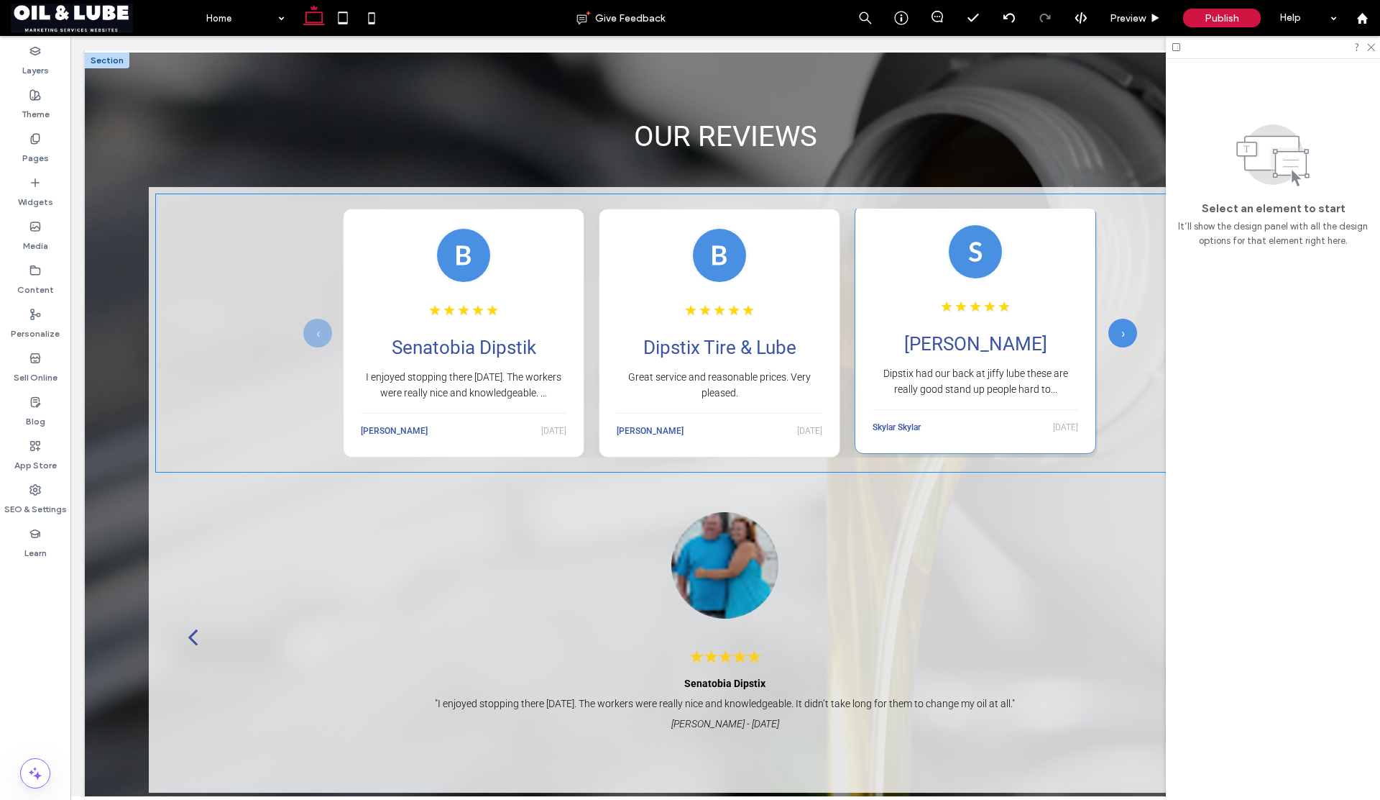
scroll to position [1796, 0]
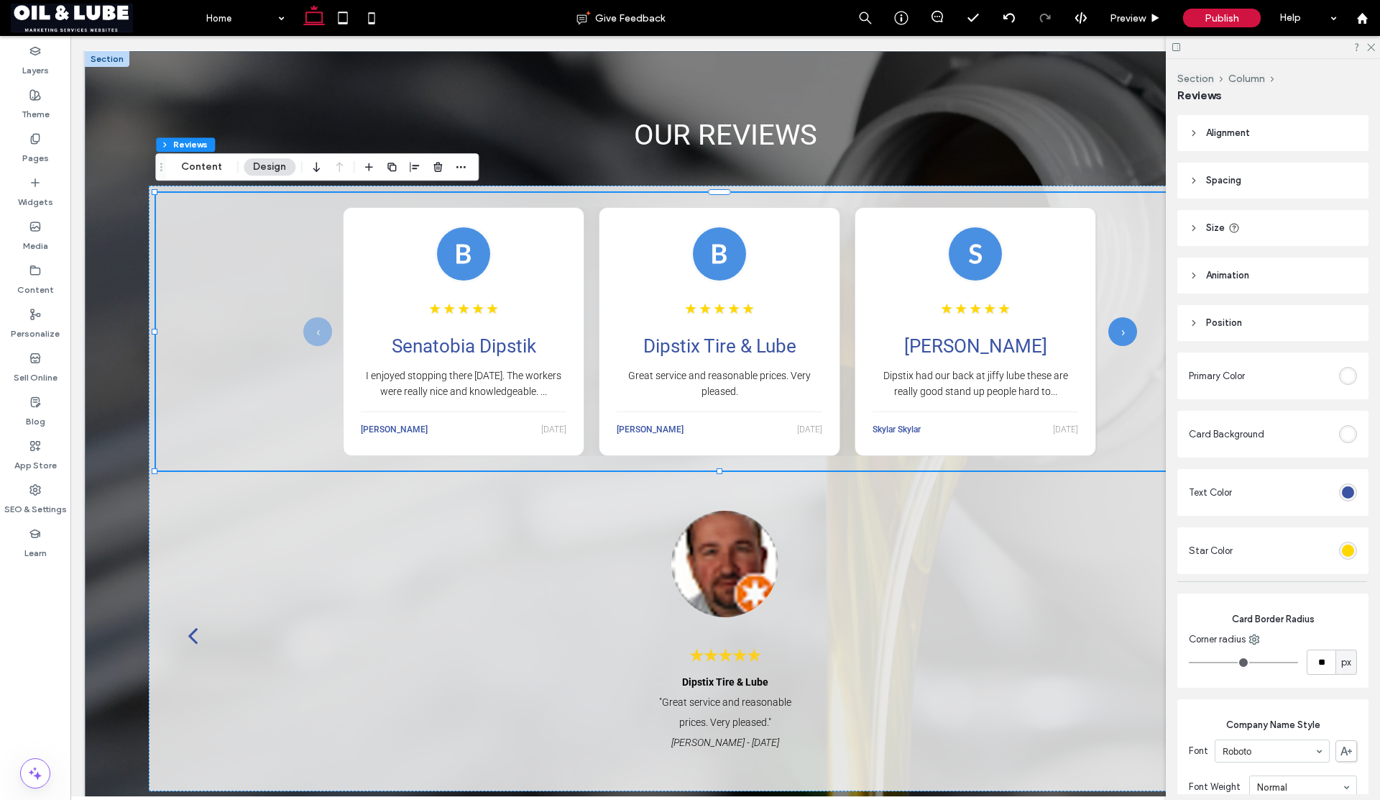
click at [726, 345] on h3 "Dipstix Tire & Lube" at bounding box center [720, 346] width 206 height 24
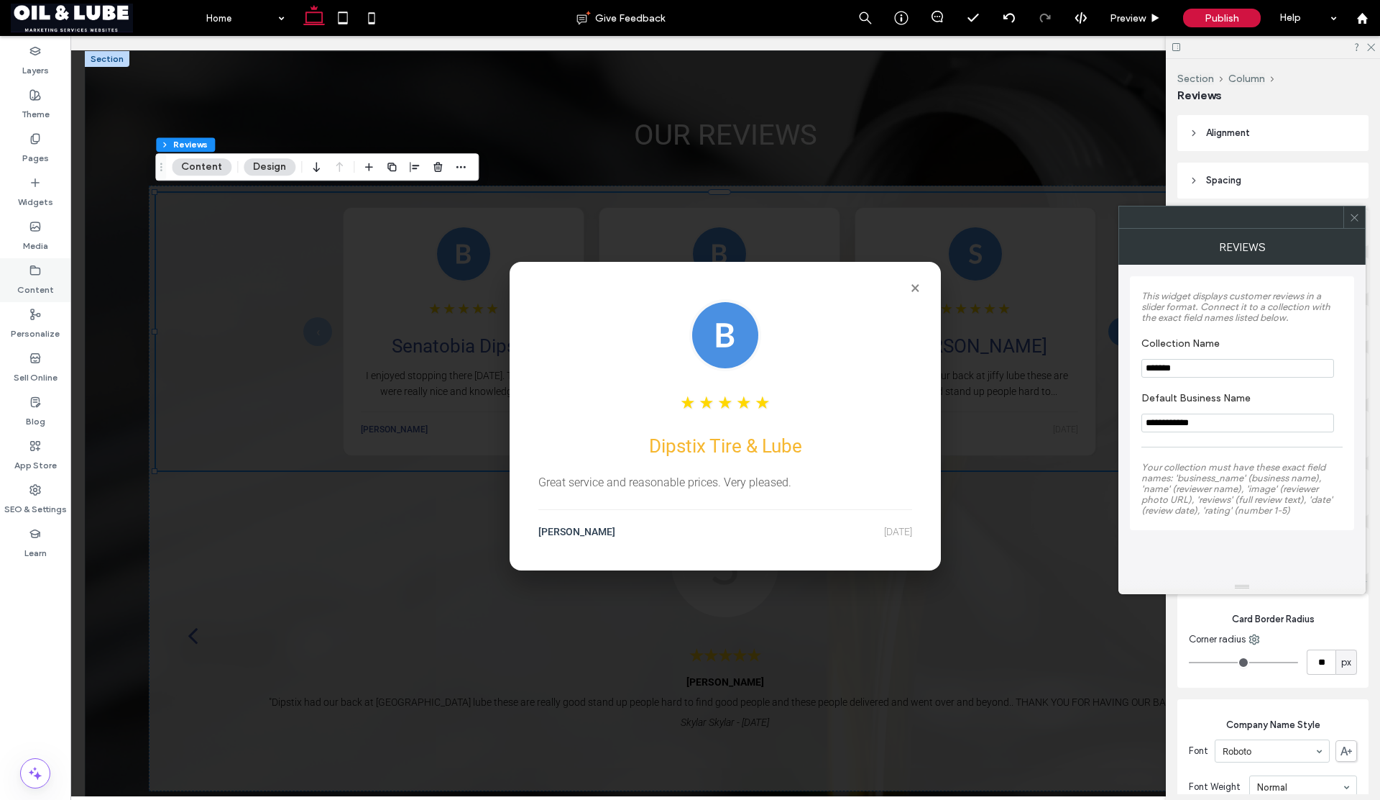
click at [36, 282] on label "Content" at bounding box center [35, 286] width 37 height 20
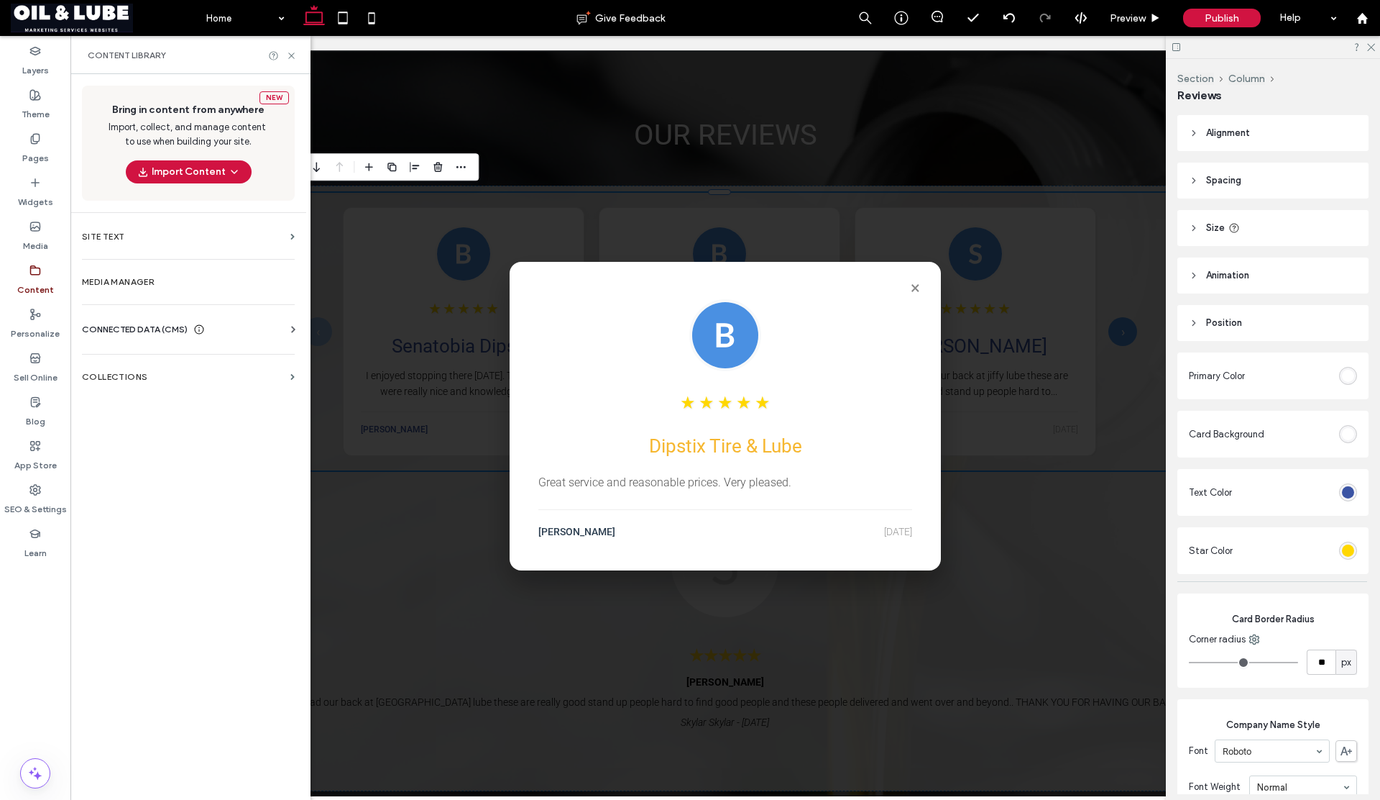
click at [147, 331] on span "CONNECTED DATA (CMS)" at bounding box center [135, 329] width 106 height 14
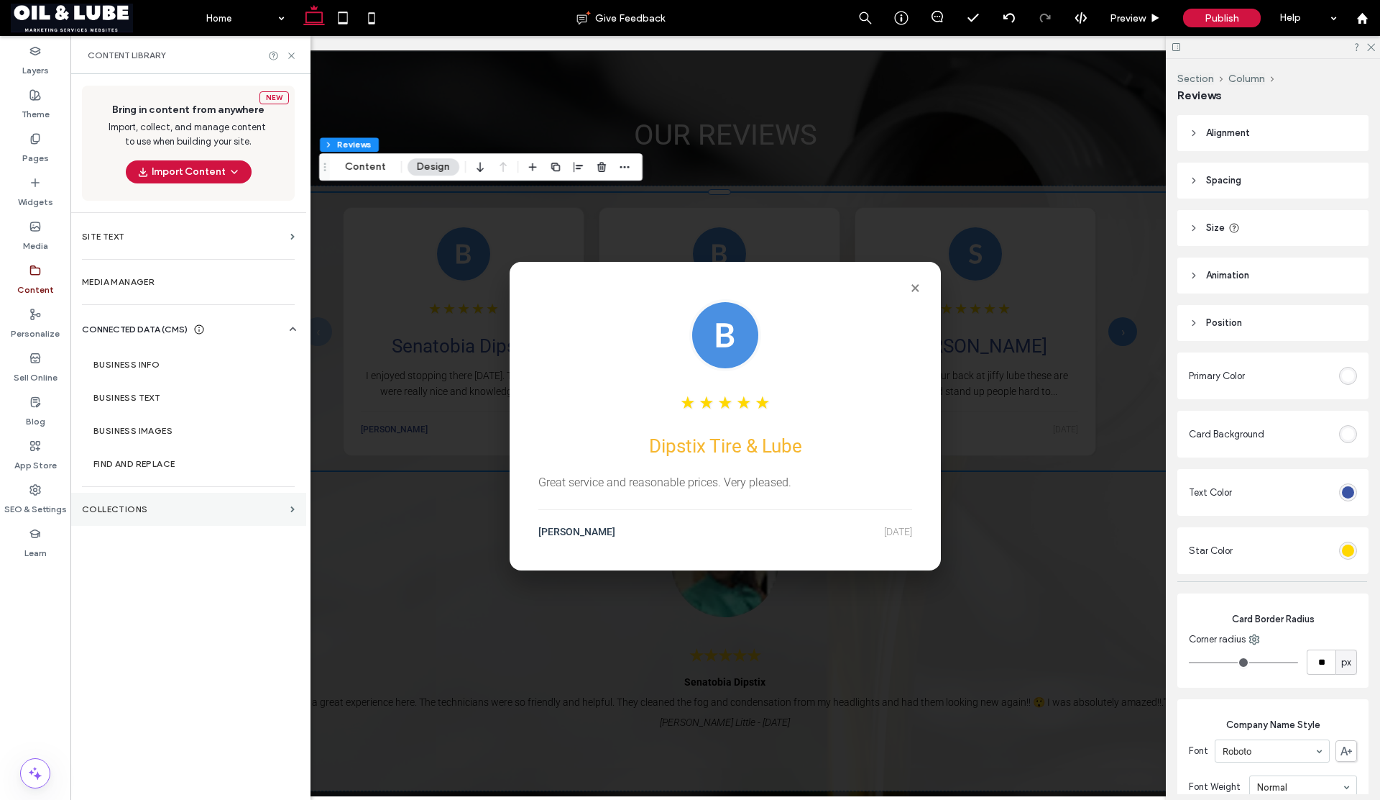
click at [105, 516] on section "Collections" at bounding box center [188, 509] width 236 height 33
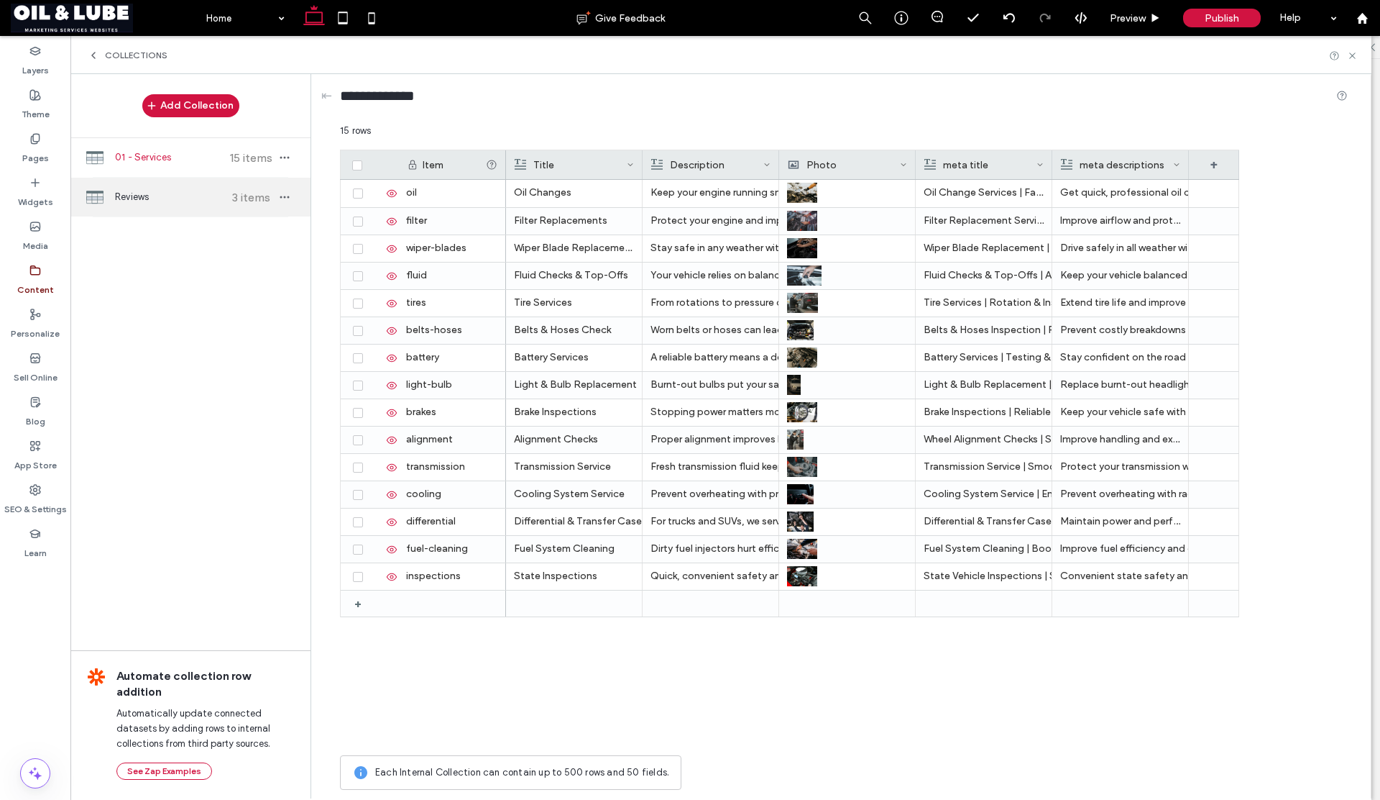
click at [166, 203] on span "Reviews" at bounding box center [168, 197] width 107 height 14
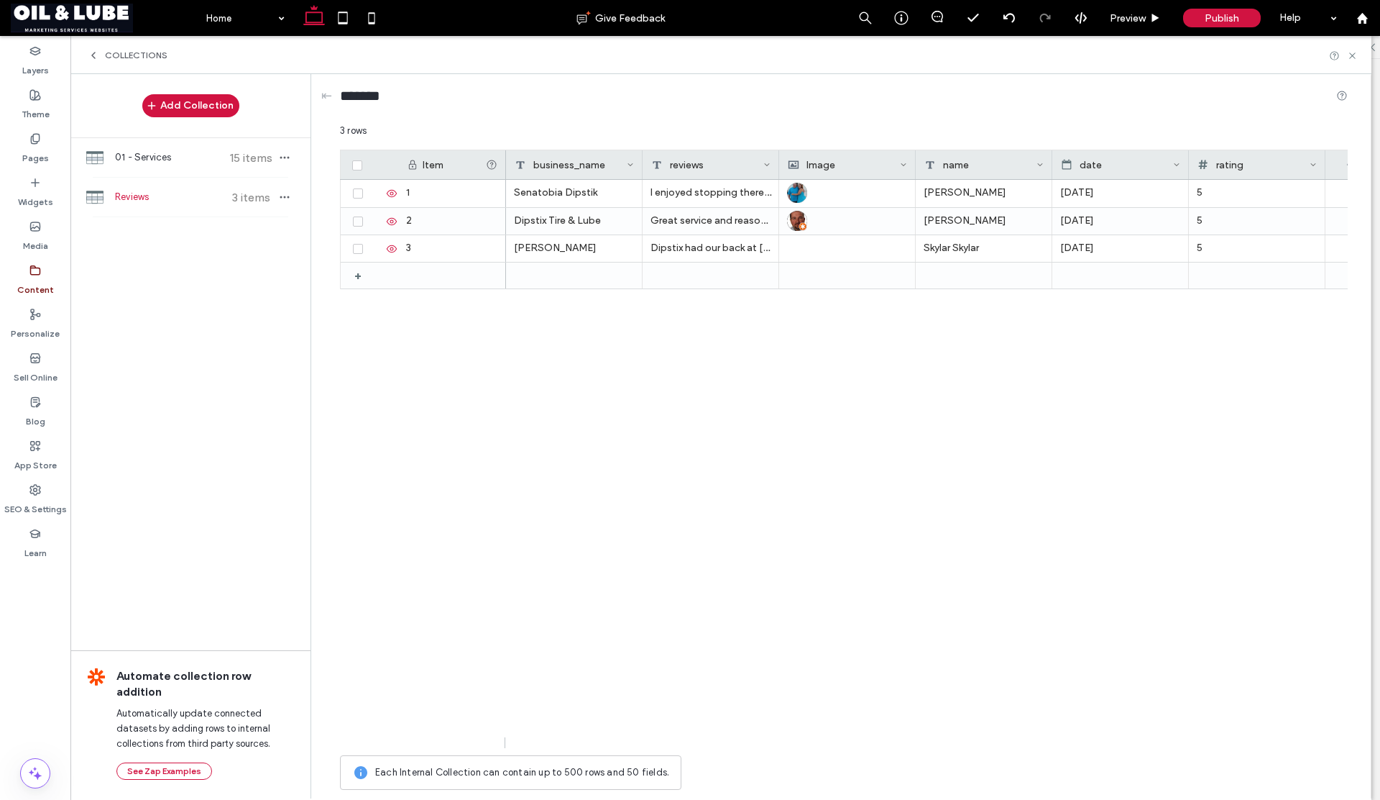
click at [849, 162] on div "Image" at bounding box center [844, 164] width 112 height 29
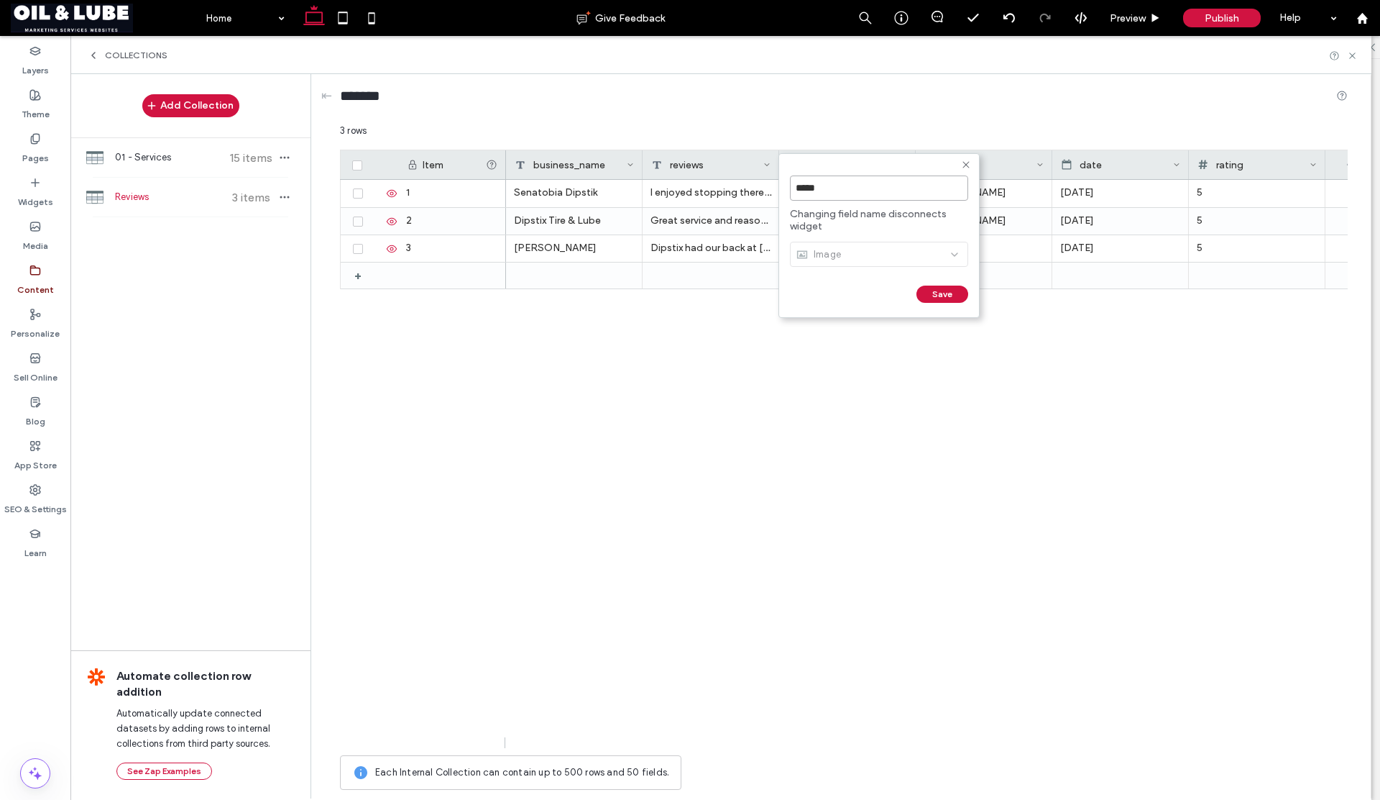
click at [860, 193] on input "*****" at bounding box center [879, 187] width 178 height 25
type input "******"
click at [928, 293] on button "Save" at bounding box center [943, 293] width 52 height 17
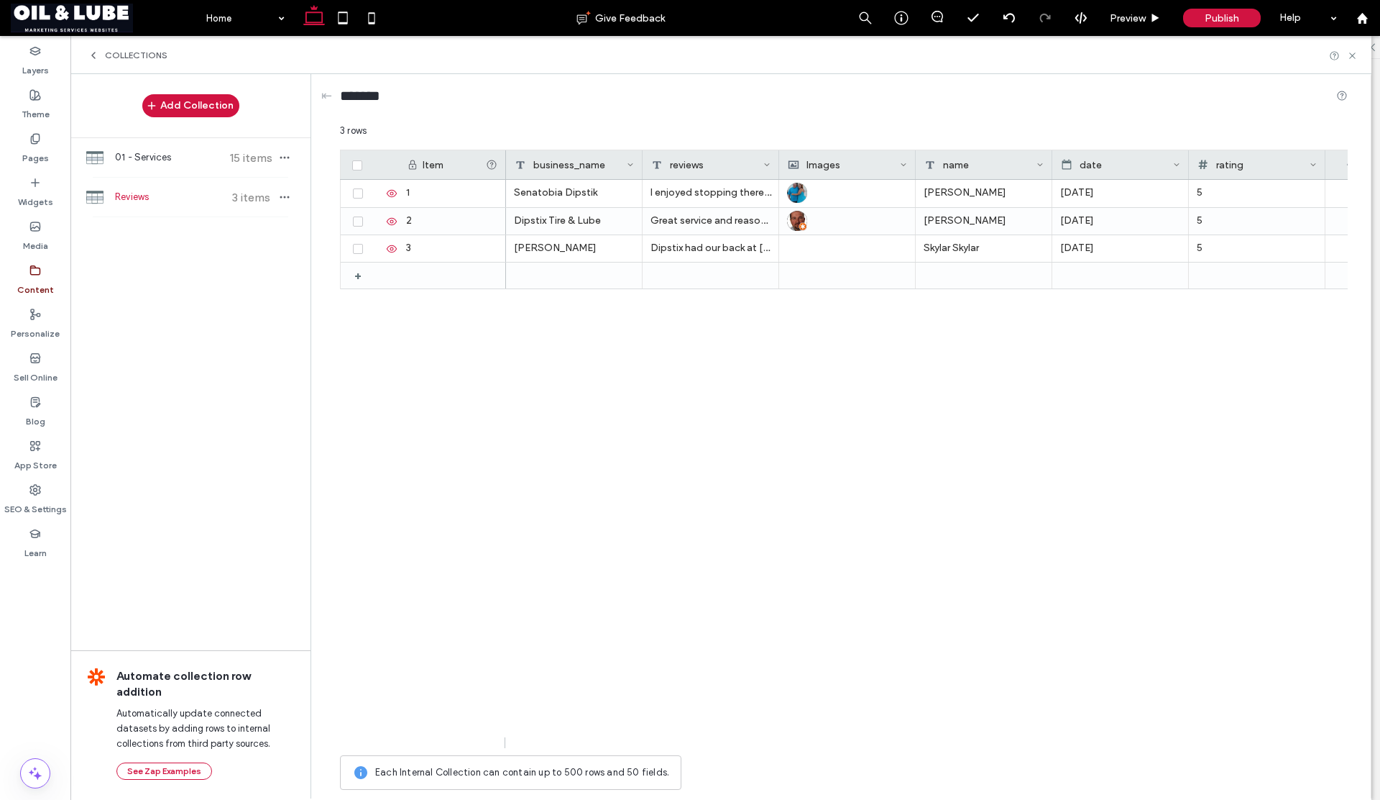
click at [823, 168] on div "Images" at bounding box center [844, 164] width 112 height 29
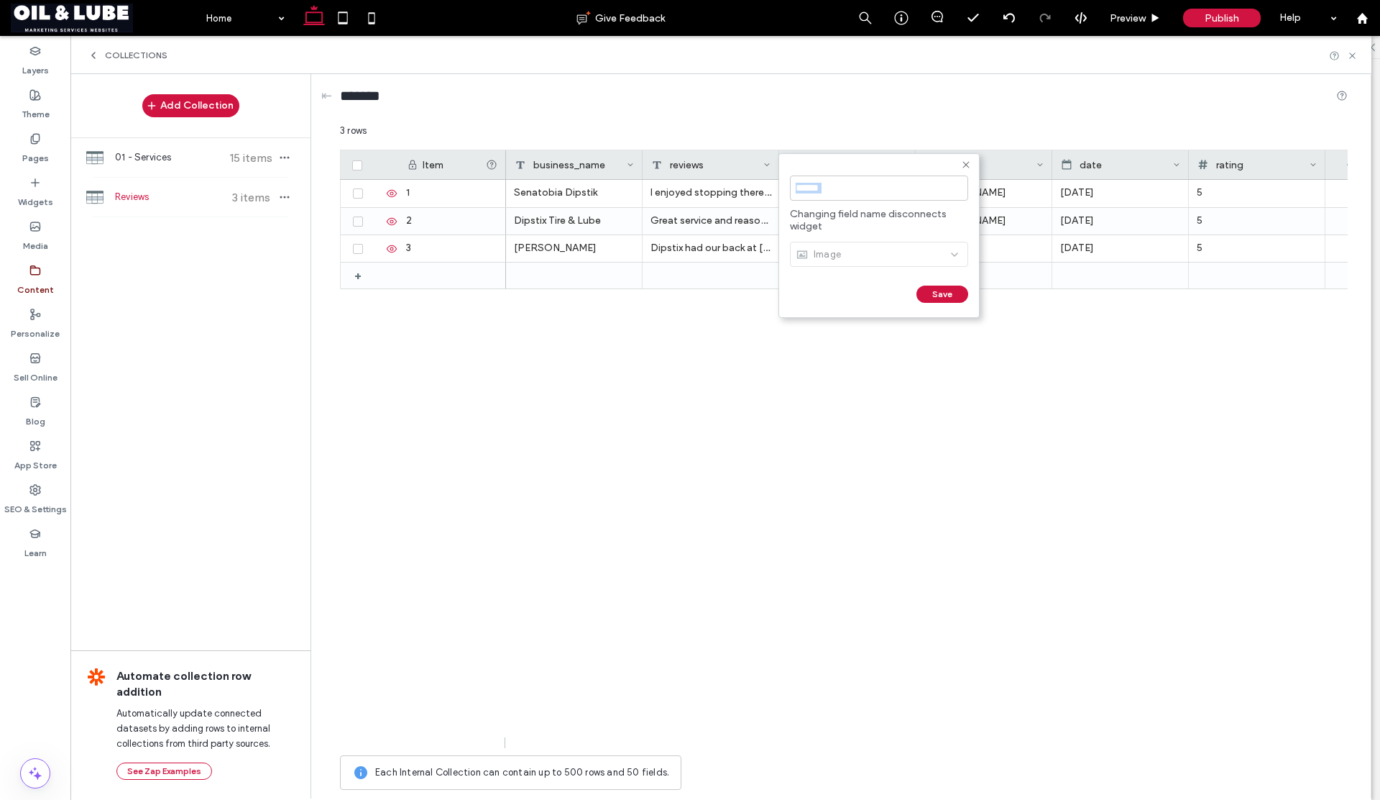
click at [823, 168] on div "******" at bounding box center [879, 188] width 178 height 40
click at [797, 191] on input "******" at bounding box center [879, 187] width 178 height 25
click at [797, 193] on input "******" at bounding box center [879, 187] width 178 height 25
click at [858, 193] on input "******" at bounding box center [879, 187] width 178 height 25
type input "*****"
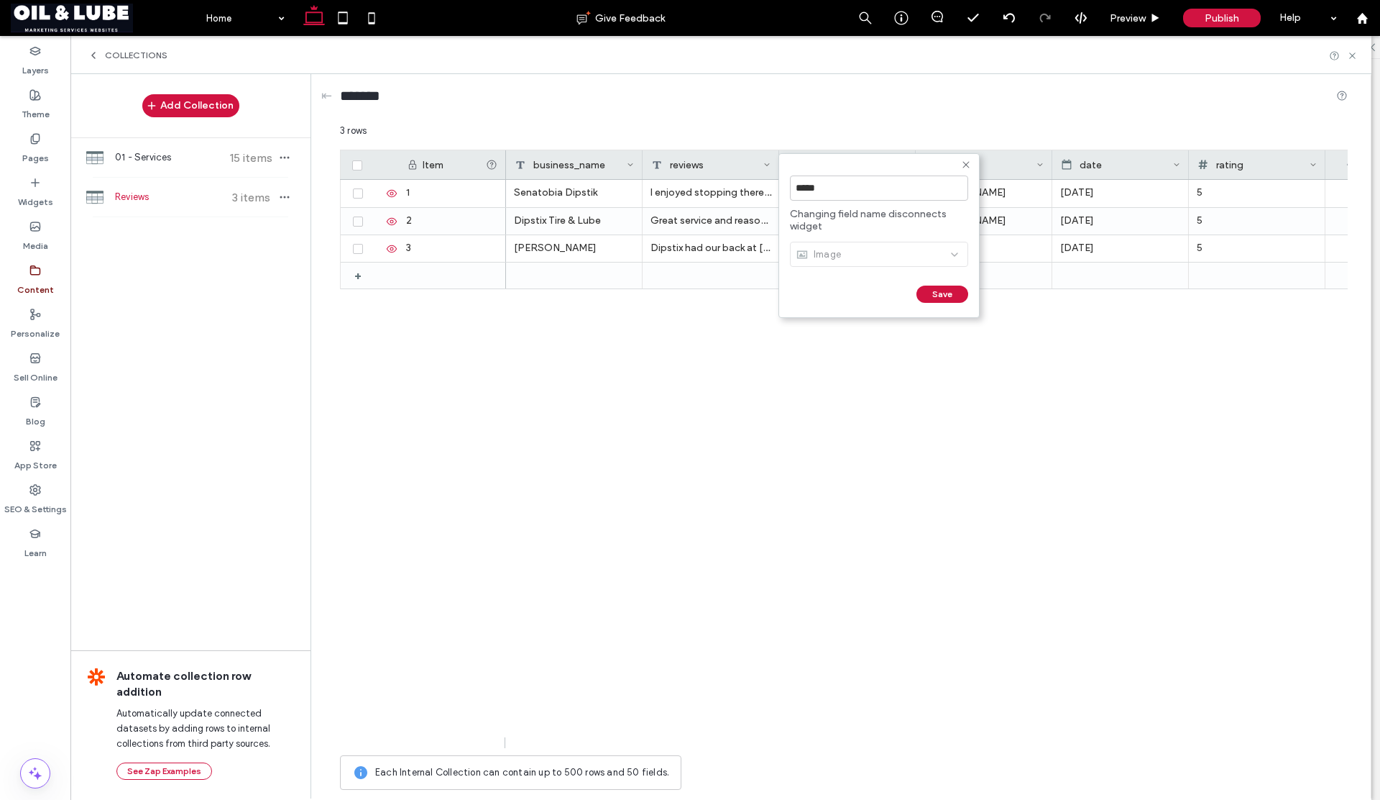
click at [928, 290] on button "Save" at bounding box center [943, 293] width 52 height 17
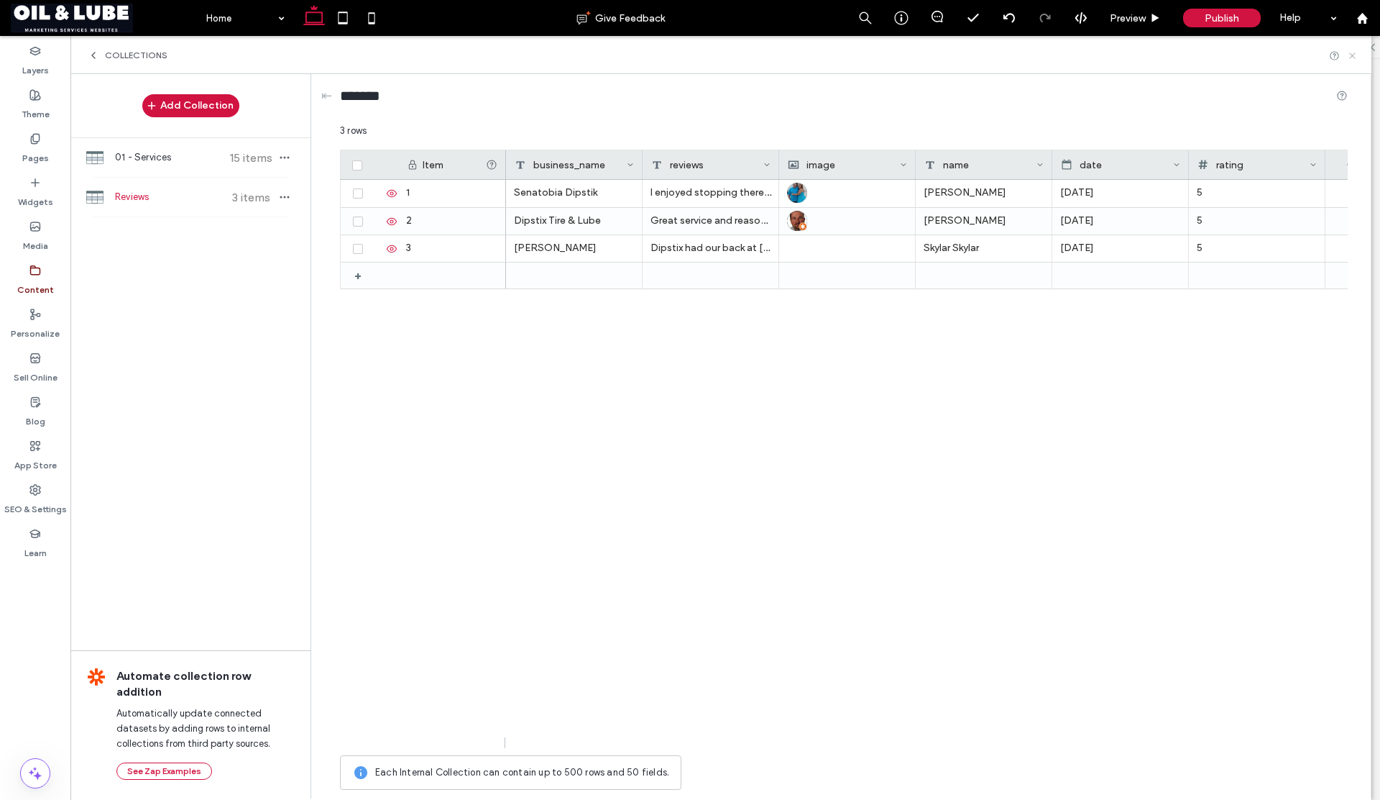
click at [1352, 57] on icon at bounding box center [1352, 55] width 11 height 11
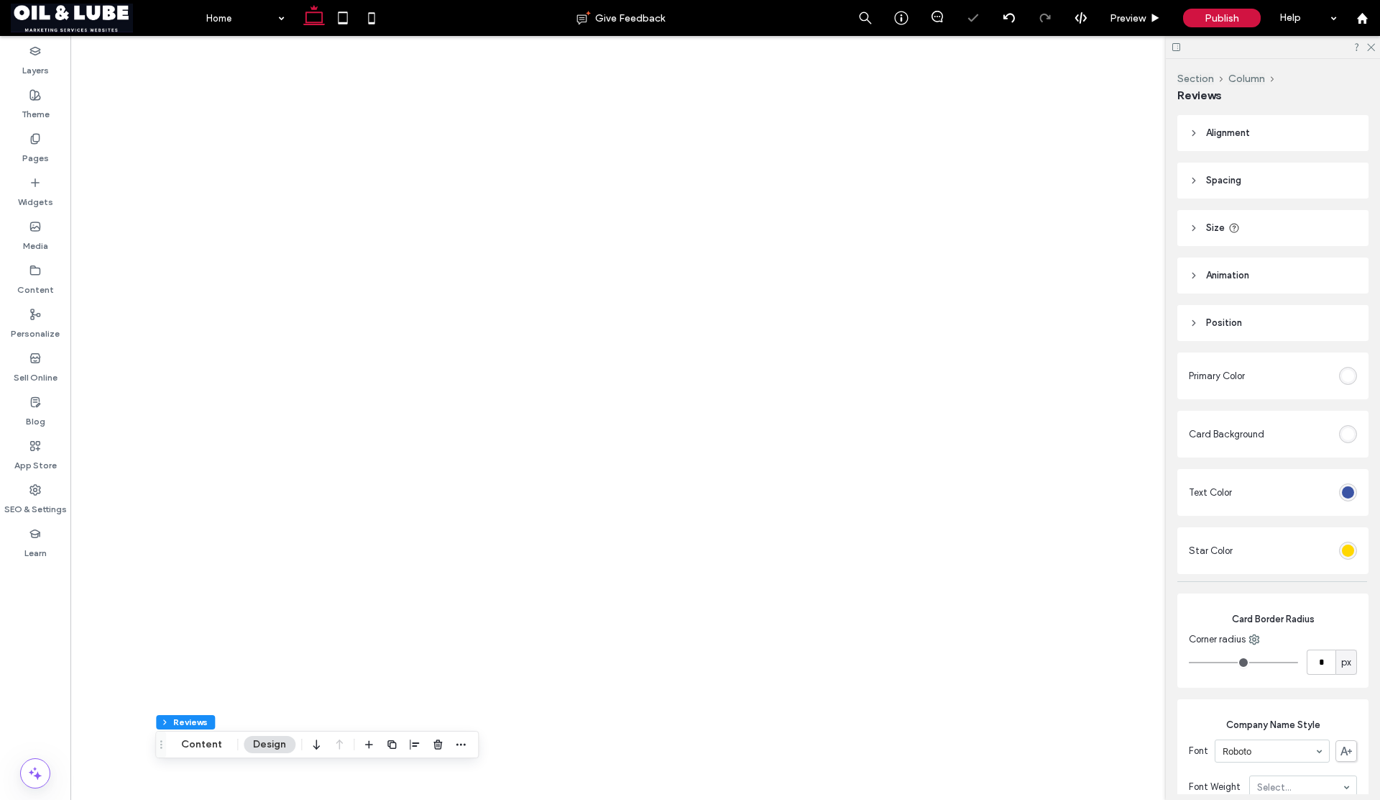
type input "**"
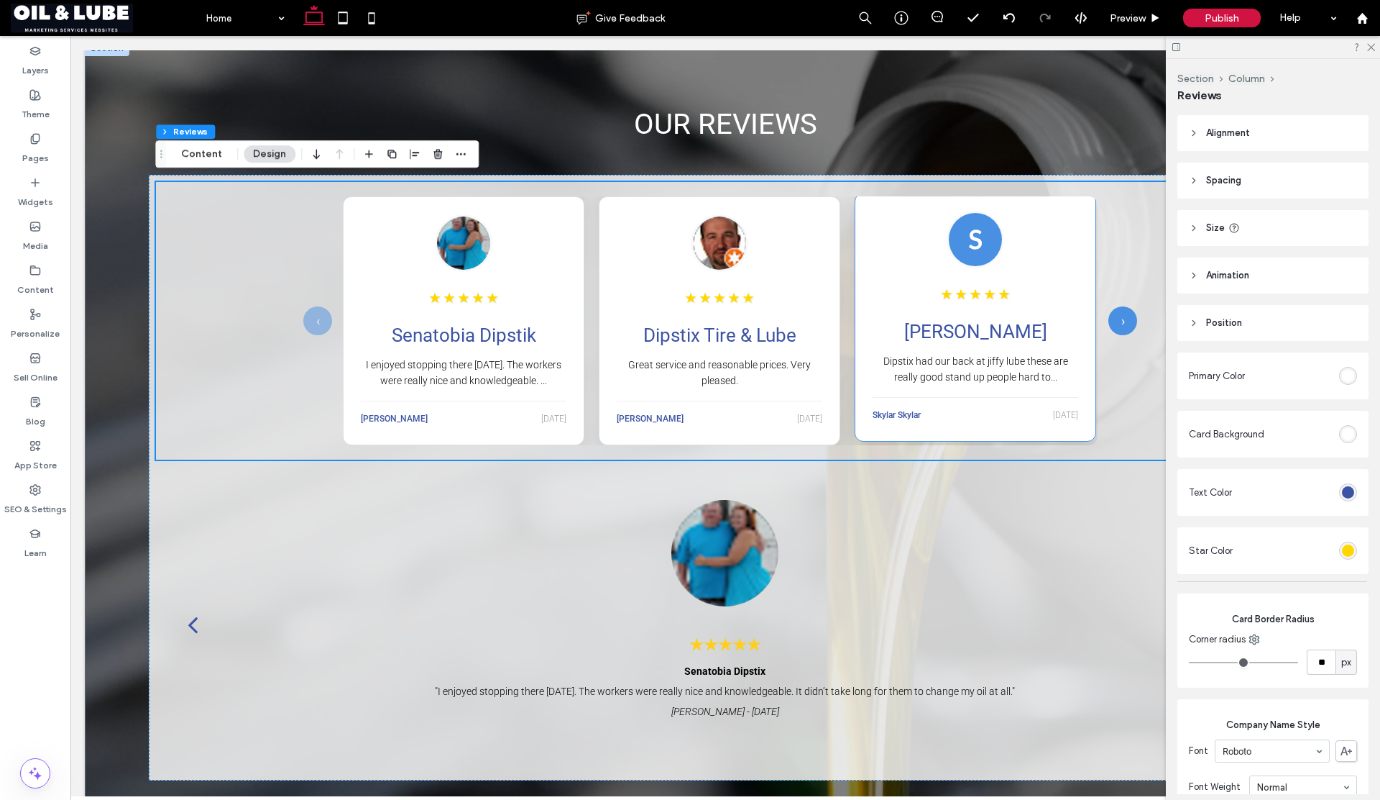
scroll to position [1810, 0]
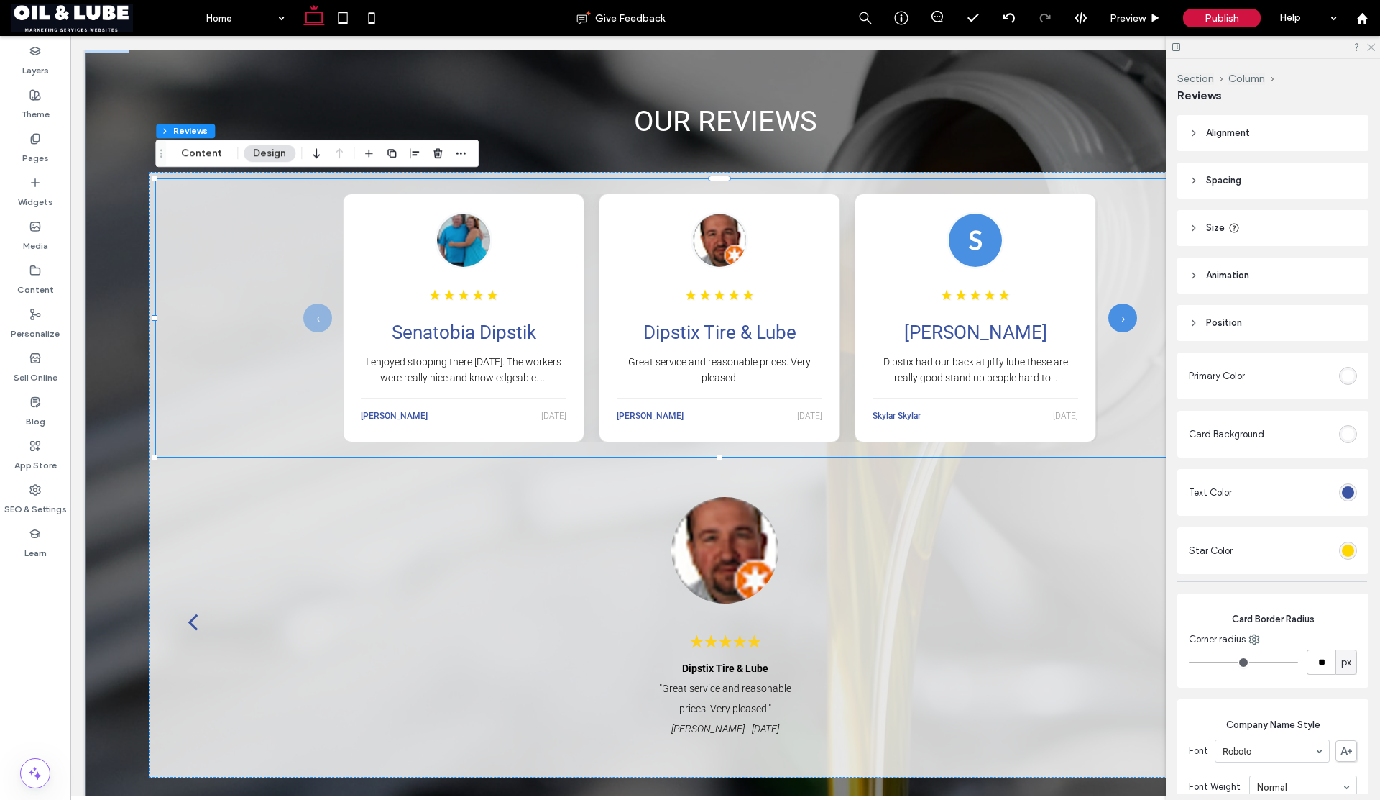
click at [1374, 45] on icon at bounding box center [1370, 46] width 9 height 9
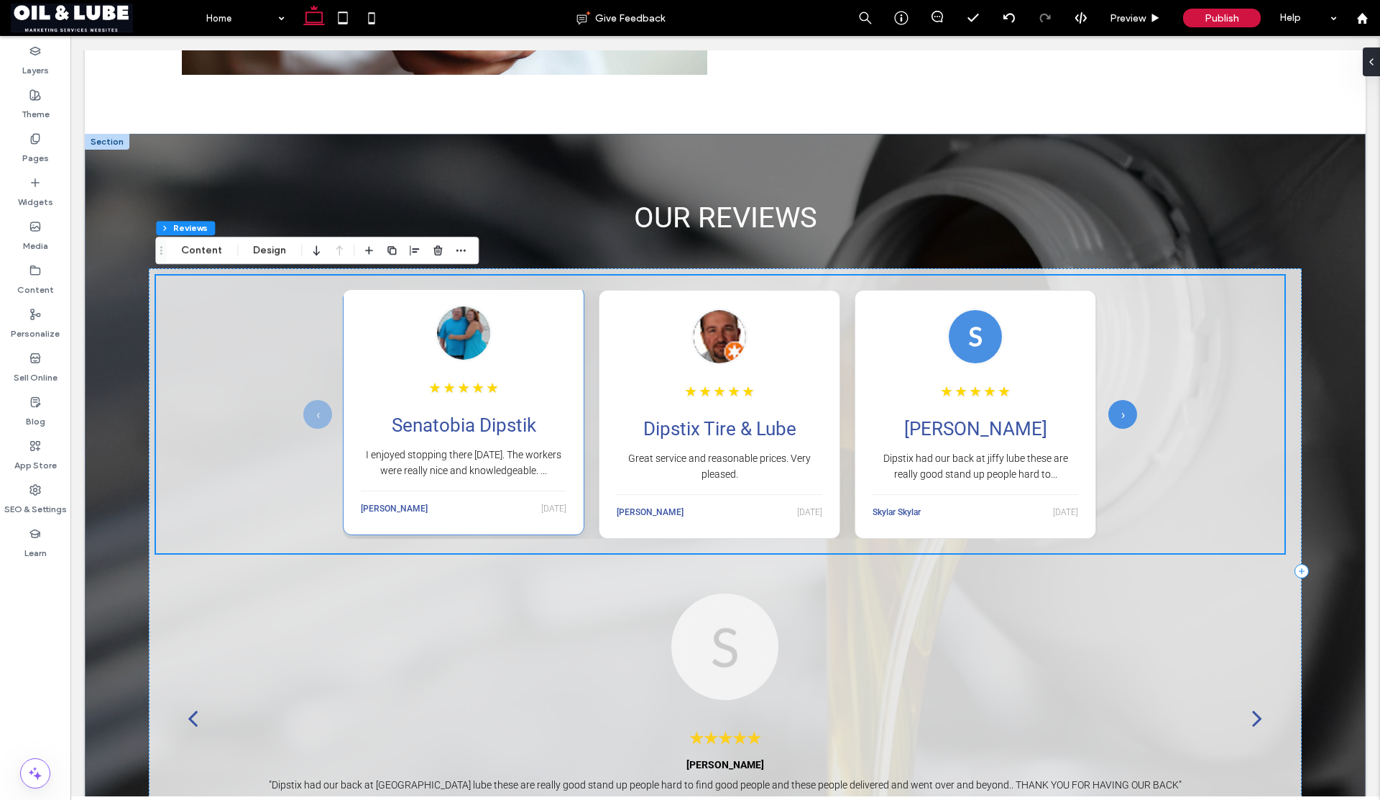
scroll to position [1714, 0]
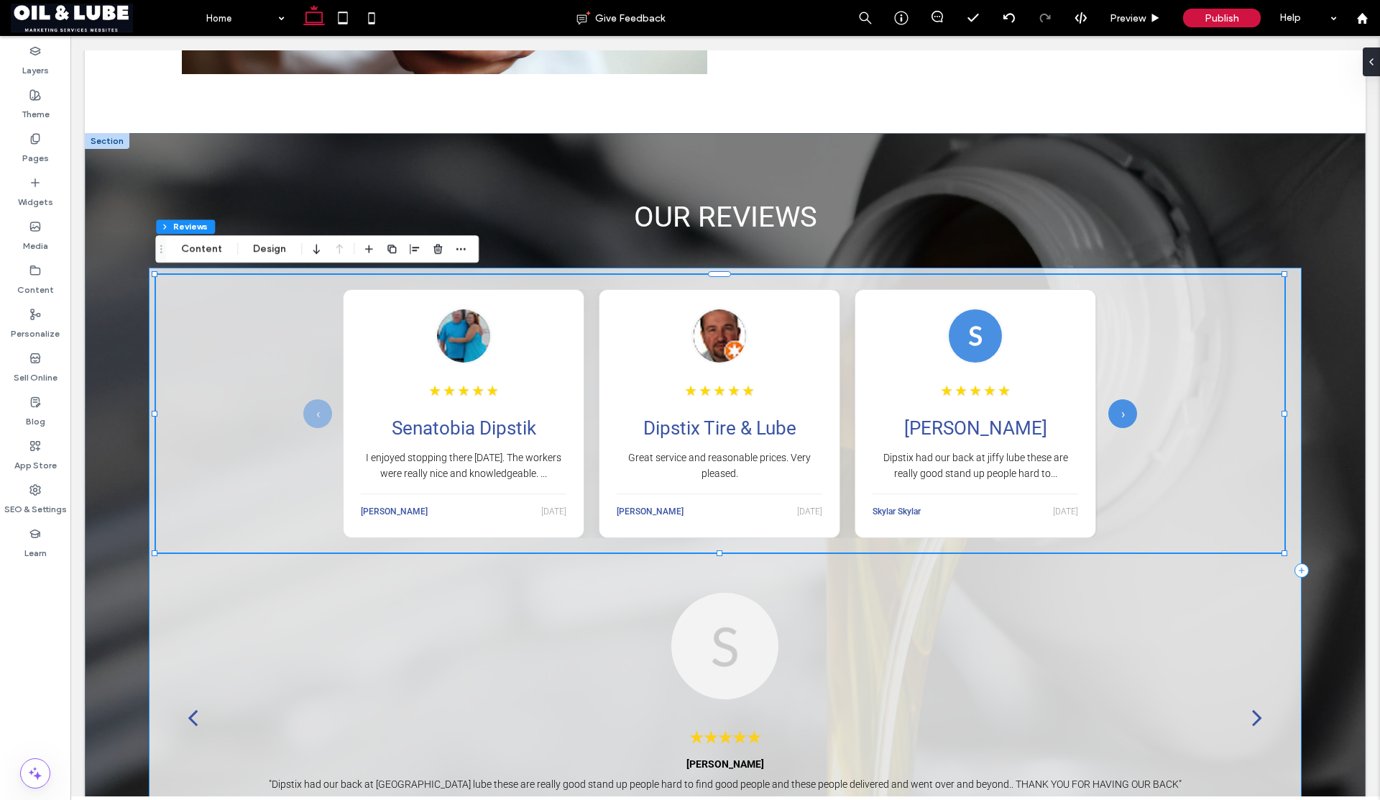
click at [152, 569] on div "‹ ★ ★ ★ ★ ★ Senatobia Dipstik I enjoyed stopping there [DATE]. The workers were…" at bounding box center [725, 569] width 1153 height 605
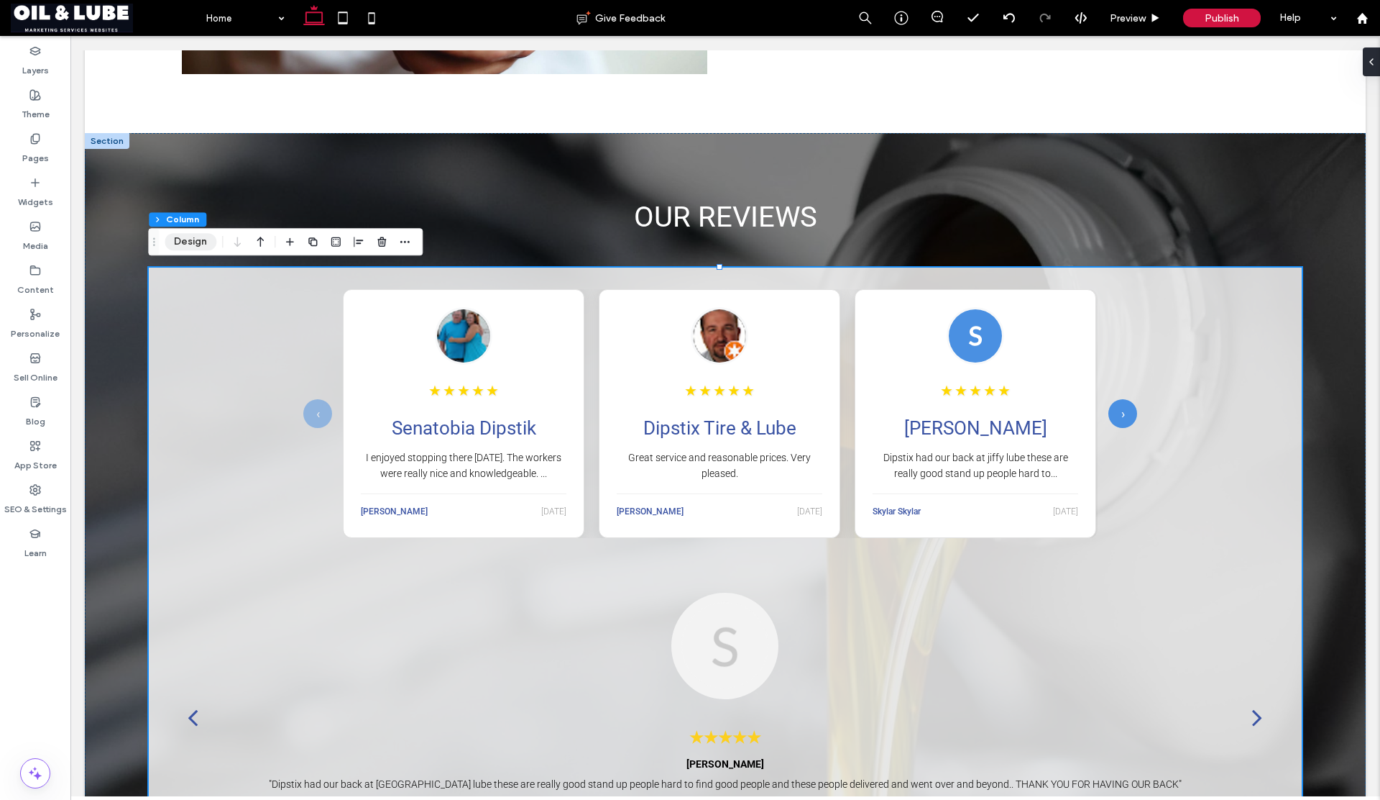
click at [184, 246] on button "Design" at bounding box center [191, 241] width 52 height 17
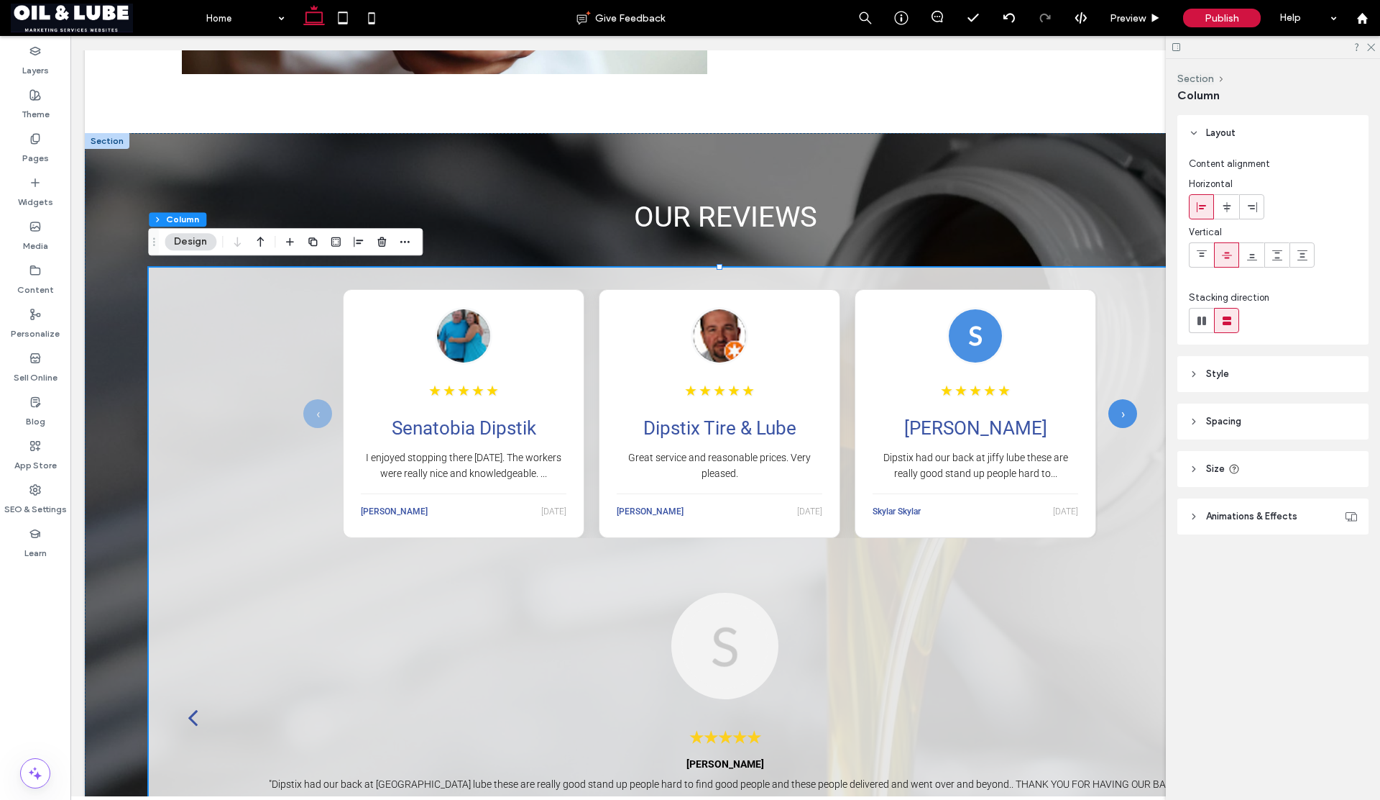
click at [1234, 372] on header "Style" at bounding box center [1273, 374] width 191 height 36
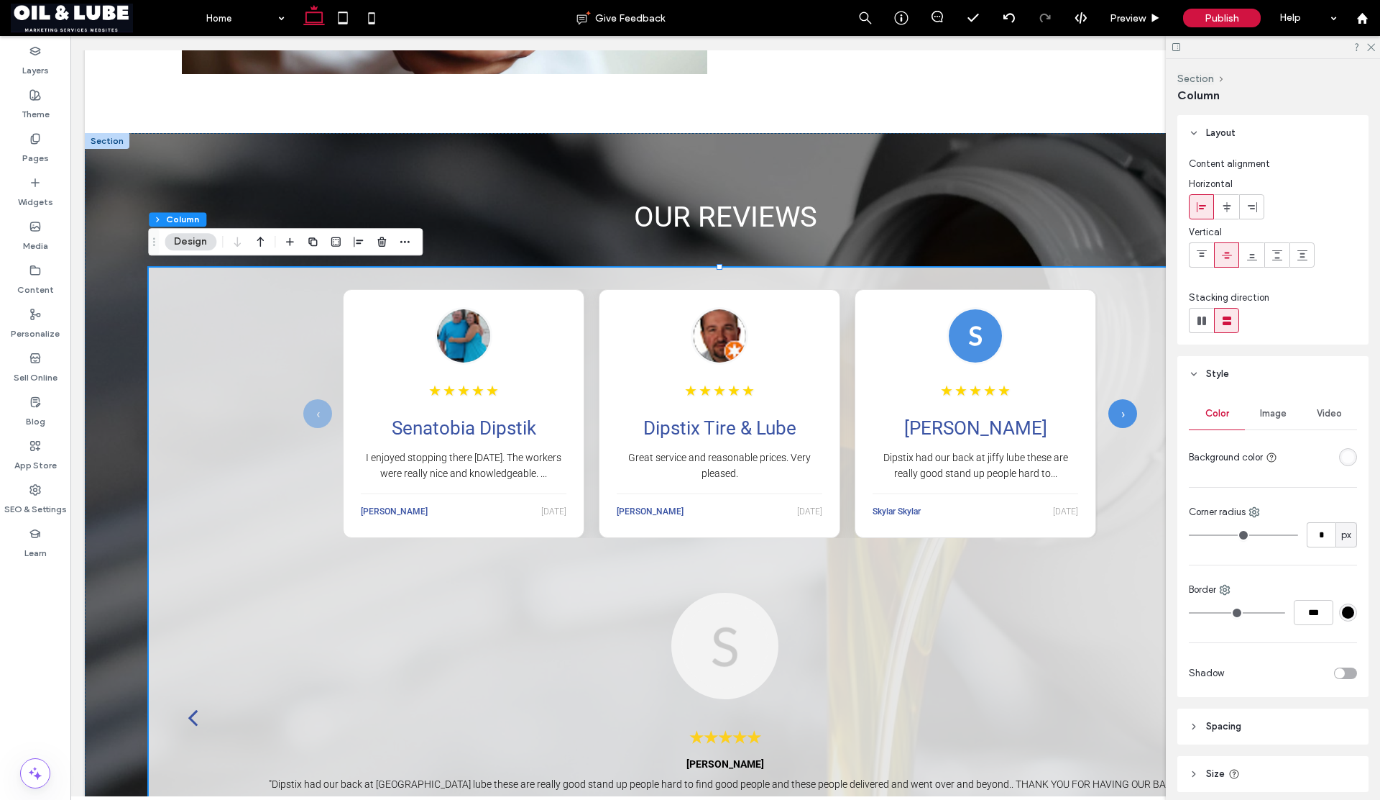
scroll to position [3, 0]
click at [1342, 458] on div "rgba(255, 255, 255, 0.81)" at bounding box center [1348, 454] width 12 height 12
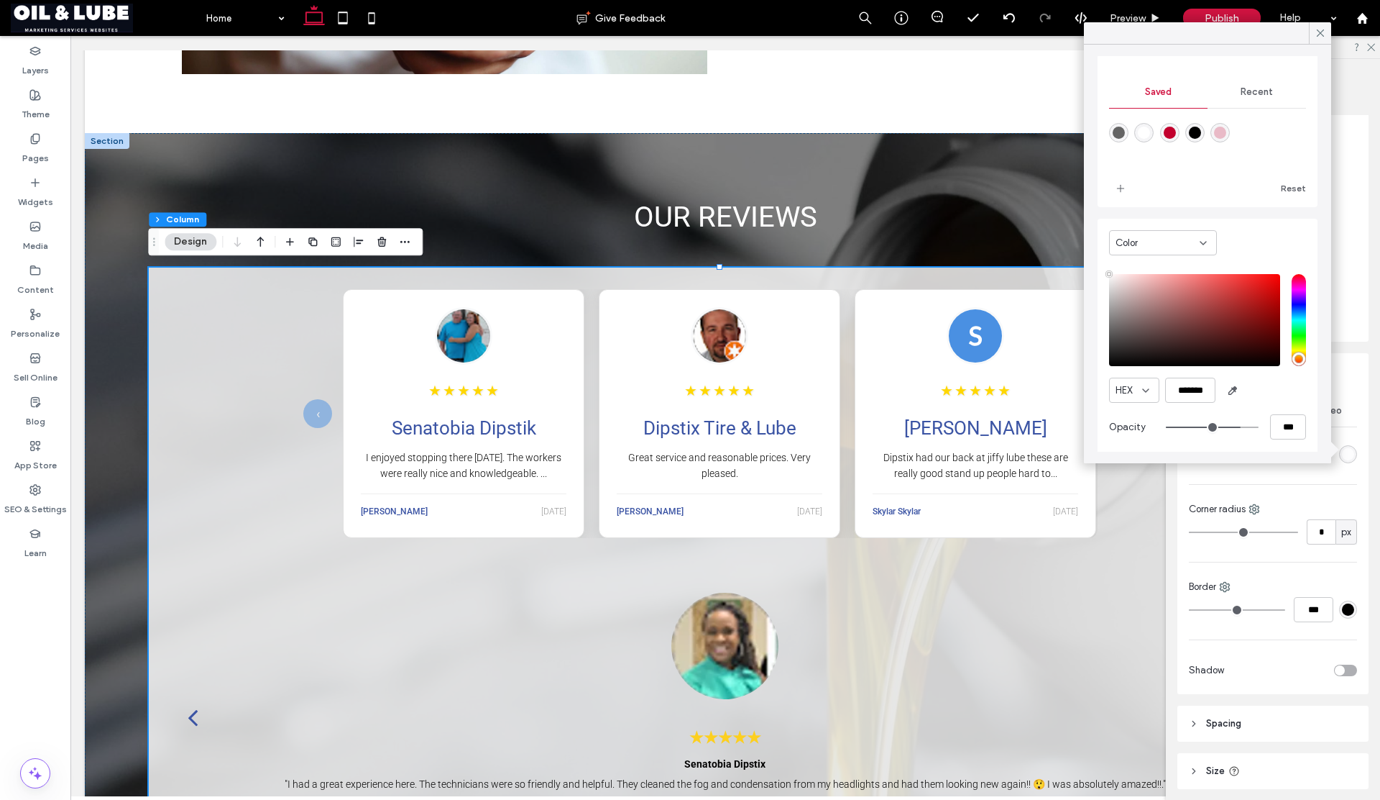
scroll to position [115, 0]
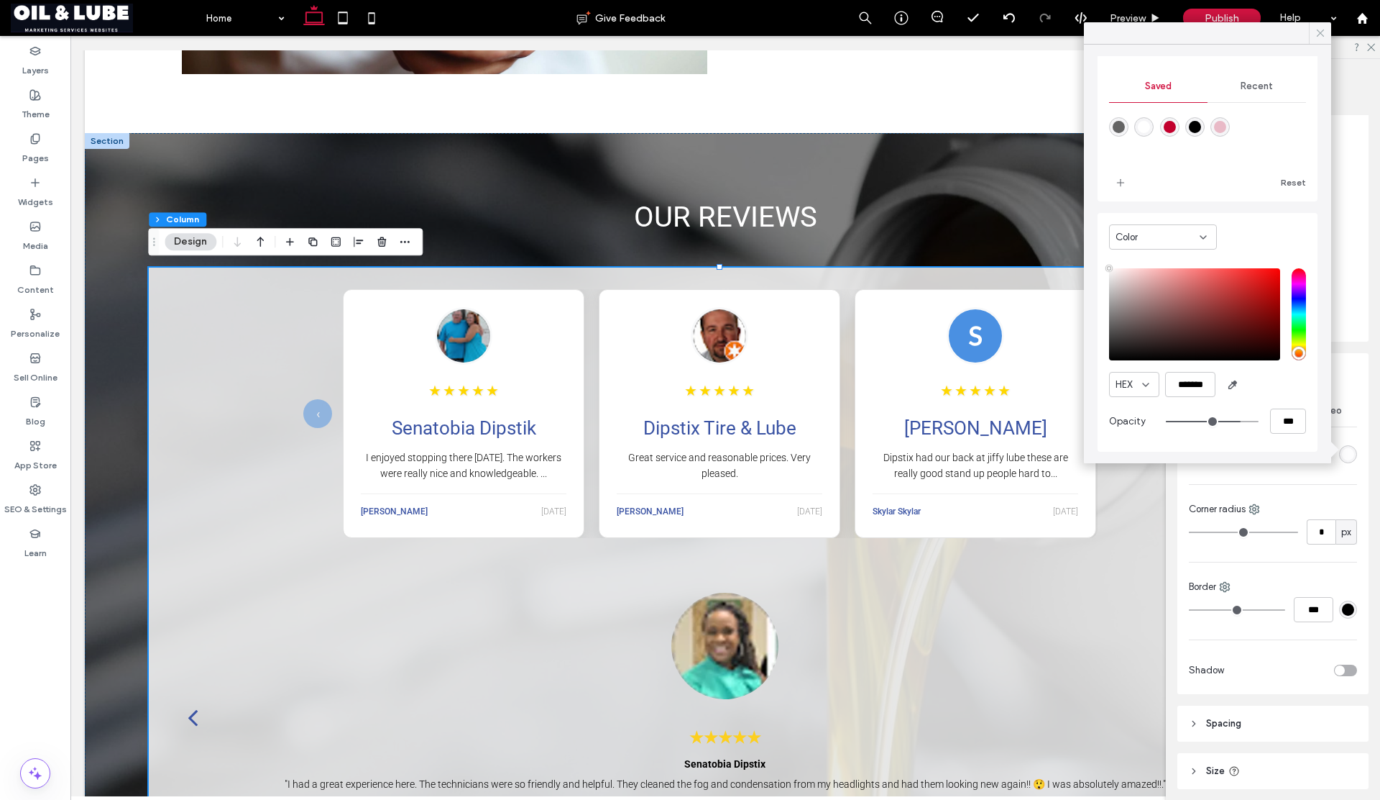
click at [1323, 35] on use at bounding box center [1320, 32] width 7 height 7
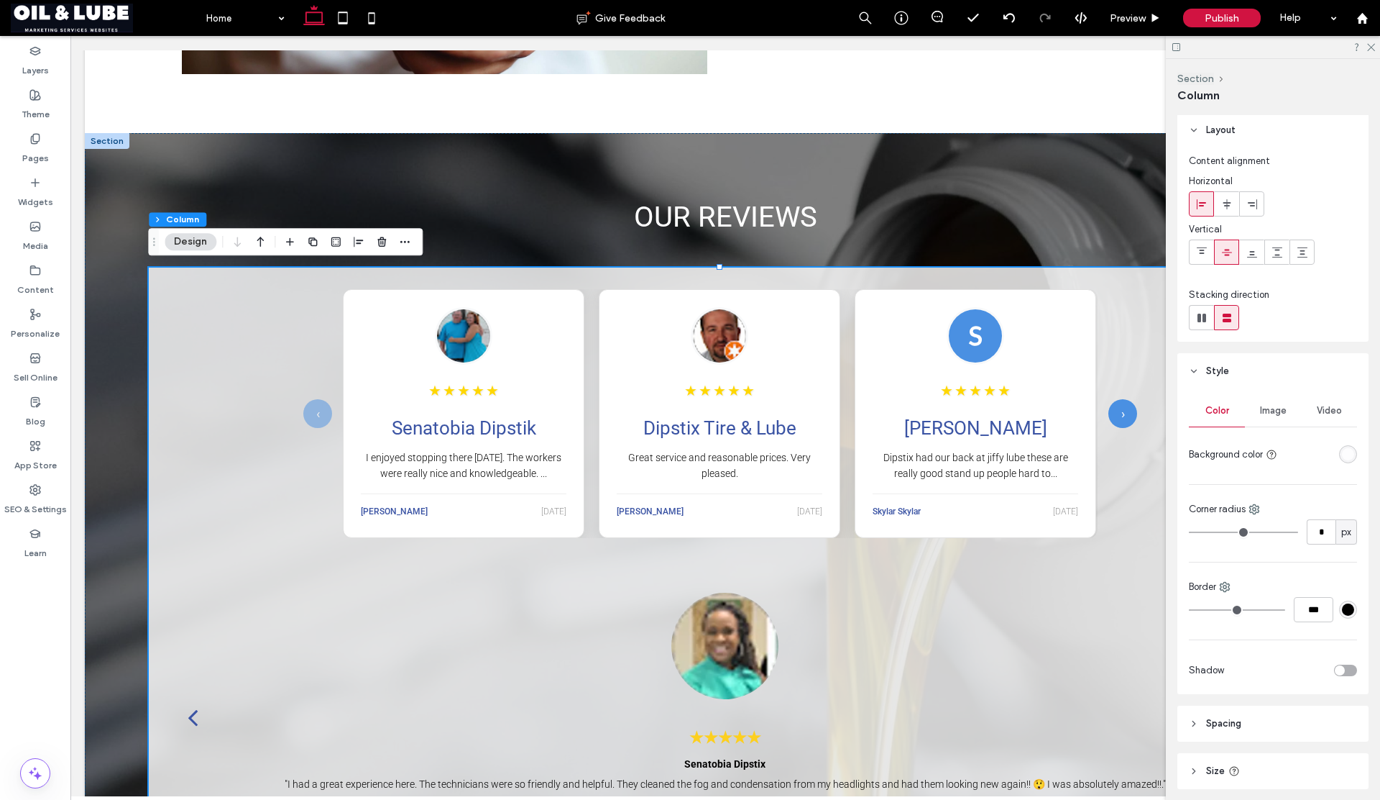
click at [1342, 450] on div "rgba(255, 255, 255, 0.81)" at bounding box center [1348, 454] width 12 height 12
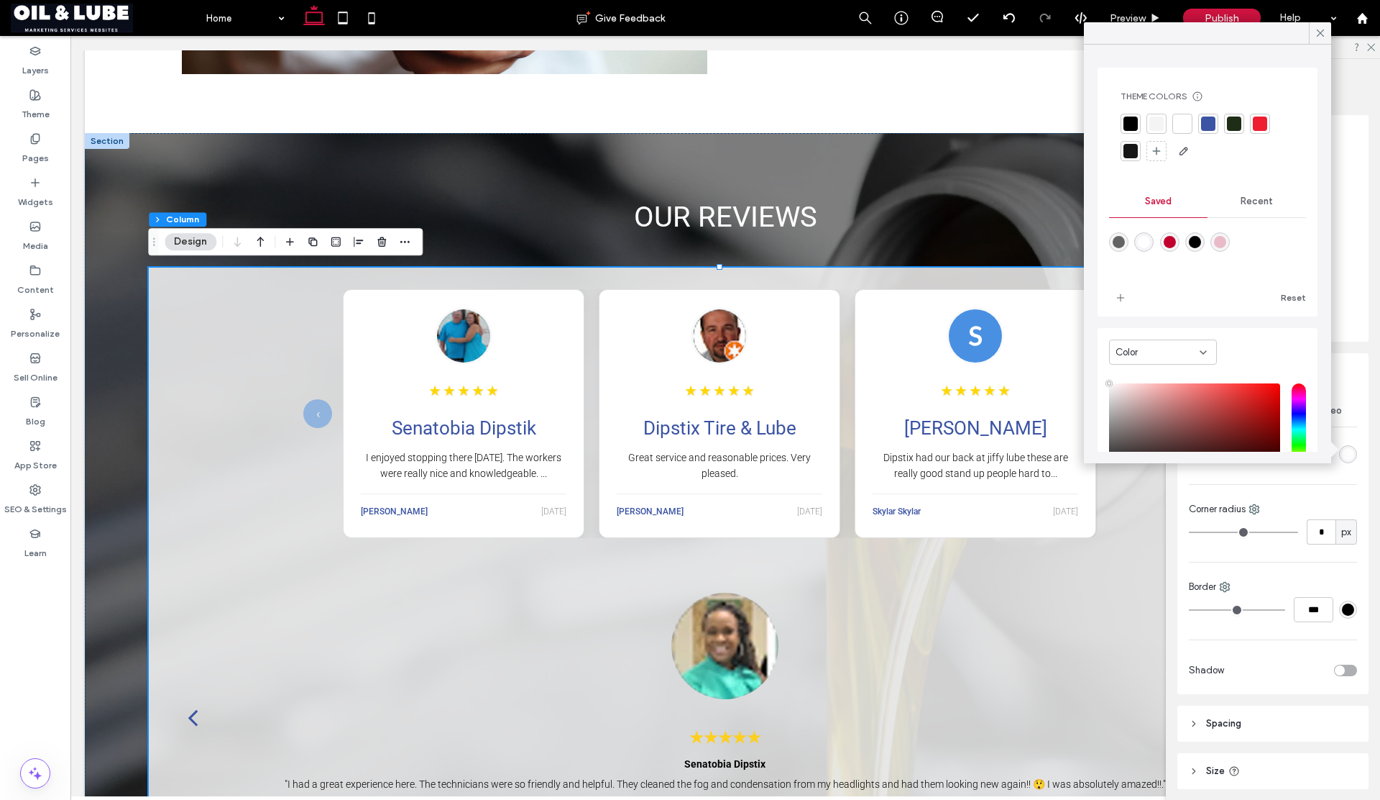
click at [1254, 202] on span "Recent" at bounding box center [1257, 202] width 32 height 12
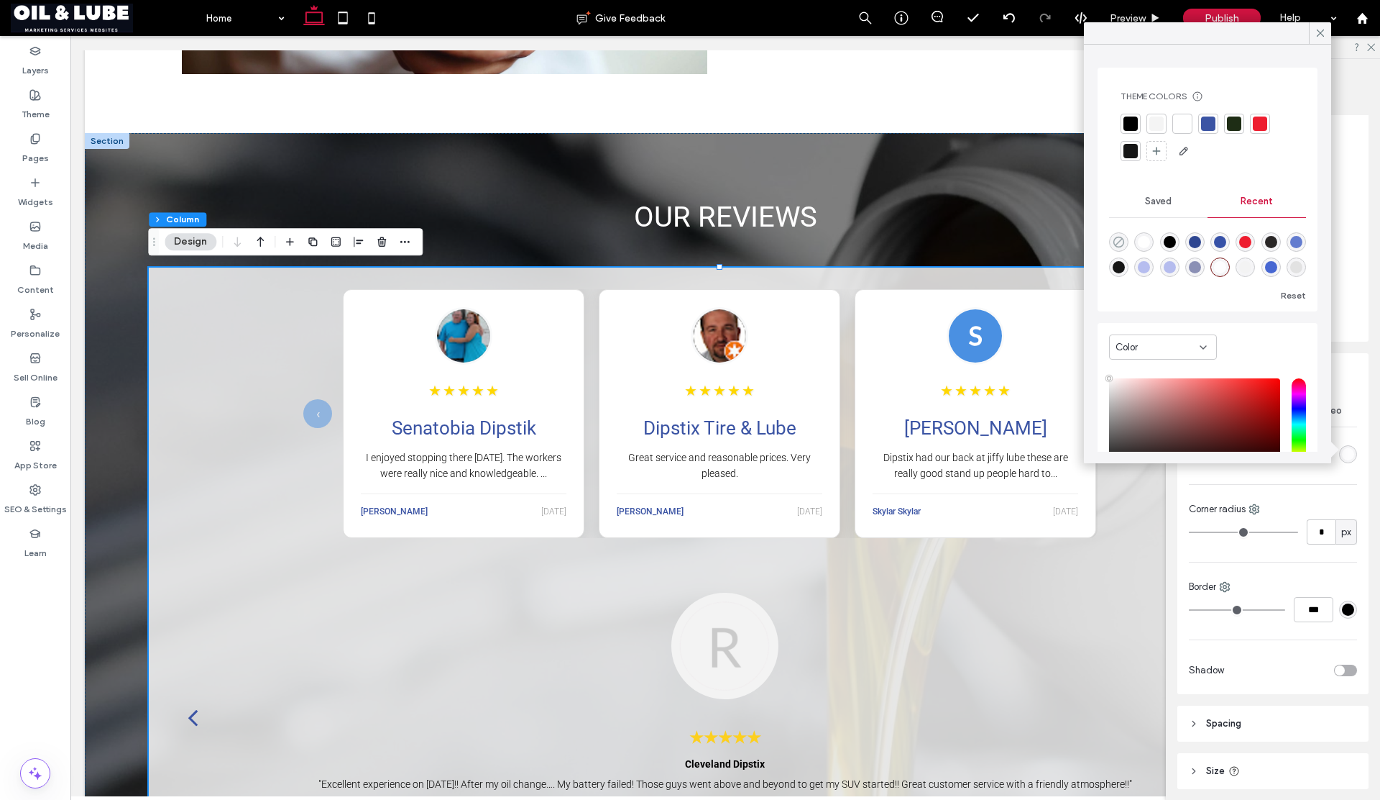
click at [1120, 242] on icon "rgba(0, 0, 0, 0)" at bounding box center [1119, 242] width 12 height 12
type input "*******"
type input "*"
type input "**"
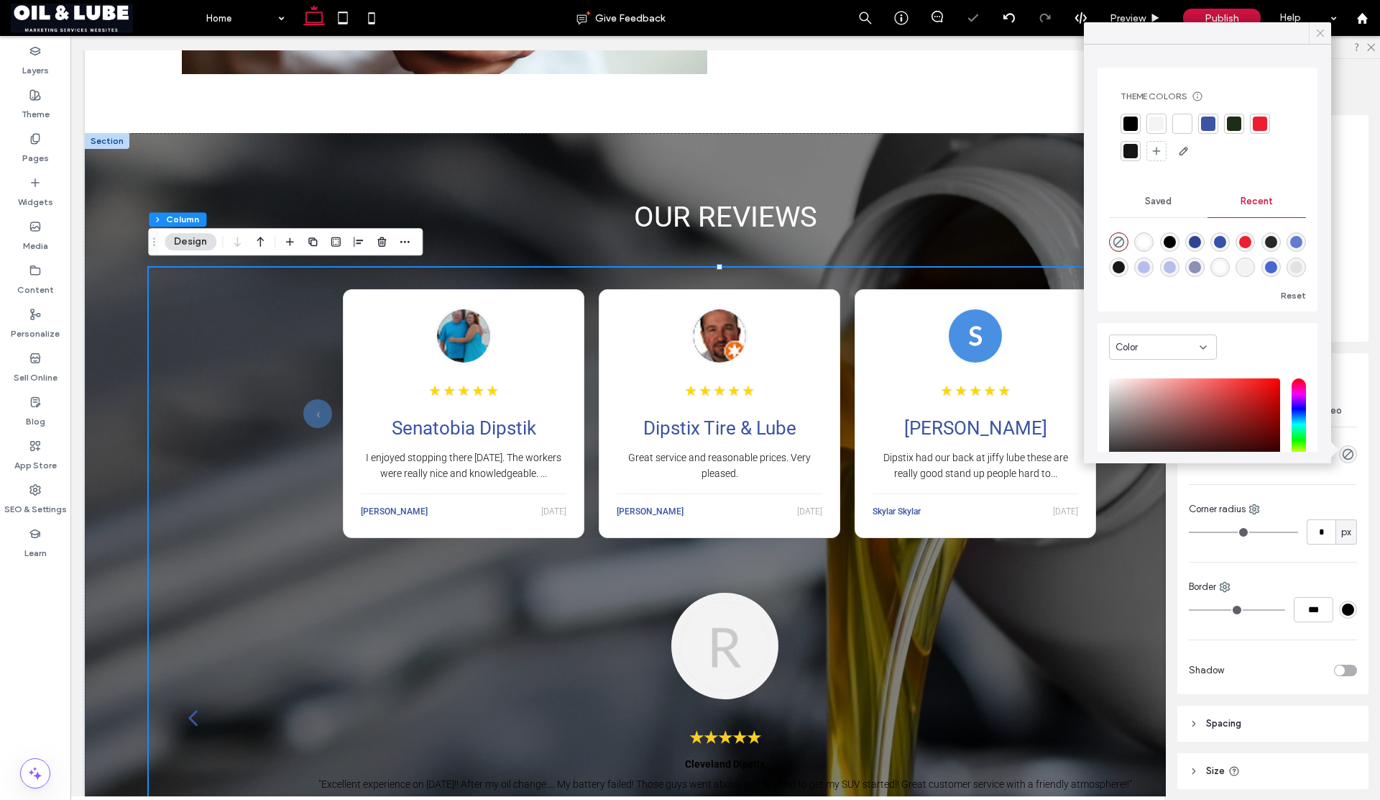
click at [1320, 35] on icon at bounding box center [1320, 33] width 13 height 13
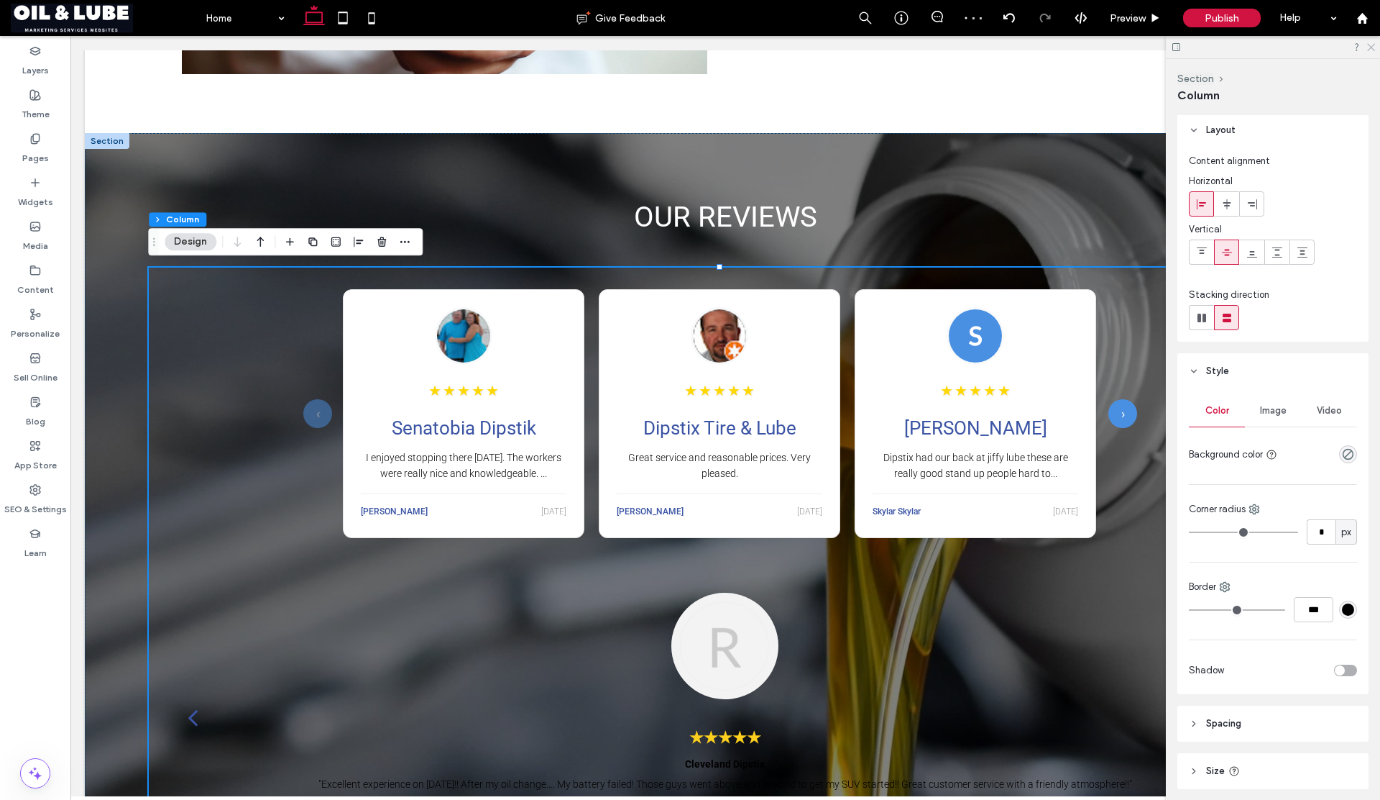
click at [1370, 46] on icon at bounding box center [1370, 46] width 9 height 9
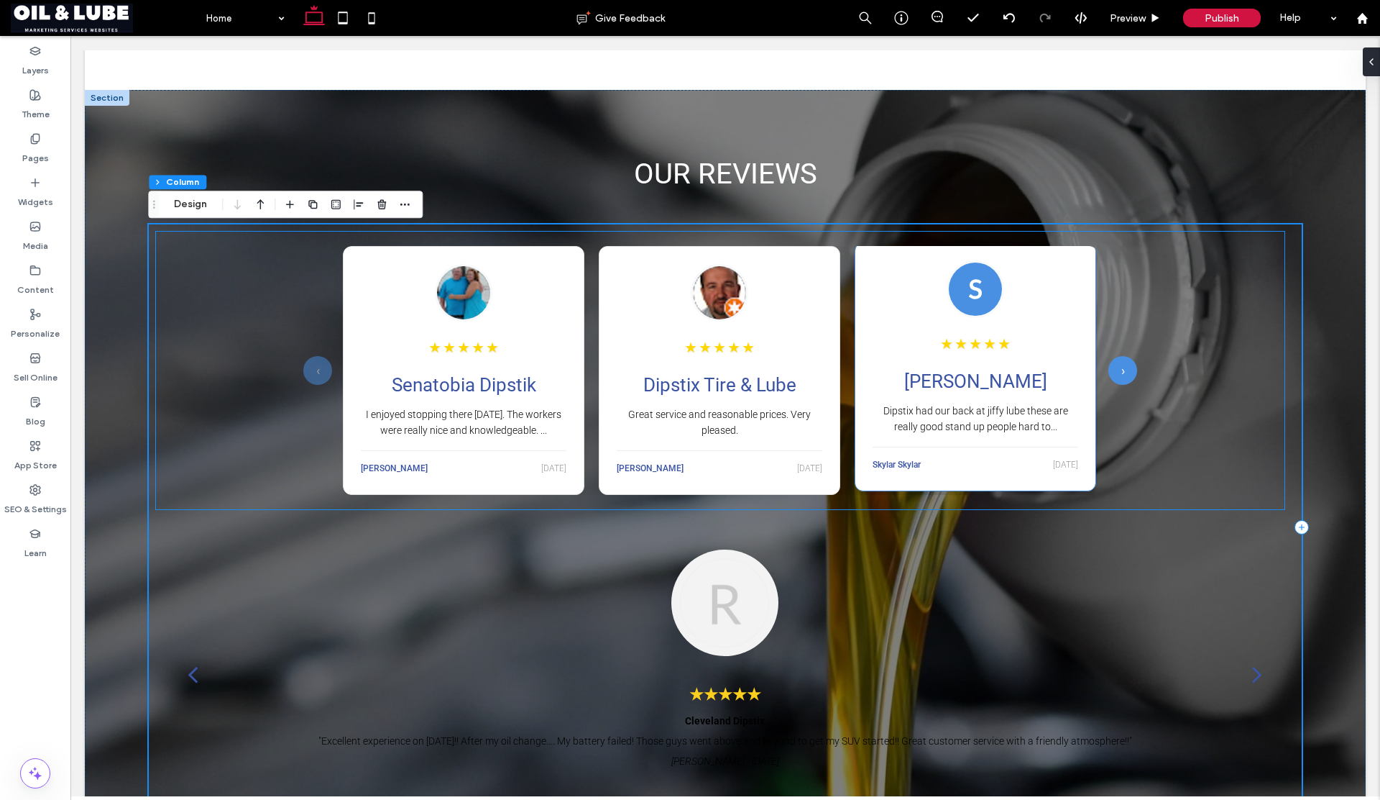
scroll to position [1767, 0]
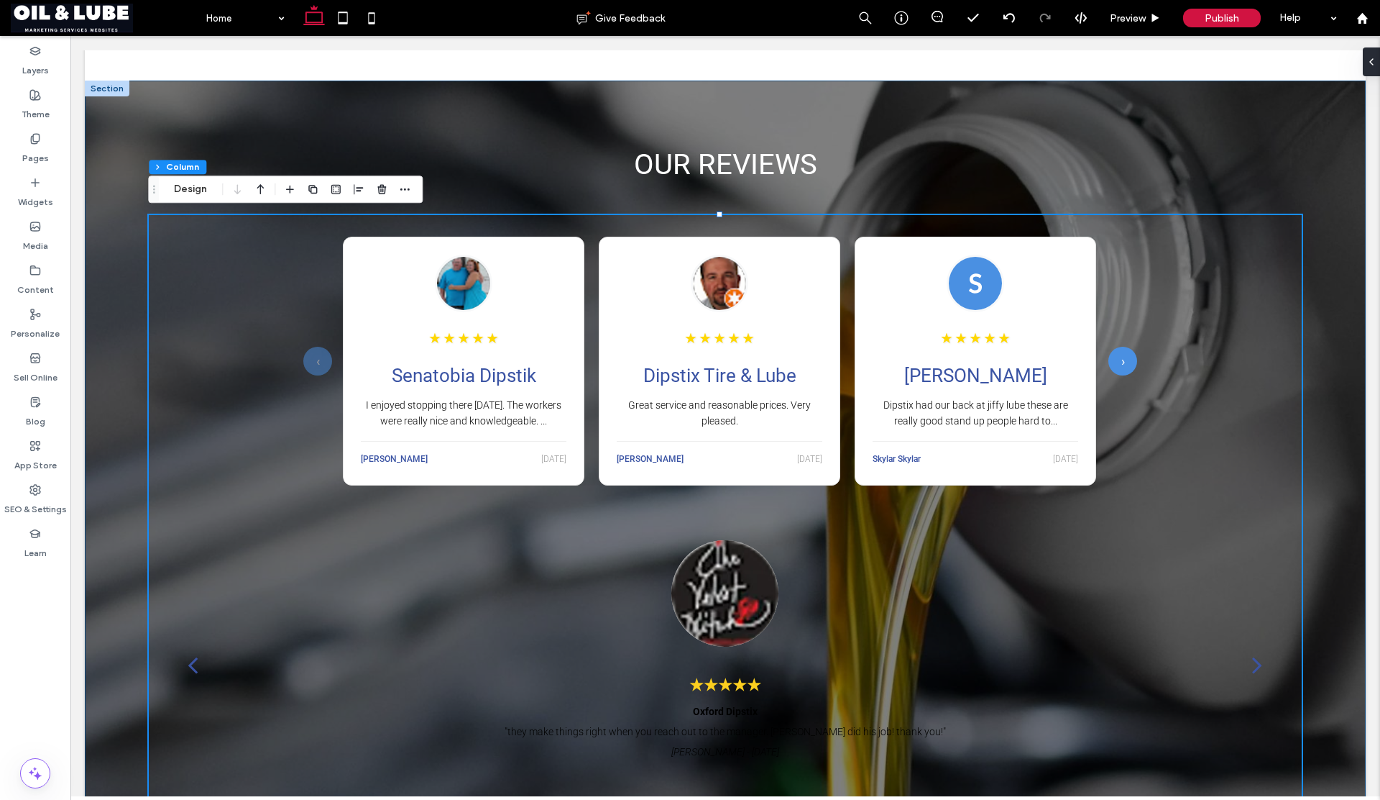
click at [1292, 168] on div "OUR REVIEWS ‹ ★ ★ ★ ★ ★ Senatobia Dipstik I enjoyed stopping there [DATE]. The …" at bounding box center [725, 476] width 1281 height 791
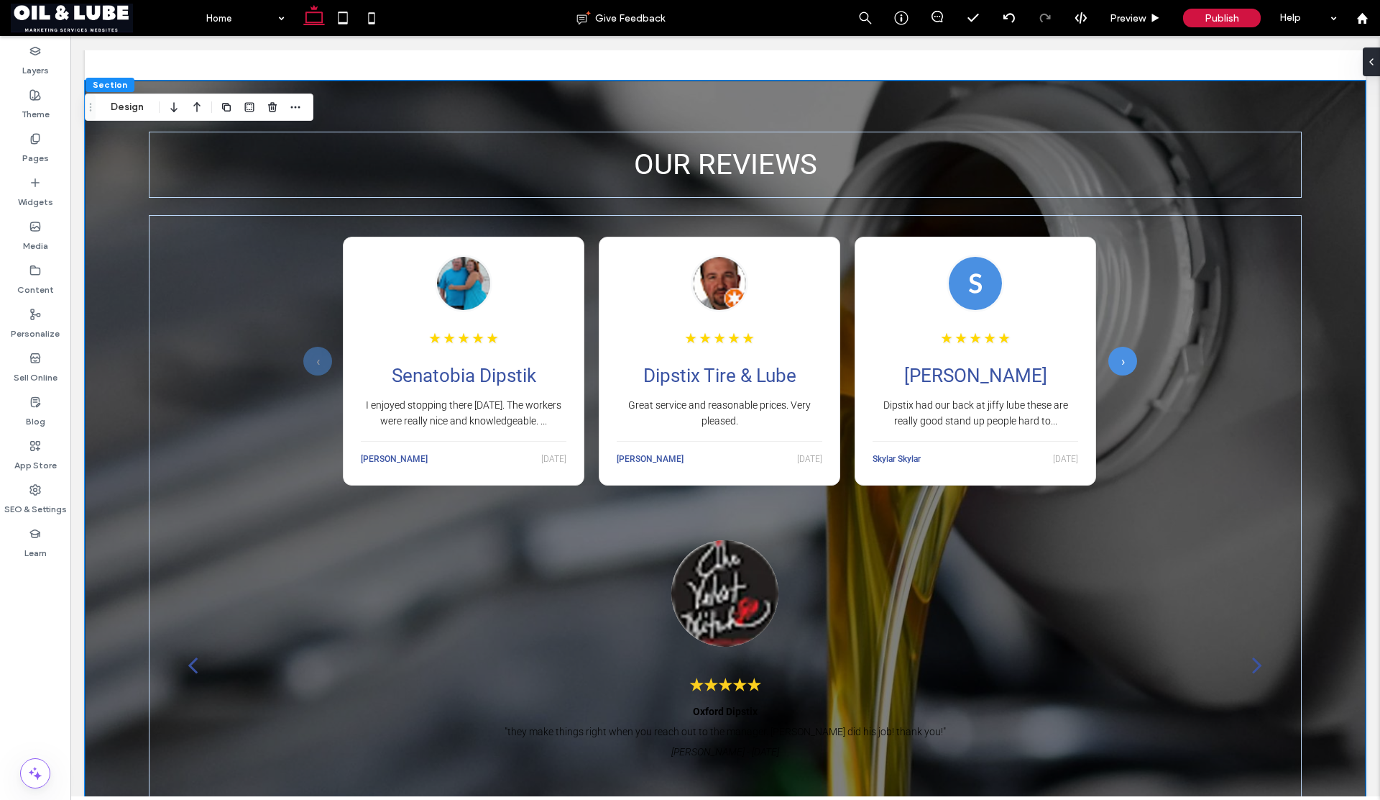
click at [1306, 285] on div "OUR REVIEWS ‹ ★ ★ ★ ★ ★ Senatobia Dipstik I enjoyed stopping there [DATE]. The …" at bounding box center [725, 476] width 1281 height 791
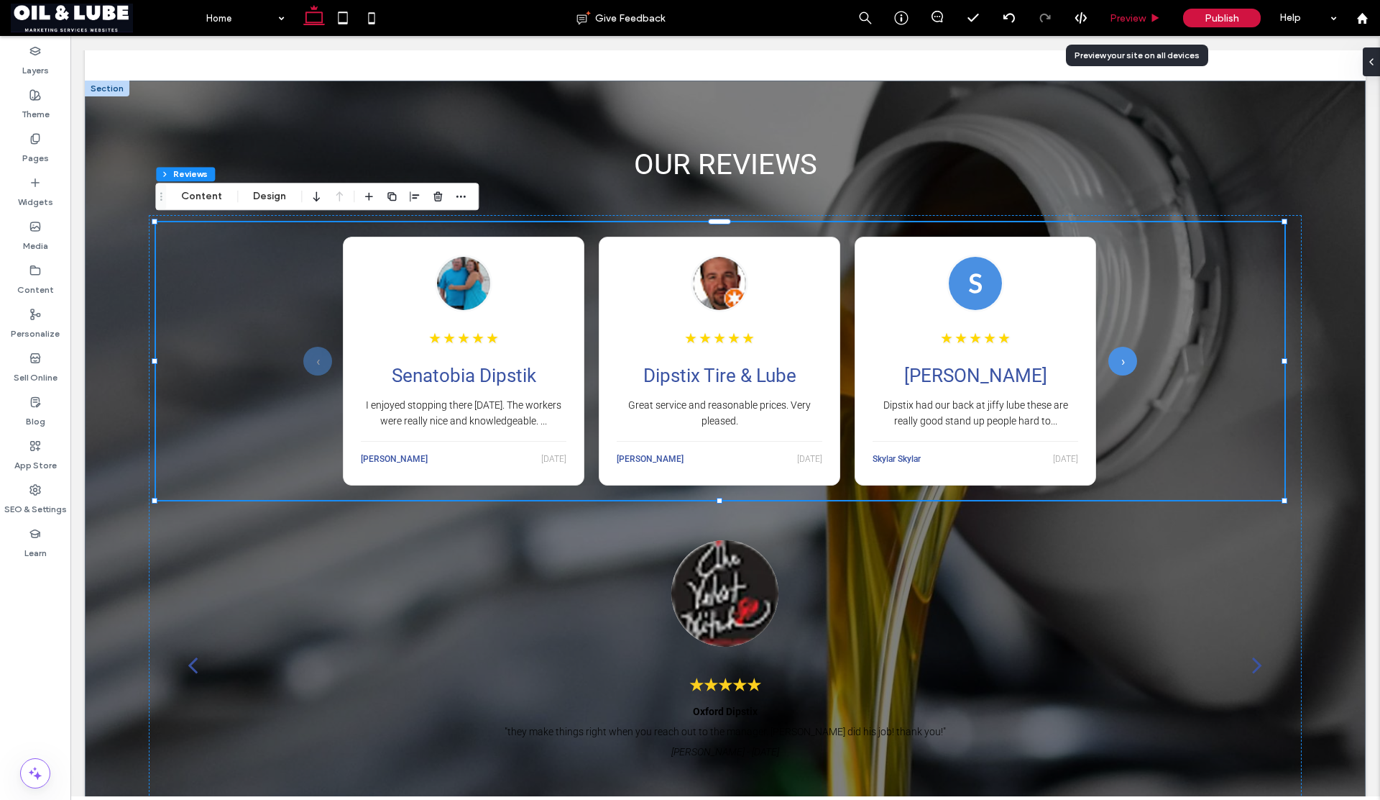
click at [1137, 16] on span "Preview" at bounding box center [1128, 18] width 36 height 12
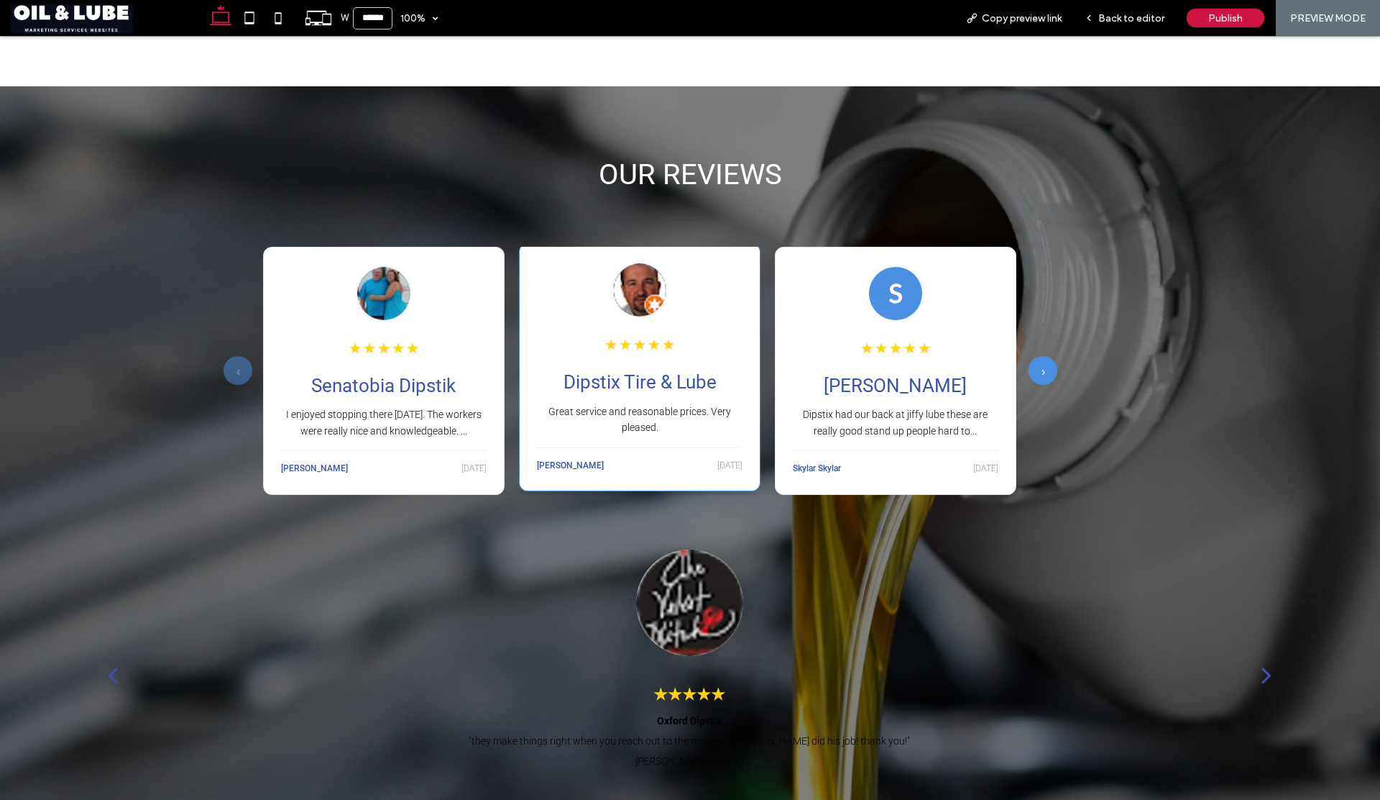
scroll to position [1765, 0]
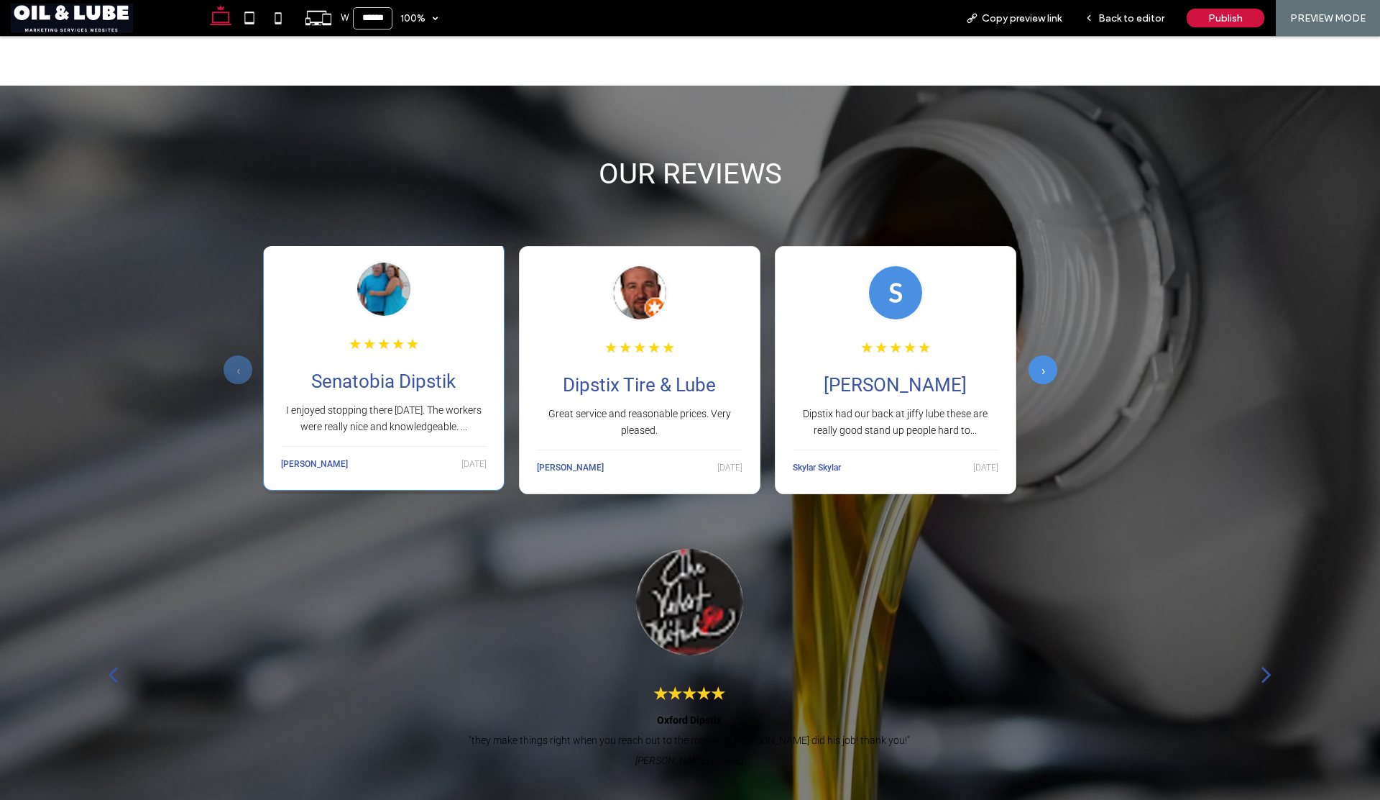
click at [388, 350] on span "★" at bounding box center [383, 343] width 13 height 29
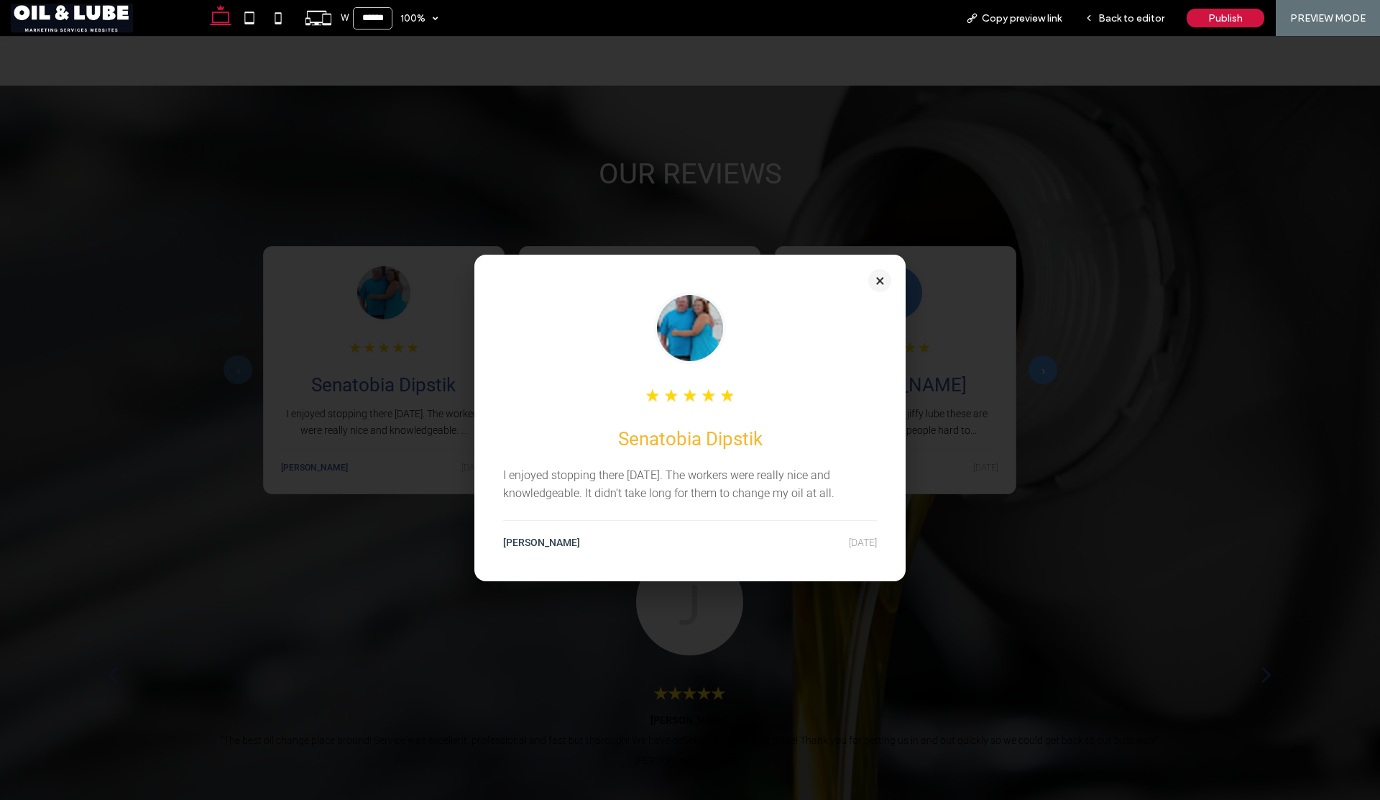
click at [870, 278] on button "×" at bounding box center [880, 280] width 23 height 23
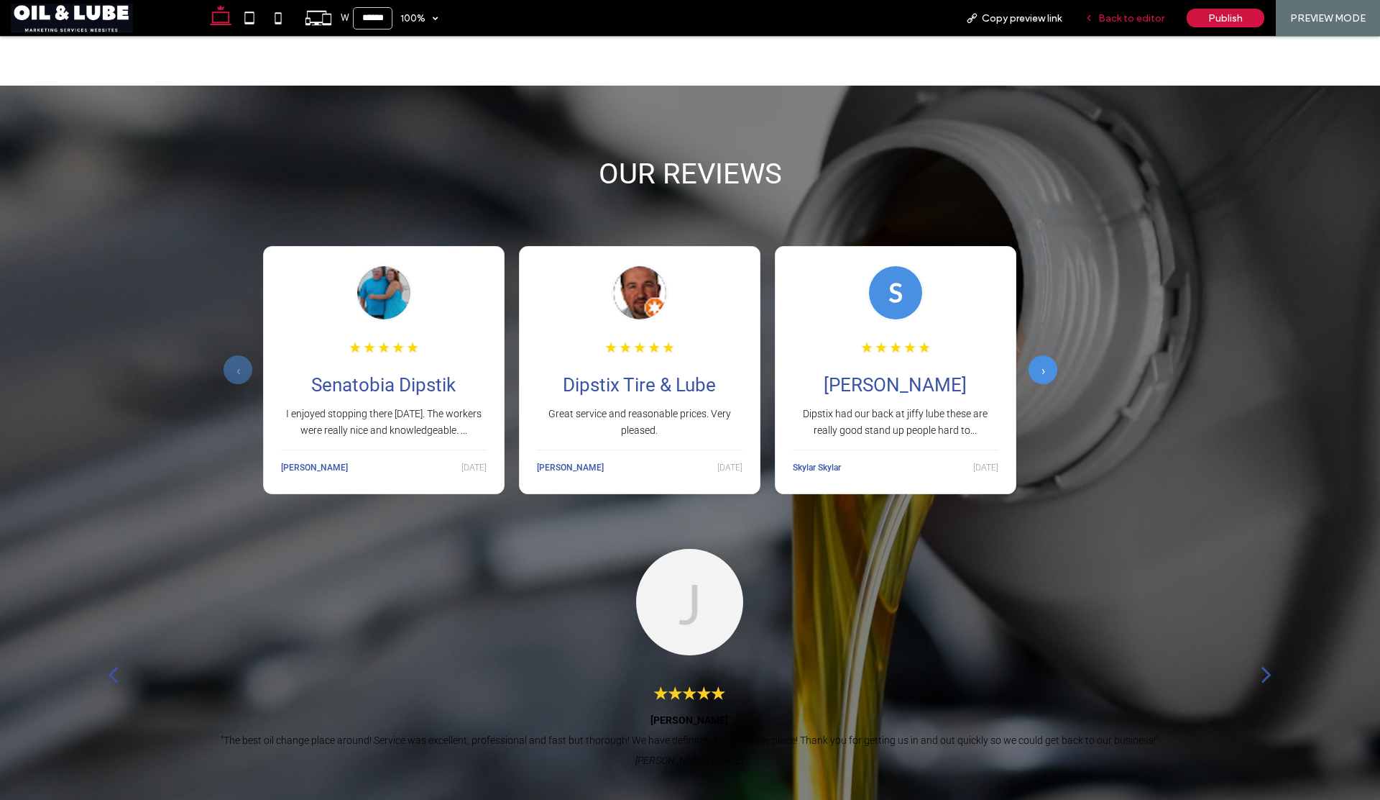
click at [1155, 19] on span "Back to editor" at bounding box center [1132, 18] width 66 height 12
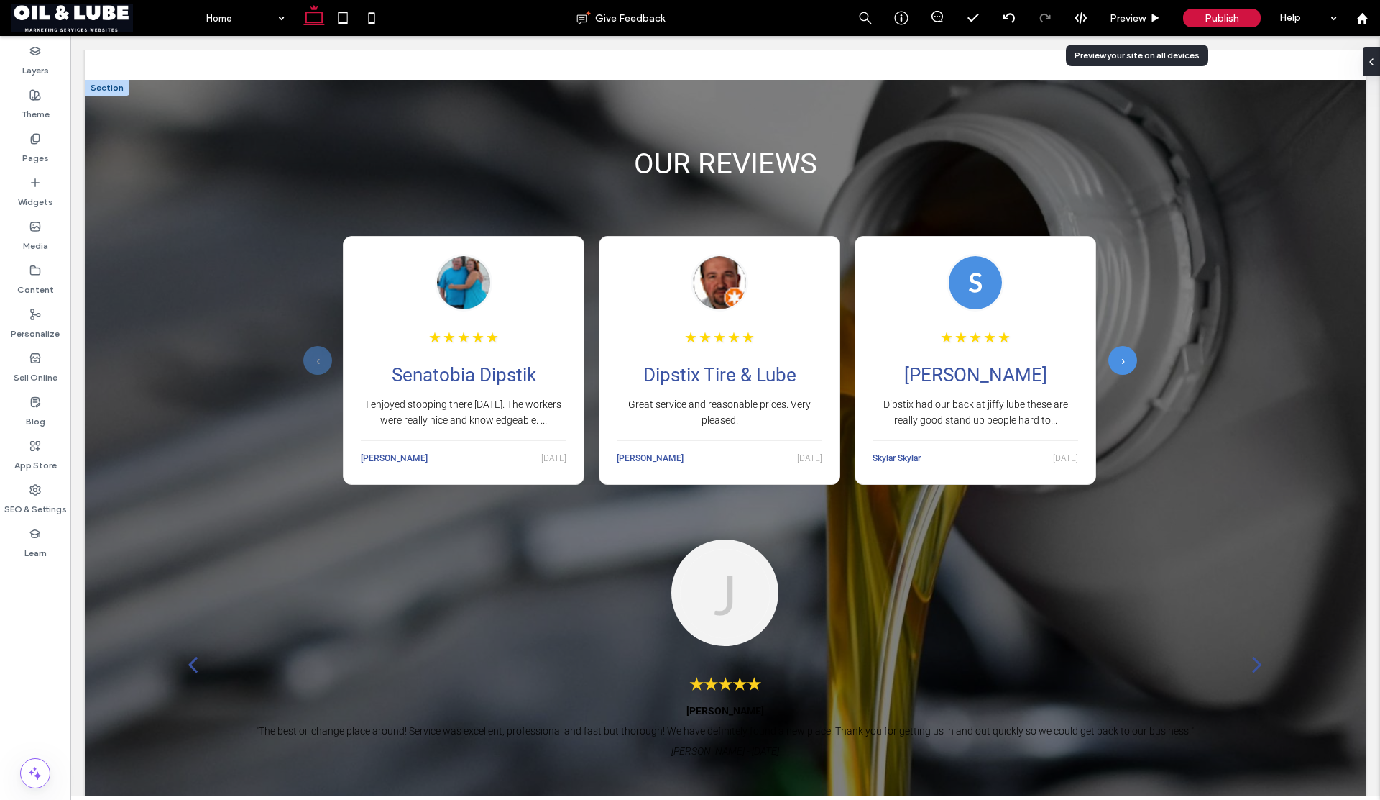
scroll to position [1767, 0]
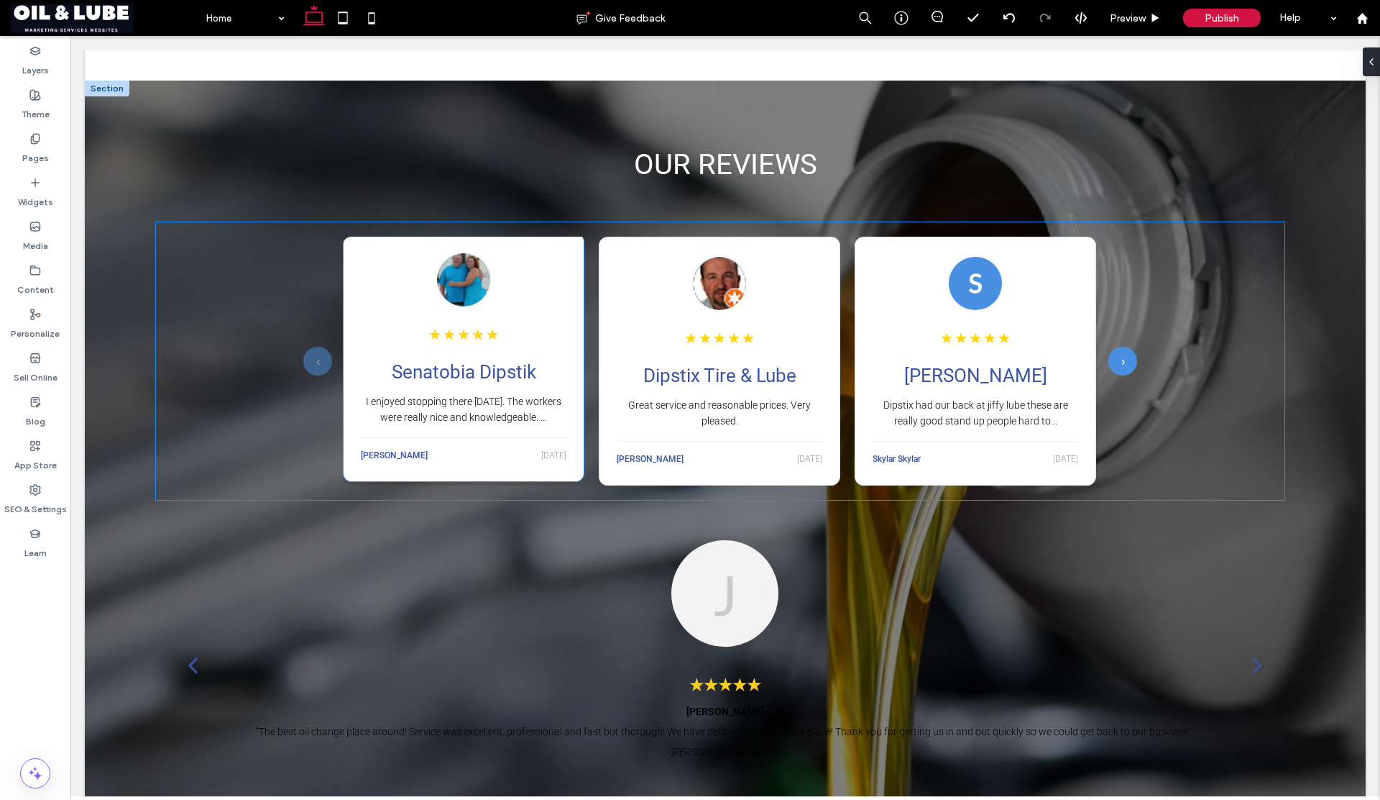
click at [564, 355] on div "★ ★ ★ ★ ★ Senatobia Dipstik I enjoyed stopping there [DATE]. The workers were r…" at bounding box center [464, 357] width 242 height 249
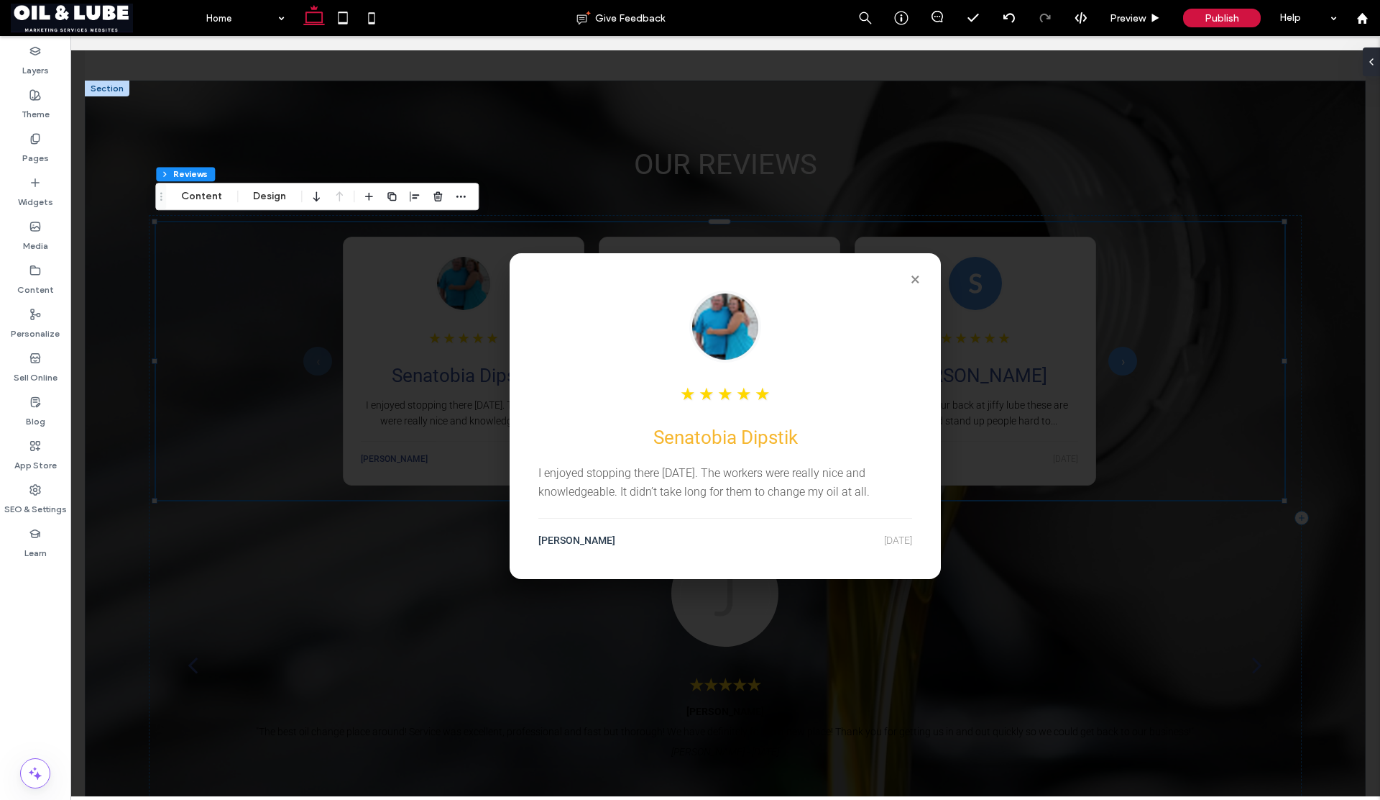
click at [564, 355] on div at bounding box center [726, 326] width 374 height 72
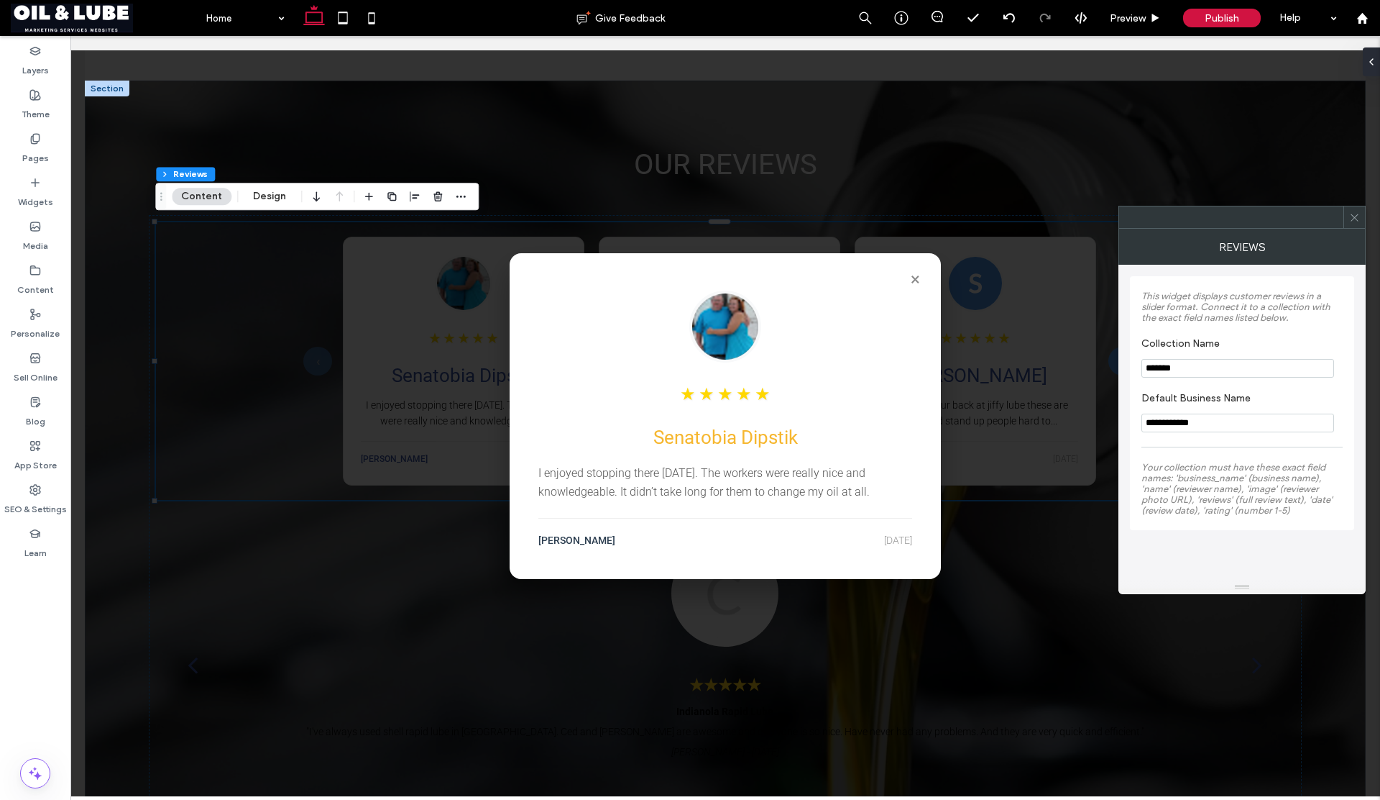
click at [1350, 224] on span at bounding box center [1355, 217] width 11 height 22
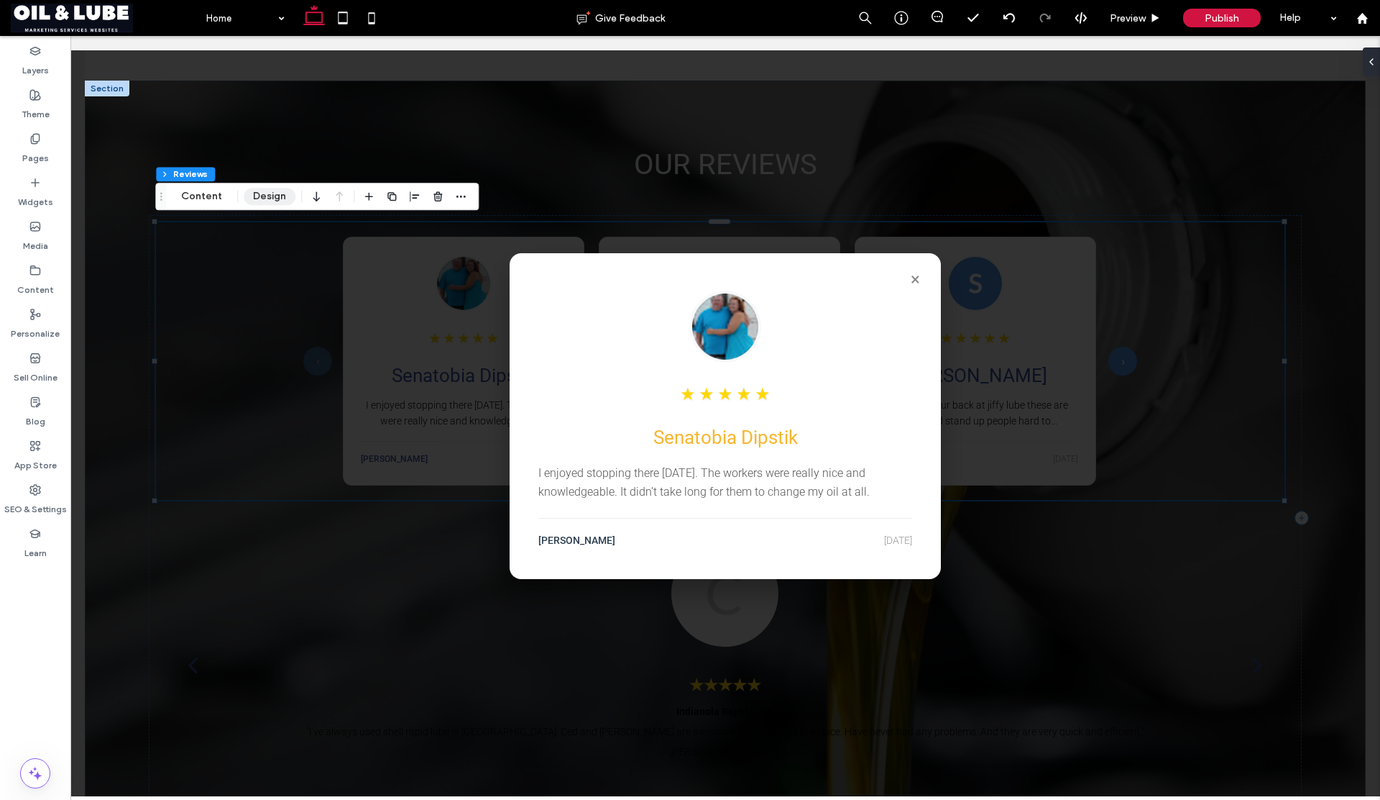
click at [273, 198] on button "Design" at bounding box center [270, 196] width 52 height 17
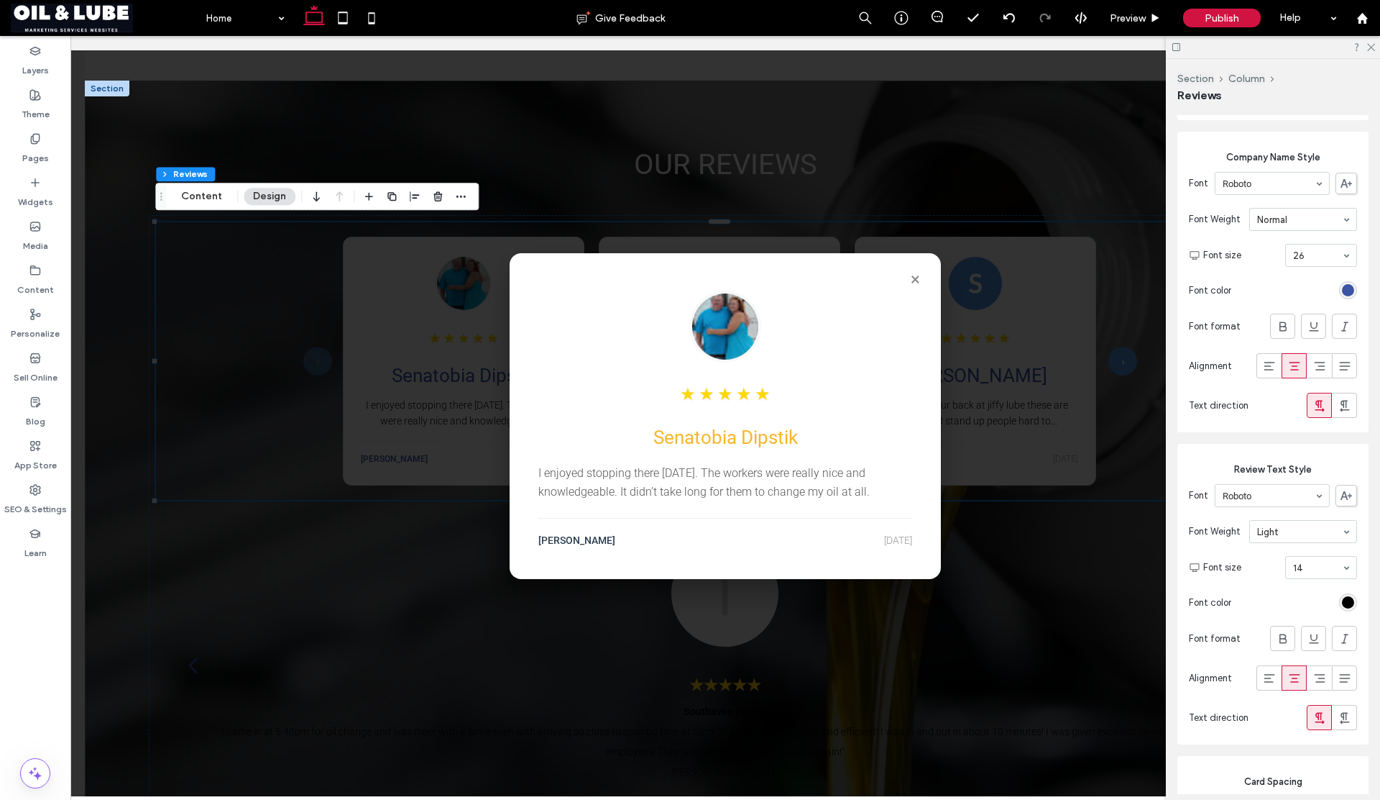
scroll to position [567, 0]
click at [1373, 47] on icon at bounding box center [1370, 46] width 9 height 9
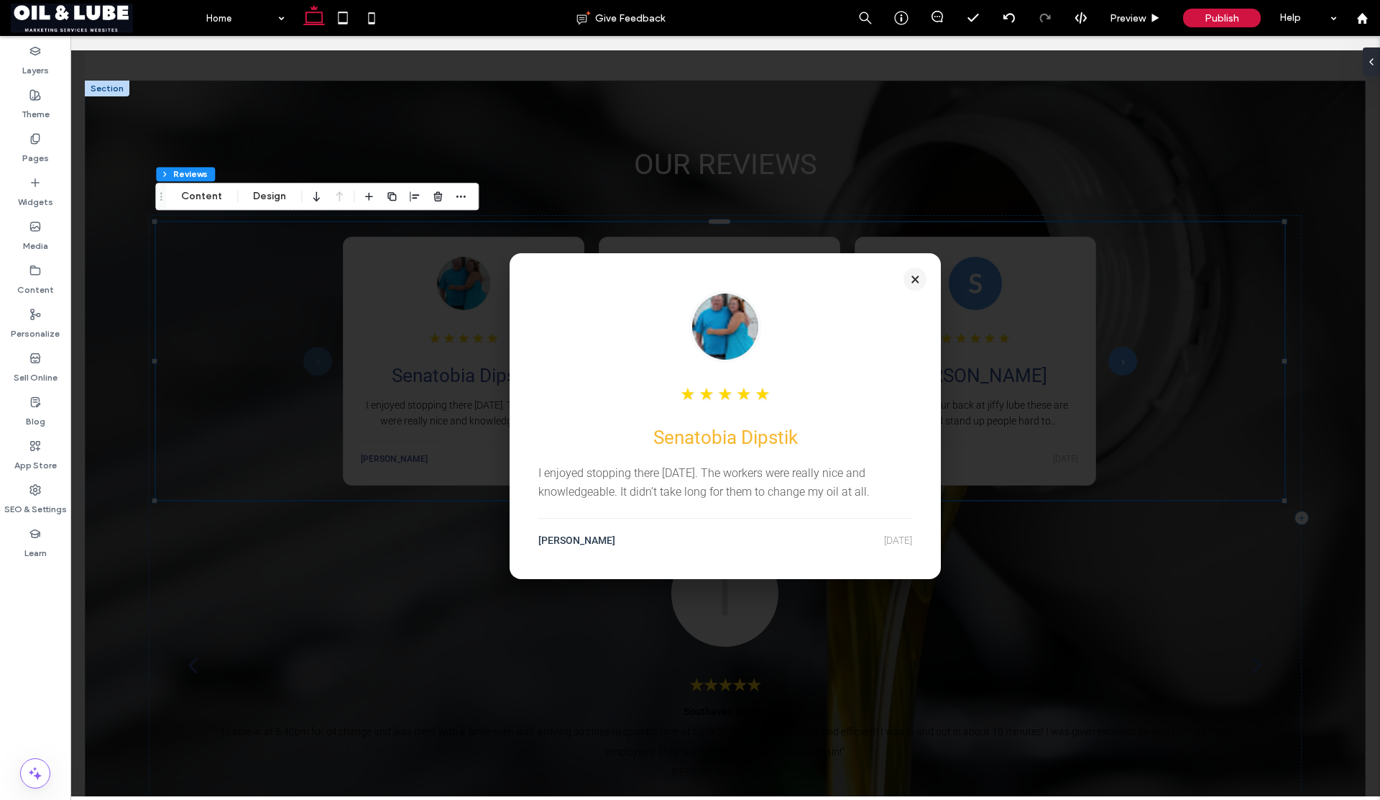
click at [910, 278] on button "×" at bounding box center [915, 278] width 23 height 23
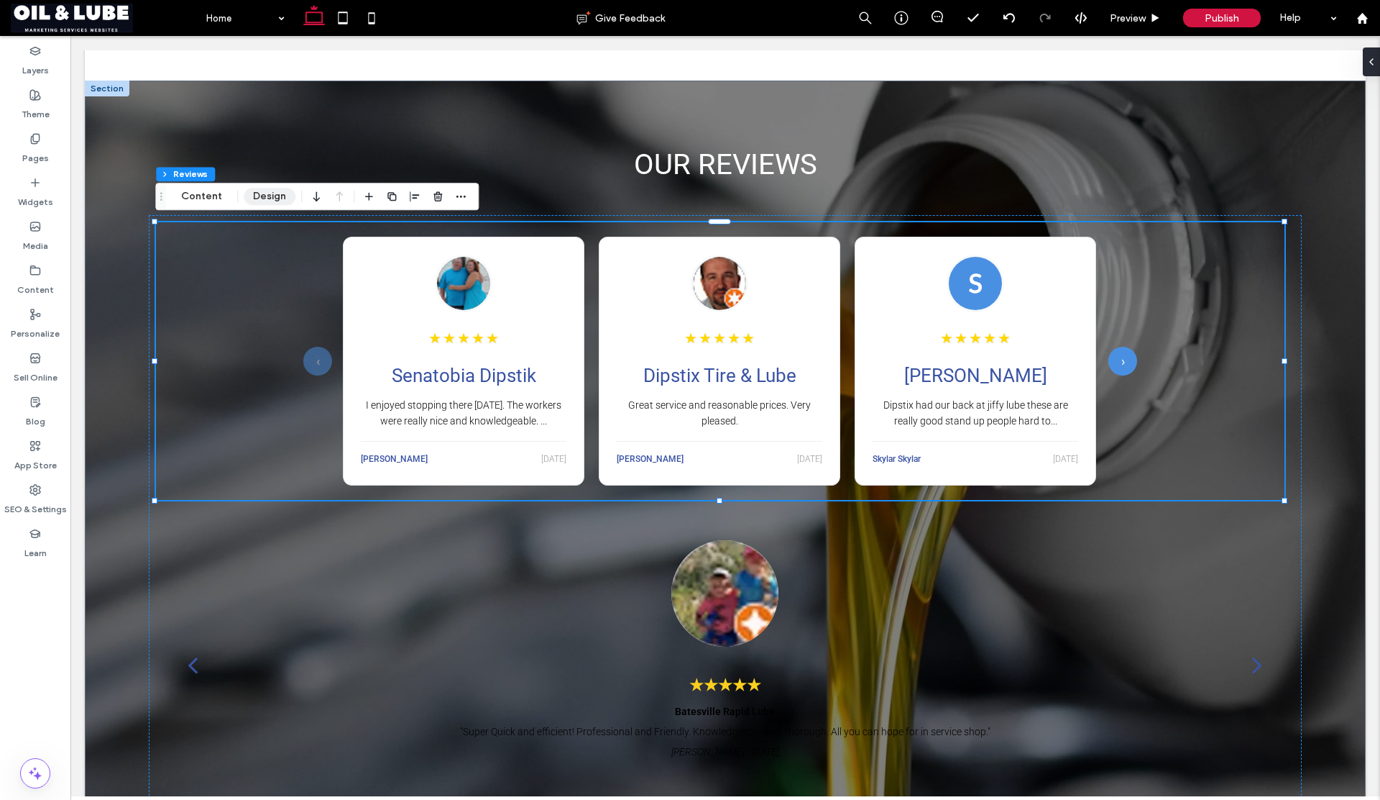
click at [263, 193] on button "Design" at bounding box center [270, 196] width 52 height 17
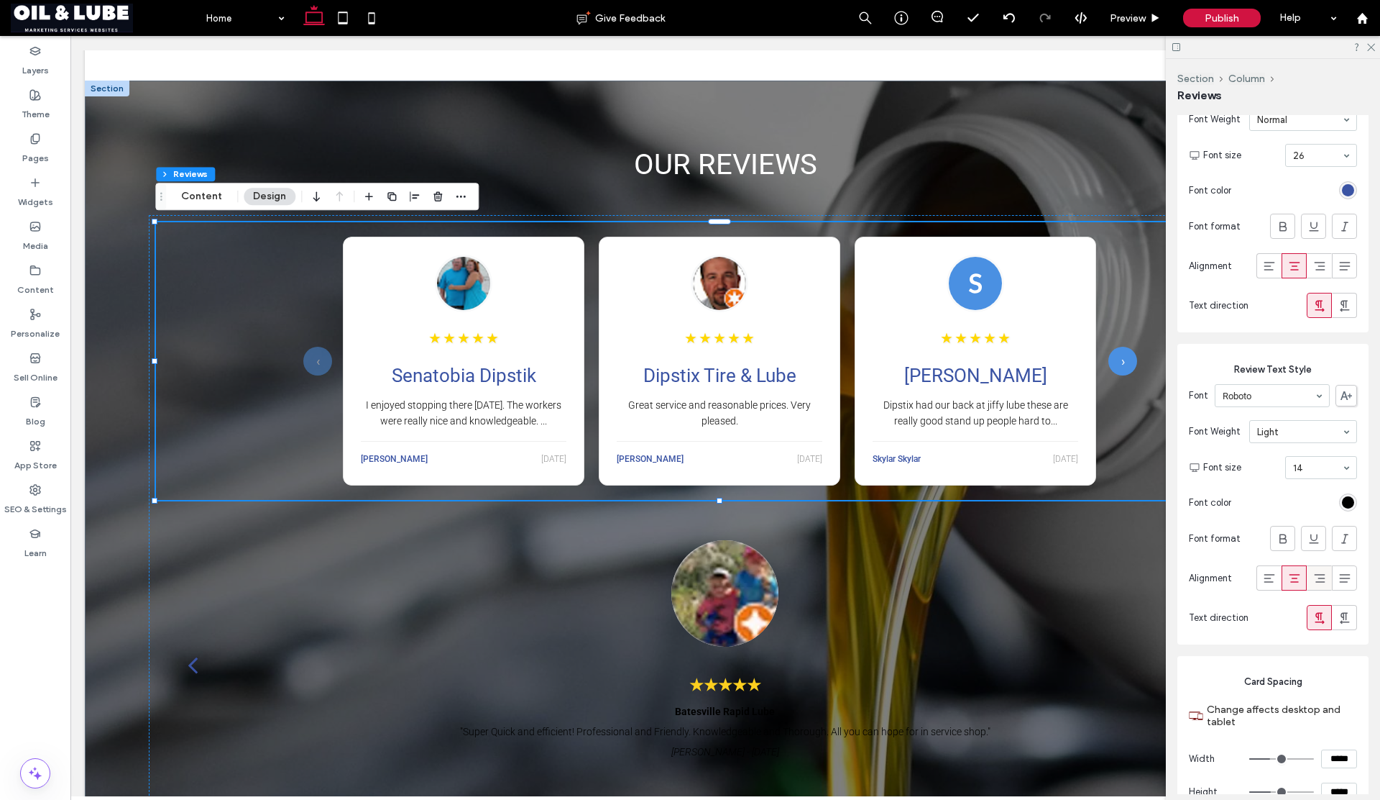
scroll to position [201, 0]
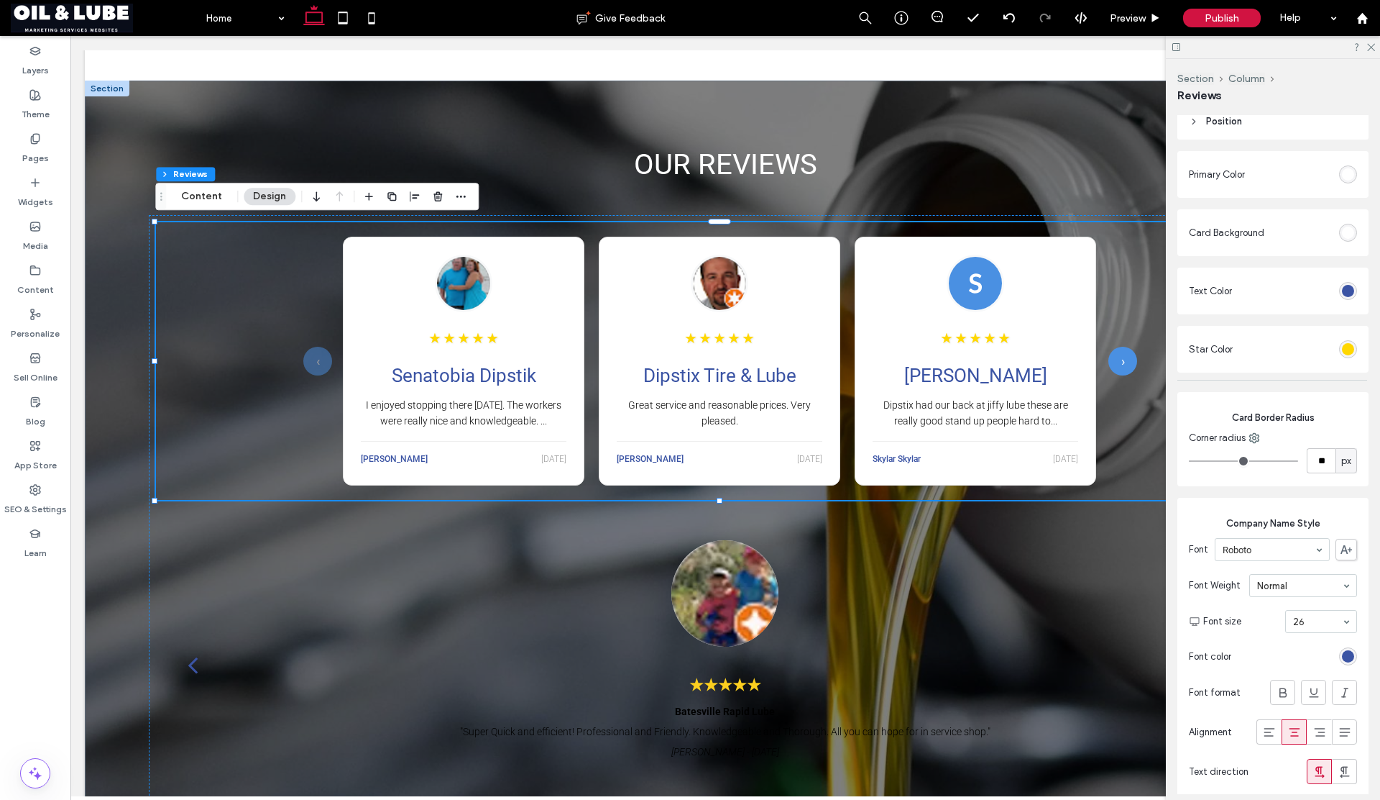
type input "**"
type input "*"
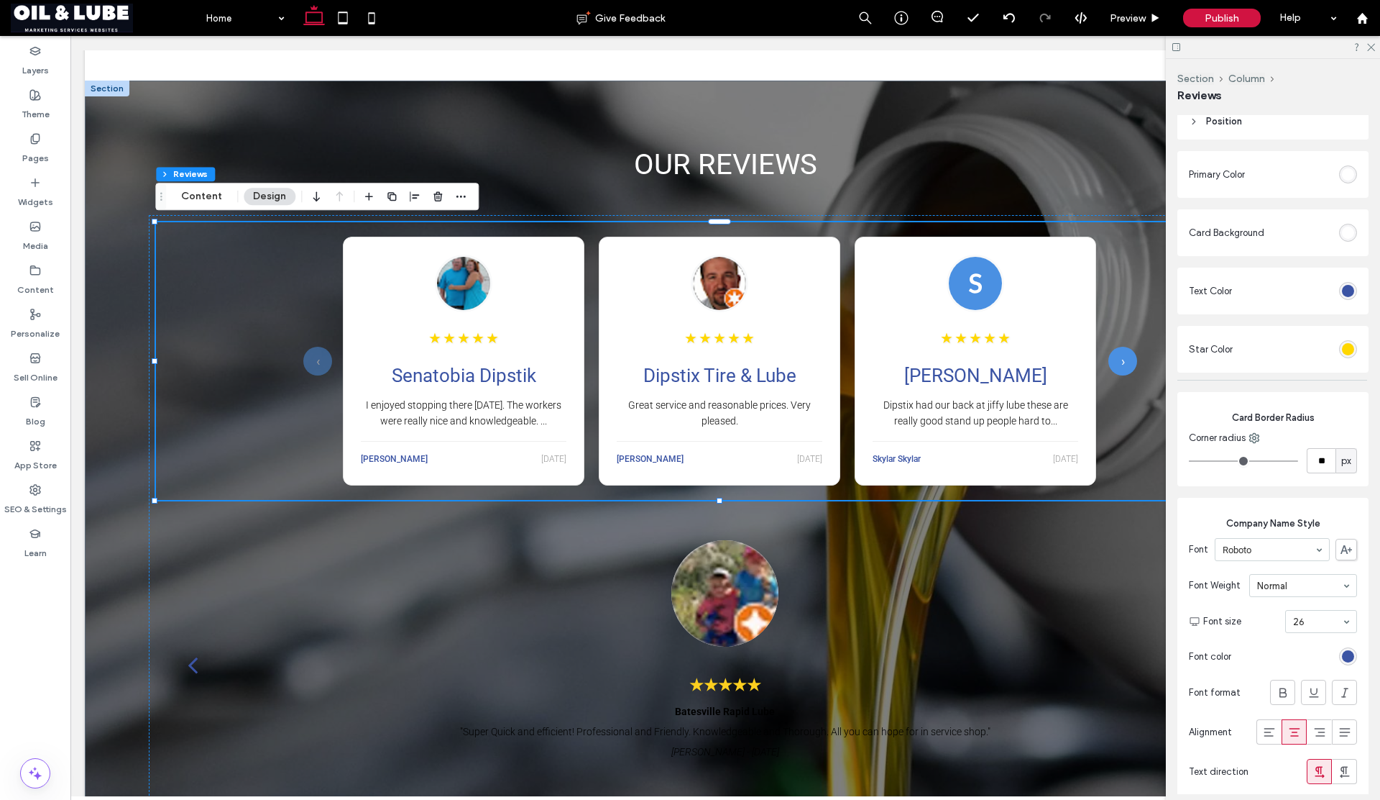
type input "*"
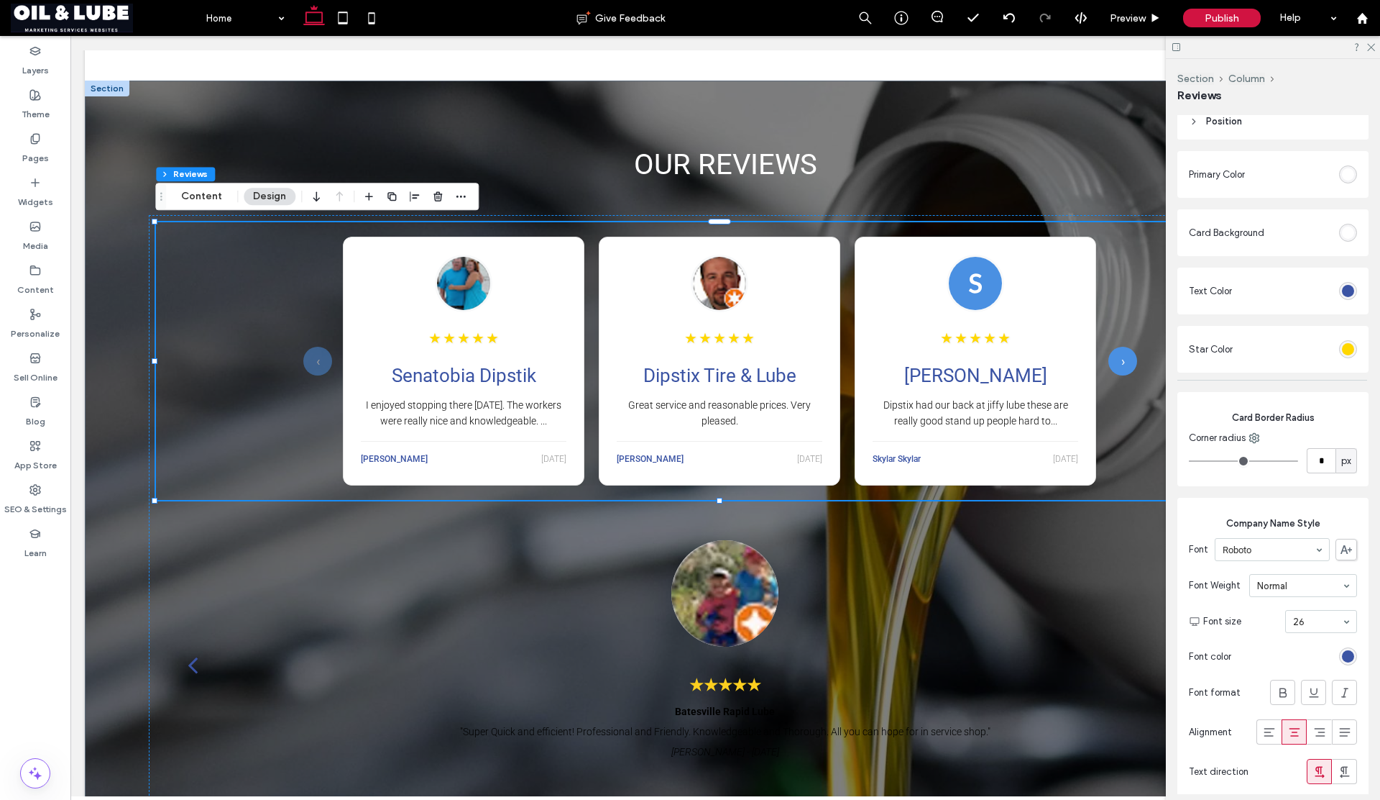
type input "*"
drag, startPoint x: 1201, startPoint y: 460, endPoint x: 1176, endPoint y: 459, distance: 25.2
click at [1189, 460] on input "range" at bounding box center [1243, 460] width 109 height 1
click at [1191, 460] on input "range" at bounding box center [1243, 460] width 109 height 1
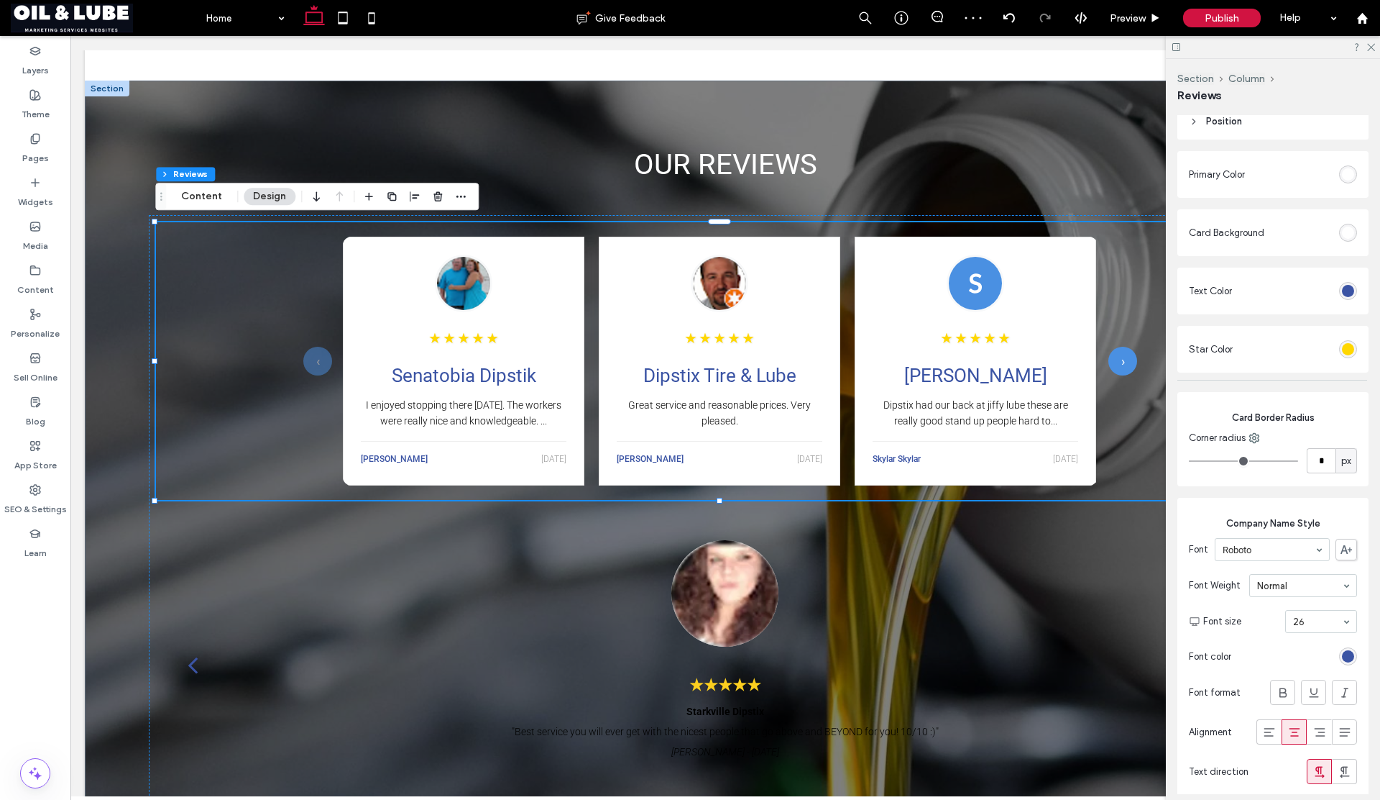
type input "*"
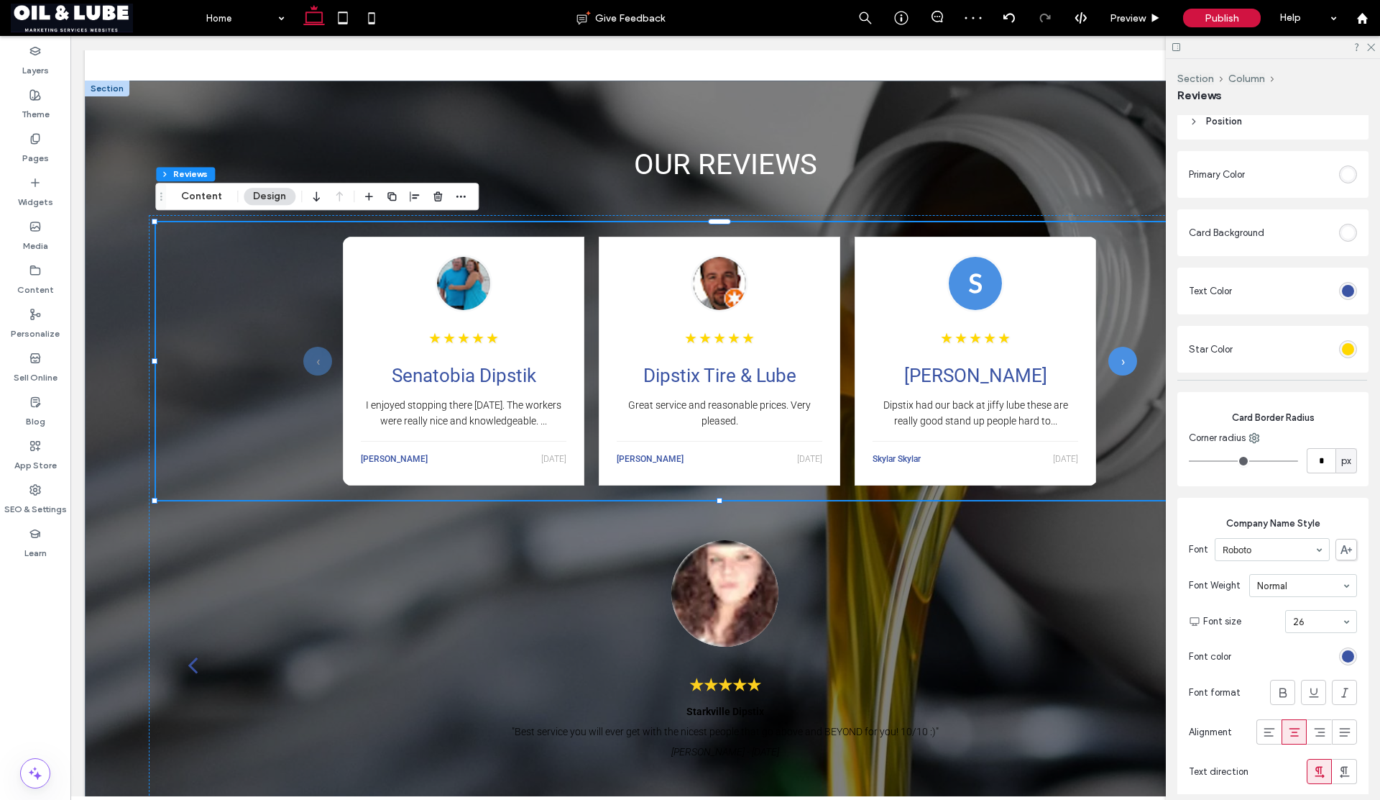
type input "*"
click at [1197, 461] on input "range" at bounding box center [1243, 460] width 109 height 1
type input "*"
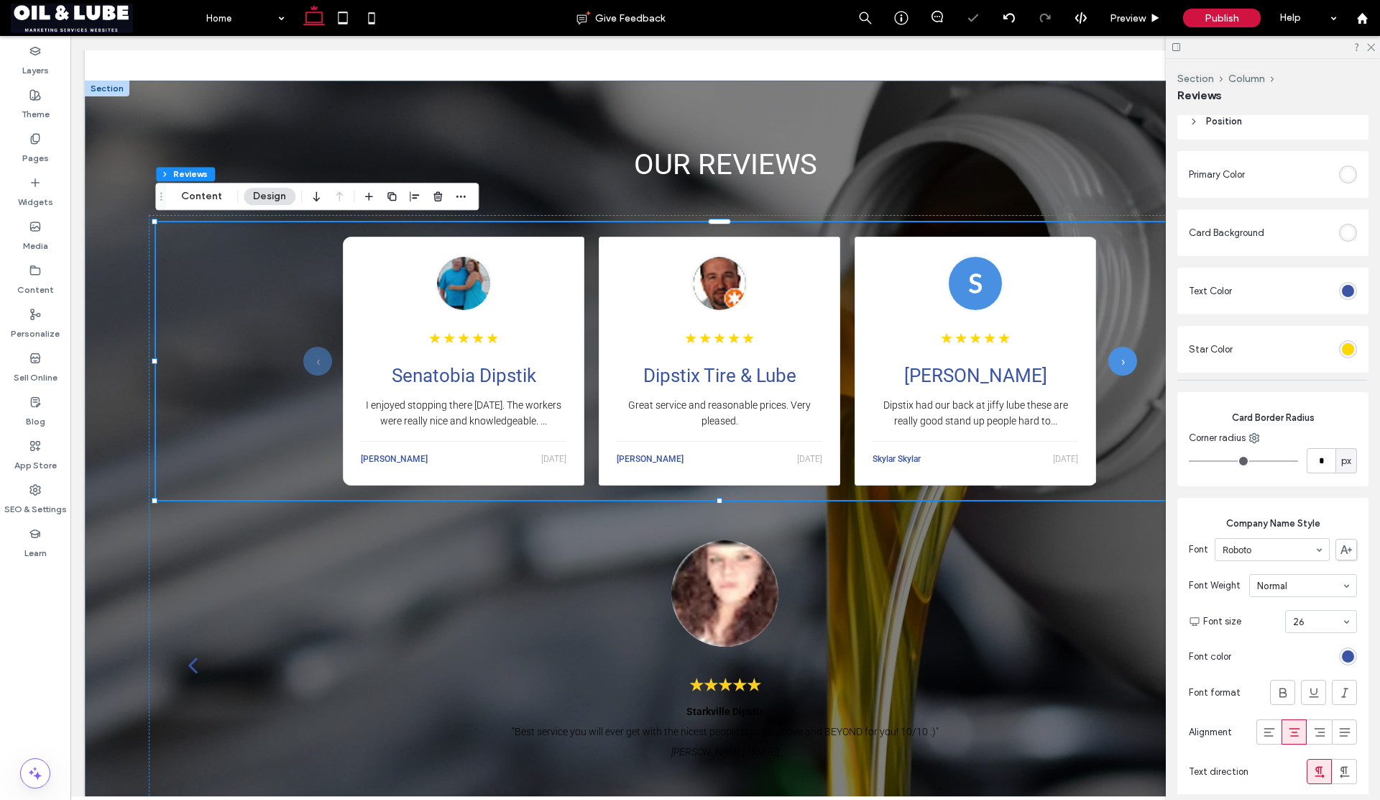
type input "*"
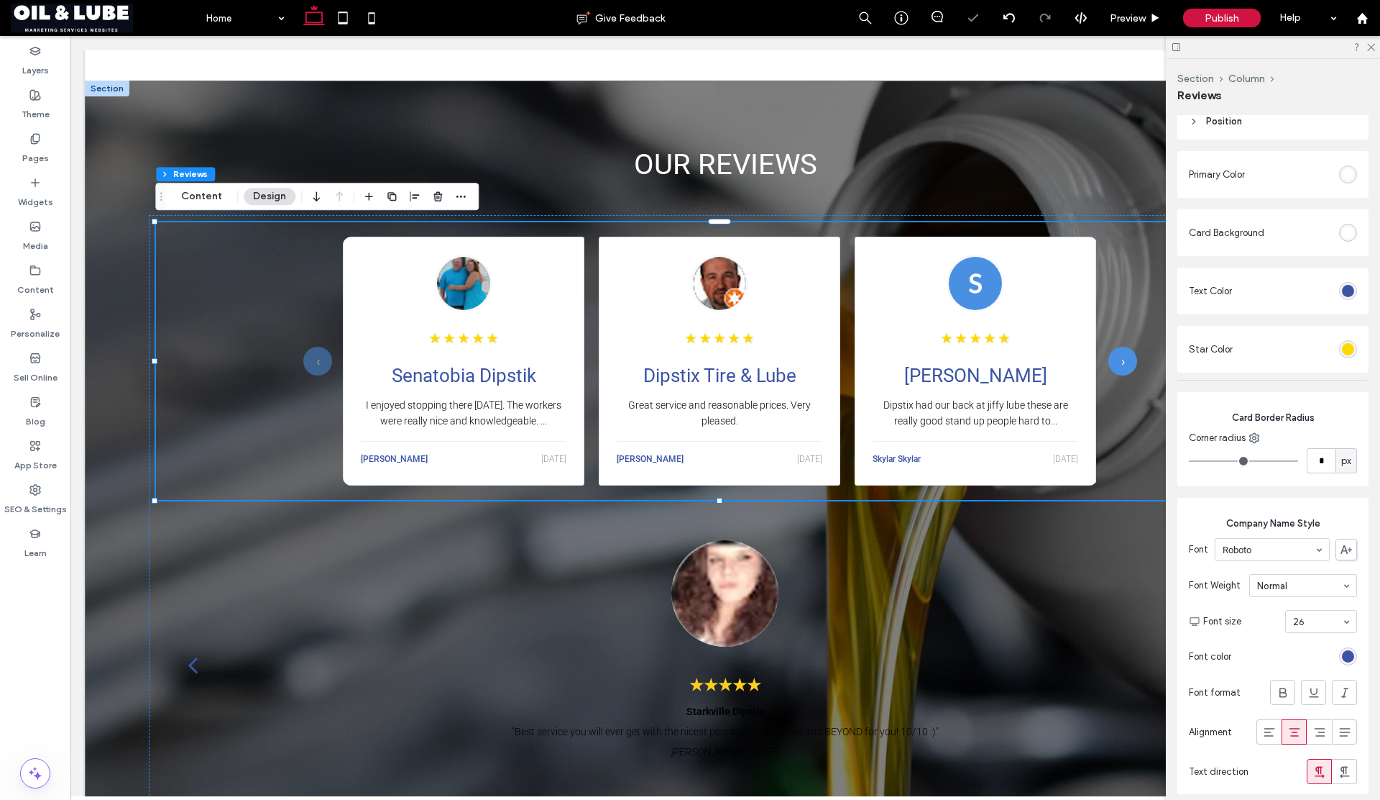
type input "*"
type input "**"
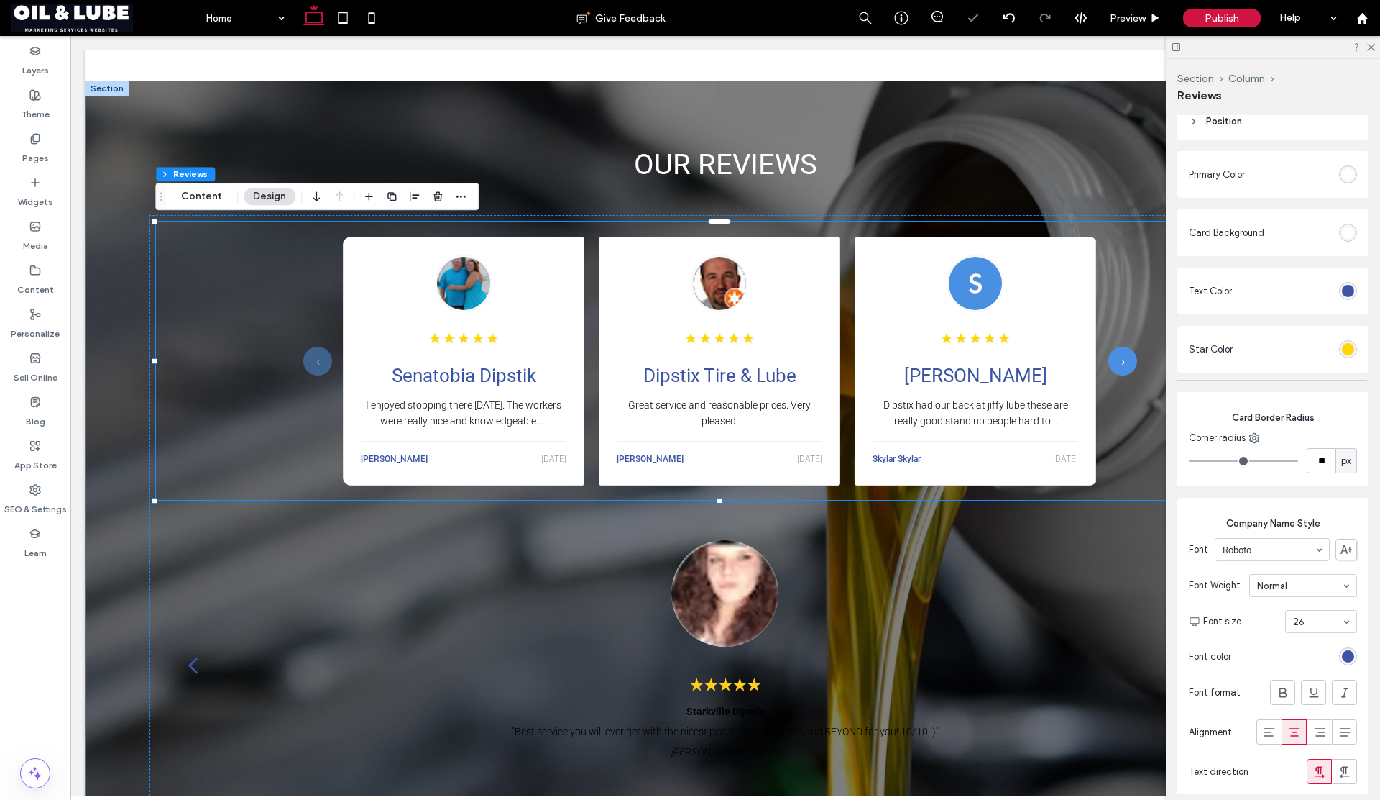
type input "**"
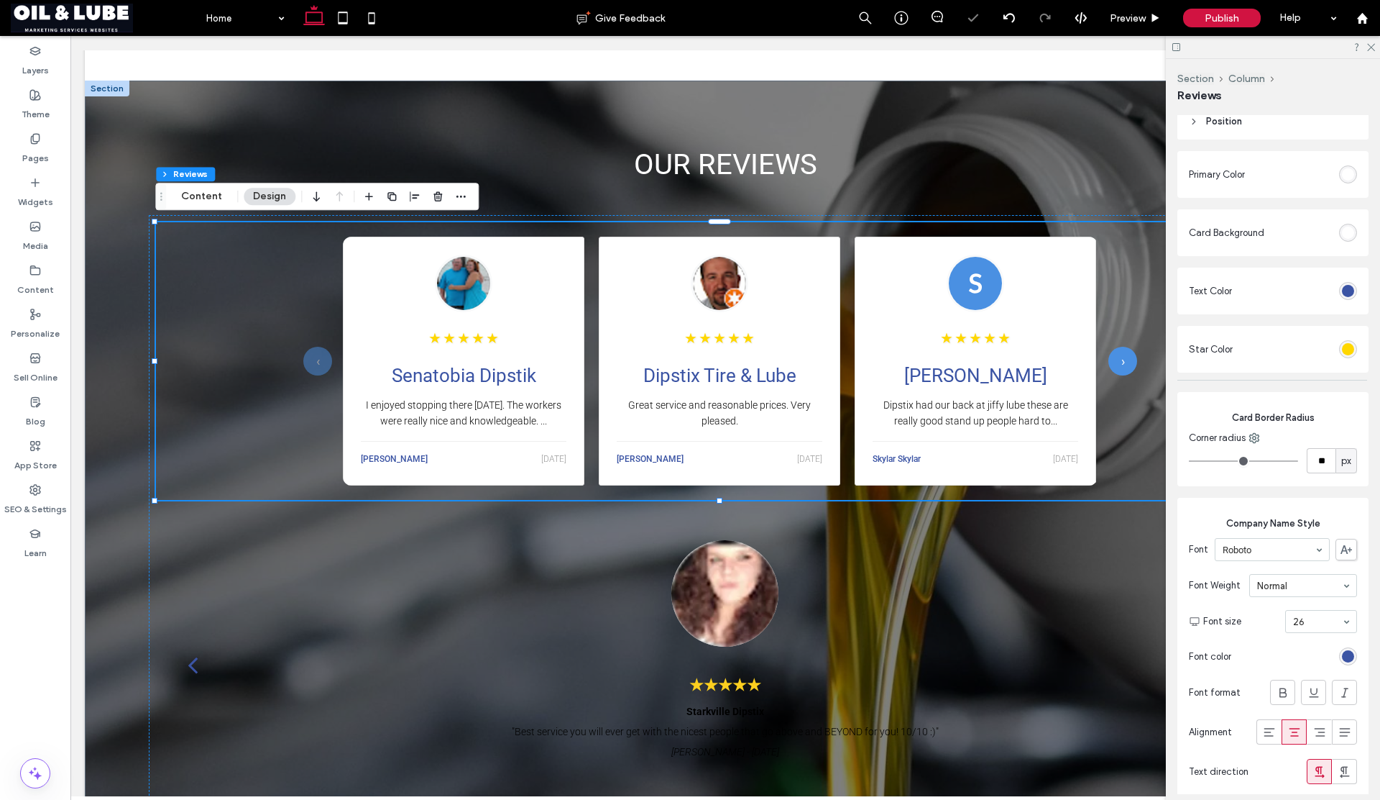
click at [1206, 461] on input "range" at bounding box center [1243, 460] width 109 height 1
type input "**"
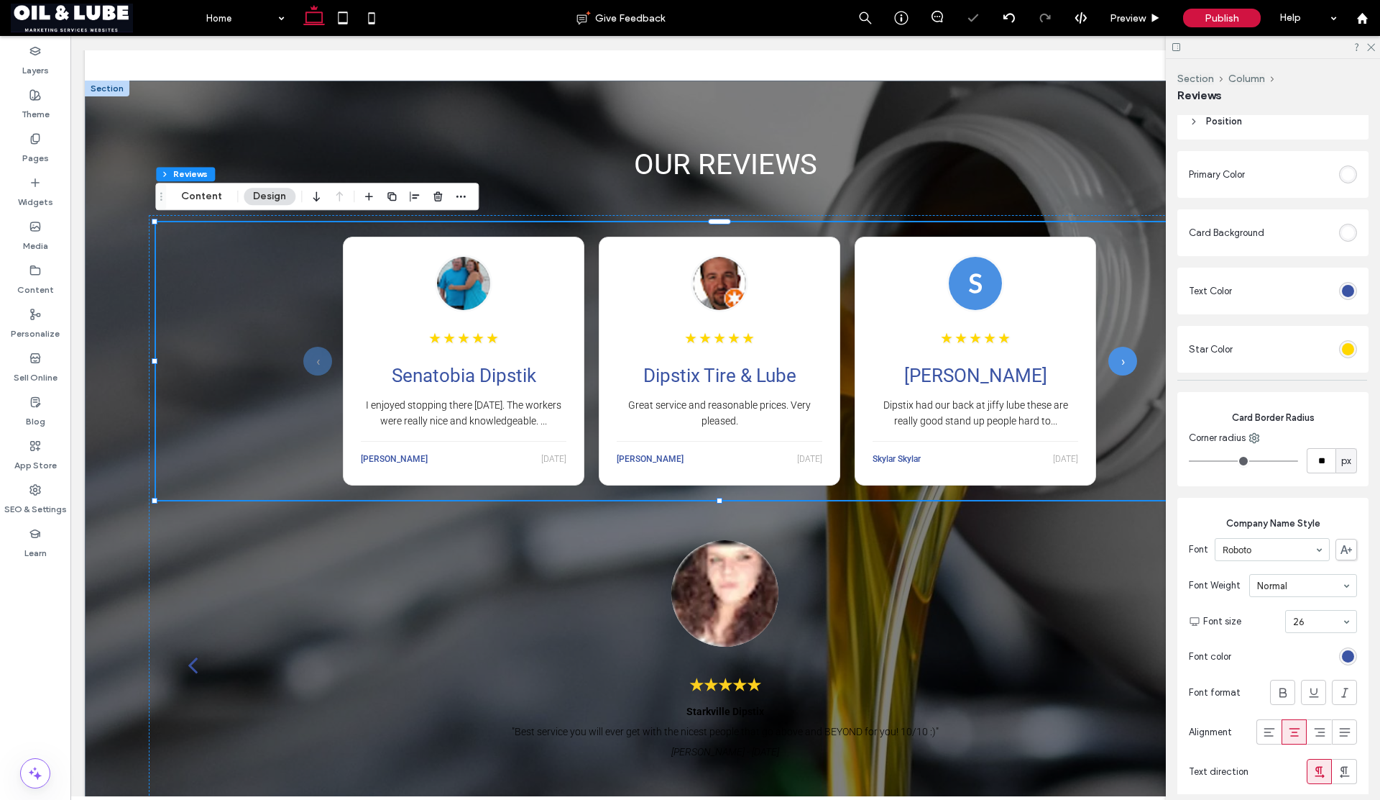
type input "*"
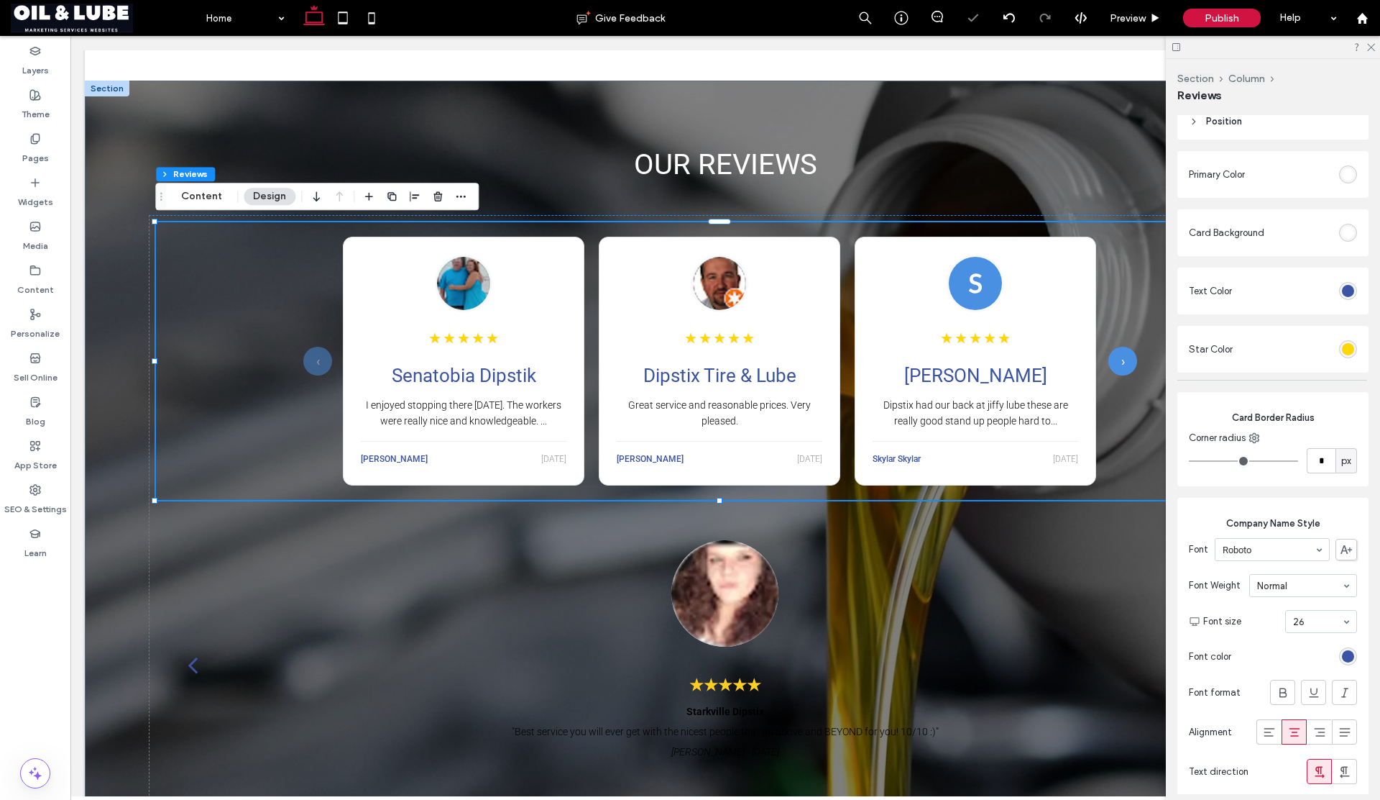
type input "*"
drag, startPoint x: 1206, startPoint y: 461, endPoint x: 1185, endPoint y: 459, distance: 21.6
click at [1189, 460] on input "range" at bounding box center [1243, 460] width 109 height 1
type input "*"
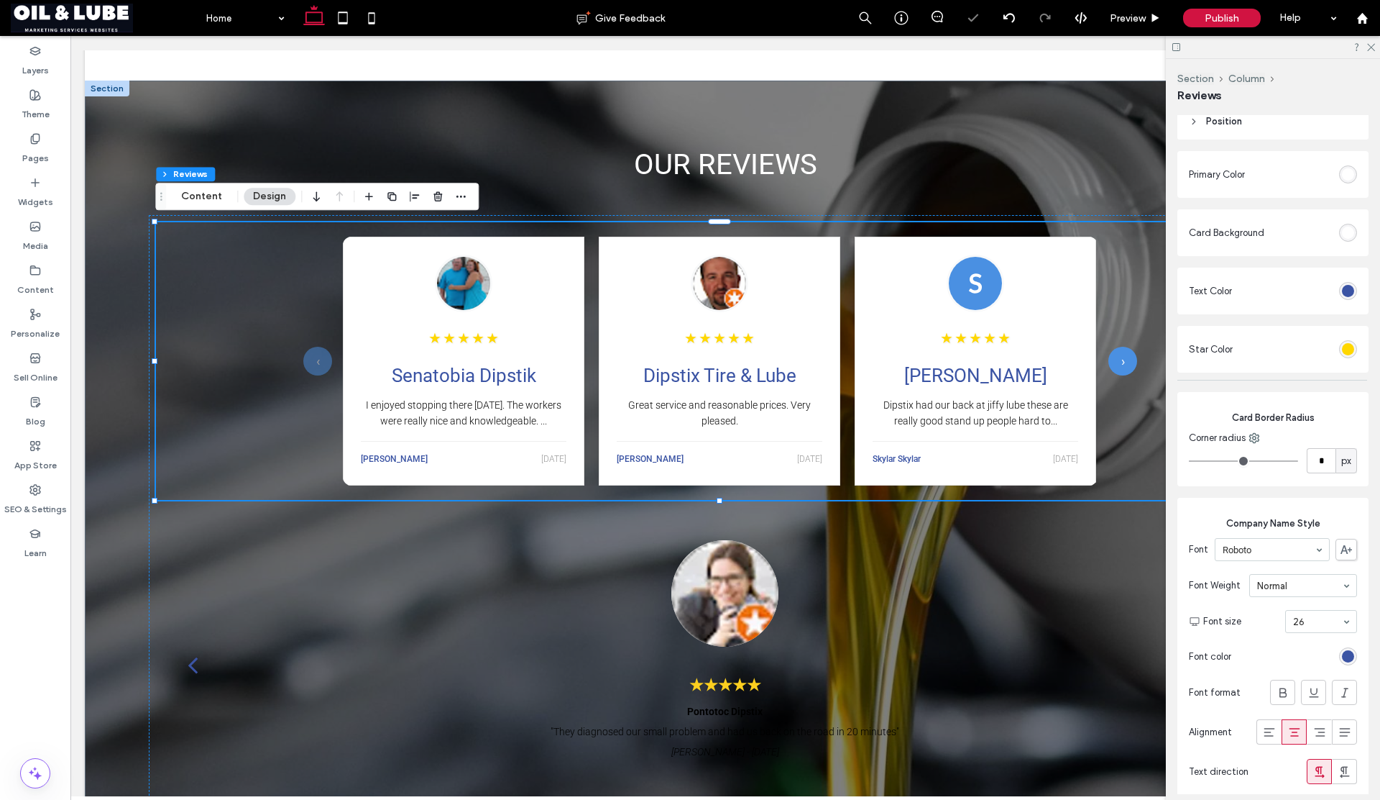
type input "*"
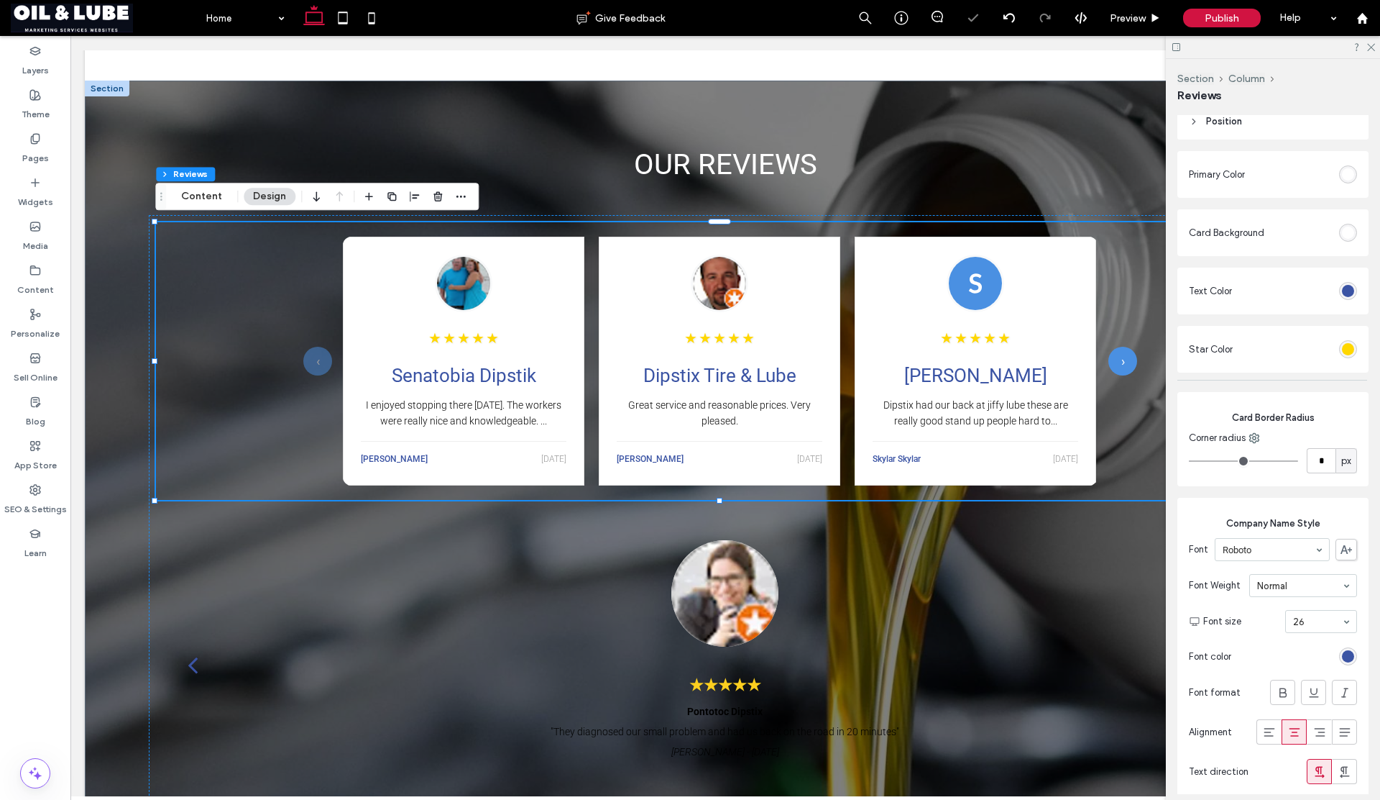
type input "*"
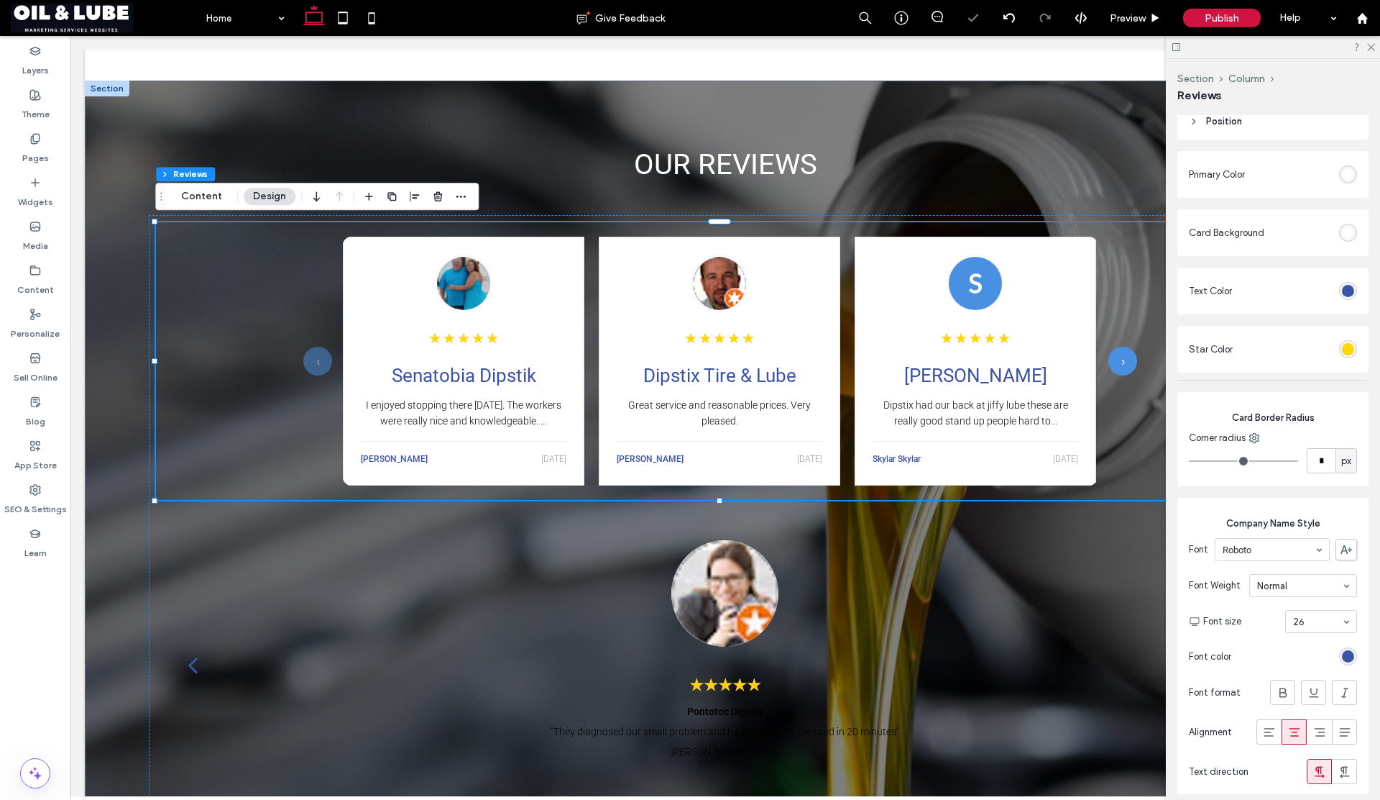
type input "*"
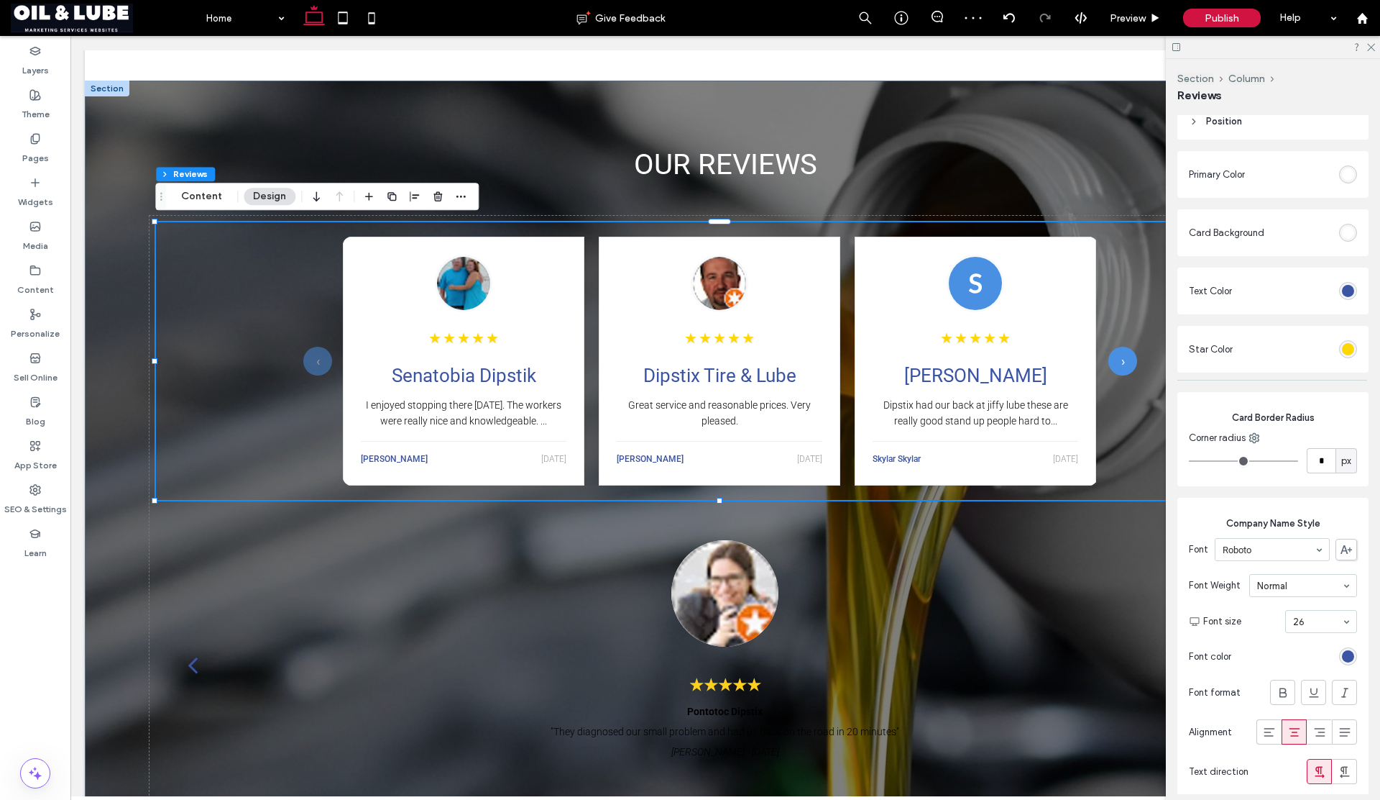
type input "*"
type input "**"
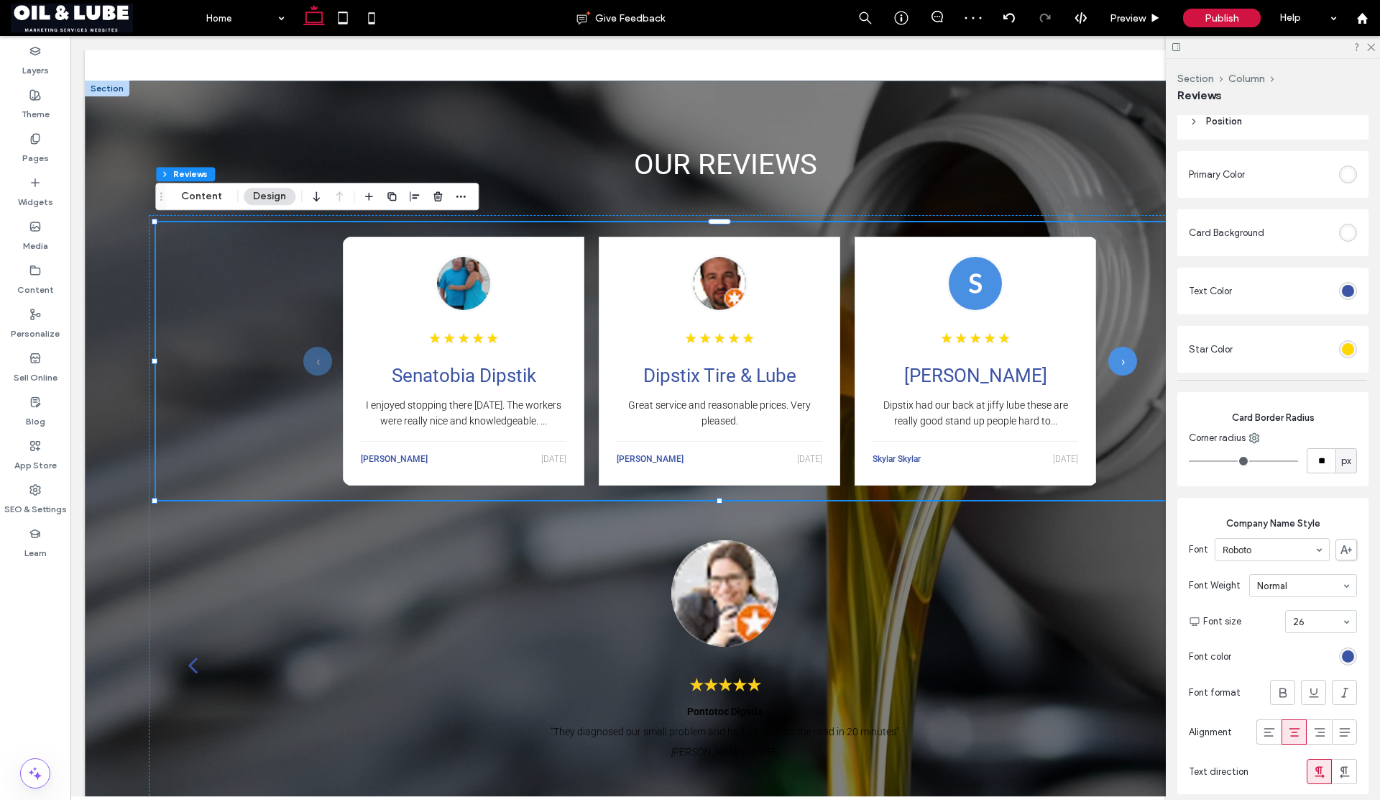
type input "**"
drag, startPoint x: 1195, startPoint y: 459, endPoint x: 1206, endPoint y: 459, distance: 10.8
type input "**"
click at [1206, 460] on input "range" at bounding box center [1243, 460] width 109 height 1
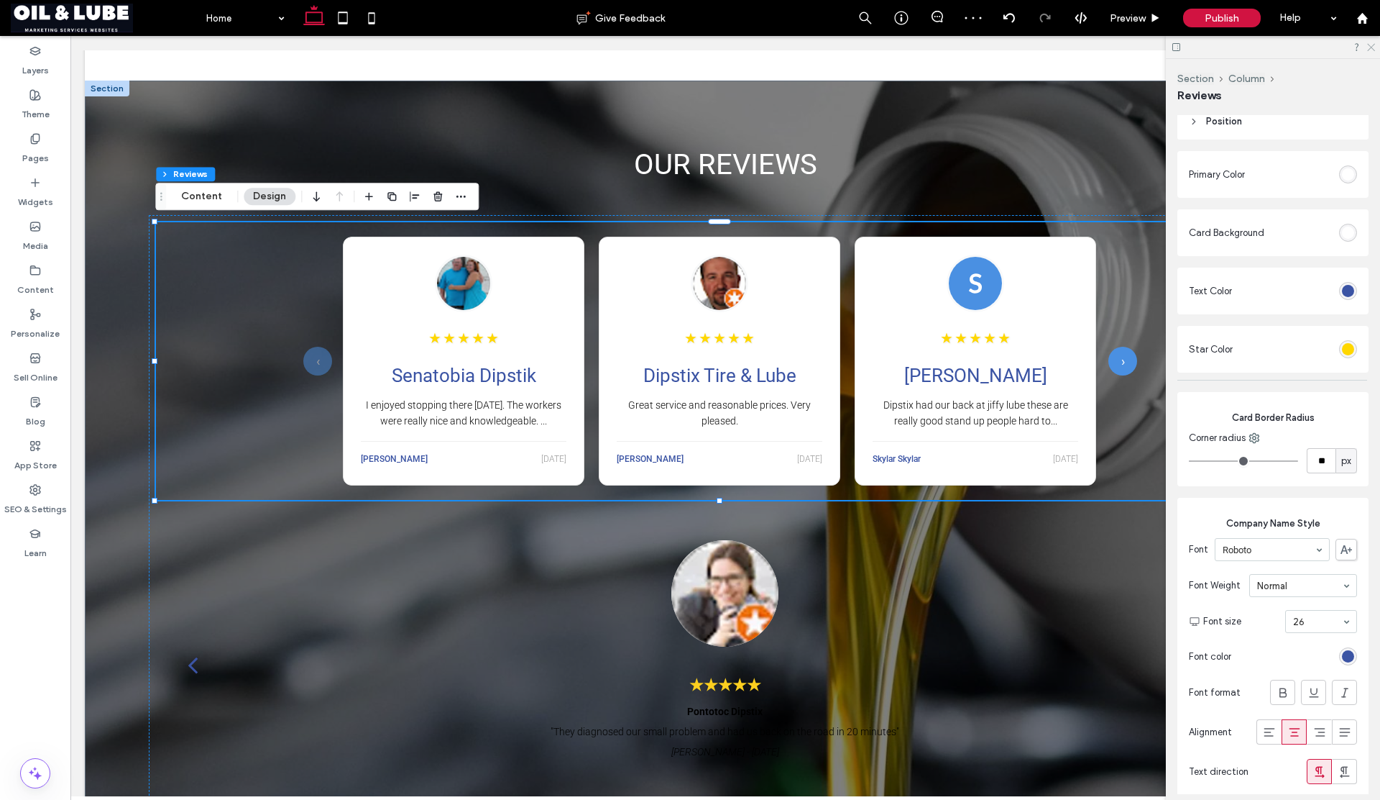
click at [1375, 50] on use at bounding box center [1372, 48] width 8 height 8
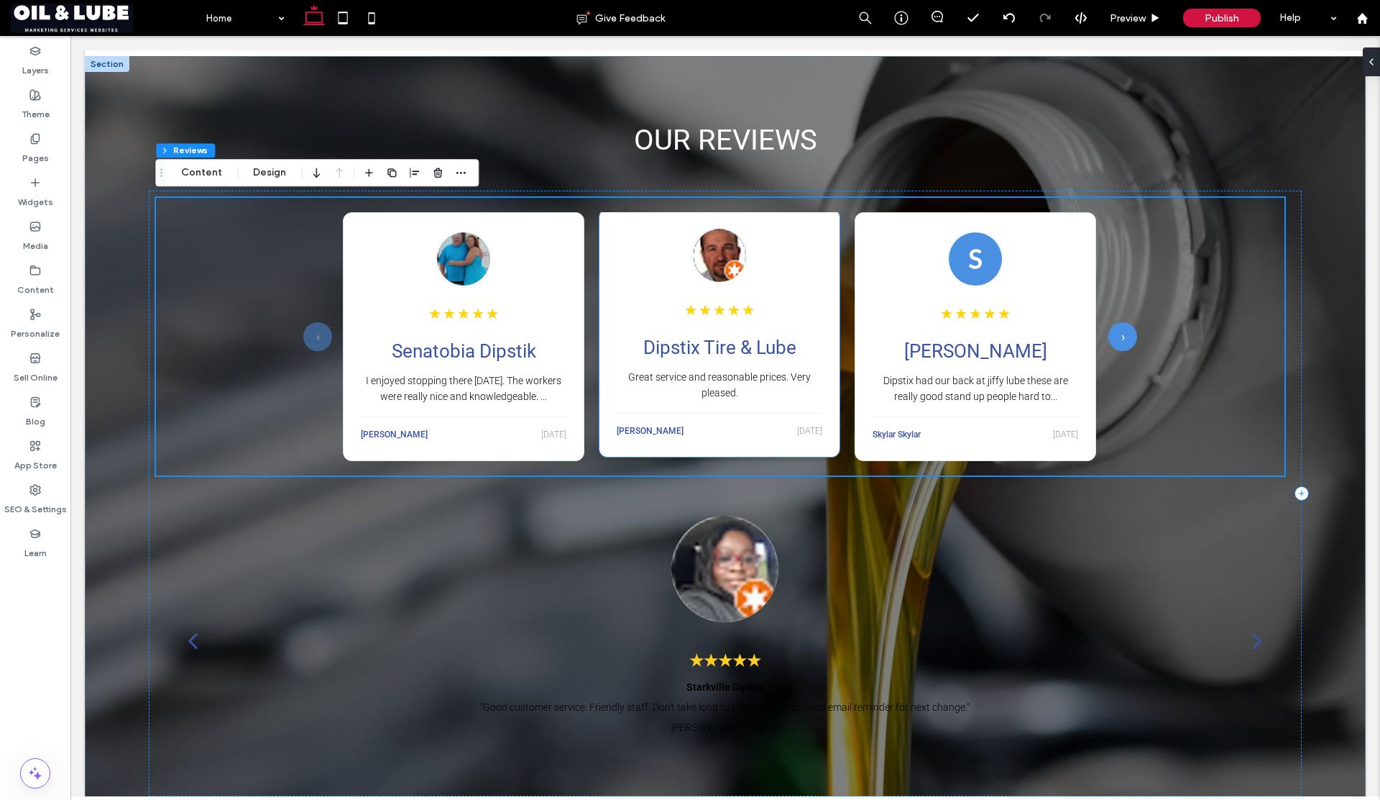
scroll to position [1790, 0]
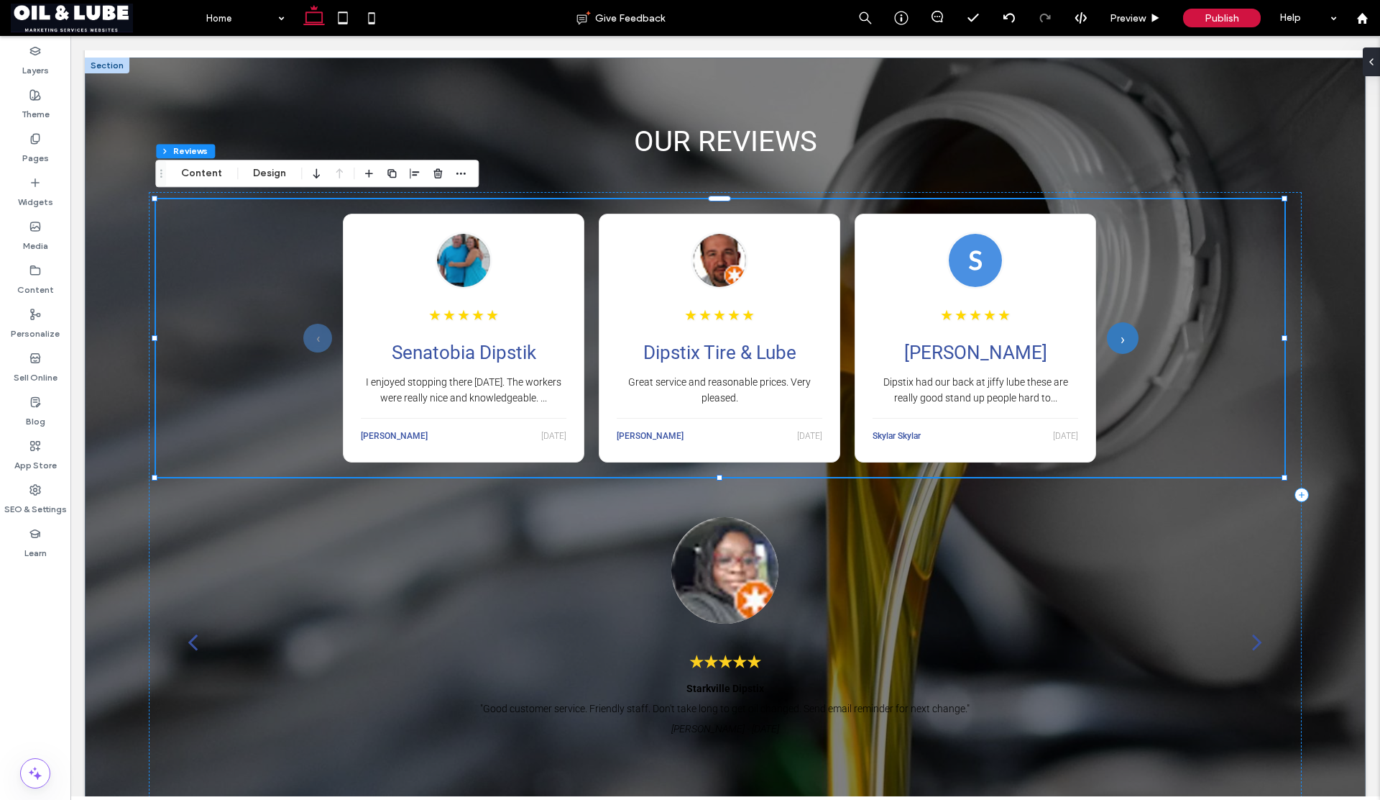
click at [1125, 342] on button "›" at bounding box center [1123, 338] width 32 height 32
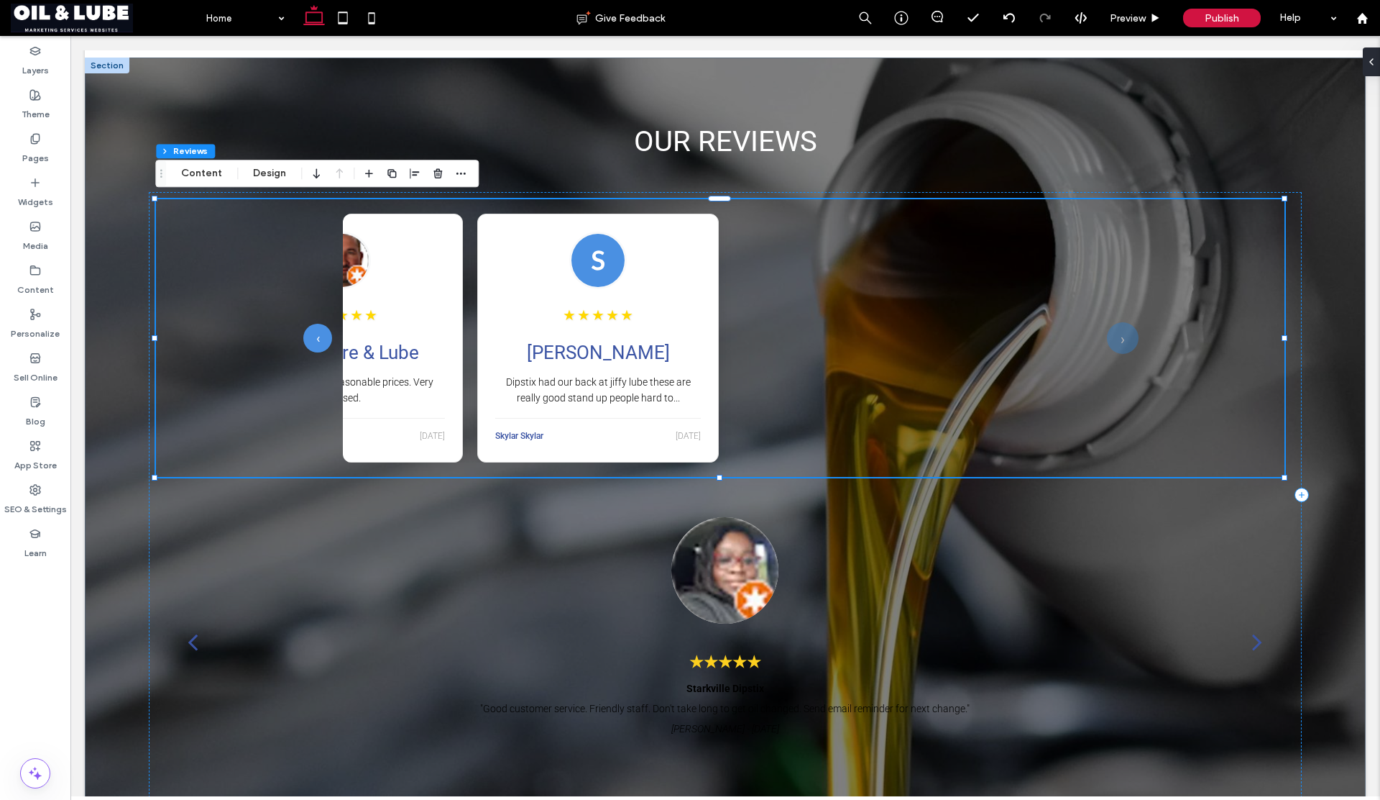
click at [1122, 342] on button "›" at bounding box center [1123, 338] width 32 height 32
click at [321, 334] on button "‹" at bounding box center [318, 338] width 32 height 32
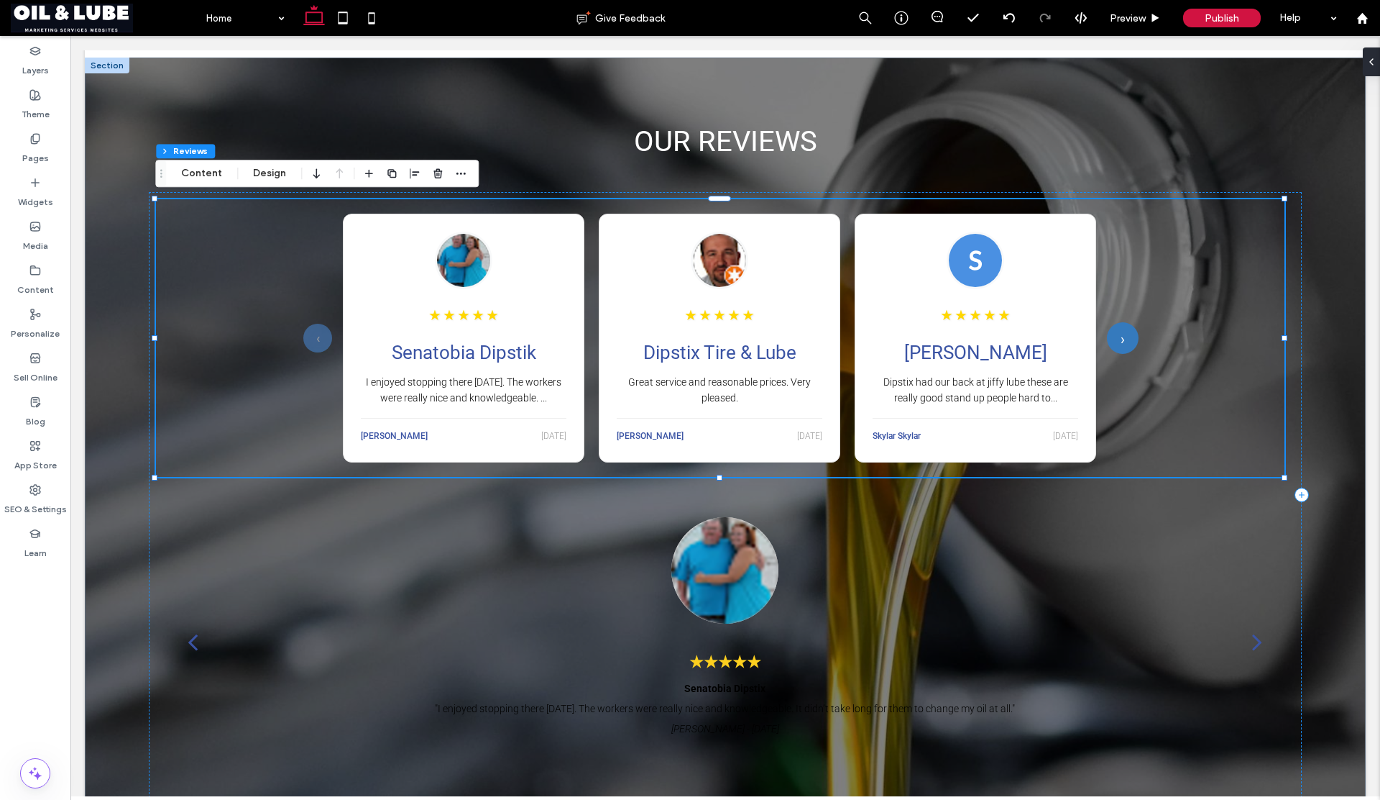
click at [1115, 336] on button "›" at bounding box center [1123, 338] width 32 height 32
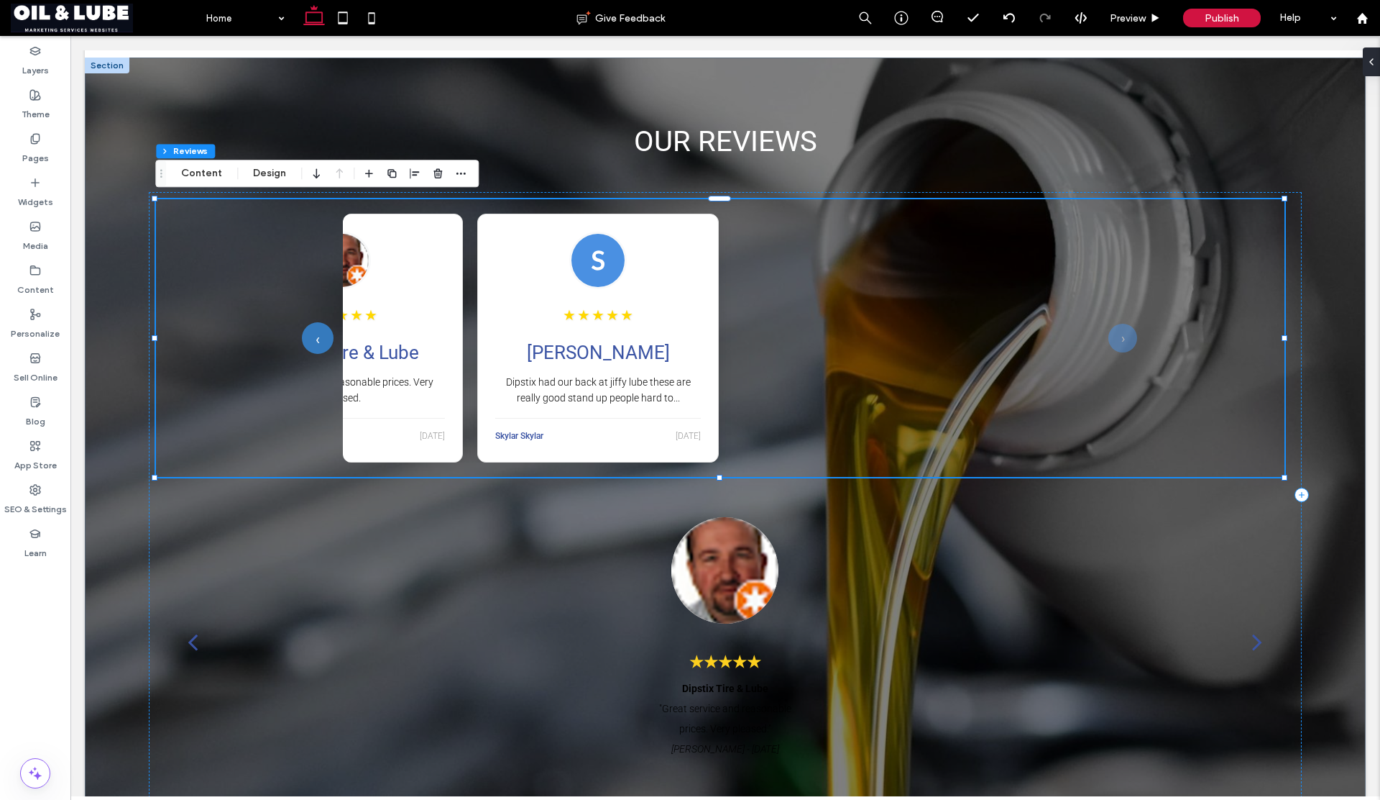
click at [324, 339] on button "‹" at bounding box center [318, 338] width 32 height 32
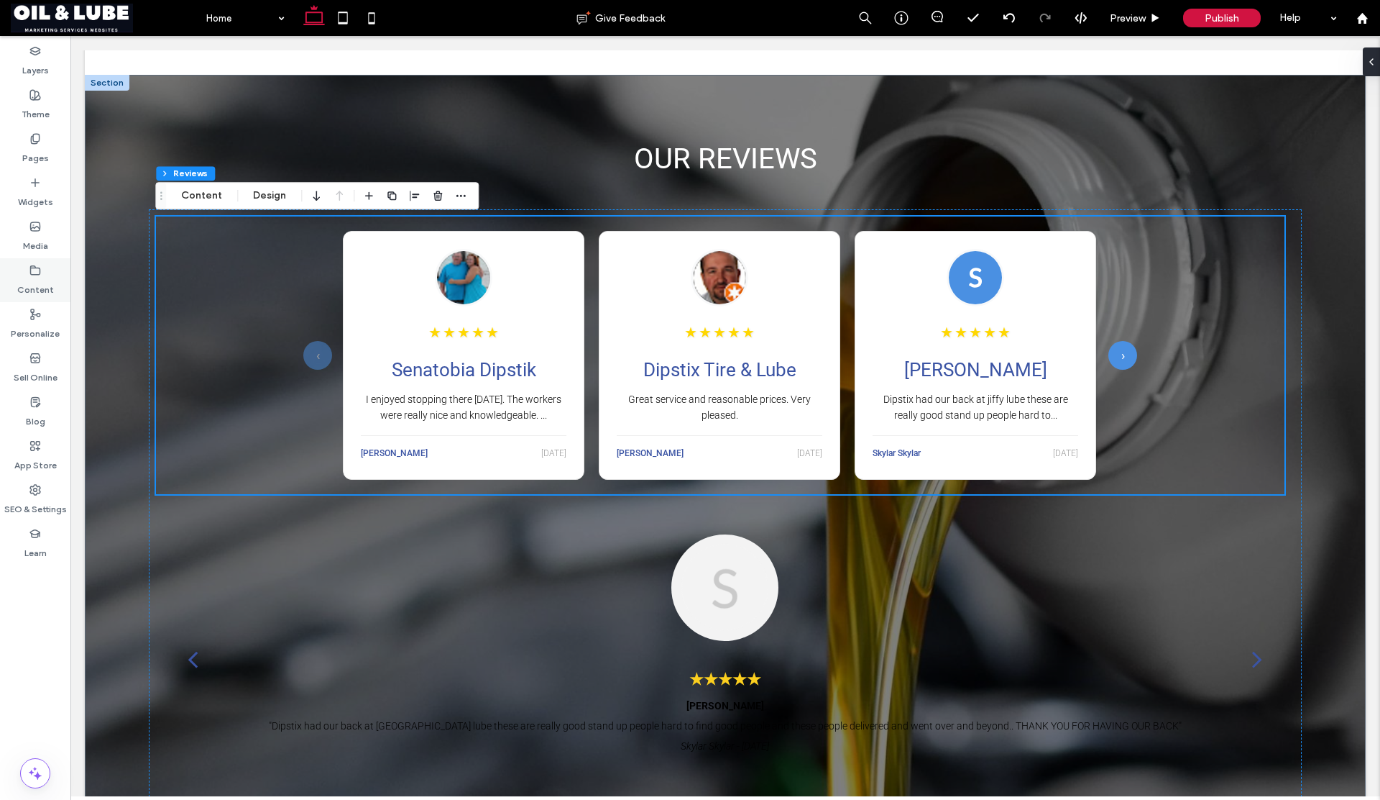
scroll to position [1767, 0]
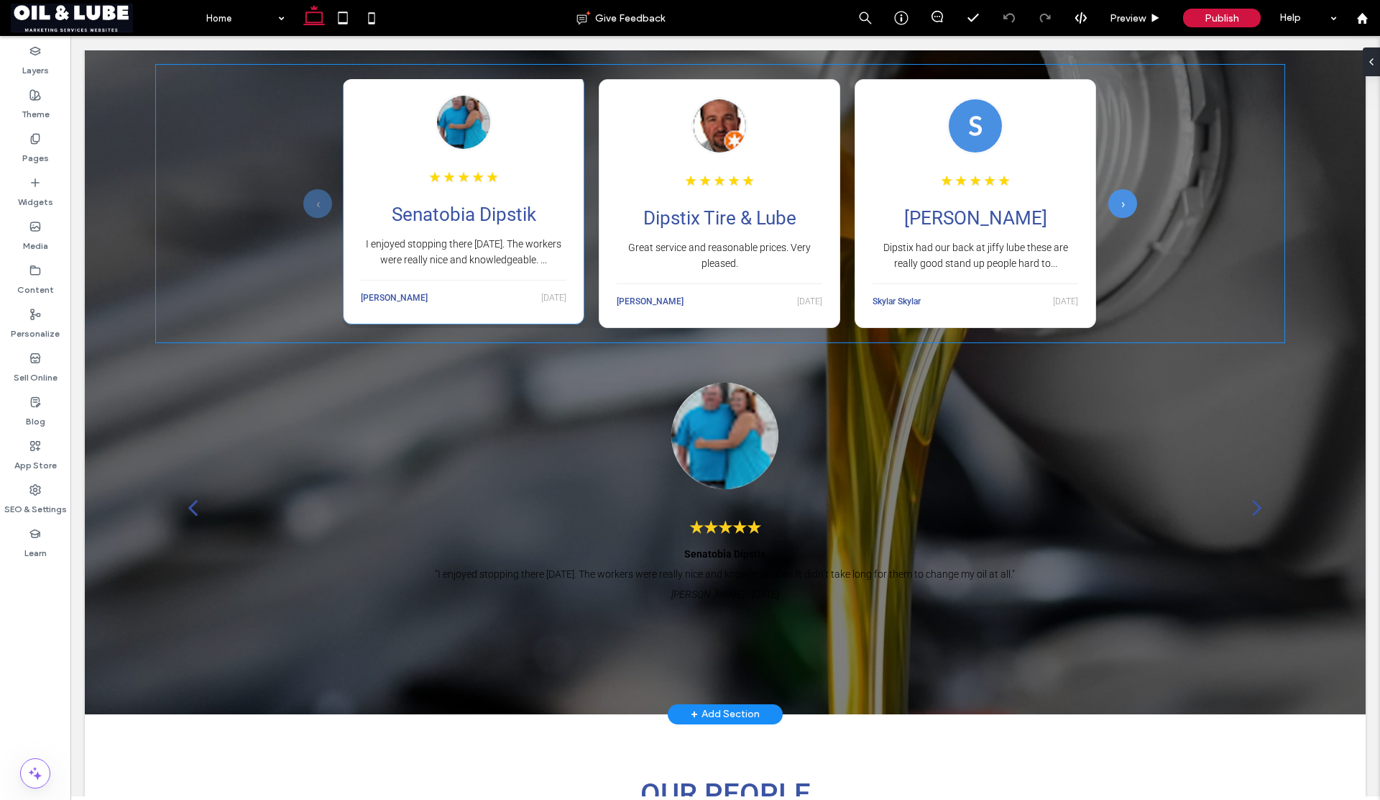
scroll to position [1923, 0]
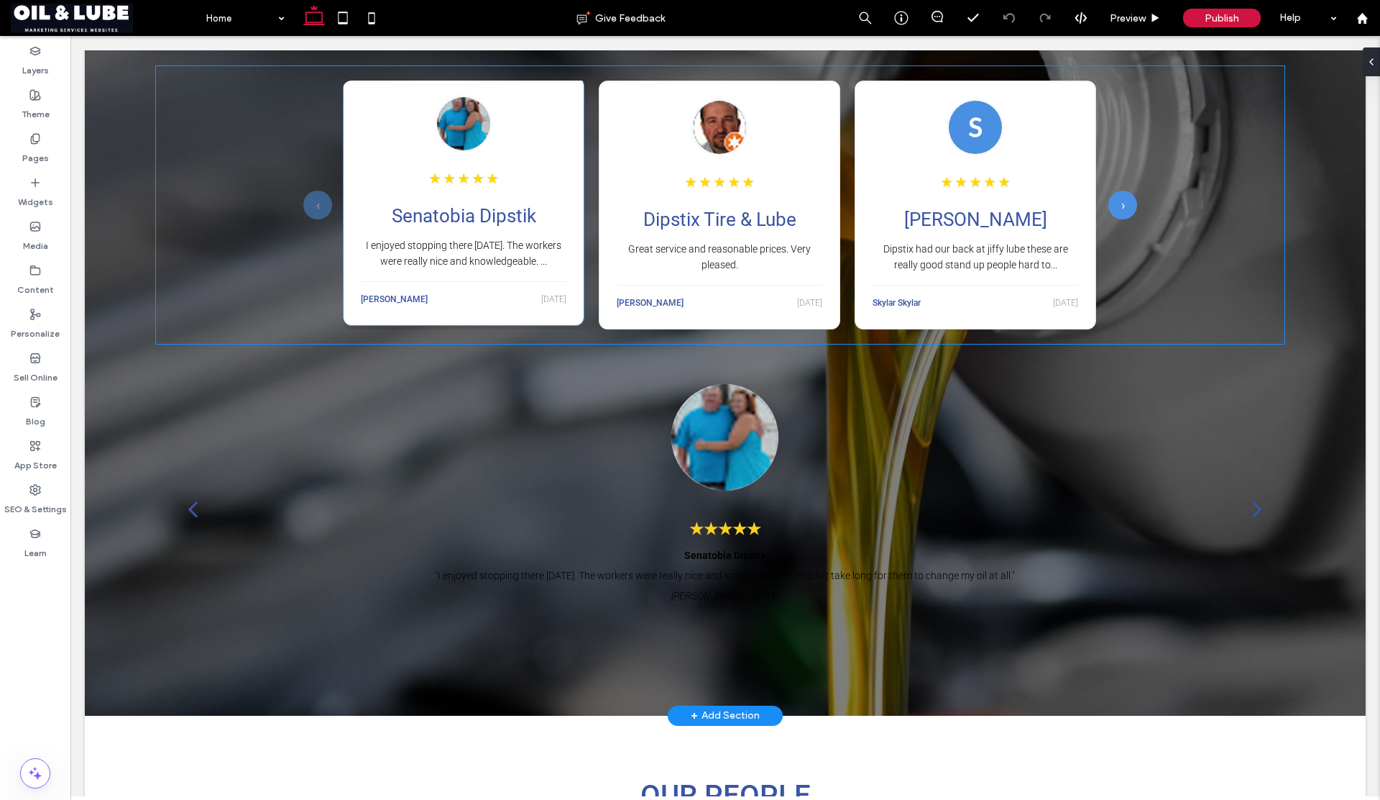
click at [448, 281] on div "[PERSON_NAME] [DATE]" at bounding box center [464, 294] width 206 height 27
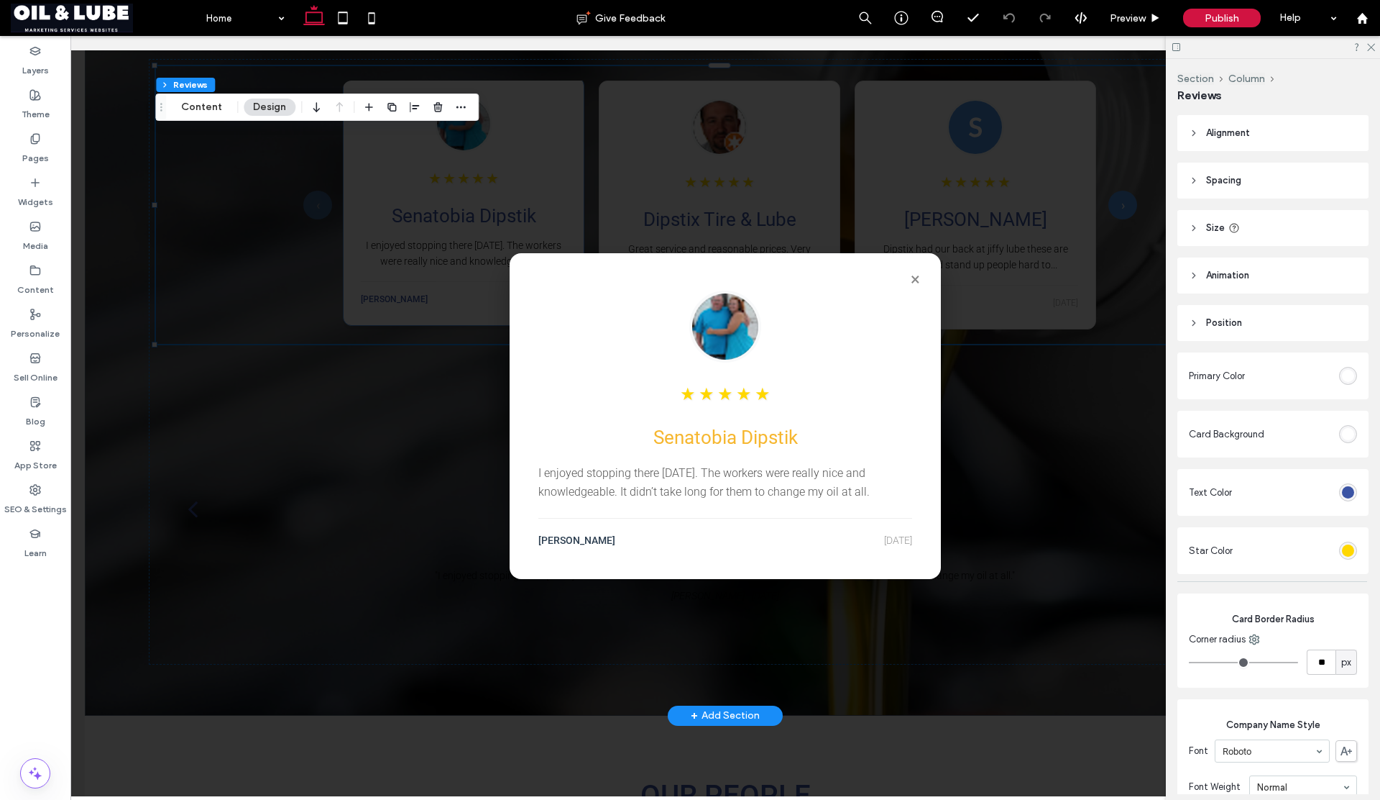
click at [448, 278] on div "× ★ ★ ★ ★ ★ Senatobia Dipstik I enjoyed stopping there [DATE]. The workers were…" at bounding box center [725, 416] width 1310 height 760
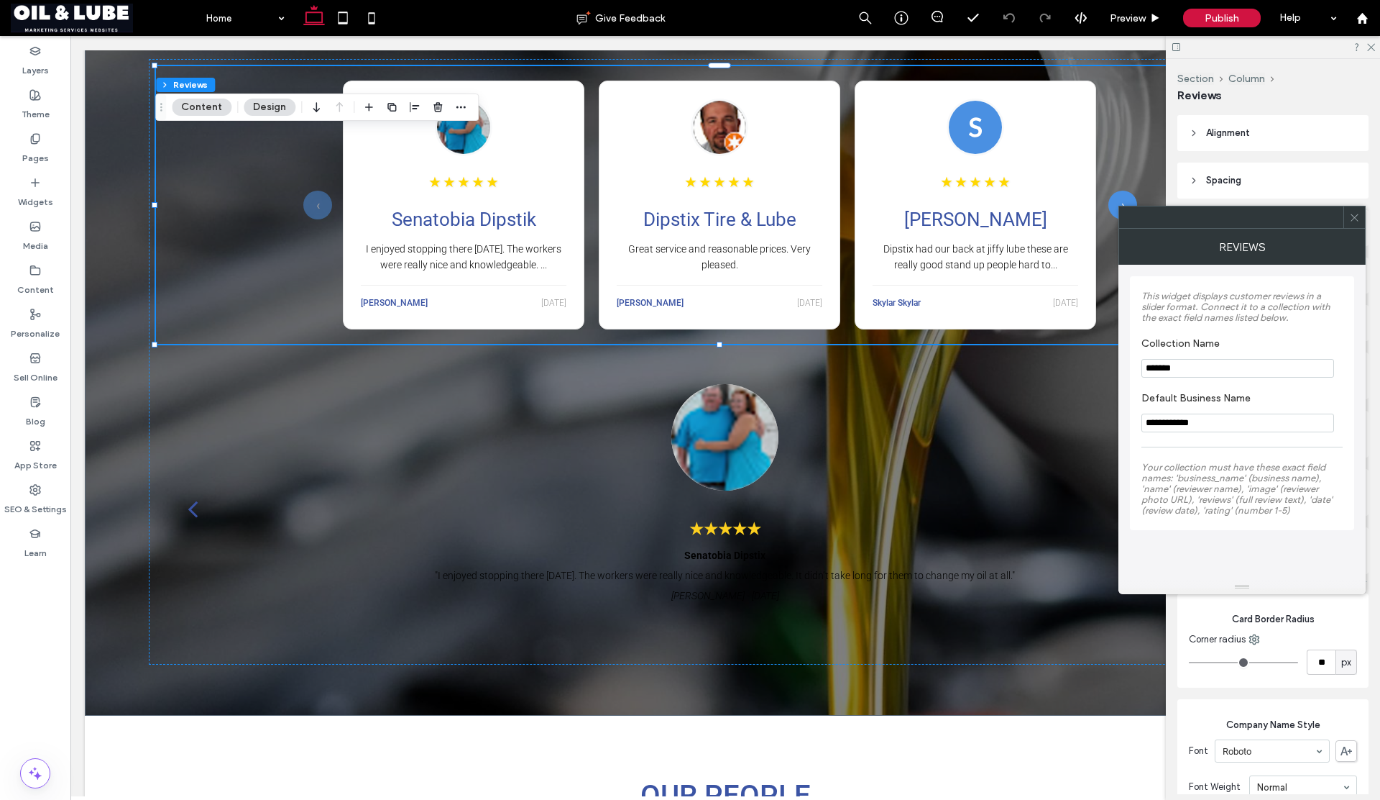
click at [1351, 218] on icon at bounding box center [1355, 217] width 11 height 11
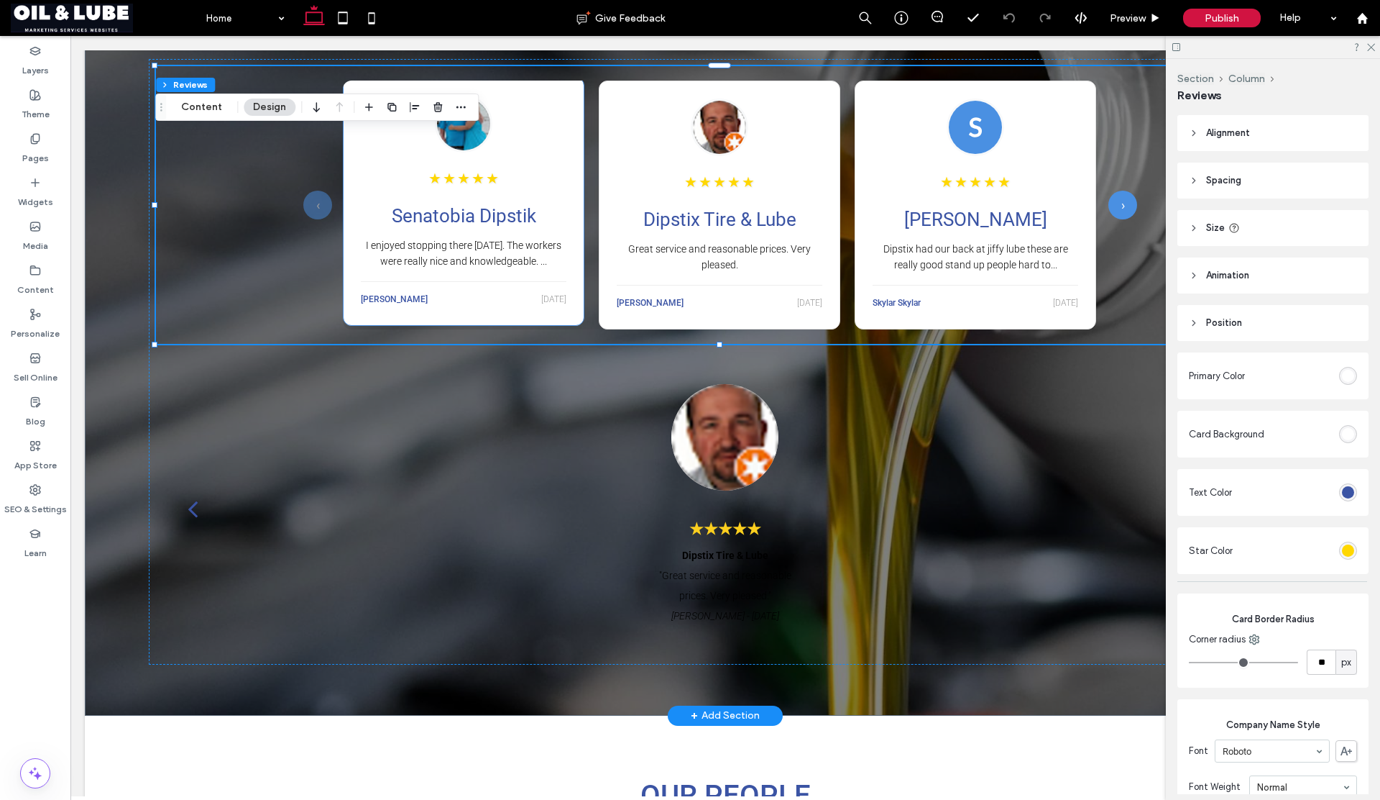
click at [350, 144] on div "★ ★ ★ ★ ★ Senatobia Dipstik I enjoyed stopping there [DATE]. The workers were r…" at bounding box center [464, 201] width 242 height 249
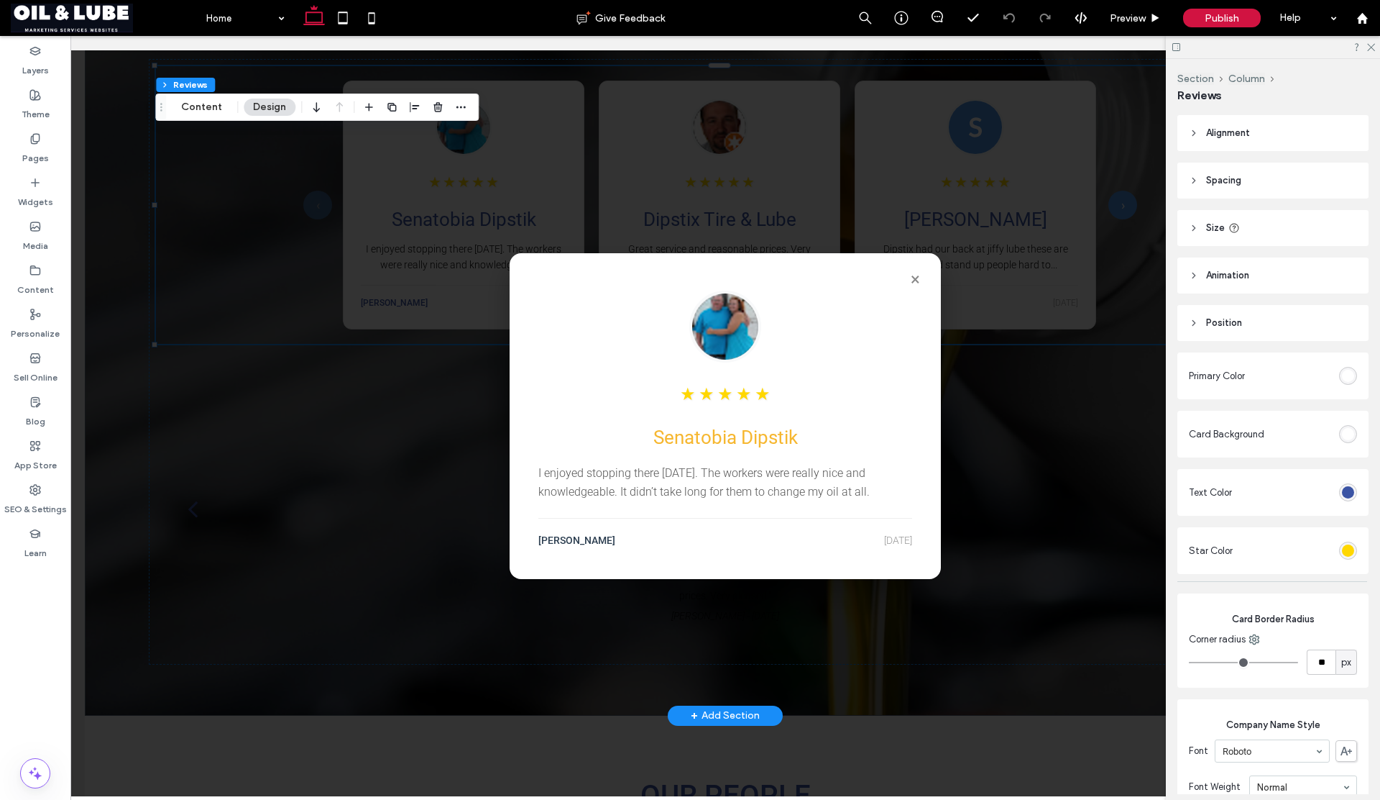
click at [350, 144] on div "× ★ ★ ★ ★ ★ Senatobia Dipstik I enjoyed stopping there today. The workers were …" at bounding box center [725, 416] width 1310 height 760
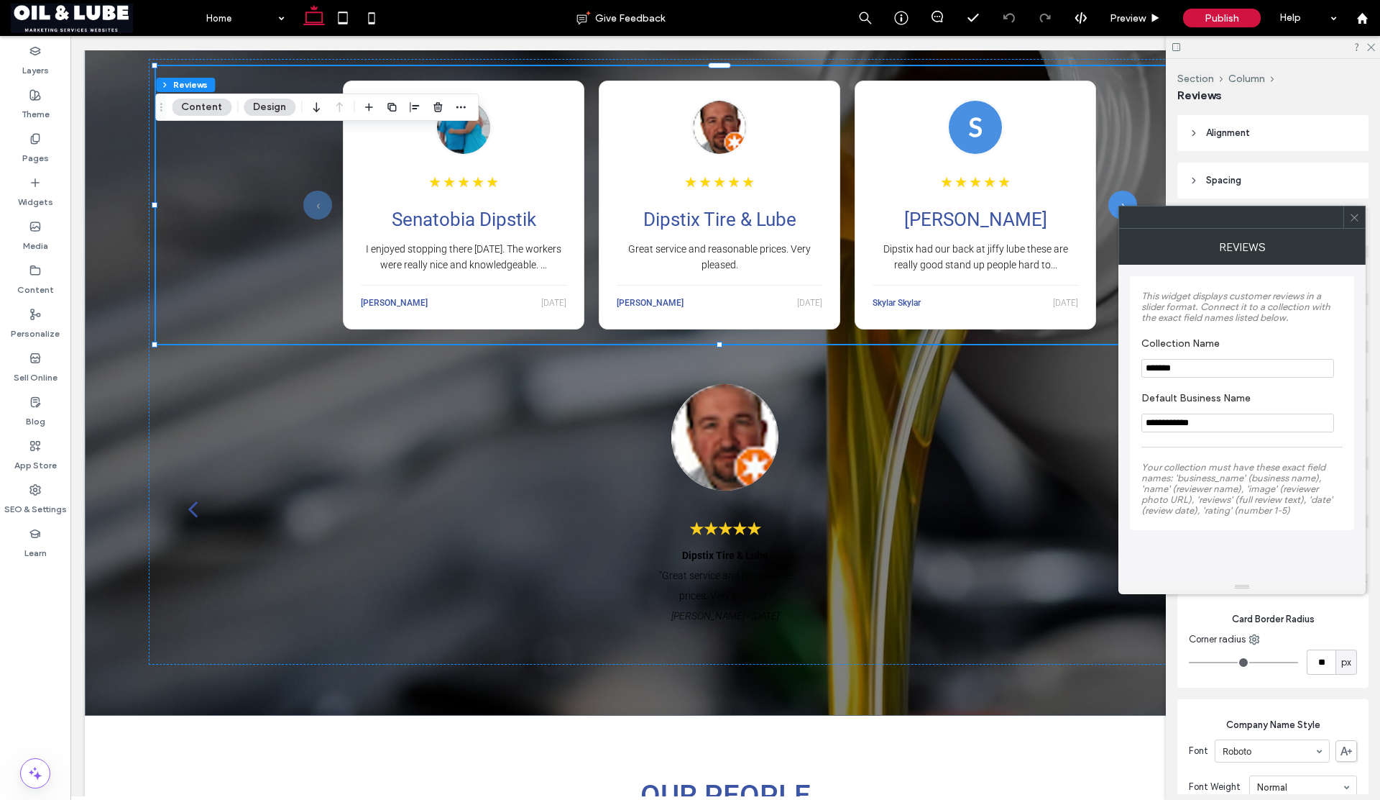
click at [1352, 218] on icon at bounding box center [1355, 217] width 11 height 11
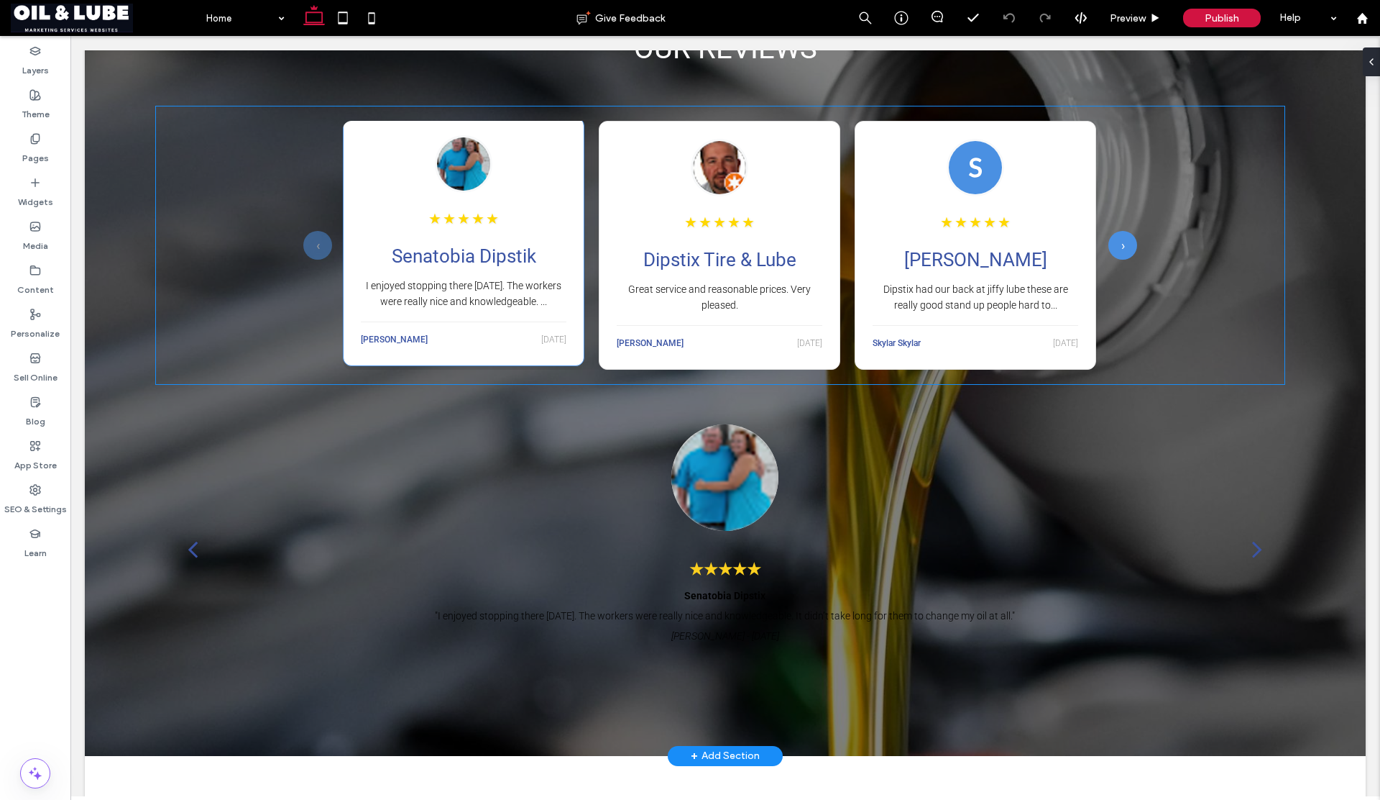
scroll to position [1748, 0]
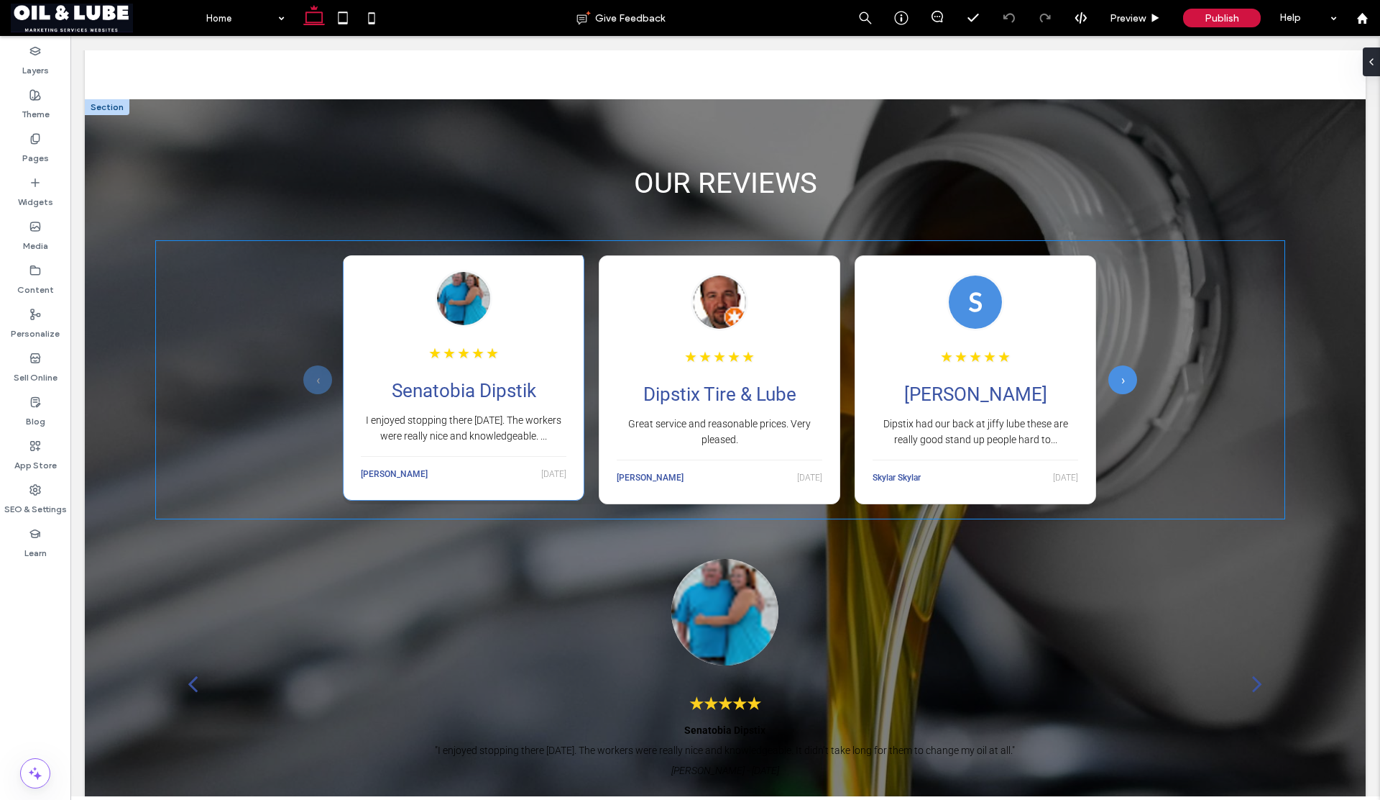
click at [526, 334] on div "★ ★ ★ ★ ★ Senatobia Dipstik I enjoyed stopping there [DATE]. The workers were r…" at bounding box center [464, 376] width 242 height 249
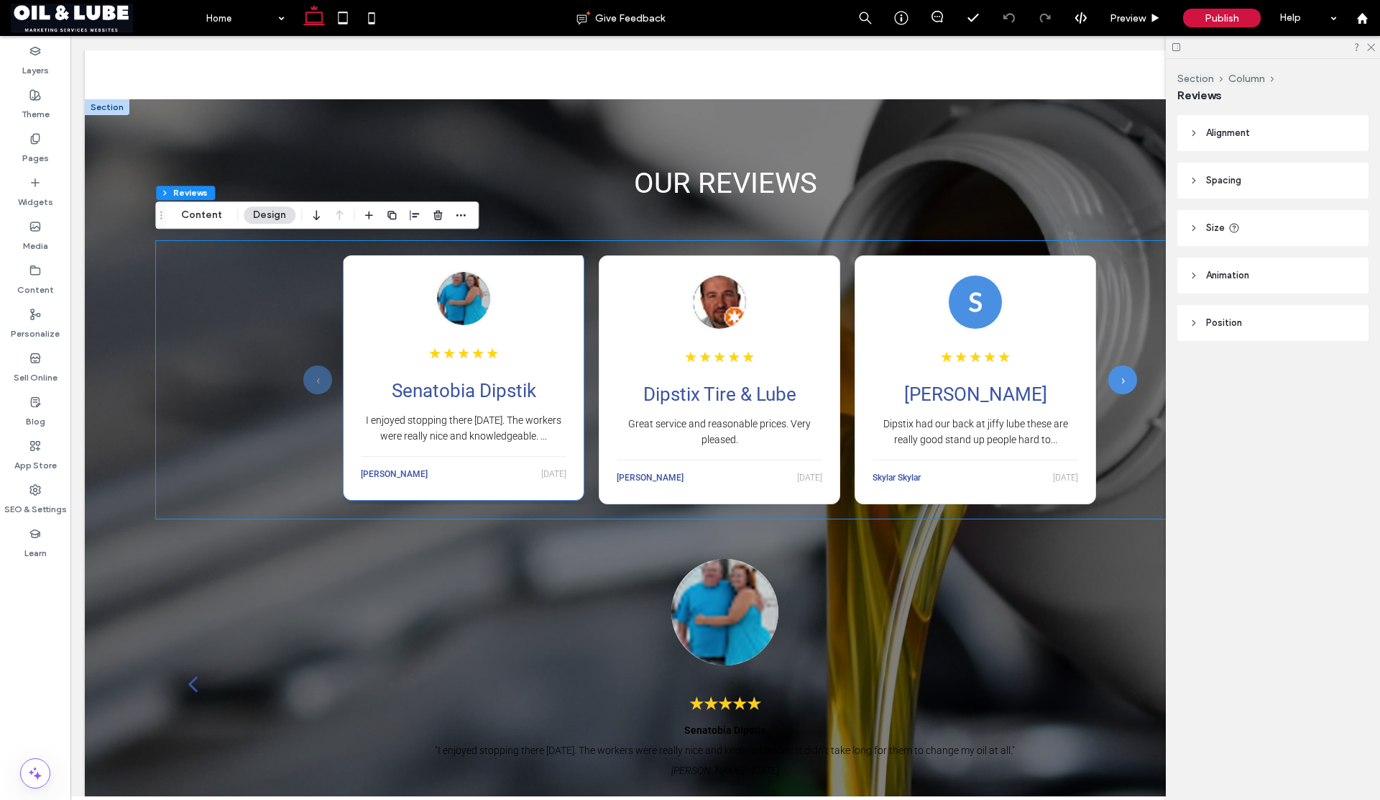
click at [526, 334] on div "×" at bounding box center [725, 416] width 1310 height 760
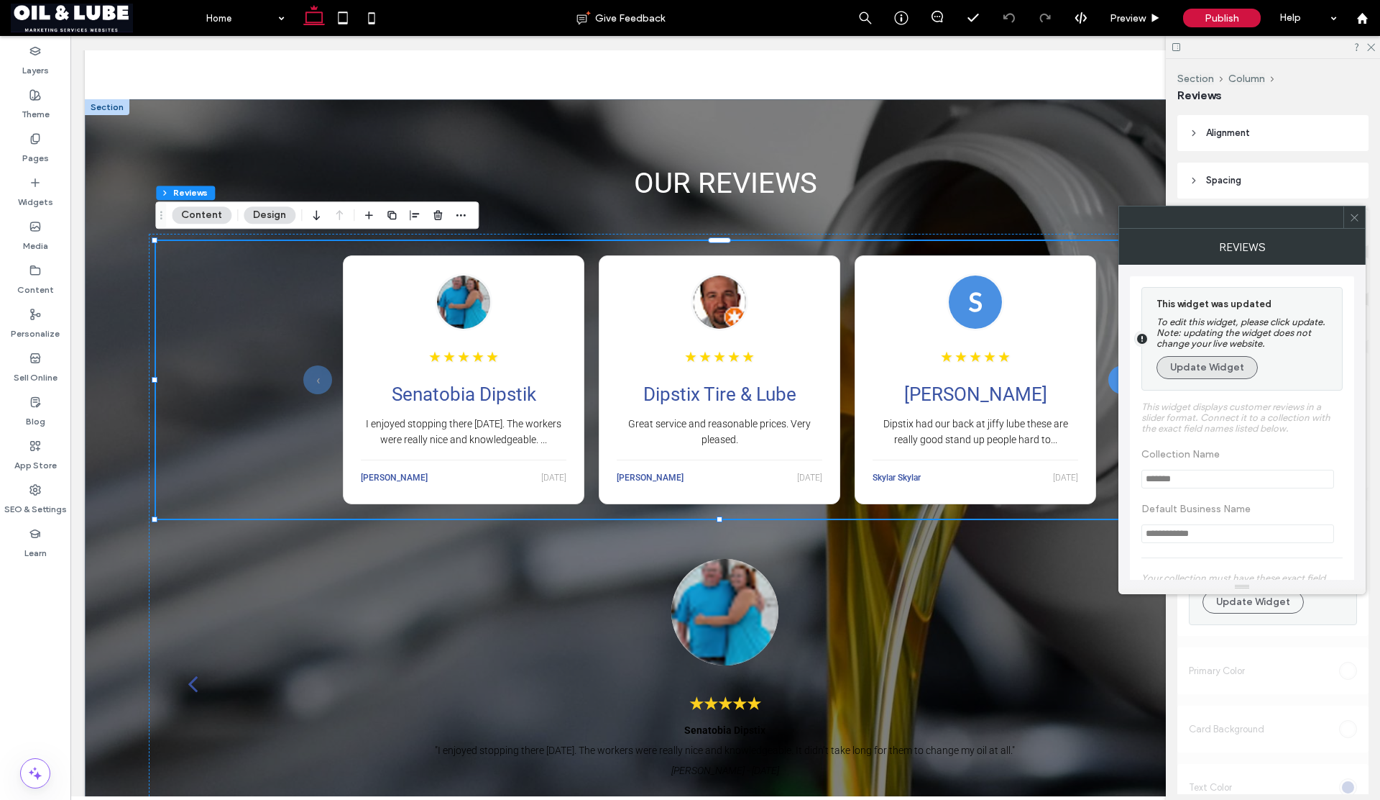
click at [1229, 363] on button "Update Widget" at bounding box center [1207, 367] width 101 height 23
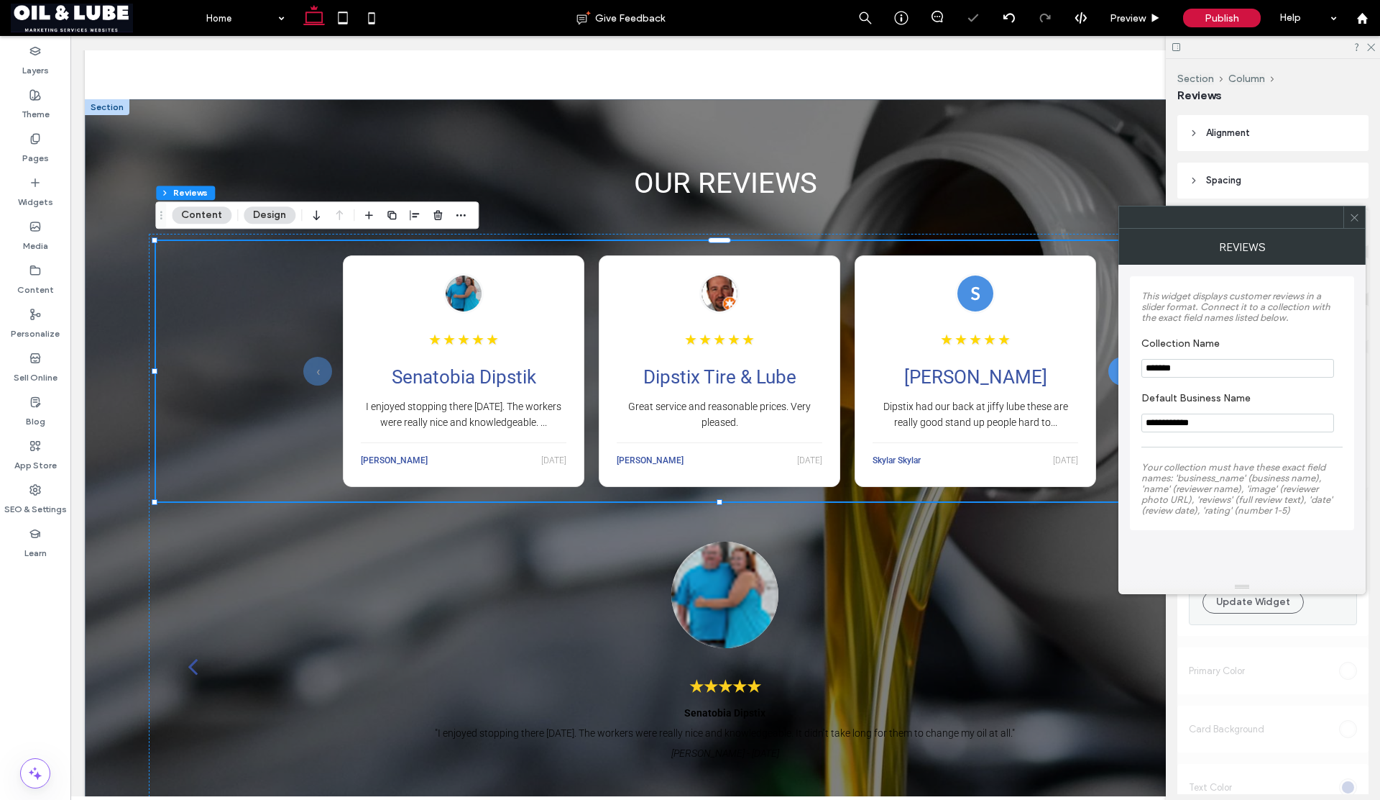
click at [1359, 221] on icon at bounding box center [1355, 217] width 11 height 11
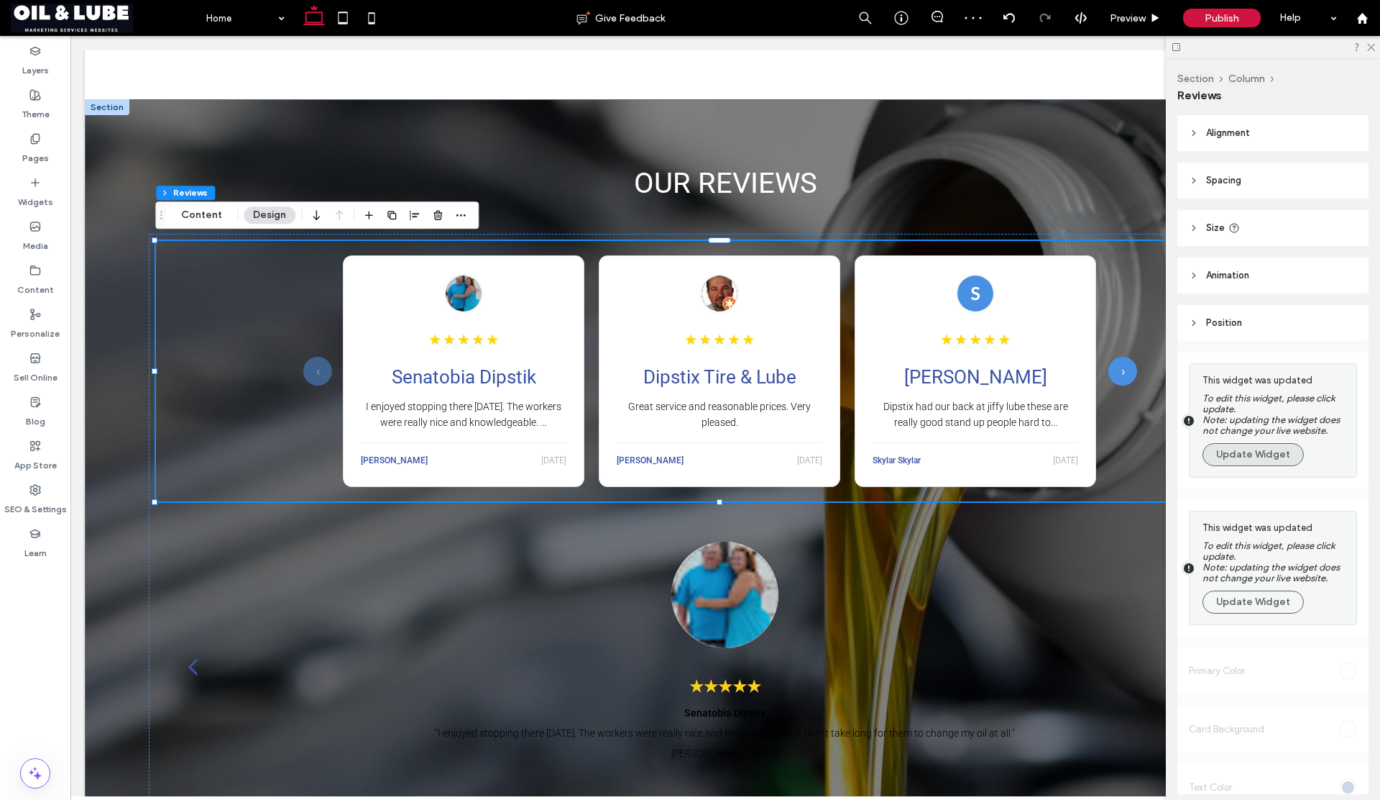
click at [1255, 447] on button "Update Widget" at bounding box center [1253, 454] width 101 height 23
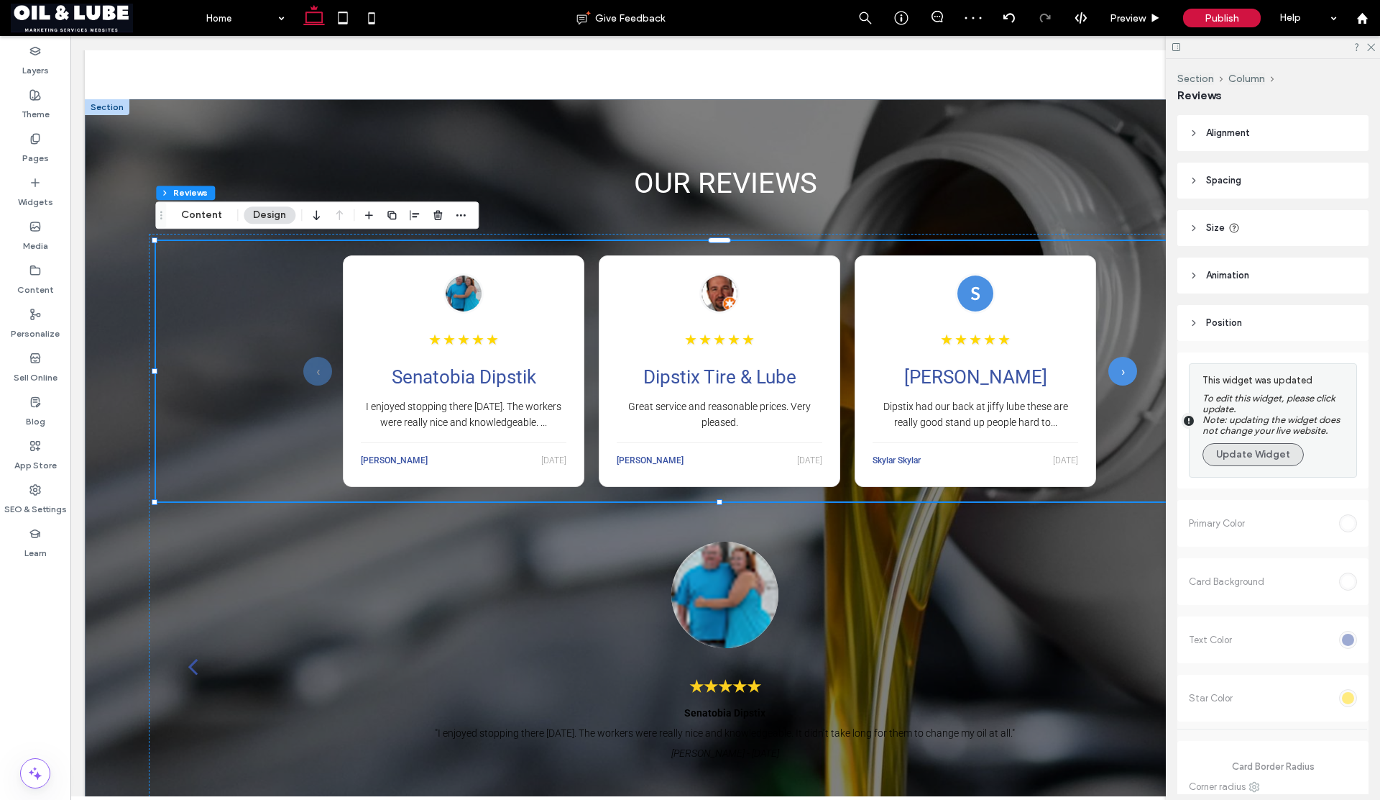
click at [1242, 462] on button "Update Widget" at bounding box center [1253, 454] width 101 height 23
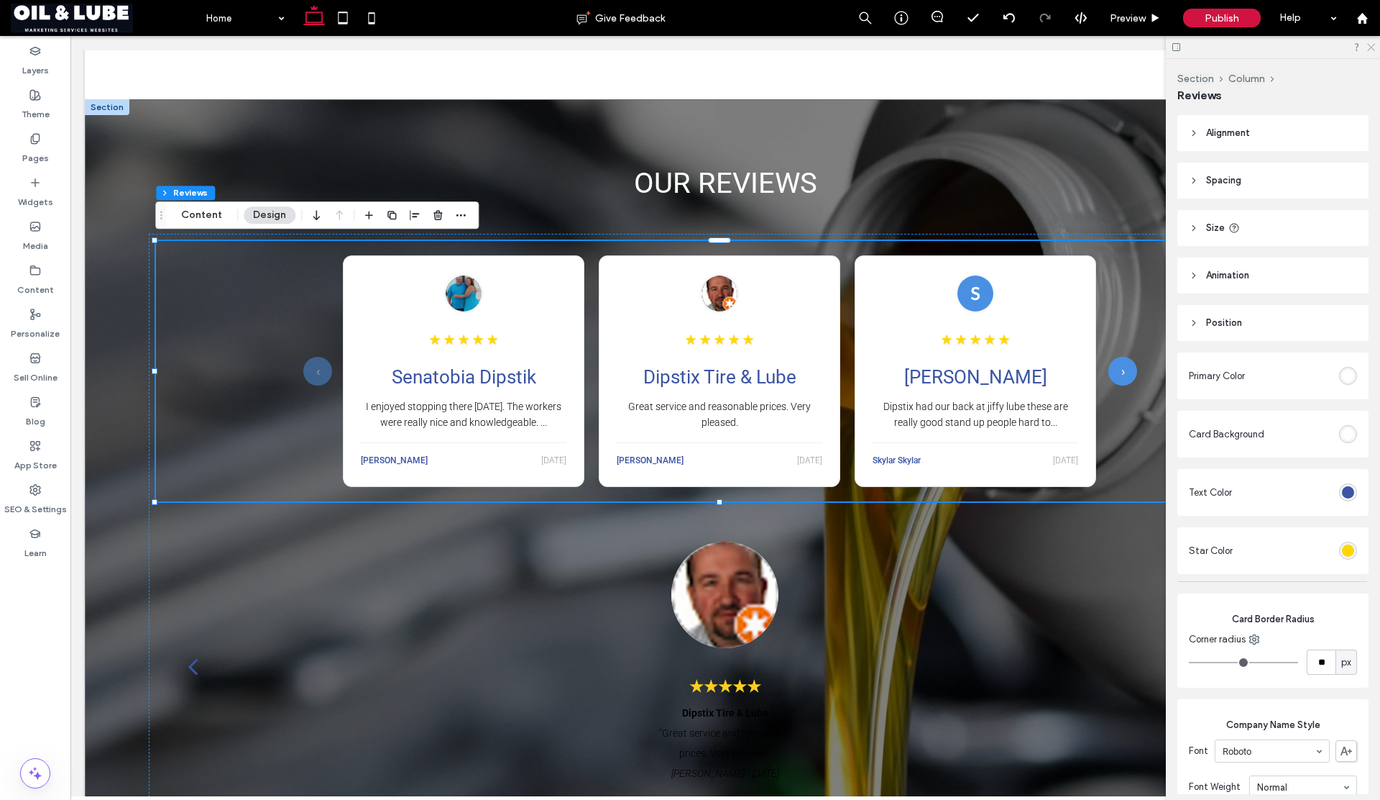
click at [1368, 46] on icon at bounding box center [1370, 46] width 9 height 9
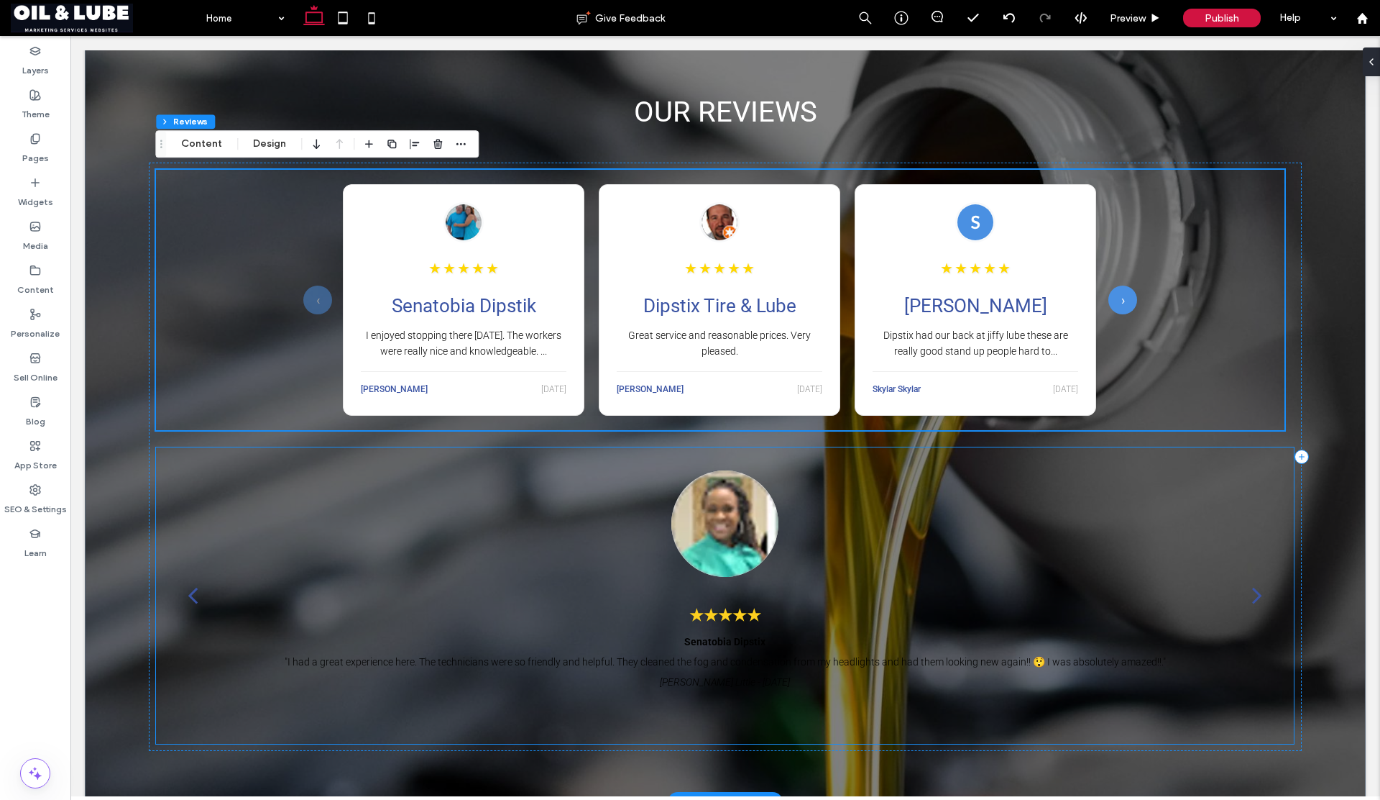
scroll to position [1860, 0]
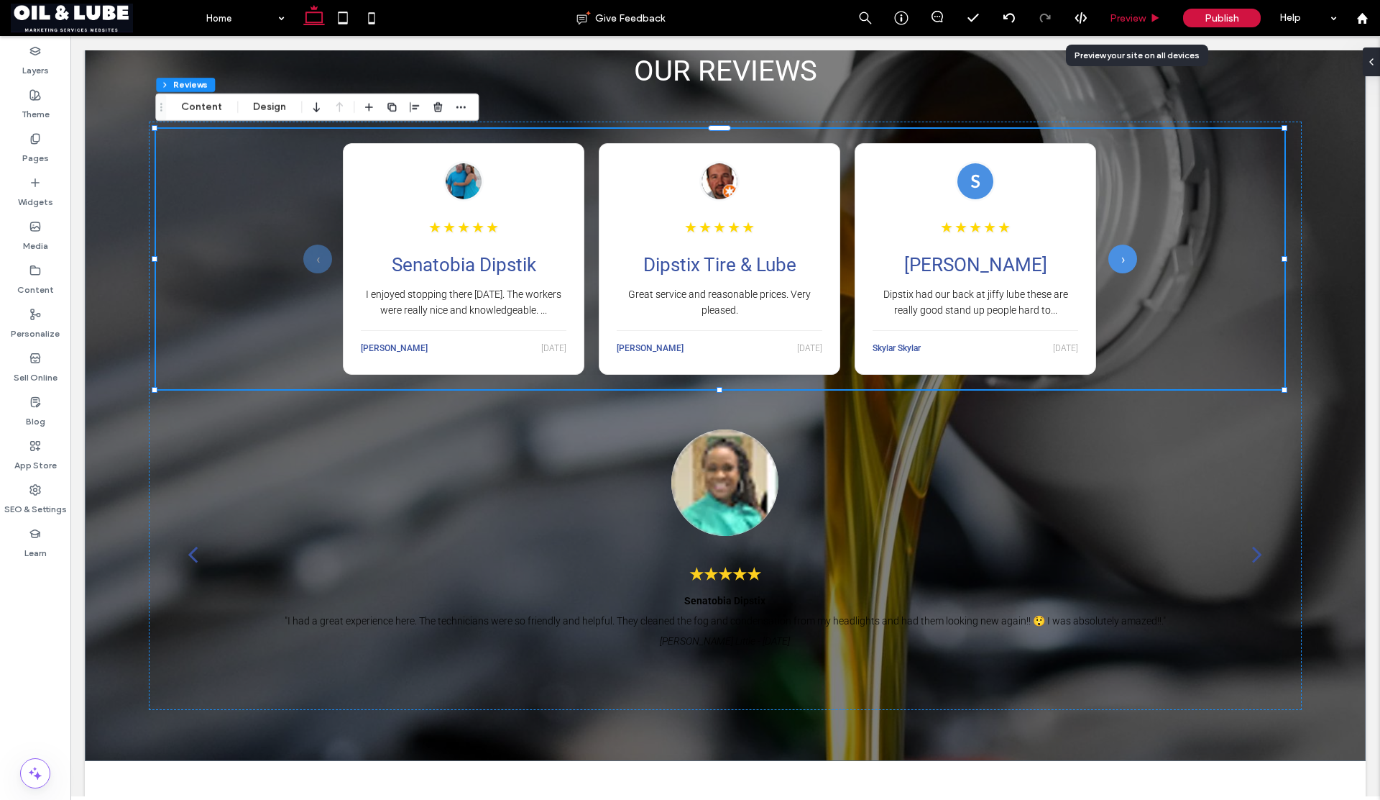
click at [1124, 23] on span "Preview" at bounding box center [1128, 18] width 36 height 12
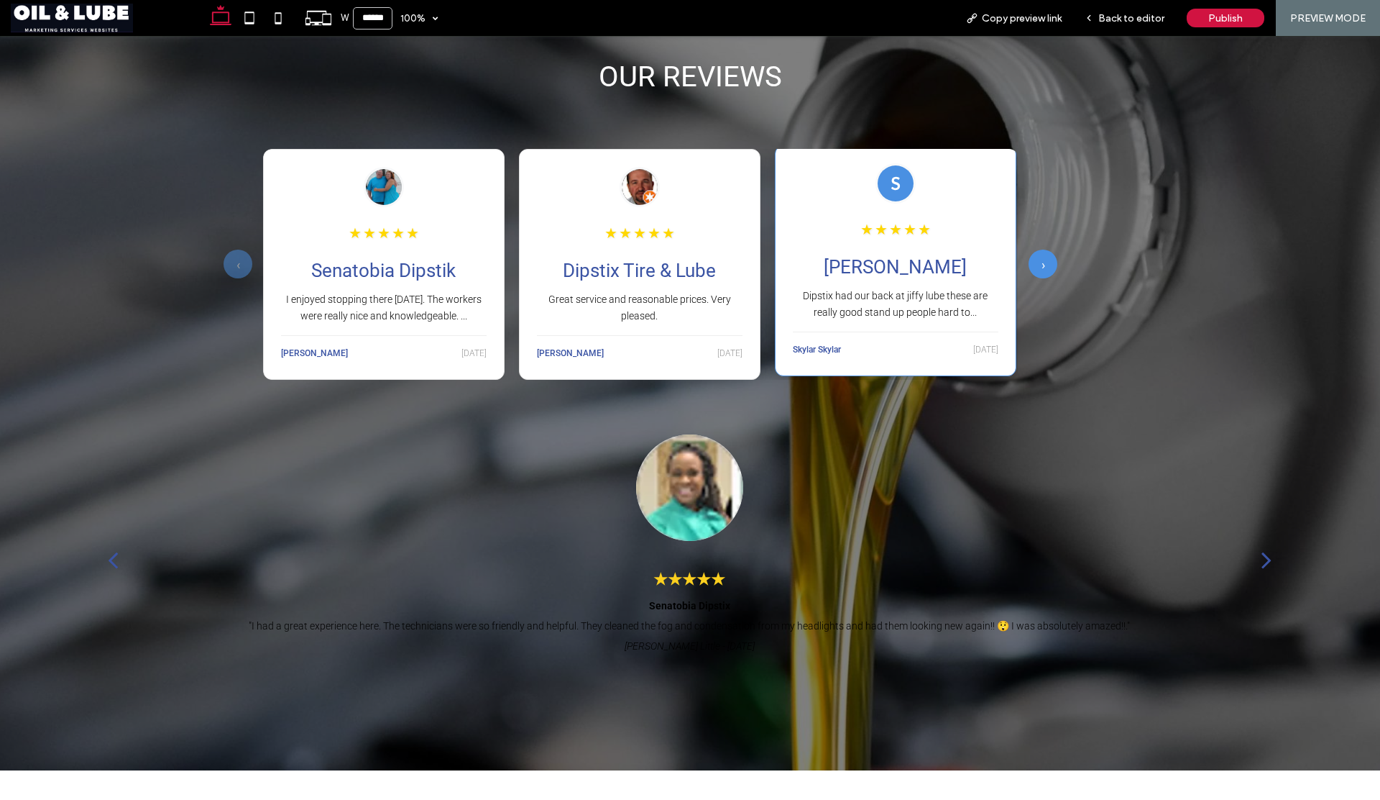
scroll to position [1863, 0]
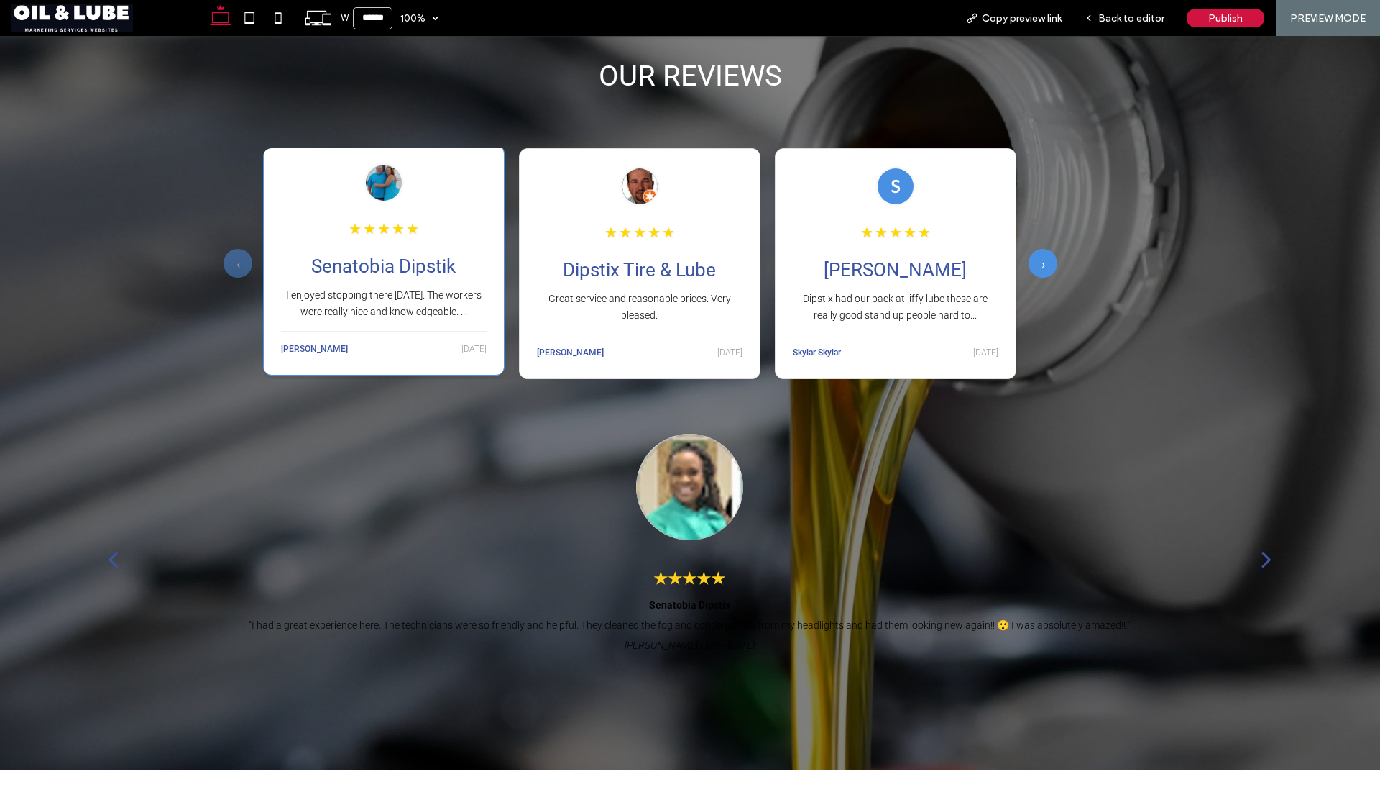
click at [431, 318] on div "Senatobia Dipstik I enjoyed stopping there [DATE]. The workers were really nice…" at bounding box center [384, 307] width 206 height 104
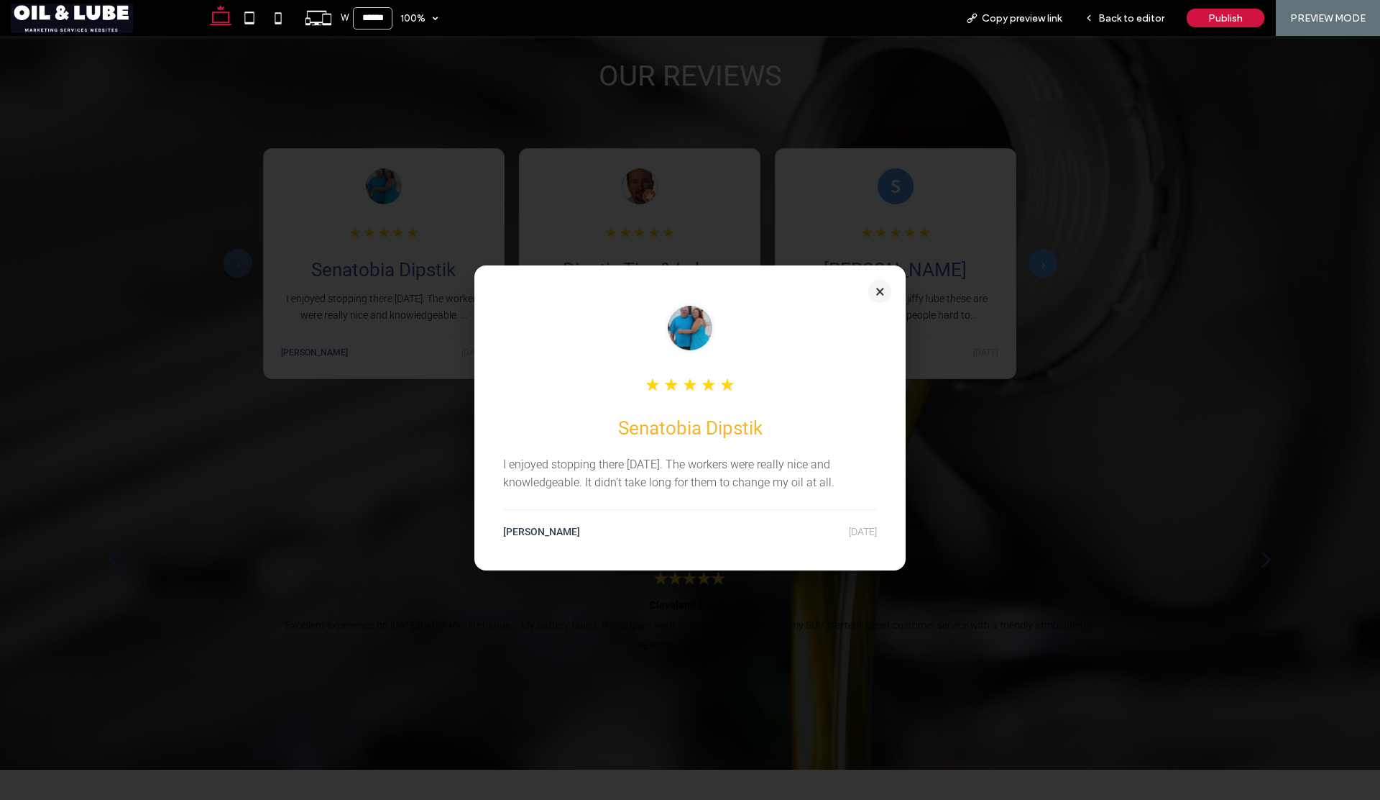
click at [874, 293] on button "×" at bounding box center [880, 291] width 23 height 23
